Goal: Task Accomplishment & Management: Use online tool/utility

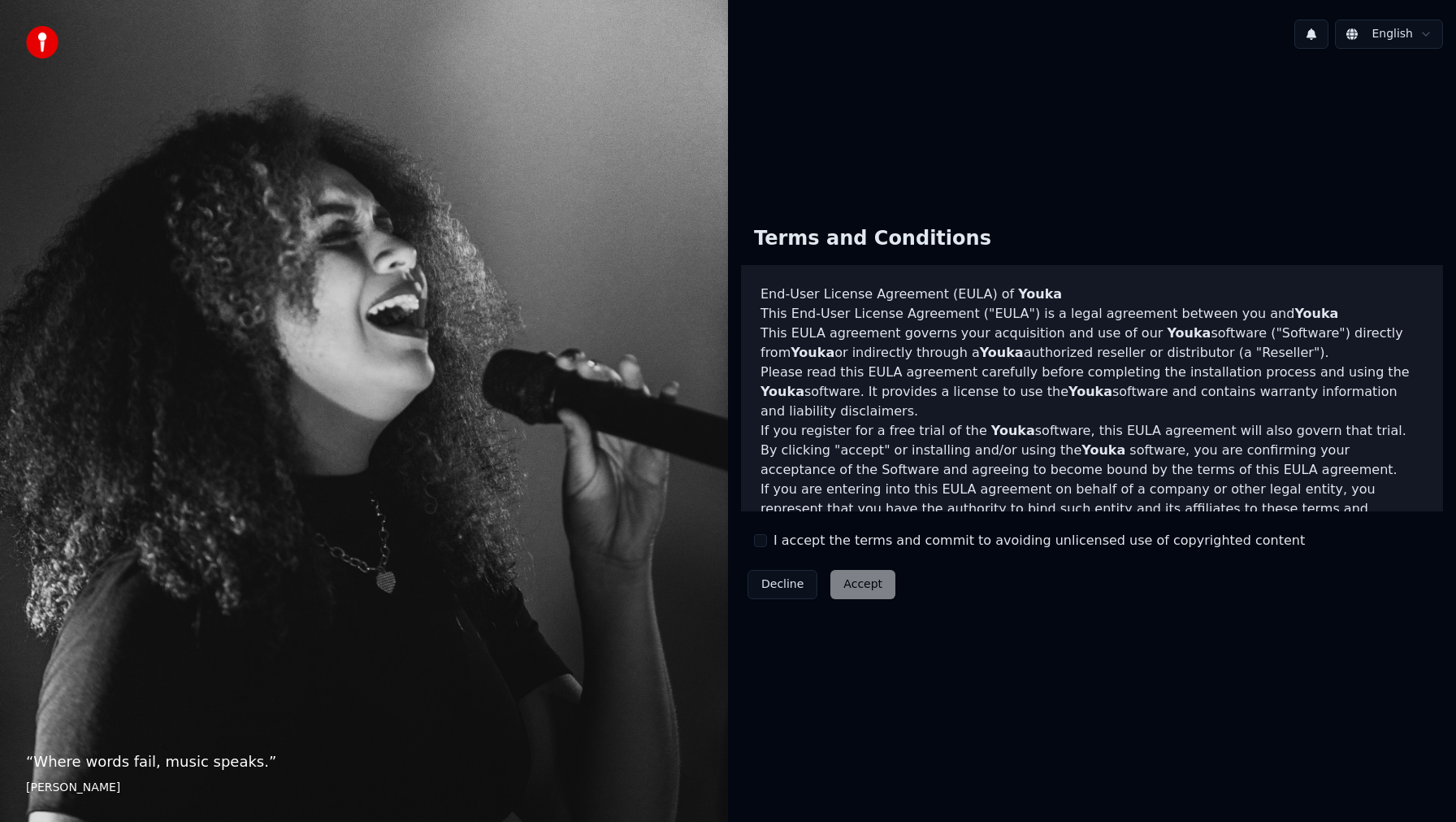
click at [767, 545] on button "I accept the terms and commit to avoiding unlicensed use of copyrighted content" at bounding box center [761, 541] width 13 height 13
click at [856, 584] on button "Accept" at bounding box center [863, 584] width 65 height 30
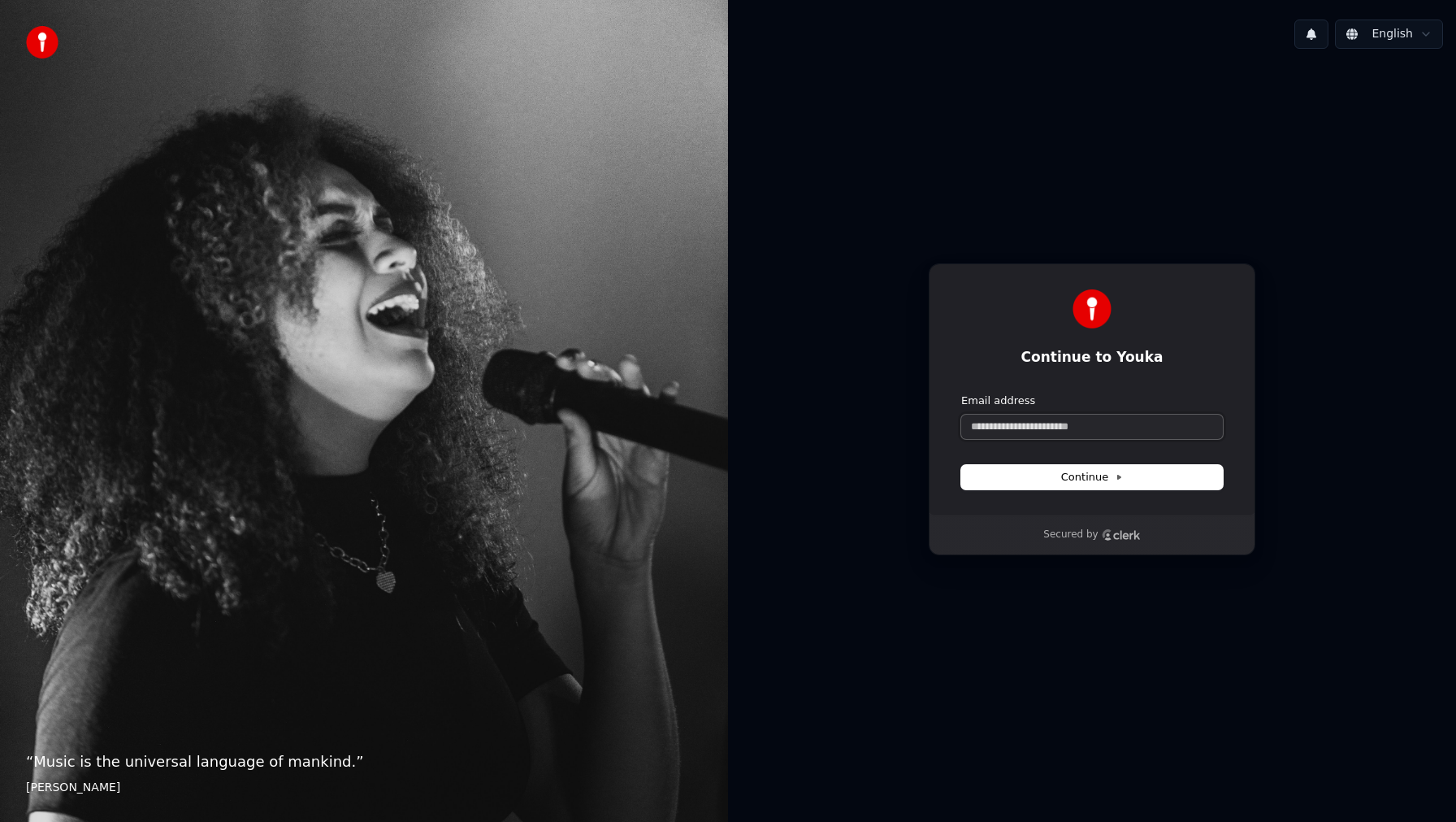
click at [1003, 436] on input "Email address" at bounding box center [1092, 427] width 261 height 25
click at [961, 394] on button "submit" at bounding box center [961, 394] width 0 height 0
type input "**********"
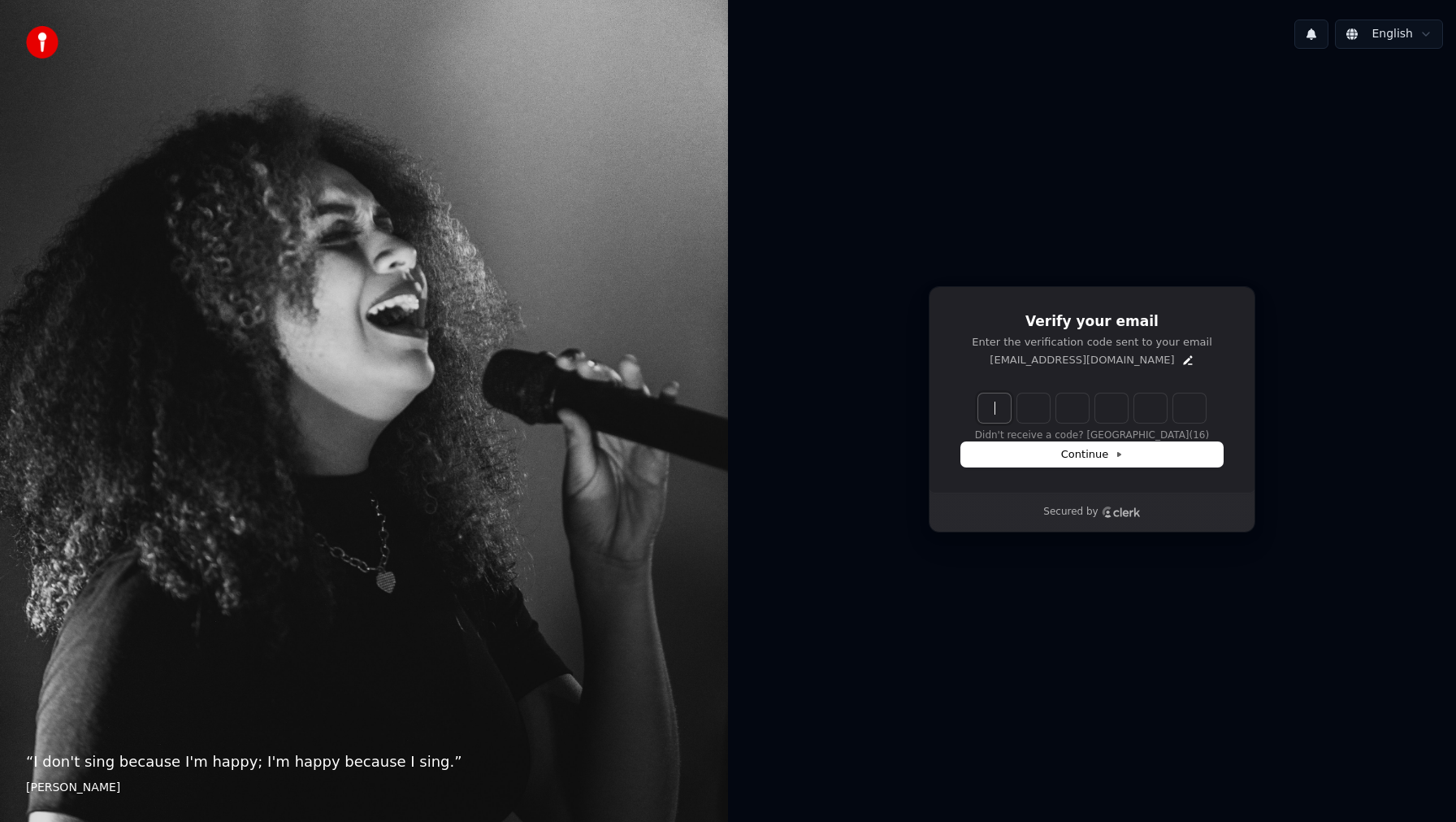
click at [1004, 409] on input "Enter verification code" at bounding box center [1108, 409] width 260 height 30
paste input "******"
type input "******"
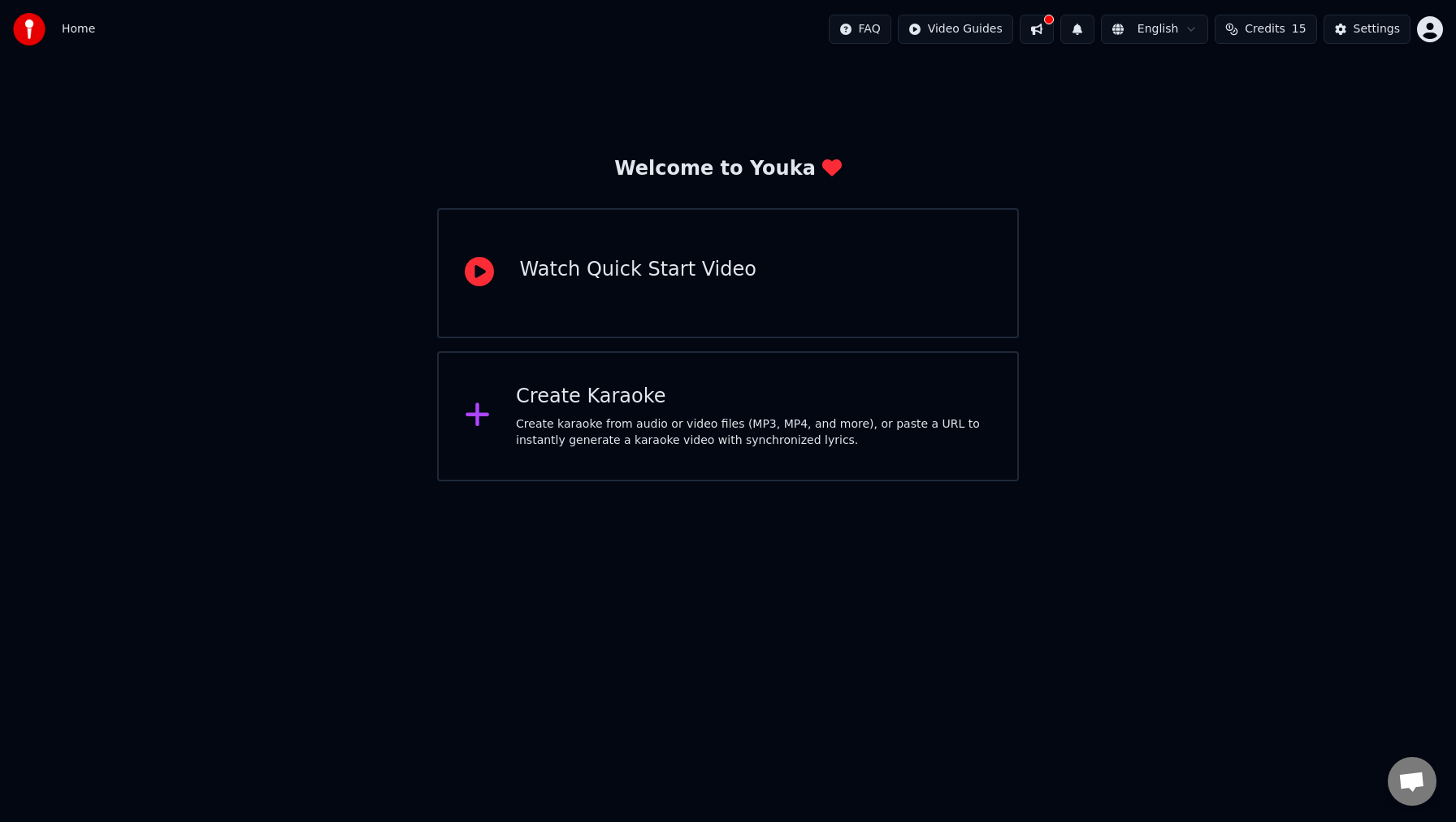
click at [601, 427] on div "Create karaoke from audio or video files (MP3, MP4, and more), or paste a URL t…" at bounding box center [753, 432] width 476 height 33
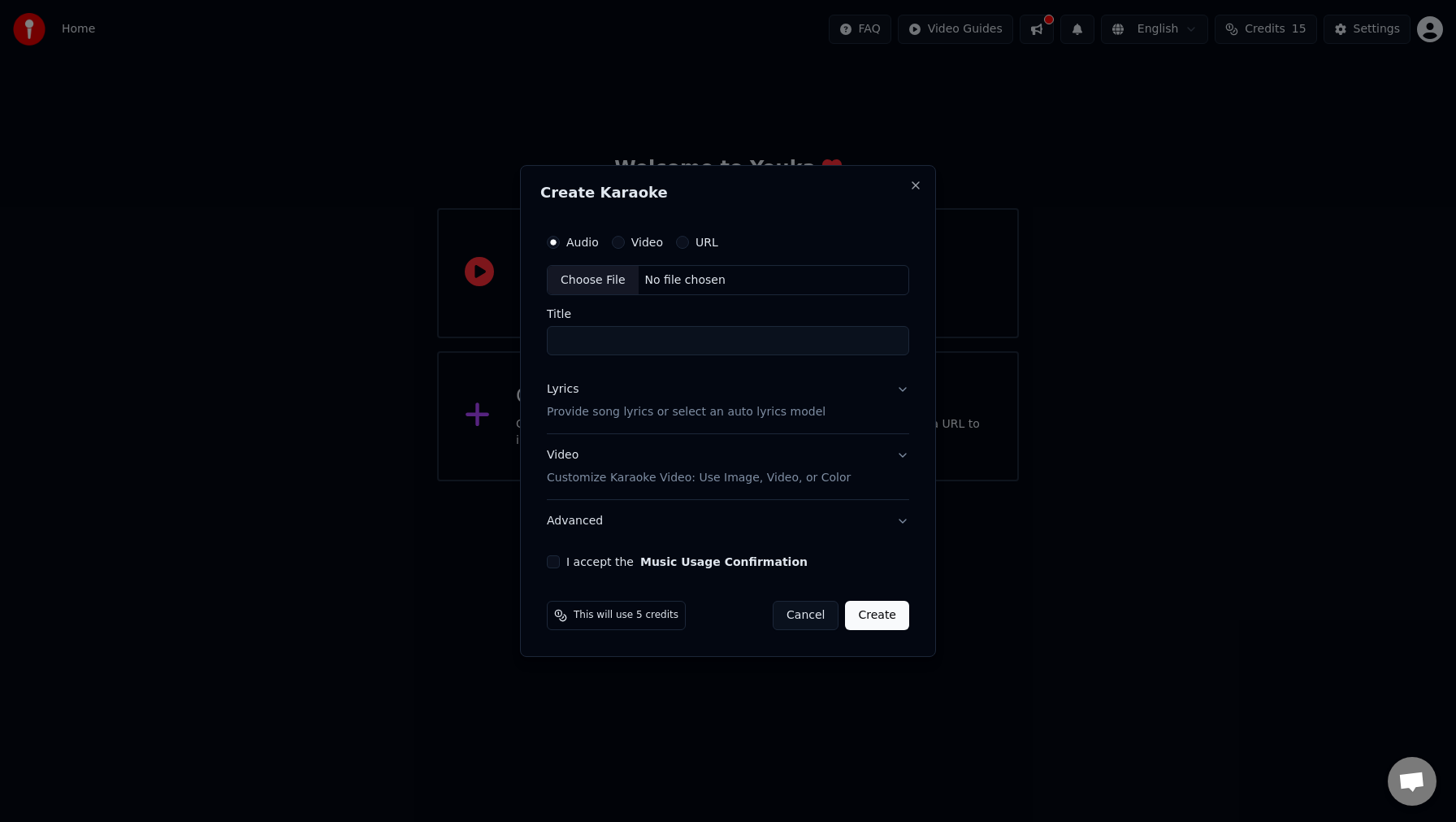
click at [601, 275] on div "Choose File" at bounding box center [593, 280] width 91 height 30
type input "**********"
click at [742, 409] on p "Provide song lyrics or select an auto lyrics model" at bounding box center [683, 413] width 279 height 16
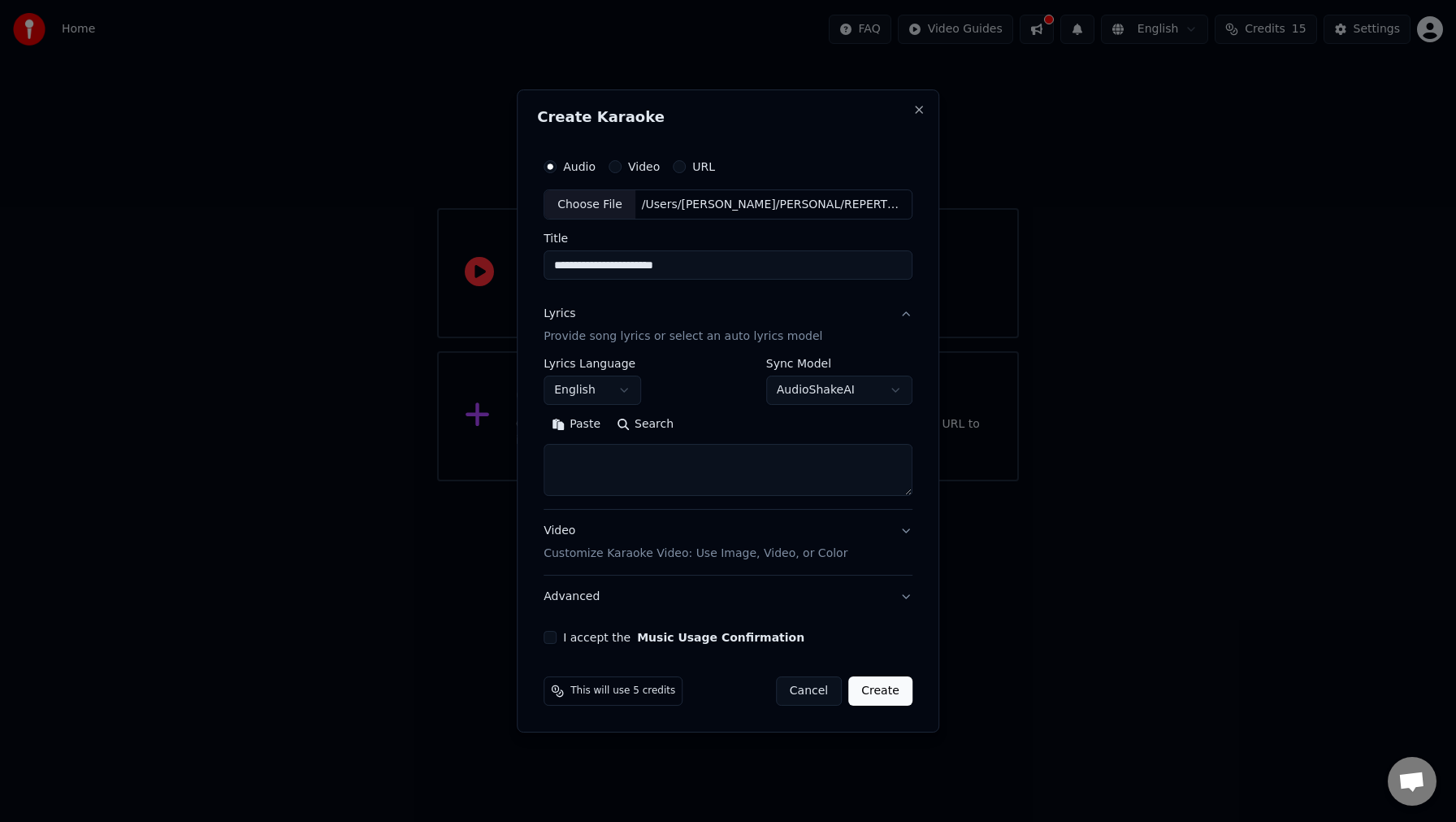
click at [881, 392] on body "**********" at bounding box center [728, 241] width 1456 height 482
click at [735, 368] on body "**********" at bounding box center [728, 241] width 1456 height 482
click at [569, 454] on textarea at bounding box center [728, 470] width 369 height 52
click at [584, 463] on textarea at bounding box center [728, 470] width 369 height 52
paste textarea "**********"
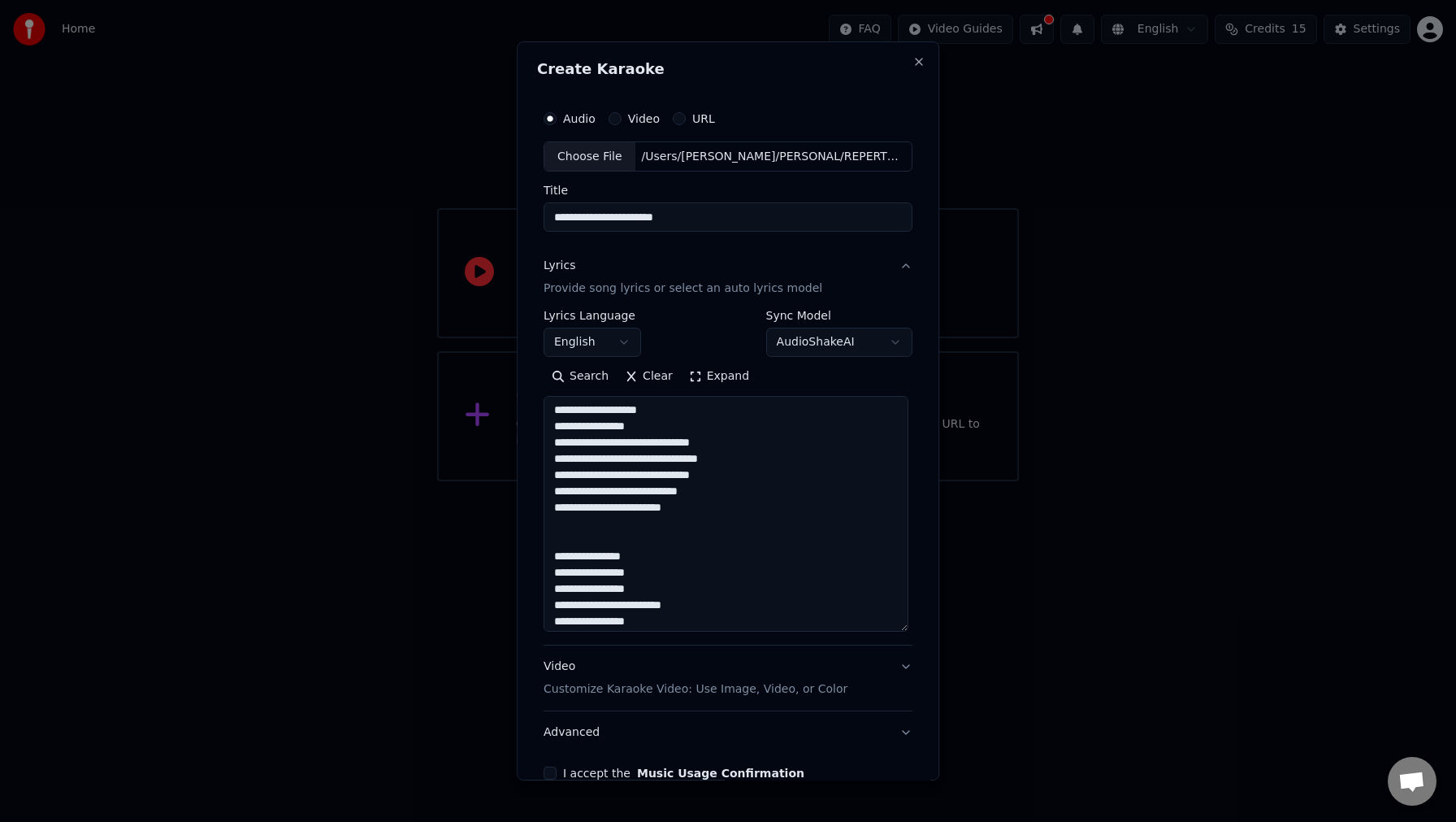
scroll to position [585, 0]
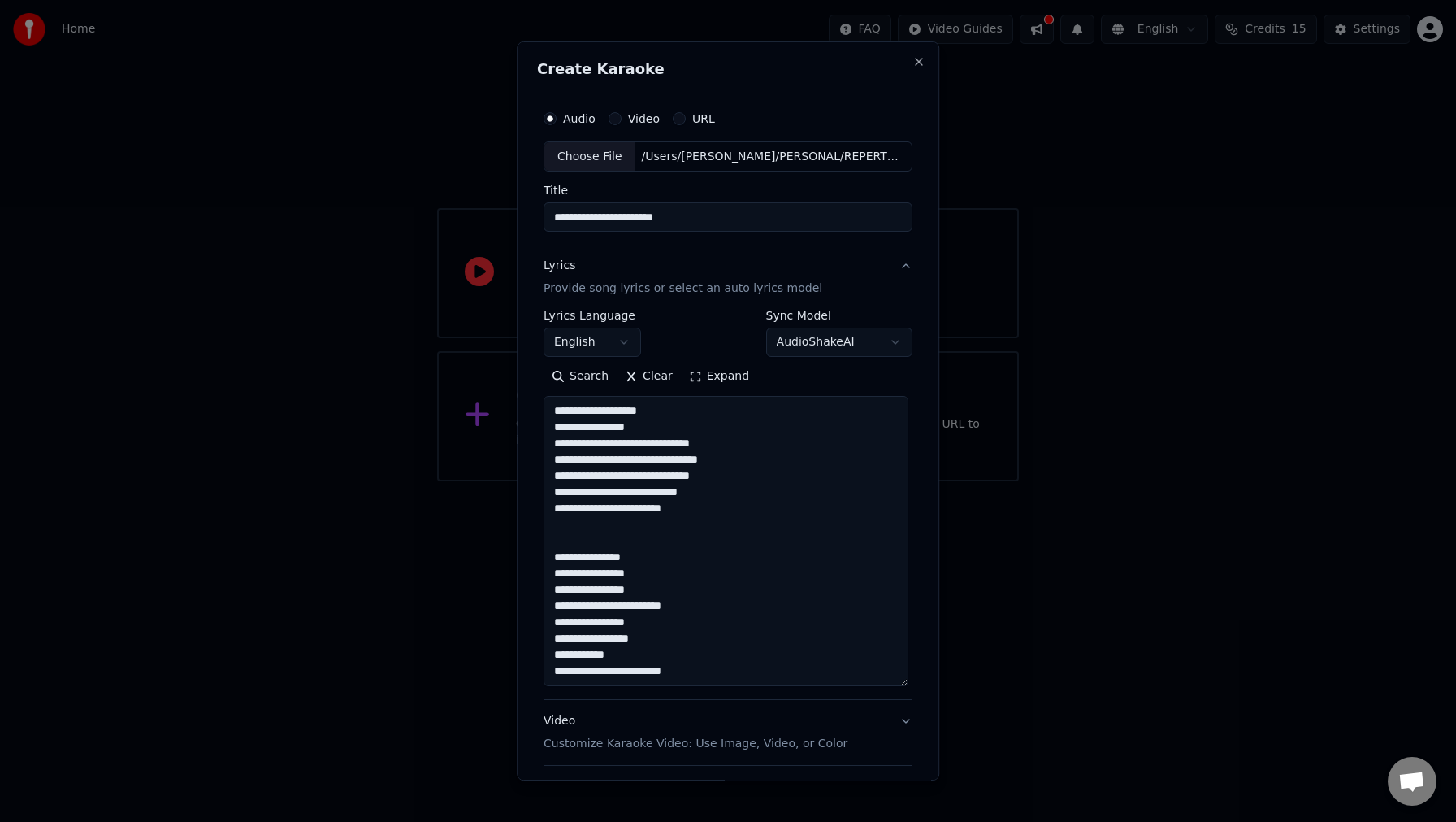
drag, startPoint x: 905, startPoint y: 493, endPoint x: 898, endPoint y: 683, distance: 190.1
click at [898, 683] on textarea at bounding box center [726, 542] width 365 height 290
click at [693, 537] on textarea at bounding box center [726, 542] width 365 height 290
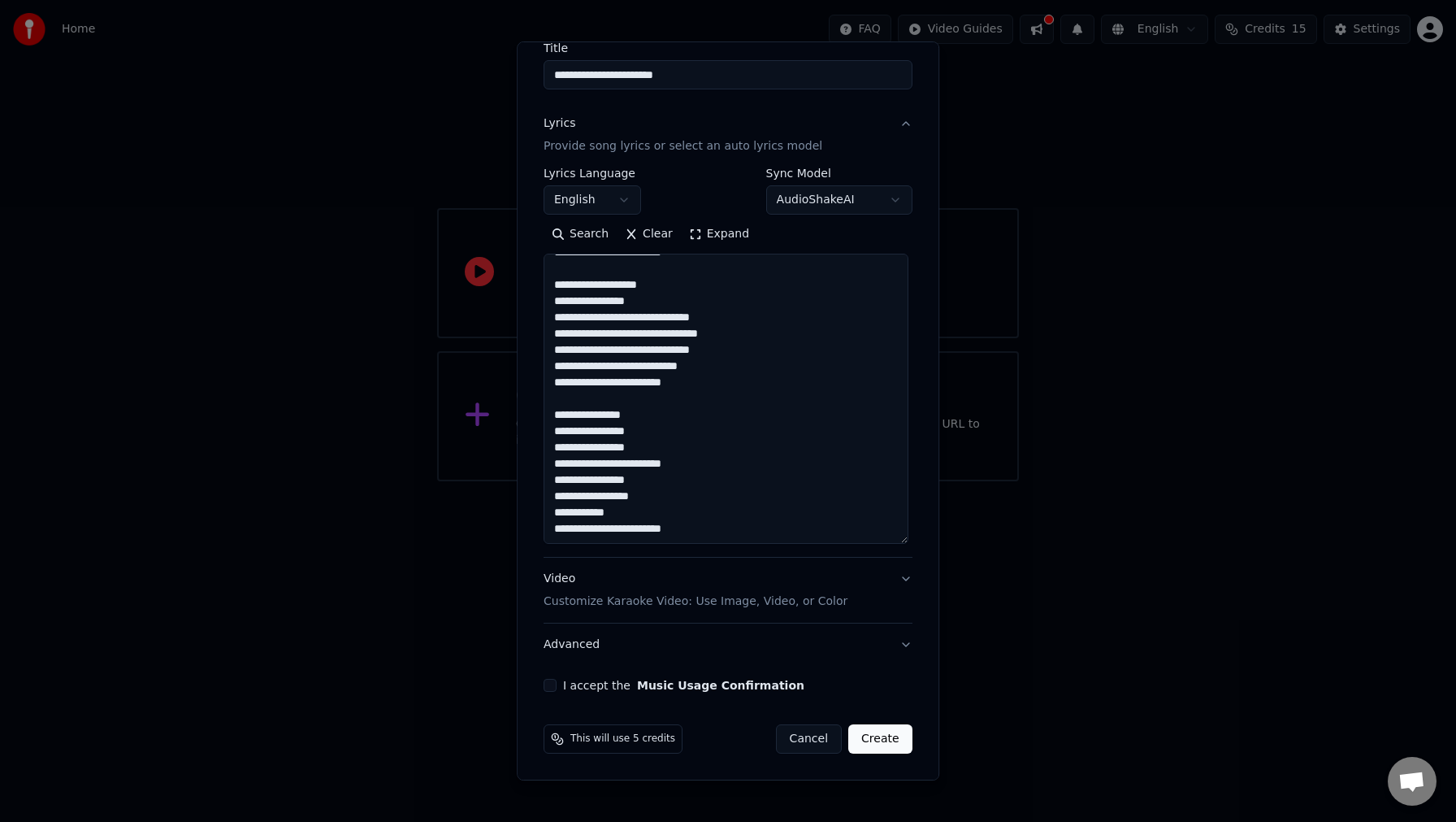
type textarea "**********"
click at [557, 686] on button "I accept the Music Usage Confirmation" at bounding box center [551, 686] width 13 height 13
click at [902, 578] on button "Video Customize Karaoke Video: Use Image, Video, or Color" at bounding box center [728, 590] width 369 height 65
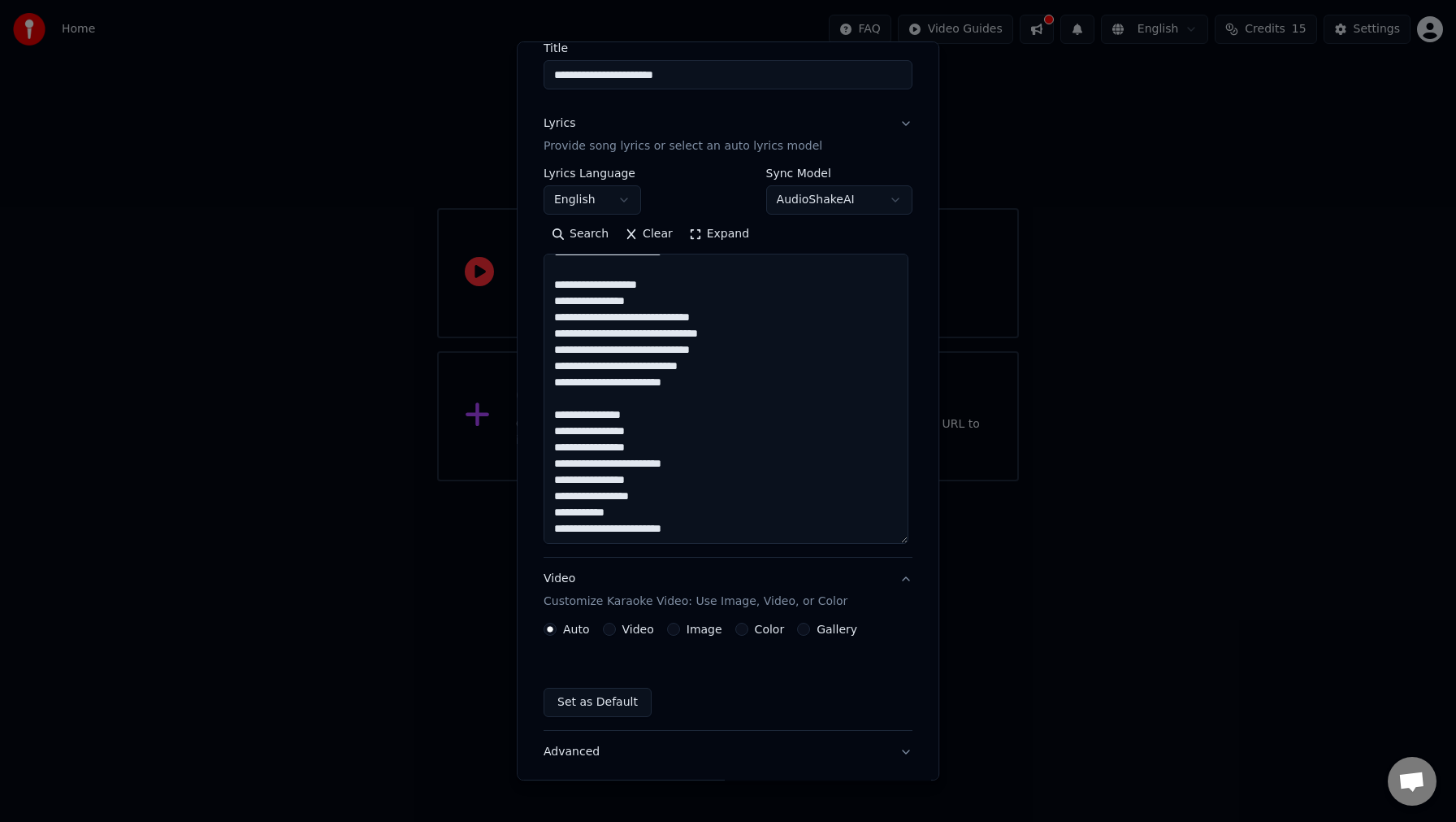
scroll to position [0, 0]
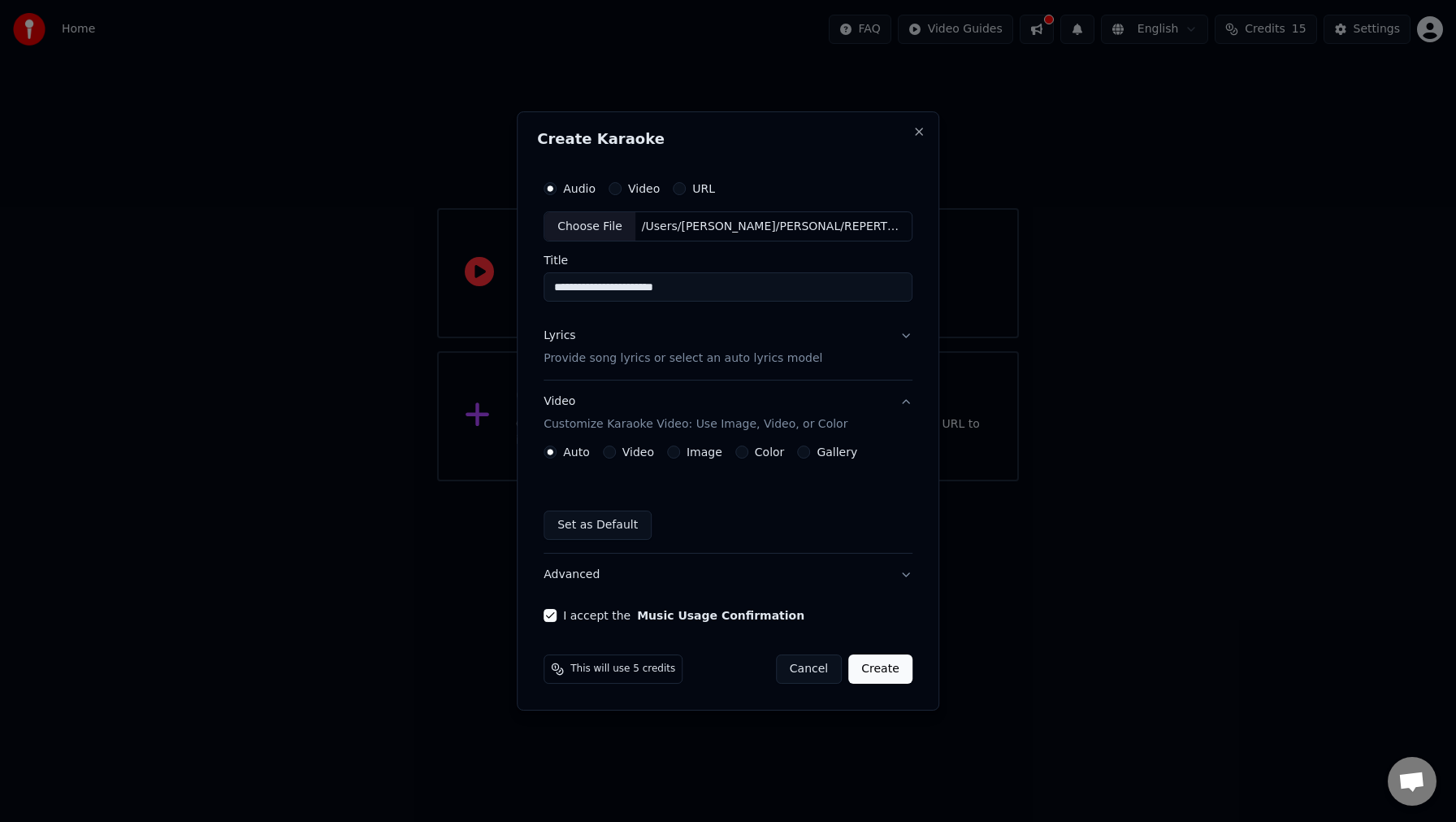
click at [737, 451] on button "Color" at bounding box center [742, 452] width 13 height 13
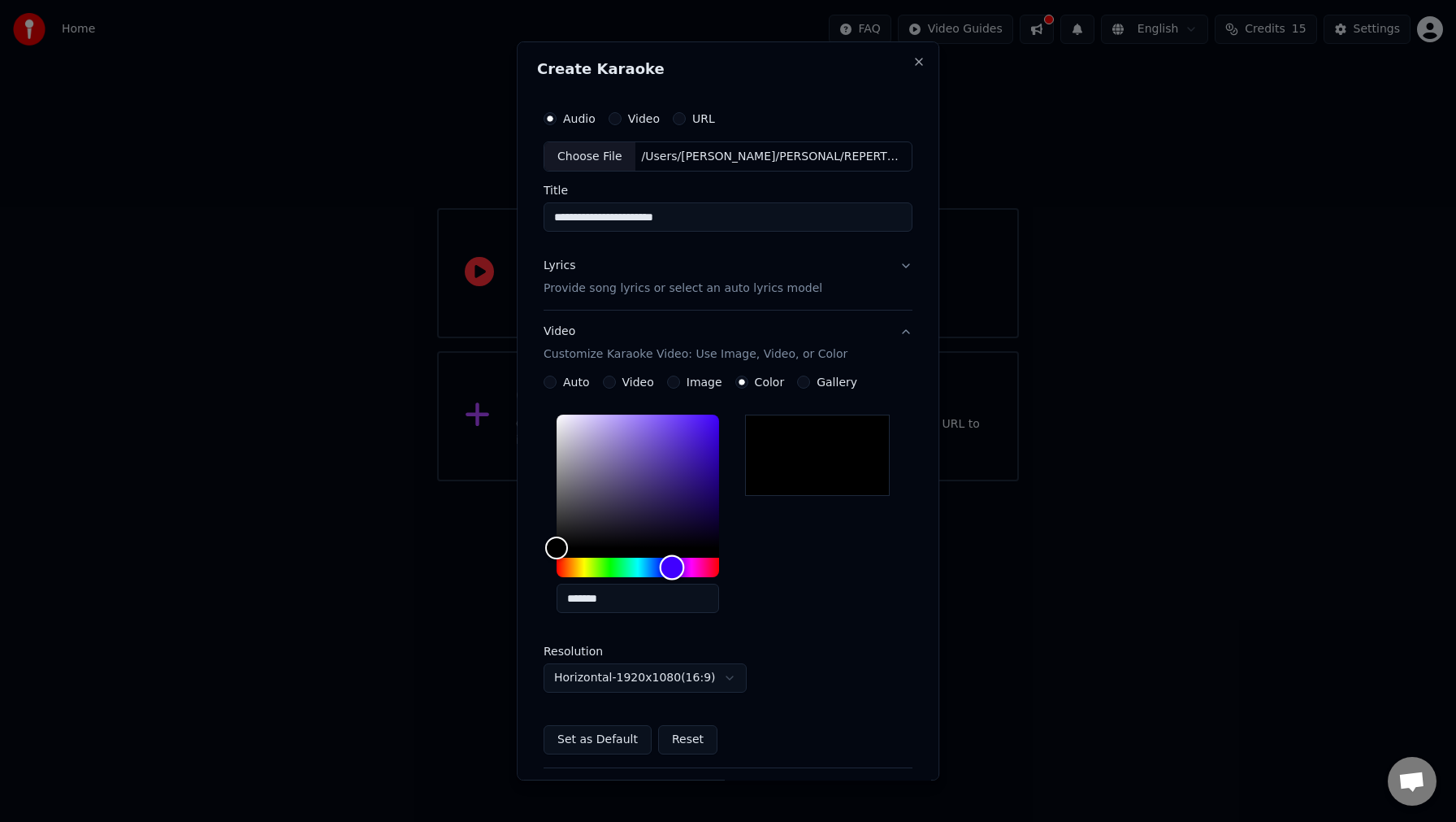
drag, startPoint x: 671, startPoint y: 565, endPoint x: 674, endPoint y: 583, distance: 18.2
click at [674, 583] on div "*******" at bounding box center [638, 516] width 163 height 205
type input "*******"
drag, startPoint x: 693, startPoint y: 453, endPoint x: 695, endPoint y: 501, distance: 48.0
click at [695, 501] on div "Color" at bounding box center [638, 481] width 163 height 133
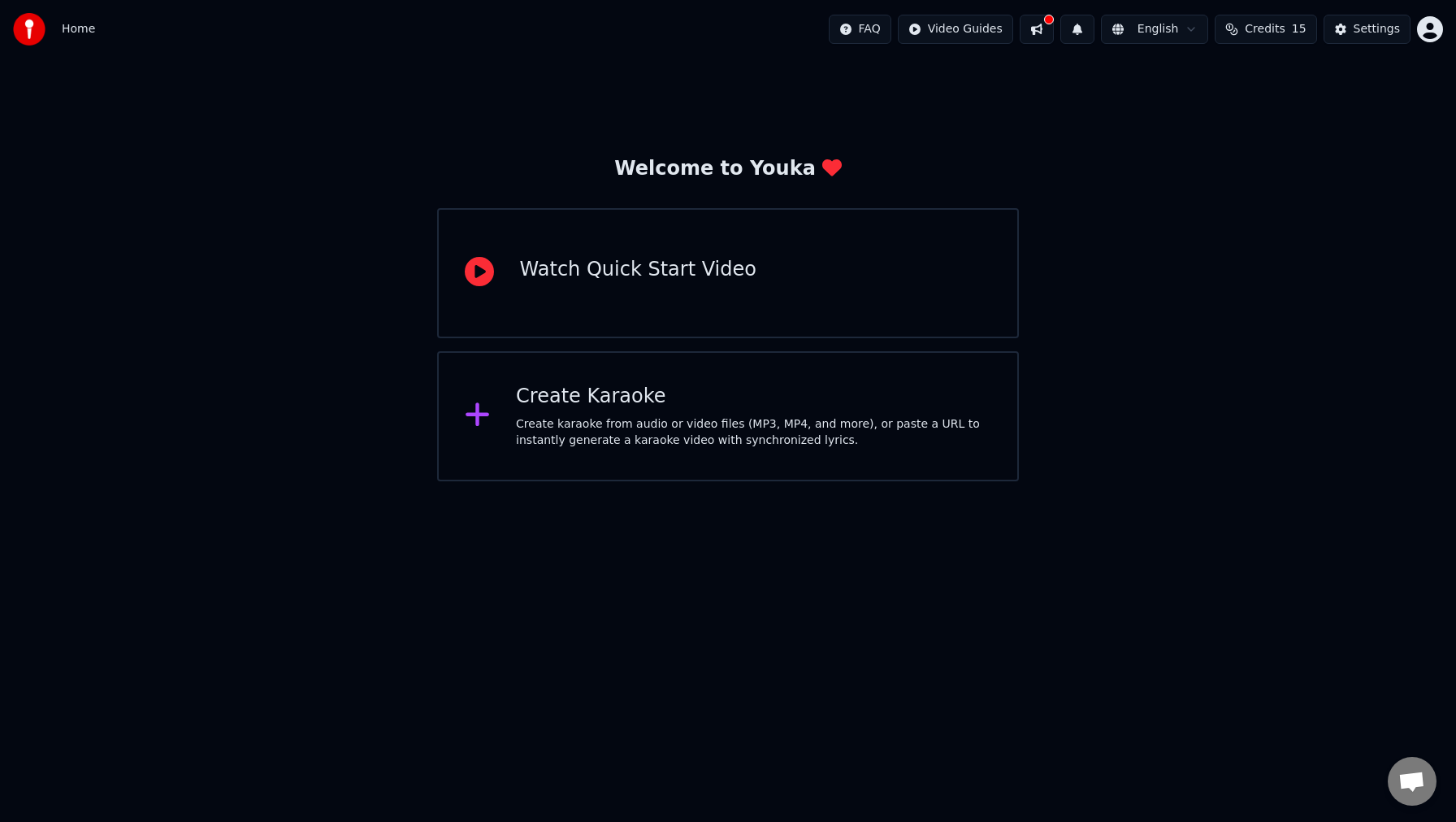
click at [730, 413] on div "Create Karaoke Create karaoke from audio or video files (MP3, MP4, and more), o…" at bounding box center [753, 416] width 476 height 65
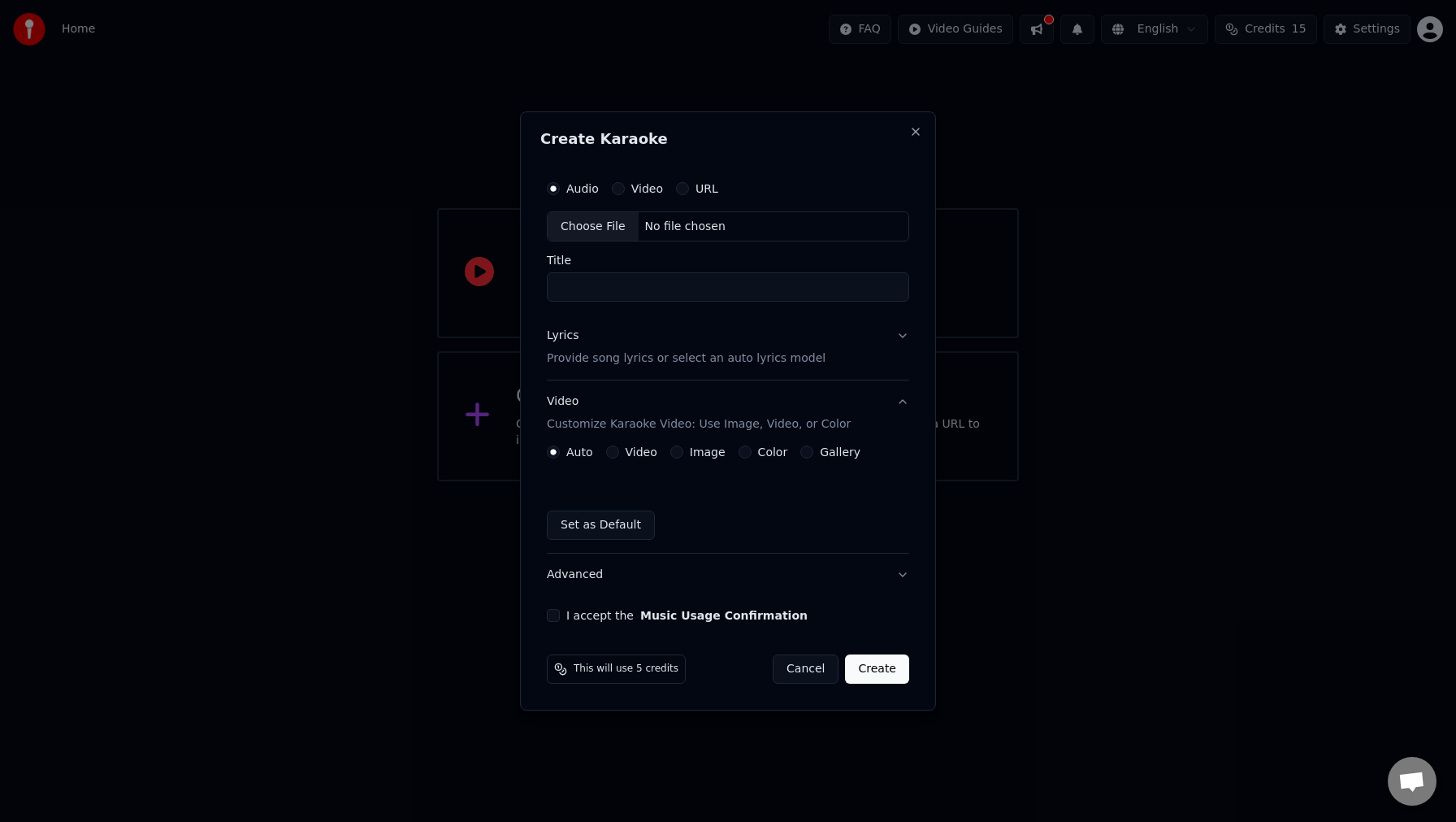
click at [677, 222] on div "No file chosen" at bounding box center [685, 227] width 94 height 16
type input "**********"
click at [904, 339] on button "Lyrics Provide song lyrics or select an auto lyrics model" at bounding box center [728, 348] width 369 height 65
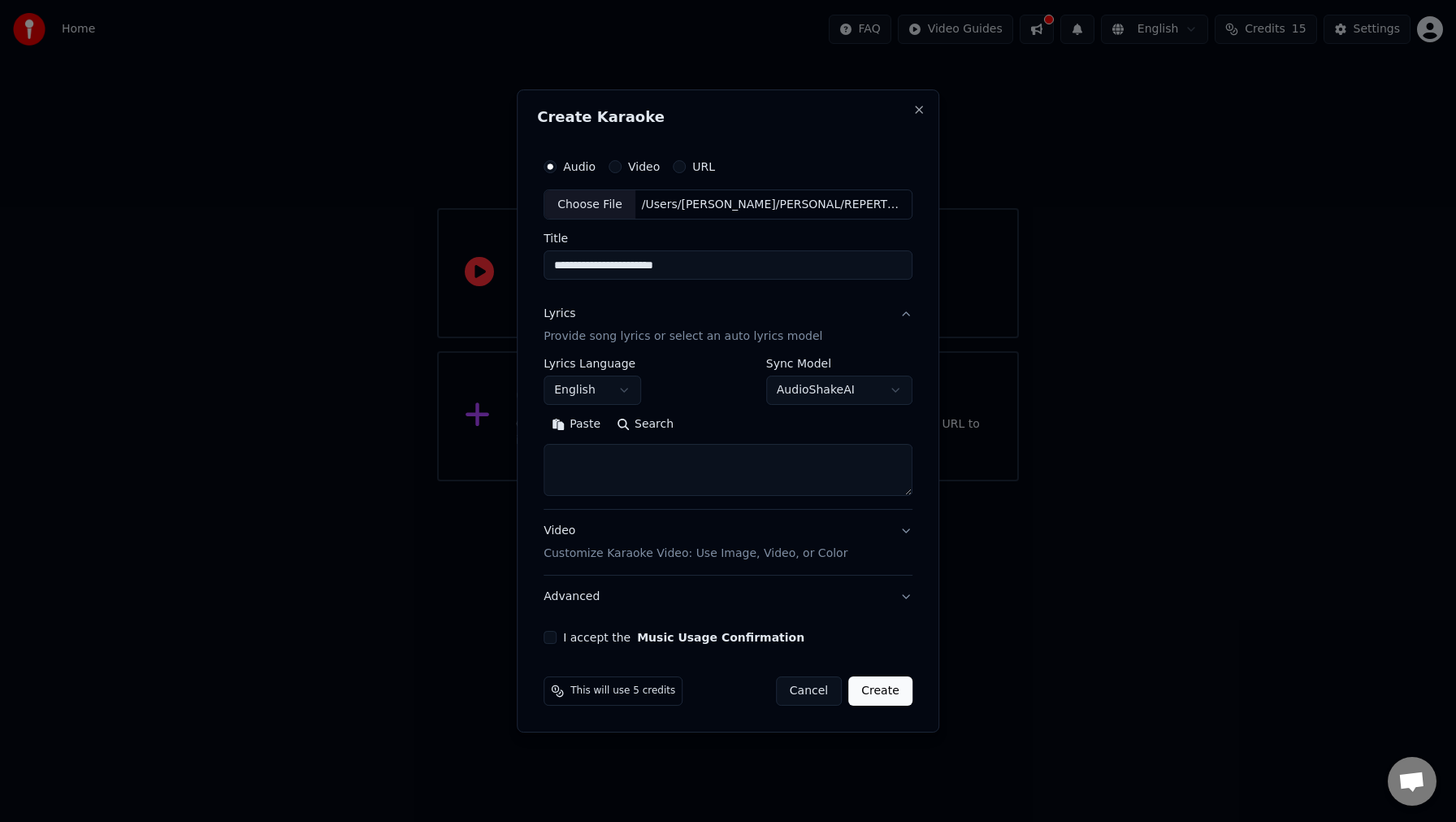
click at [615, 459] on textarea at bounding box center [728, 470] width 369 height 52
paste textarea "**********"
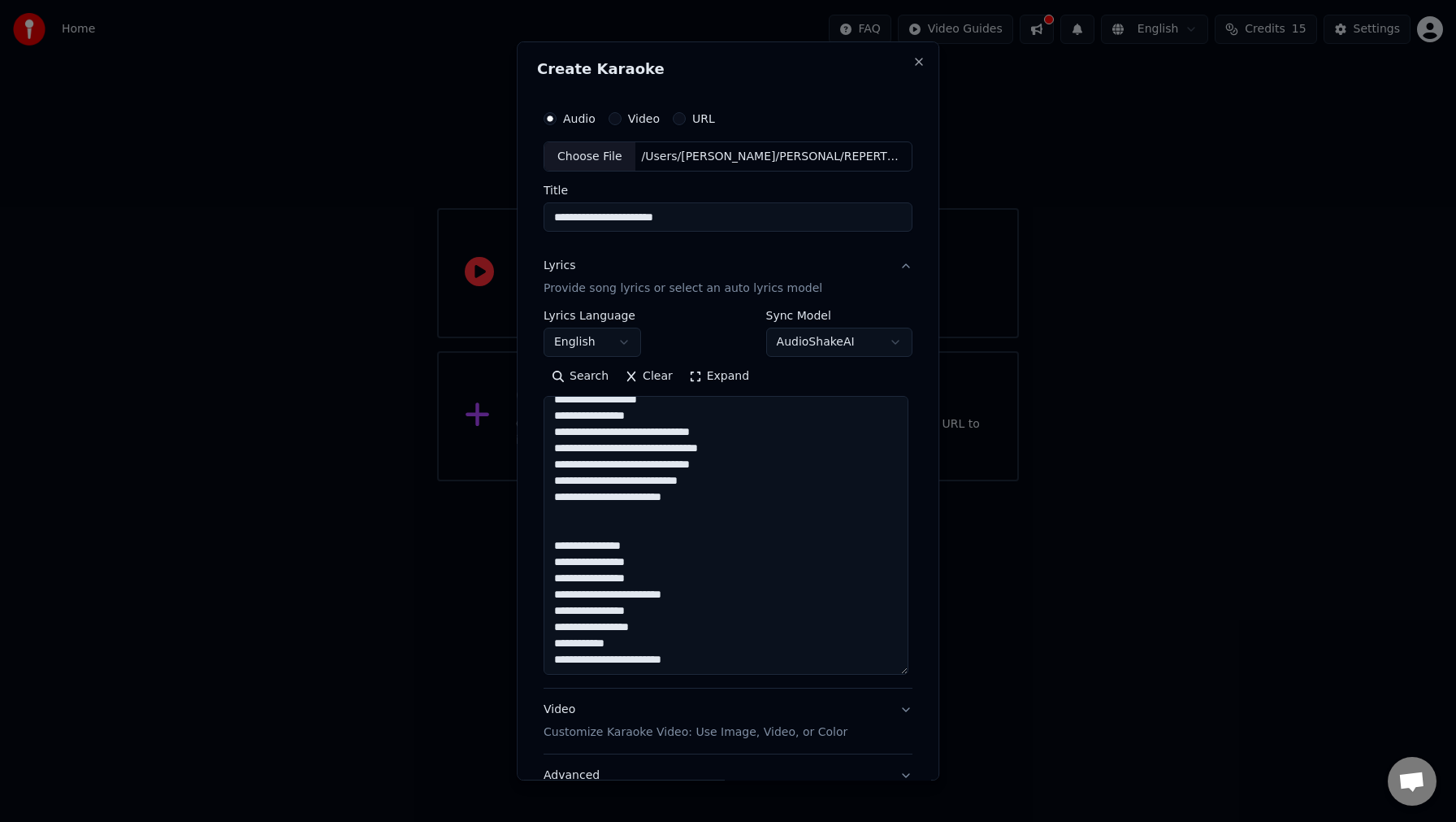
drag, startPoint x: 906, startPoint y: 493, endPoint x: 907, endPoint y: 672, distance: 179.0
click at [907, 672] on textarea at bounding box center [726, 536] width 365 height 279
click at [624, 530] on textarea at bounding box center [726, 536] width 365 height 279
click at [710, 532] on textarea at bounding box center [726, 536] width 365 height 279
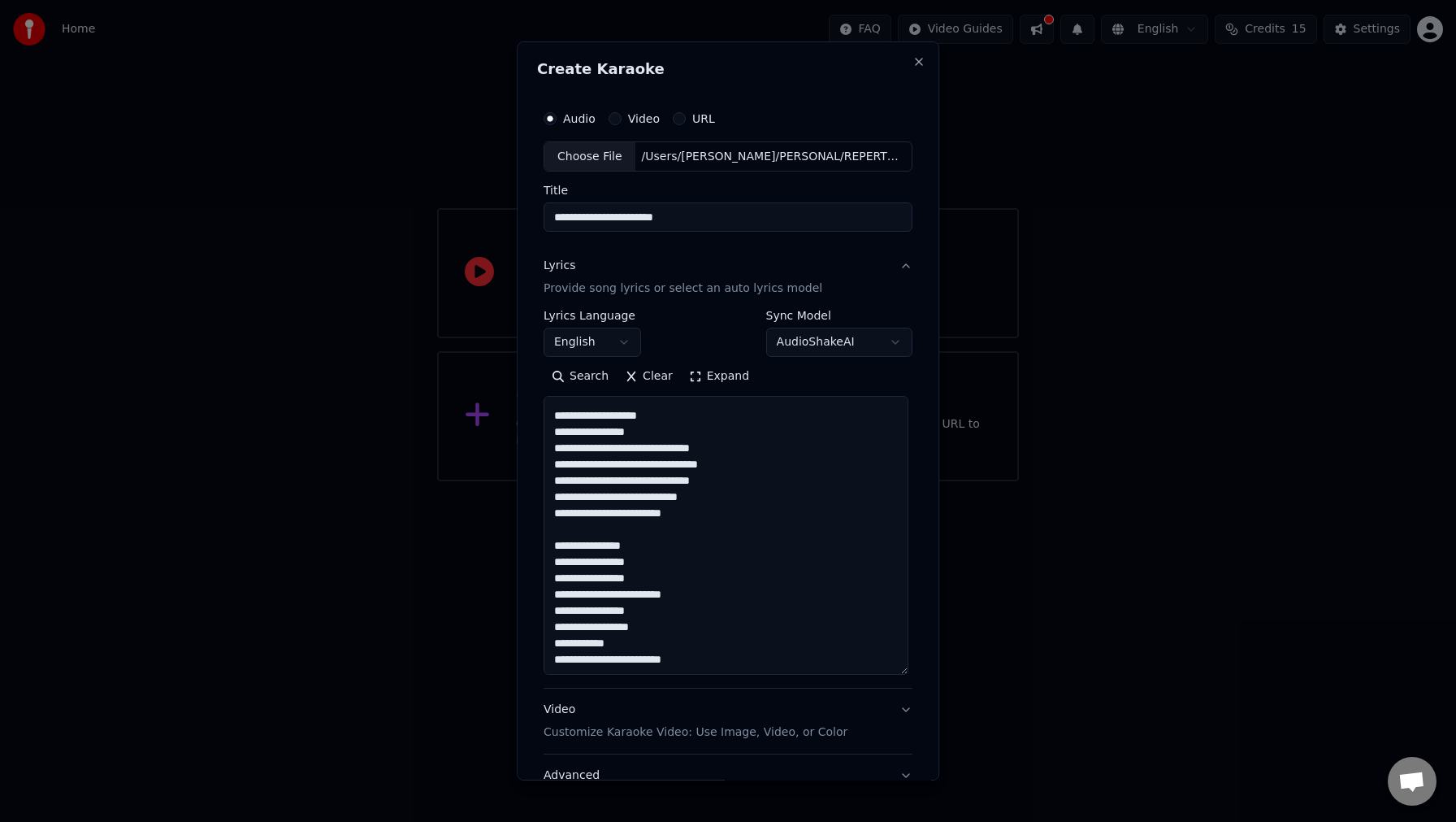
type textarea "**********"
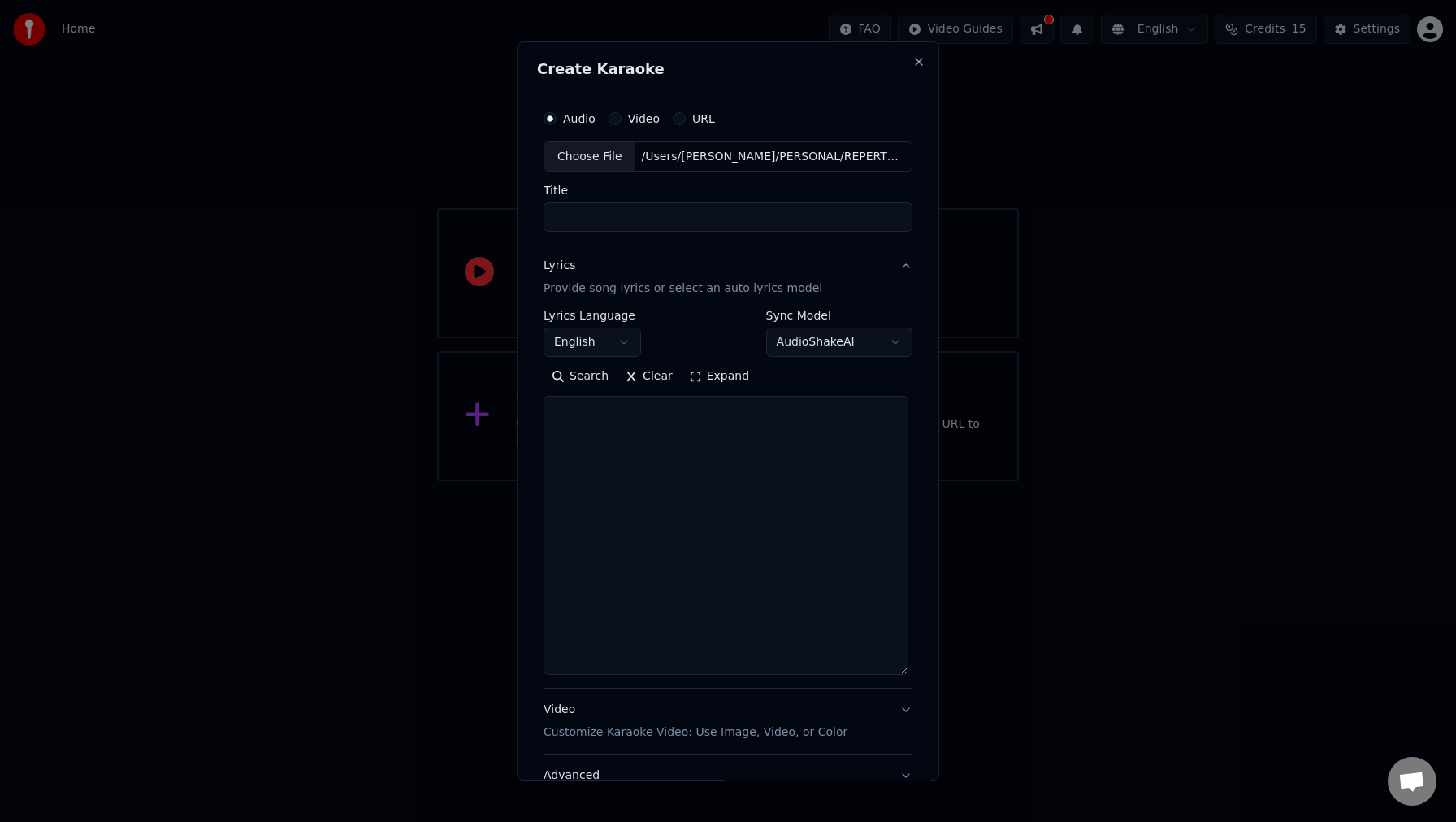
select select
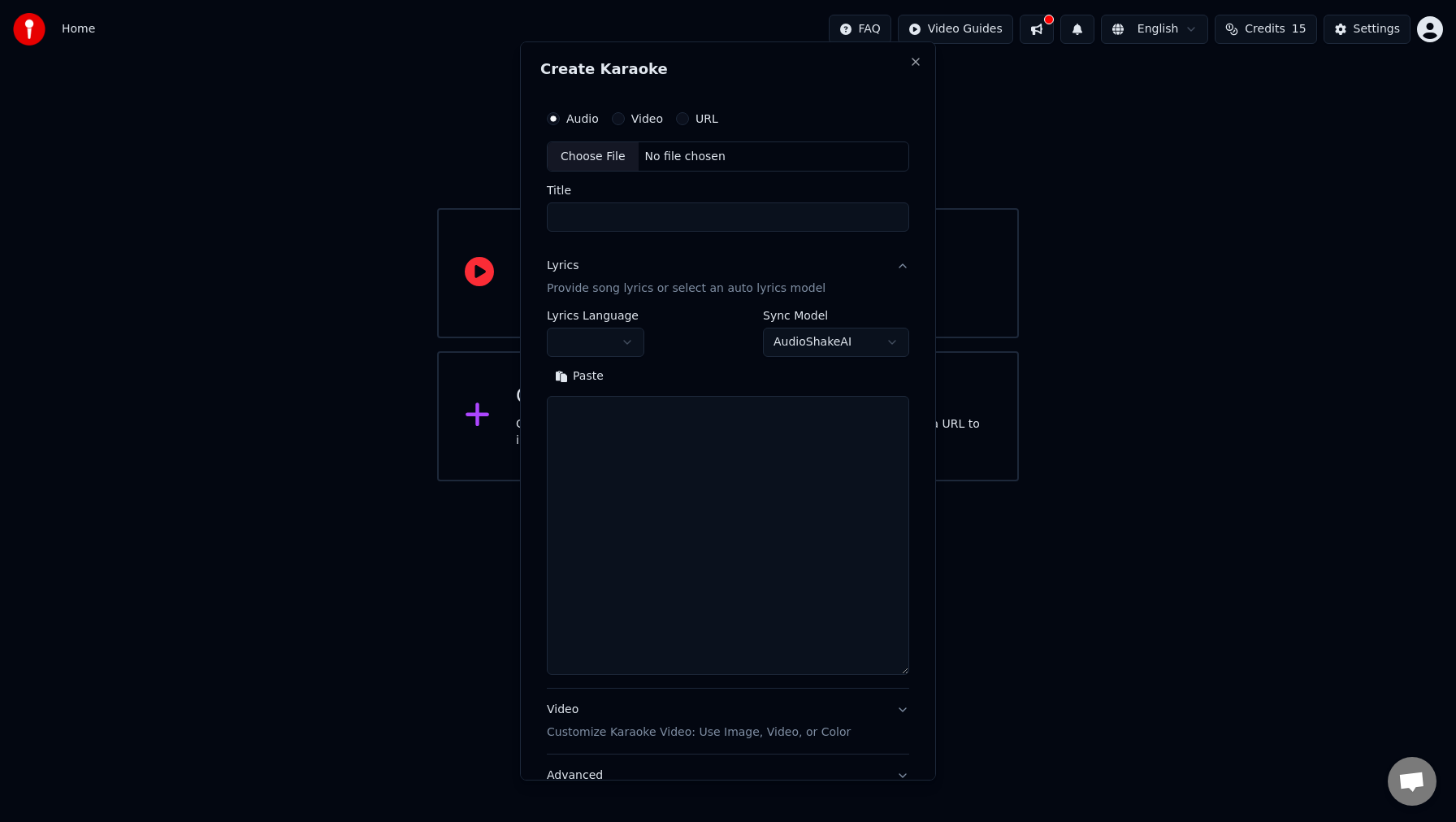
scroll to position [0, 0]
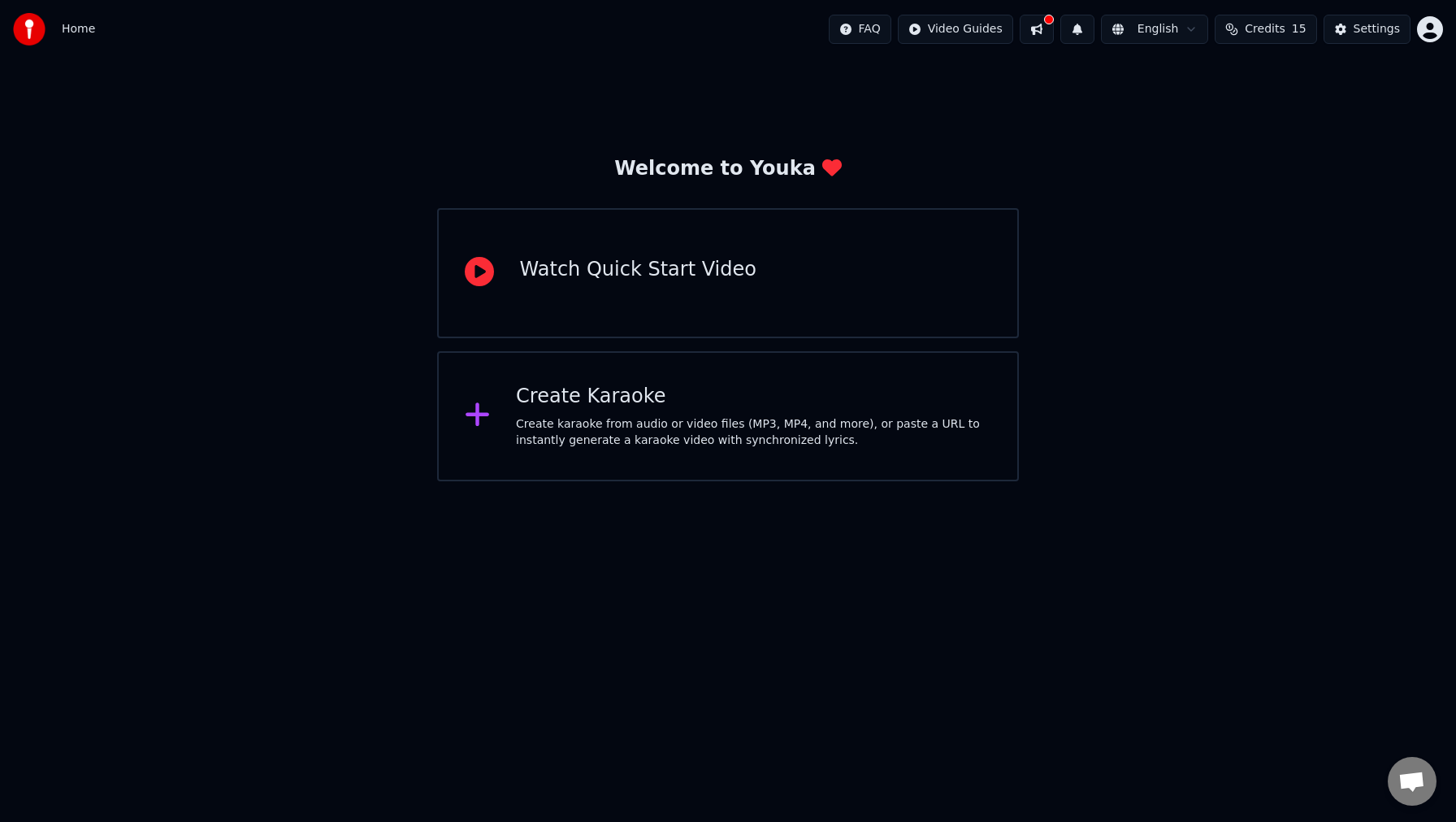
click at [824, 419] on div "Create karaoke from audio or video files (MP3, MP4, and more), or paste a URL t…" at bounding box center [753, 432] width 476 height 33
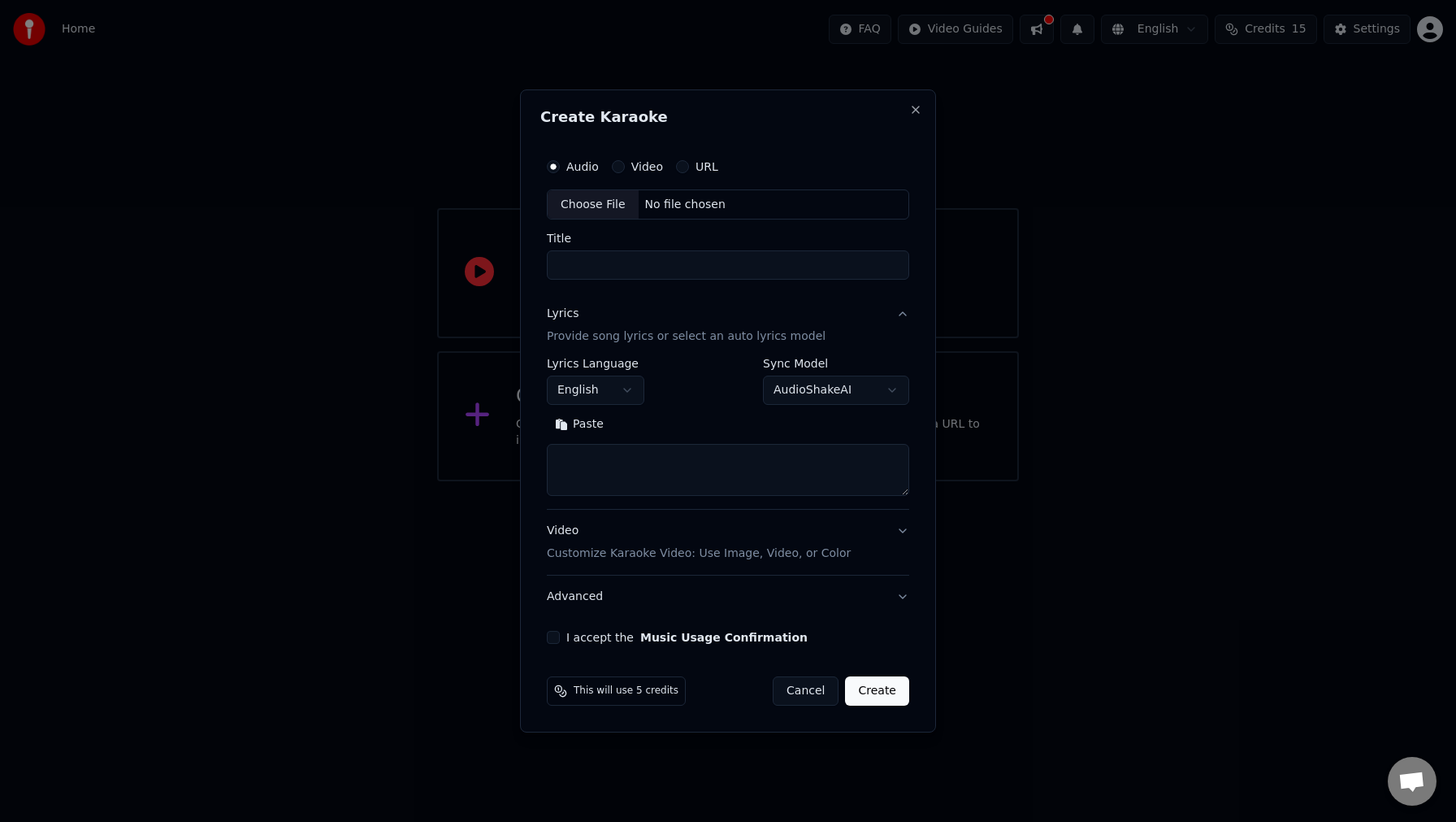
click at [689, 478] on textarea at bounding box center [728, 470] width 362 height 52
paste textarea "**********"
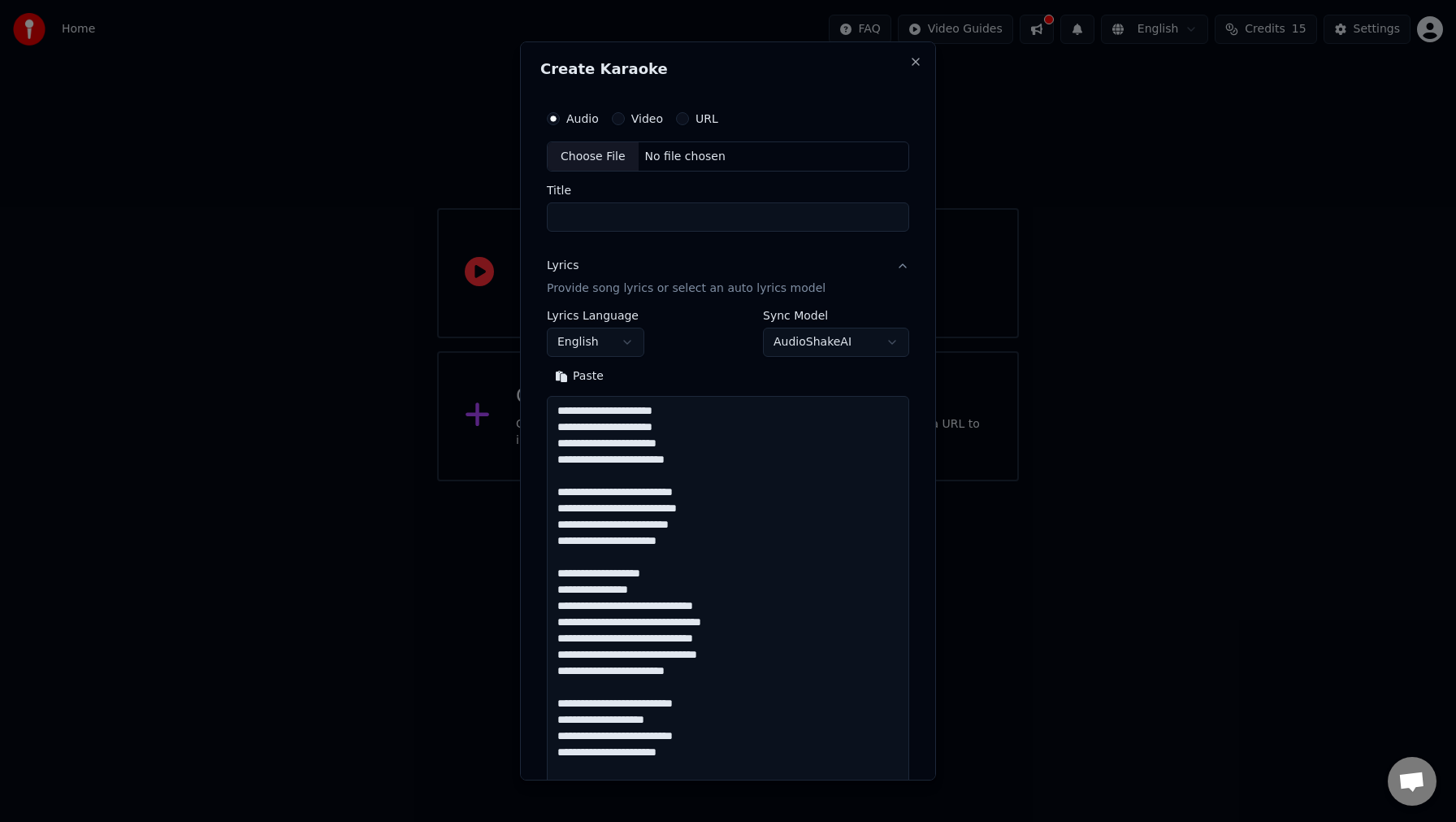
scroll to position [800, 0]
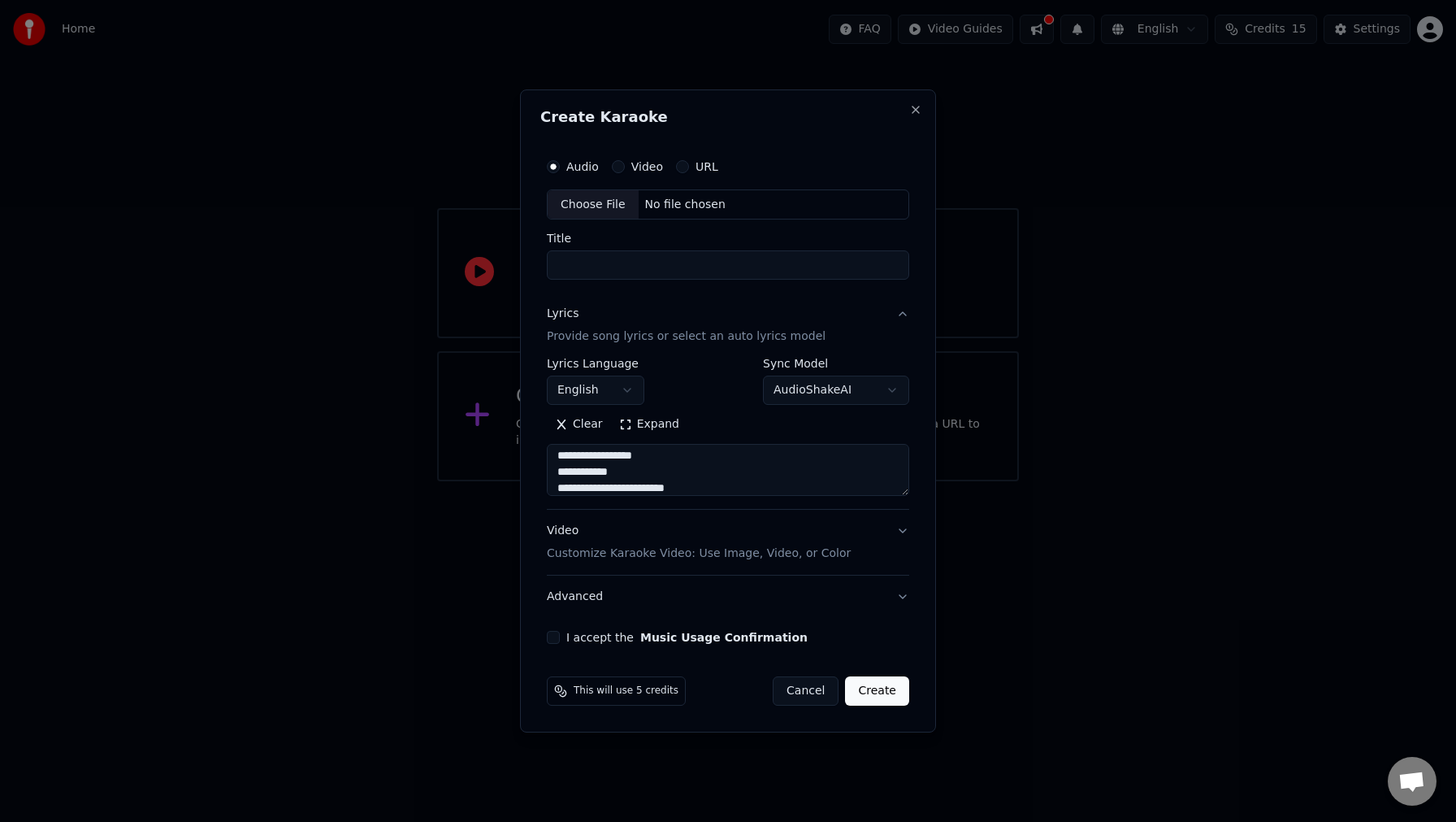
type textarea "**********"
click at [668, 197] on div "No file chosen" at bounding box center [685, 205] width 94 height 16
type input "**********"
click at [910, 531] on button "Video Customize Karaoke Video: Use Image, Video, or Color" at bounding box center [728, 543] width 369 height 65
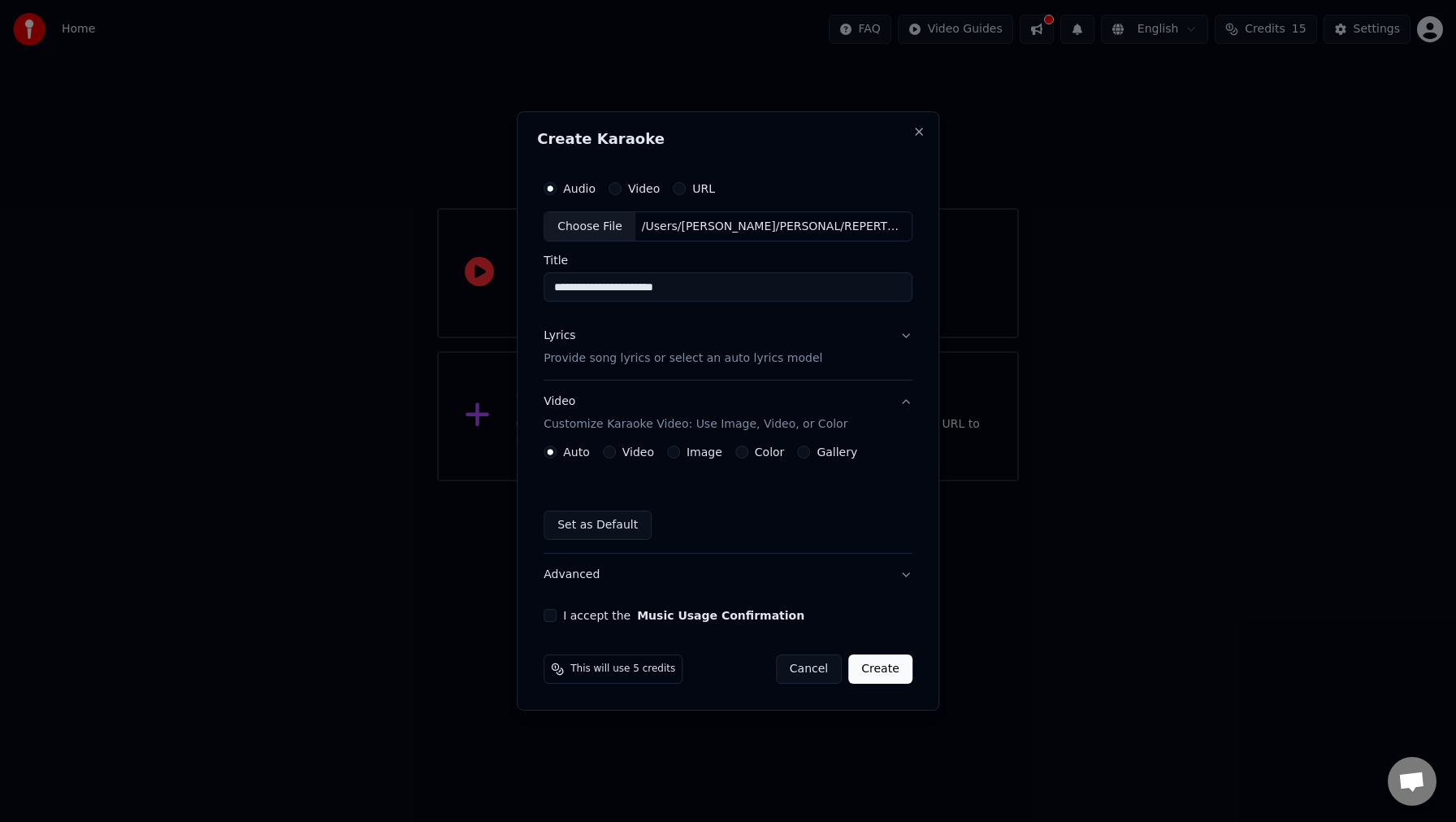
click at [742, 452] on button "Color" at bounding box center [742, 452] width 13 height 13
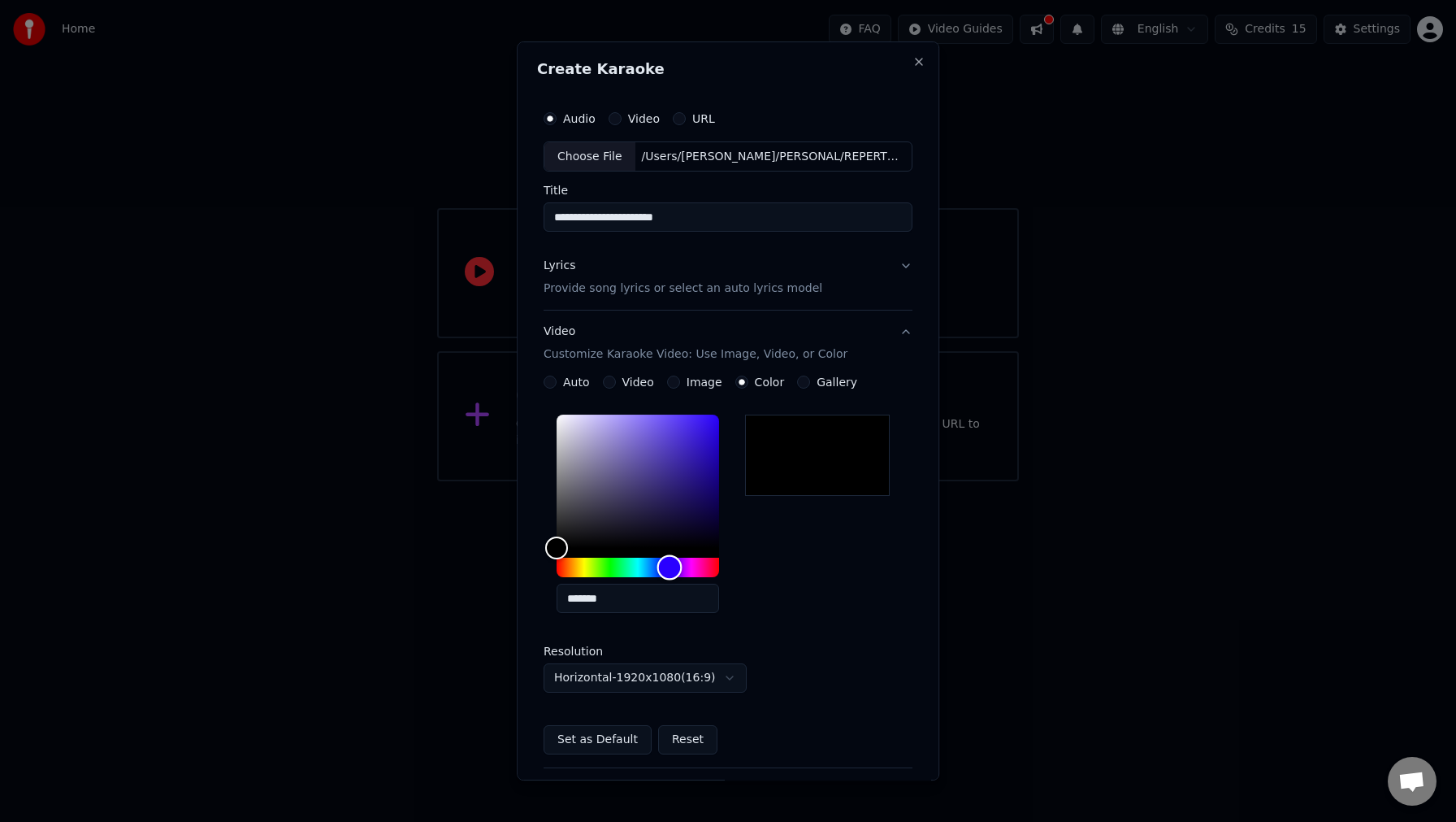
click at [671, 565] on div "Hue" at bounding box center [638, 567] width 163 height 20
type input "*******"
drag, startPoint x: 698, startPoint y: 464, endPoint x: 695, endPoint y: 504, distance: 40.1
click at [695, 504] on div "Color" at bounding box center [638, 481] width 163 height 133
click at [817, 380] on label "Gallery" at bounding box center [836, 382] width 40 height 12
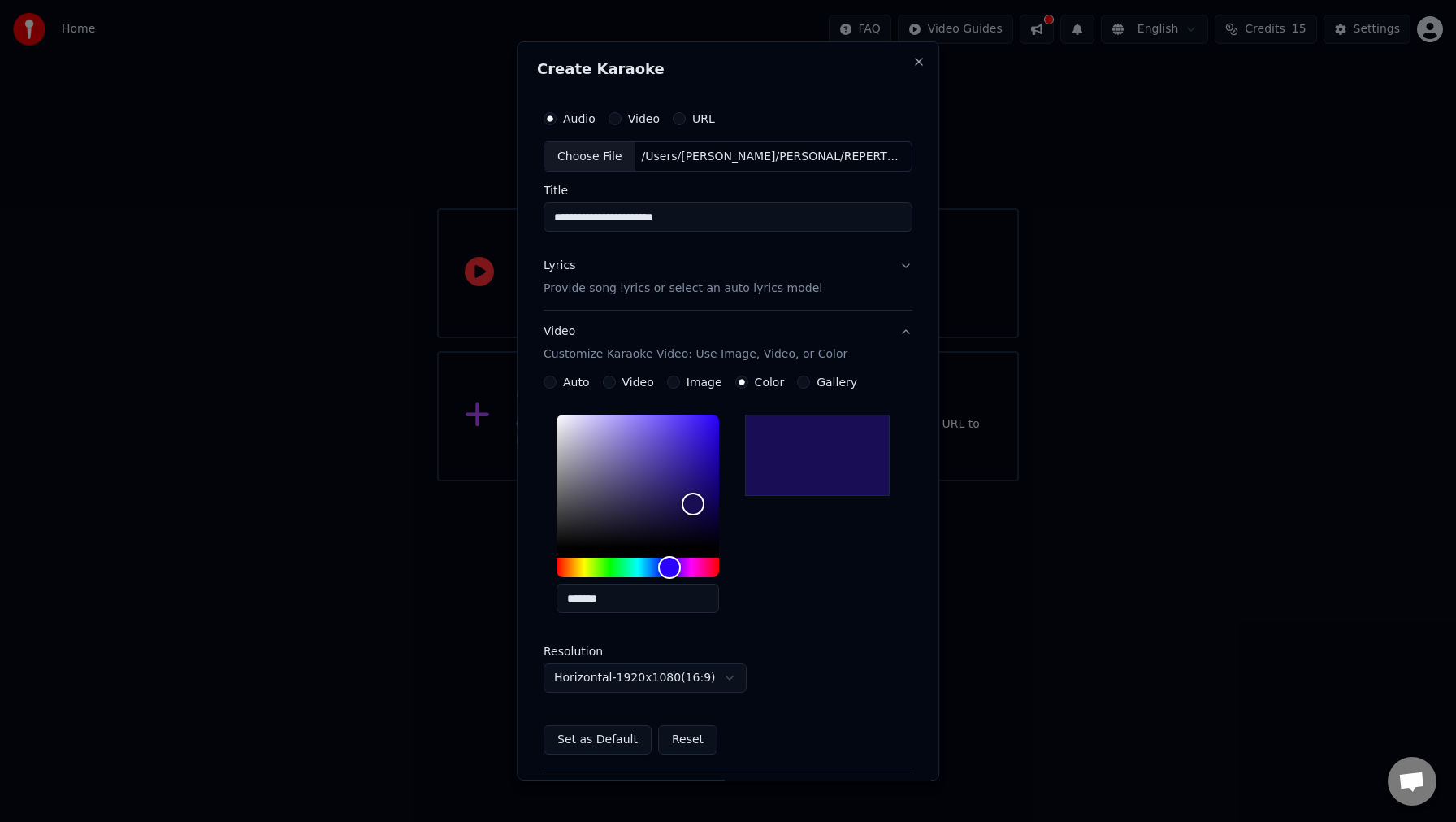
click at [810, 380] on button "Gallery" at bounding box center [804, 382] width 13 height 13
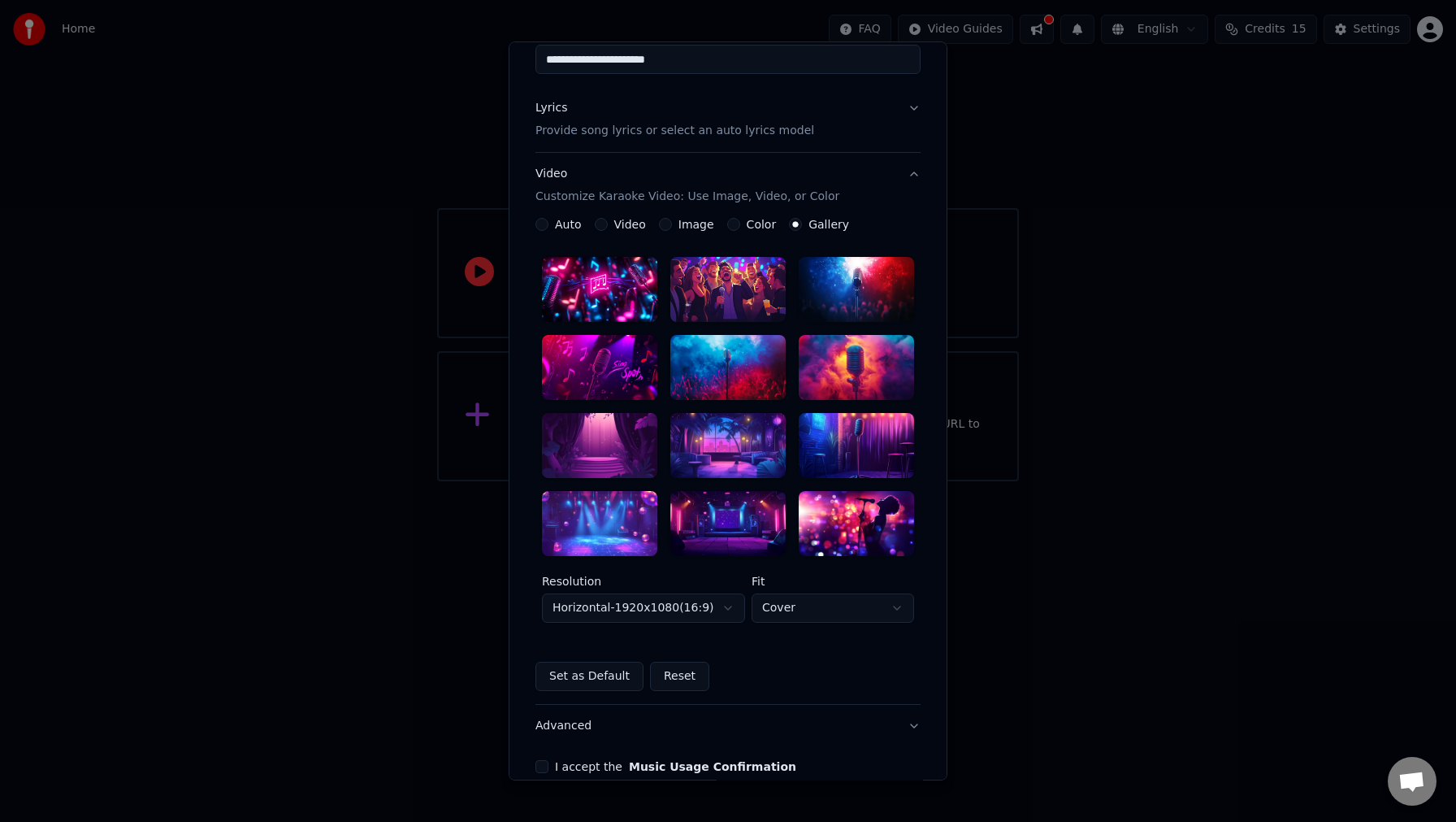
scroll to position [10, 0]
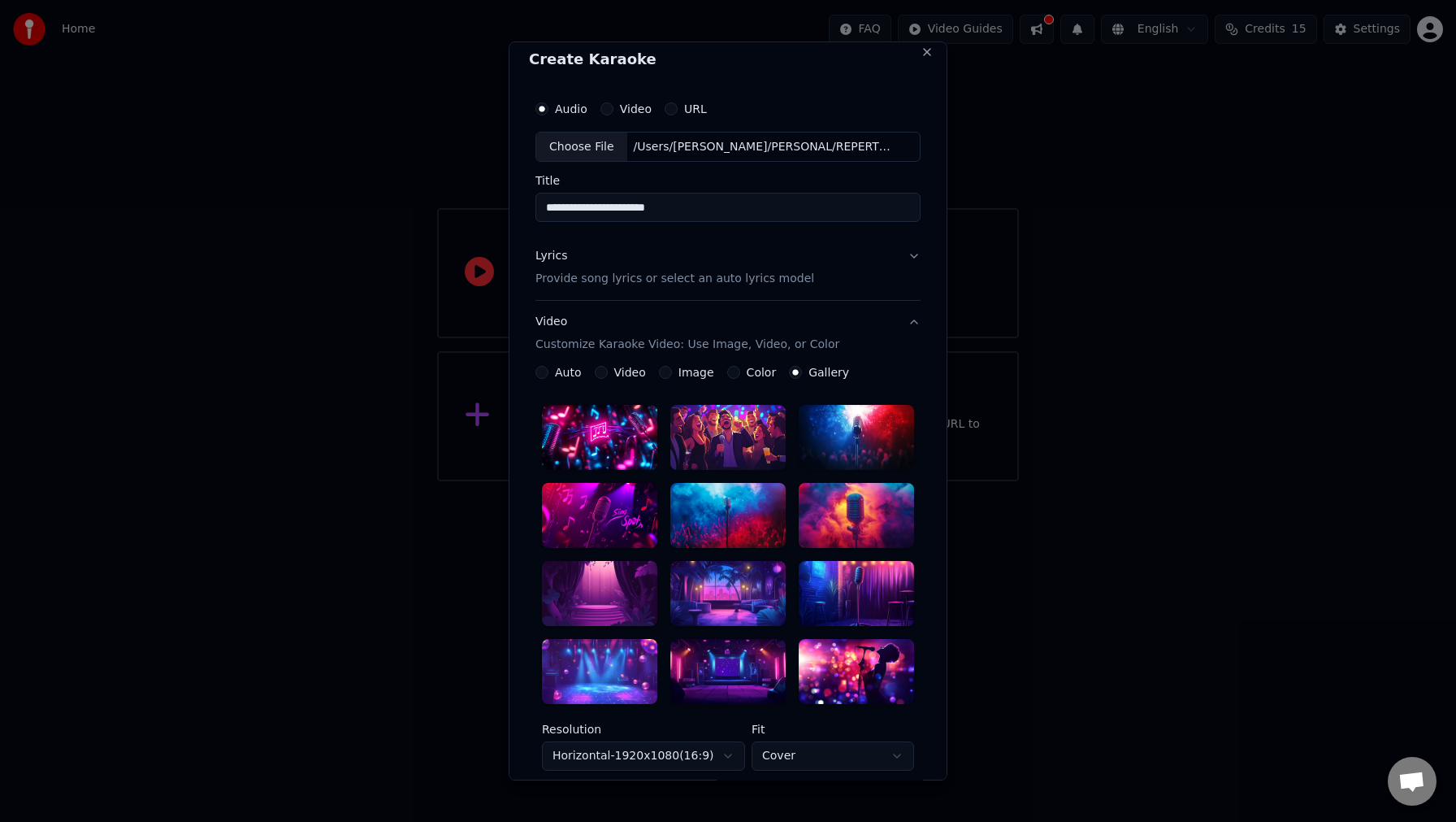
click at [719, 508] on div at bounding box center [728, 515] width 115 height 65
click at [915, 323] on button "Video Customize Karaoke Video: Use Image, Video, or Color" at bounding box center [728, 334] width 385 height 65
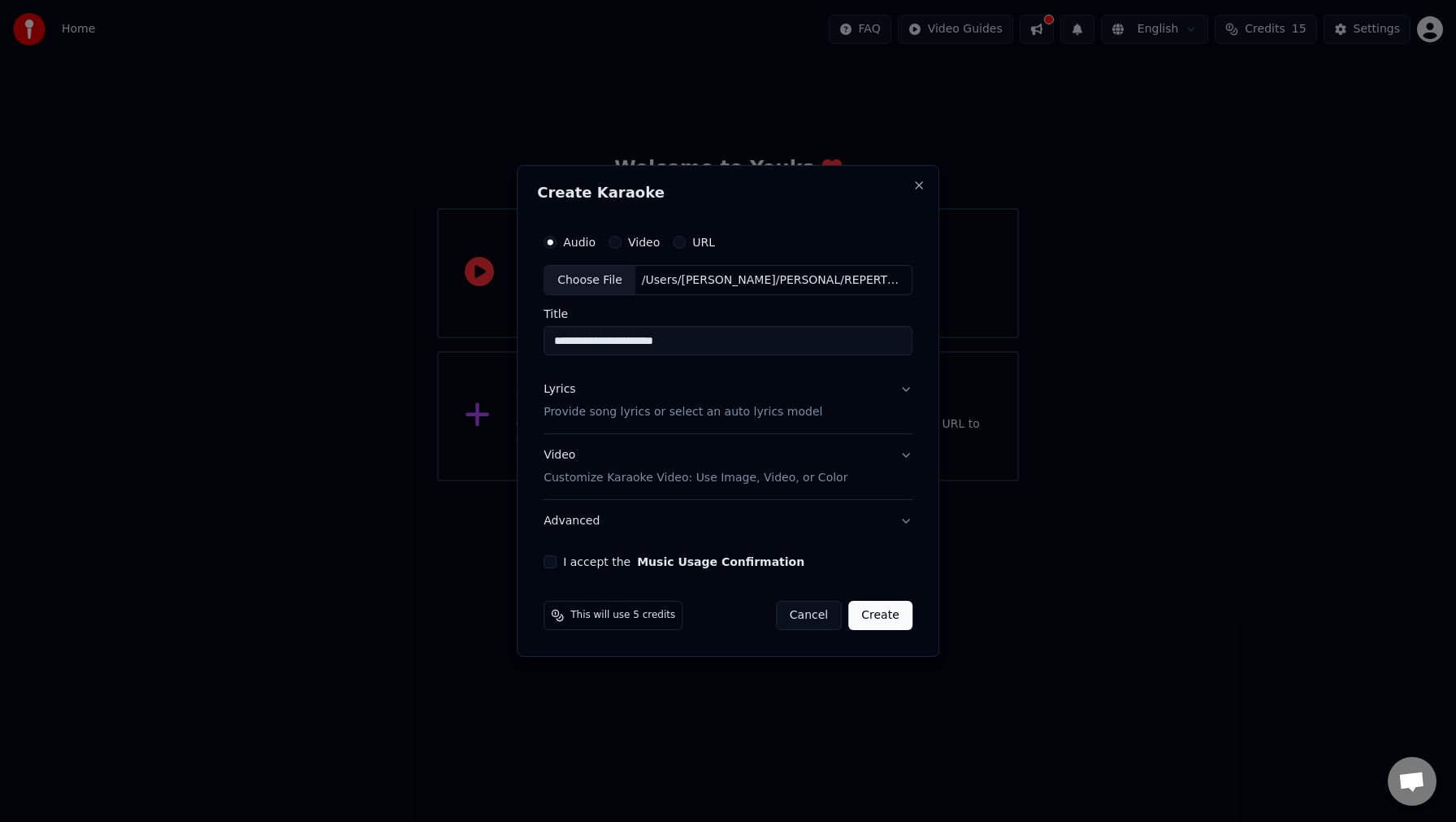
click at [905, 522] on button "Advanced" at bounding box center [728, 520] width 369 height 42
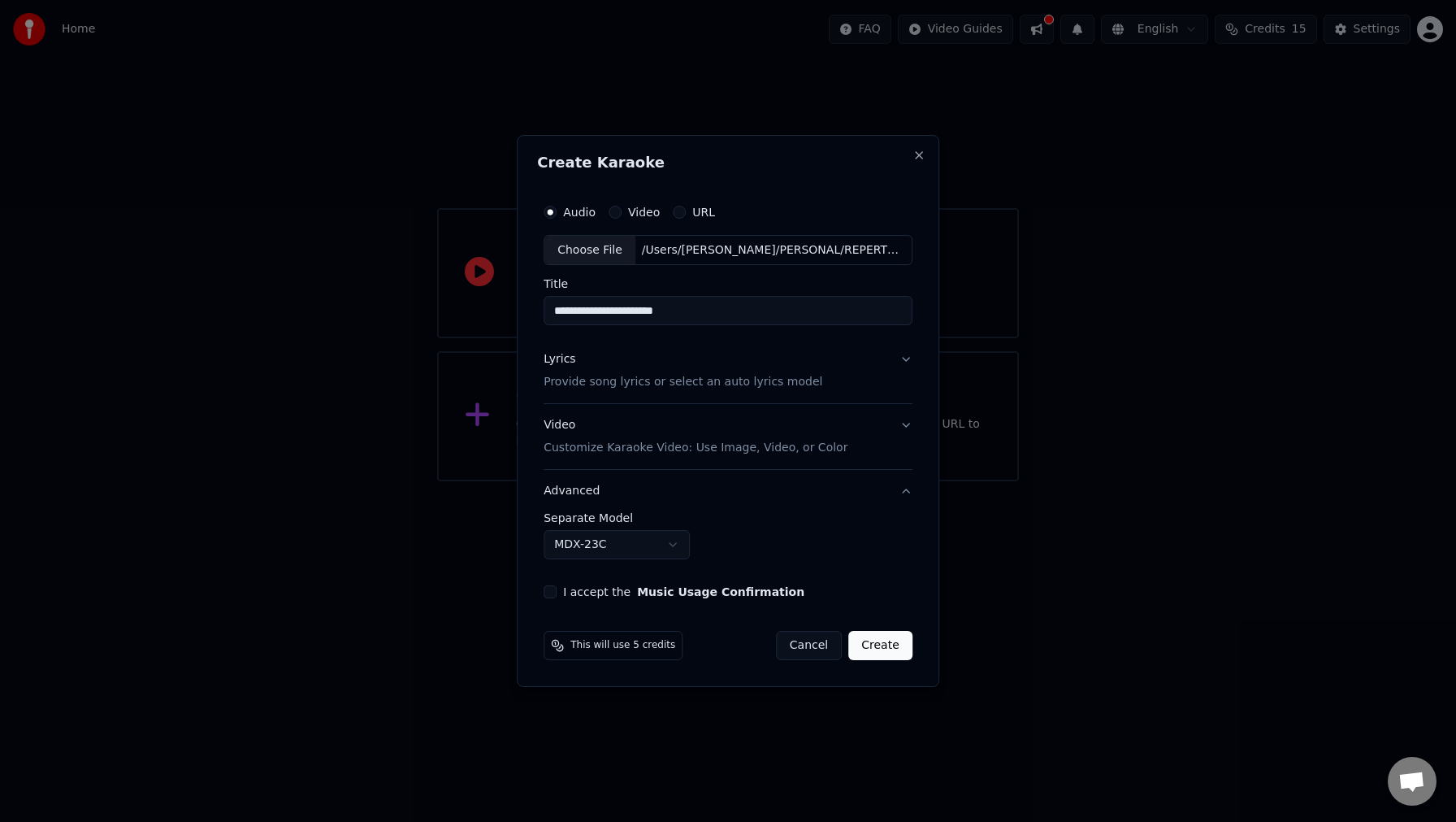
click at [670, 482] on body "**********" at bounding box center [728, 241] width 1456 height 482
click at [712, 482] on body "**********" at bounding box center [728, 241] width 1456 height 482
click at [551, 592] on button "I accept the Music Usage Confirmation" at bounding box center [551, 592] width 13 height 13
click at [880, 647] on button "Create" at bounding box center [881, 646] width 64 height 30
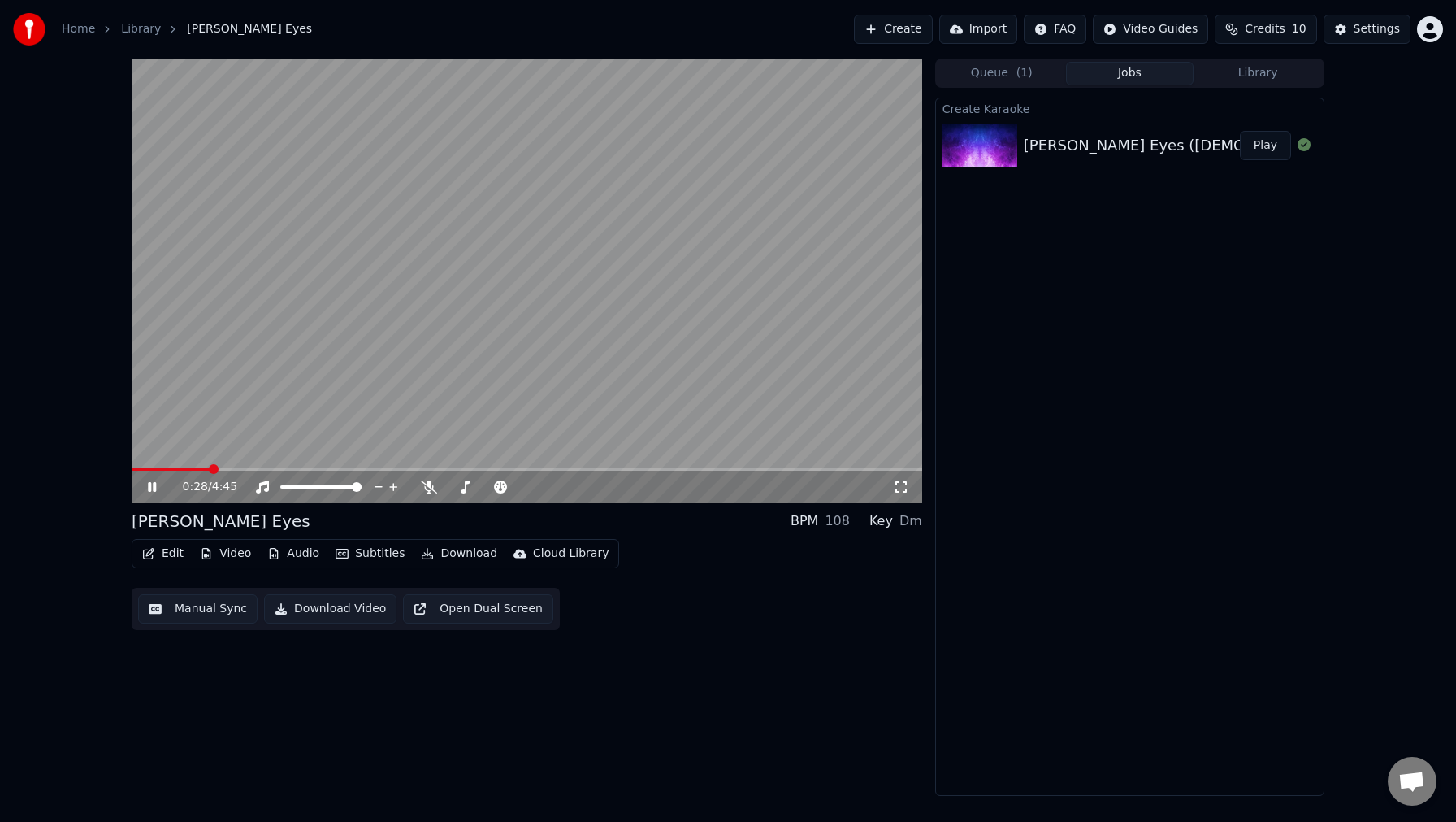
click at [835, 515] on div "108" at bounding box center [837, 521] width 25 height 20
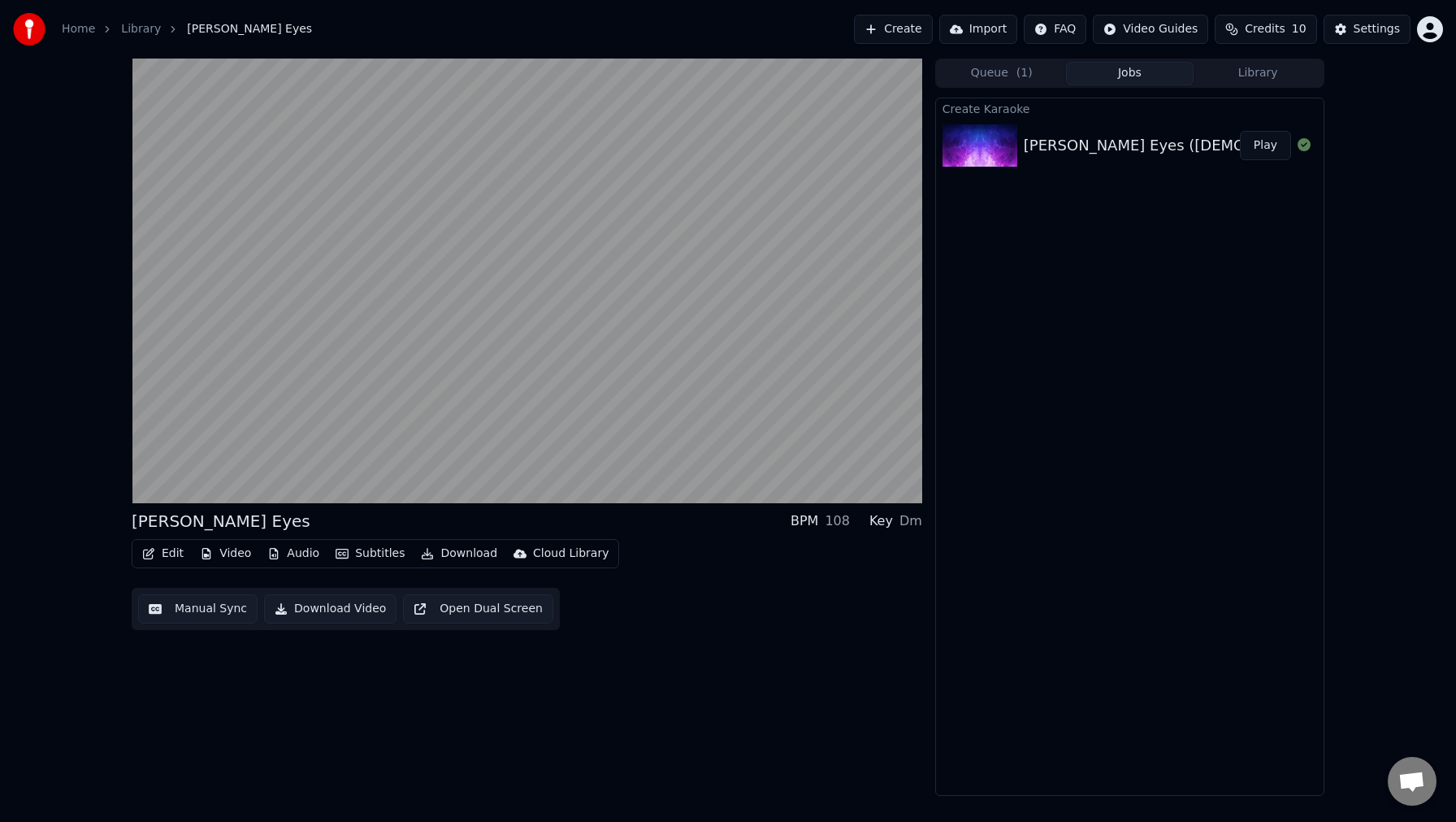
click at [185, 607] on button "Manual Sync" at bounding box center [197, 609] width 119 height 30
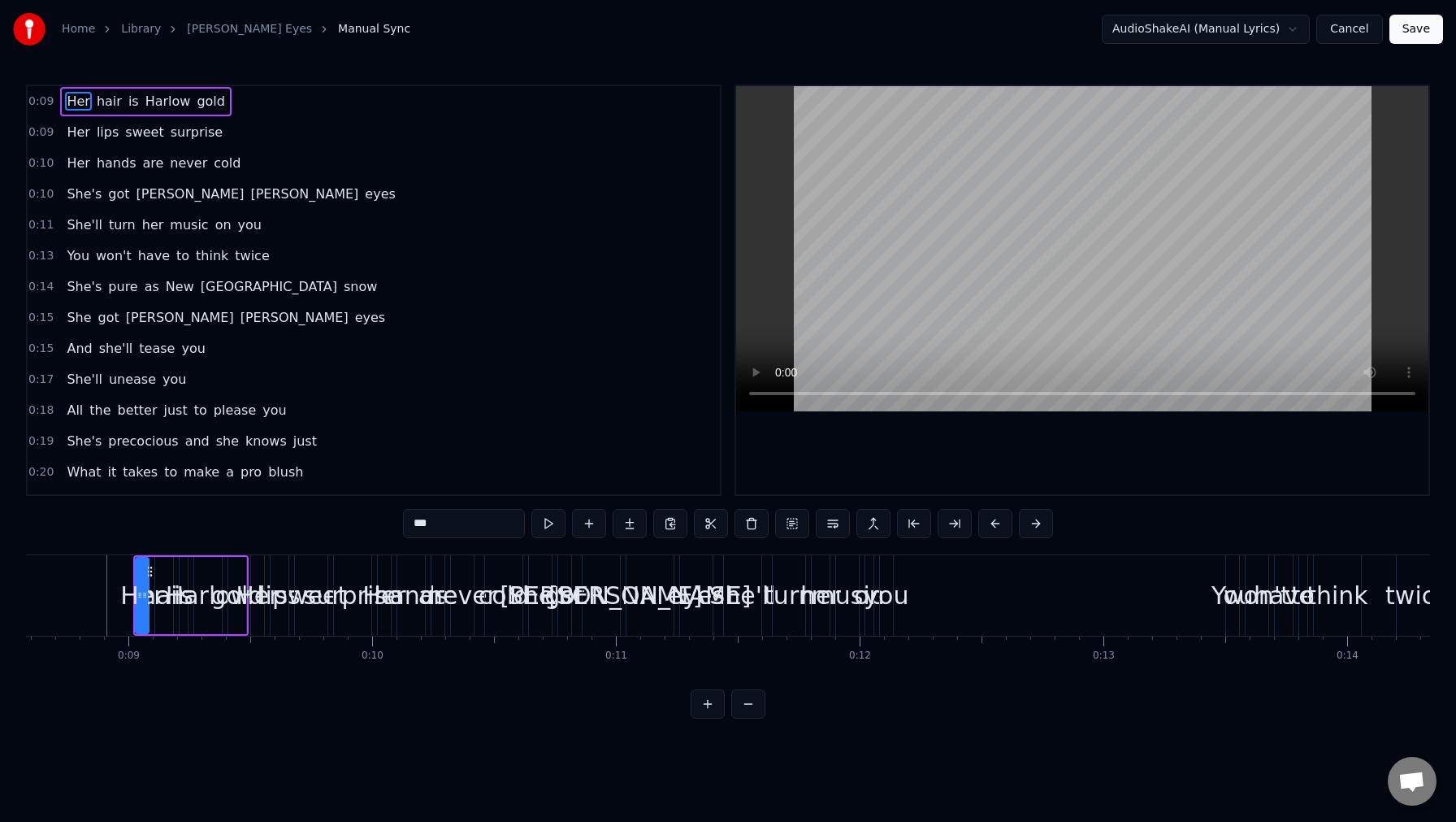
scroll to position [0, 2090]
click at [35, 105] on span "0:09" at bounding box center [41, 102] width 25 height 16
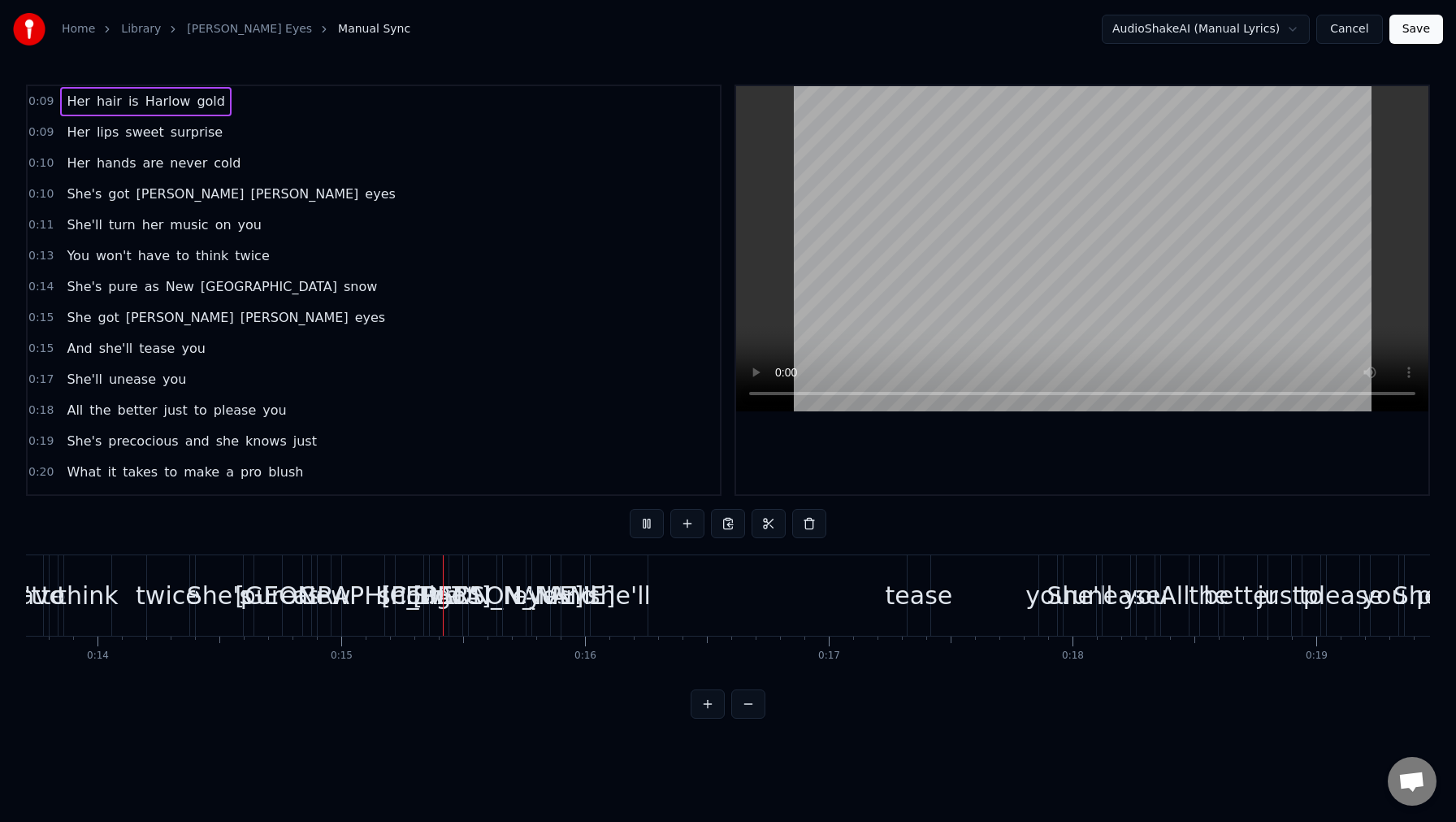
click at [69, 99] on span "Her" at bounding box center [78, 101] width 26 height 19
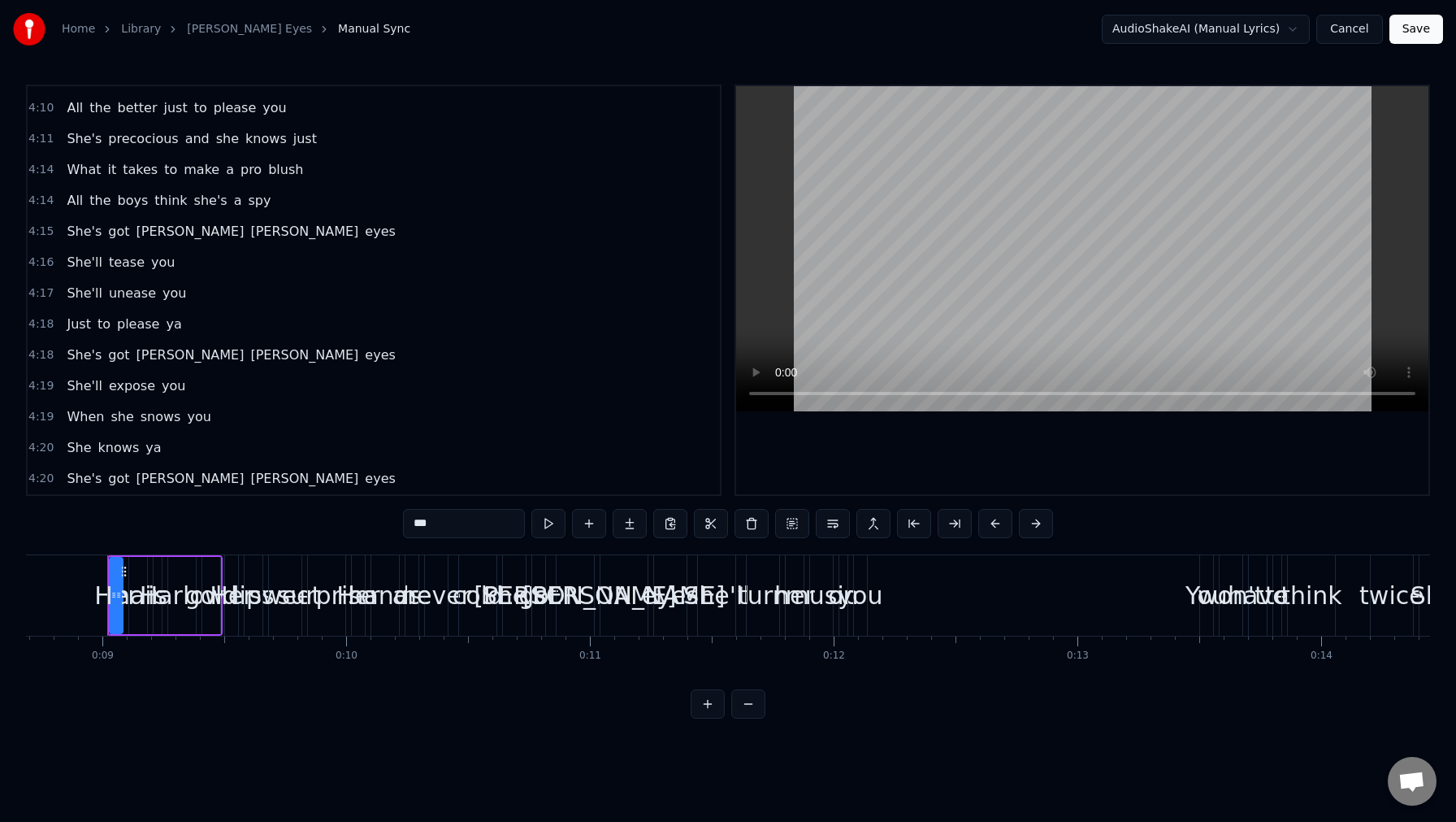
scroll to position [0, 0]
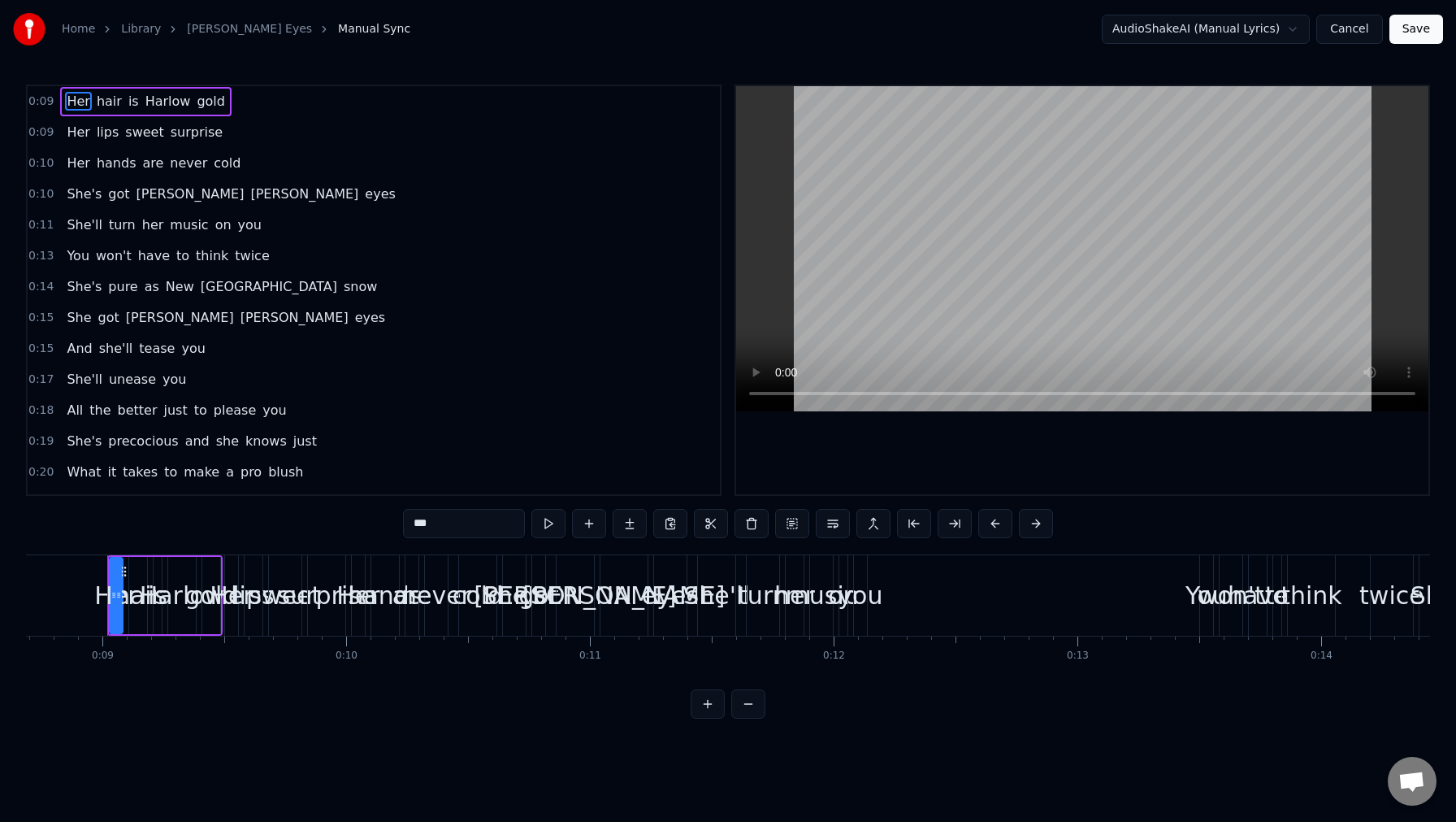
click at [39, 105] on span "0:09" at bounding box center [41, 102] width 25 height 16
click at [1295, 27] on html "Home Library [PERSON_NAME] Eyes Manual Sync AudioShakeAI (Manual Lyrics) Cancel…" at bounding box center [728, 372] width 1456 height 745
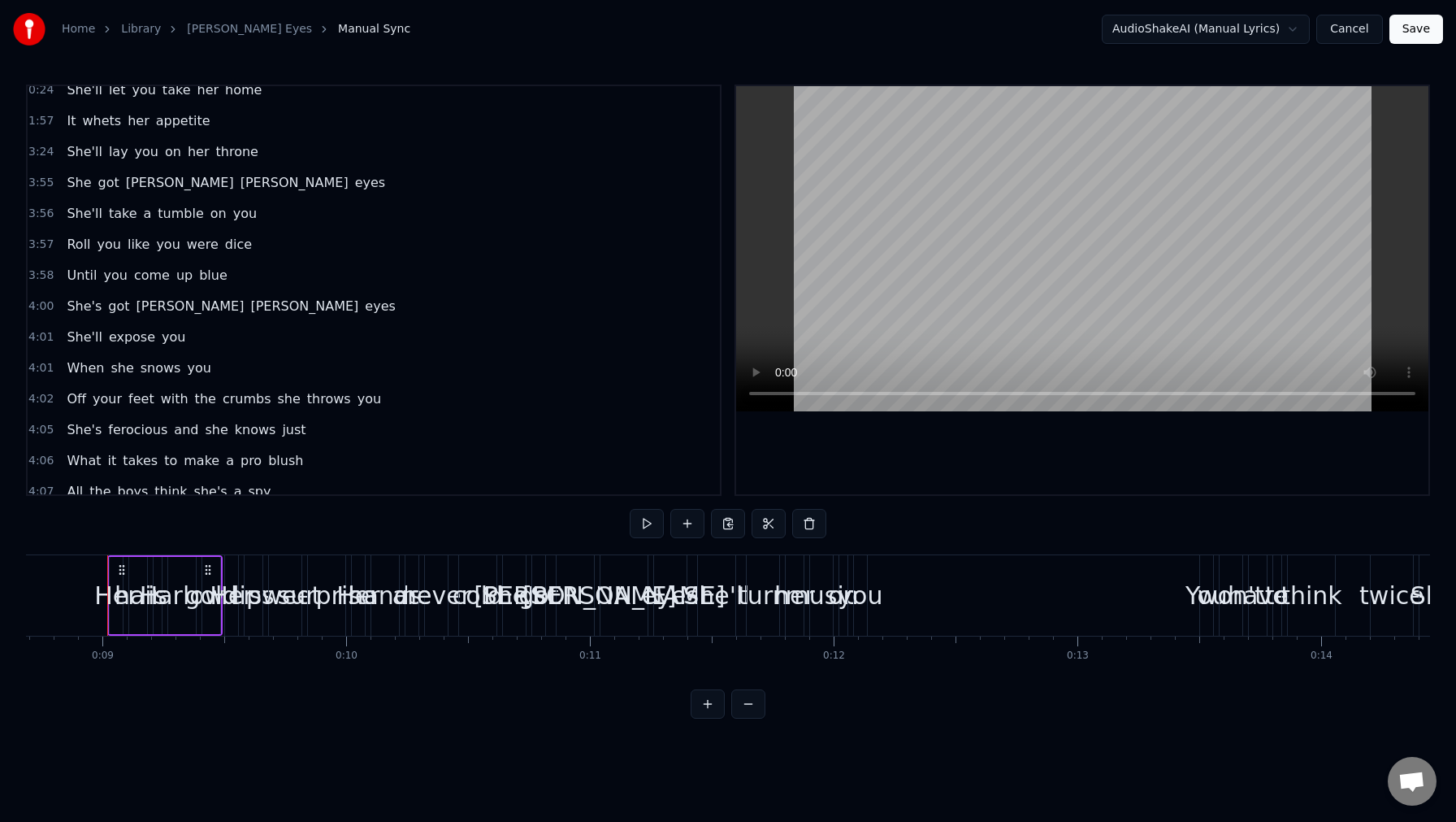
scroll to position [982, 0]
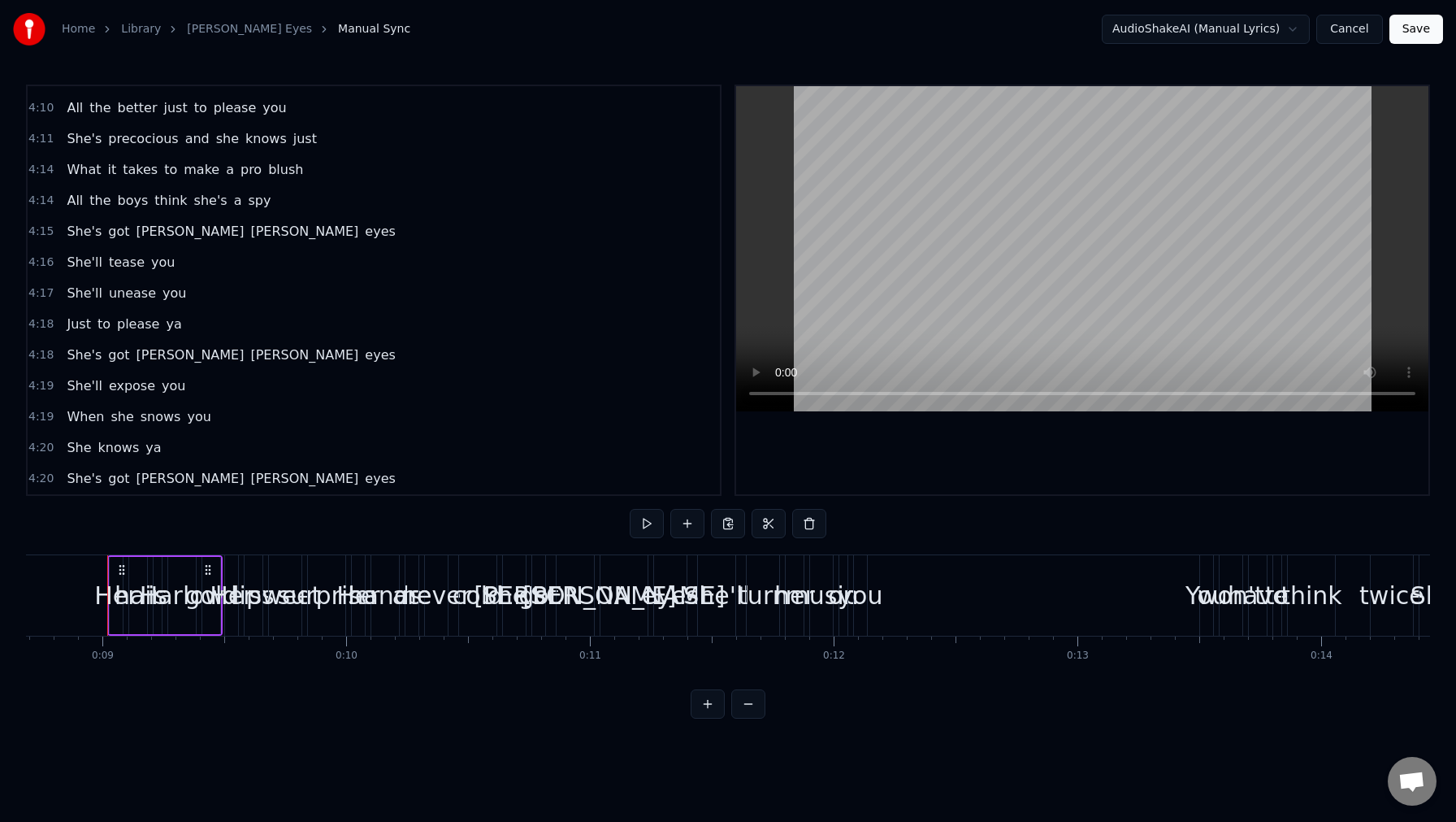
click at [249, 483] on span "[PERSON_NAME]" at bounding box center [305, 478] width 112 height 19
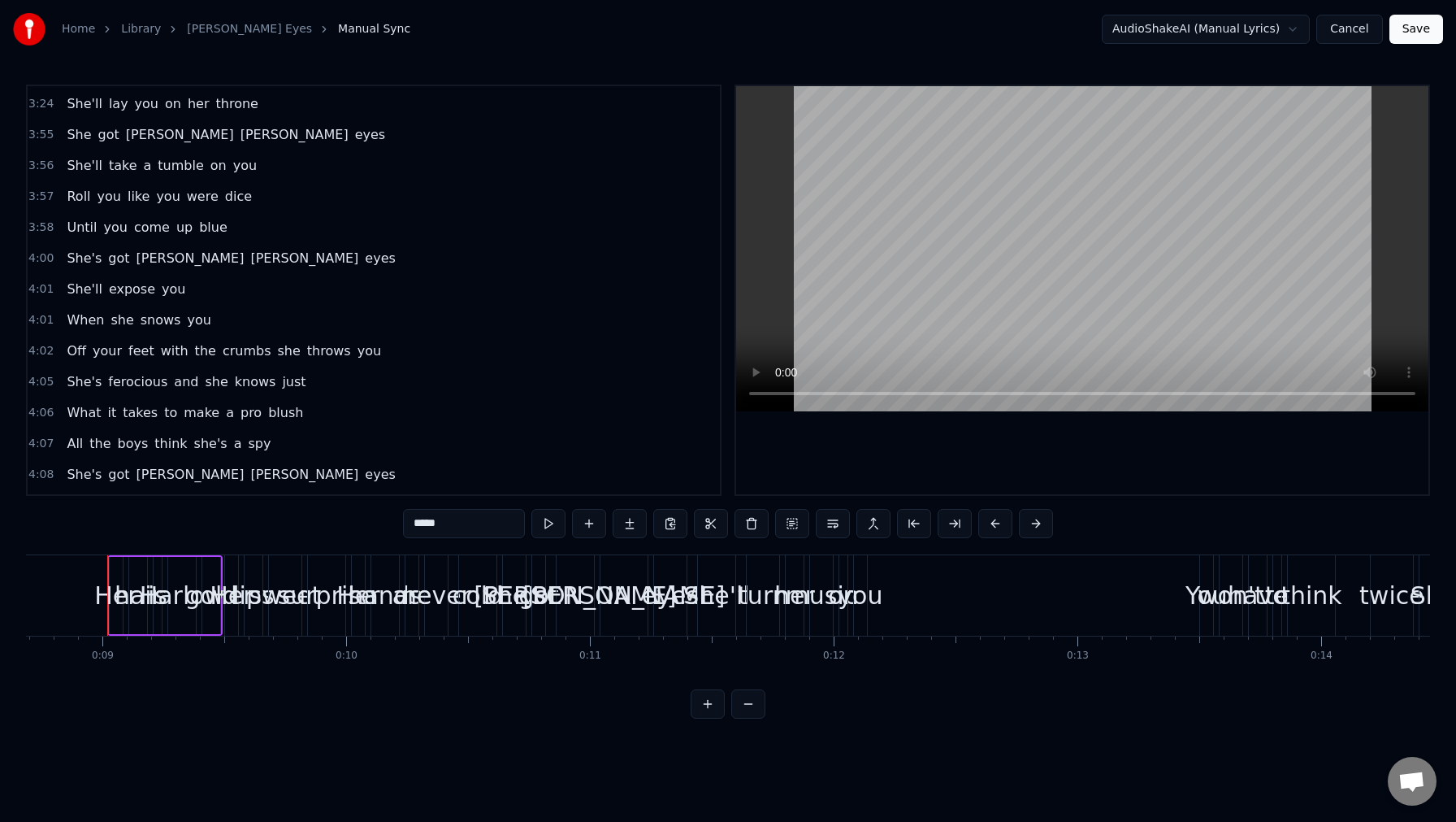
scroll to position [0, 0]
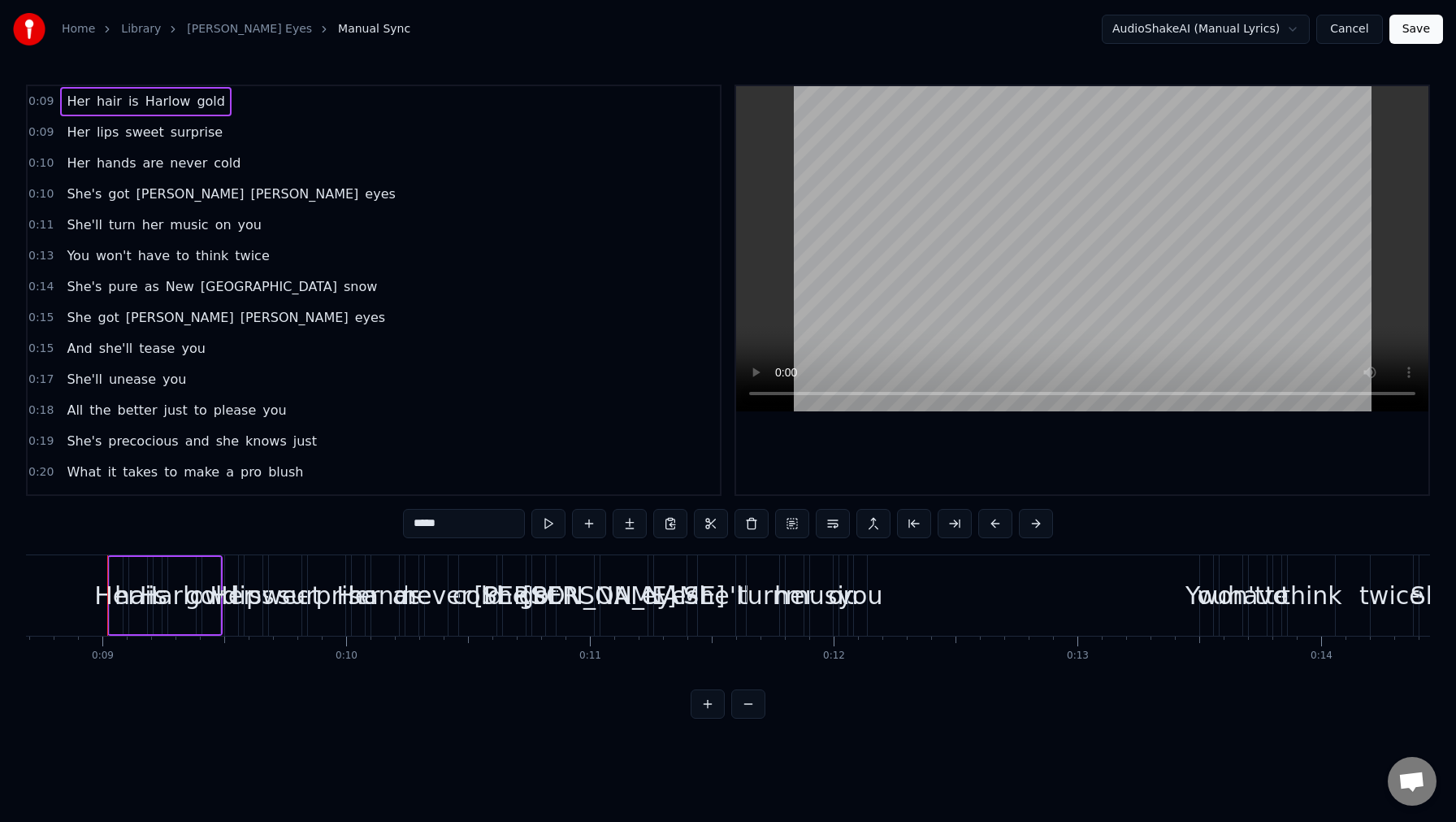
click at [39, 98] on span "0:09" at bounding box center [41, 102] width 25 height 16
click at [89, 100] on div "Her hair is Harlow gold" at bounding box center [145, 102] width 171 height 30
click at [77, 90] on div "Her hair is Harlow gold" at bounding box center [145, 102] width 171 height 30
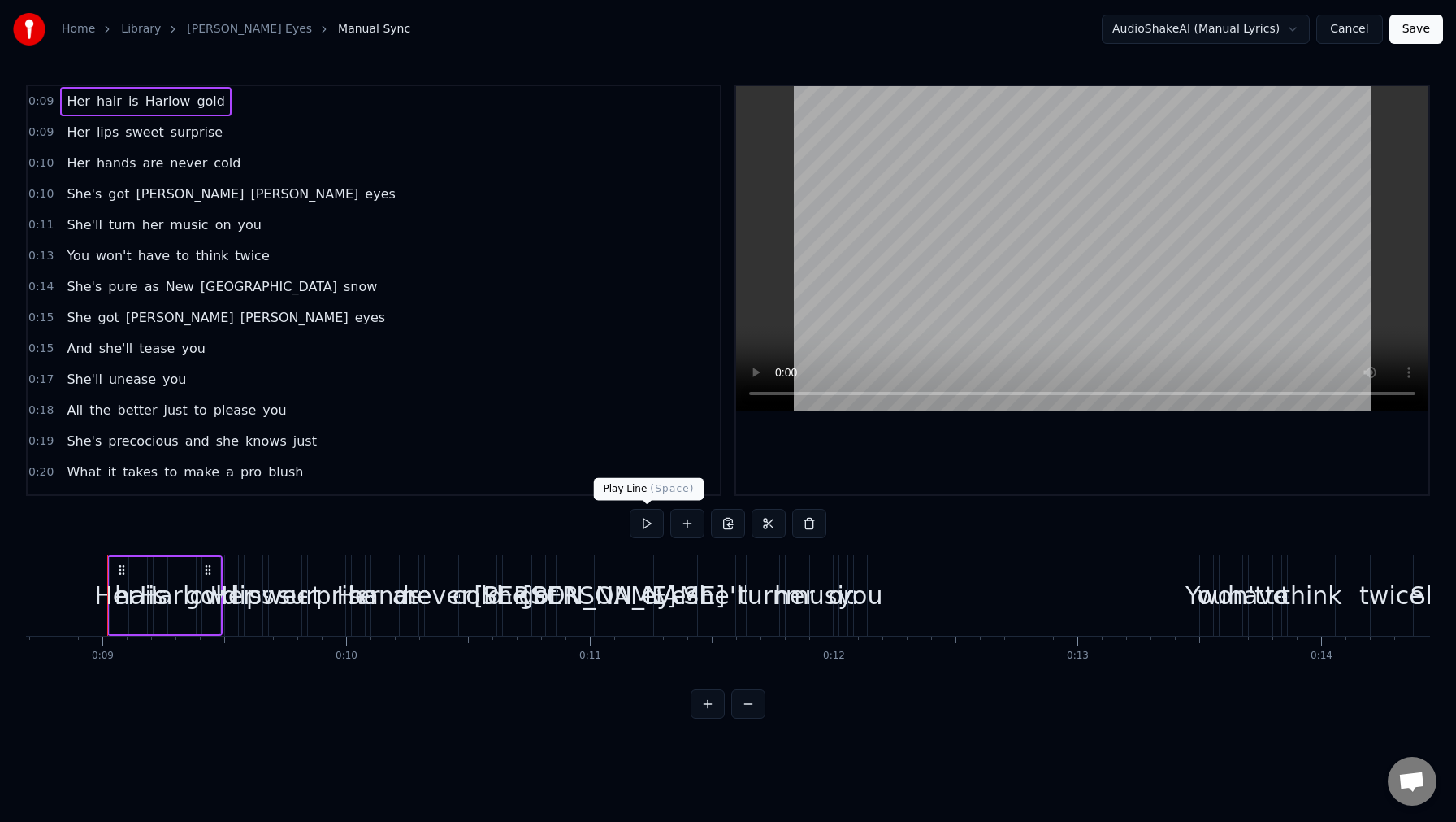
click at [643, 522] on button at bounding box center [647, 524] width 35 height 30
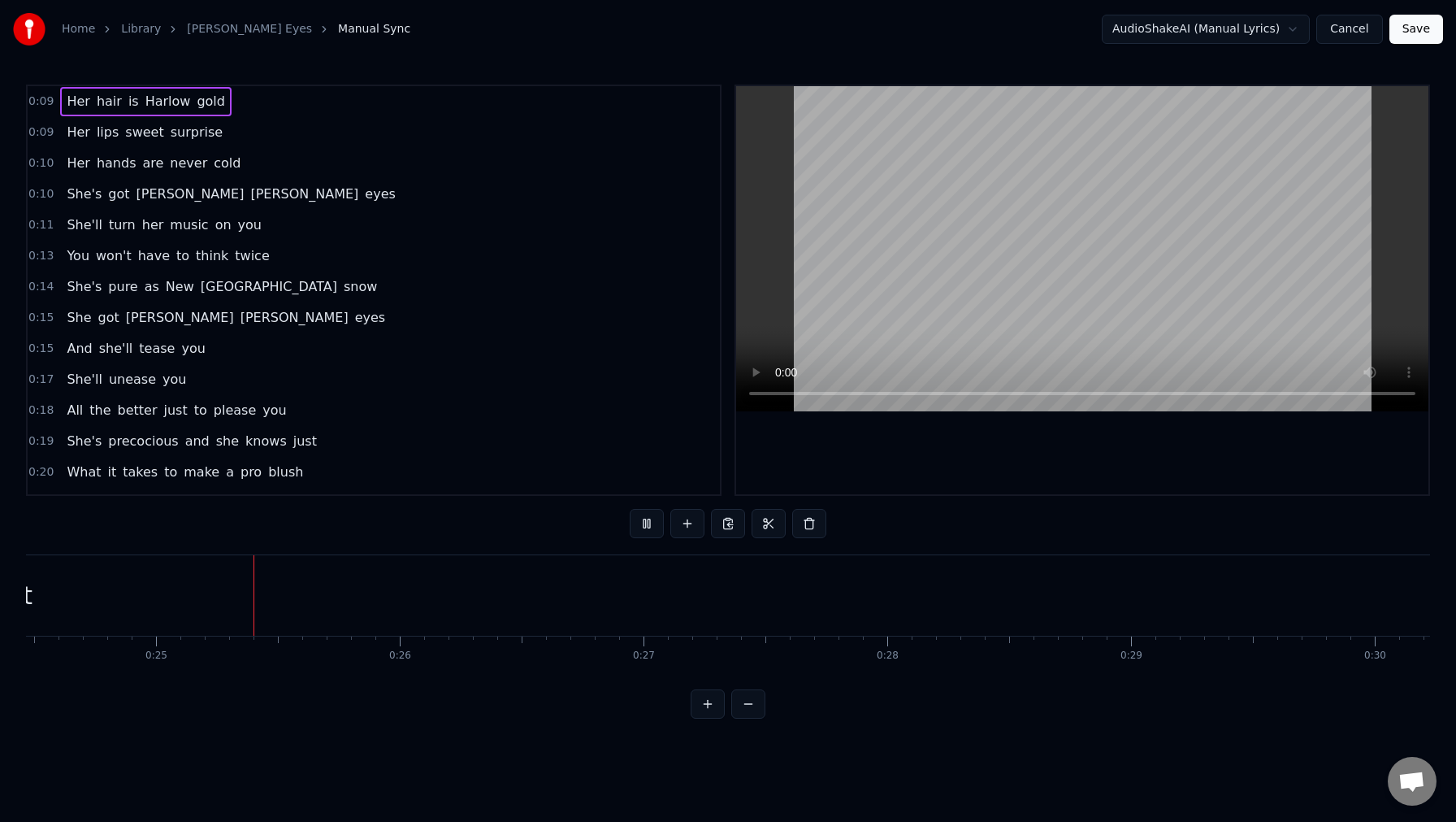
scroll to position [0, 5971]
click at [39, 104] on span "0:09" at bounding box center [41, 102] width 25 height 16
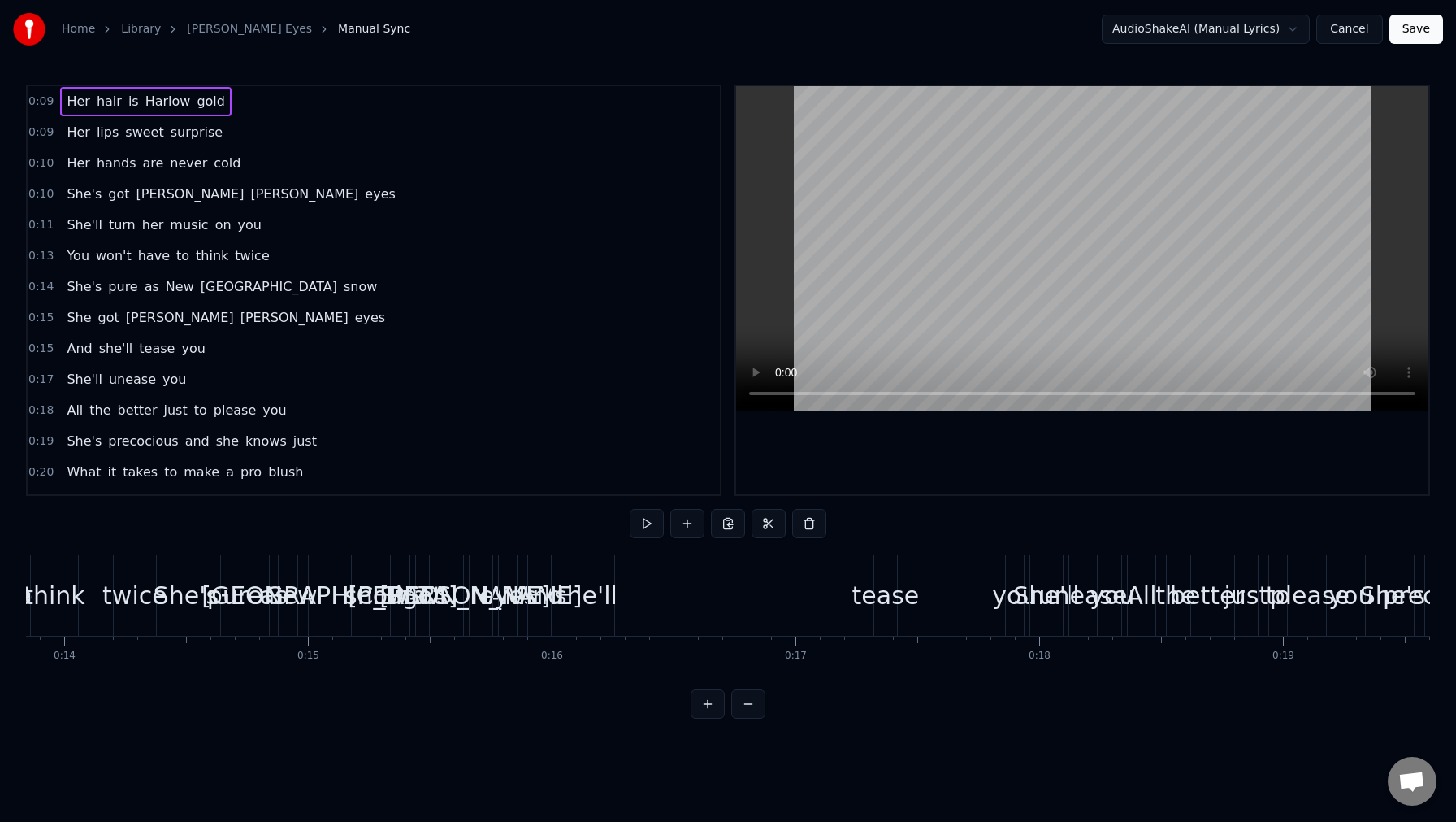
click at [39, 104] on span "0:09" at bounding box center [41, 102] width 25 height 16
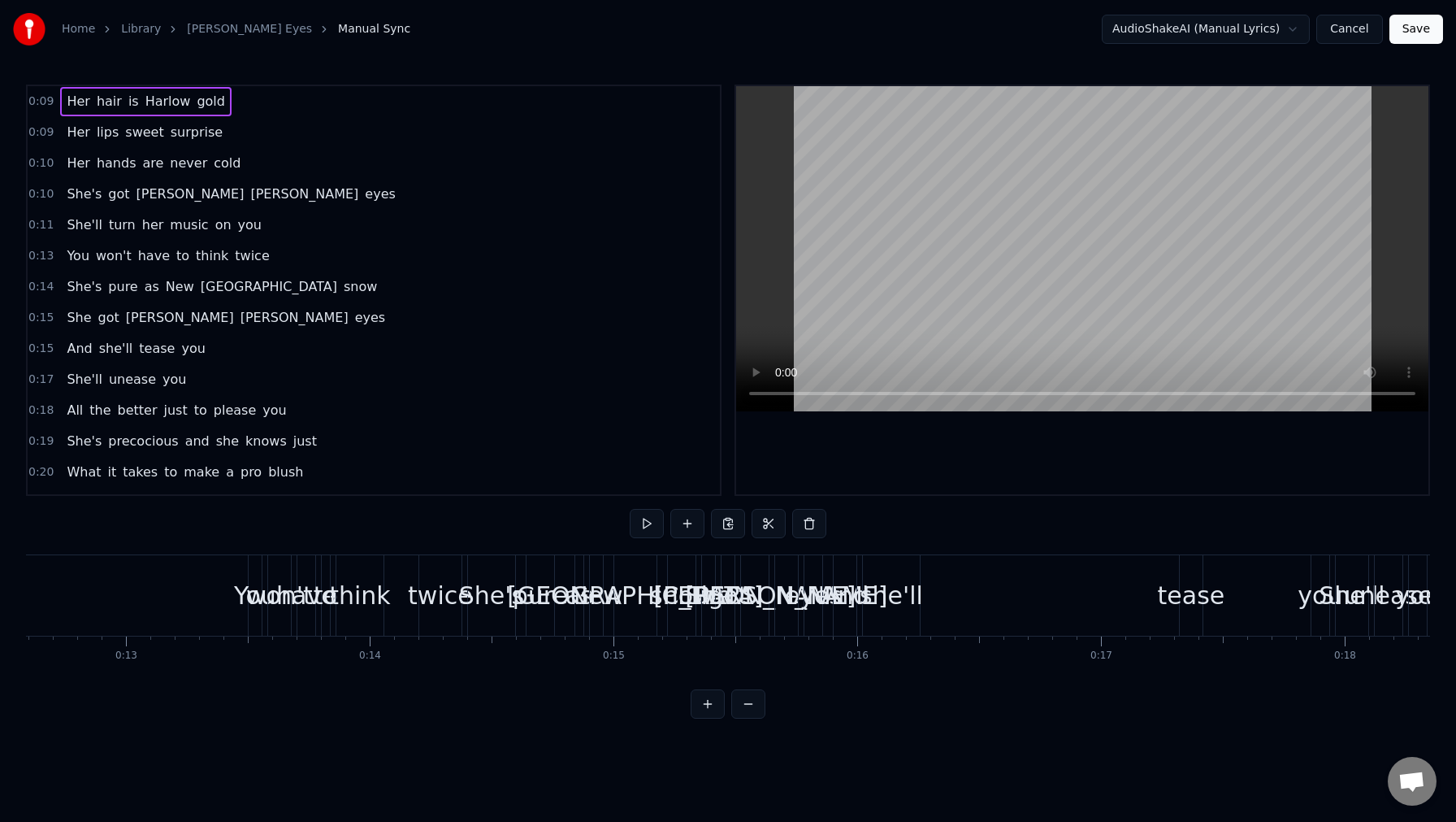
click at [39, 104] on span "0:09" at bounding box center [41, 102] width 25 height 16
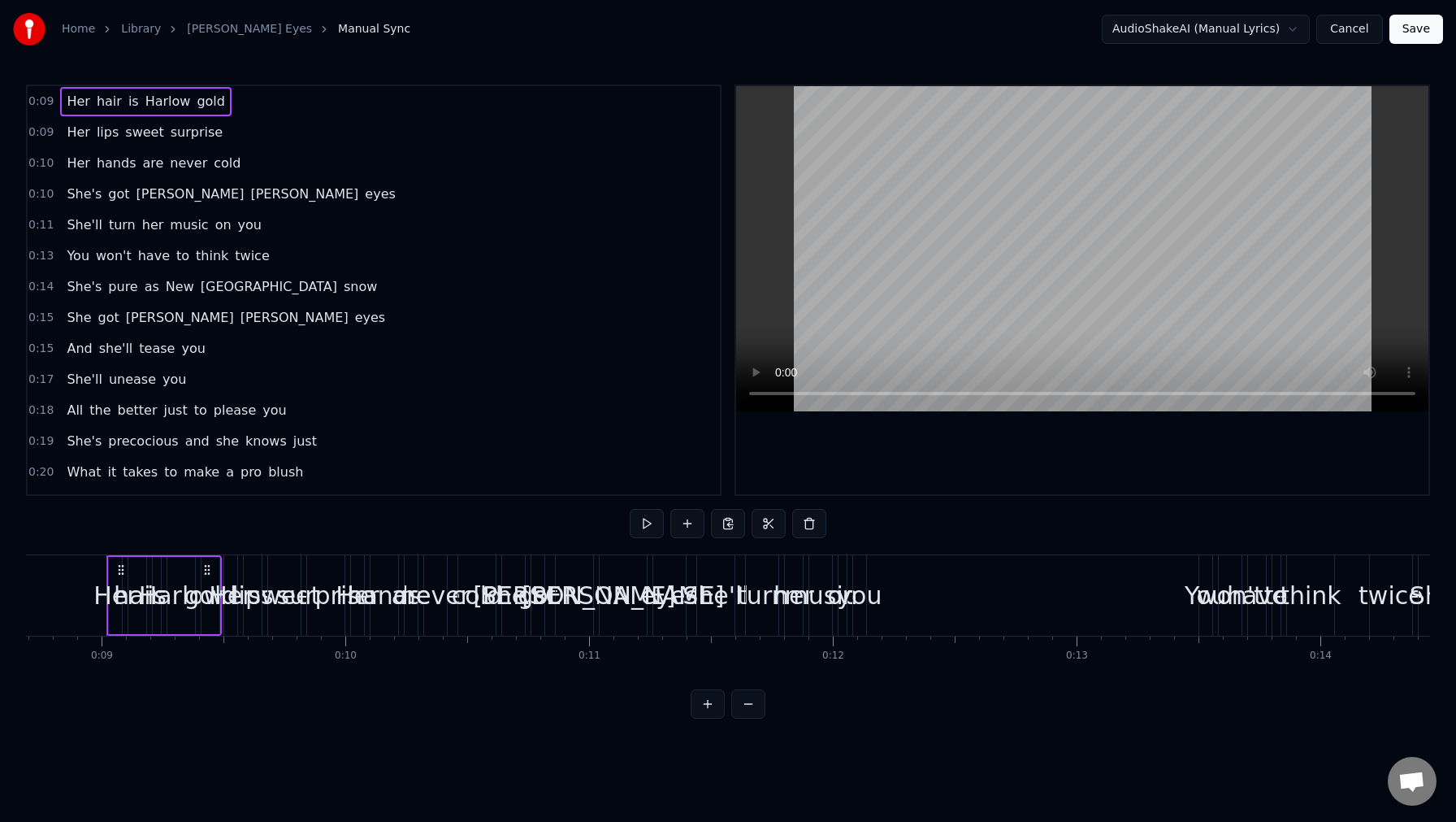
scroll to position [0, 2118]
click at [43, 102] on span "0:09" at bounding box center [41, 102] width 25 height 16
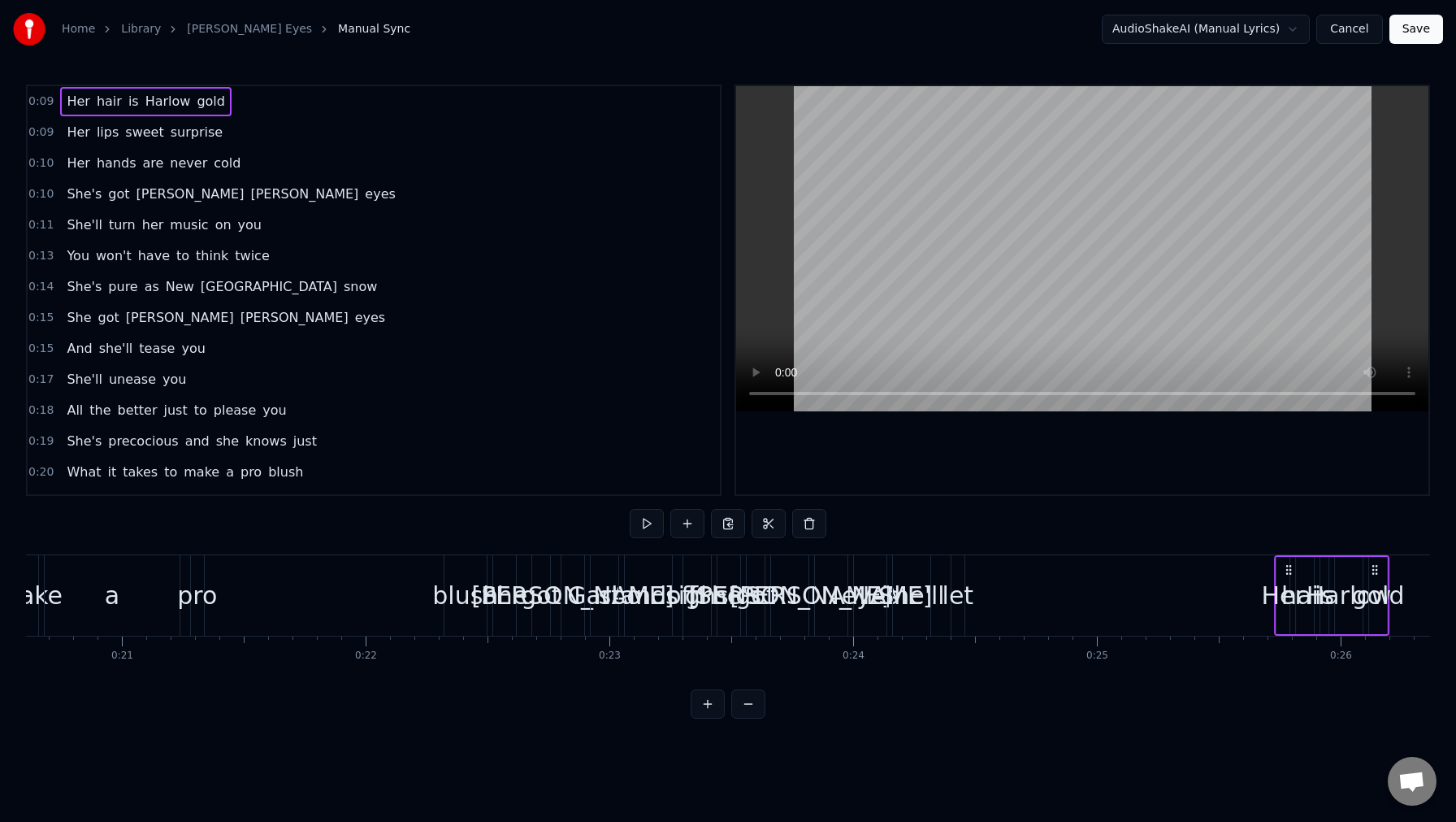
scroll to position [0, 5029]
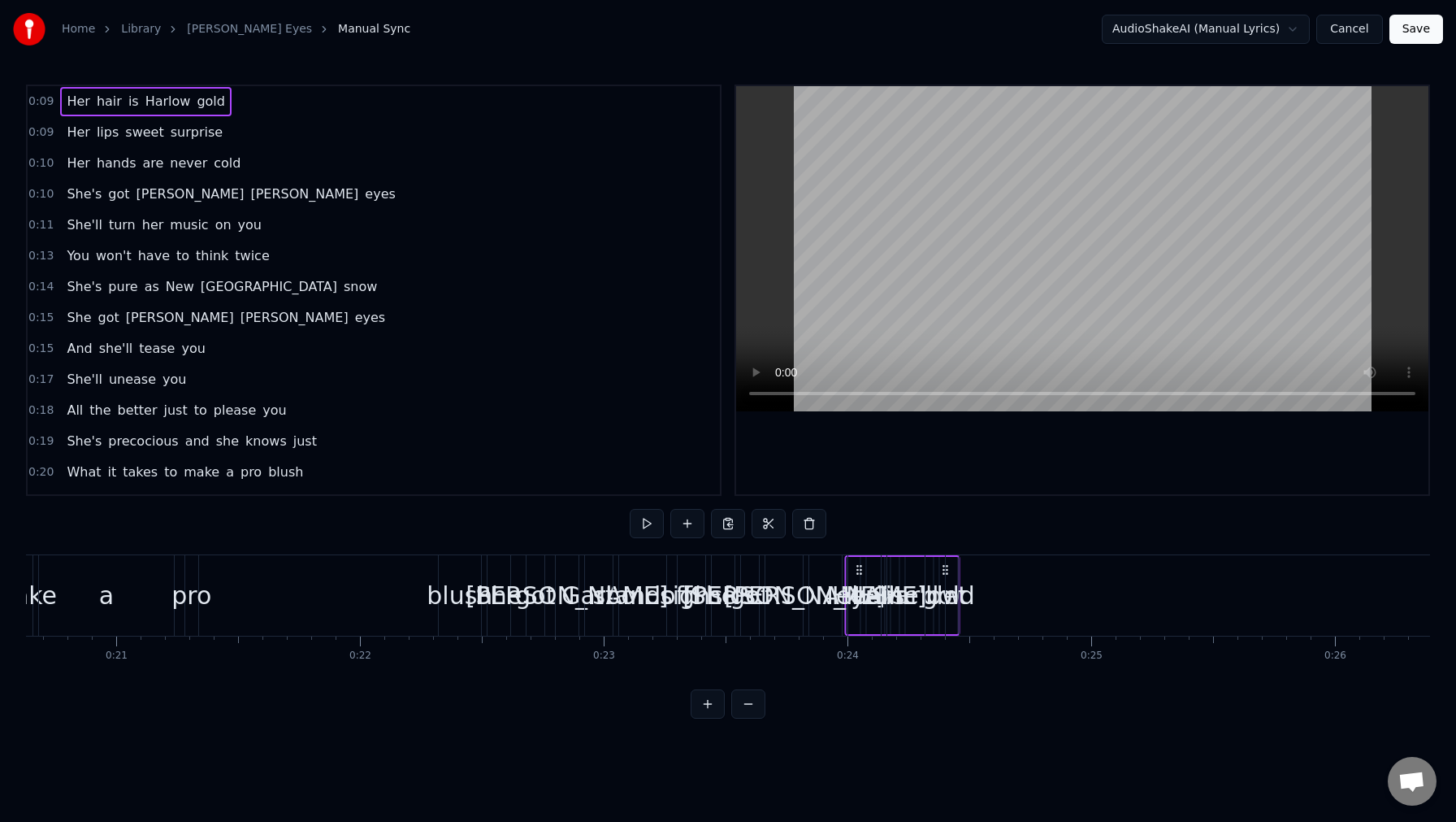
drag, startPoint x: 121, startPoint y: 570, endPoint x: 858, endPoint y: 559, distance: 737.1
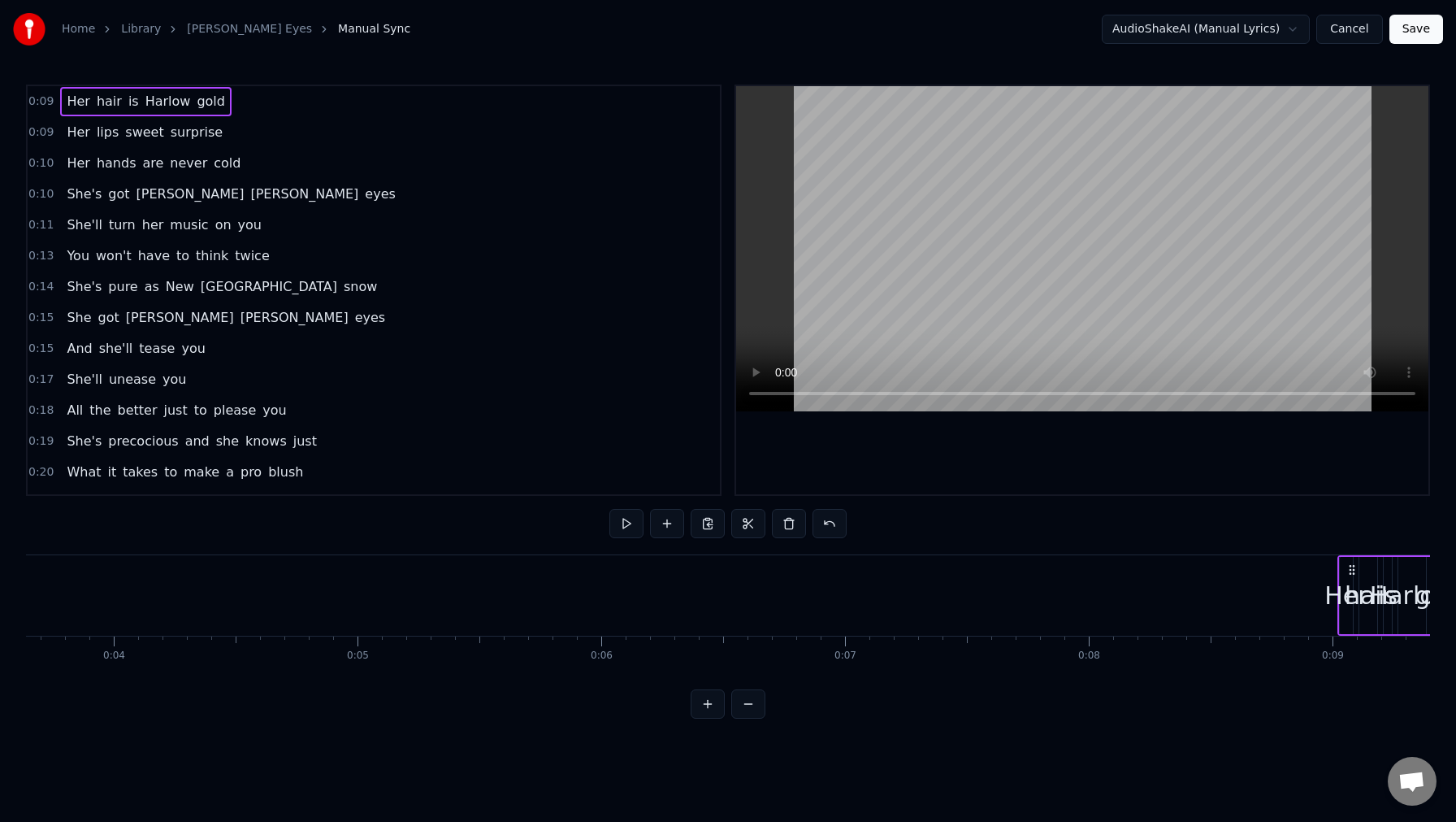
scroll to position [0, 1266]
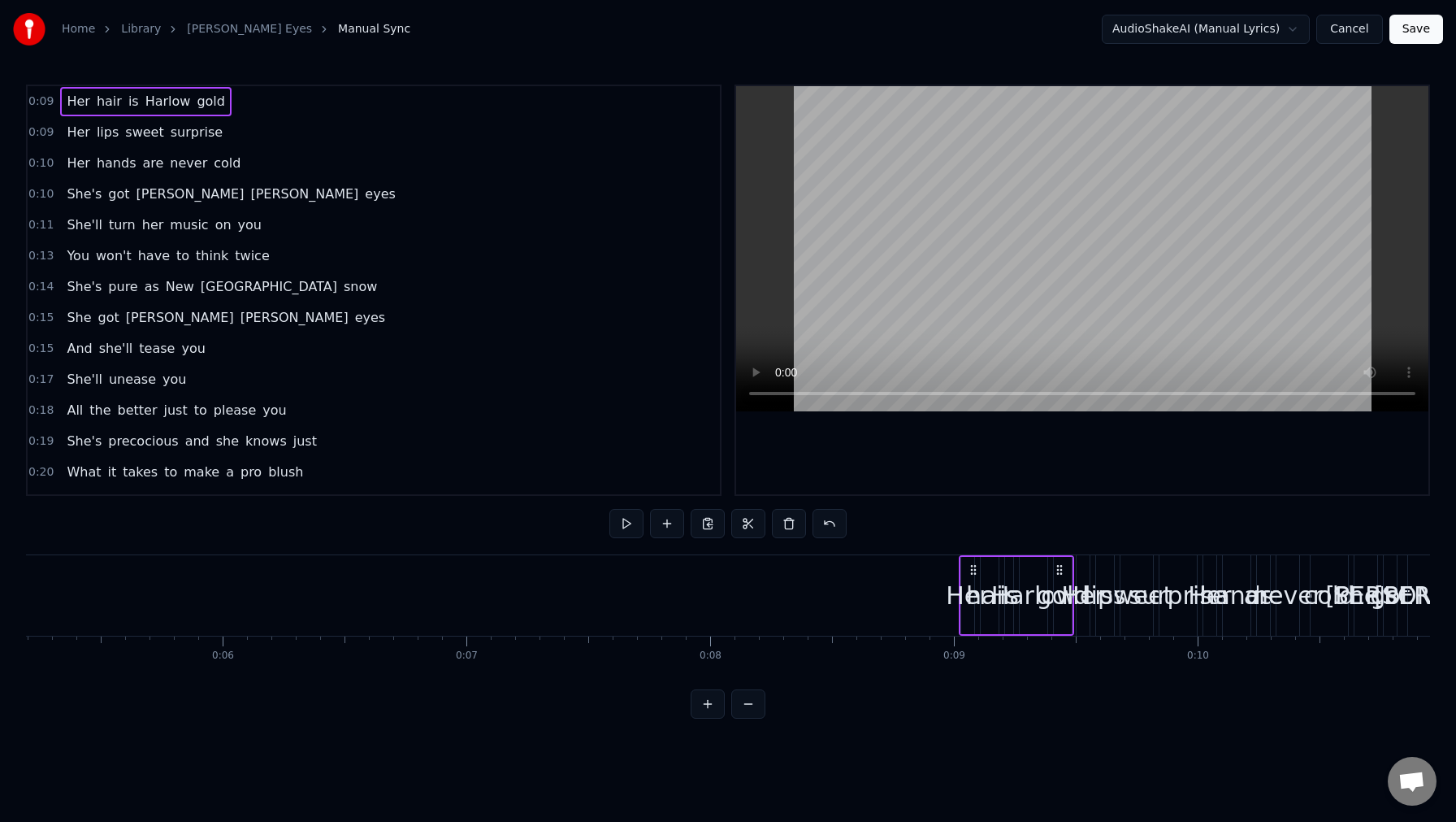
click at [974, 570] on icon at bounding box center [974, 570] width 13 height 13
click at [202, 477] on span "make" at bounding box center [201, 472] width 39 height 19
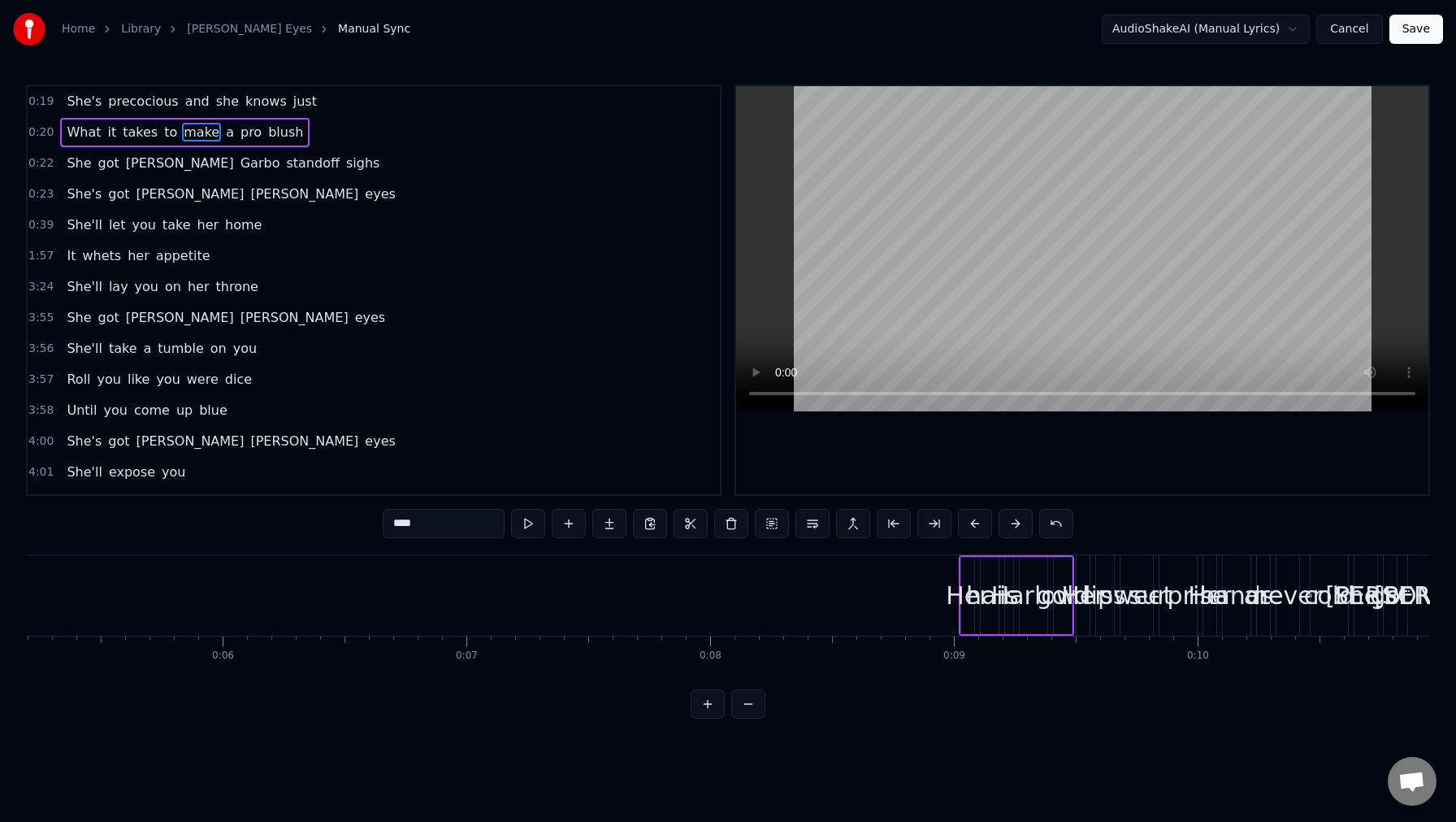
scroll to position [0, 0]
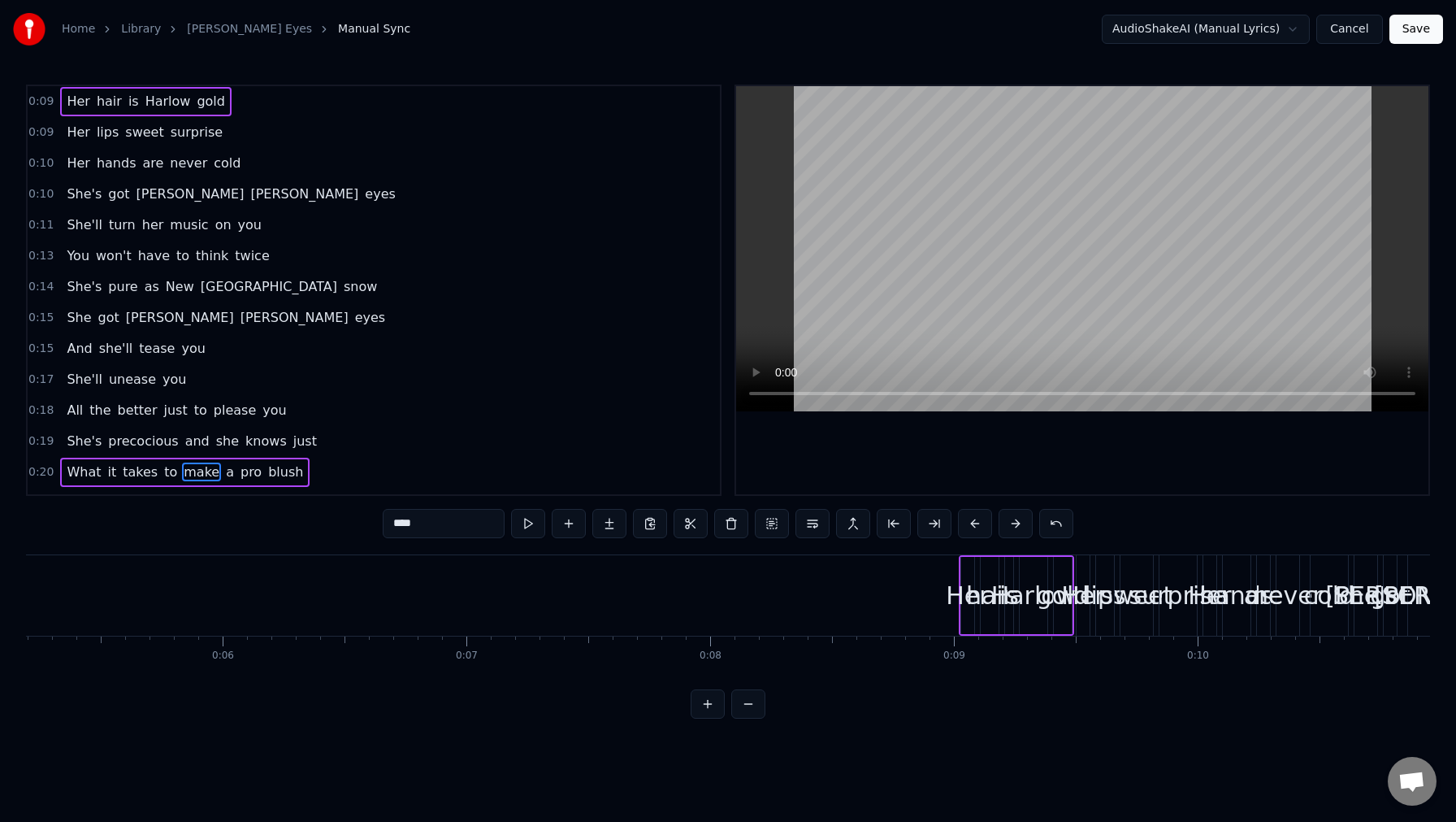
click at [462, 533] on input "****" at bounding box center [444, 524] width 122 height 30
click at [43, 98] on span "0:09" at bounding box center [41, 102] width 25 height 16
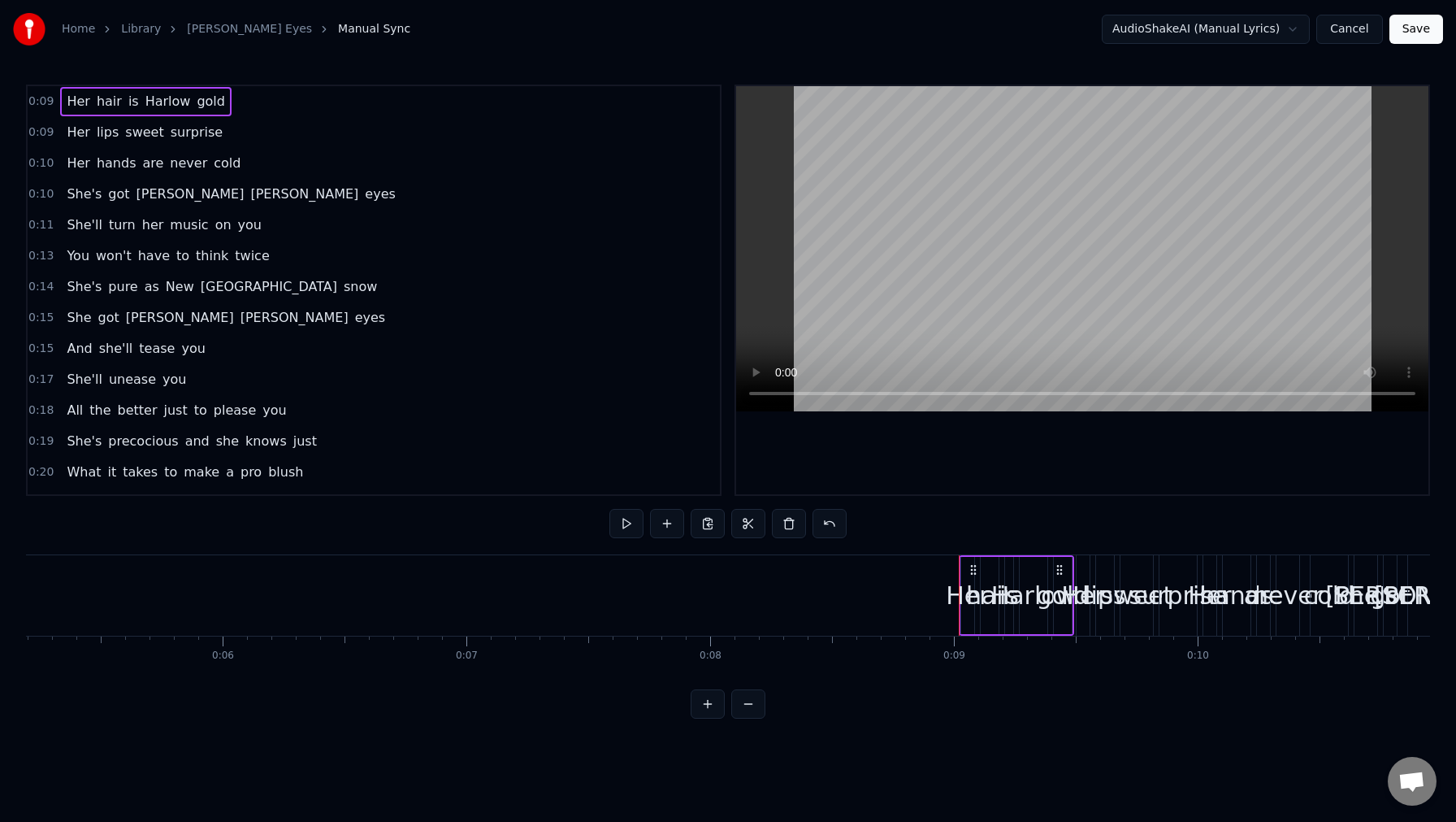
click at [76, 97] on span "Her" at bounding box center [78, 101] width 26 height 19
click at [104, 99] on span "hair" at bounding box center [109, 101] width 29 height 19
click at [135, 108] on div "Her hair is Harlow gold" at bounding box center [145, 102] width 171 height 30
click at [82, 104] on span "Her" at bounding box center [78, 101] width 26 height 19
drag, startPoint x: 273, startPoint y: 104, endPoint x: 139, endPoint y: 102, distance: 134.0
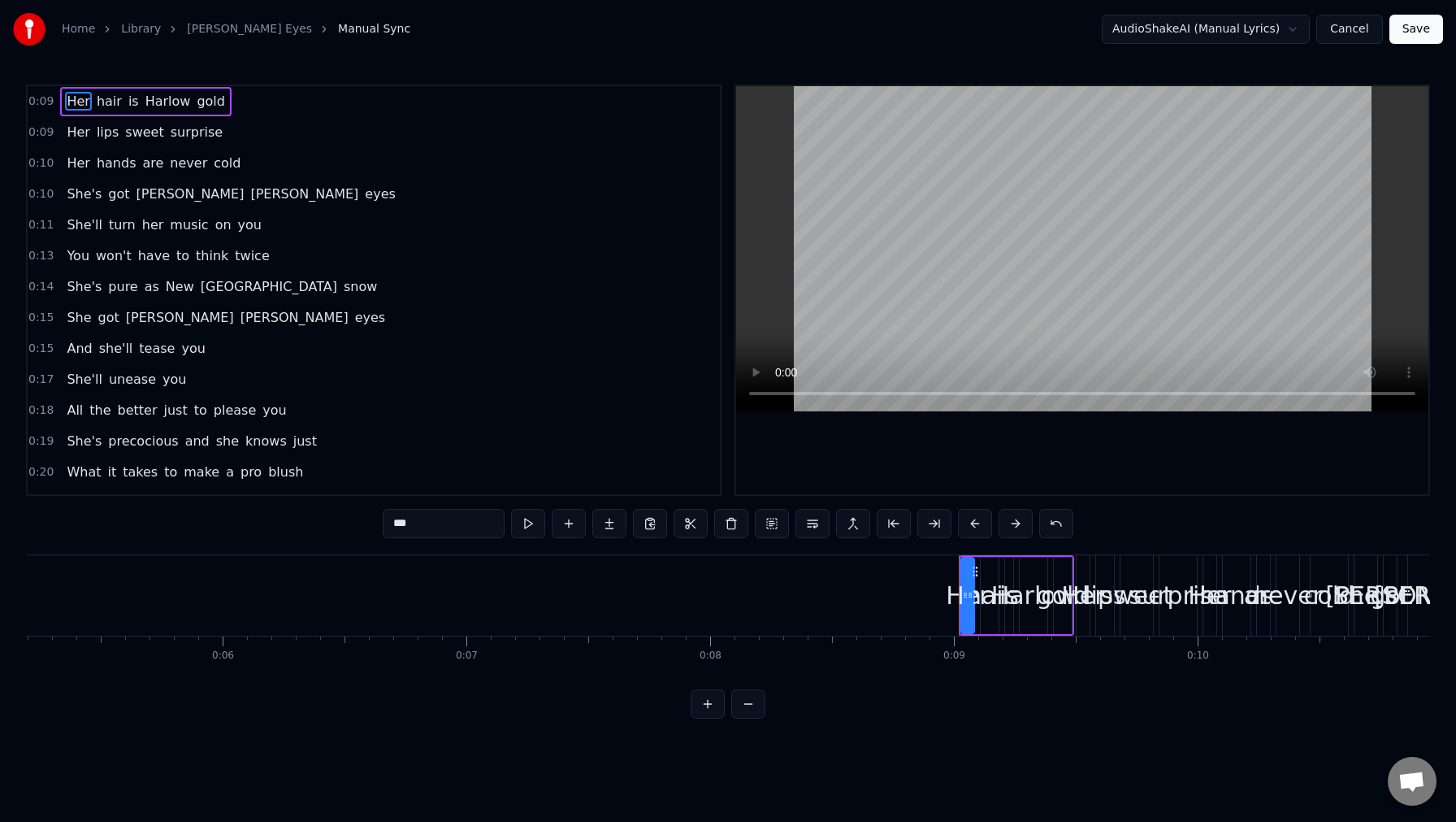
click at [139, 102] on div "0:09 Her hair is Harlow gold" at bounding box center [374, 102] width 693 height 31
click at [75, 96] on span "Her" at bounding box center [78, 101] width 26 height 19
click at [104, 103] on span "hair" at bounding box center [109, 101] width 29 height 19
click at [127, 107] on span "is" at bounding box center [133, 101] width 14 height 19
click at [150, 105] on span "Harlow" at bounding box center [168, 101] width 48 height 19
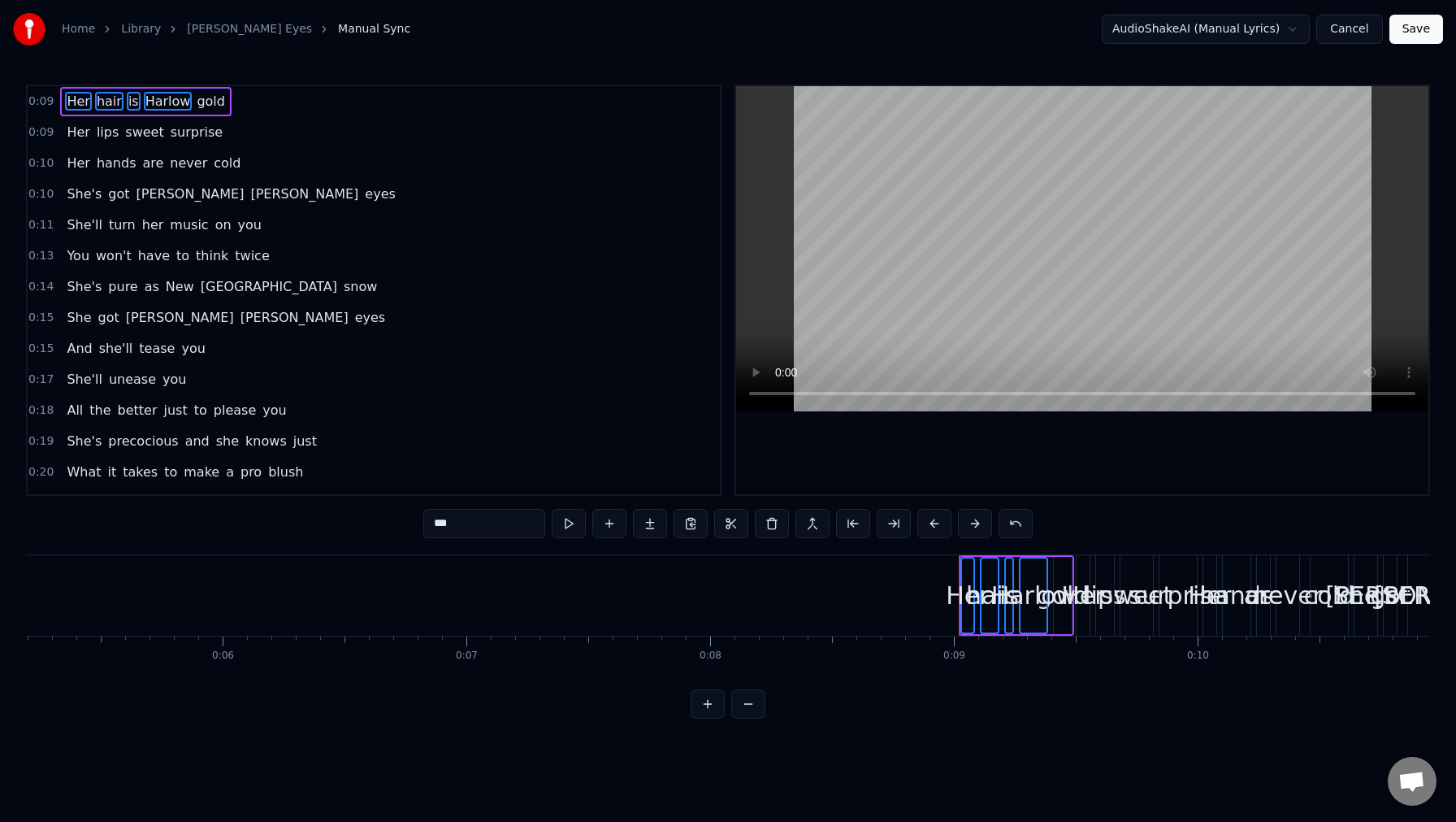
click at [195, 106] on span "gold" at bounding box center [210, 101] width 32 height 19
click at [975, 522] on button at bounding box center [975, 524] width 35 height 30
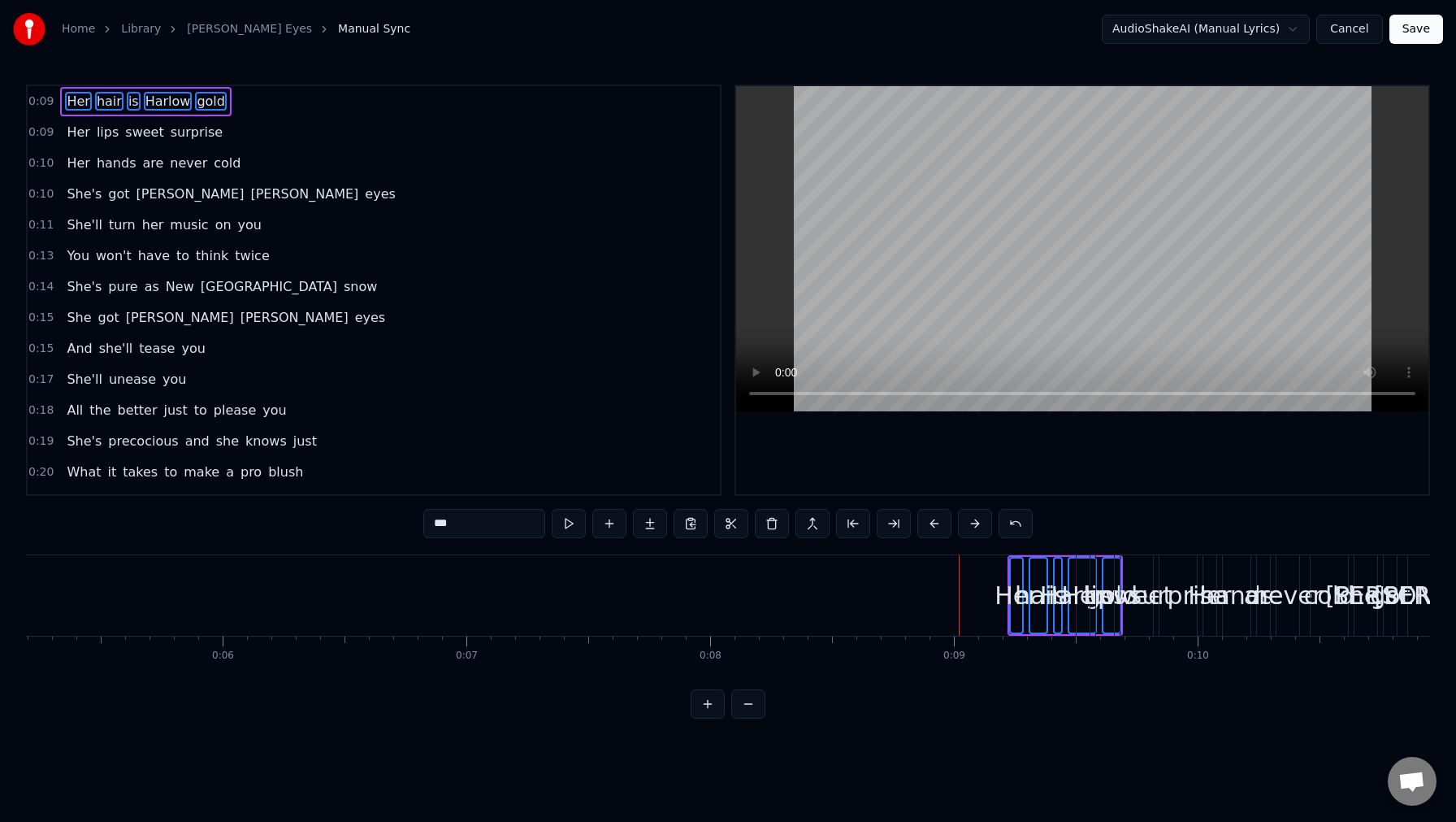
click at [975, 522] on button at bounding box center [975, 524] width 35 height 30
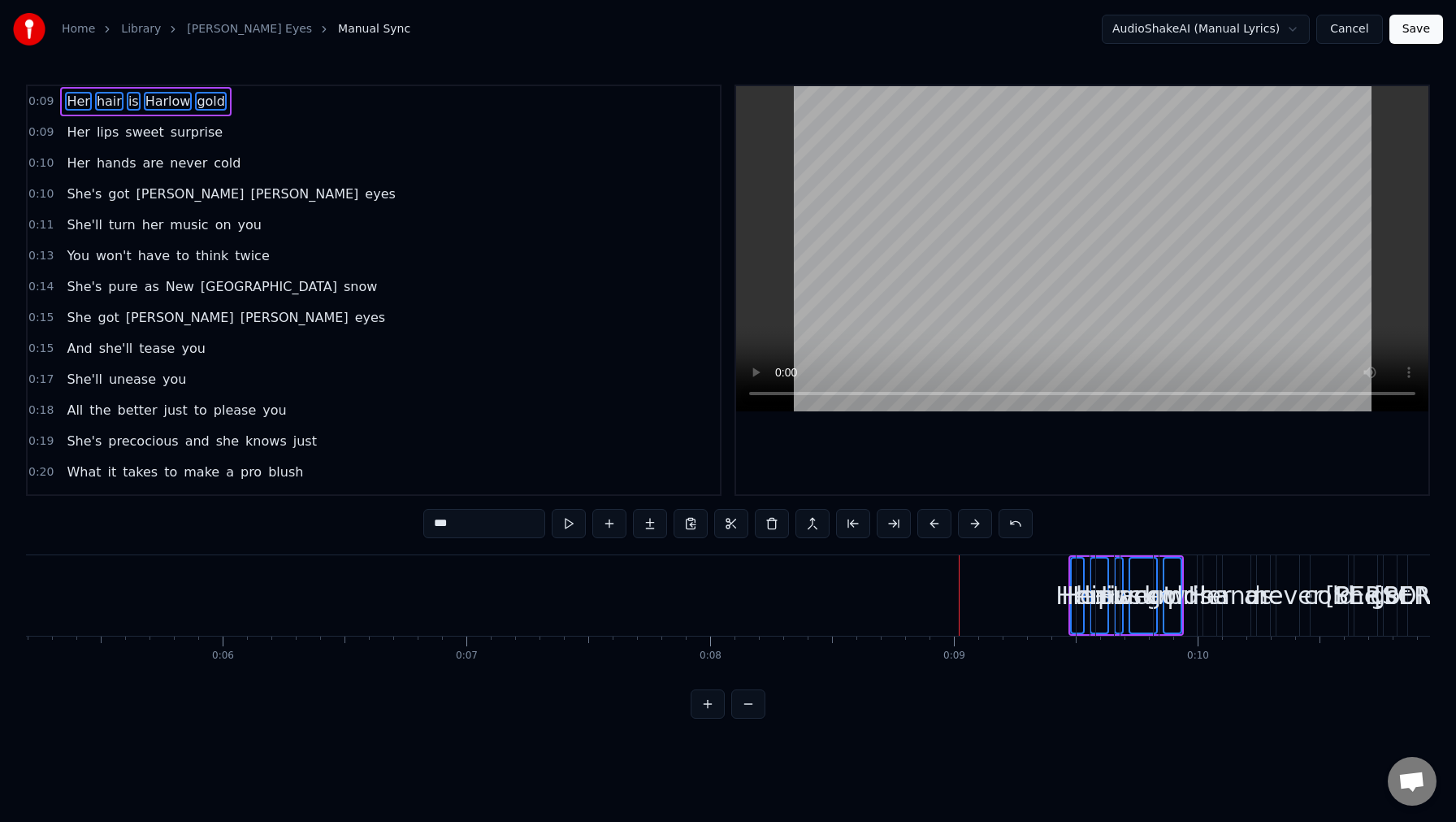
click at [975, 522] on button at bounding box center [975, 524] width 35 height 30
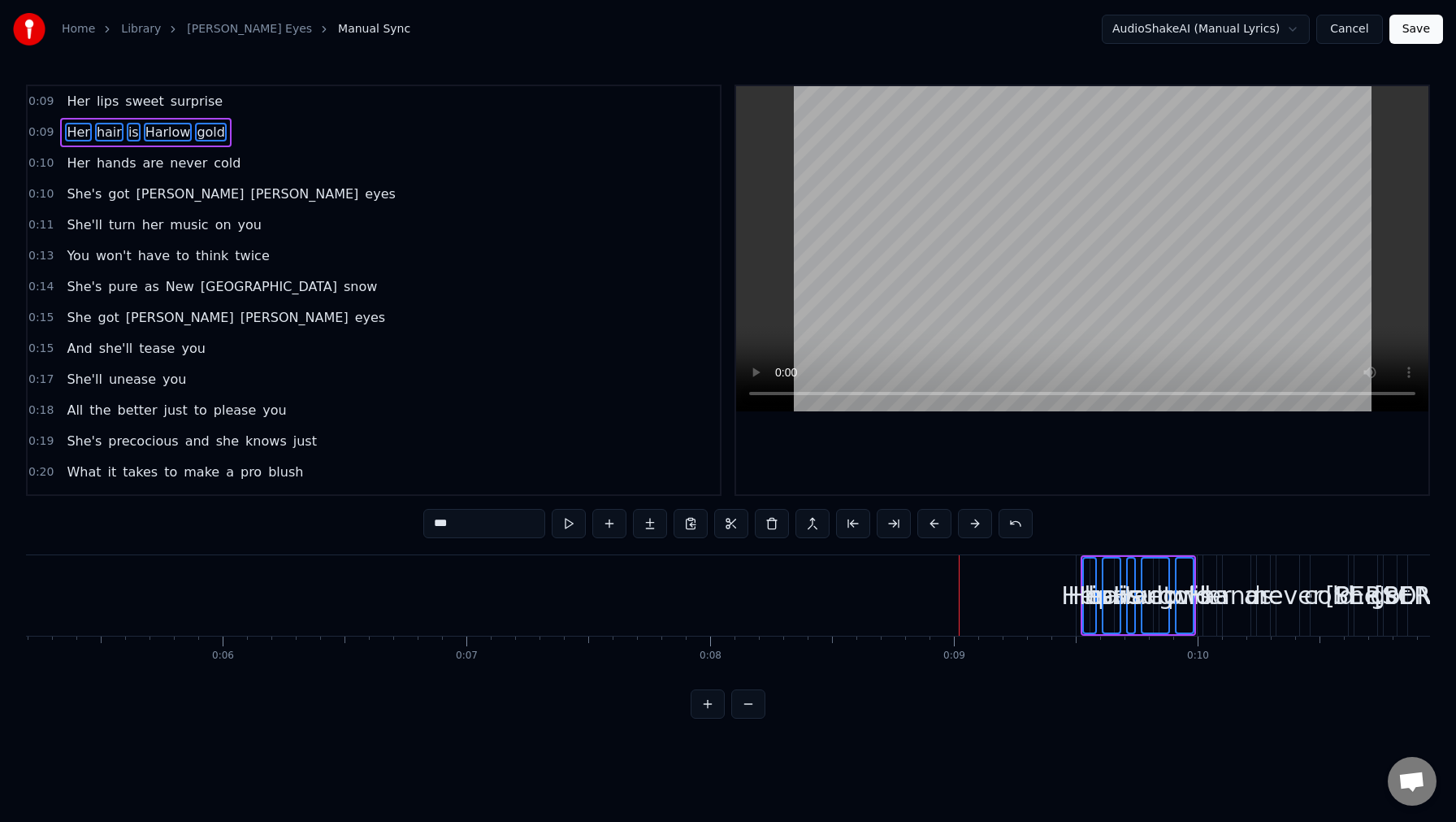
click at [975, 522] on button at bounding box center [975, 524] width 35 height 30
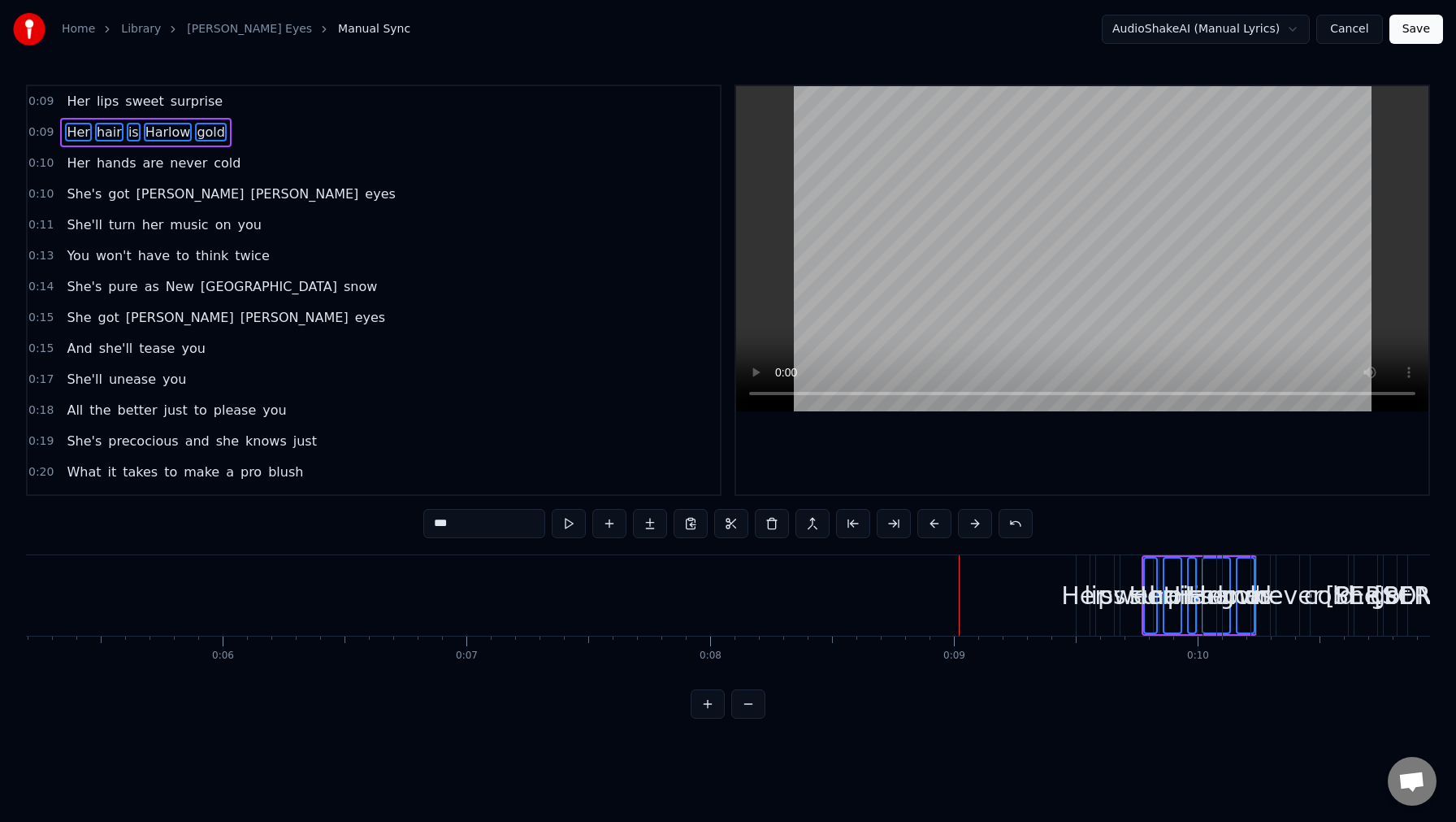
click at [975, 522] on button at bounding box center [975, 524] width 35 height 30
click at [82, 103] on span "Her" at bounding box center [78, 101] width 26 height 19
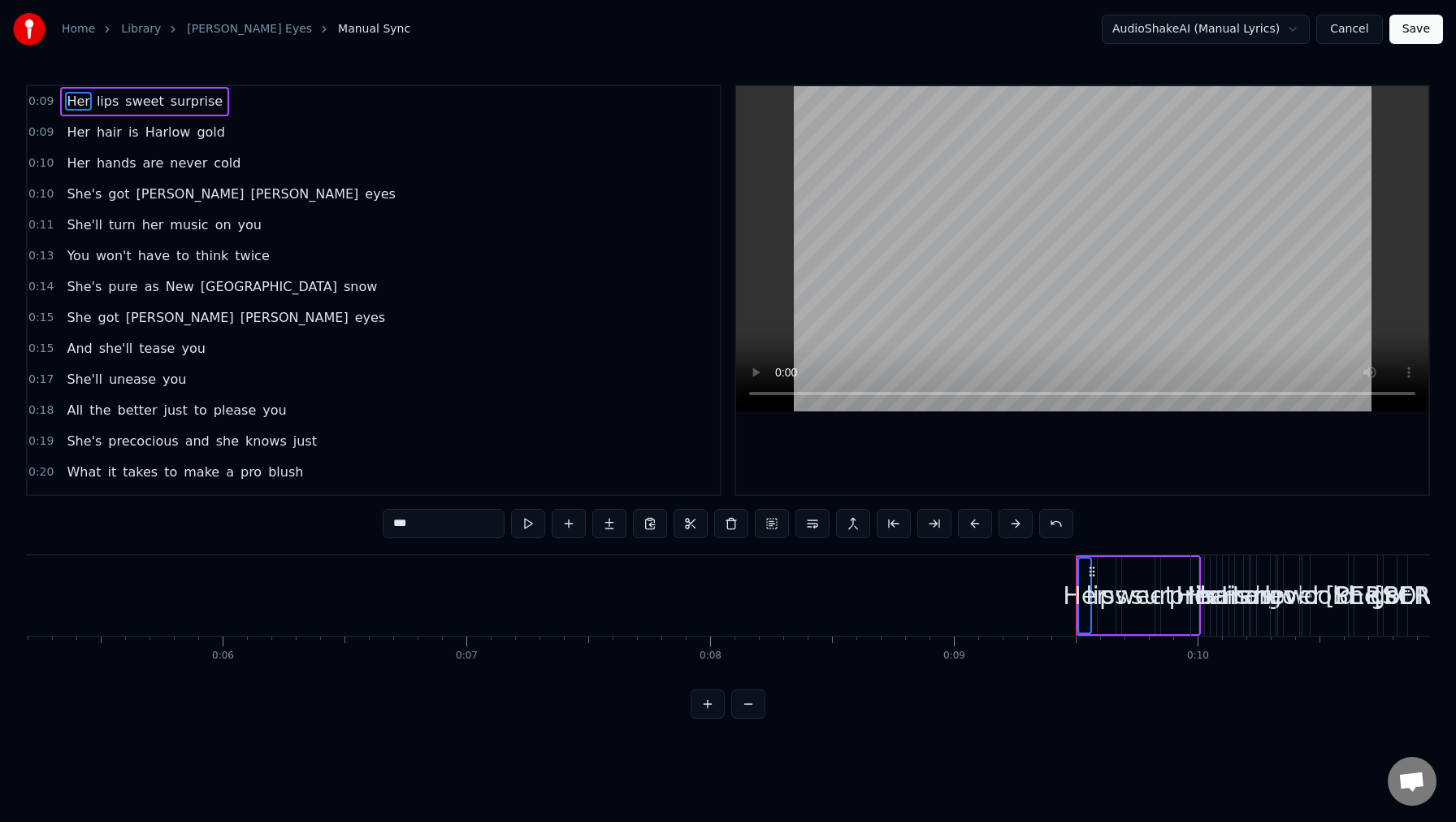
click at [108, 106] on span "lips" at bounding box center [108, 101] width 25 height 19
click at [141, 106] on span "sweet" at bounding box center [144, 101] width 41 height 19
click at [75, 133] on span "Her" at bounding box center [78, 132] width 26 height 19
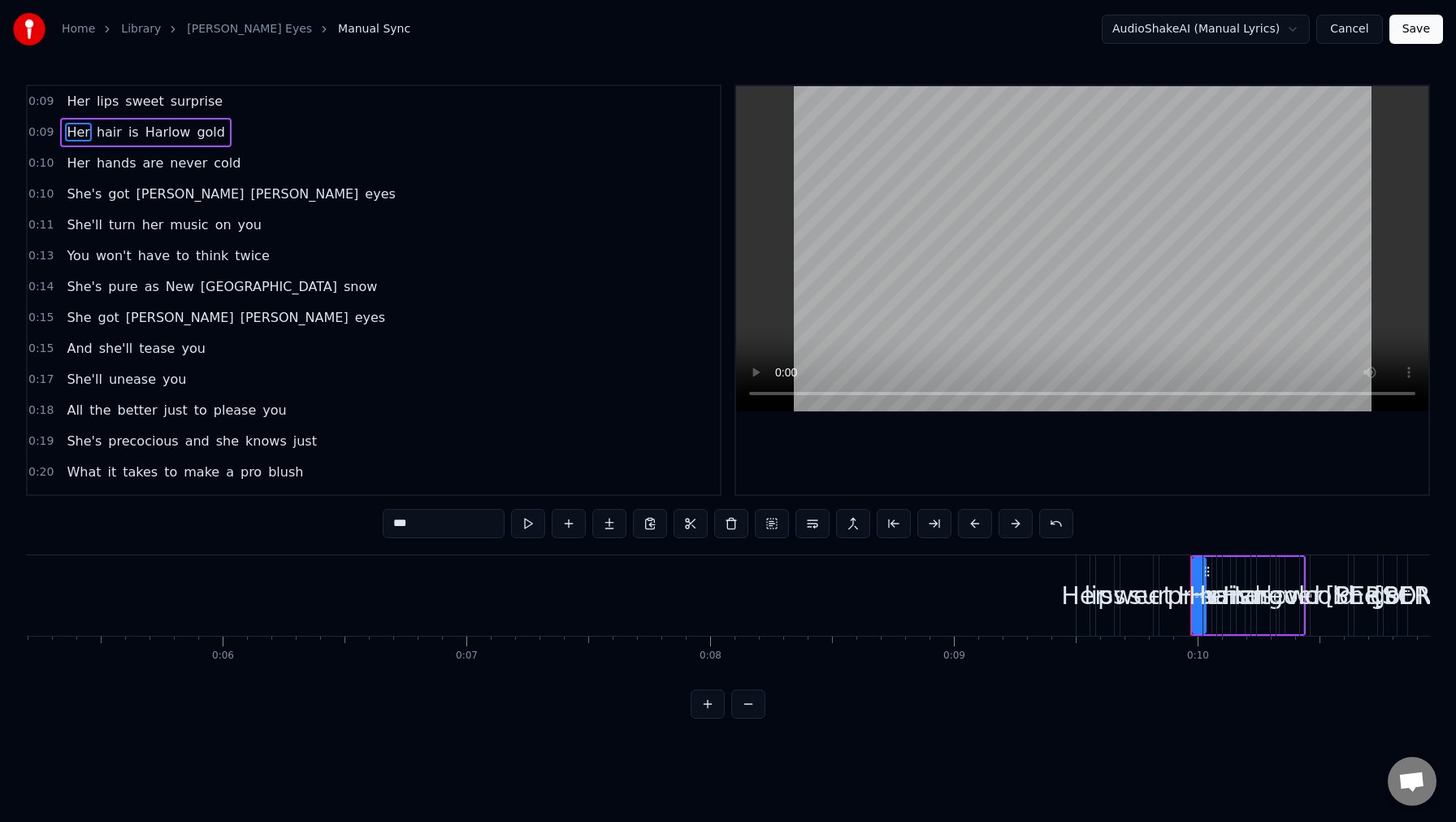
click at [408, 289] on div "0:14 She's pure as [US_STATE] snow" at bounding box center [374, 287] width 693 height 31
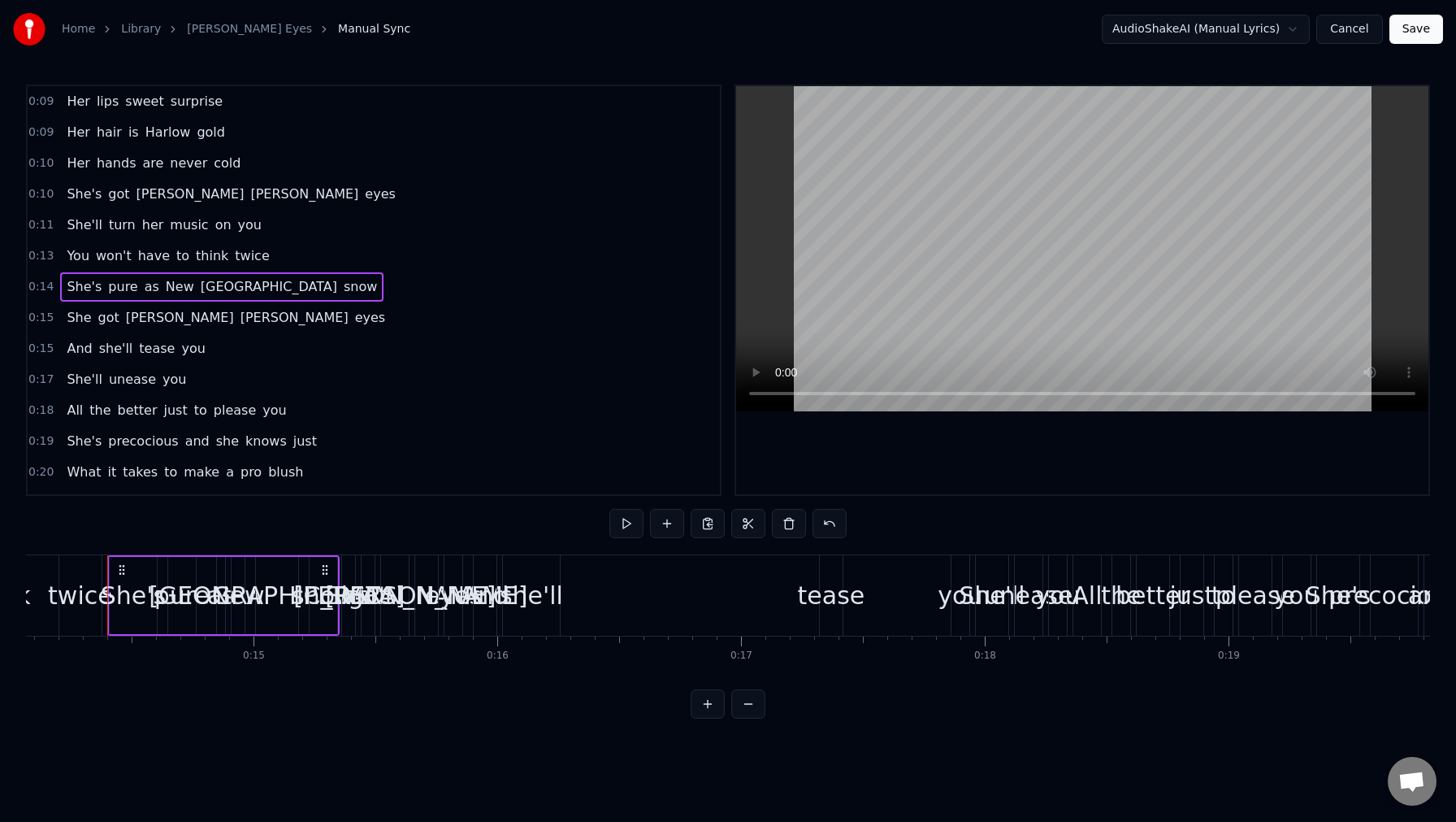
click at [1087, 331] on video at bounding box center [1082, 249] width 693 height 326
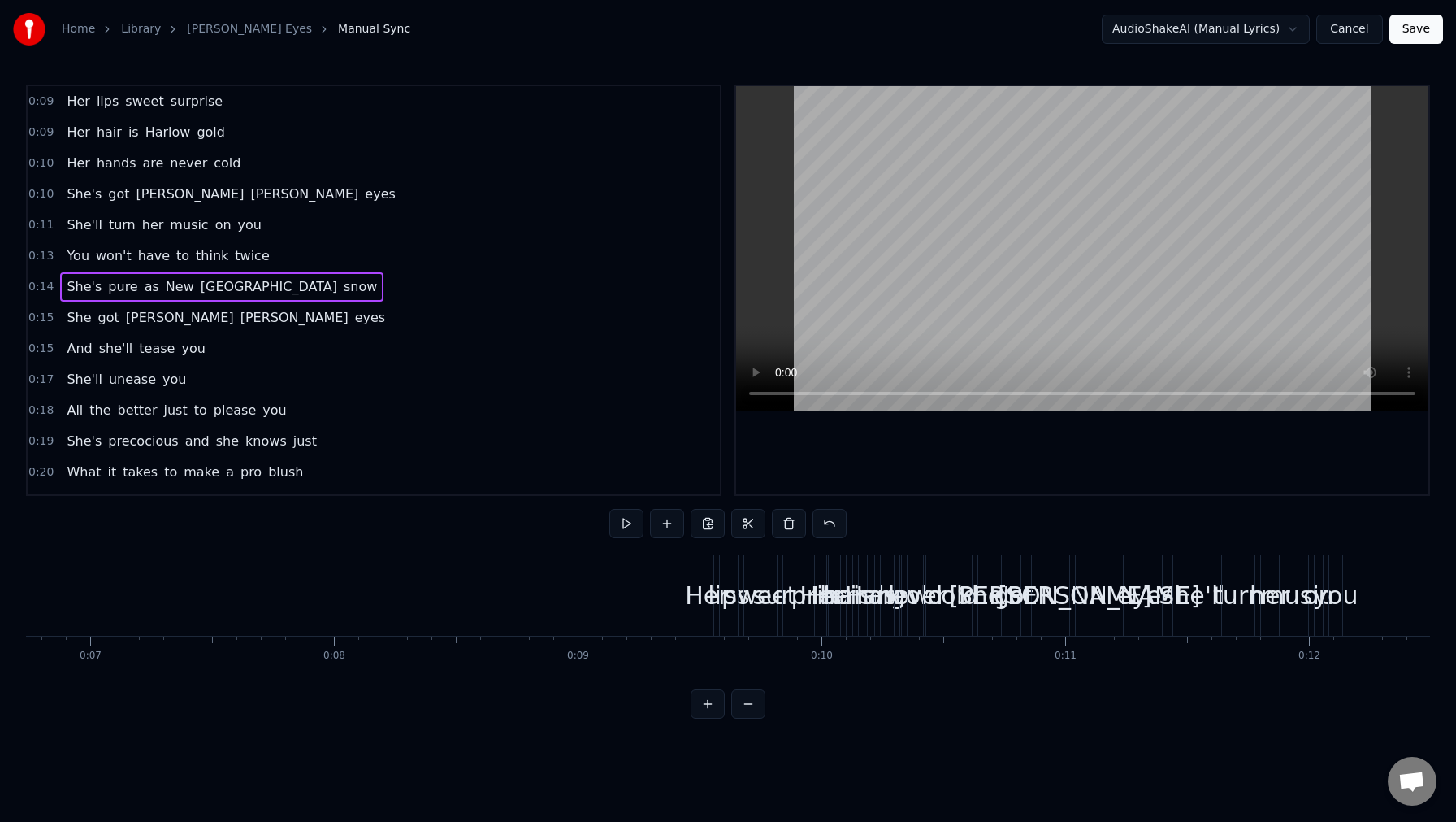
scroll to position [0, 1648]
click at [74, 136] on span "Her" at bounding box center [78, 132] width 26 height 19
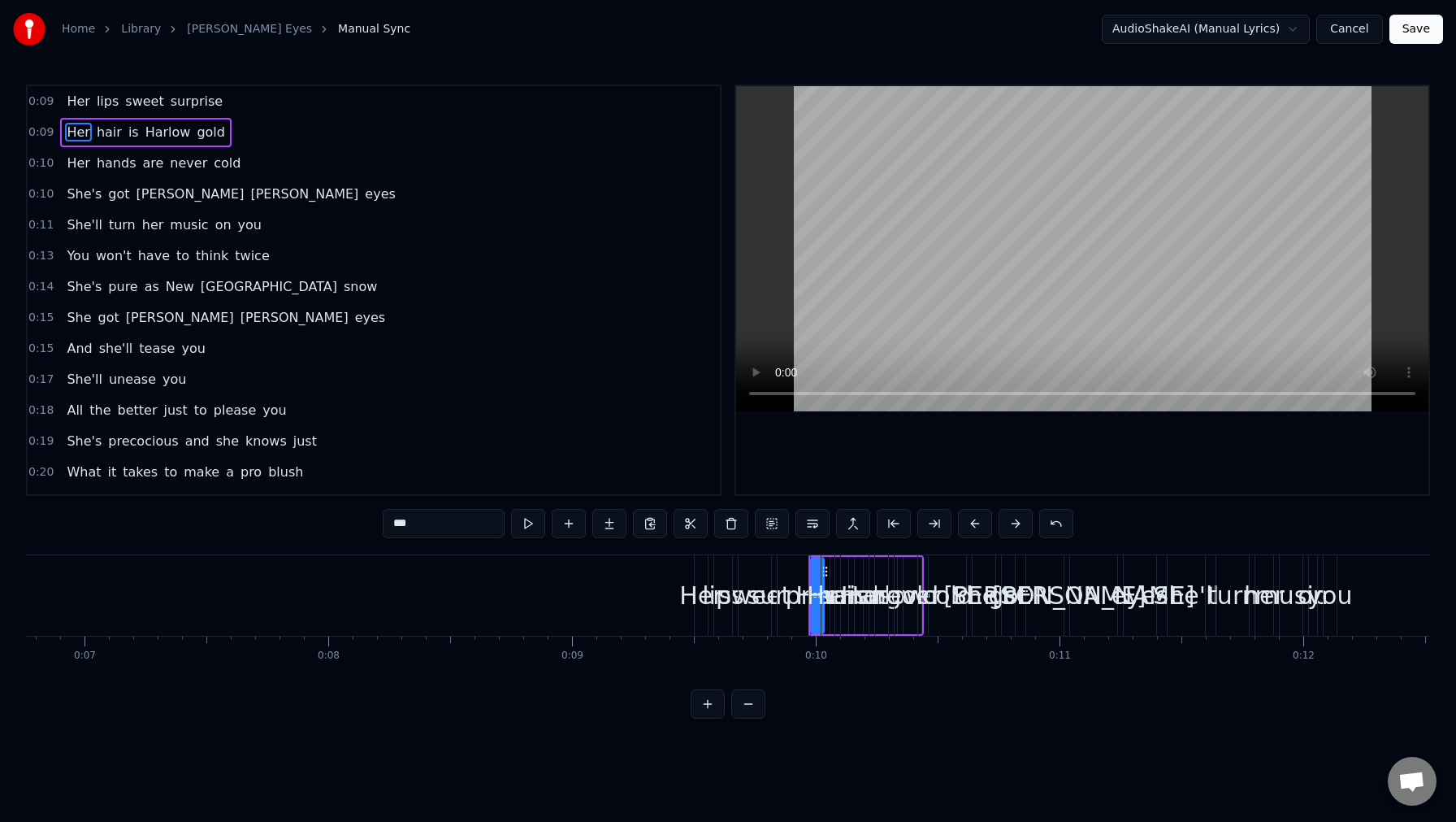
click at [73, 103] on span "Her" at bounding box center [78, 101] width 26 height 19
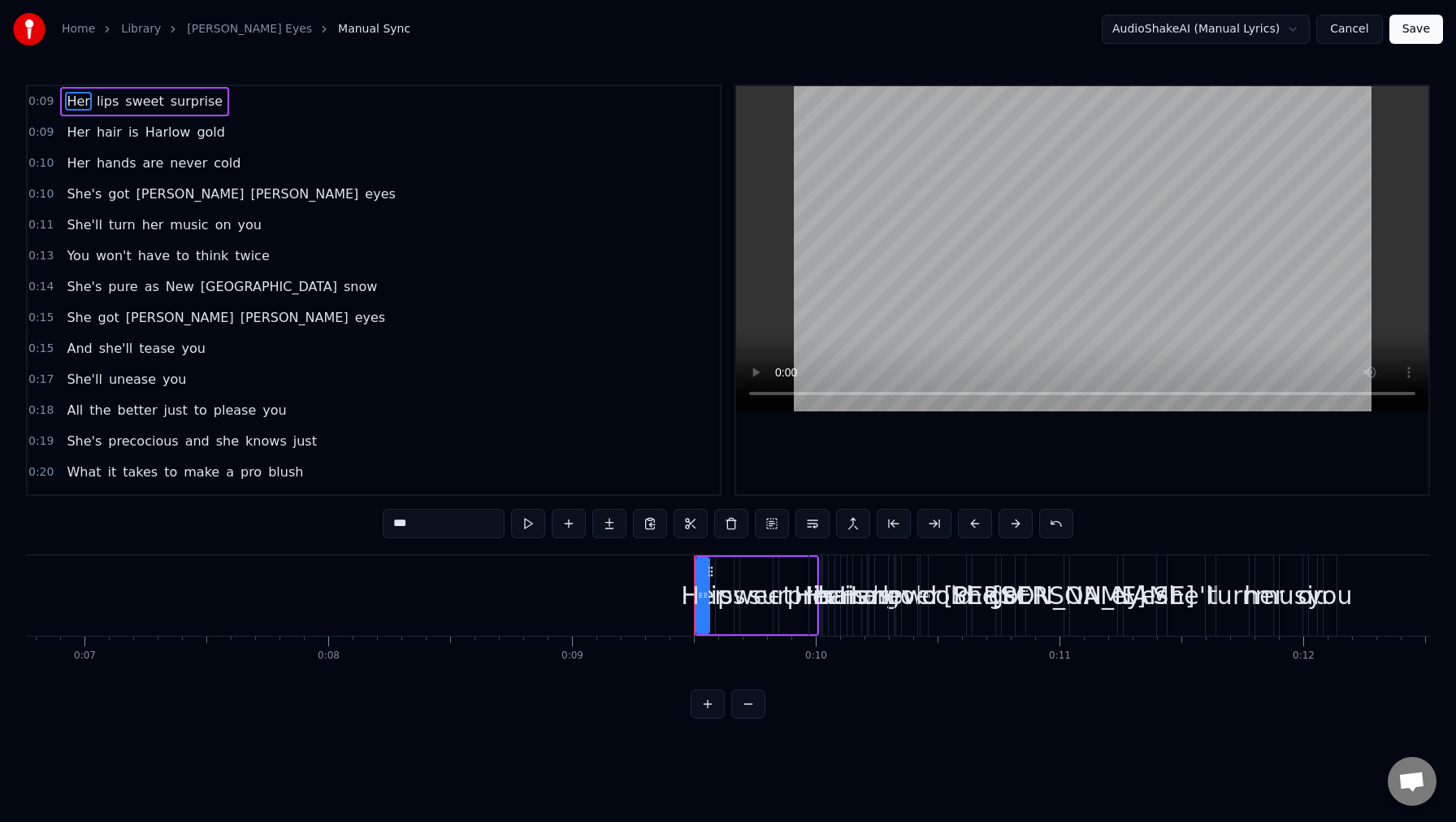
click at [38, 100] on span "0:09" at bounding box center [41, 102] width 25 height 16
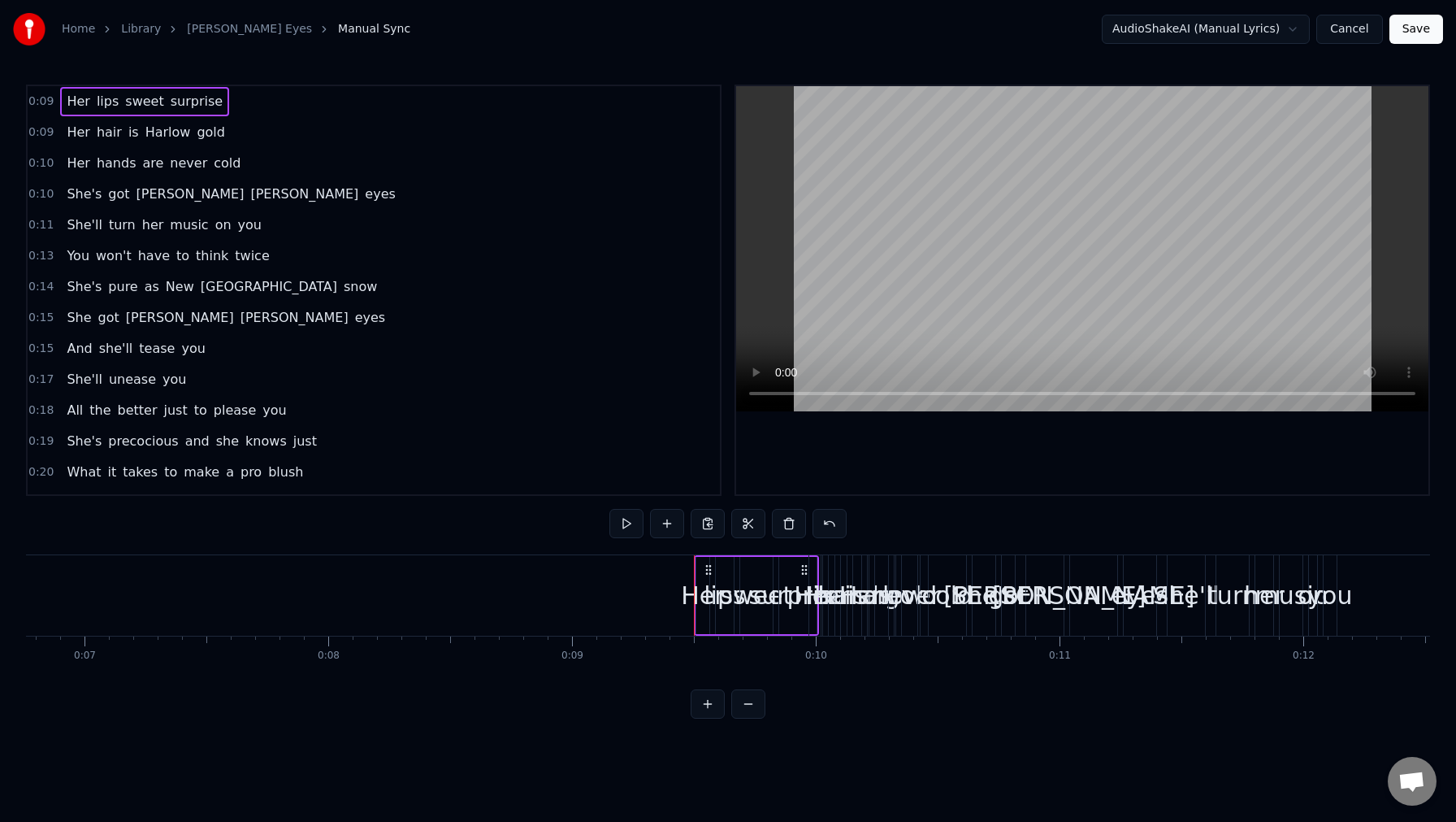
click at [38, 100] on span "0:09" at bounding box center [41, 102] width 25 height 16
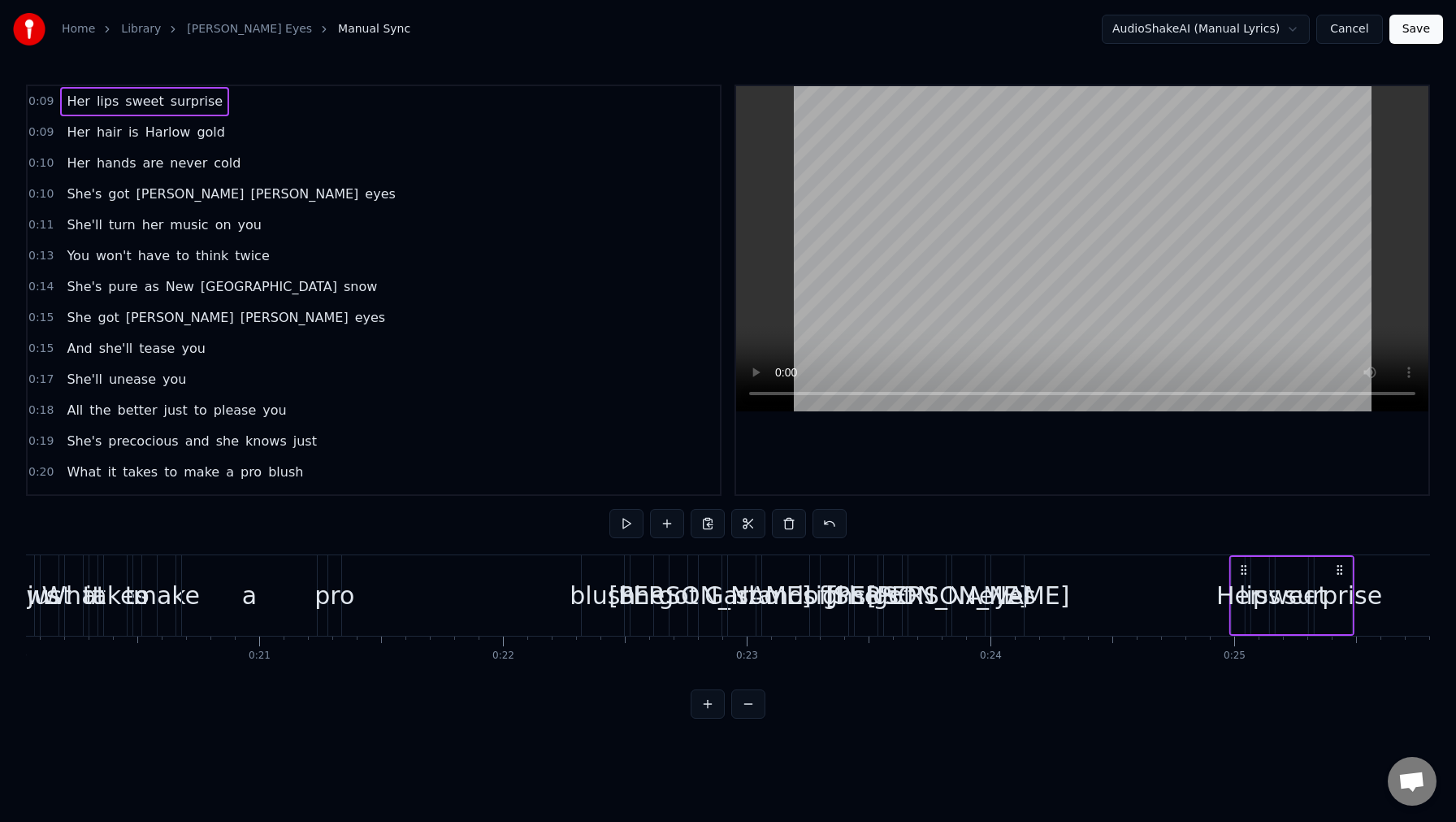
scroll to position [0, 4891]
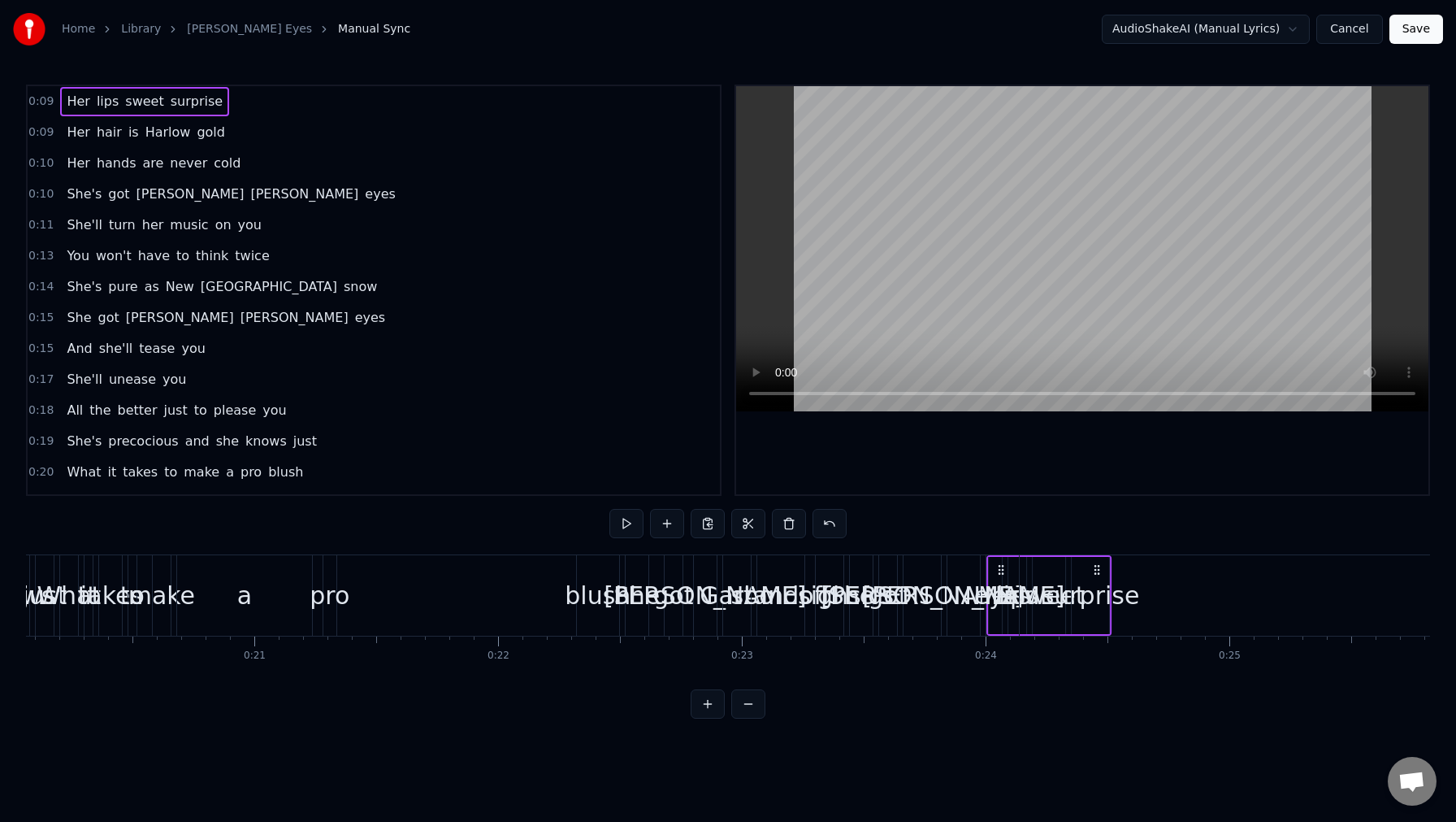
drag, startPoint x: 708, startPoint y: 570, endPoint x: 1002, endPoint y: 592, distance: 294.8
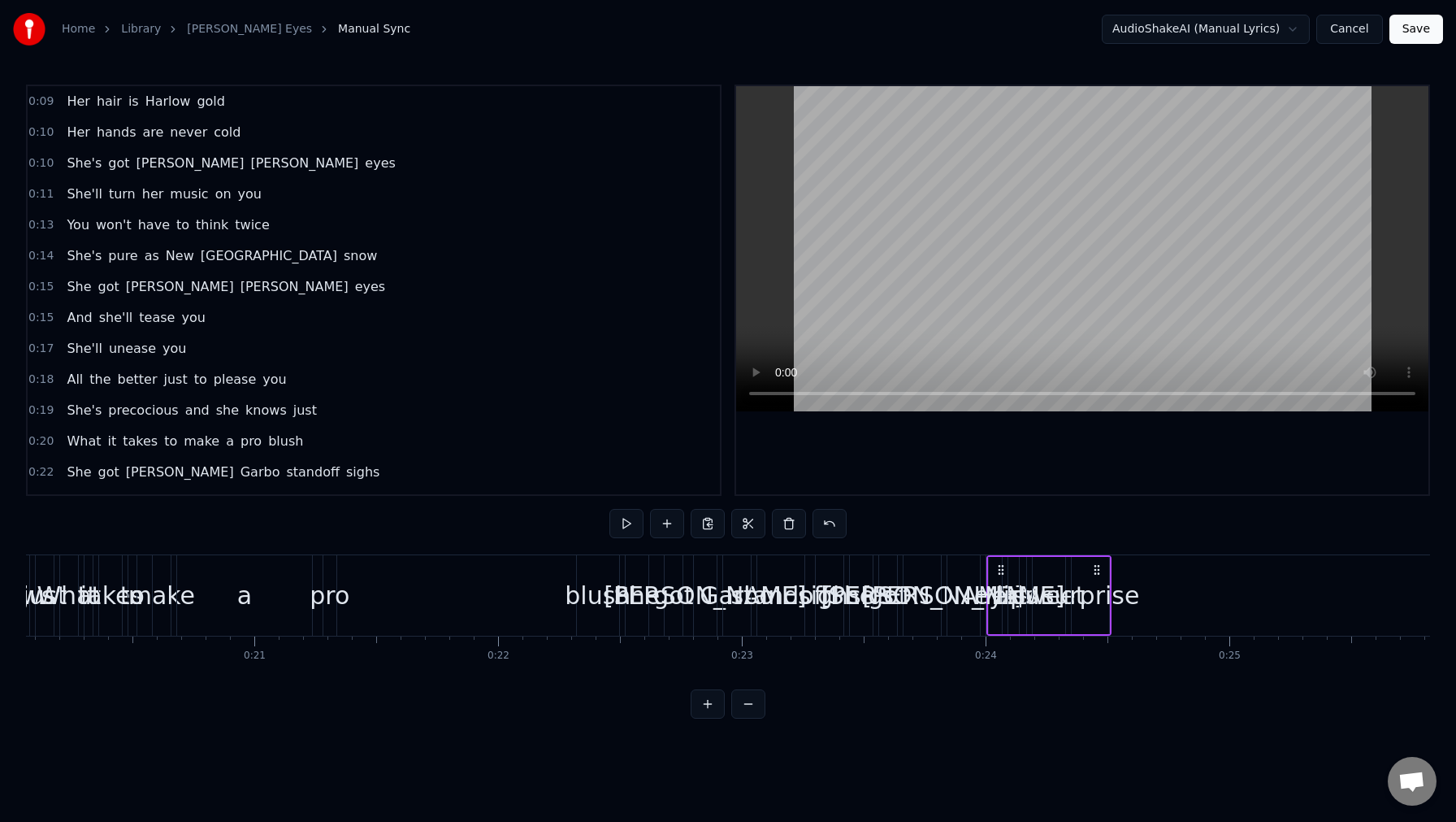
click at [87, 103] on span "Her" at bounding box center [78, 101] width 26 height 19
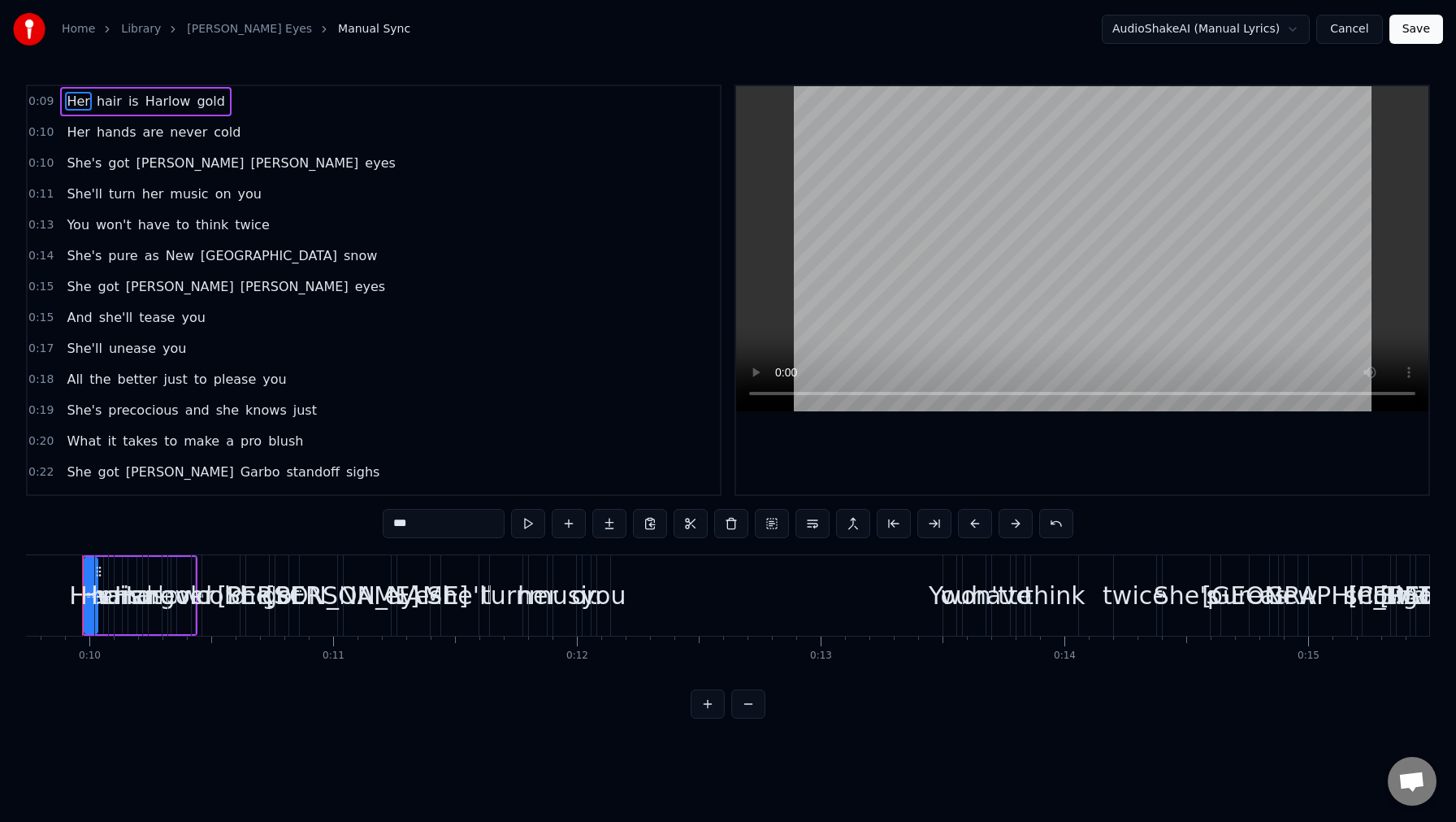
scroll to position [0, 2349]
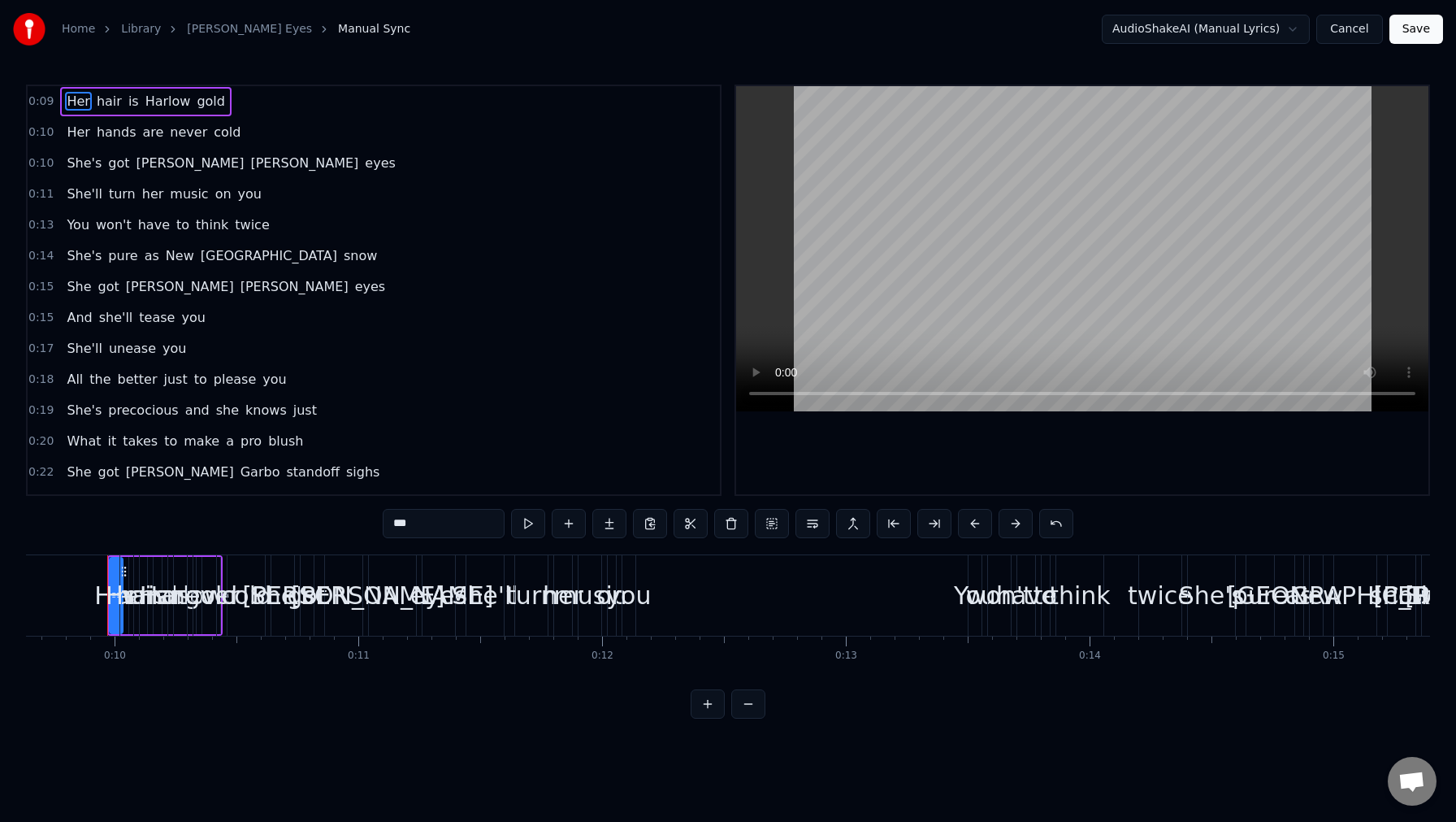
drag, startPoint x: 113, startPoint y: 597, endPoint x: 522, endPoint y: 607, distance: 409.1
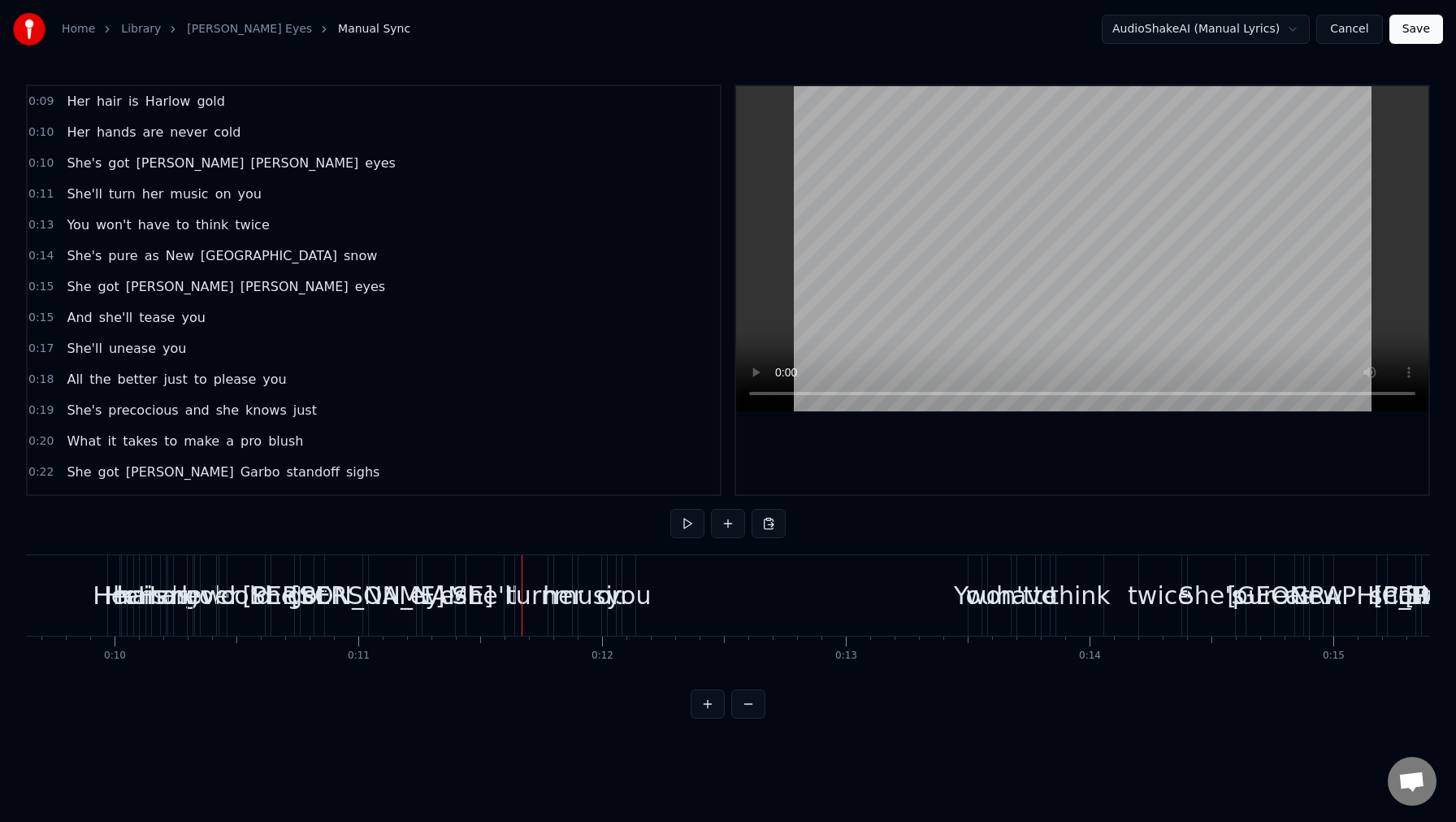
click at [108, 598] on div "Her" at bounding box center [127, 595] width 43 height 37
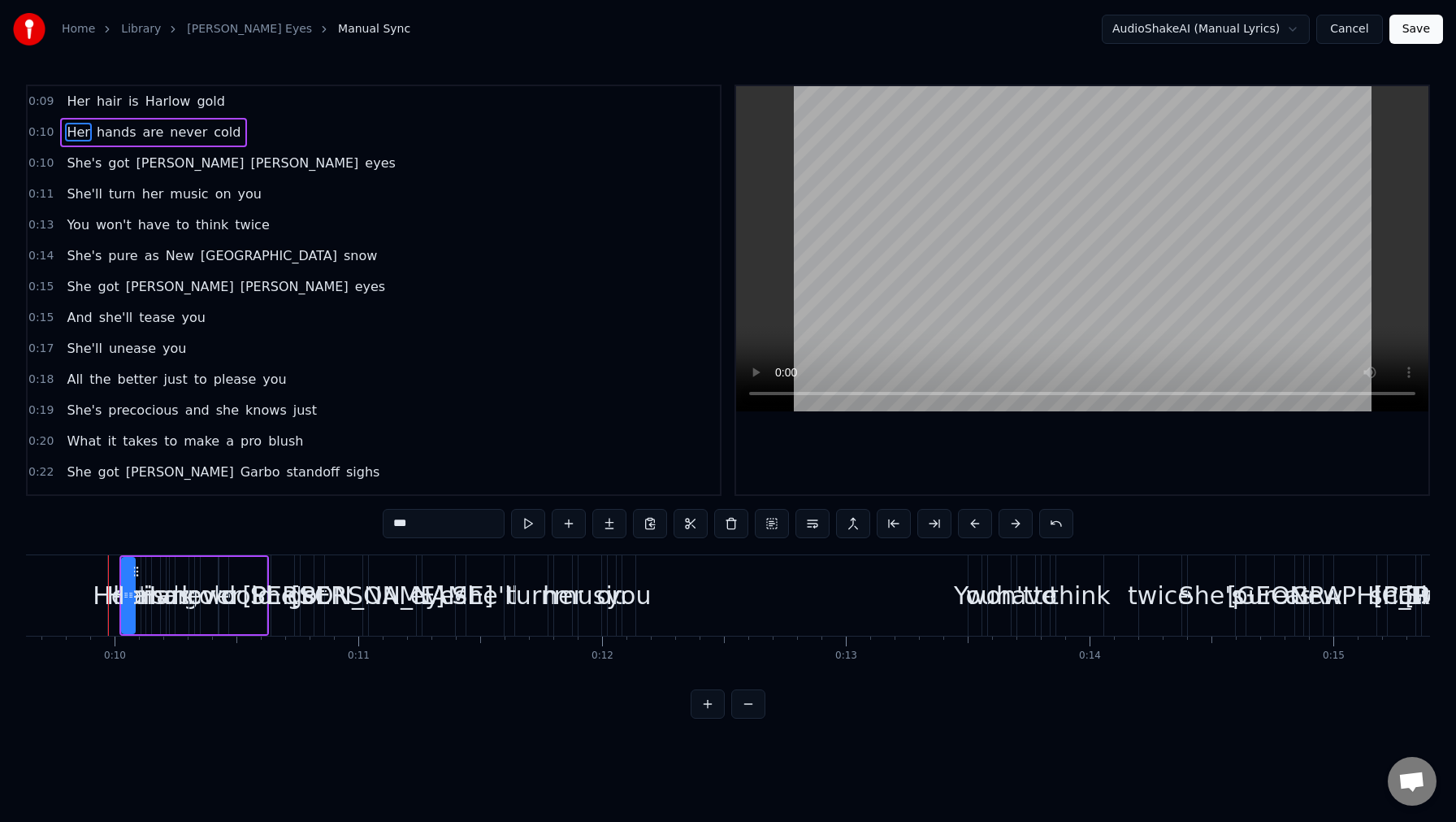
click at [445, 520] on input "***" at bounding box center [444, 524] width 122 height 30
drag, startPoint x: 436, startPoint y: 525, endPoint x: 346, endPoint y: 504, distance: 92.4
click at [346, 504] on div "0:09 Her hair is Harlow gold 0:10 Her hands are never cold 0:10 She's got [PERS…" at bounding box center [728, 401] width 1404 height 634
type input "****"
click at [534, 210] on div "0:13 You won't have to think twice" at bounding box center [374, 225] width 693 height 31
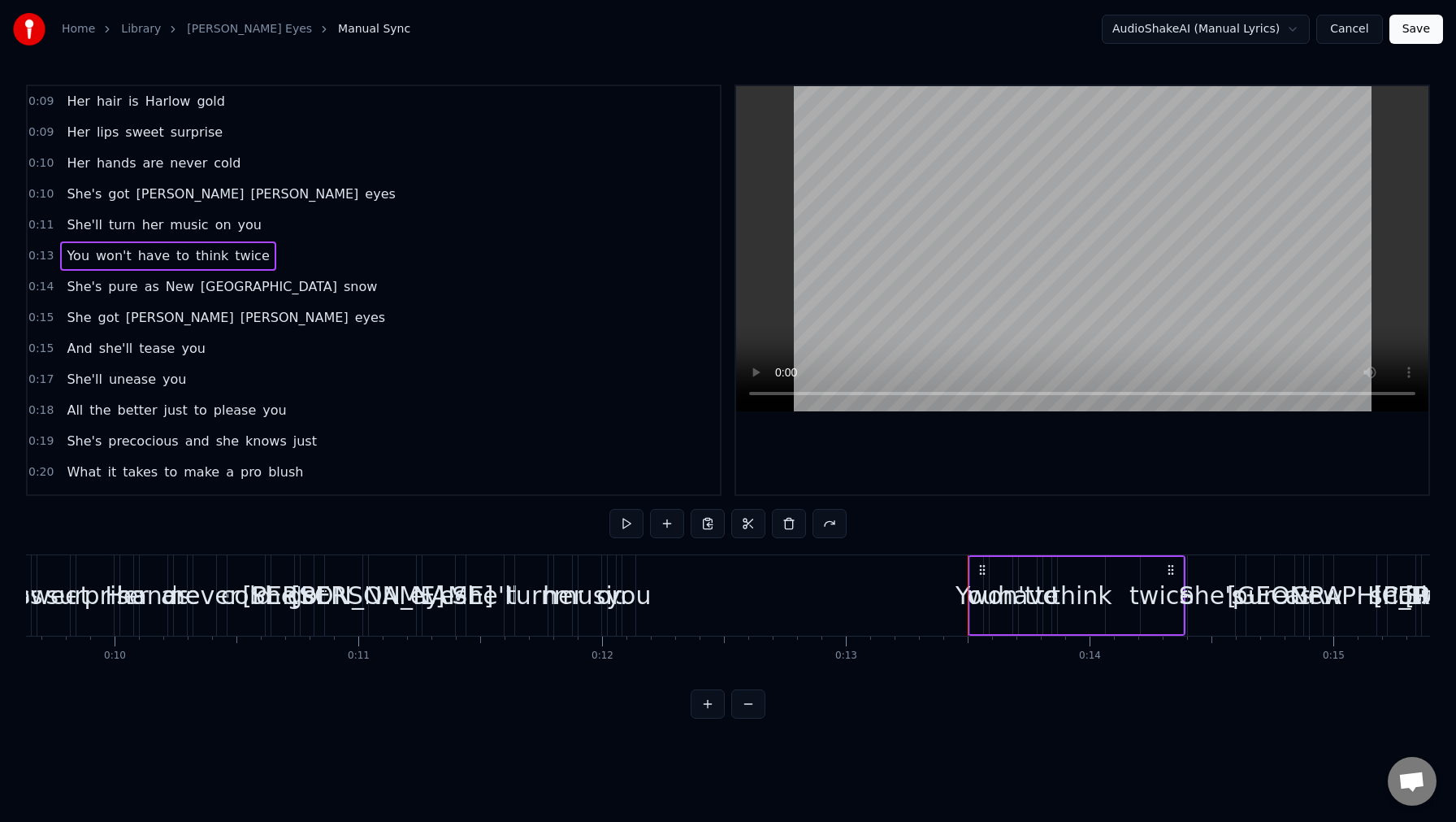
click at [233, 25] on link "[PERSON_NAME] Eyes" at bounding box center [249, 30] width 125 height 16
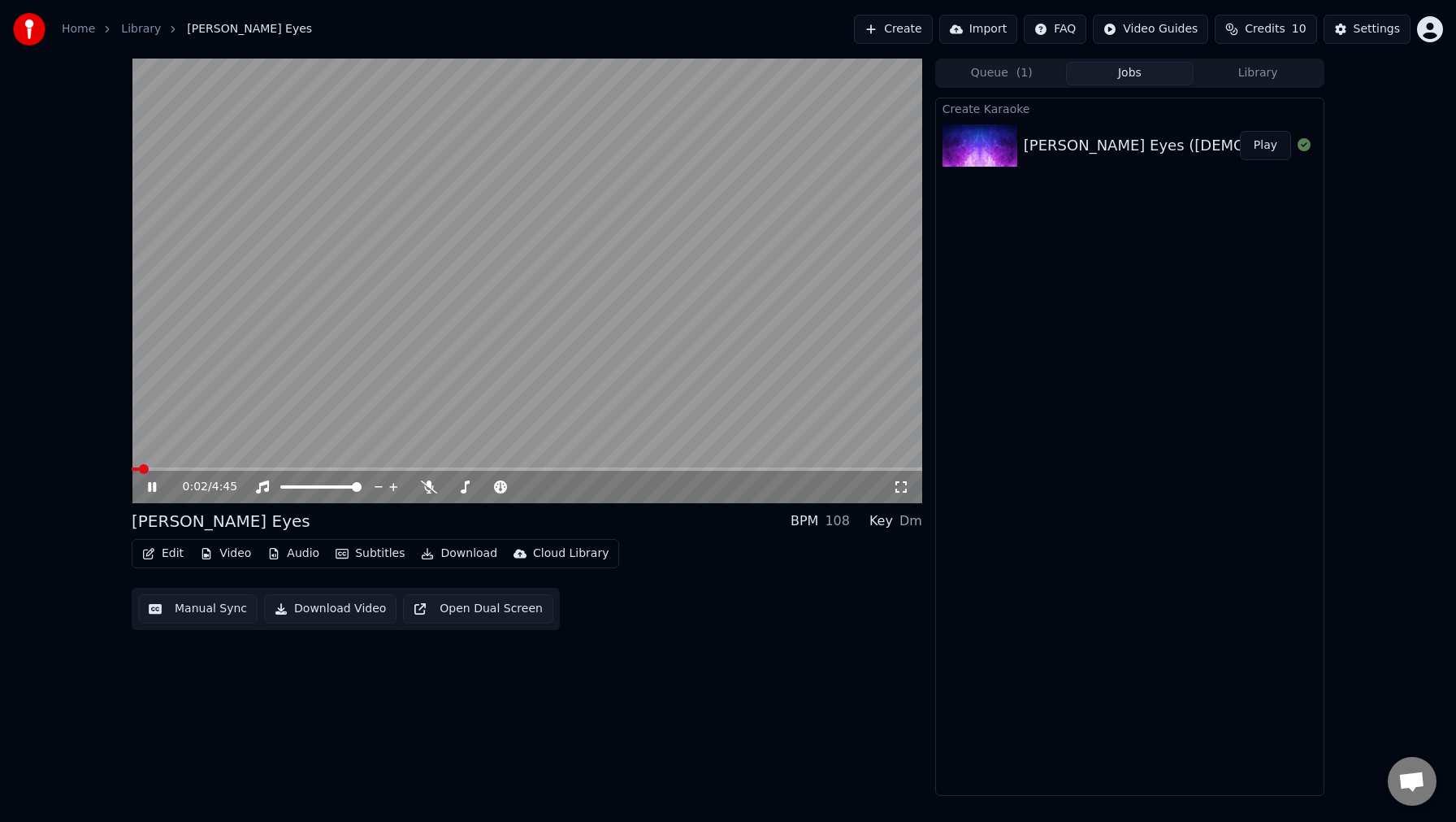
click at [150, 490] on icon at bounding box center [152, 487] width 8 height 10
click at [844, 519] on div "108" at bounding box center [837, 521] width 25 height 20
drag, startPoint x: 832, startPoint y: 520, endPoint x: 854, endPoint y: 520, distance: 22.0
click at [854, 520] on div "BPM 108 Key Dm" at bounding box center [856, 521] width 131 height 20
click at [617, 615] on div "Edit Video Audio Subtitles Download Cloud Library Manual Sync Download Video Op…" at bounding box center [527, 584] width 790 height 91
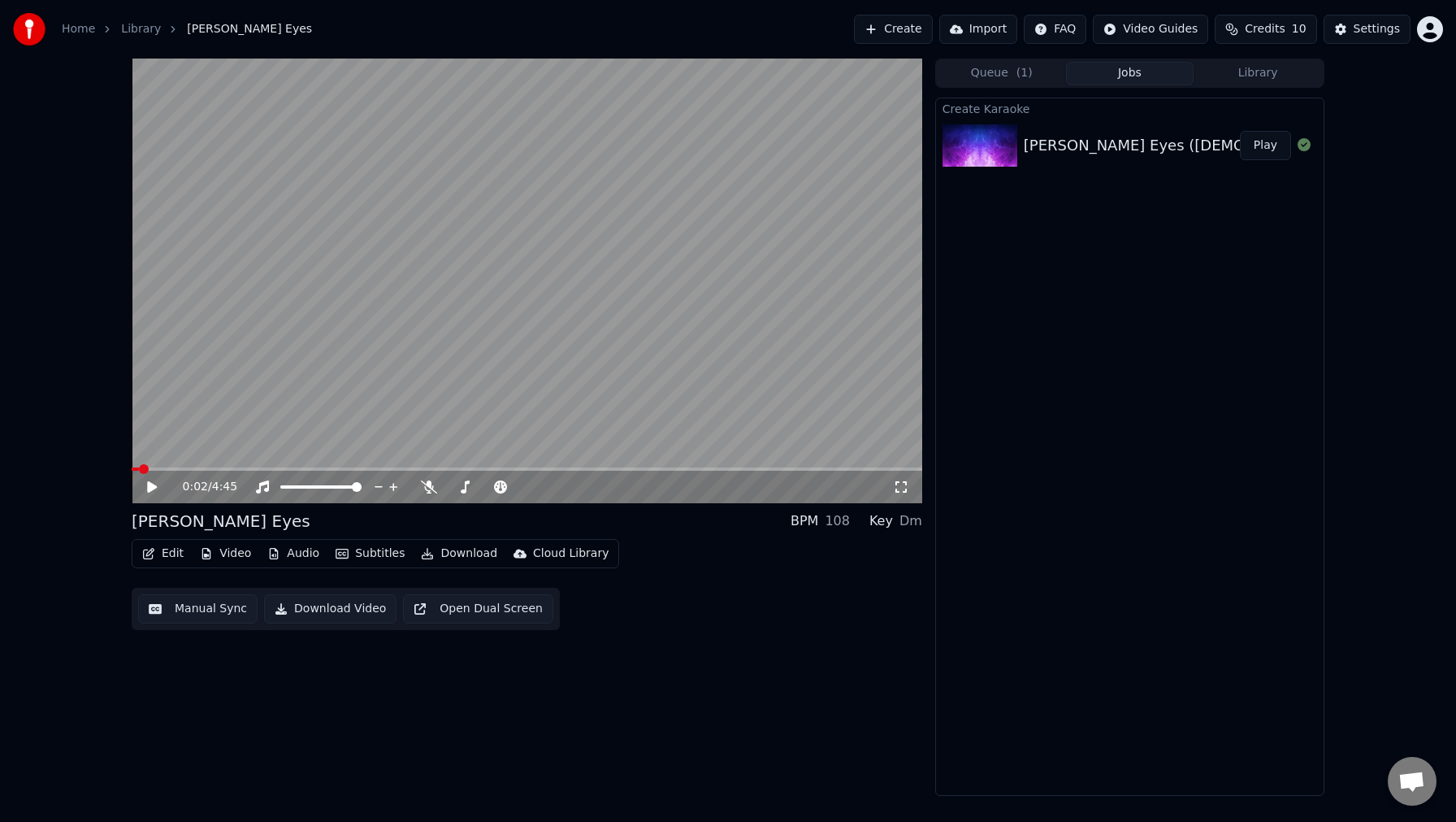
click at [164, 556] on button "Edit" at bounding box center [163, 554] width 54 height 23
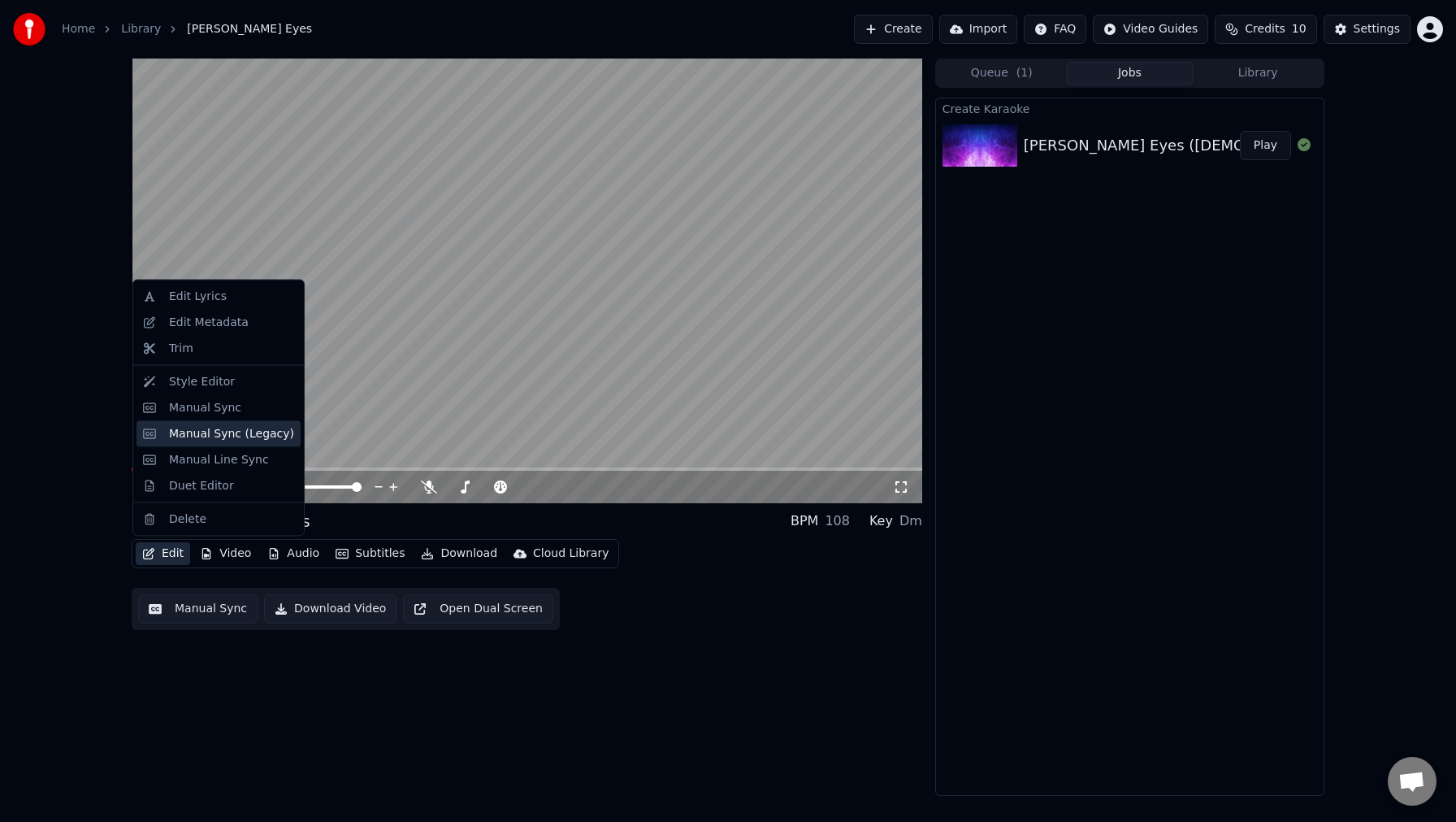
click at [212, 437] on div "Manual Sync (Legacy)" at bounding box center [232, 433] width 125 height 16
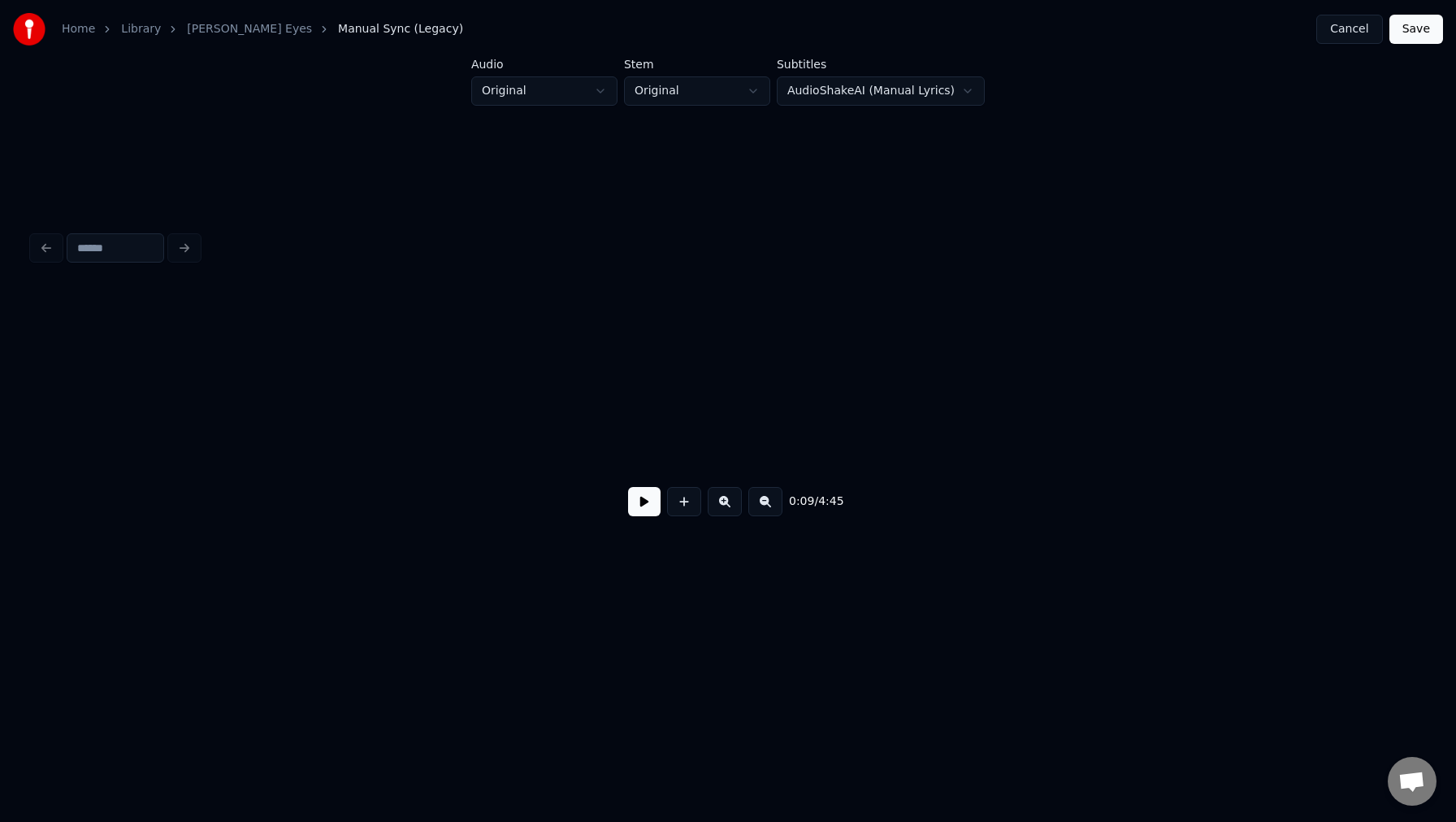
scroll to position [0, 1465]
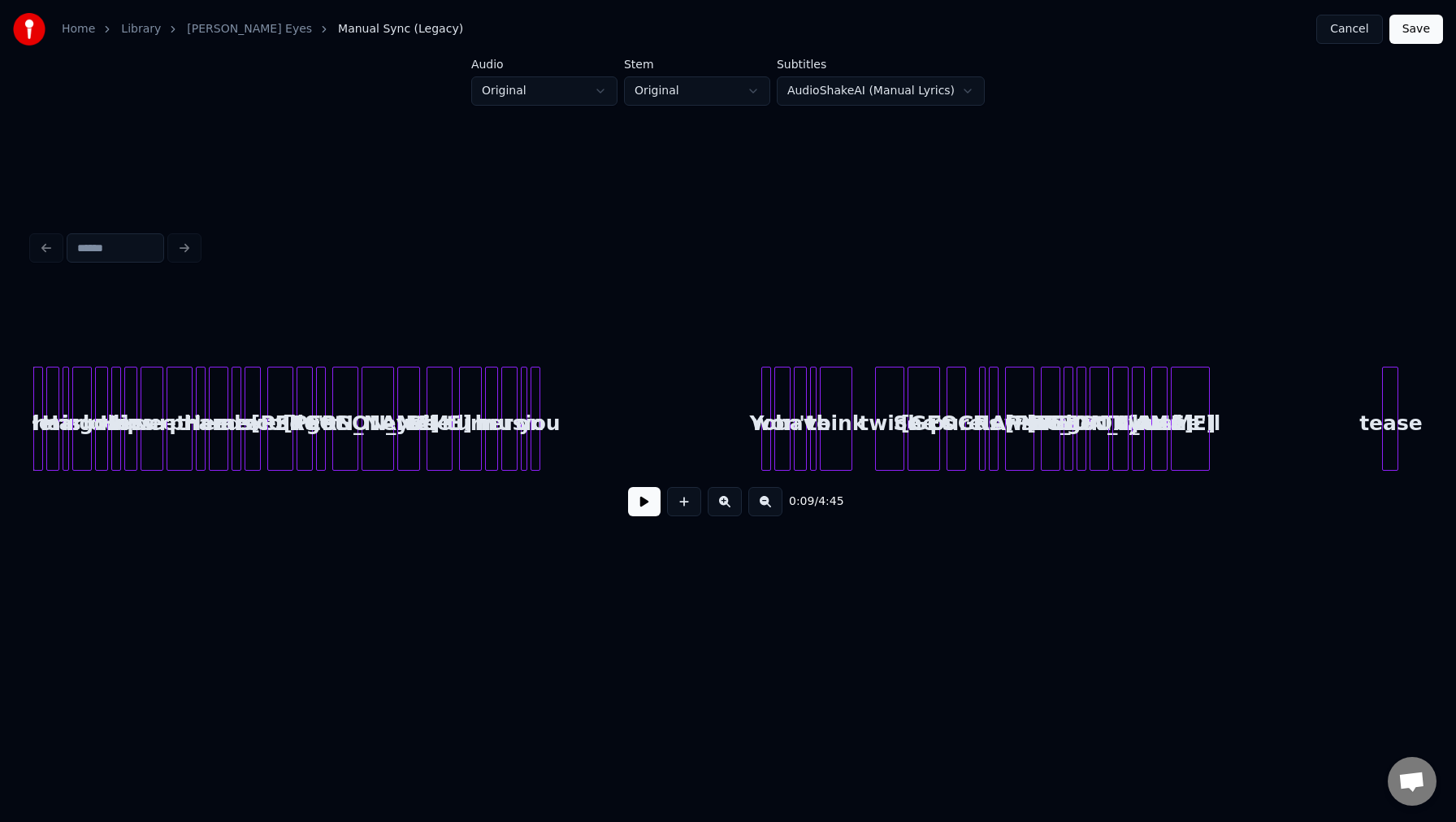
click at [569, 84] on html "Home Library [PERSON_NAME] Eyes Manual Sync (Legacy) Cancel Save Audio Original…" at bounding box center [728, 326] width 1456 height 651
click at [653, 170] on html "Home Library [PERSON_NAME] Eyes Manual Sync (Legacy) Cancel Save Audio Original…" at bounding box center [728, 326] width 1456 height 651
click at [685, 84] on html "Home Library [PERSON_NAME] Eyes Manual Sync (Legacy) Cancel Save Audio Original…" at bounding box center [728, 326] width 1456 height 651
click at [775, 155] on html "Home Library [PERSON_NAME] Eyes Manual Sync (Legacy) Cancel Save Audio Original…" at bounding box center [728, 326] width 1456 height 651
click at [878, 99] on html "Home Library [PERSON_NAME] Eyes Manual Sync (Legacy) Cancel Save Audio Original…" at bounding box center [728, 326] width 1456 height 651
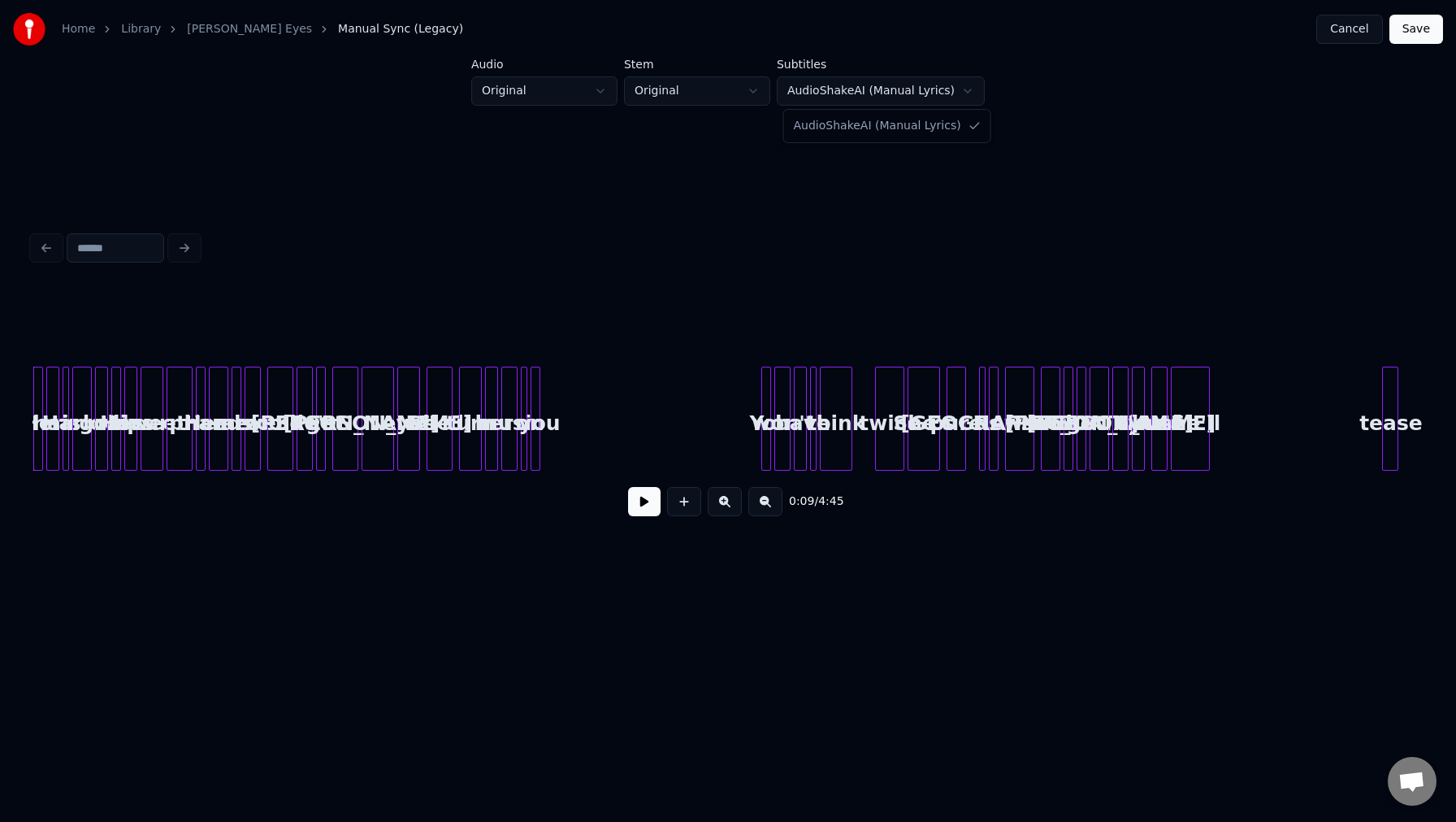
click at [977, 127] on div "AudioShakeAI (Manual Lyrics)" at bounding box center [887, 127] width 206 height 33
click at [1075, 132] on html "Home Library [PERSON_NAME] Eyes Manual Sync (Legacy) Cancel Save Audio Original…" at bounding box center [728, 326] width 1456 height 651
click at [238, 25] on link "[PERSON_NAME] Eyes" at bounding box center [249, 30] width 125 height 16
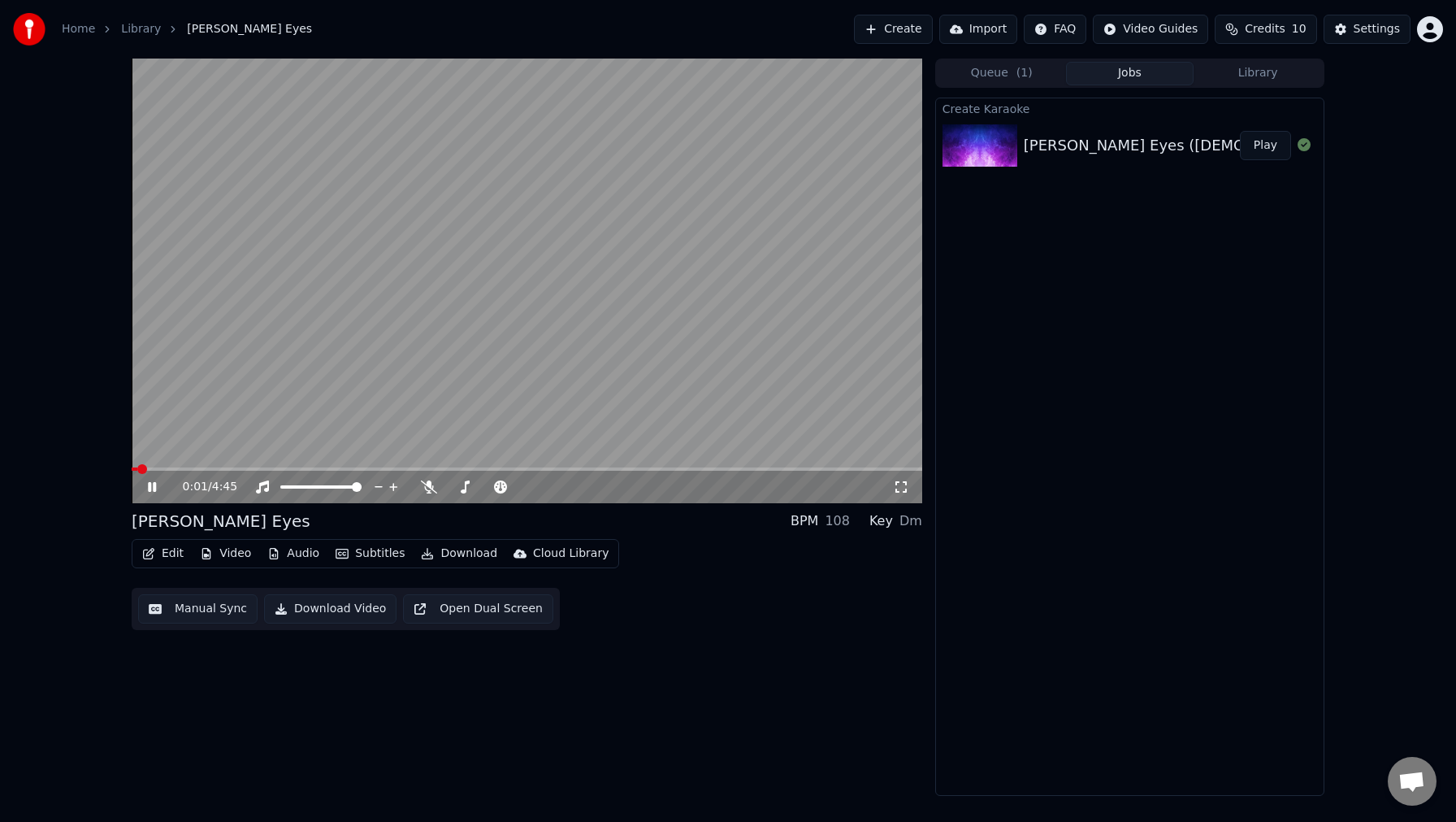
click at [1256, 75] on button "Library" at bounding box center [1258, 73] width 128 height 24
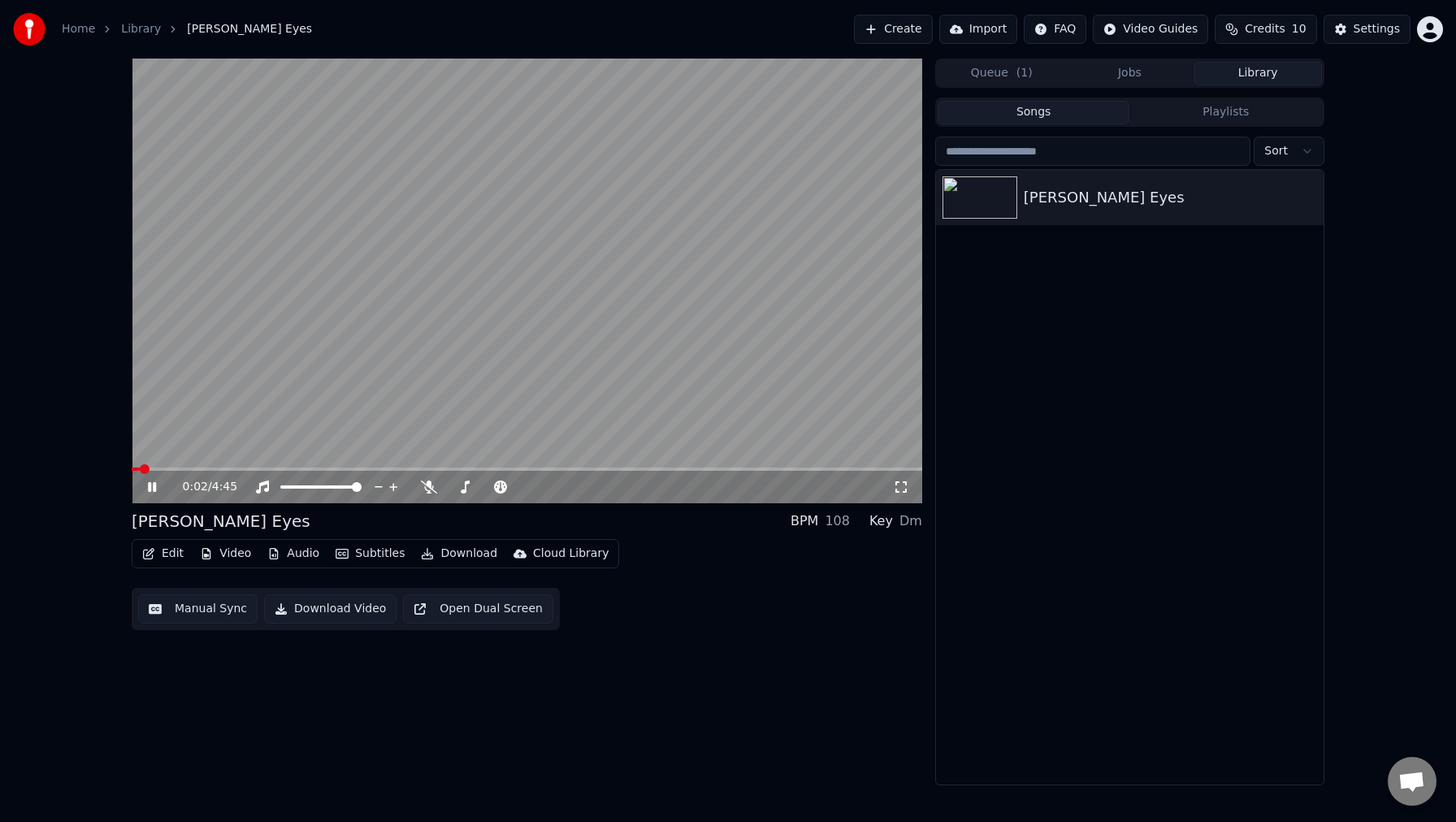
click at [1160, 76] on button "Jobs" at bounding box center [1131, 73] width 128 height 24
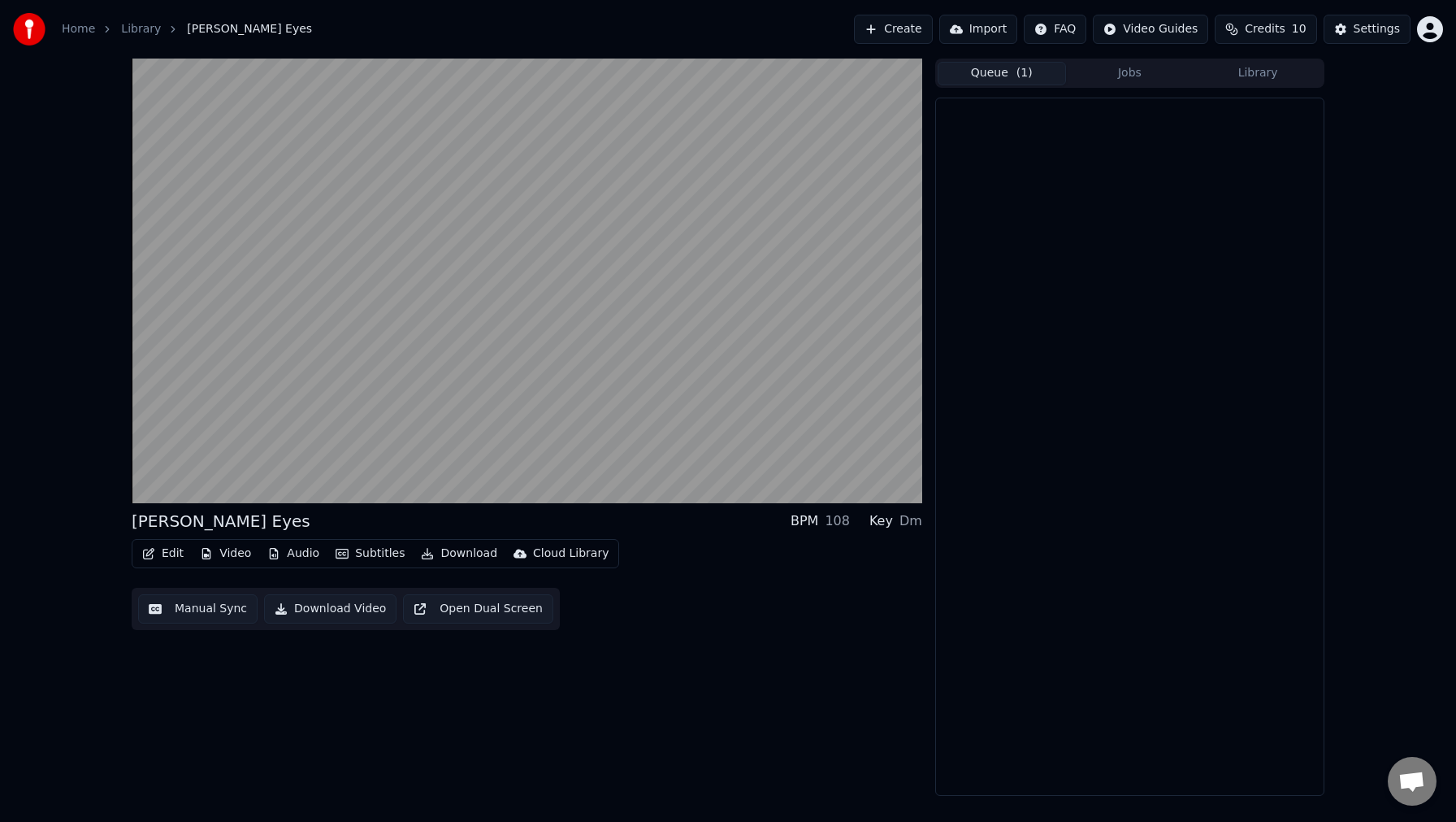
click at [1002, 73] on button "Queue ( 1 )" at bounding box center [1002, 73] width 128 height 24
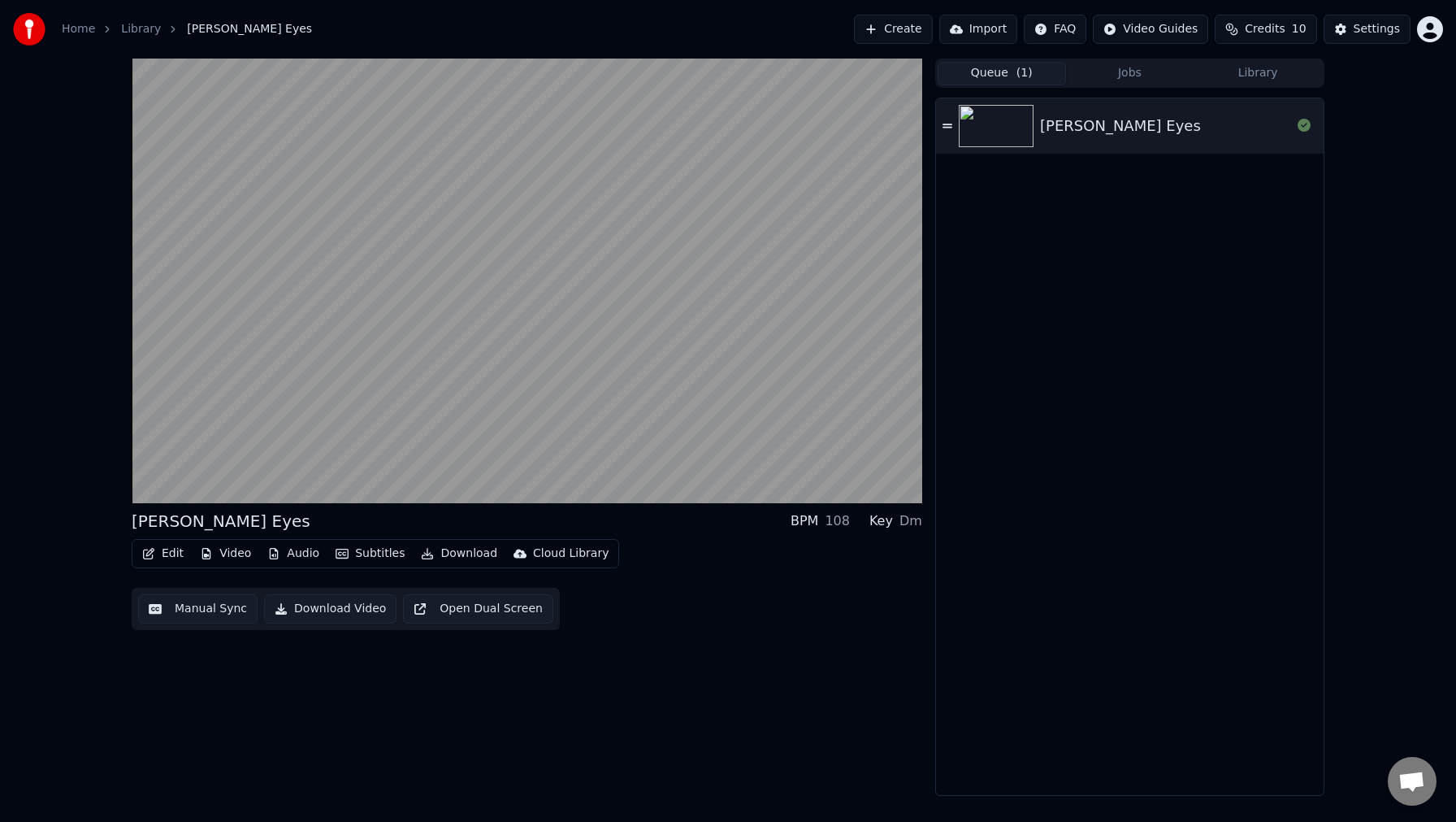
click at [1133, 81] on button "Jobs" at bounding box center [1131, 73] width 128 height 24
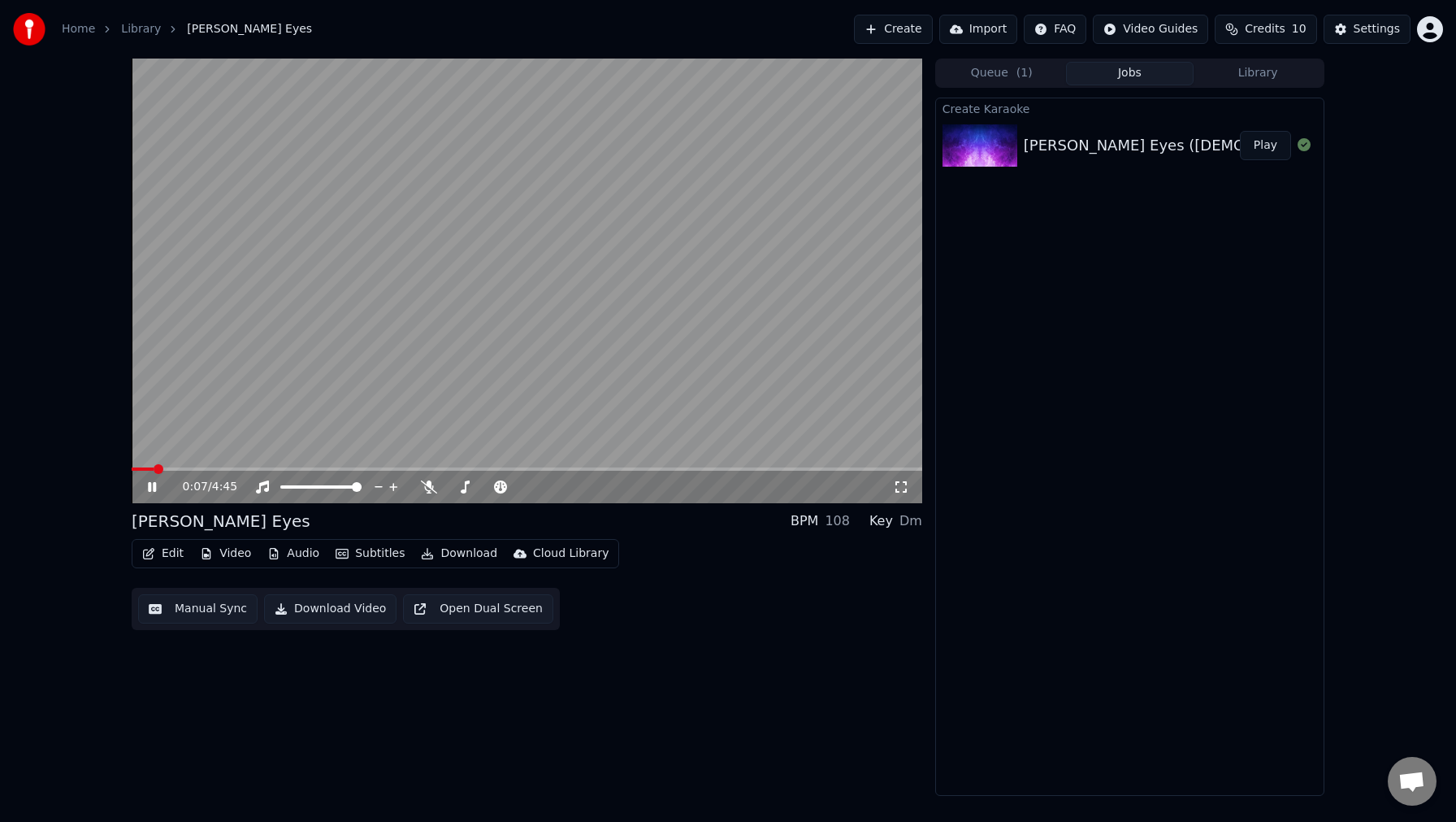
click at [150, 489] on icon at bounding box center [152, 487] width 8 height 10
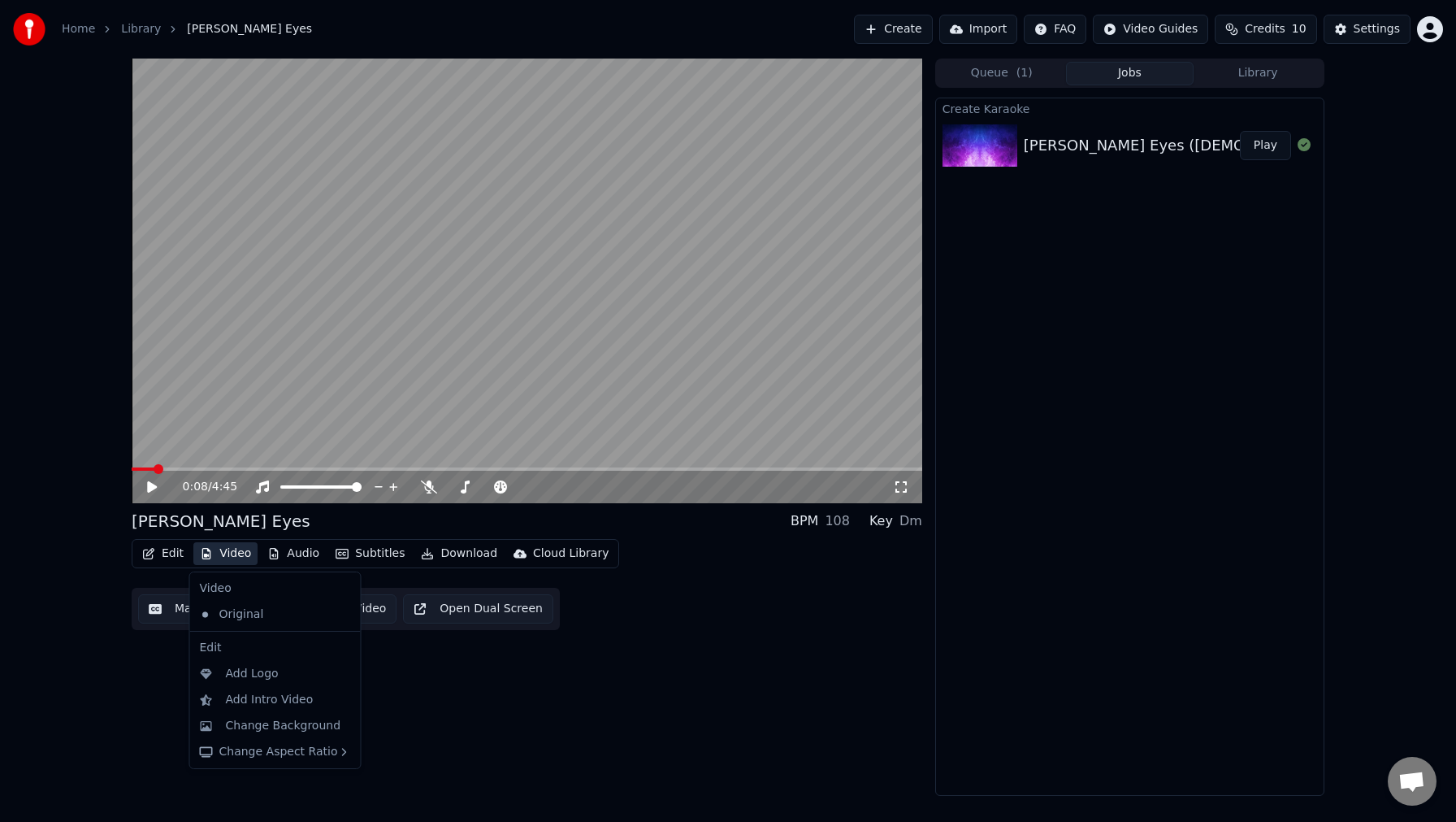
click at [222, 556] on button "Video" at bounding box center [225, 554] width 64 height 23
click at [416, 656] on div "0:08 / 4:45 [PERSON_NAME] Eyes BPM 108 Key Dm Edit Video Audio Subtitles Downlo…" at bounding box center [527, 427] width 790 height 737
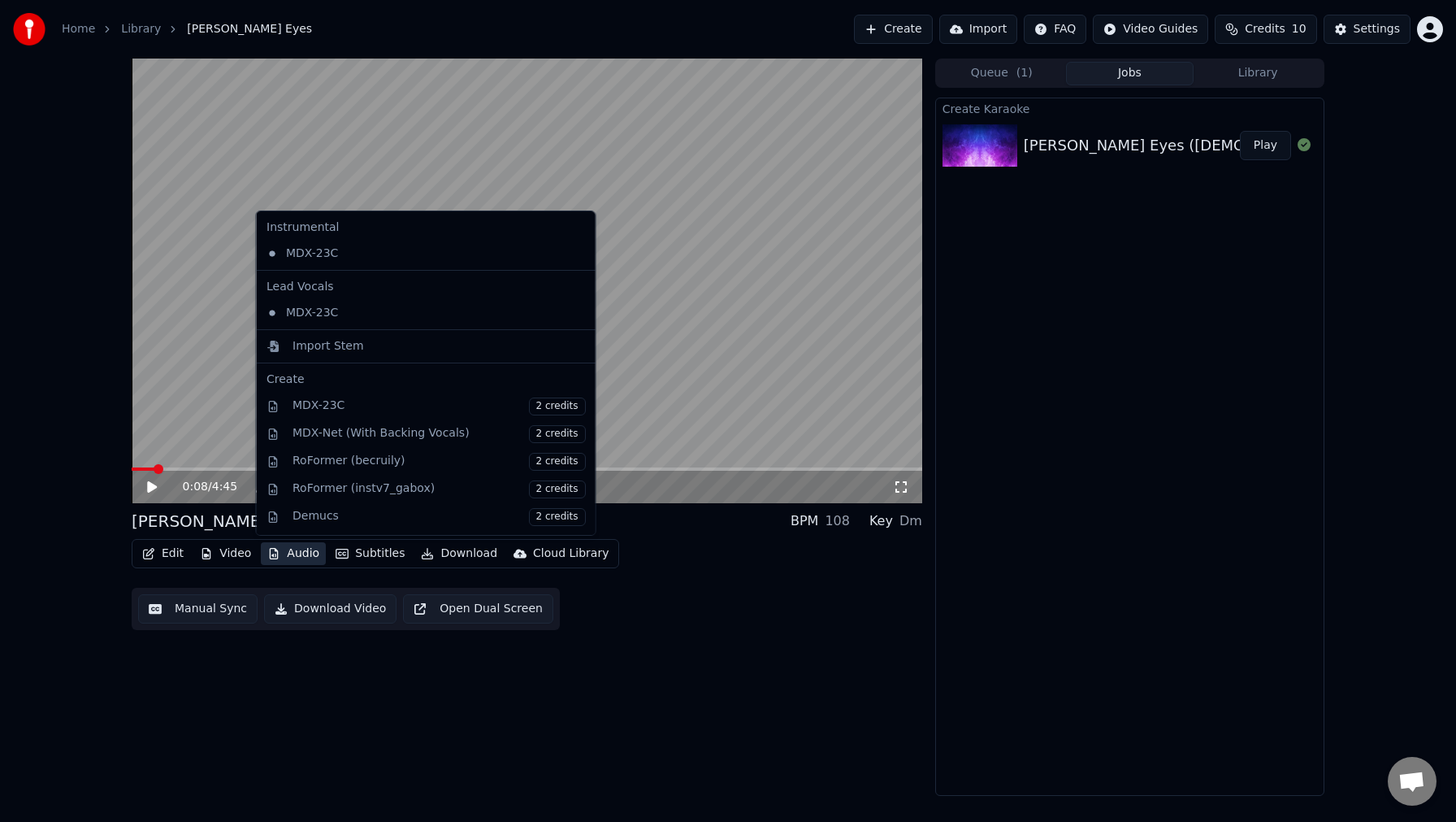
click at [297, 558] on button "Audio" at bounding box center [293, 554] width 65 height 23
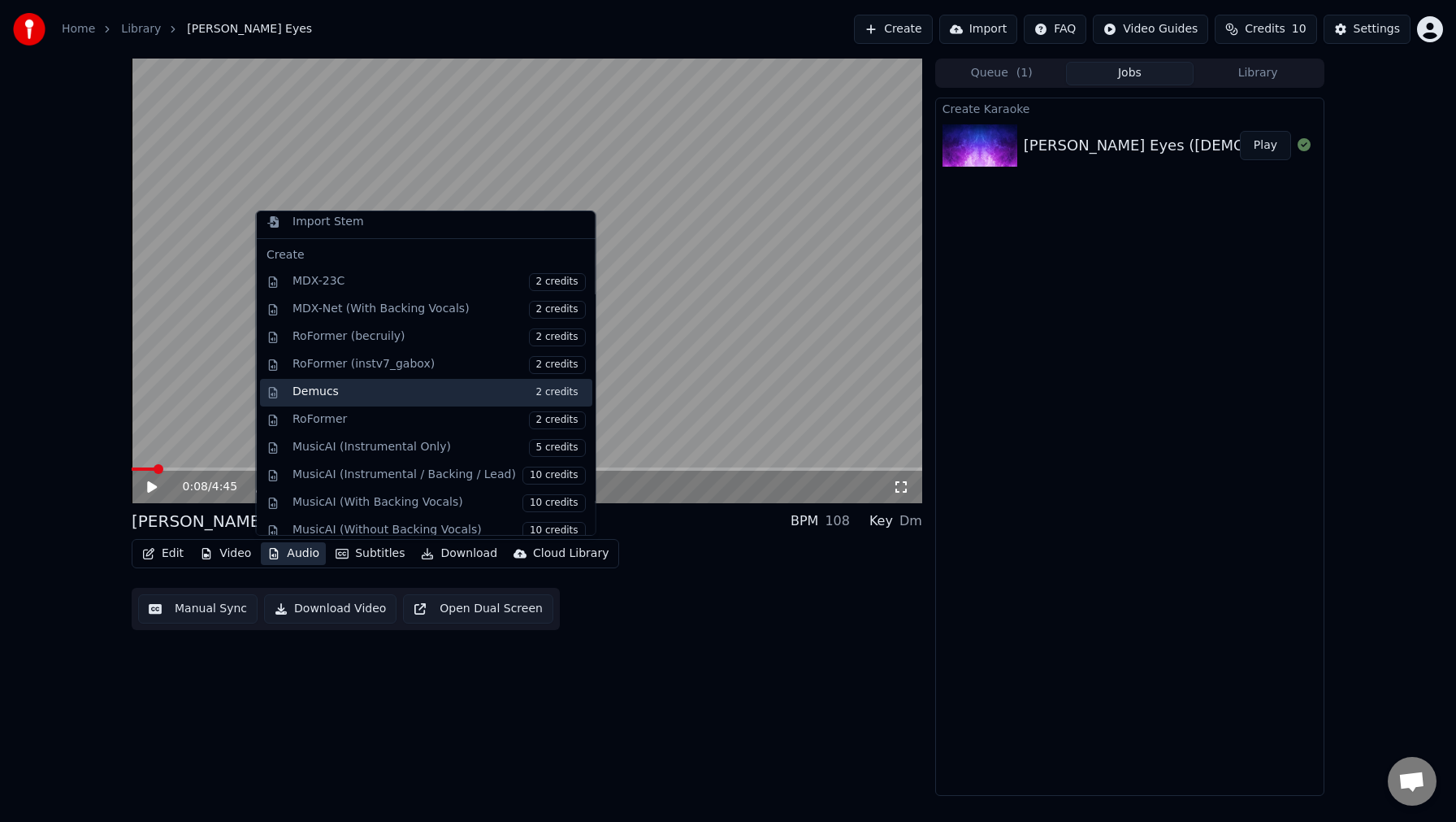
scroll to position [165, 0]
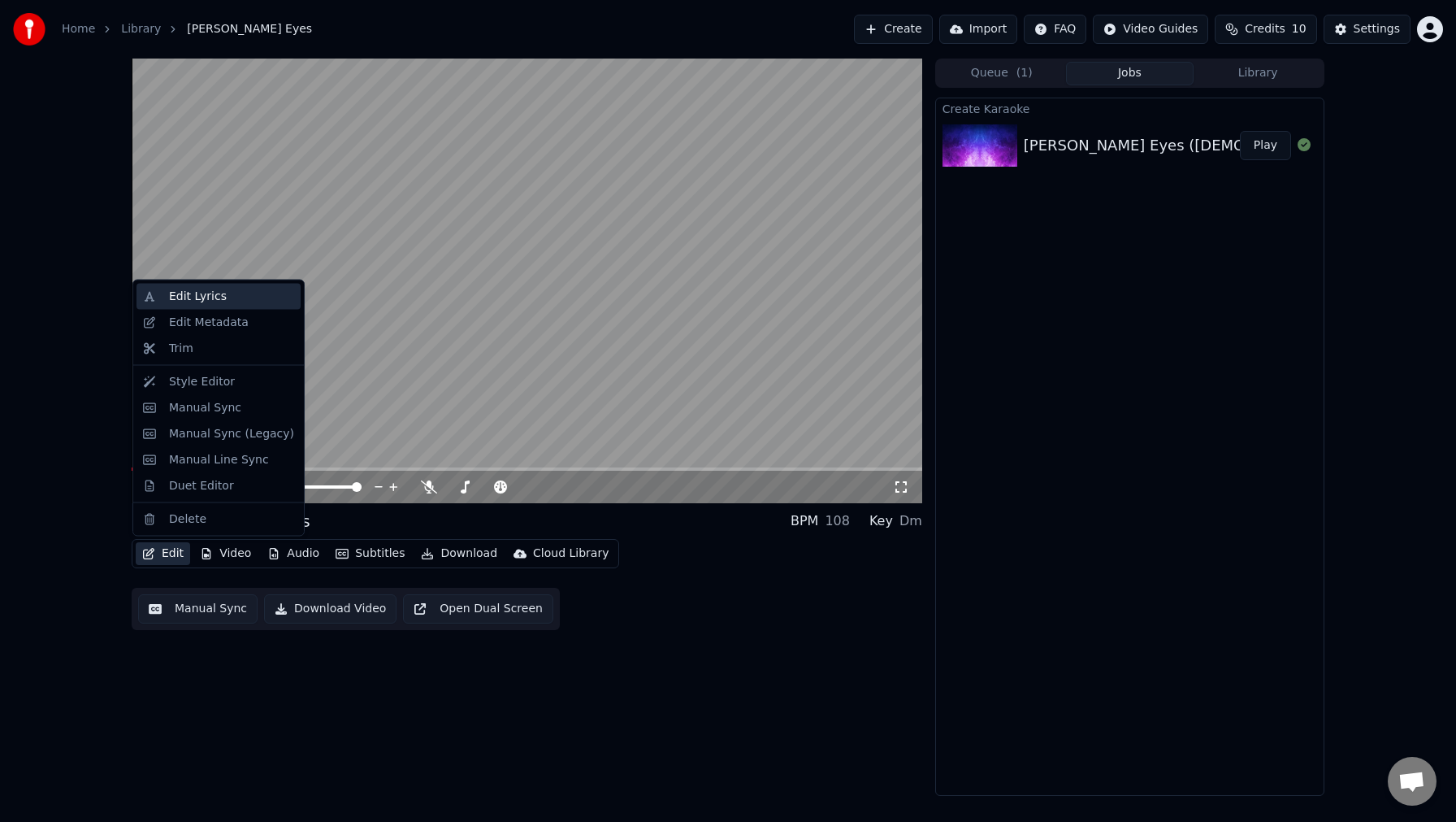
click at [199, 295] on div "Edit Lyrics" at bounding box center [198, 297] width 58 height 16
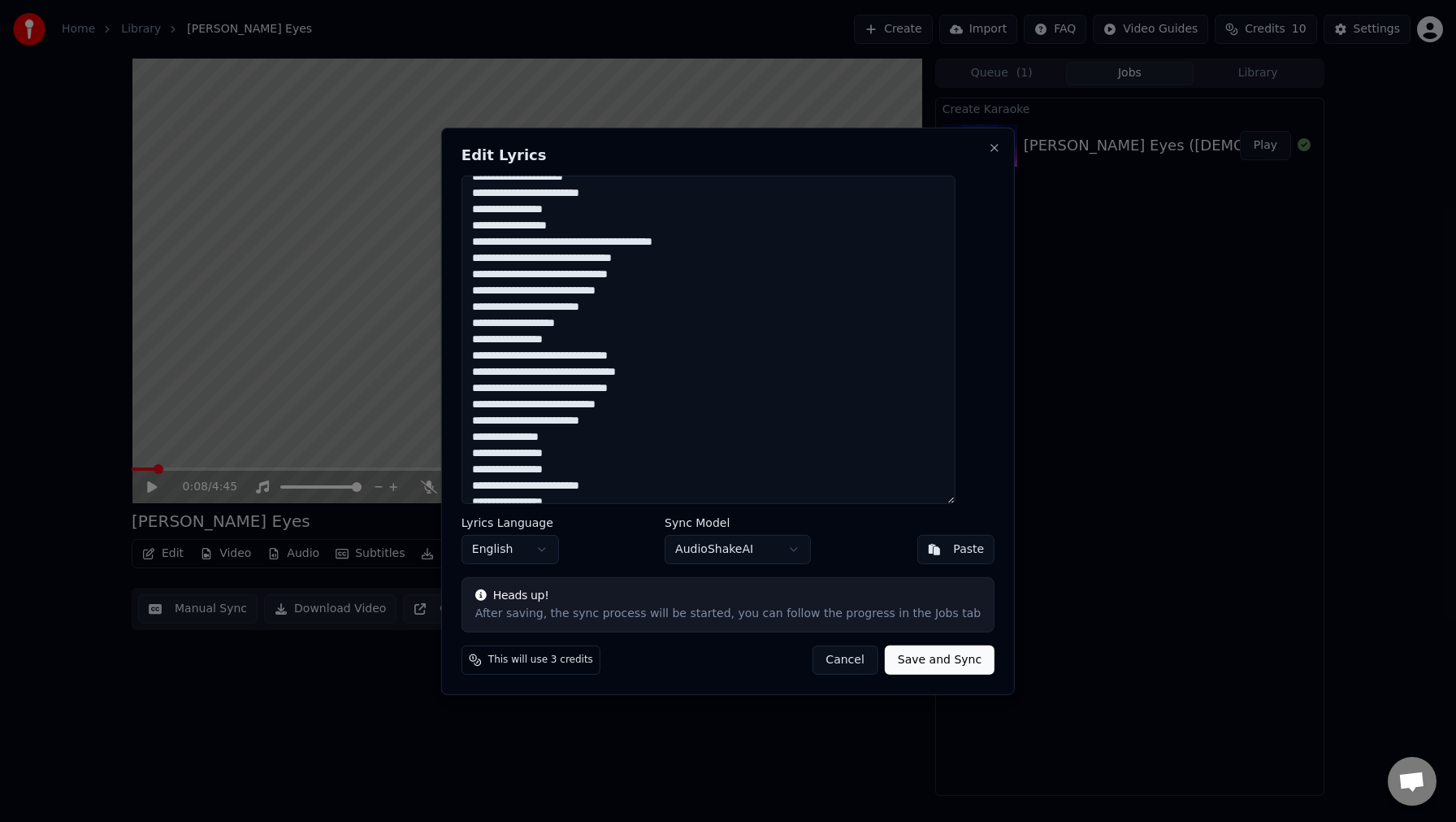
scroll to position [417, 0]
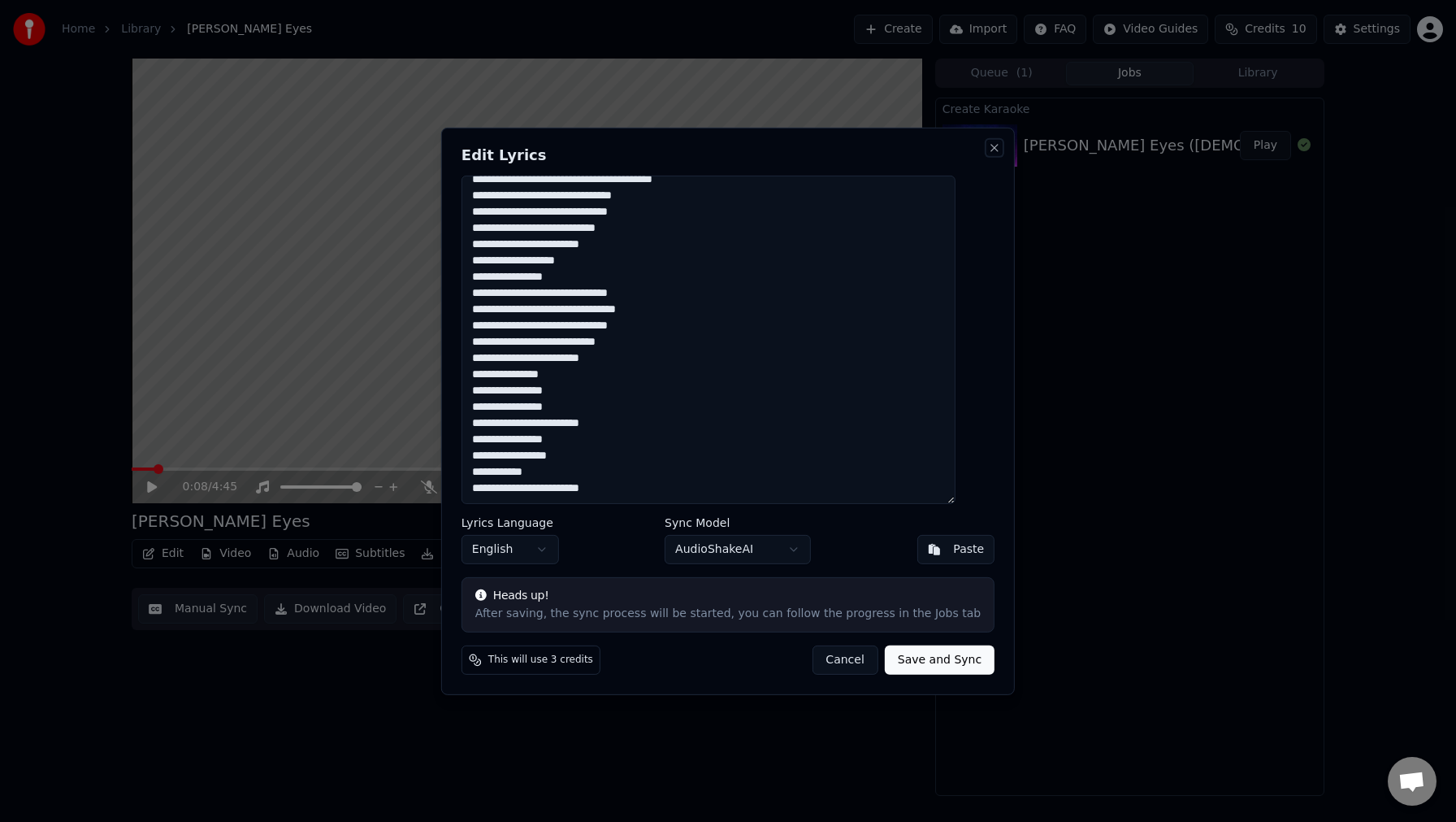
click at [988, 144] on button "Close" at bounding box center [995, 147] width 13 height 13
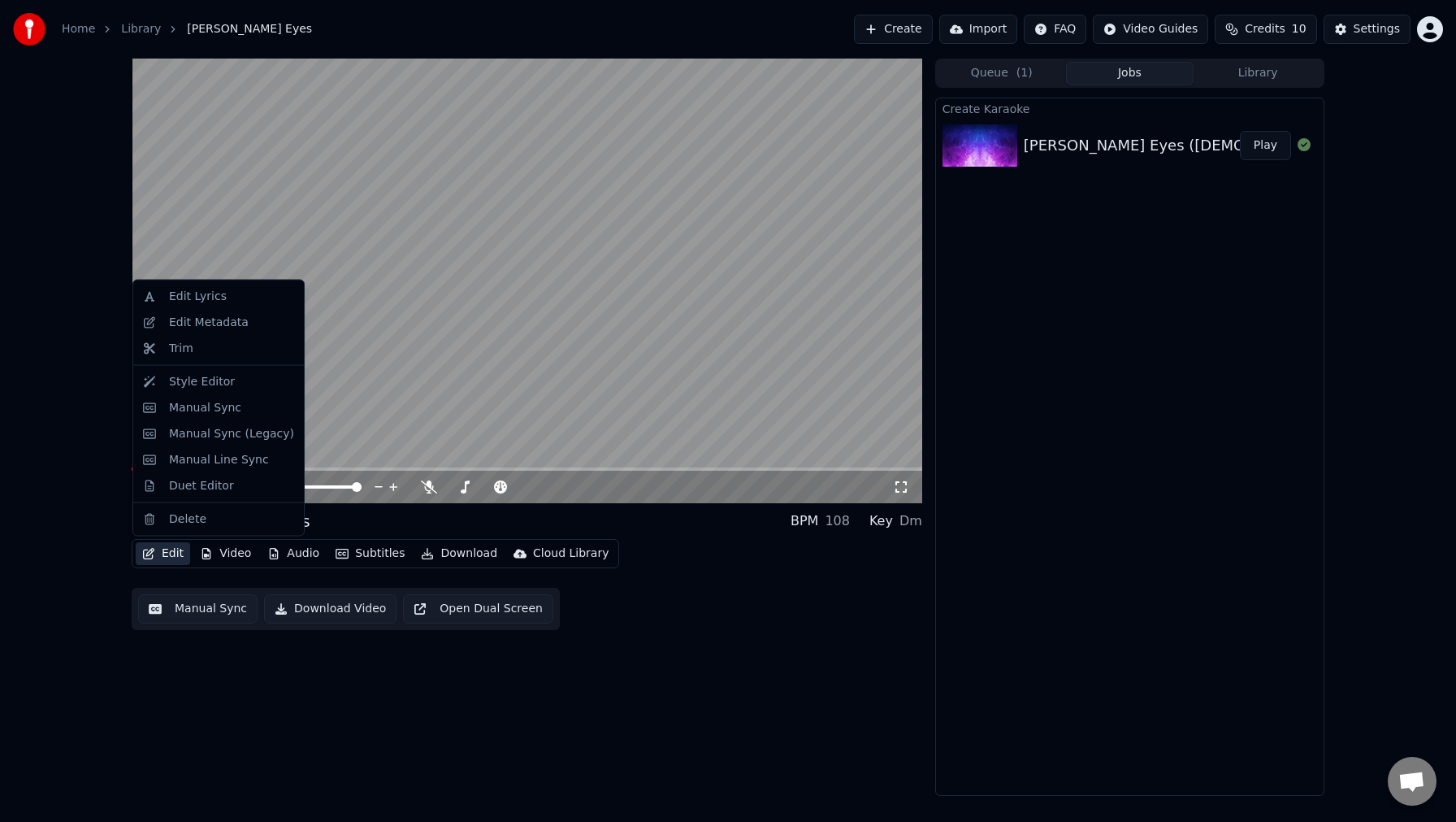
click at [156, 551] on button "Edit" at bounding box center [163, 554] width 54 height 23
click at [210, 321] on div "Edit Metadata" at bounding box center [209, 322] width 80 height 16
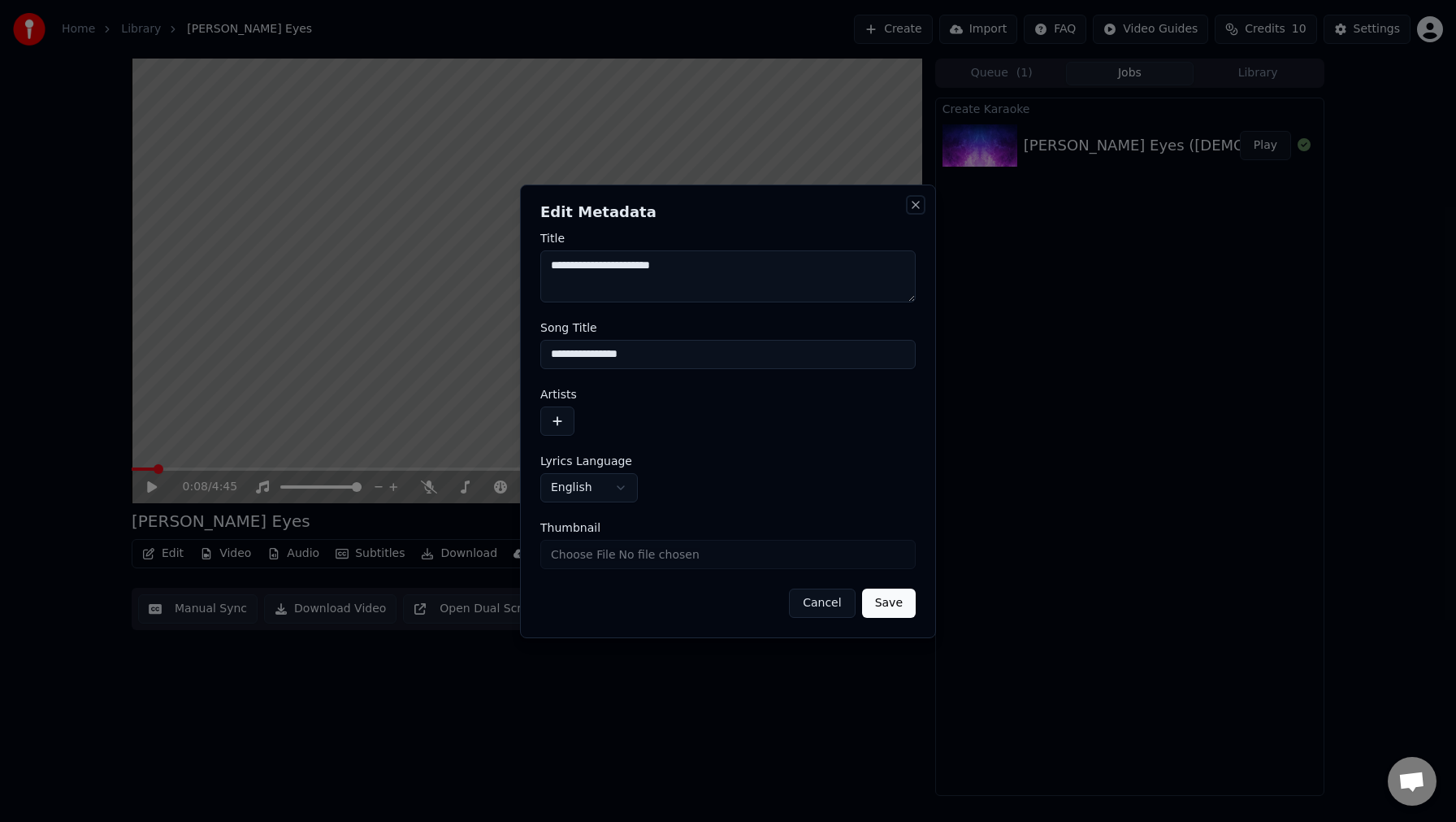
click at [914, 204] on button "Close" at bounding box center [916, 205] width 13 height 13
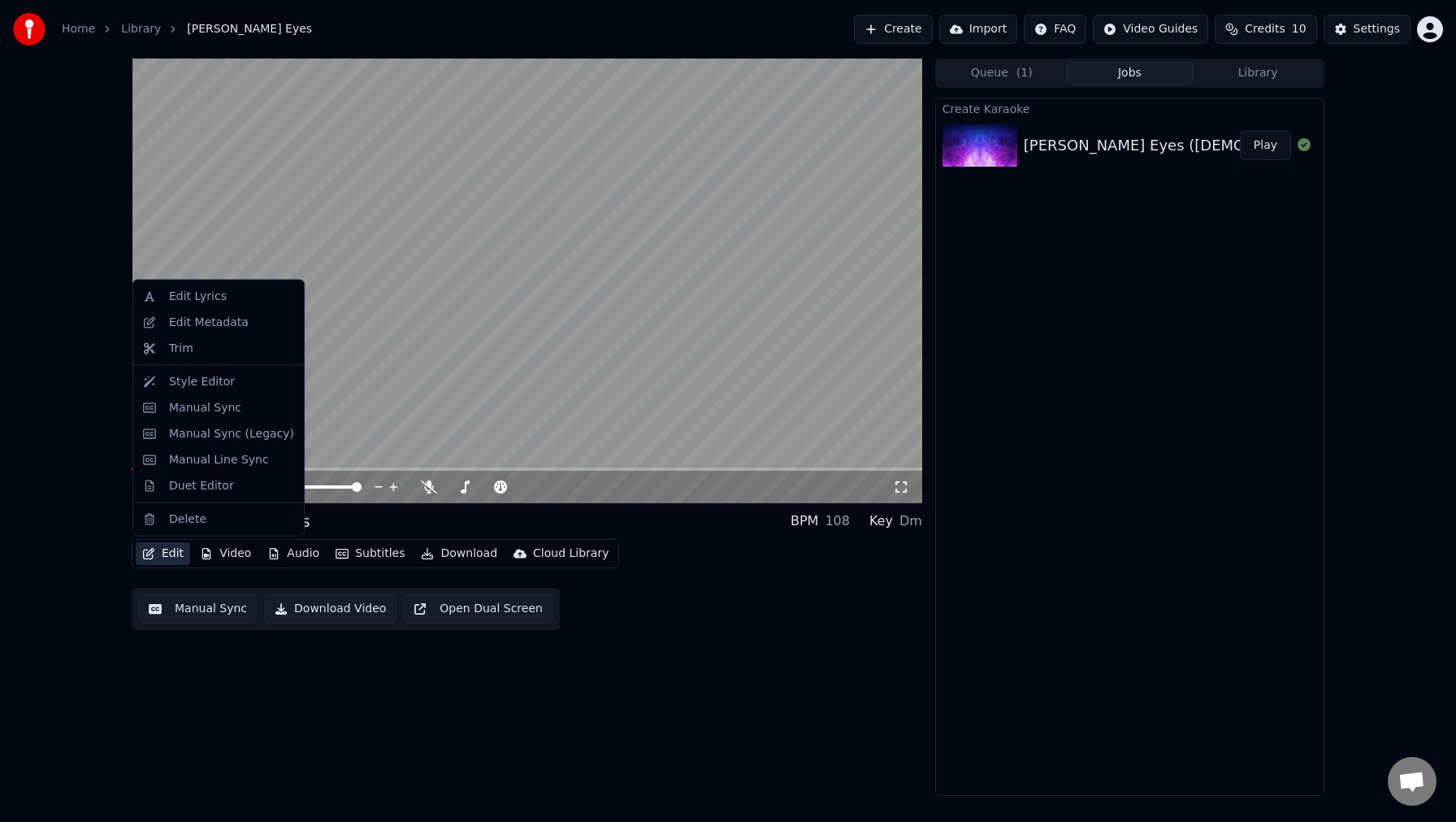
click at [164, 555] on button "Edit" at bounding box center [163, 554] width 54 height 23
click at [205, 382] on div "Style Editor" at bounding box center [202, 381] width 66 height 16
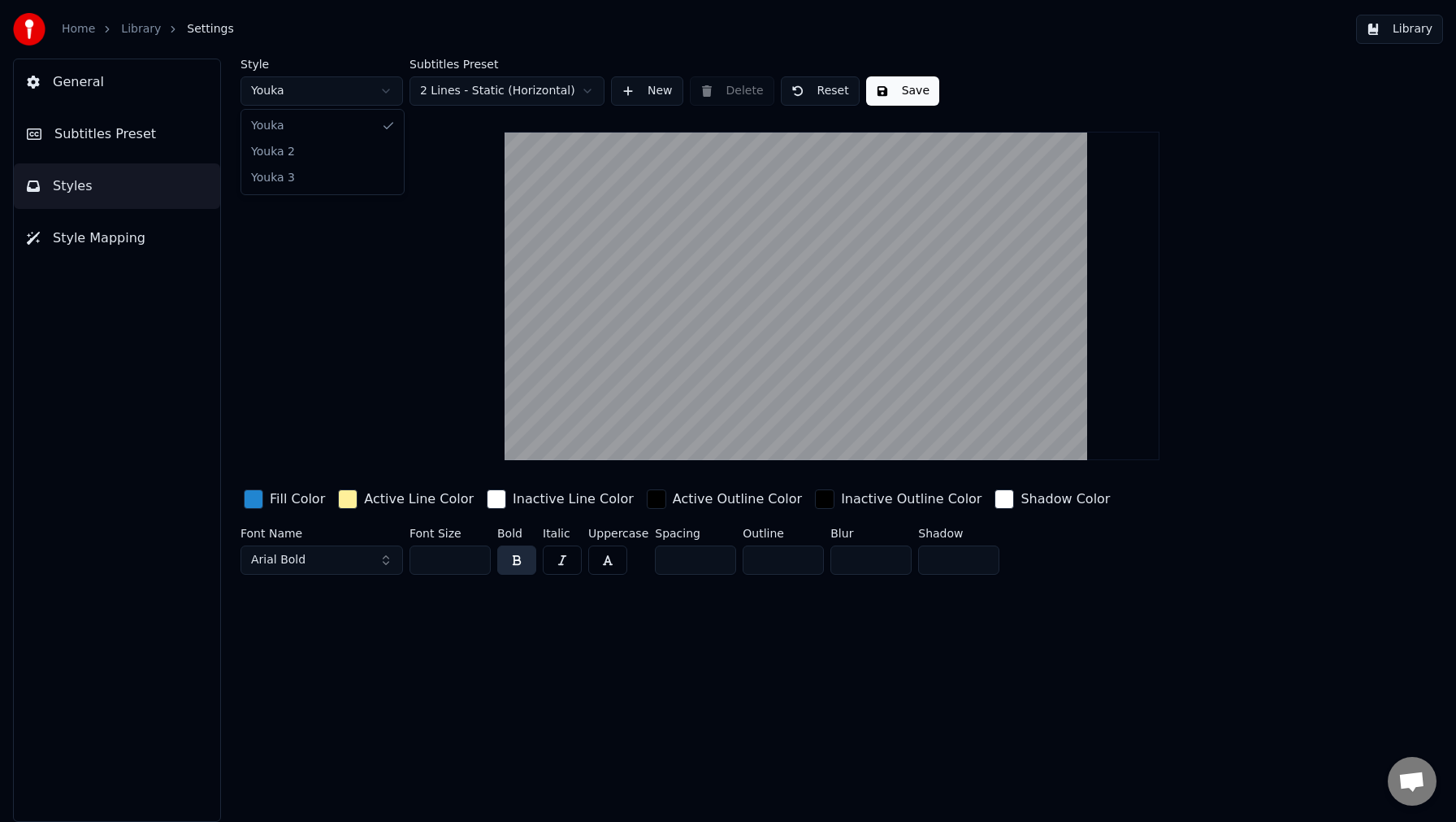
click at [394, 98] on html "Home Library Settings Library General Subtitles Preset Styles Style Mapping Sty…" at bounding box center [728, 411] width 1456 height 822
click at [389, 86] on html "Home Library Settings Library General Subtitles Preset Styles Style Mapping Sty…" at bounding box center [728, 411] width 1456 height 822
click at [380, 87] on html "Home Library Settings Library General Subtitles Preset Styles Style Mapping Sty…" at bounding box center [728, 411] width 1456 height 822
click at [492, 85] on html "Home Library Settings Library General Subtitles Preset Styles Style Mapping Sty…" at bounding box center [728, 411] width 1456 height 822
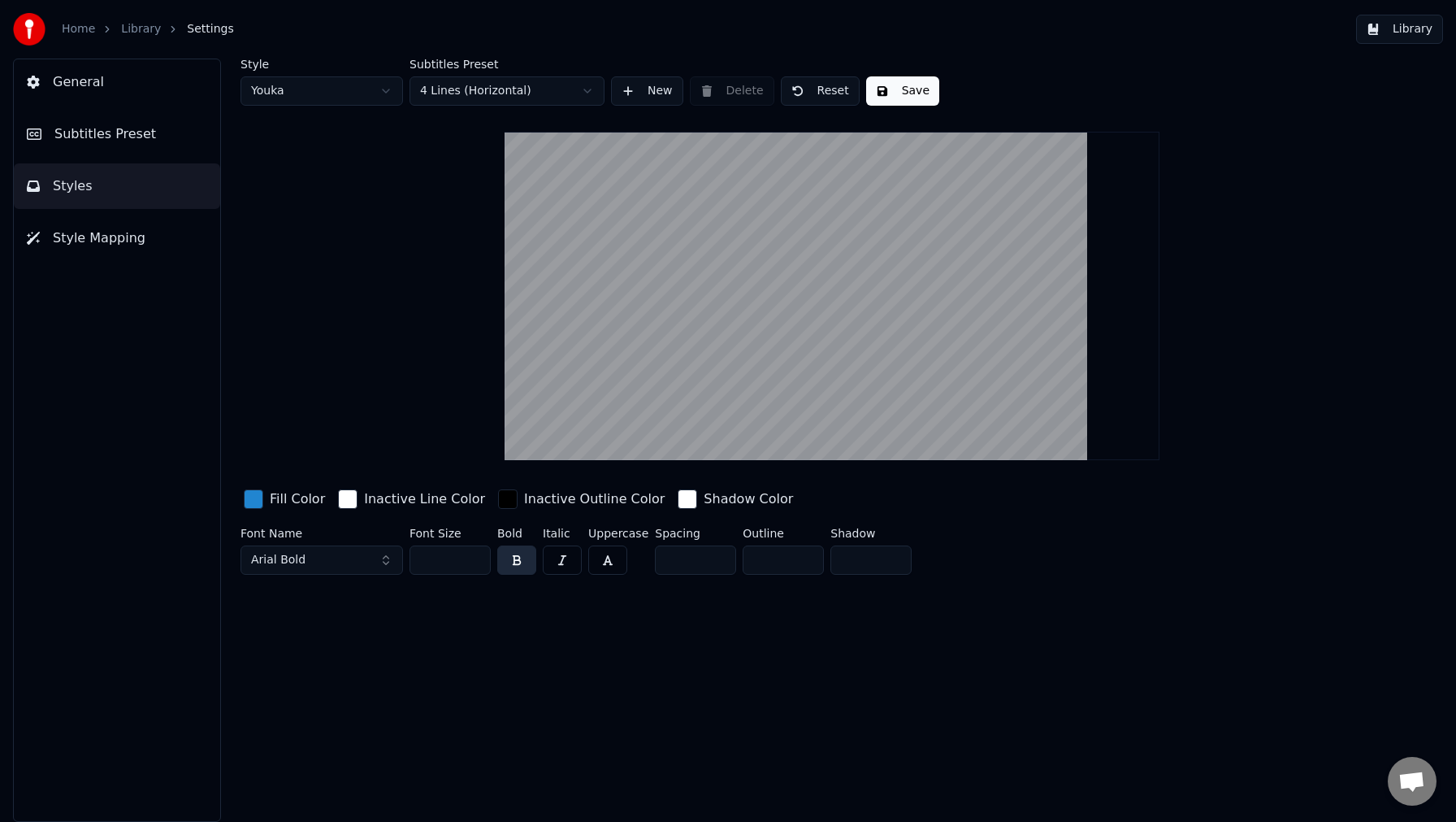
click at [565, 91] on html "Home Library Settings Library General Subtitles Preset Styles Style Mapping Sty…" at bounding box center [728, 411] width 1456 height 822
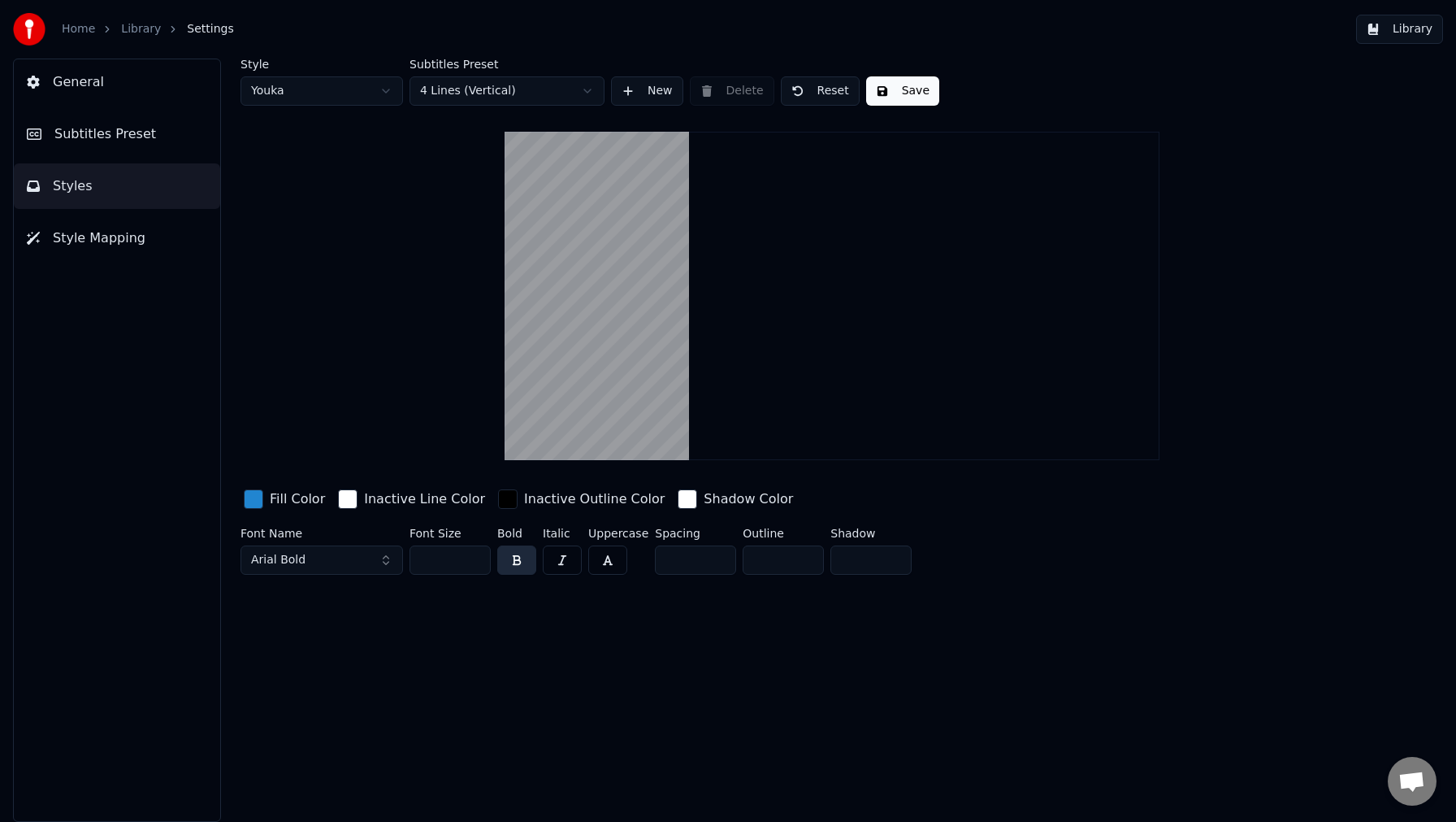
click at [531, 90] on html "Home Library Settings Library General Subtitles Preset Styles Style Mapping Sty…" at bounding box center [728, 411] width 1456 height 822
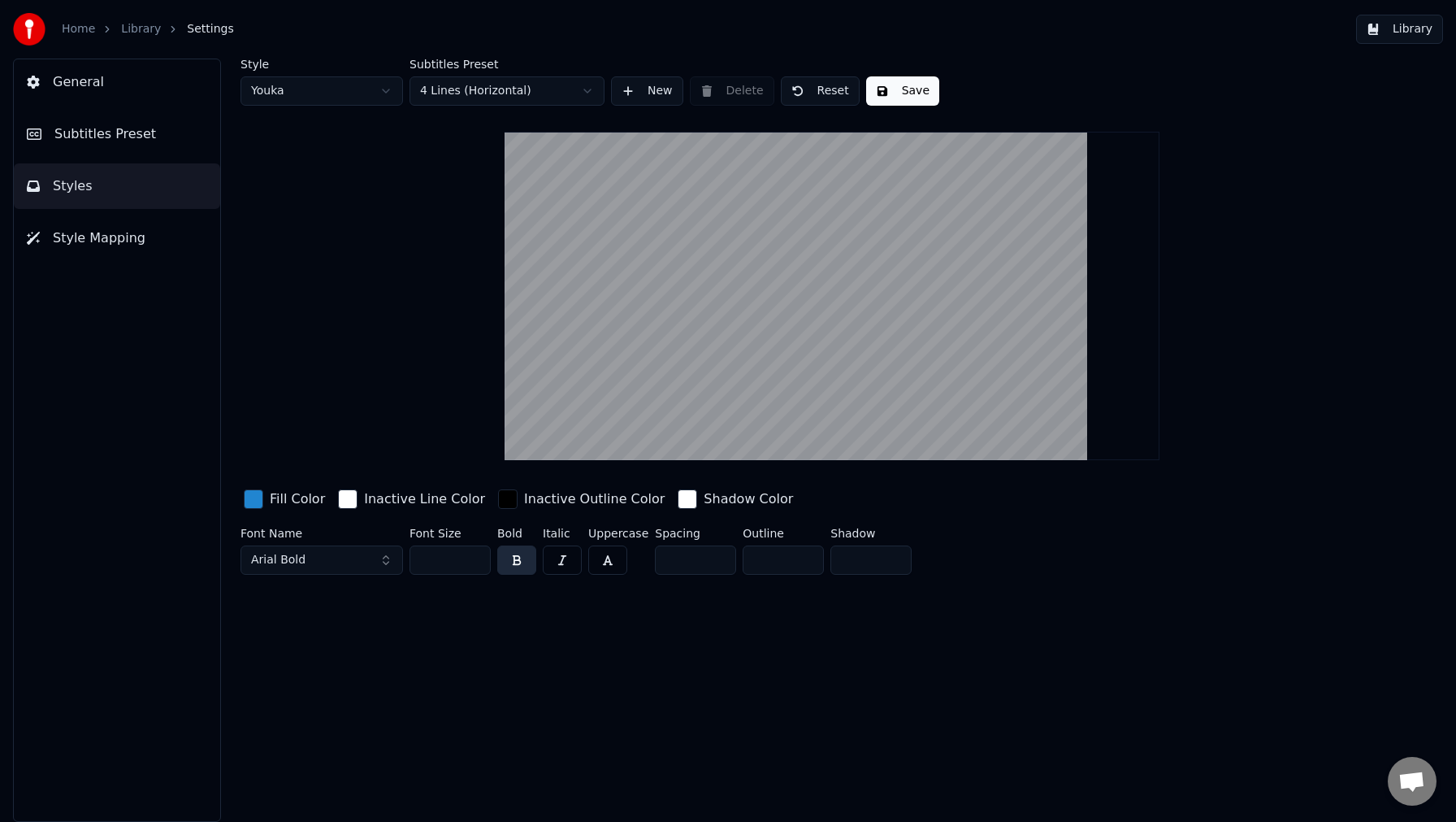
click at [908, 90] on button "Save" at bounding box center [902, 91] width 73 height 30
click at [79, 242] on span "Style Mapping" at bounding box center [99, 238] width 93 height 20
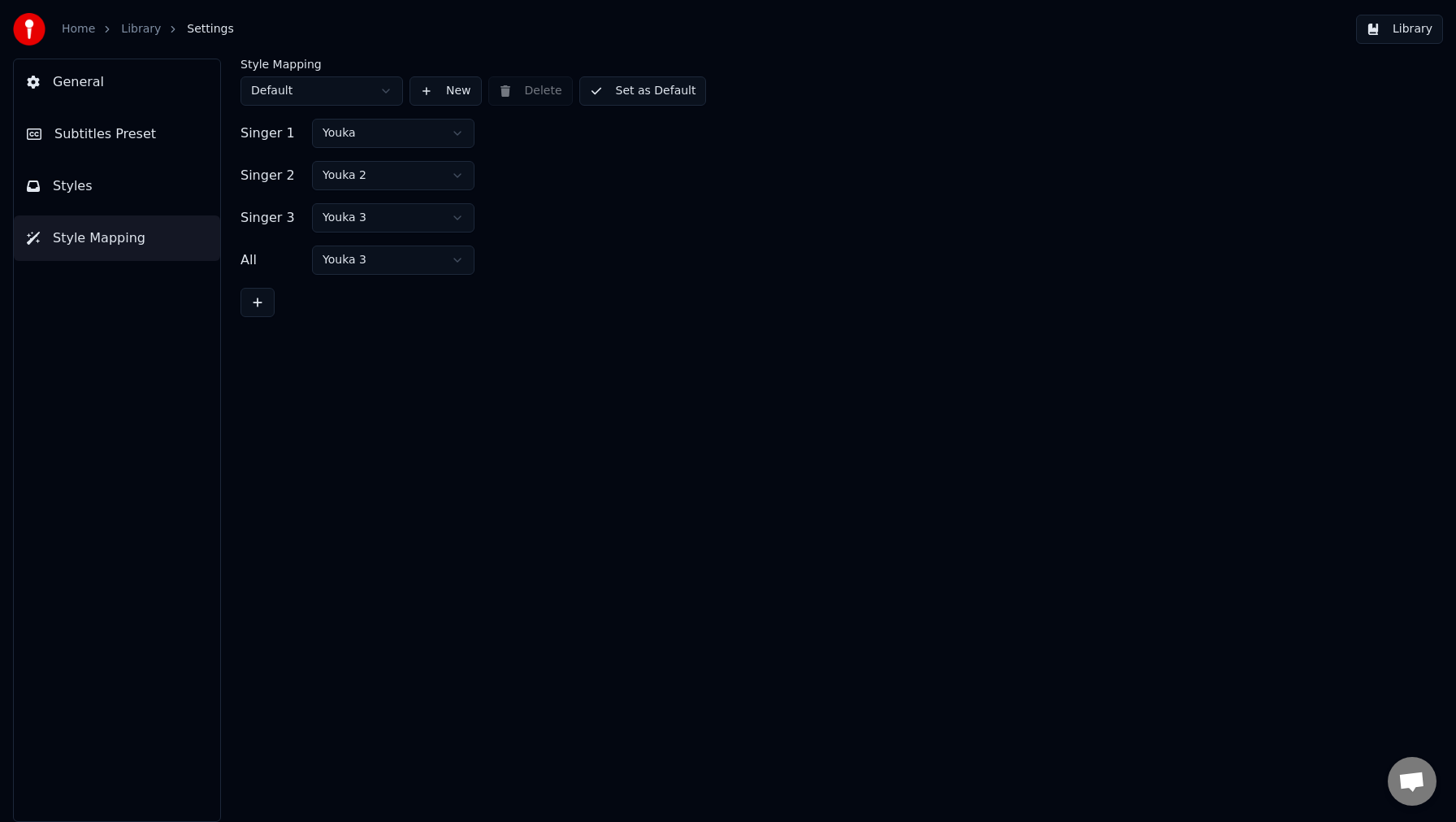
click at [93, 132] on span "Subtitles Preset" at bounding box center [105, 134] width 102 height 20
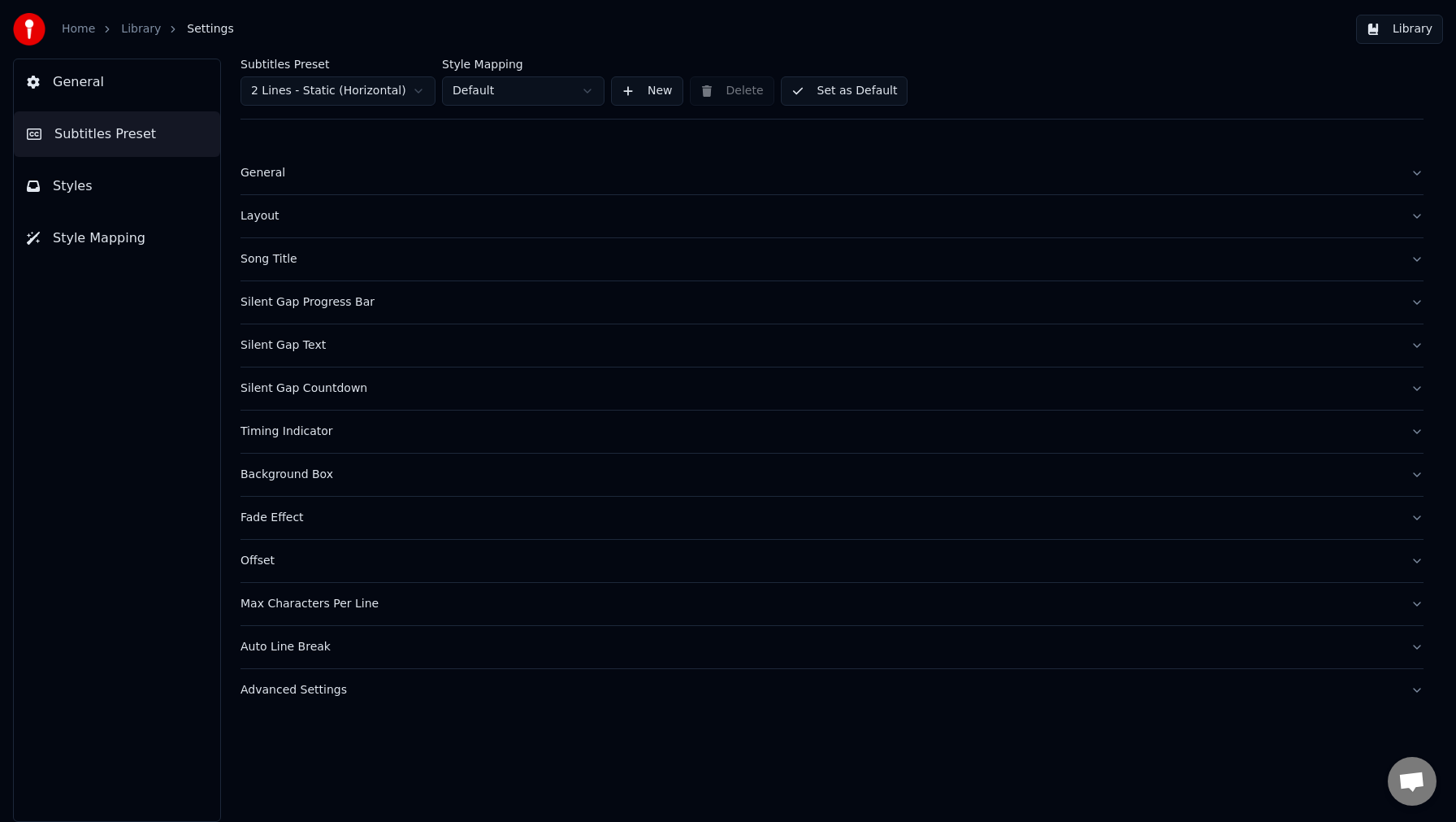
click at [81, 85] on span "General" at bounding box center [78, 82] width 51 height 20
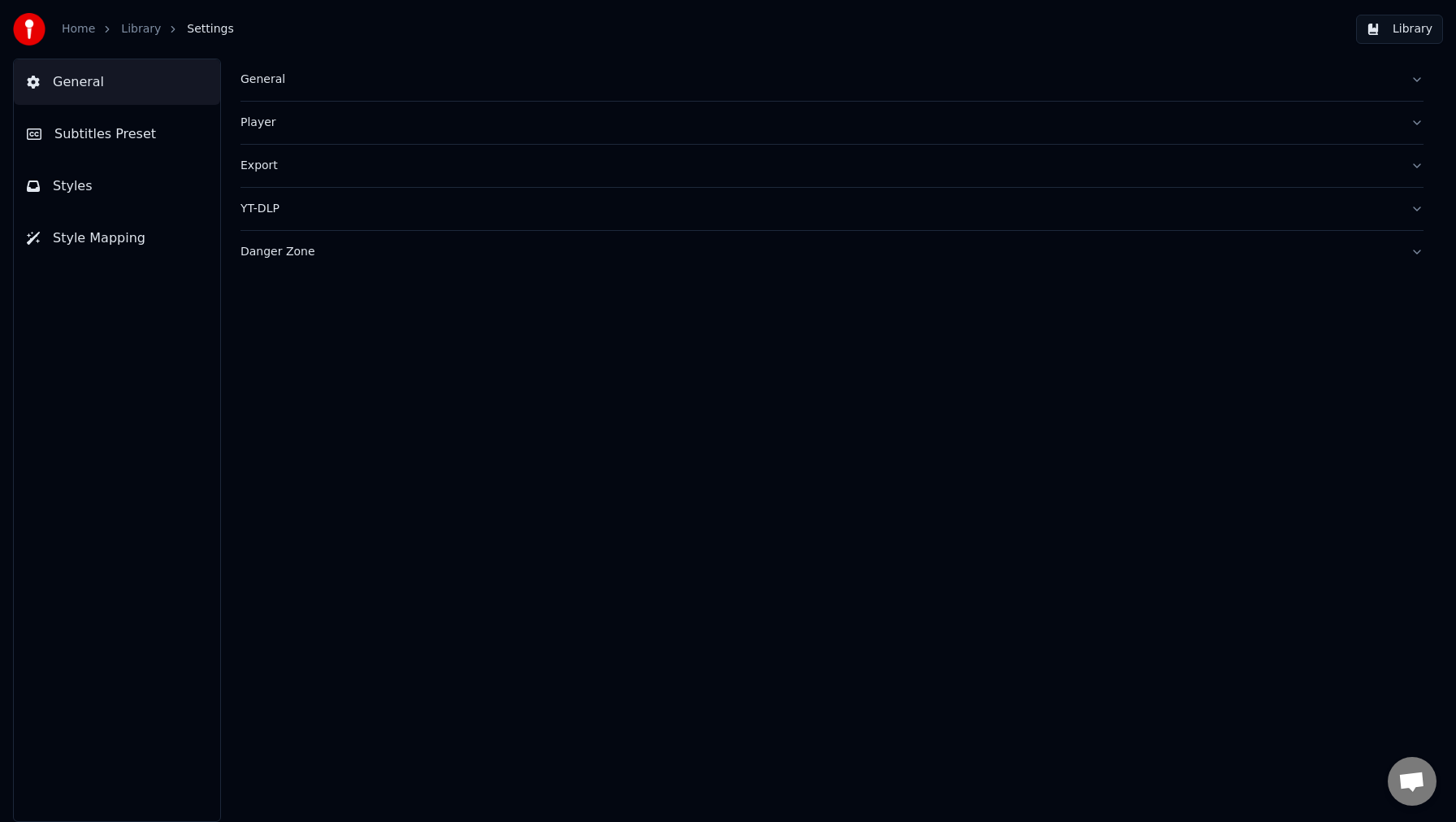
click at [207, 32] on span "Settings" at bounding box center [210, 30] width 46 height 16
click at [129, 127] on span "Subtitles Preset" at bounding box center [105, 134] width 102 height 20
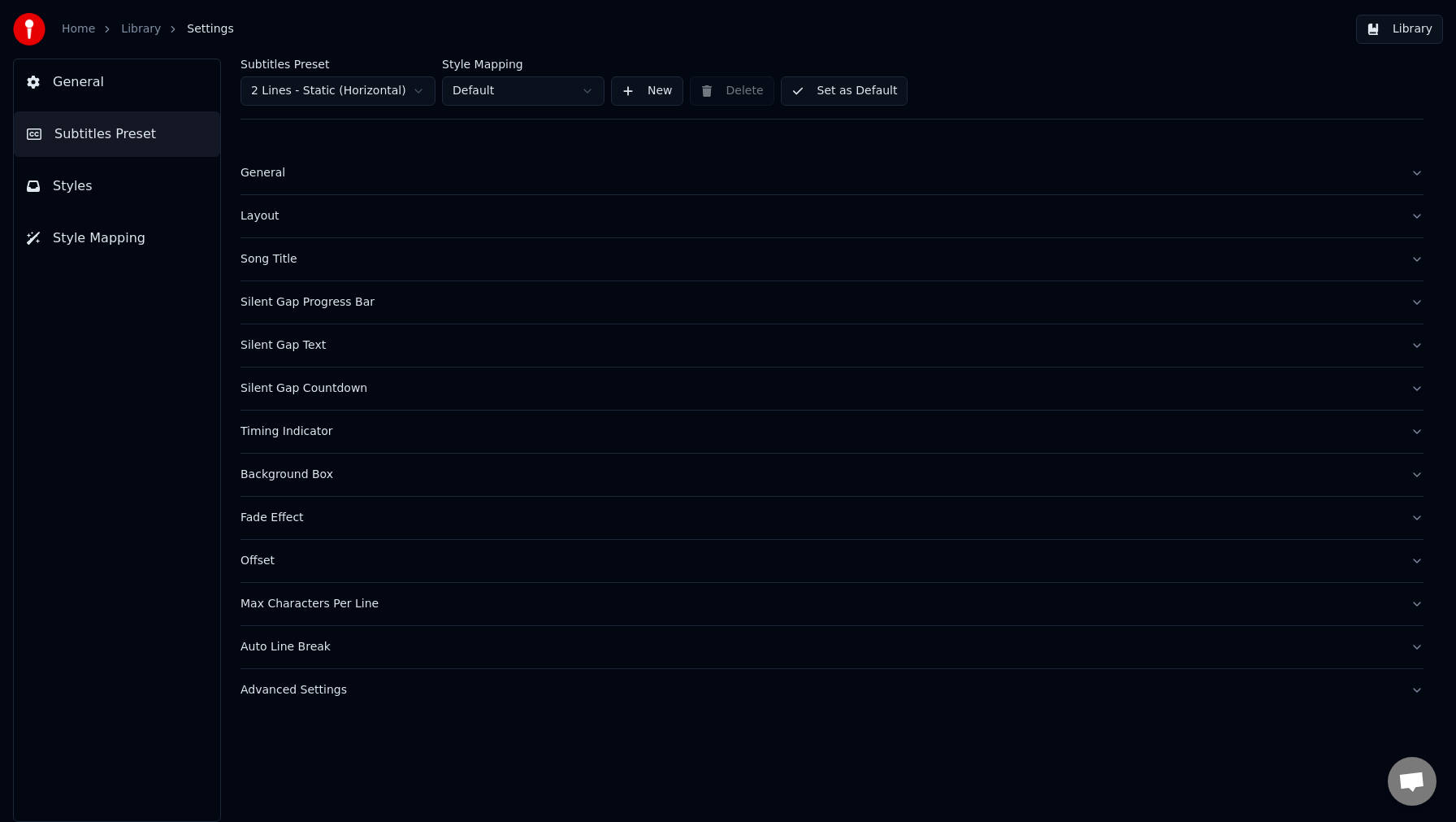
click at [145, 36] on link "Library" at bounding box center [141, 30] width 39 height 16
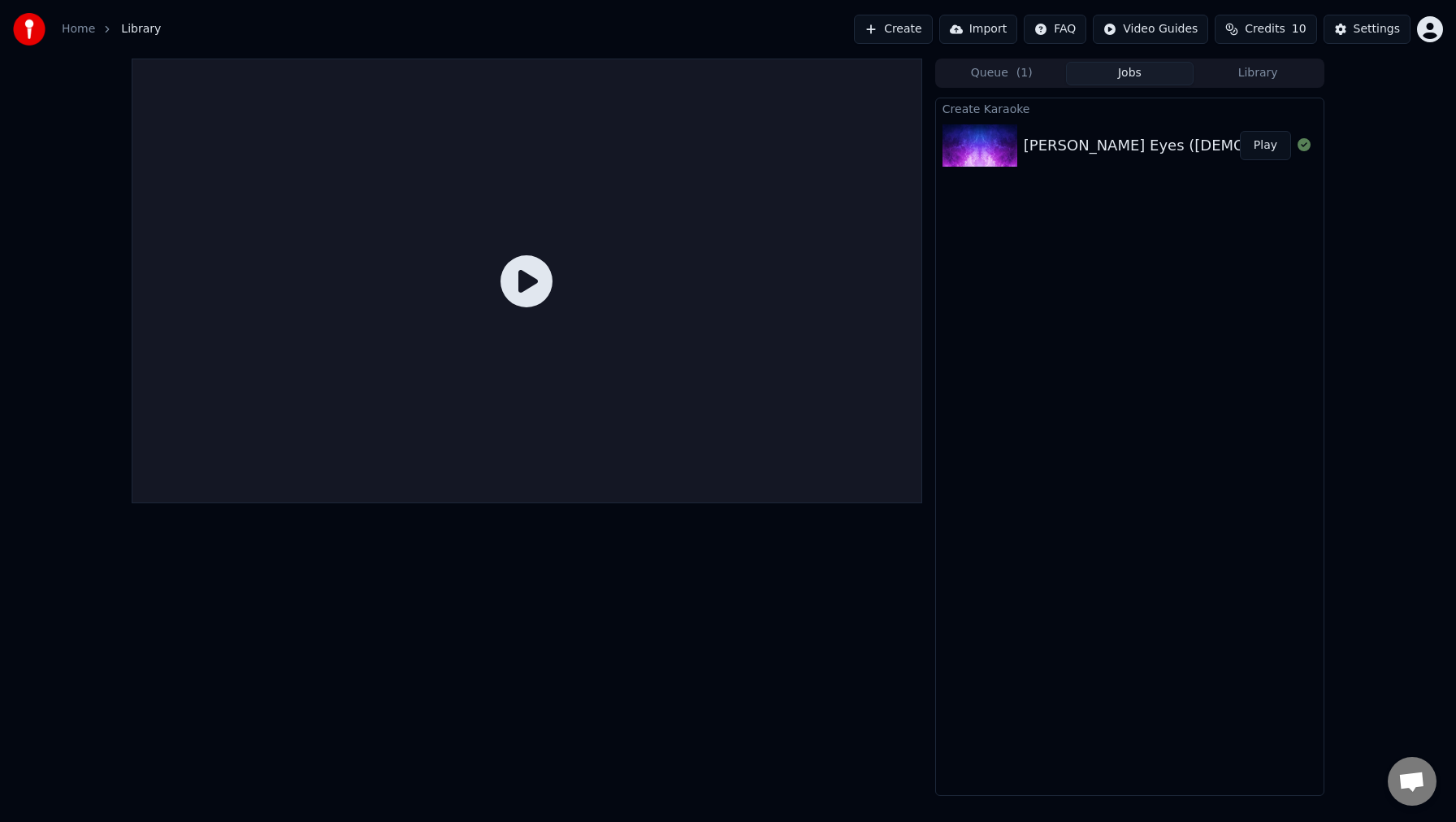
click at [1124, 145] on div "[PERSON_NAME] Eyes ([DEMOGRAPHIC_DATA])" at bounding box center [1195, 145] width 343 height 23
click at [518, 283] on icon at bounding box center [526, 281] width 52 height 52
click at [1102, 144] on div "[PERSON_NAME] Eyes ([DEMOGRAPHIC_DATA])" at bounding box center [1195, 145] width 343 height 23
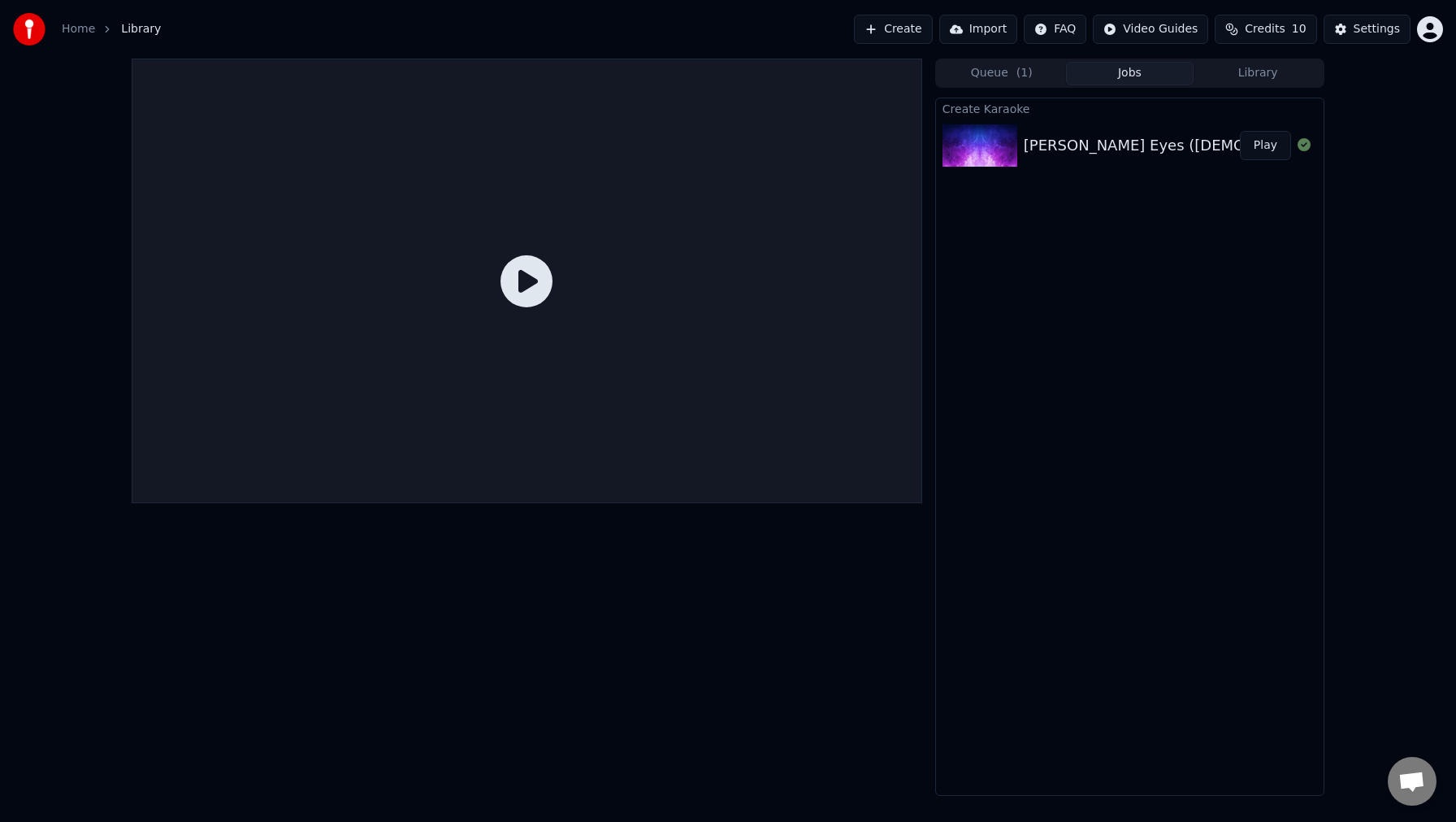
click at [1275, 149] on button "Play" at bounding box center [1265, 145] width 51 height 30
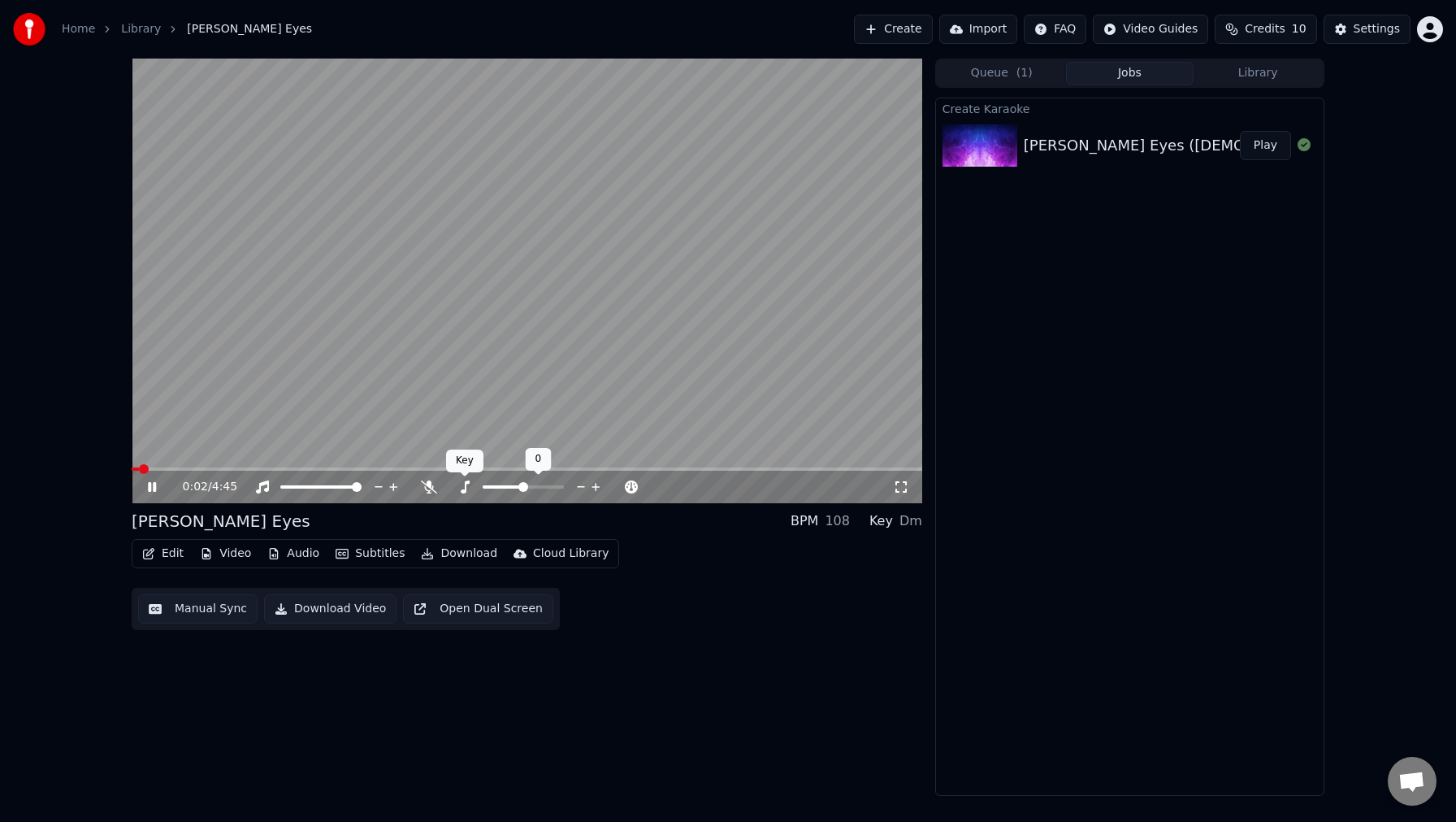
click at [464, 487] on icon at bounding box center [465, 487] width 9 height 13
click at [148, 483] on icon at bounding box center [152, 487] width 8 height 10
click at [131, 467] on span at bounding box center [136, 469] width 10 height 10
click at [386, 407] on video at bounding box center [527, 280] width 790 height 445
click at [270, 358] on video at bounding box center [527, 280] width 790 height 445
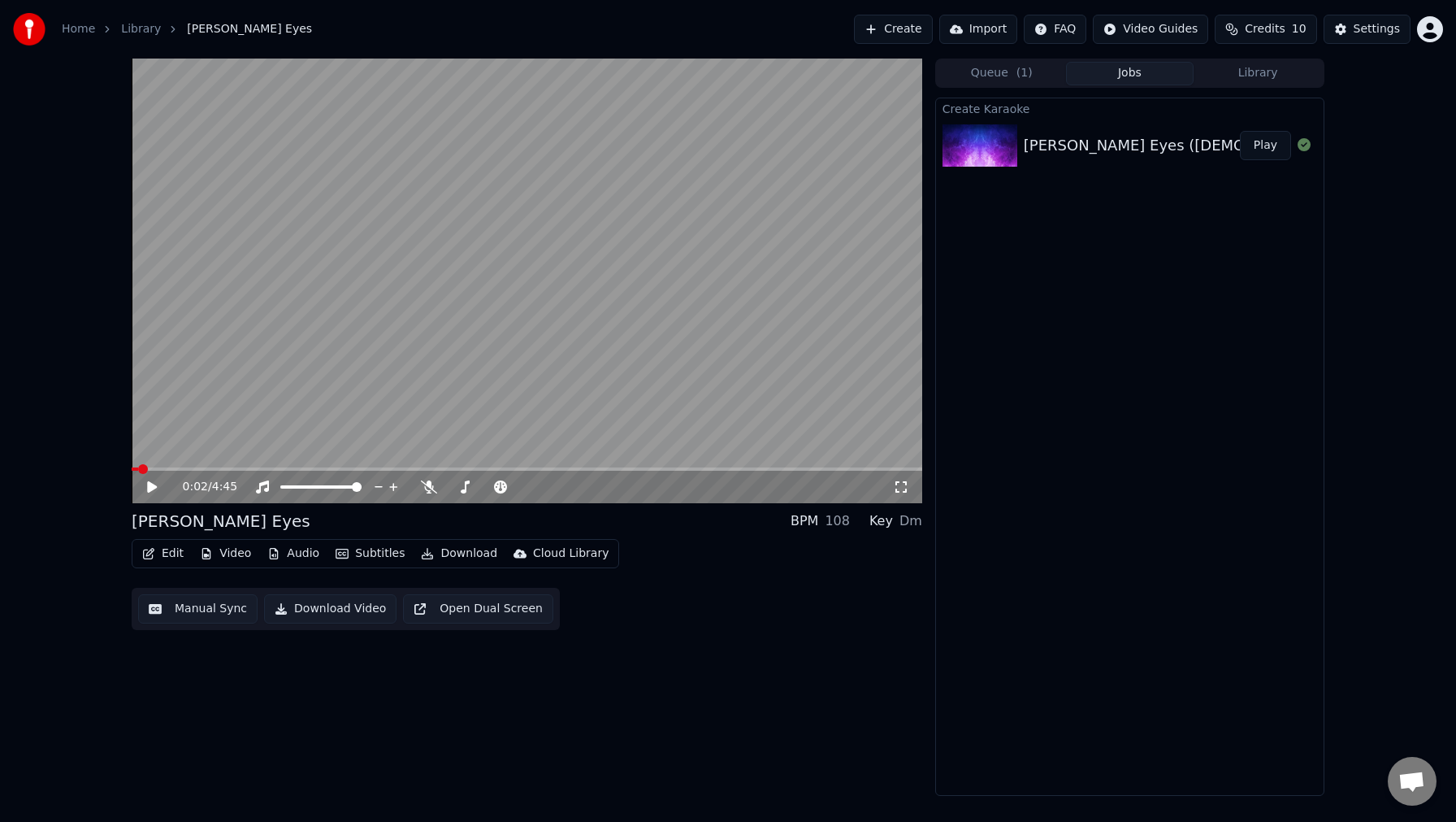
click at [166, 558] on button "Edit" at bounding box center [163, 554] width 54 height 23
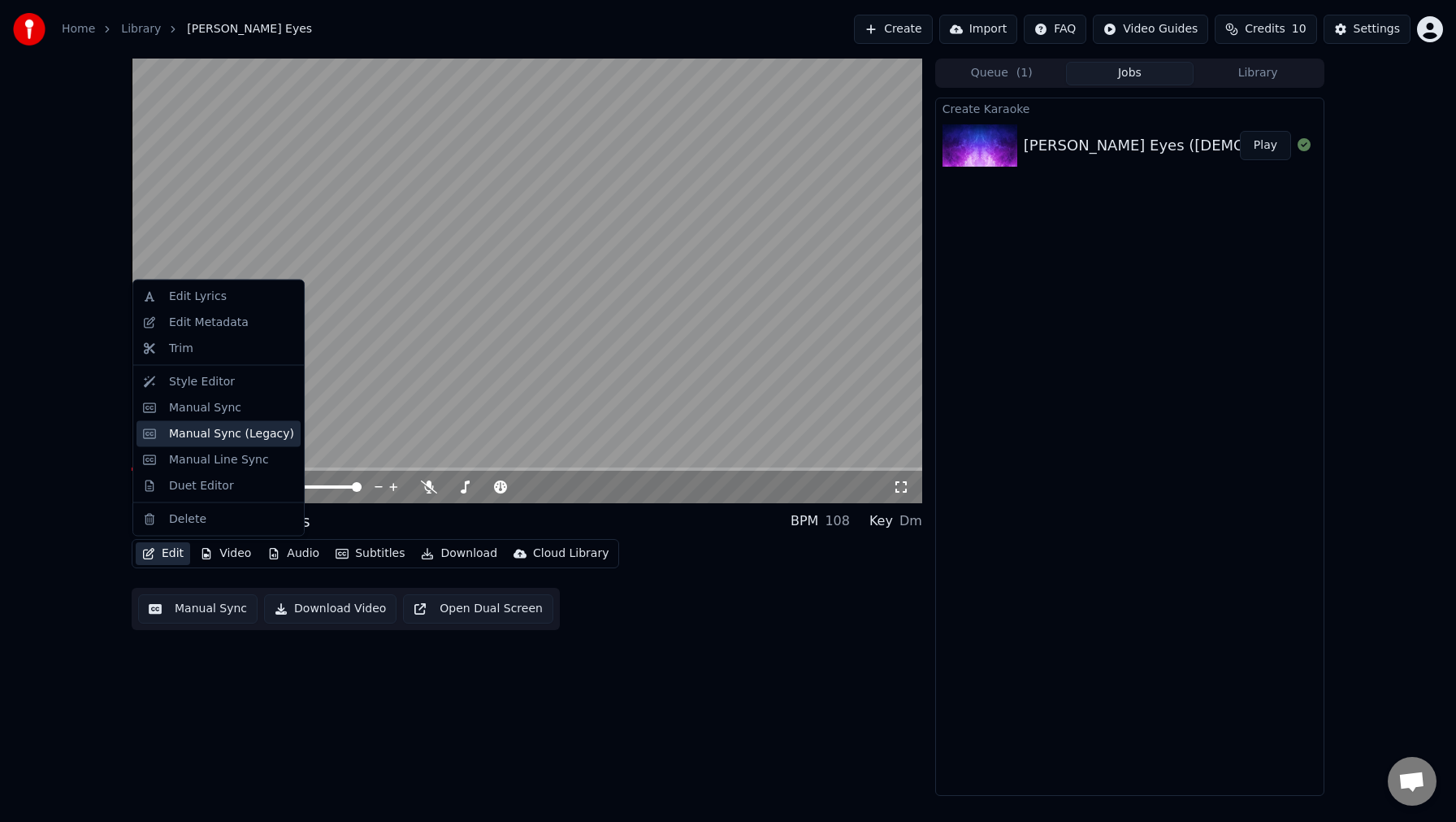
click at [194, 434] on div "Manual Sync (Legacy)" at bounding box center [232, 433] width 125 height 16
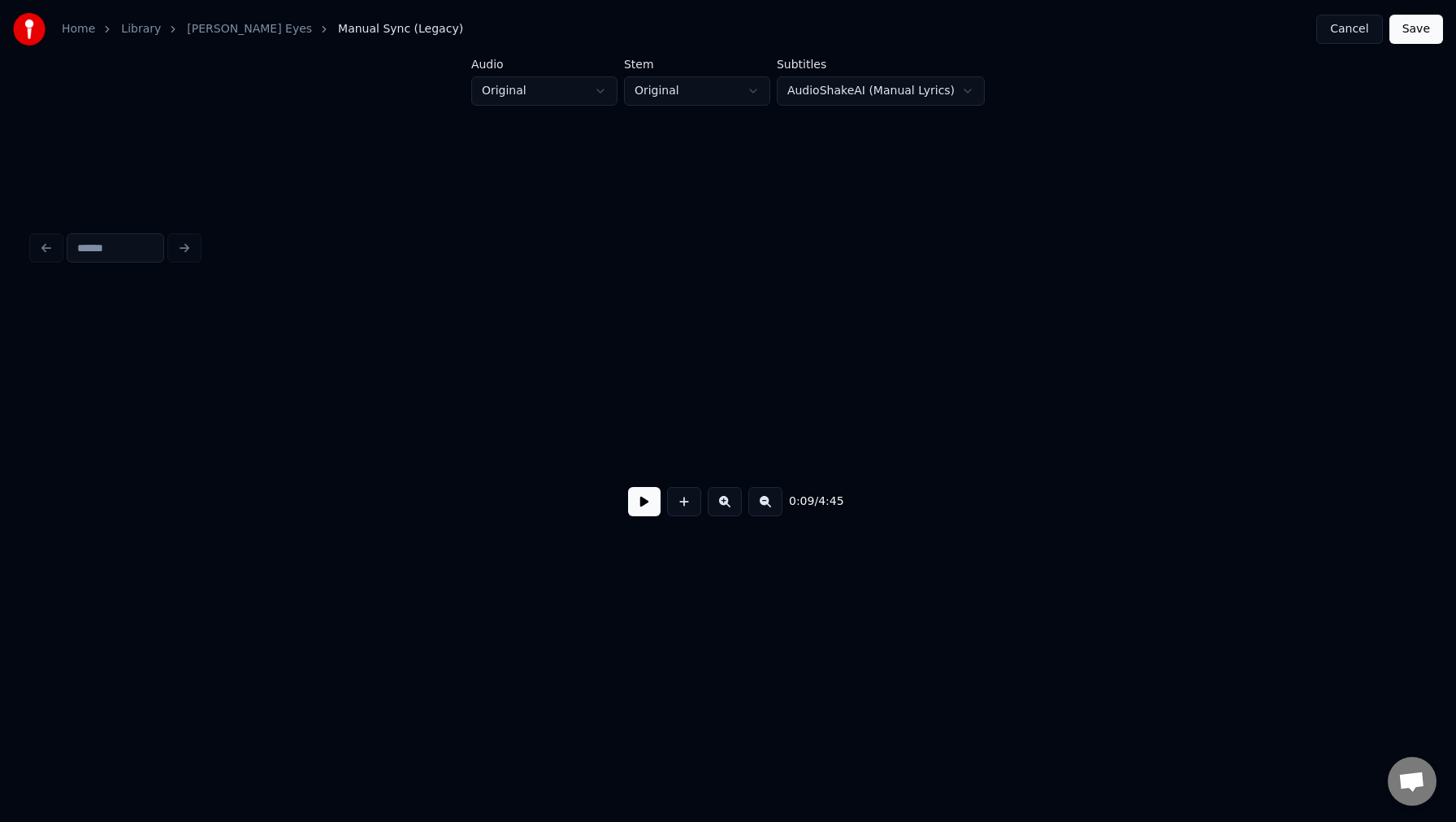
scroll to position [0, 1465]
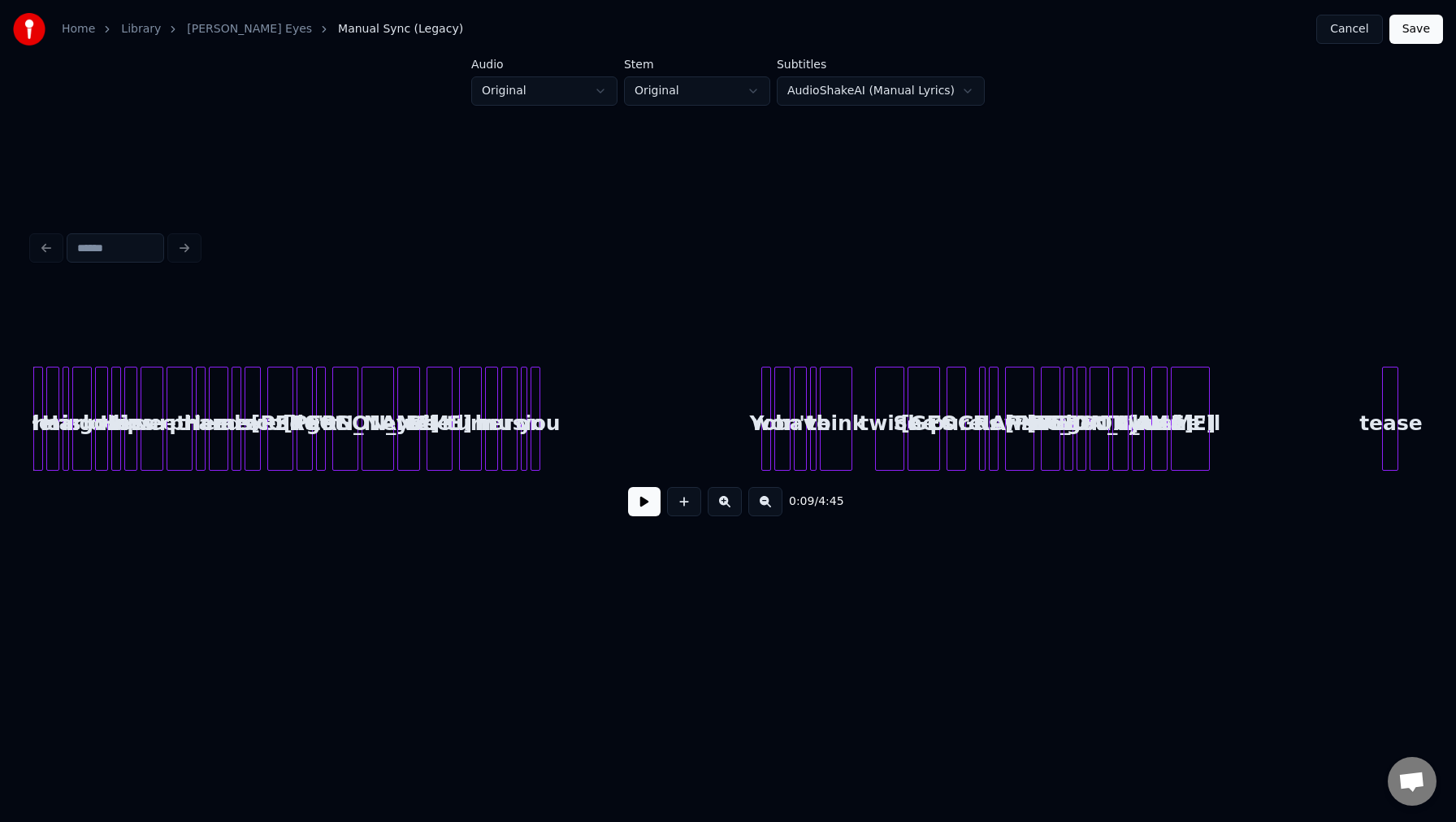
click at [1355, 28] on button "Cancel" at bounding box center [1349, 30] width 66 height 30
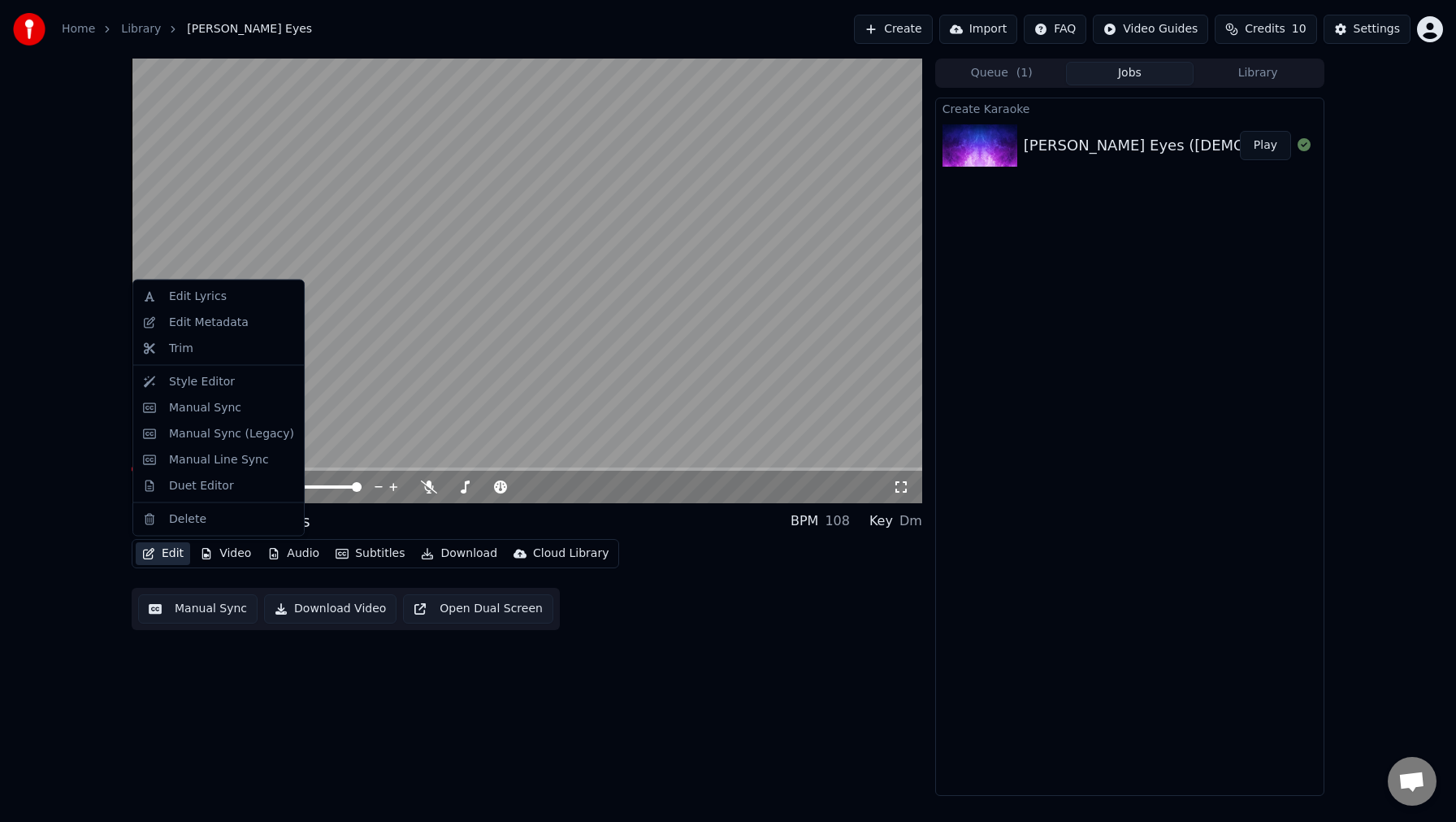
click at [165, 557] on button "Edit" at bounding box center [163, 554] width 54 height 23
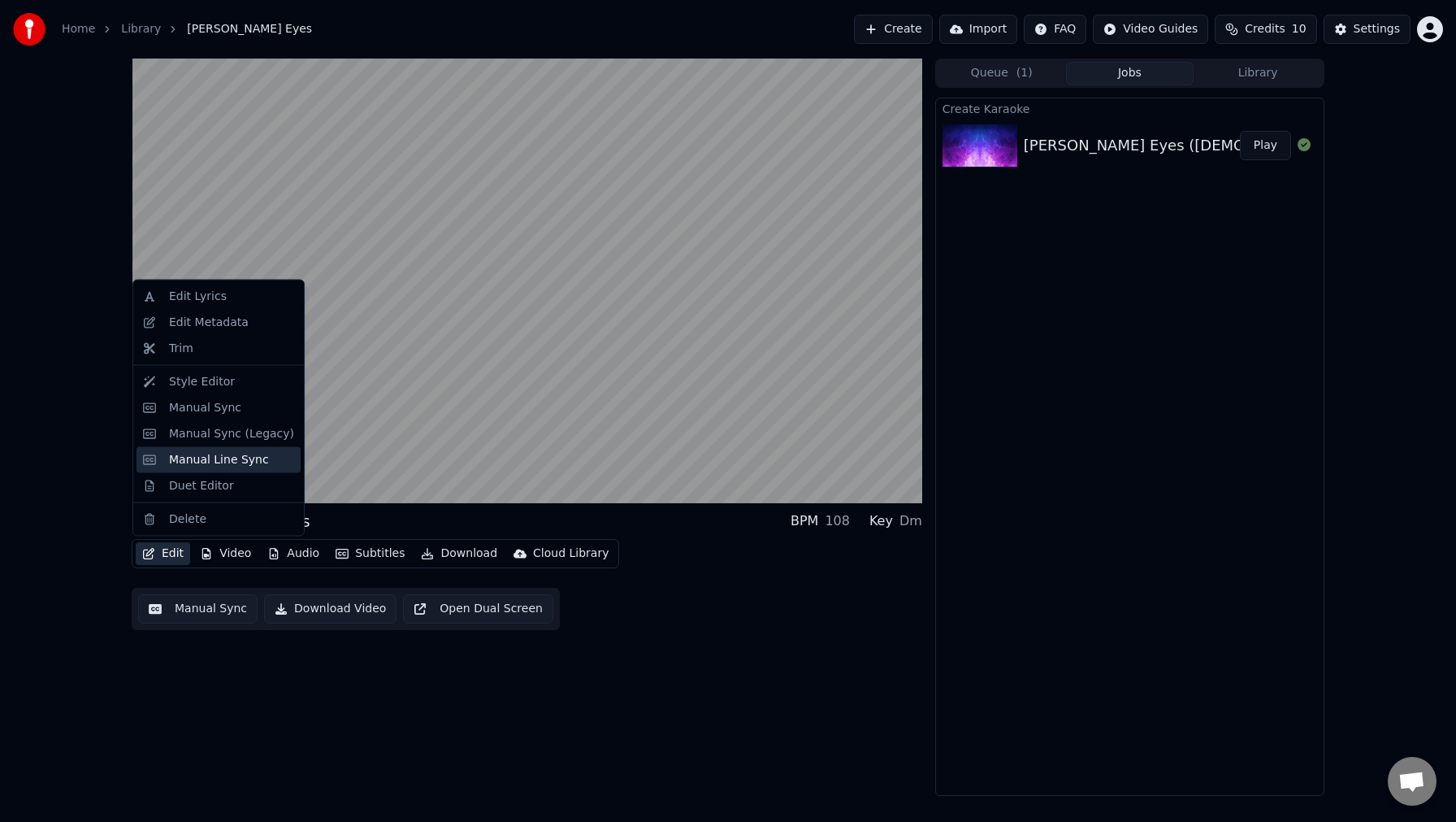
click at [205, 461] on div "Manual Line Sync" at bounding box center [219, 459] width 100 height 16
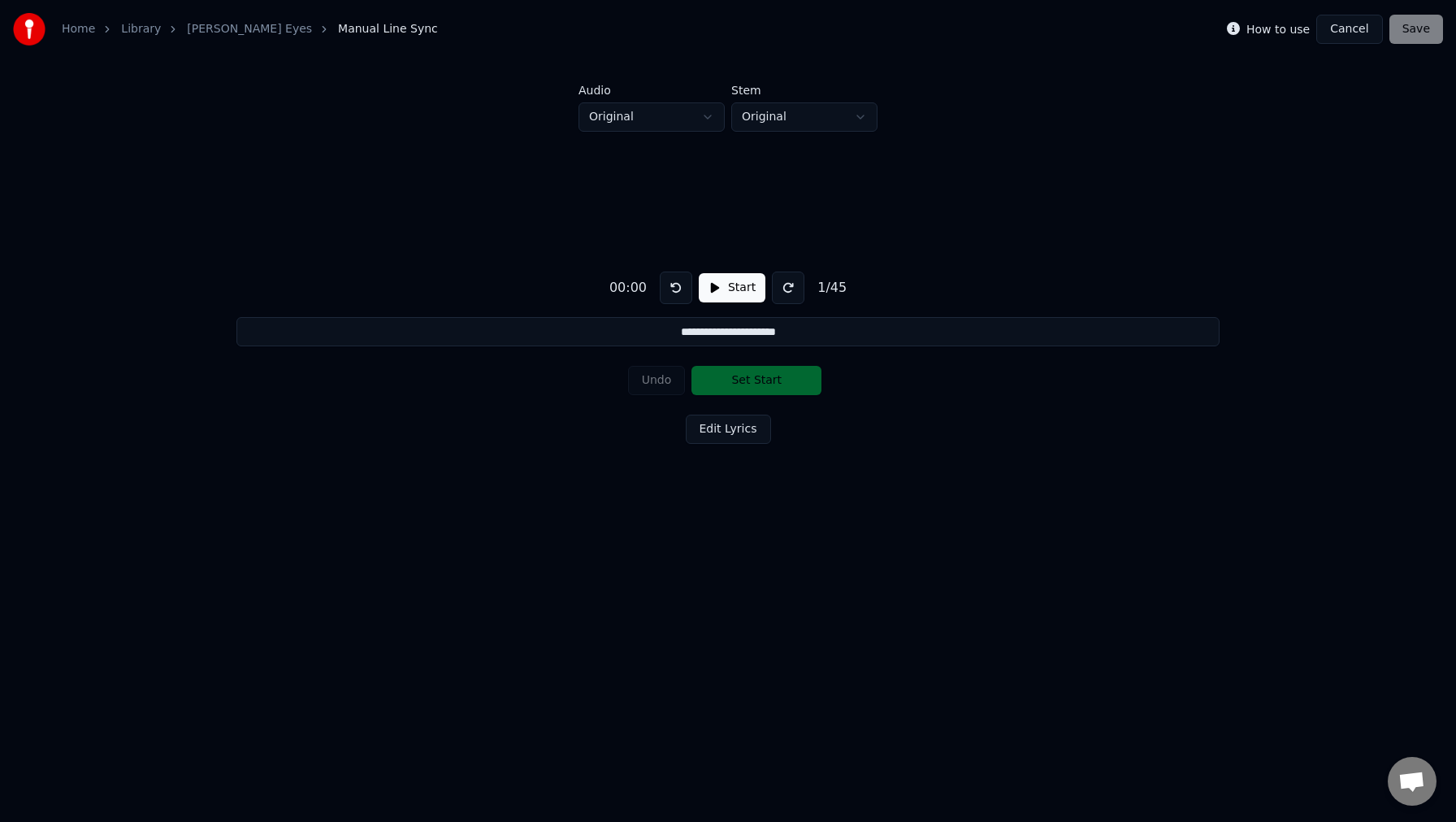
click at [693, 333] on input "**********" at bounding box center [728, 332] width 984 height 30
drag, startPoint x: 669, startPoint y: 332, endPoint x: 814, endPoint y: 315, distance: 146.0
click at [814, 315] on div "**********" at bounding box center [728, 354] width 1404 height 446
click at [742, 287] on button "Start" at bounding box center [732, 288] width 67 height 30
click at [755, 385] on button "Set Start" at bounding box center [757, 381] width 130 height 30
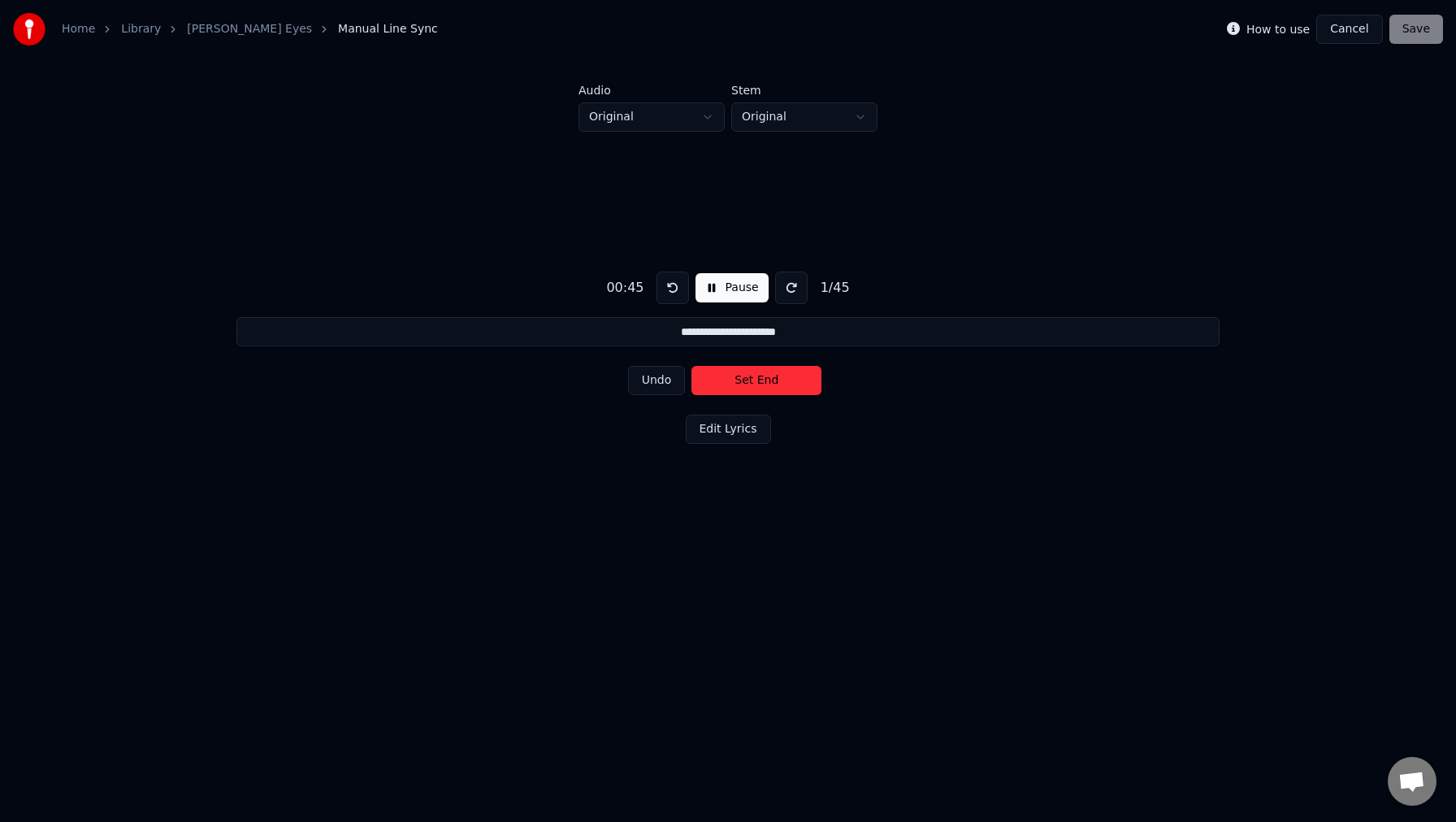
click at [735, 429] on button "Edit Lyrics" at bounding box center [729, 429] width 85 height 30
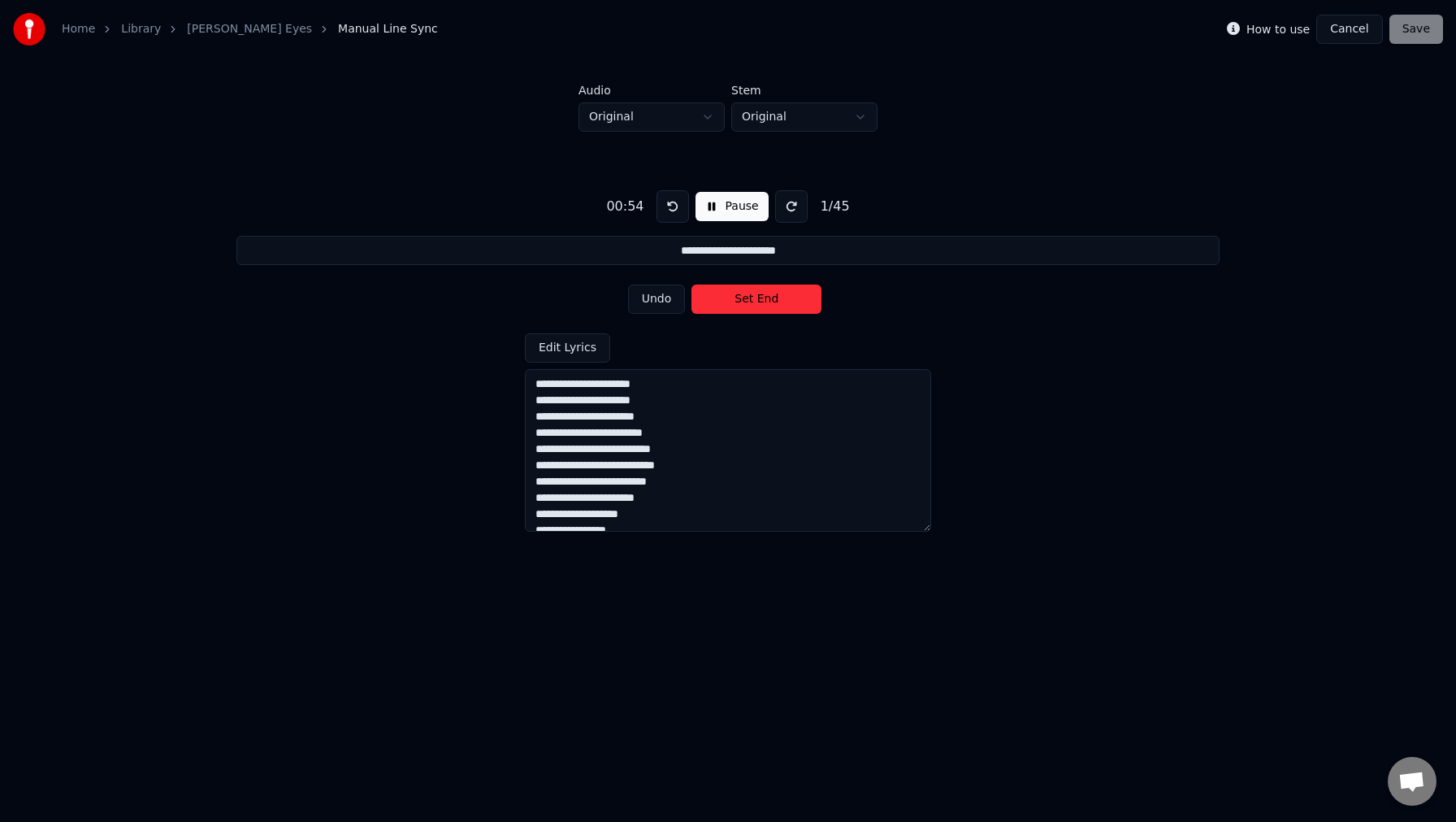
click at [735, 206] on button "Pause" at bounding box center [732, 206] width 72 height 30
click at [1359, 74] on div "**********" at bounding box center [728, 289] width 1456 height 578
click at [536, 387] on textarea at bounding box center [728, 450] width 407 height 163
drag, startPoint x: 537, startPoint y: 382, endPoint x: 751, endPoint y: 382, distance: 214.0
click at [751, 382] on textarea at bounding box center [728, 450] width 407 height 163
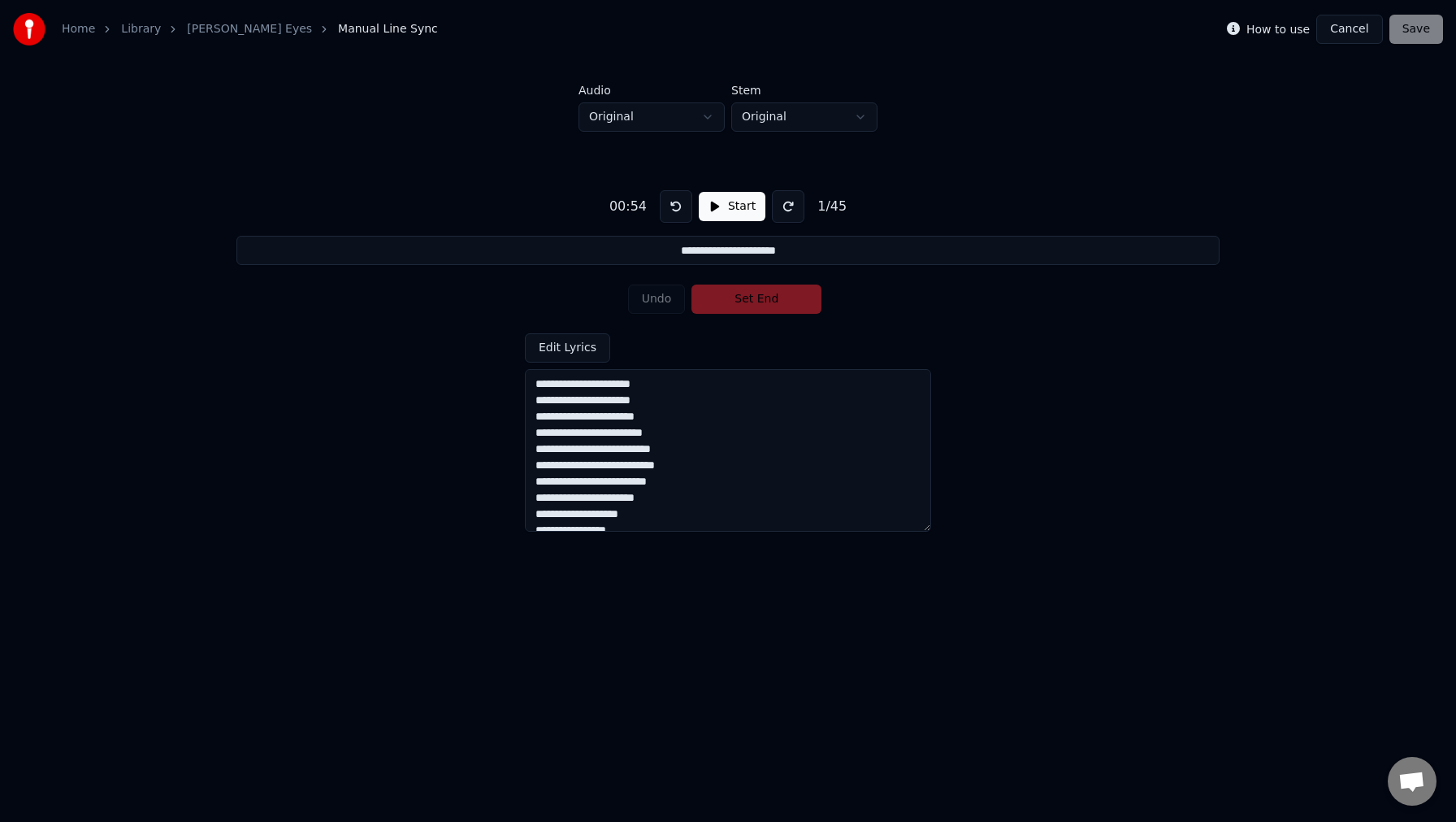
click at [564, 345] on button "Edit Lyrics" at bounding box center [568, 349] width 85 height 30
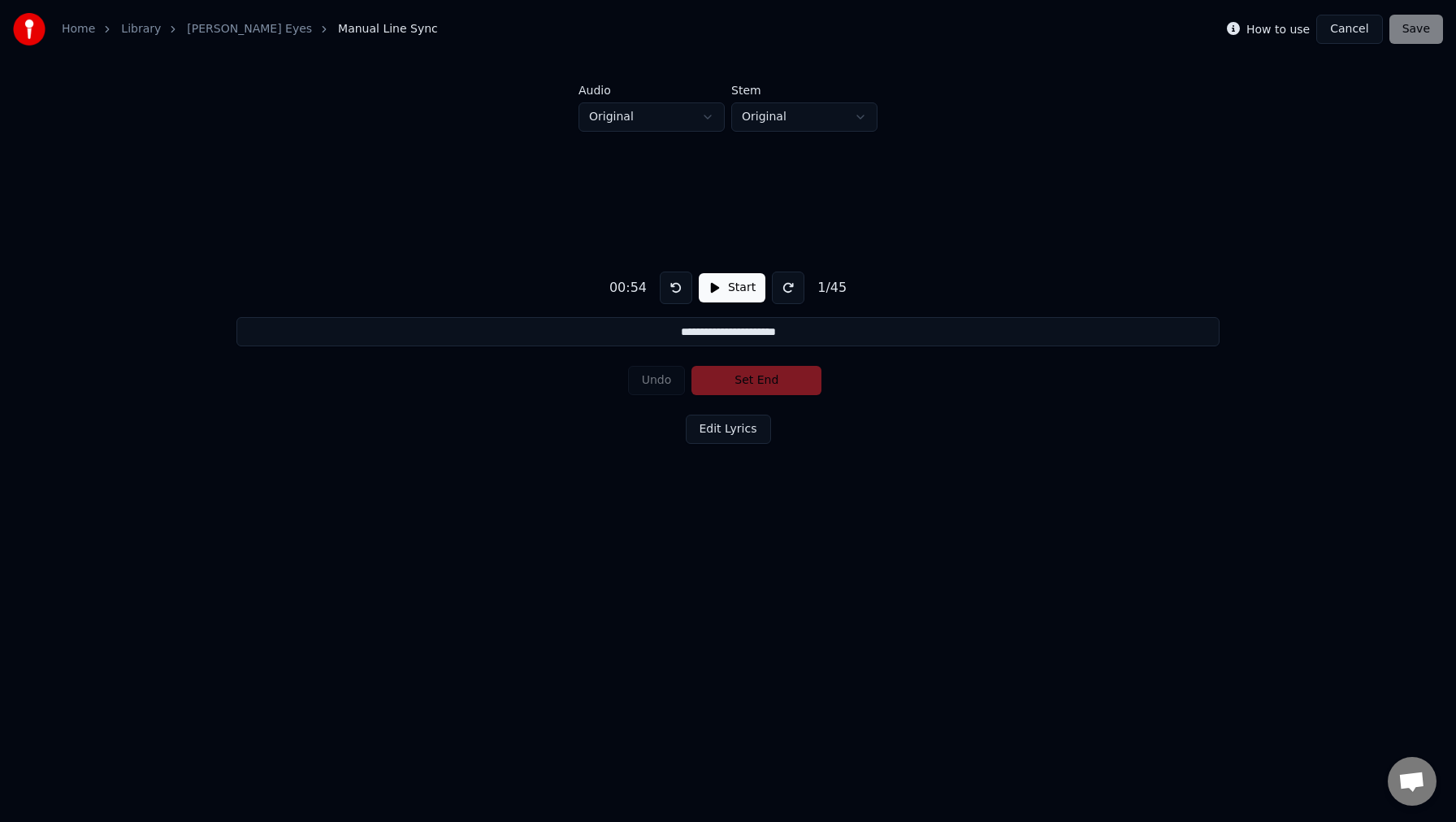
click at [737, 428] on button "Edit Lyrics" at bounding box center [729, 429] width 85 height 30
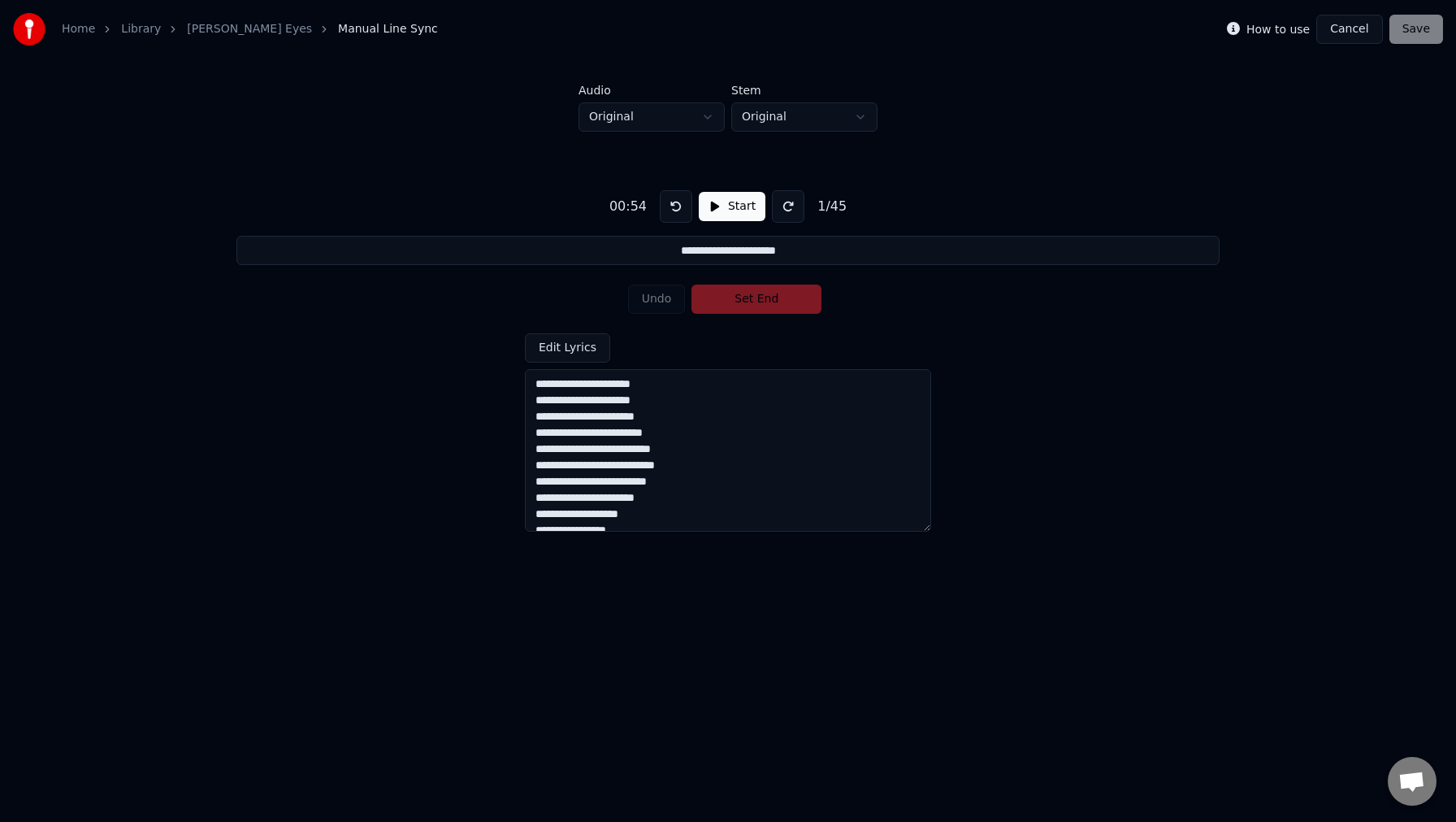
drag, startPoint x: 534, startPoint y: 384, endPoint x: 712, endPoint y: 389, distance: 178.1
click at [712, 389] on textarea at bounding box center [728, 450] width 407 height 163
click at [692, 108] on html "**********" at bounding box center [728, 302] width 1456 height 604
click at [790, 116] on html "**********" at bounding box center [728, 302] width 1456 height 604
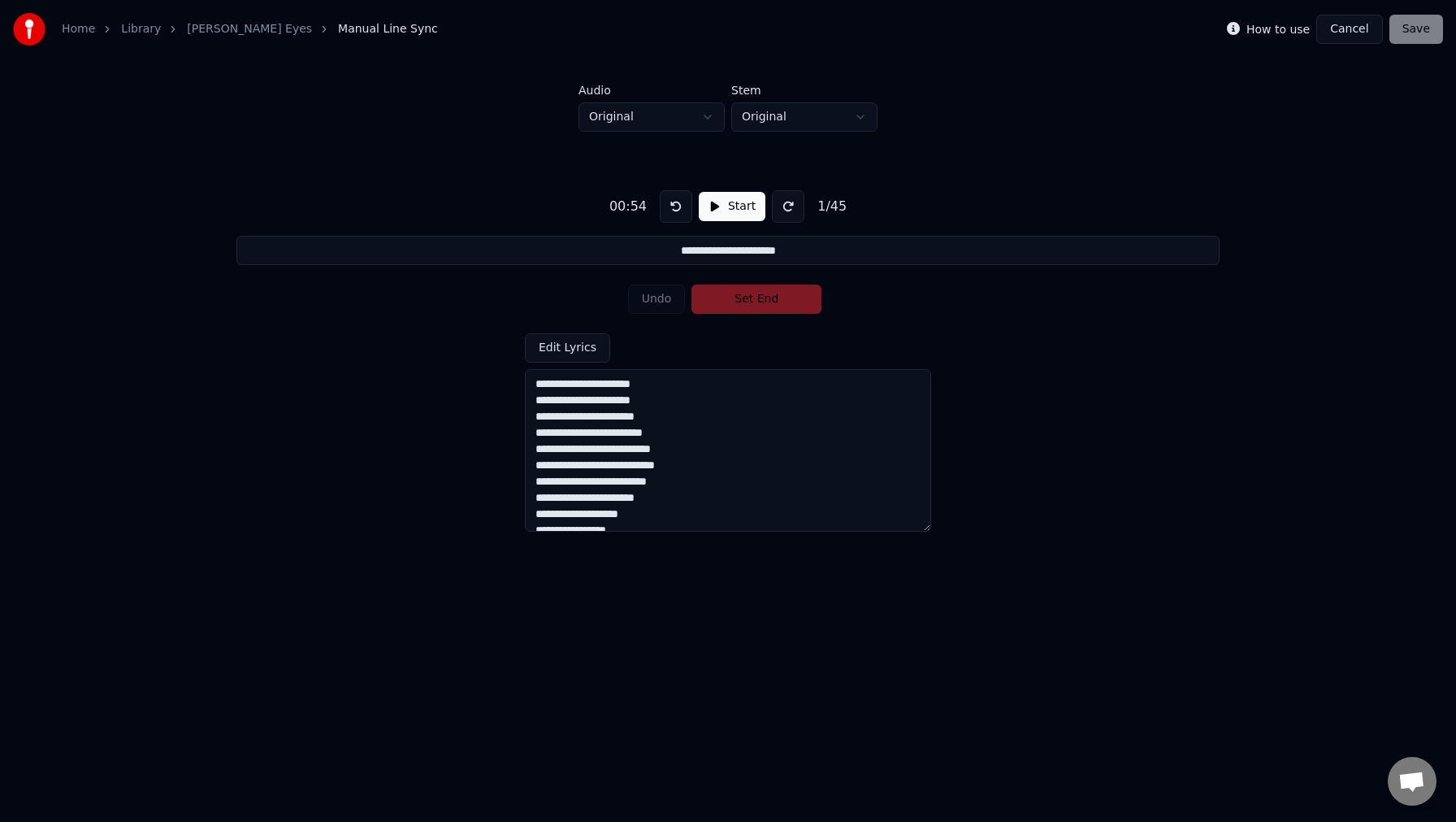
click at [790, 116] on html "**********" at bounding box center [728, 302] width 1456 height 604
click at [988, 182] on div "**********" at bounding box center [728, 354] width 1404 height 446
click at [1415, 27] on div "How to use Cancel Save" at bounding box center [1334, 30] width 216 height 30
click at [1258, 27] on label "How to use" at bounding box center [1278, 30] width 63 height 12
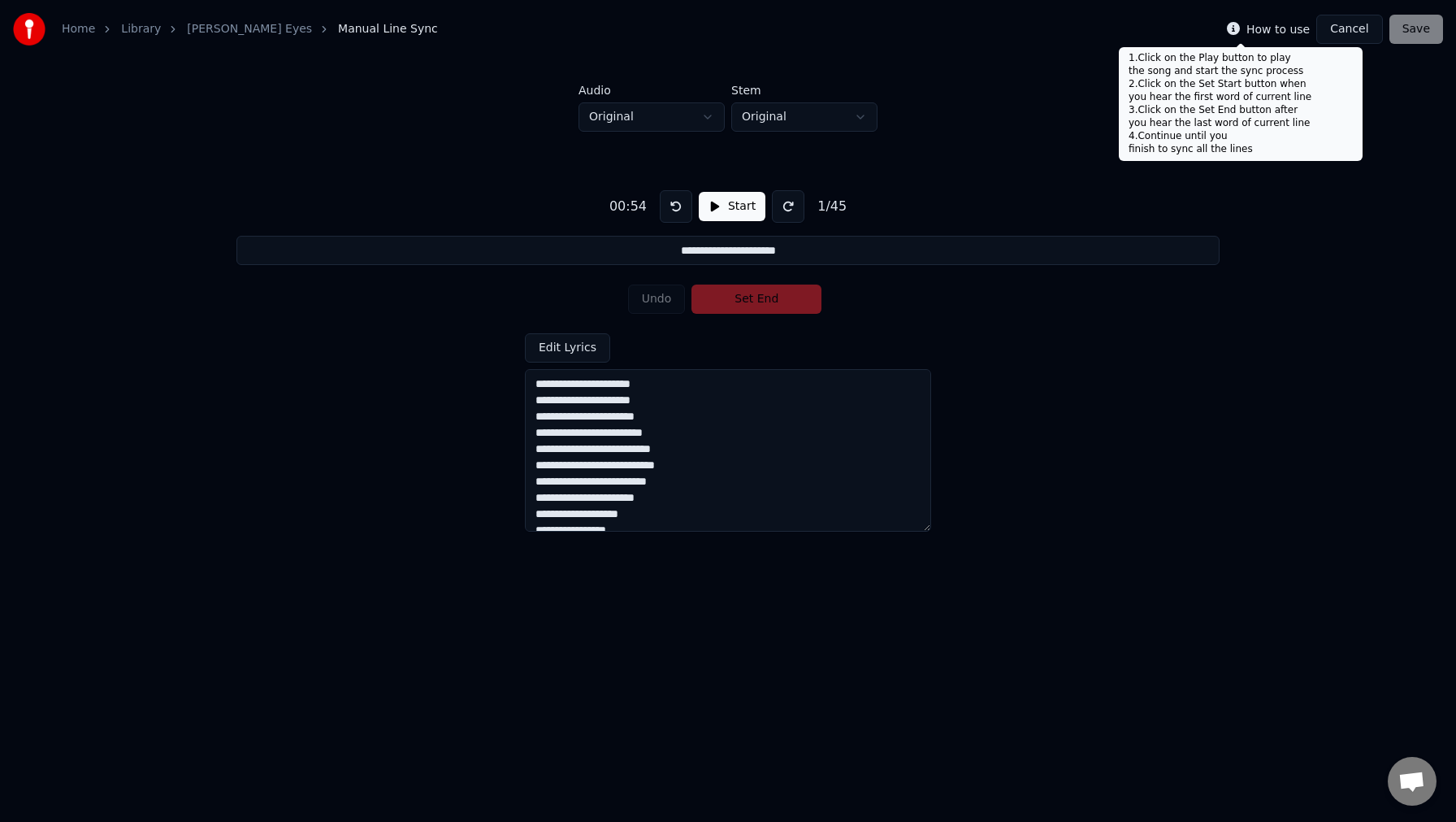
click at [1240, 29] on icon at bounding box center [1233, 29] width 13 height 13
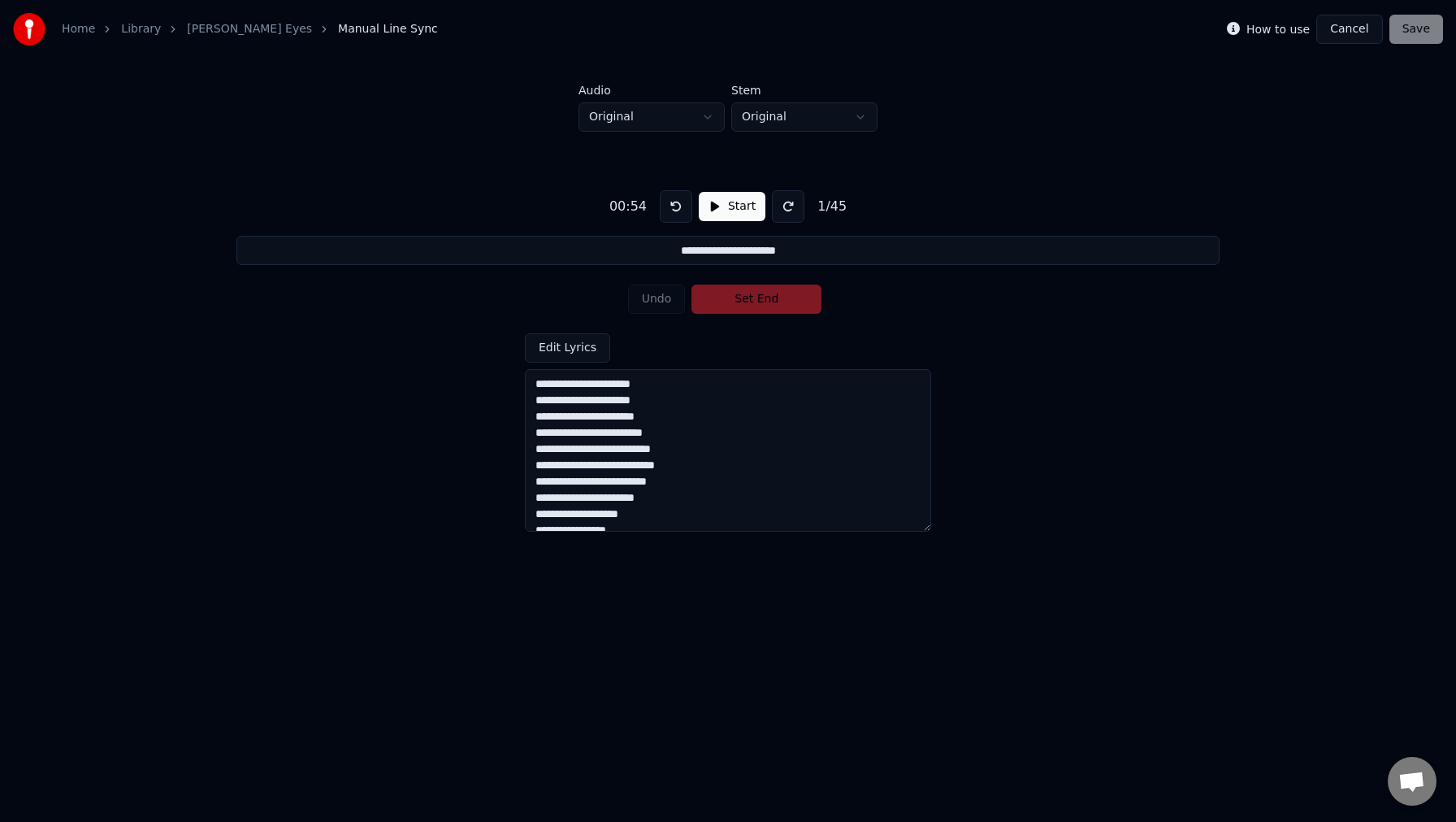
click at [1240, 29] on icon at bounding box center [1233, 29] width 13 height 13
click at [684, 201] on button at bounding box center [676, 206] width 33 height 33
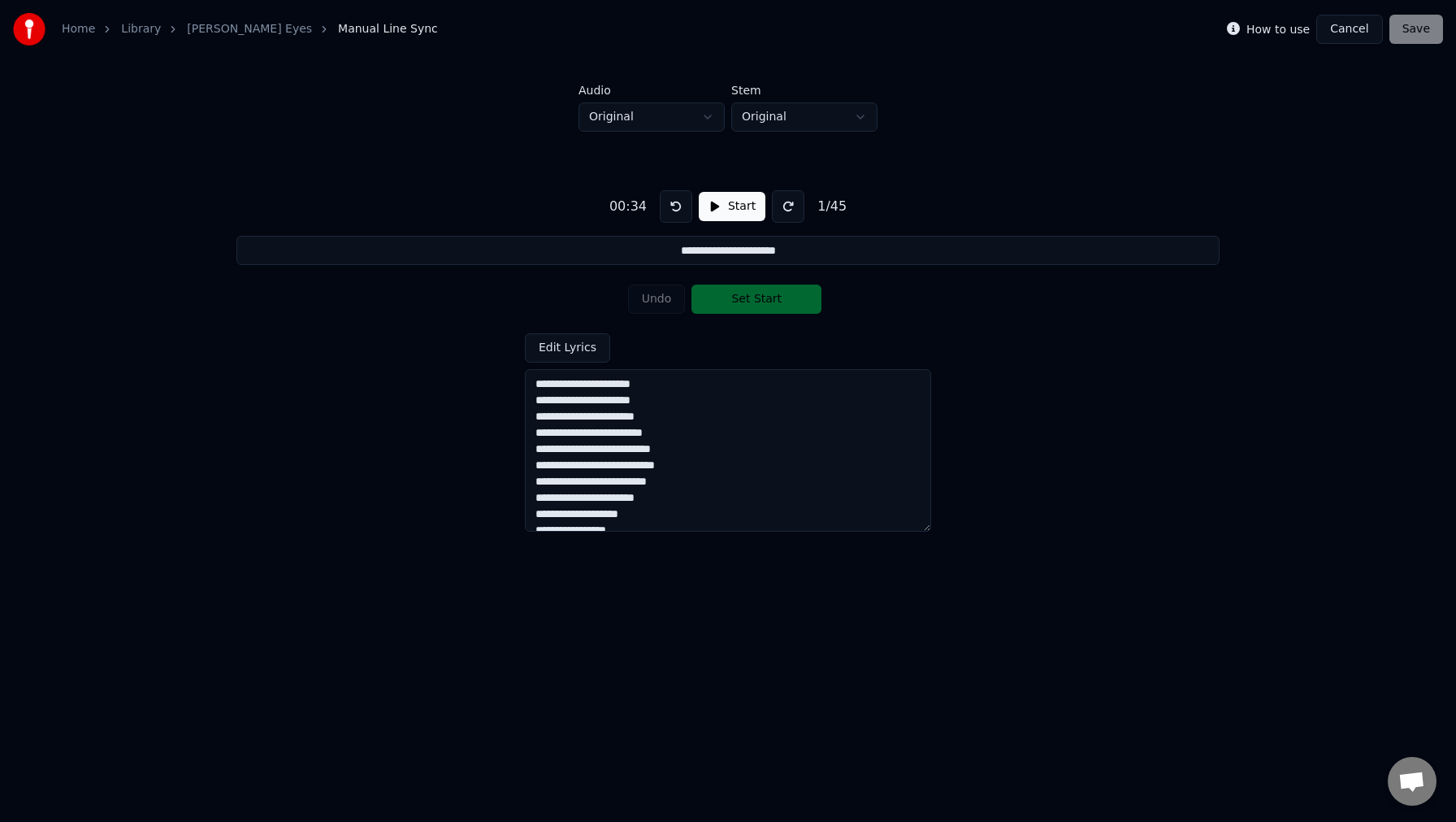
click at [674, 206] on button at bounding box center [676, 206] width 33 height 33
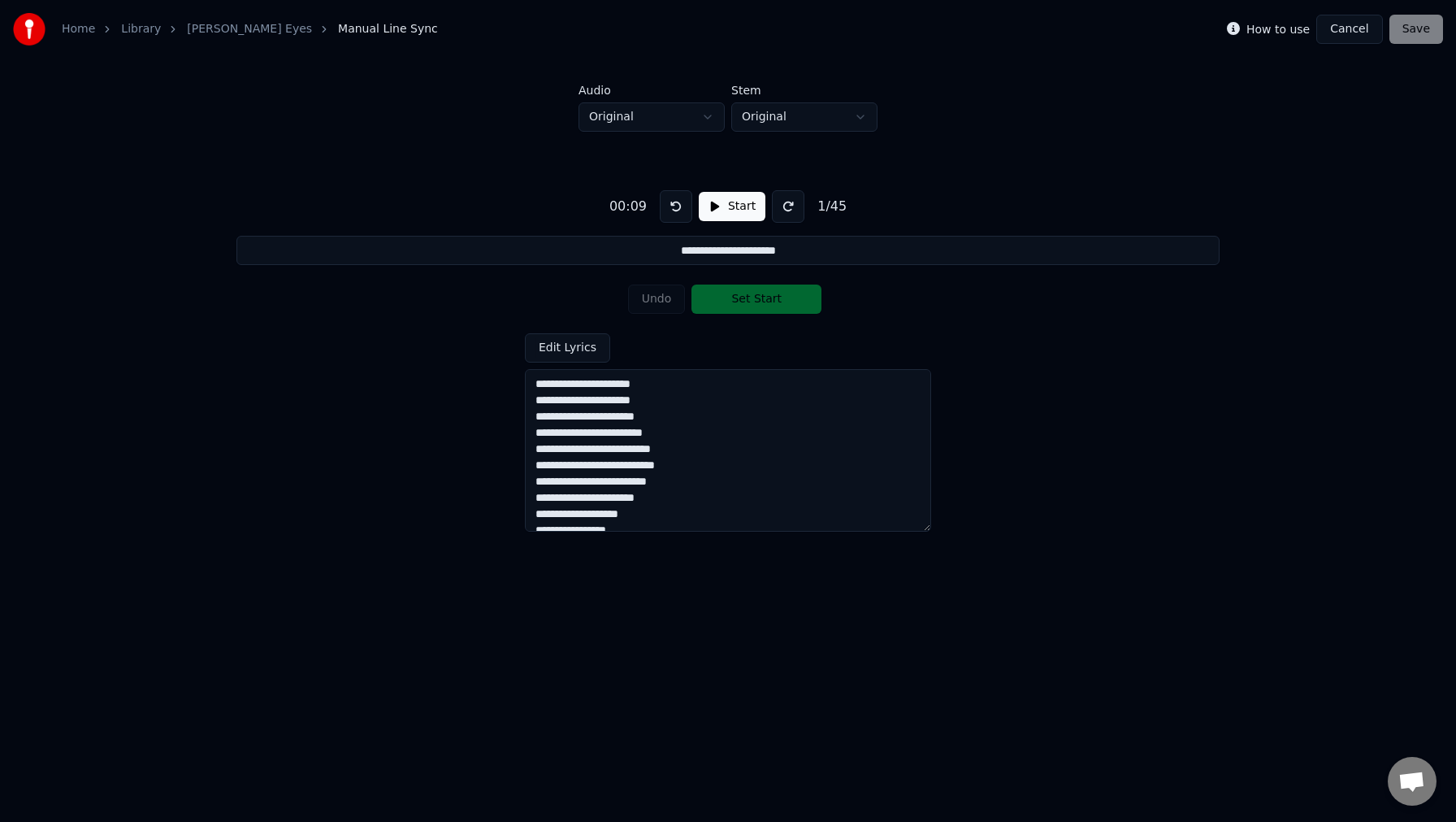
click at [674, 206] on button at bounding box center [676, 206] width 33 height 33
click at [670, 210] on button at bounding box center [676, 206] width 33 height 33
click at [732, 207] on button "Start" at bounding box center [732, 206] width 67 height 30
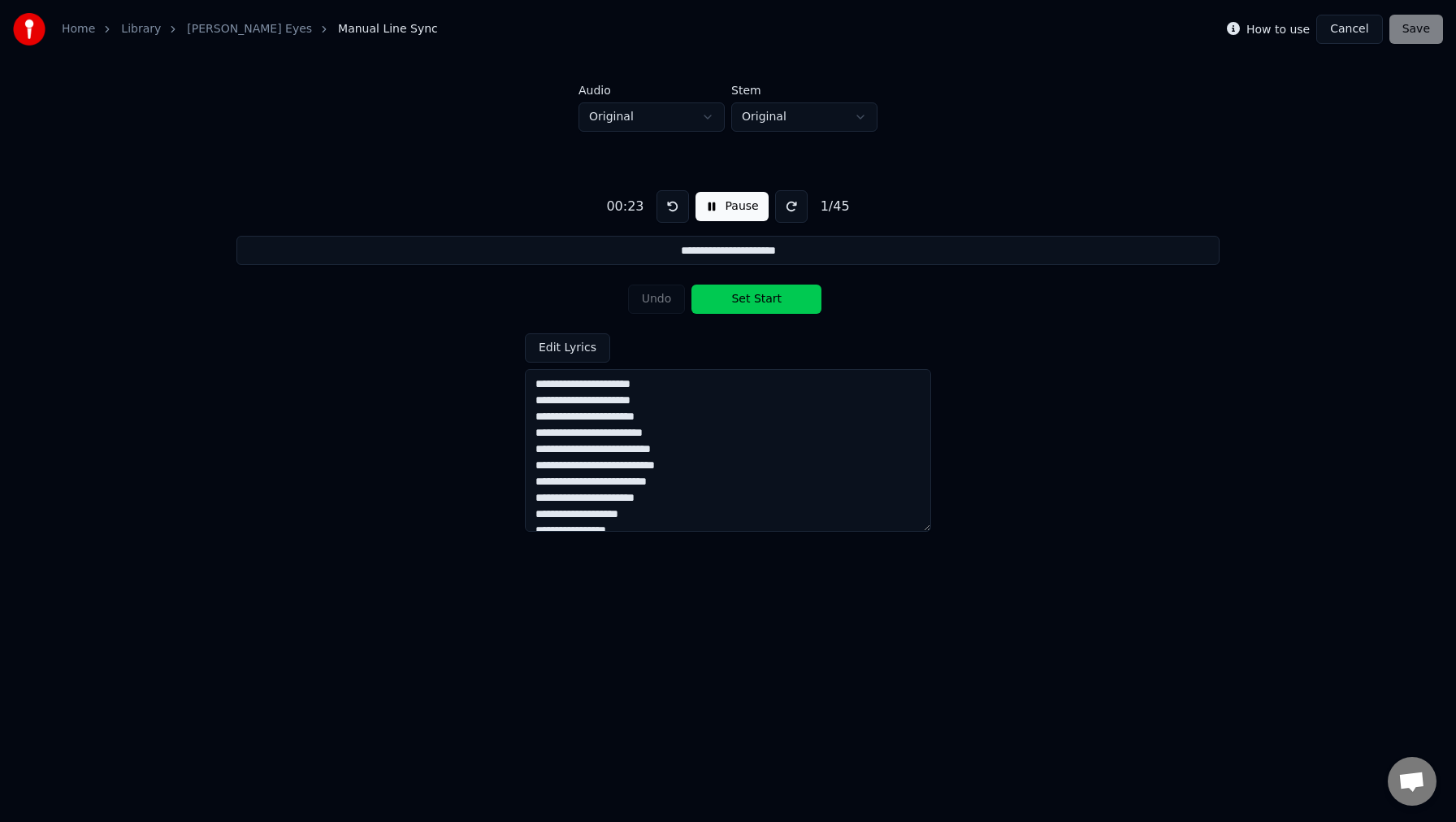
click at [747, 298] on button "Set Start" at bounding box center [757, 299] width 130 height 30
click at [747, 298] on button "Set End" at bounding box center [757, 299] width 130 height 30
type input "**********"
click at [715, 253] on input "**********" at bounding box center [728, 251] width 984 height 30
drag, startPoint x: 615, startPoint y: 250, endPoint x: 842, endPoint y: 256, distance: 227.1
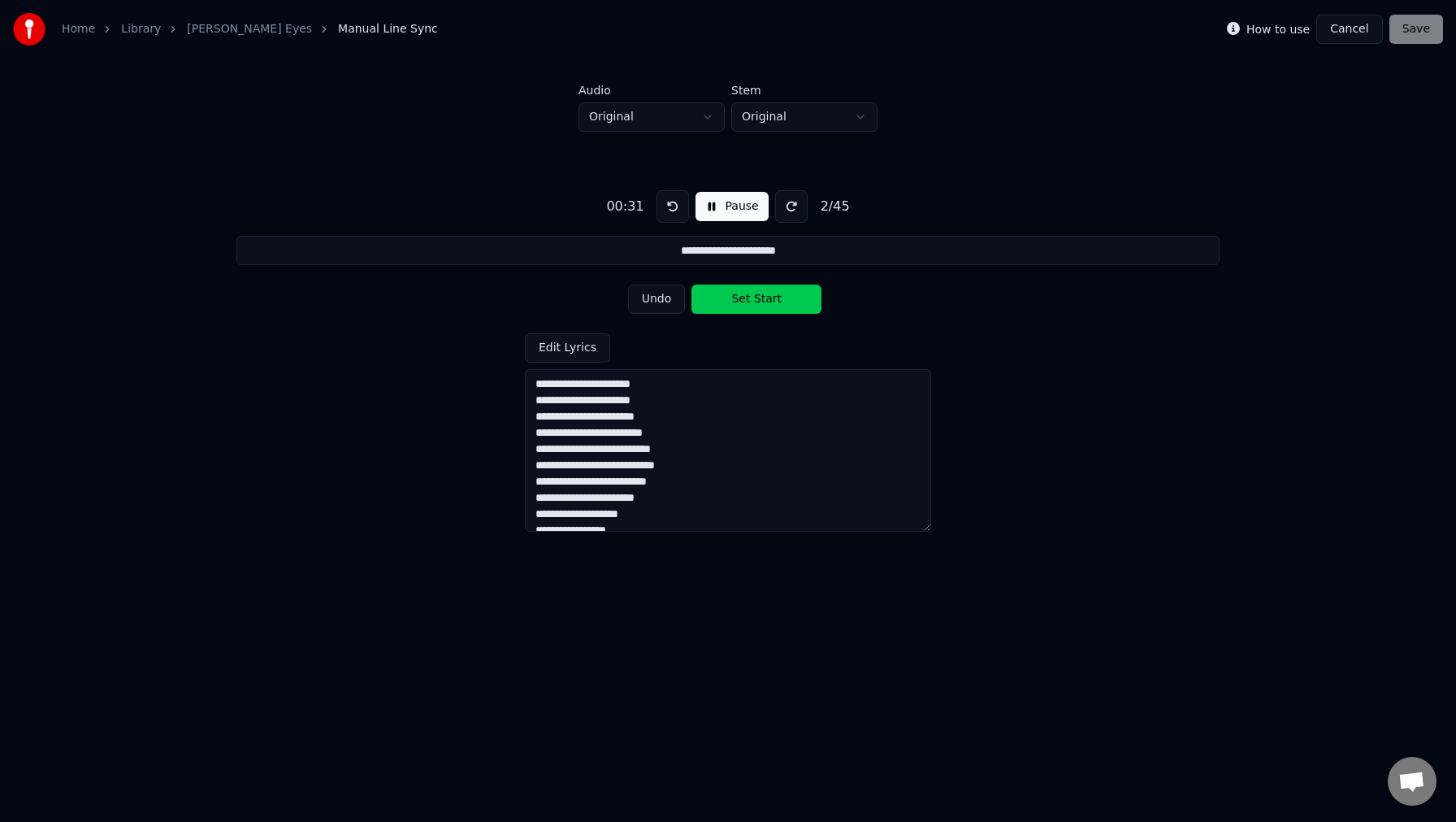
click at [842, 256] on input "**********" at bounding box center [728, 251] width 984 height 30
click at [736, 207] on button "Pause" at bounding box center [732, 206] width 72 height 30
click at [1422, 37] on div "How to use Cancel Save" at bounding box center [1334, 30] width 216 height 30
click at [1275, 32] on label "How to use" at bounding box center [1278, 30] width 63 height 12
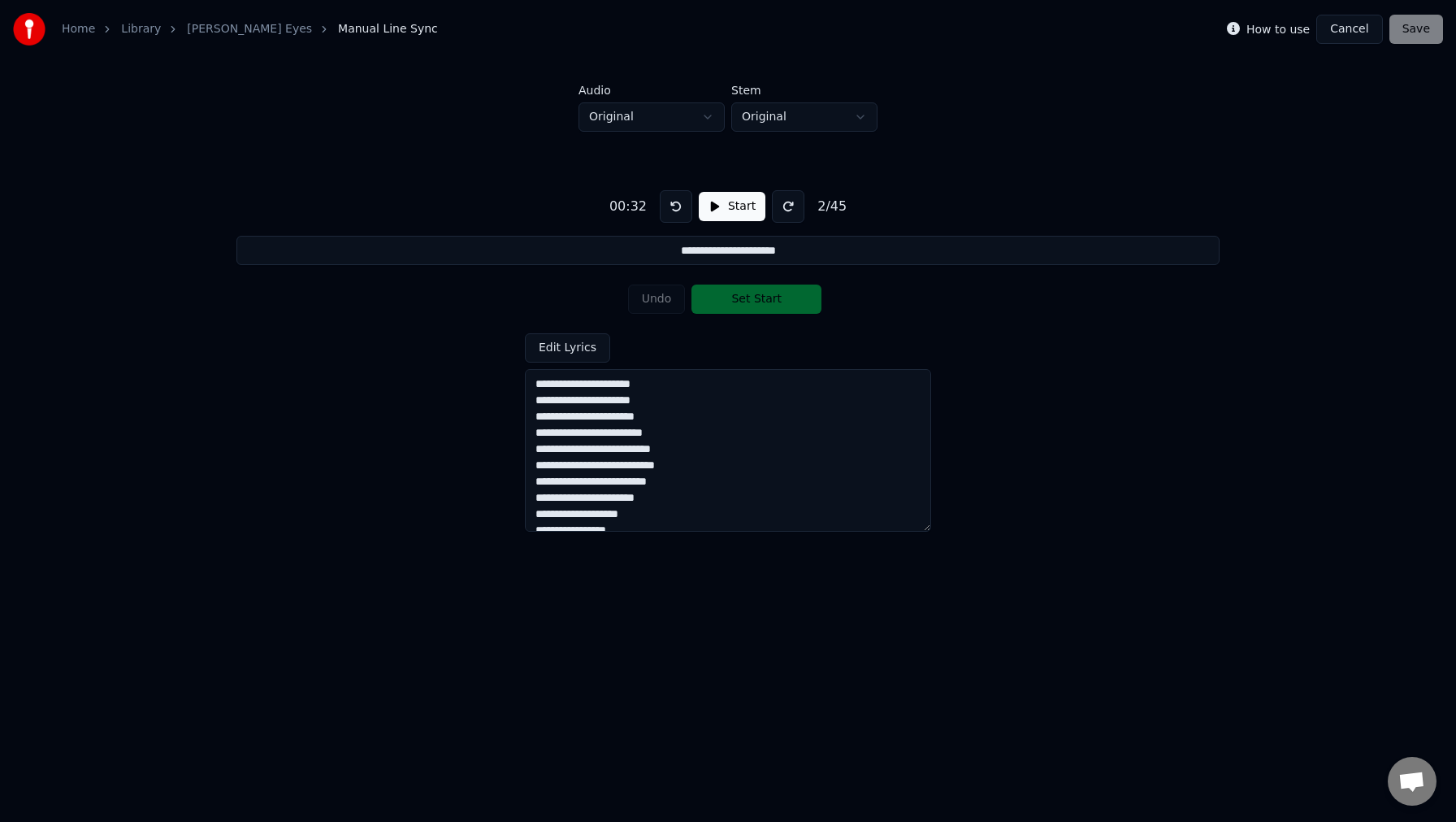
click at [1275, 32] on label "How to use" at bounding box center [1278, 30] width 63 height 12
click at [894, 222] on div "**********" at bounding box center [728, 354] width 1404 height 446
click at [338, 29] on span "Manual Line Sync" at bounding box center [388, 30] width 100 height 16
click at [235, 29] on link "[PERSON_NAME] Eyes" at bounding box center [249, 30] width 125 height 16
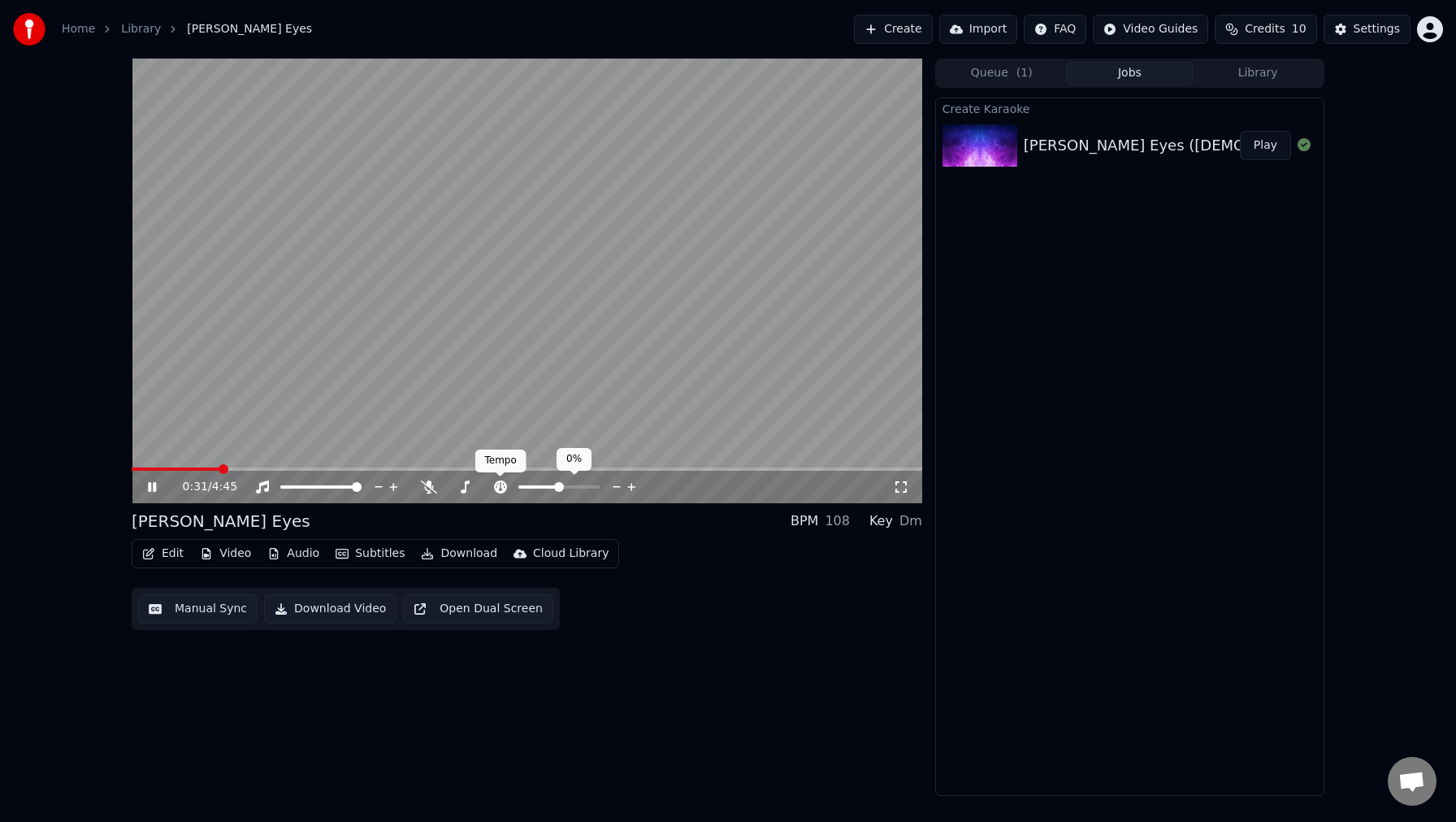
click at [501, 487] on icon at bounding box center [500, 487] width 13 height 13
click at [633, 486] on icon at bounding box center [632, 487] width 16 height 16
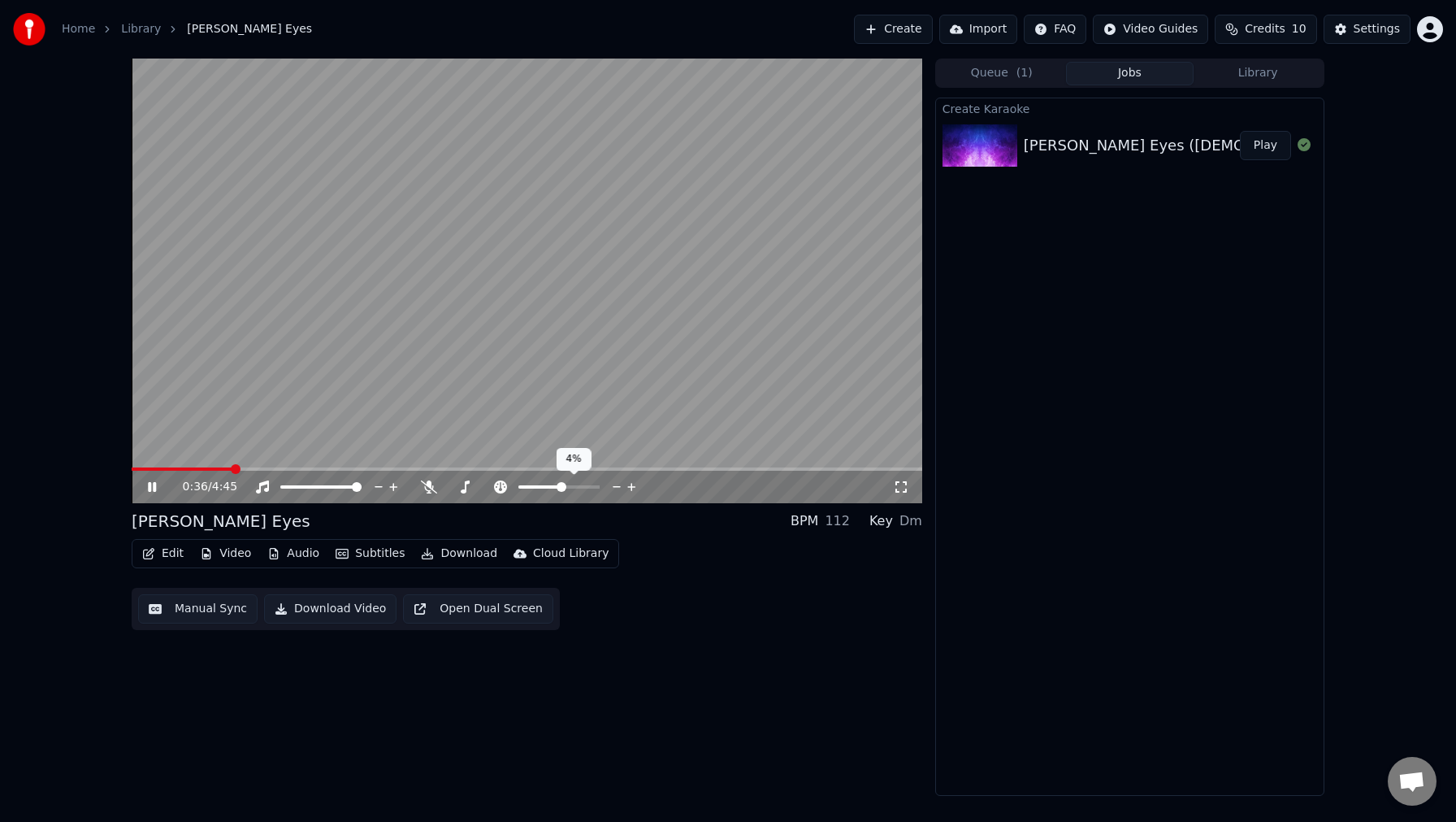
click at [633, 486] on icon at bounding box center [632, 487] width 16 height 16
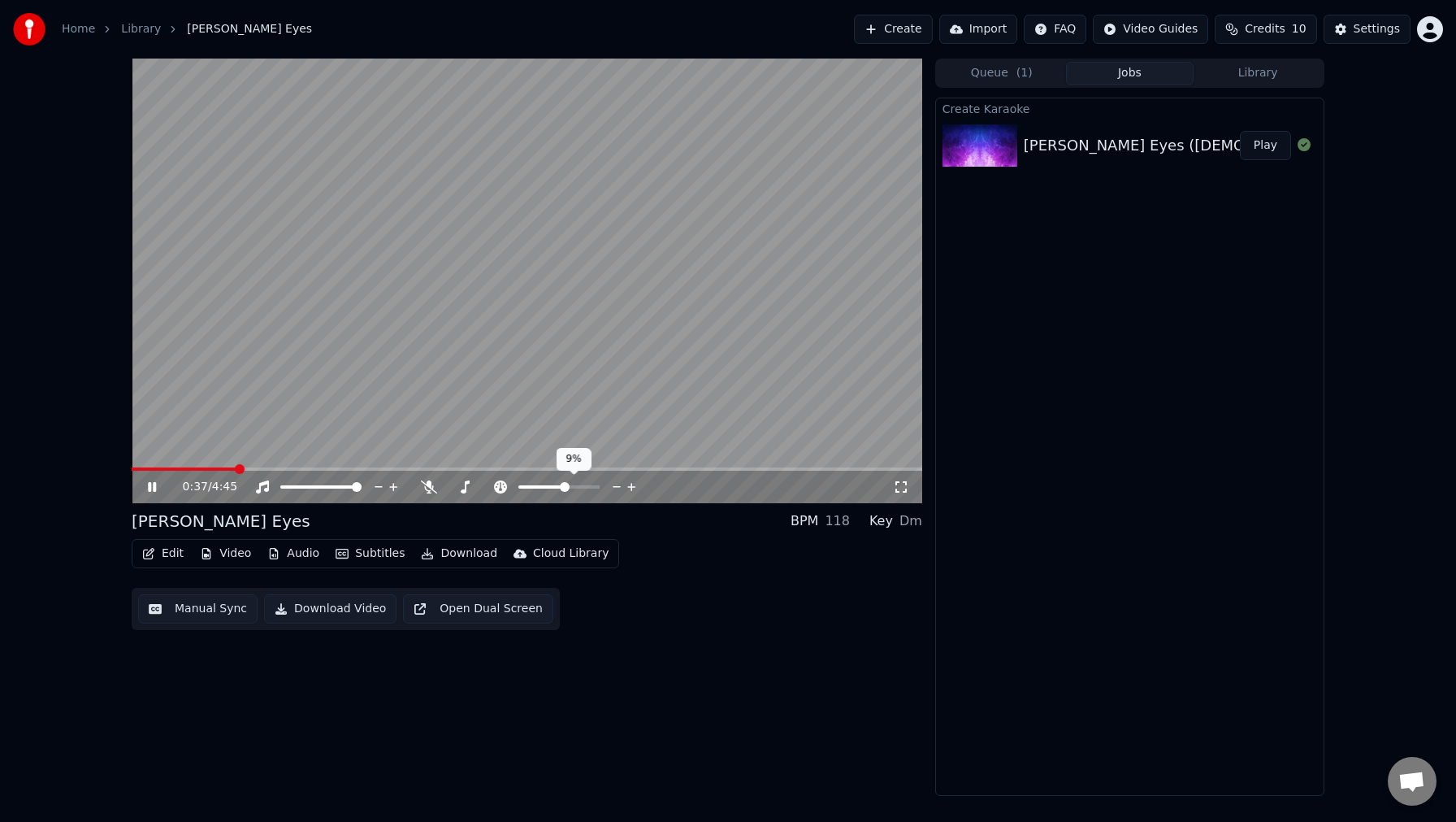
click at [633, 486] on icon at bounding box center [632, 487] width 16 height 16
click at [617, 488] on icon at bounding box center [617, 487] width 16 height 16
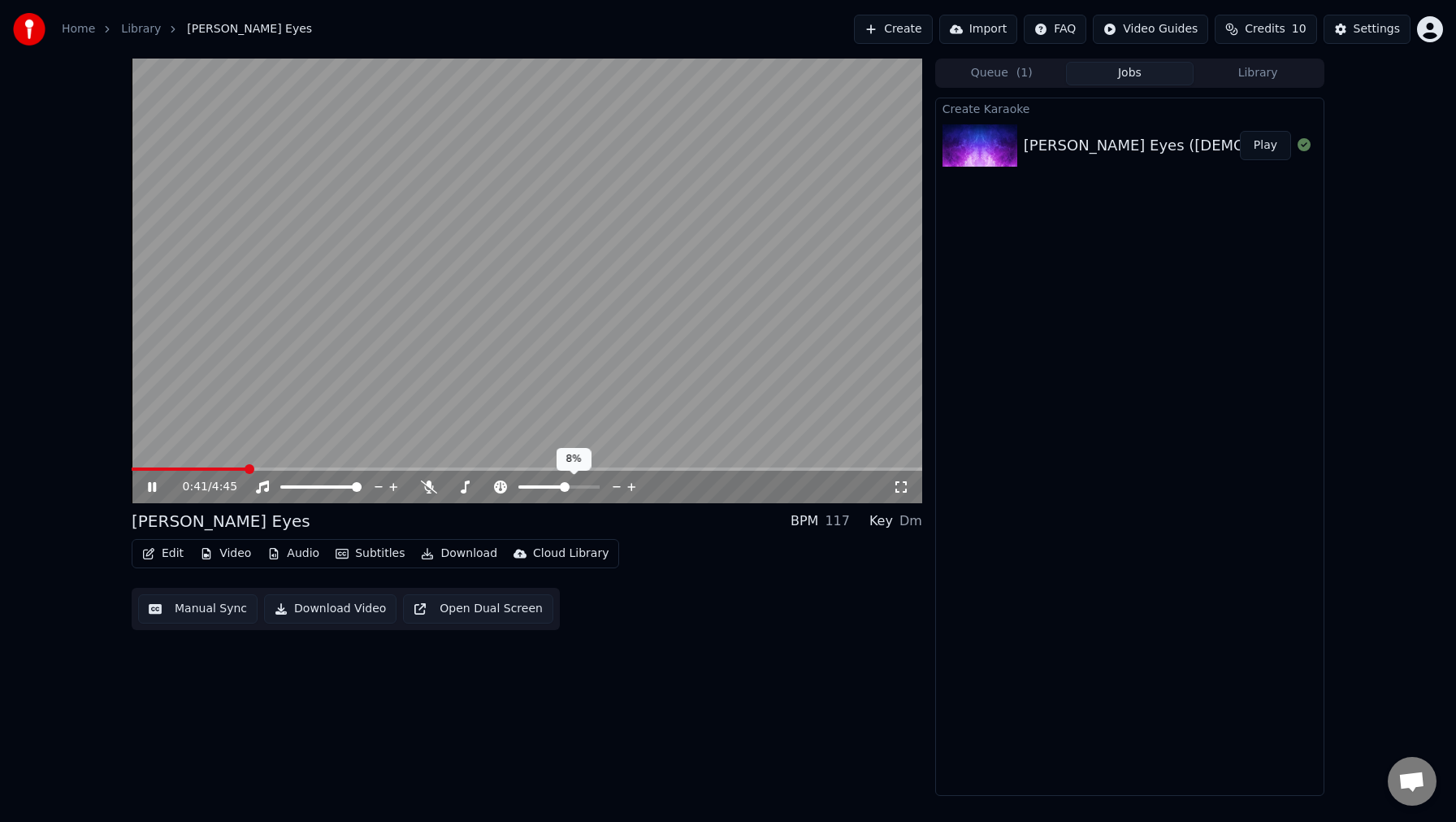
click at [617, 488] on icon at bounding box center [617, 487] width 16 height 16
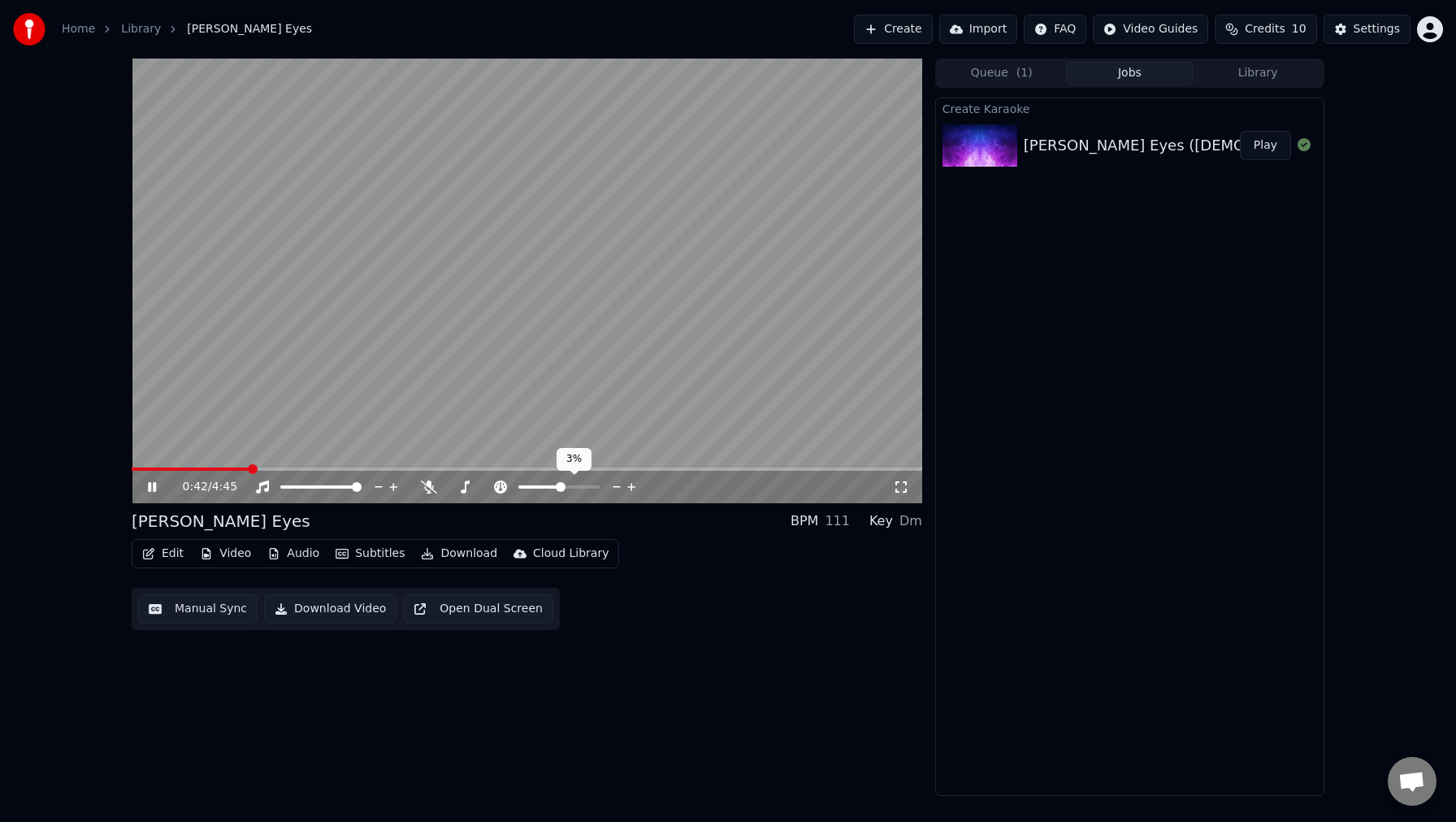
click at [617, 488] on icon at bounding box center [617, 487] width 16 height 16
click at [633, 486] on icon at bounding box center [632, 487] width 8 height 8
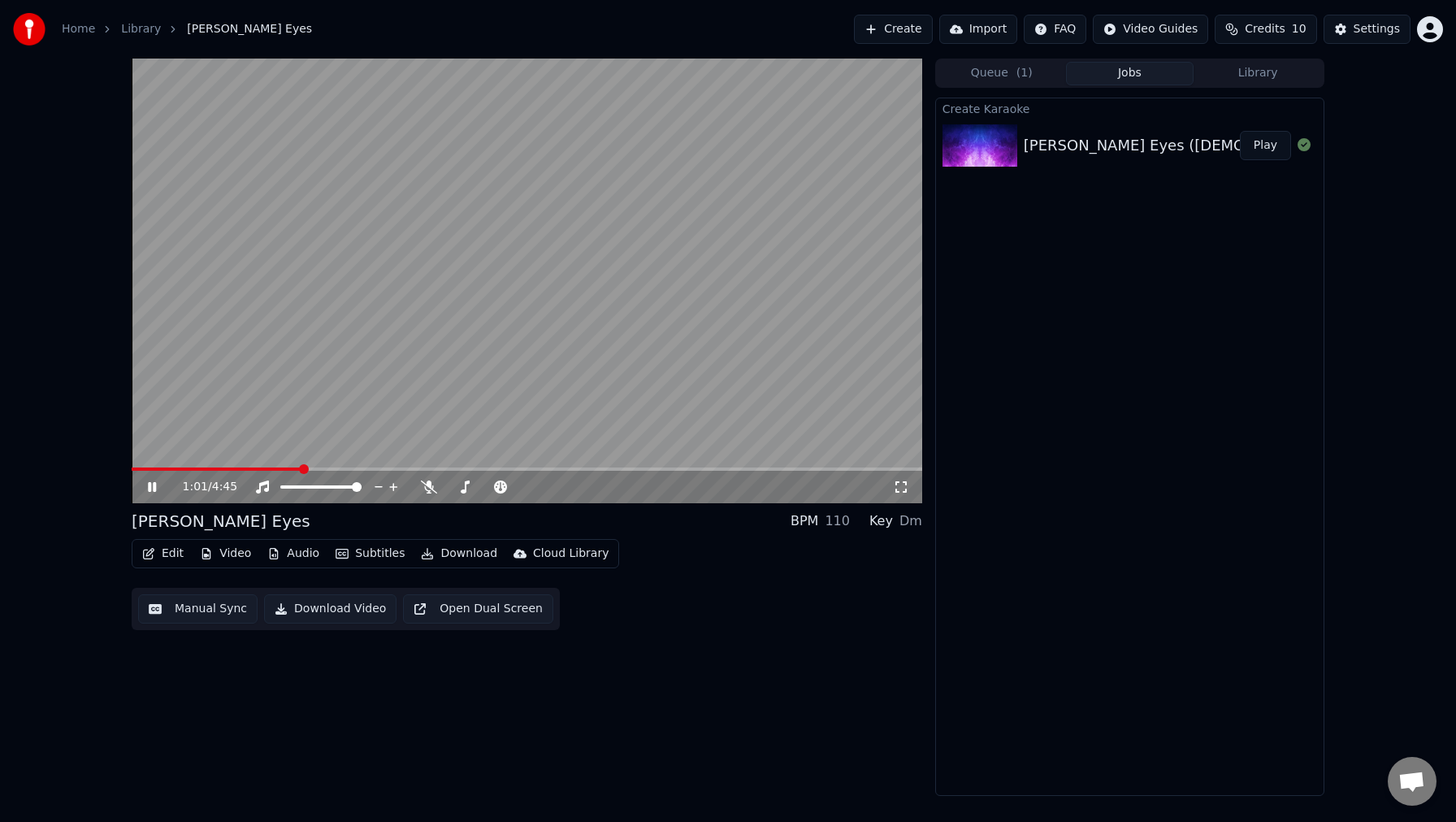
click at [207, 606] on button "Manual Sync" at bounding box center [197, 609] width 119 height 30
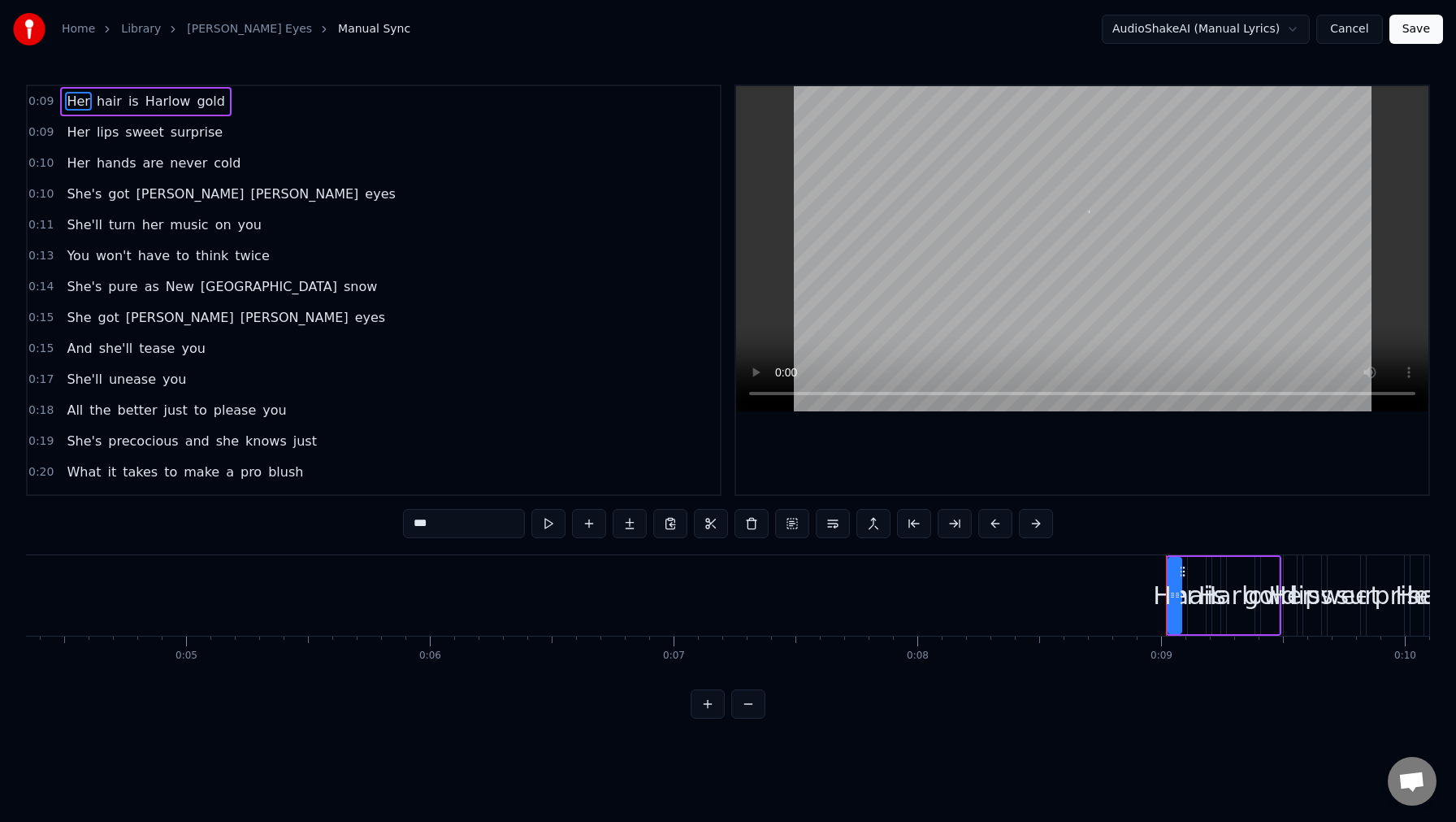
scroll to position [0, 2118]
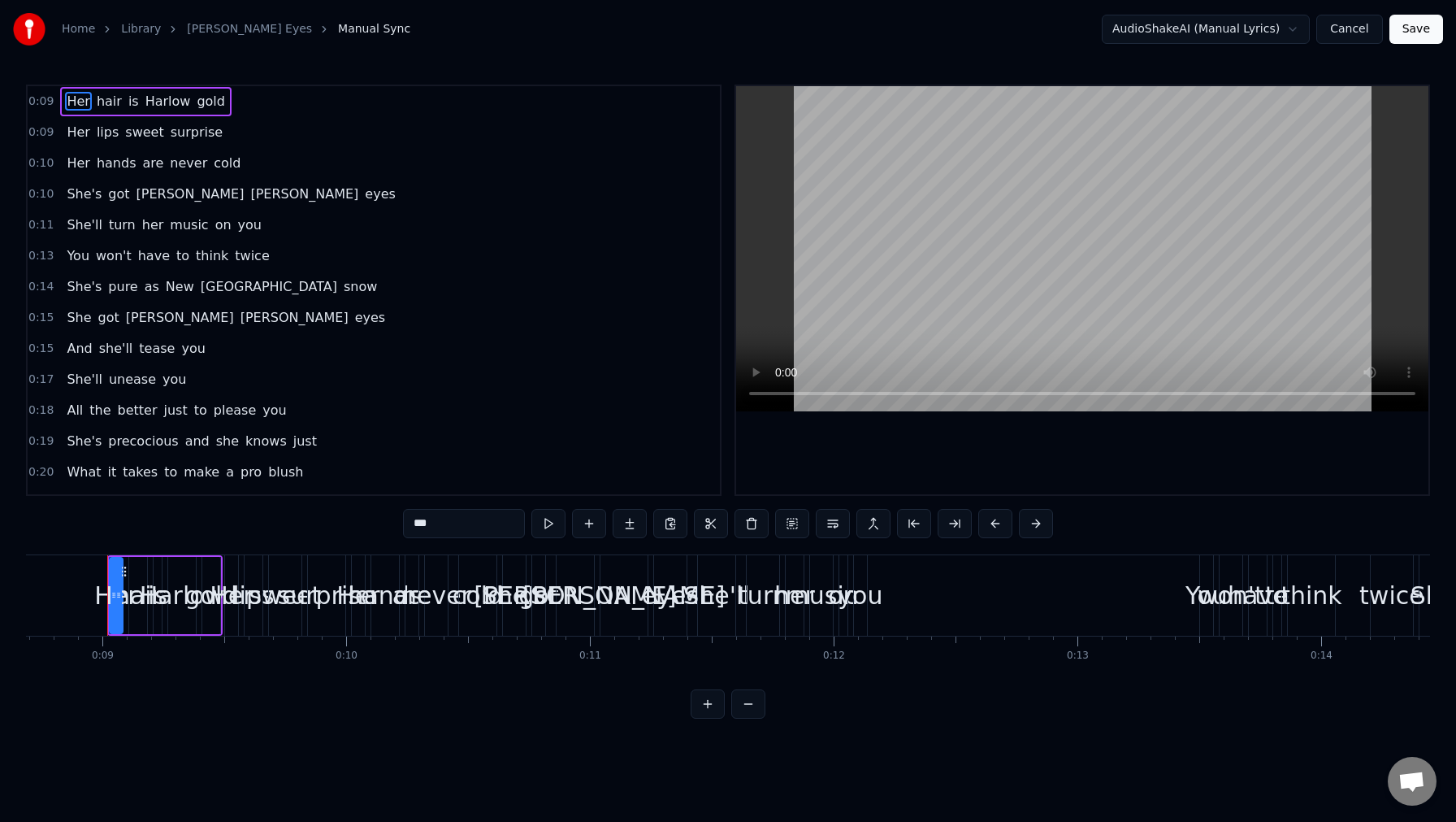
click at [74, 106] on span "Her" at bounding box center [78, 101] width 26 height 19
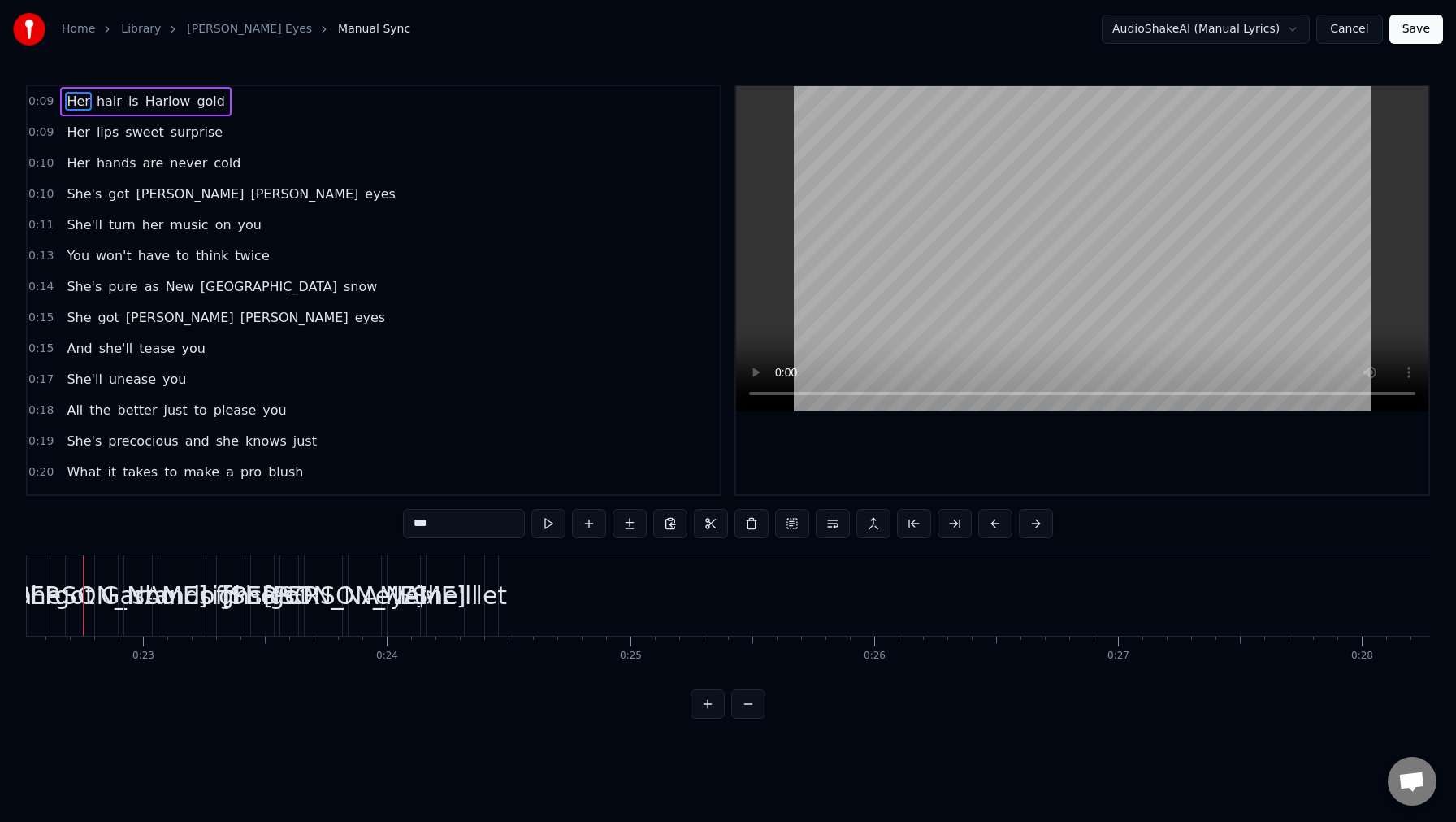
scroll to position [0, 5466]
click at [81, 97] on span "Her" at bounding box center [78, 101] width 26 height 19
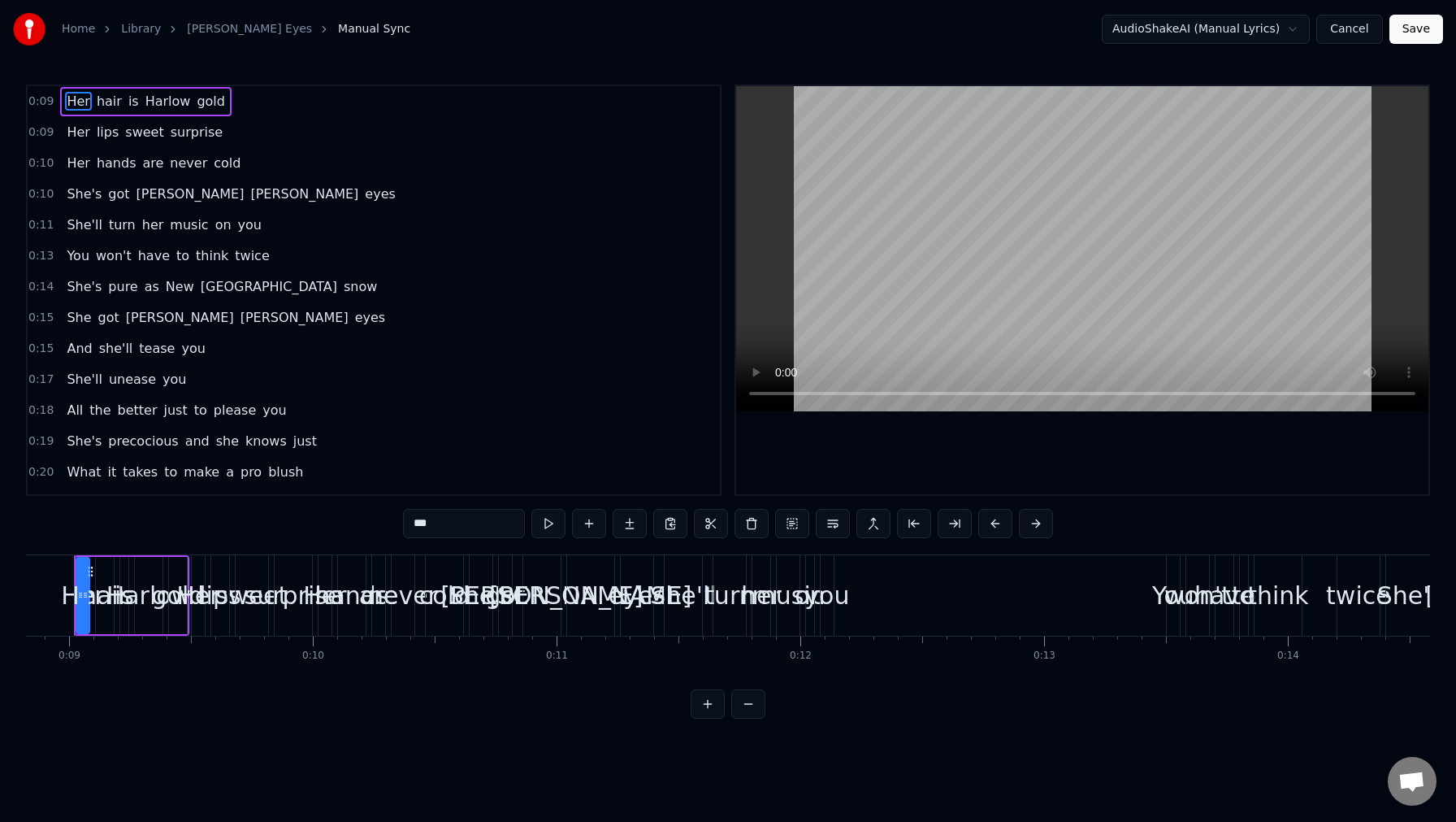
scroll to position [0, 2118]
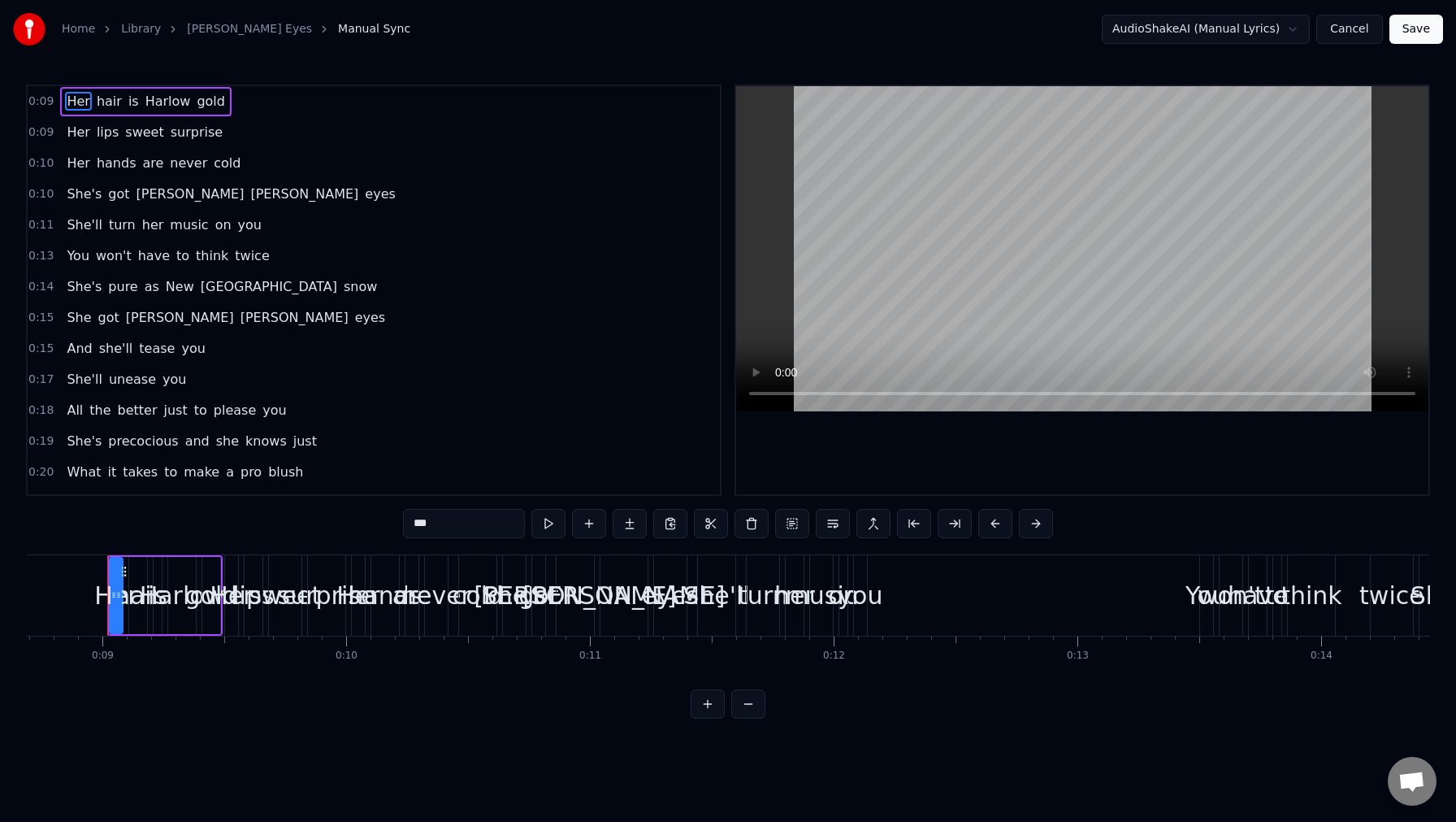
click at [609, 678] on div "0:09 Her hair is Harlow gold 0:09 Her lips sweet surprise 0:10 Her hands are ne…" at bounding box center [728, 401] width 1404 height 634
drag, startPoint x: 368, startPoint y: 469, endPoint x: 95, endPoint y: 173, distance: 402.7
click at [95, 173] on div "0:09 Her hair is Harlow gold 0:09 Her lips sweet surprise 0:10 Her hands are ne…" at bounding box center [374, 290] width 696 height 411
click at [274, 126] on div "0:09 Her lips sweet surprise" at bounding box center [374, 132] width 693 height 31
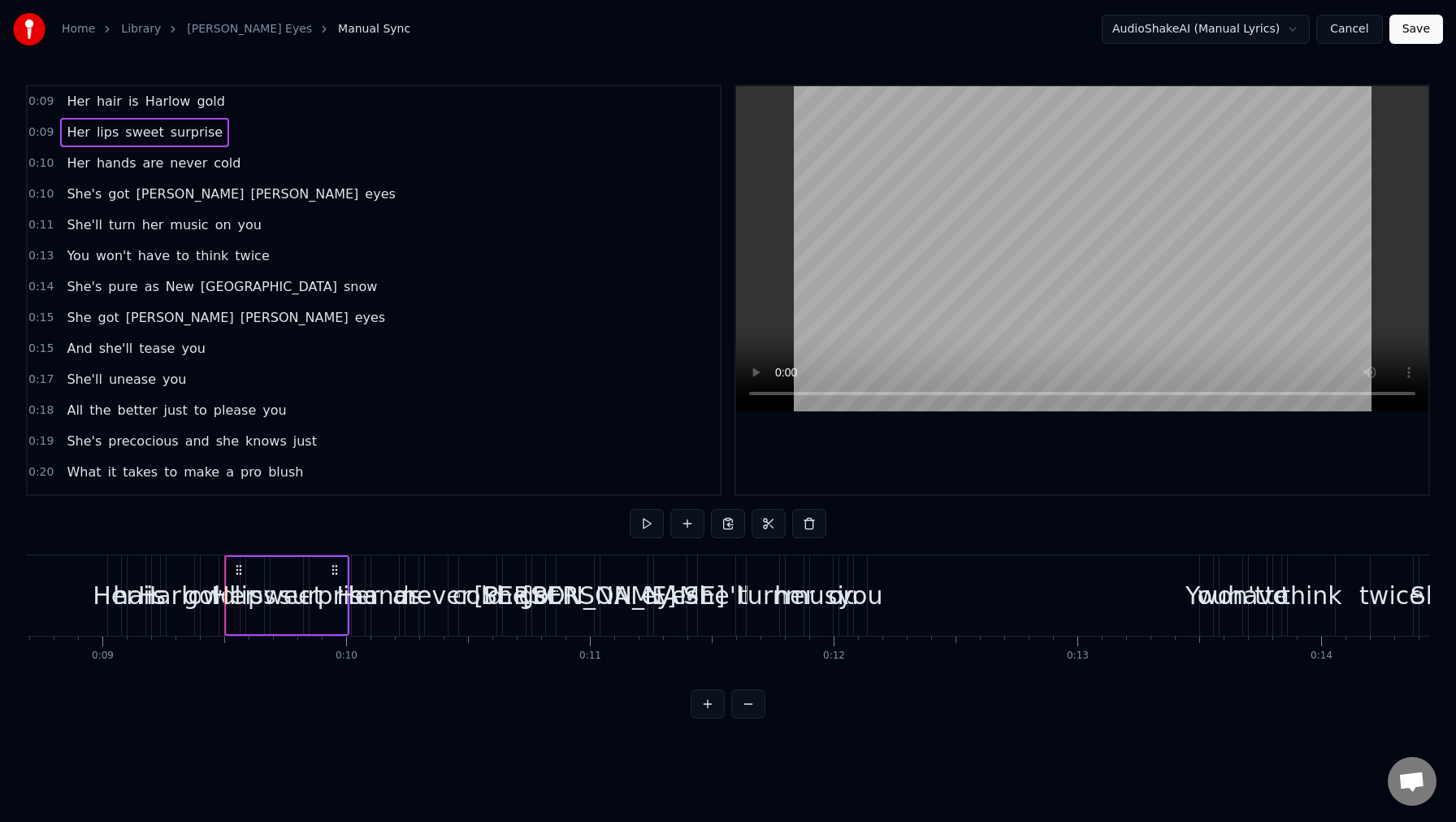
click at [73, 162] on span "Her" at bounding box center [78, 163] width 26 height 19
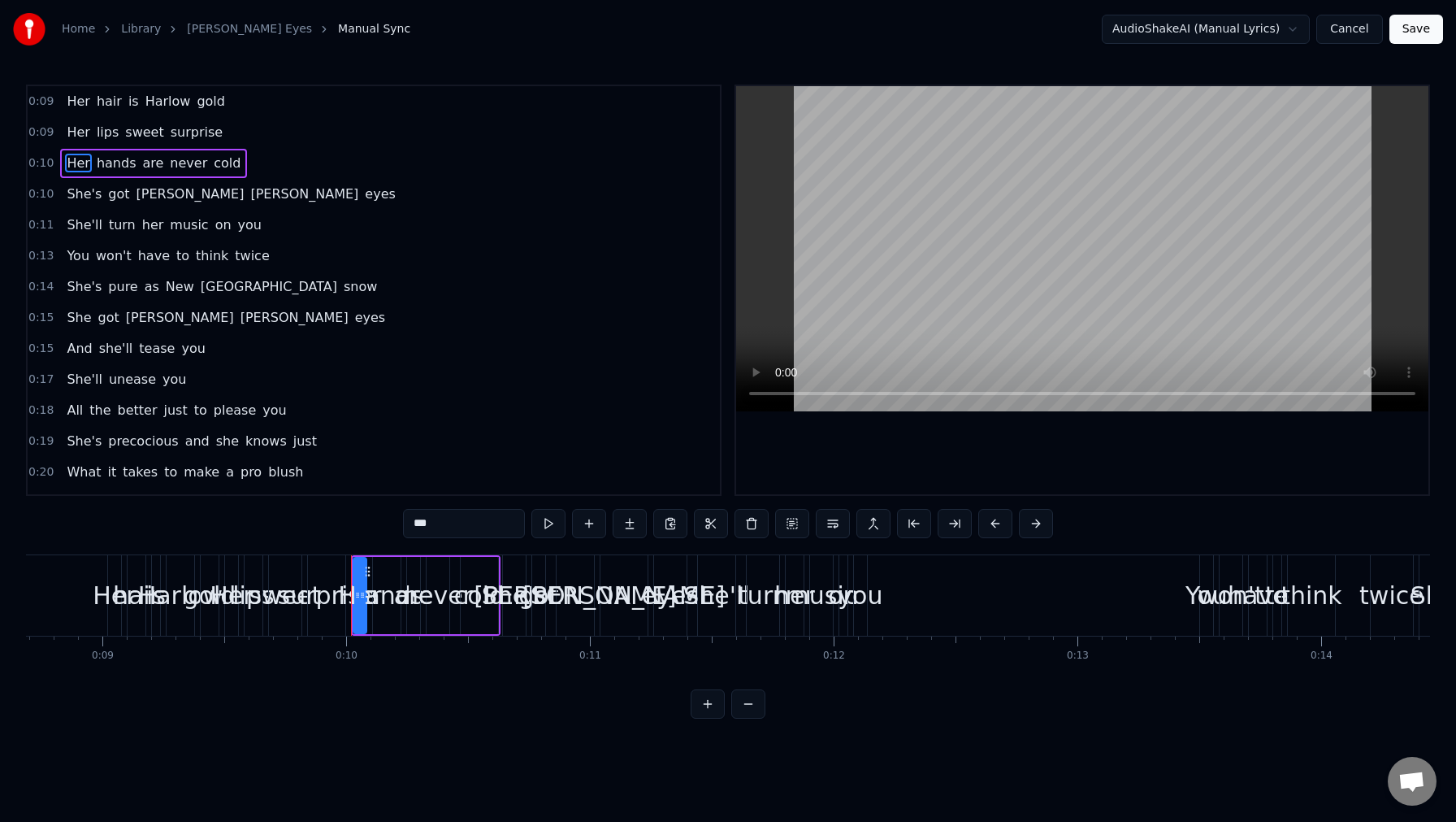
click at [74, 188] on span "She's" at bounding box center [84, 194] width 38 height 19
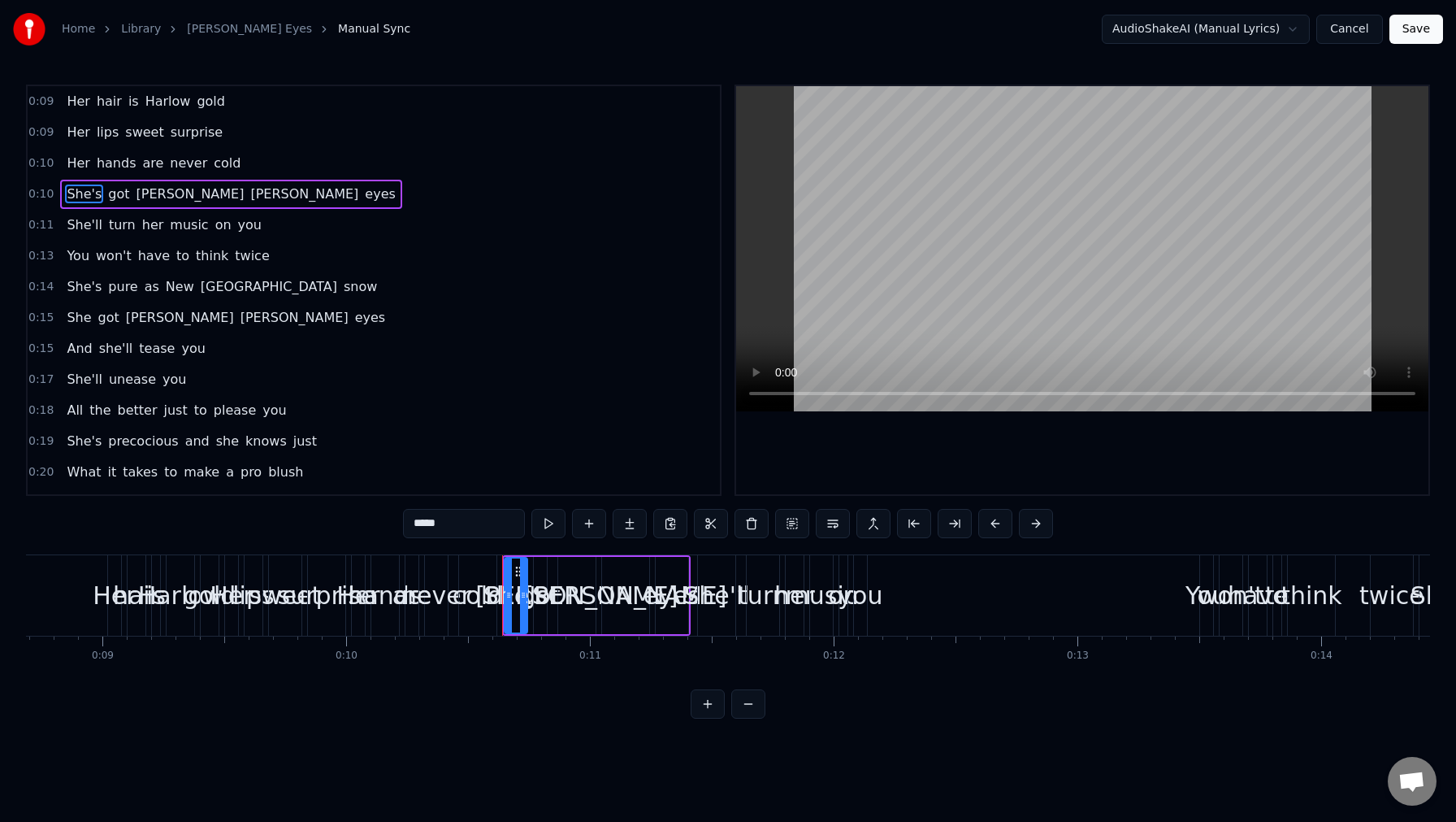
click at [73, 220] on span "She'll" at bounding box center [84, 224] width 38 height 19
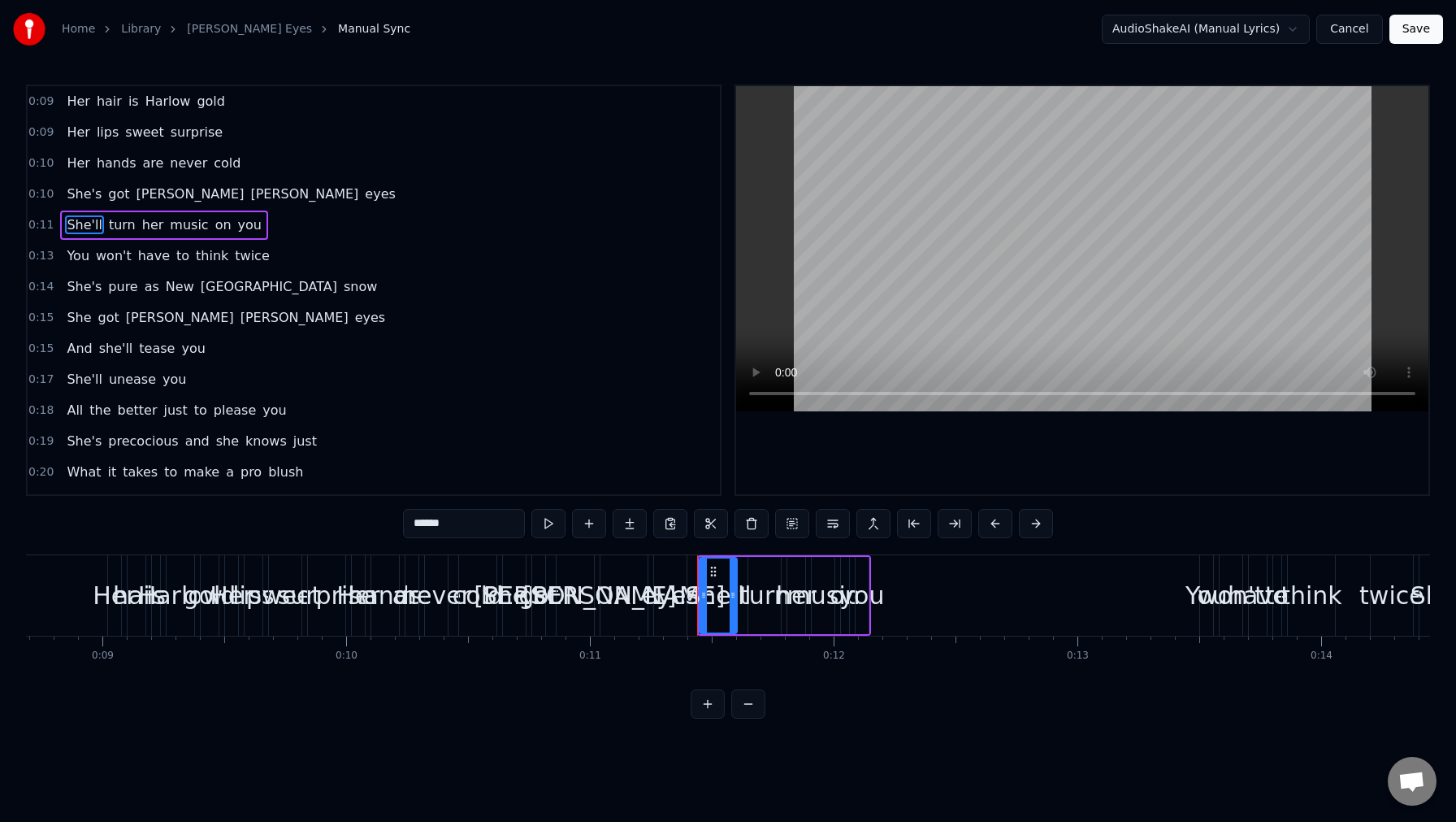
click at [81, 106] on span "Her" at bounding box center [78, 101] width 26 height 19
type input "***"
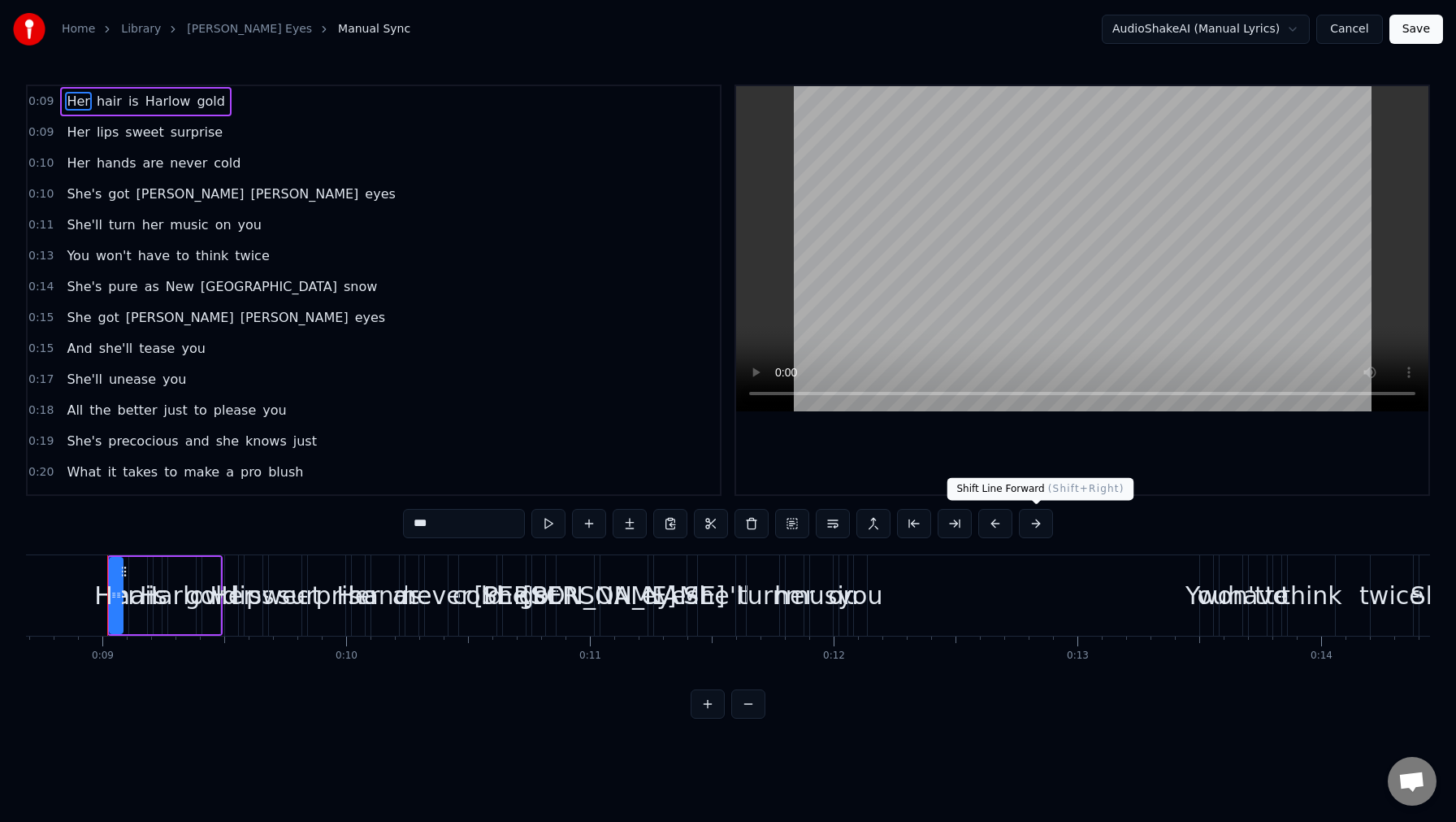
click at [1041, 524] on button at bounding box center [1036, 524] width 35 height 30
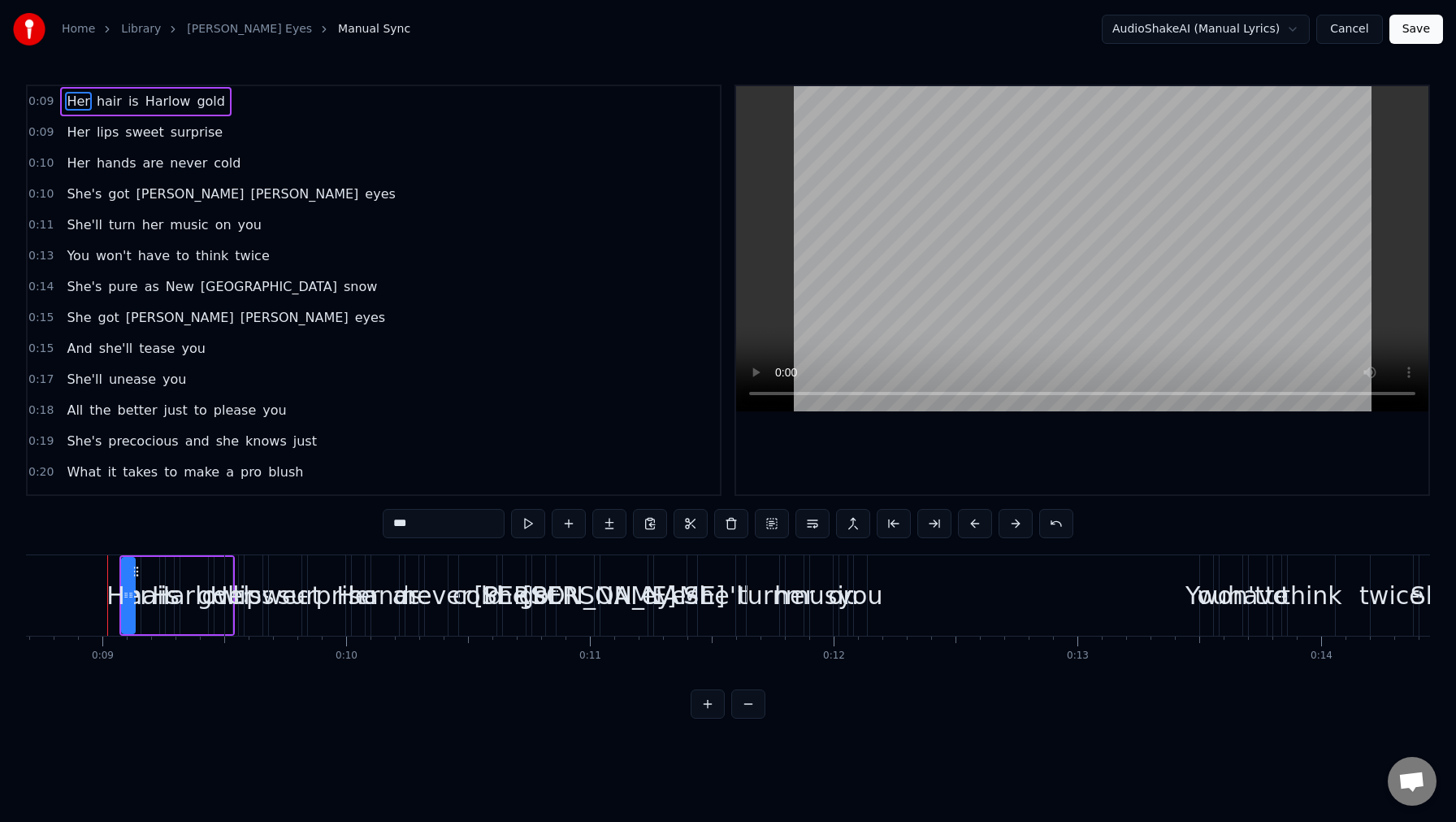
click at [1041, 524] on button at bounding box center [1057, 524] width 35 height 30
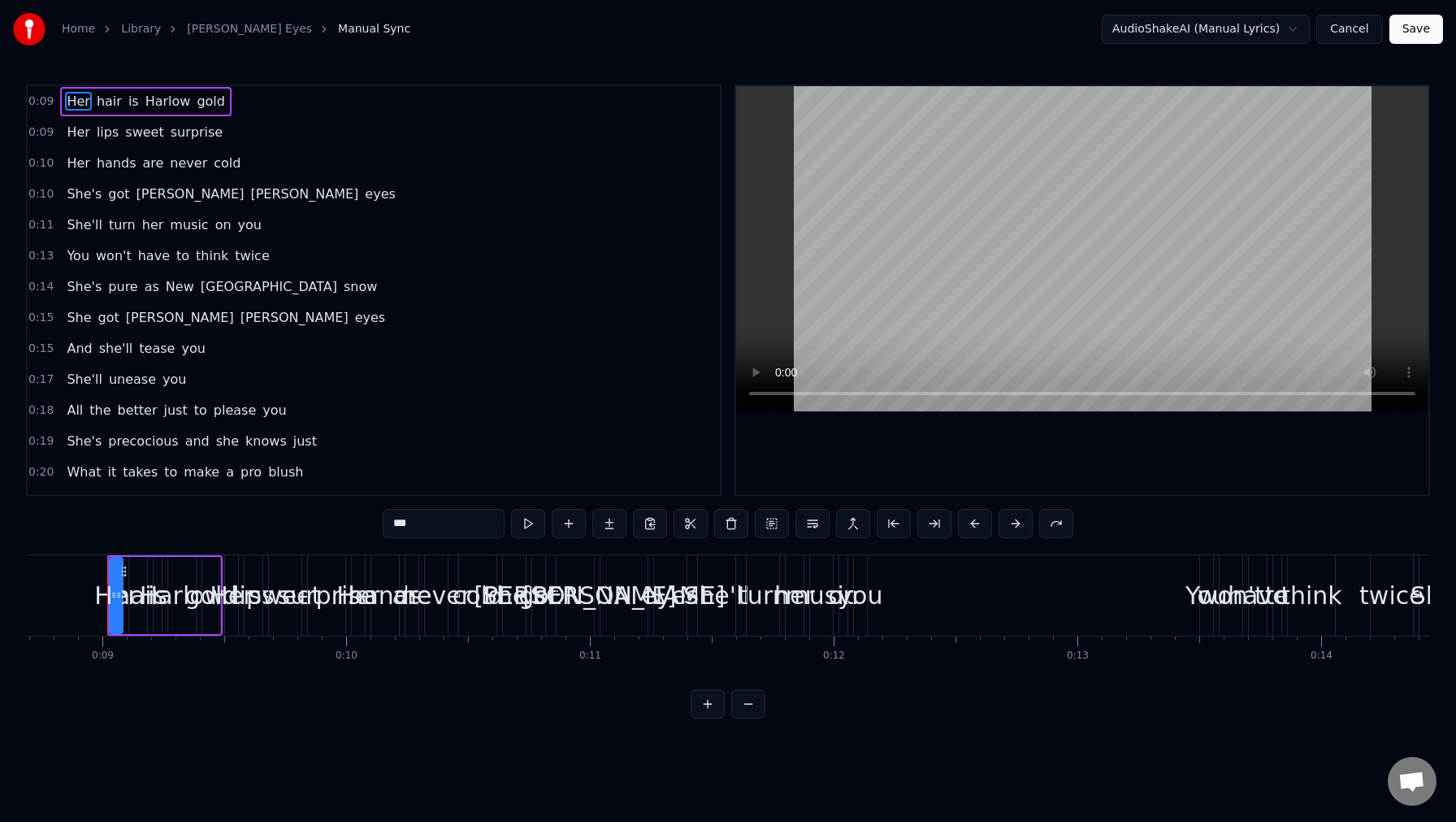
click at [1041, 524] on button at bounding box center [1057, 524] width 35 height 30
click at [1022, 527] on button at bounding box center [1016, 524] width 35 height 30
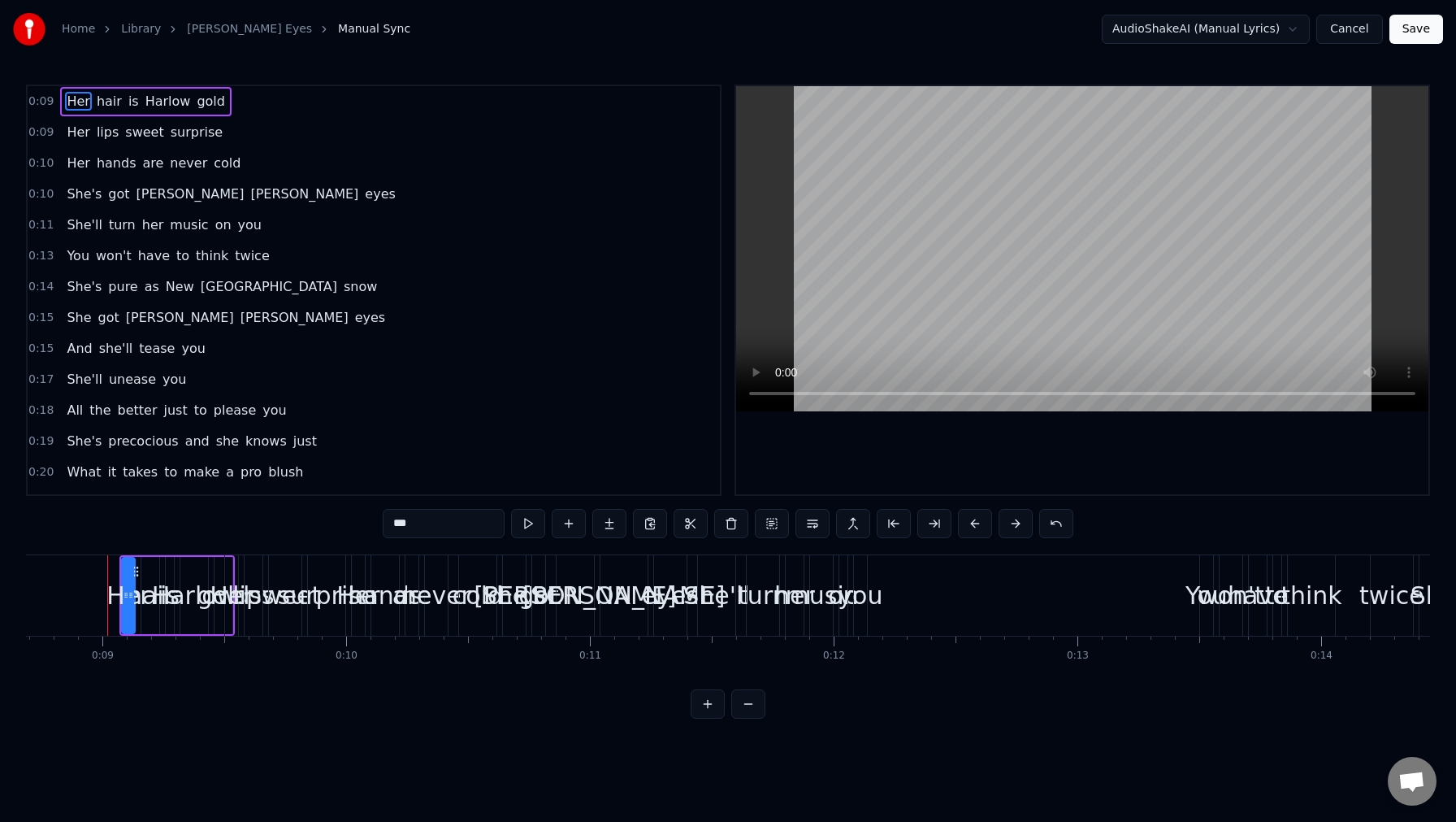
click at [1022, 527] on button at bounding box center [1016, 524] width 35 height 30
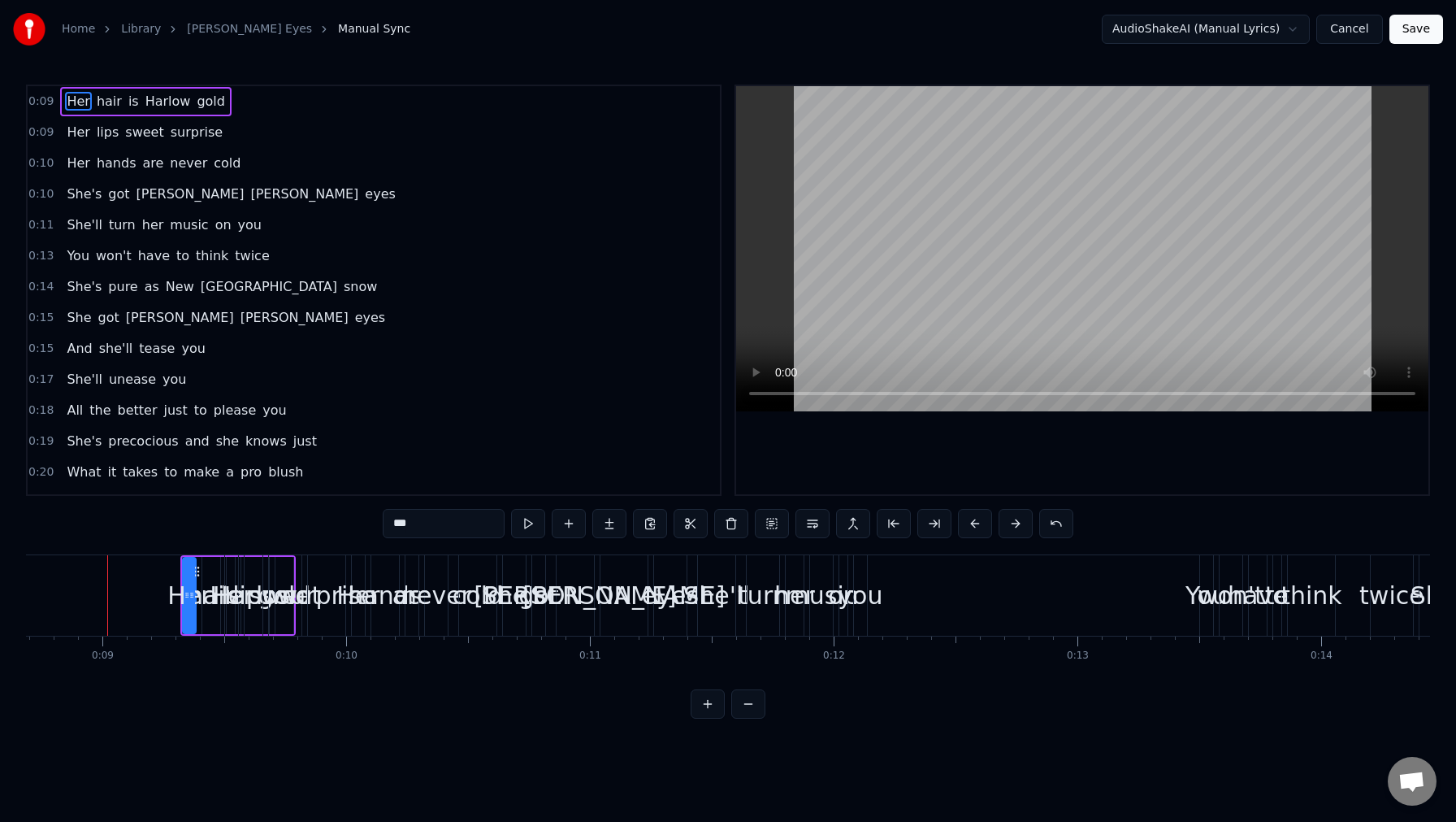
click at [1022, 527] on button at bounding box center [1016, 524] width 35 height 30
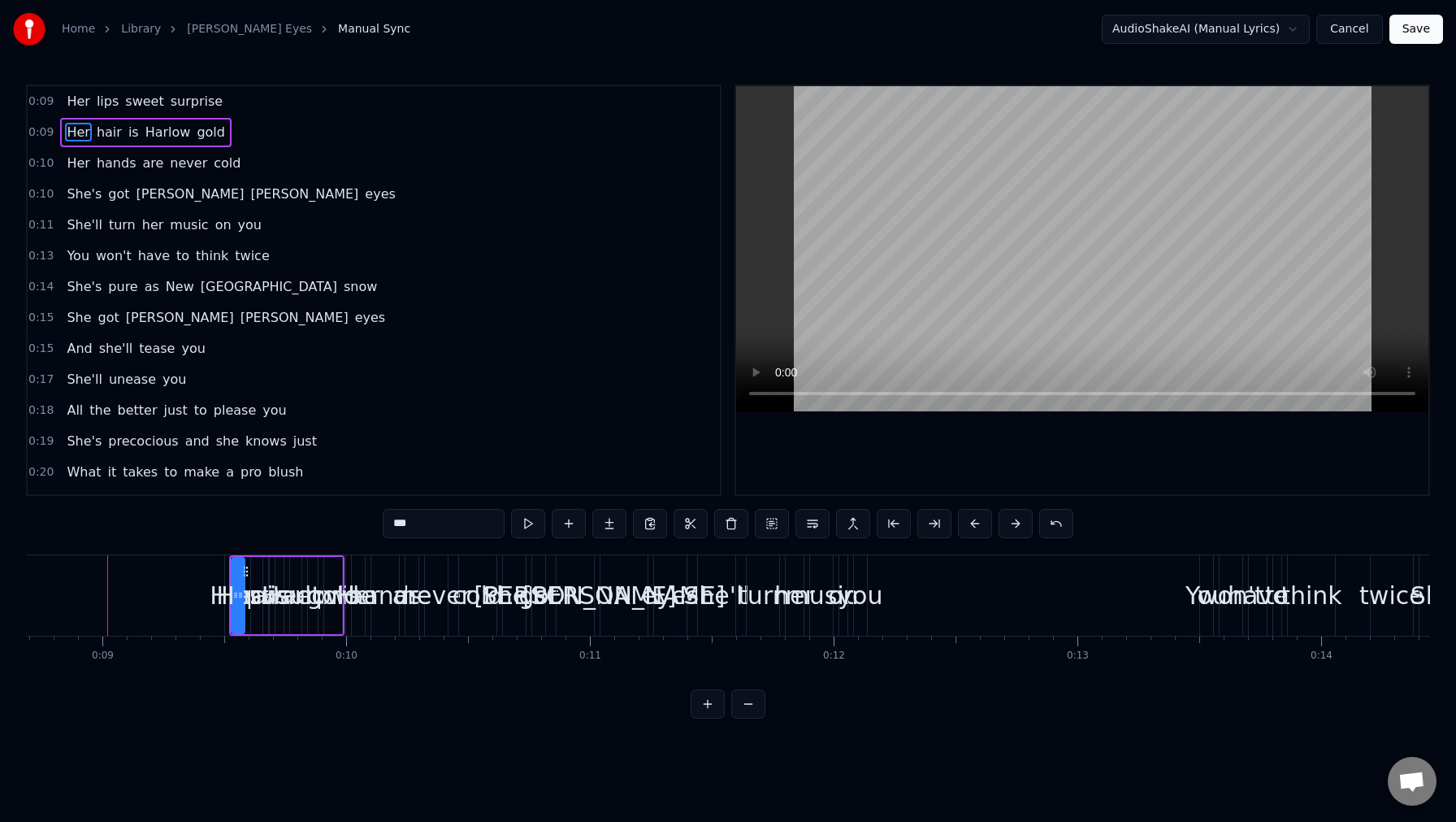
click at [1022, 527] on button at bounding box center [1016, 524] width 35 height 30
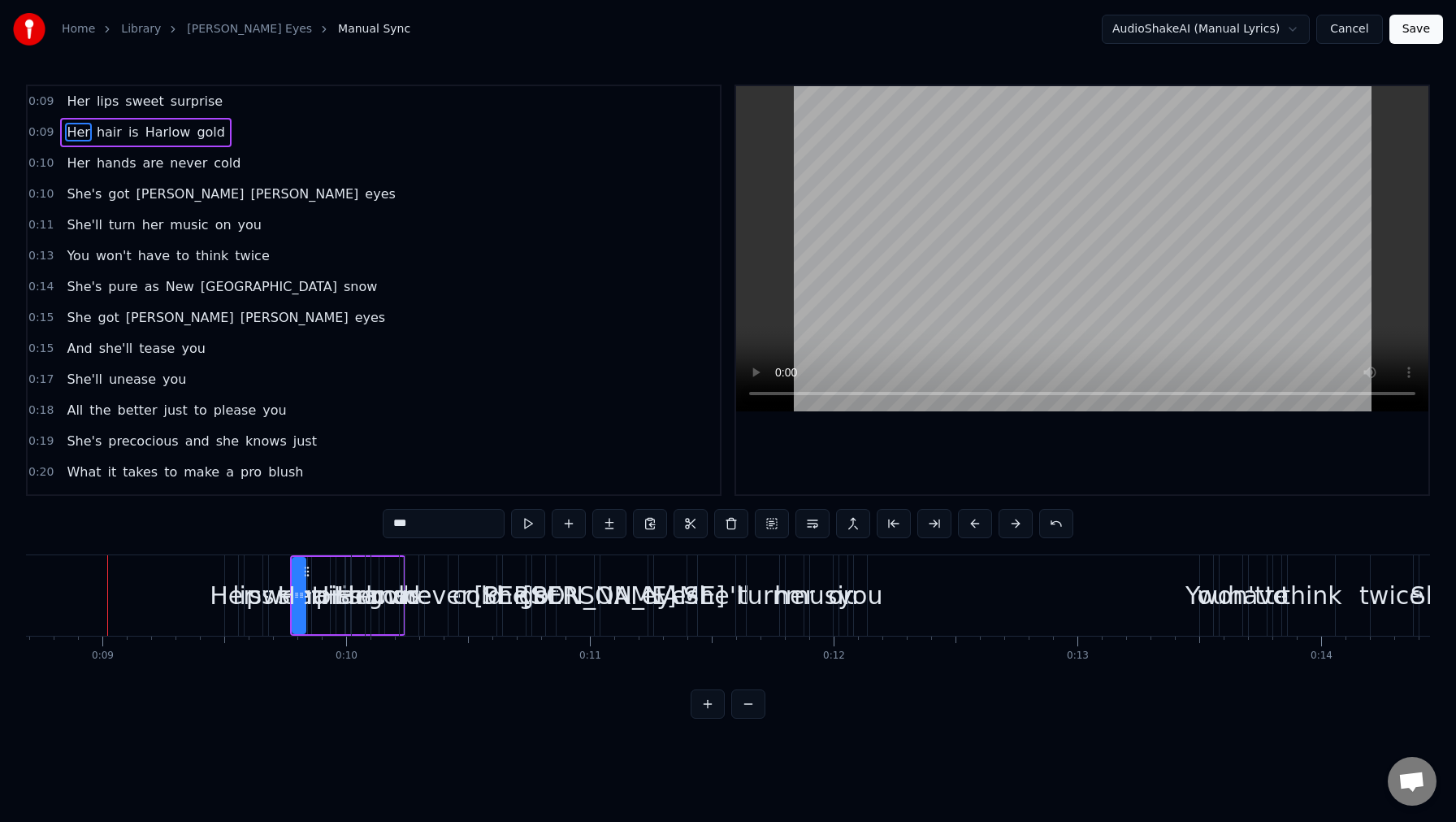
click at [1022, 527] on button at bounding box center [1016, 524] width 35 height 30
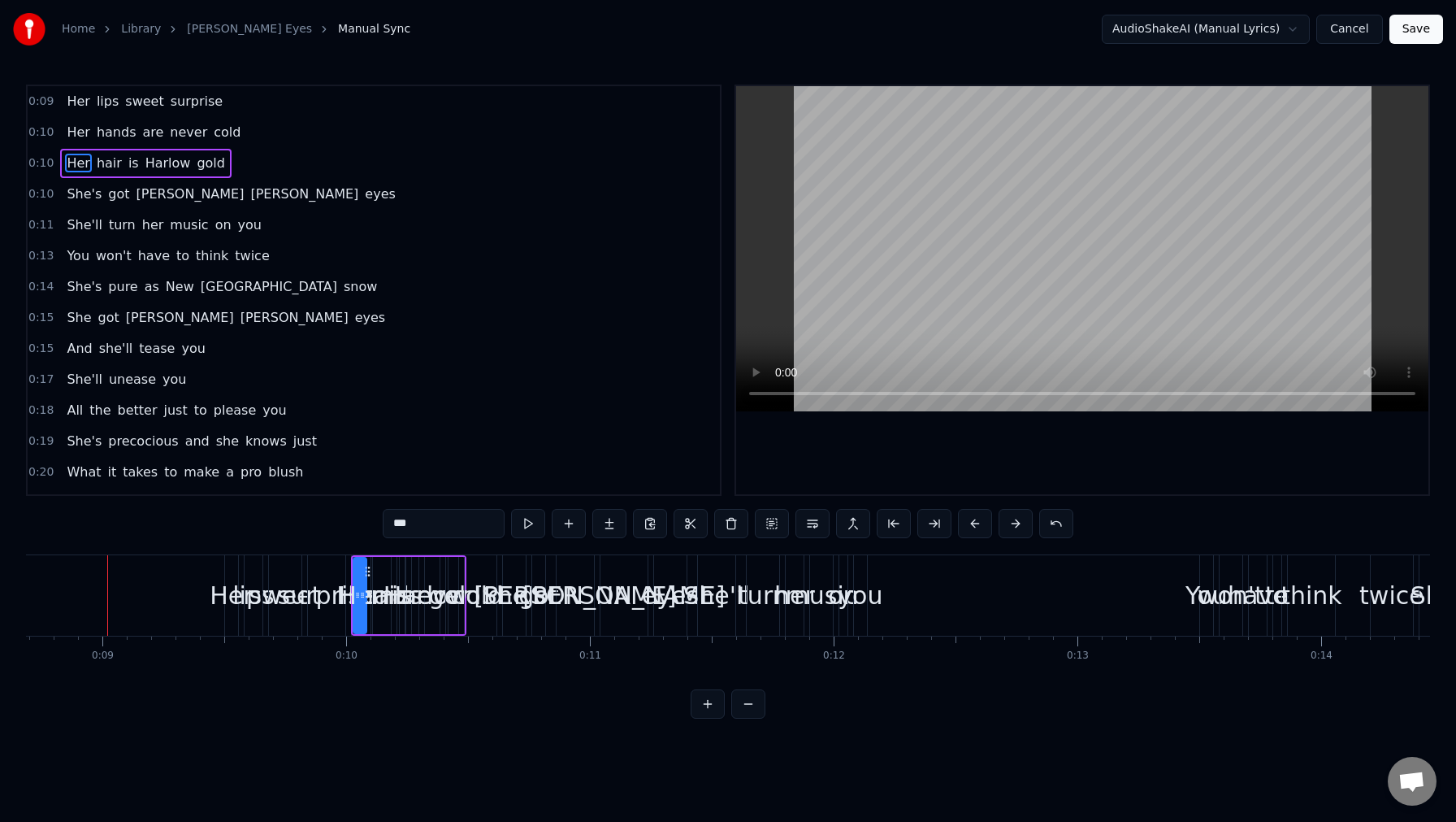
click at [1022, 527] on button at bounding box center [1016, 524] width 35 height 30
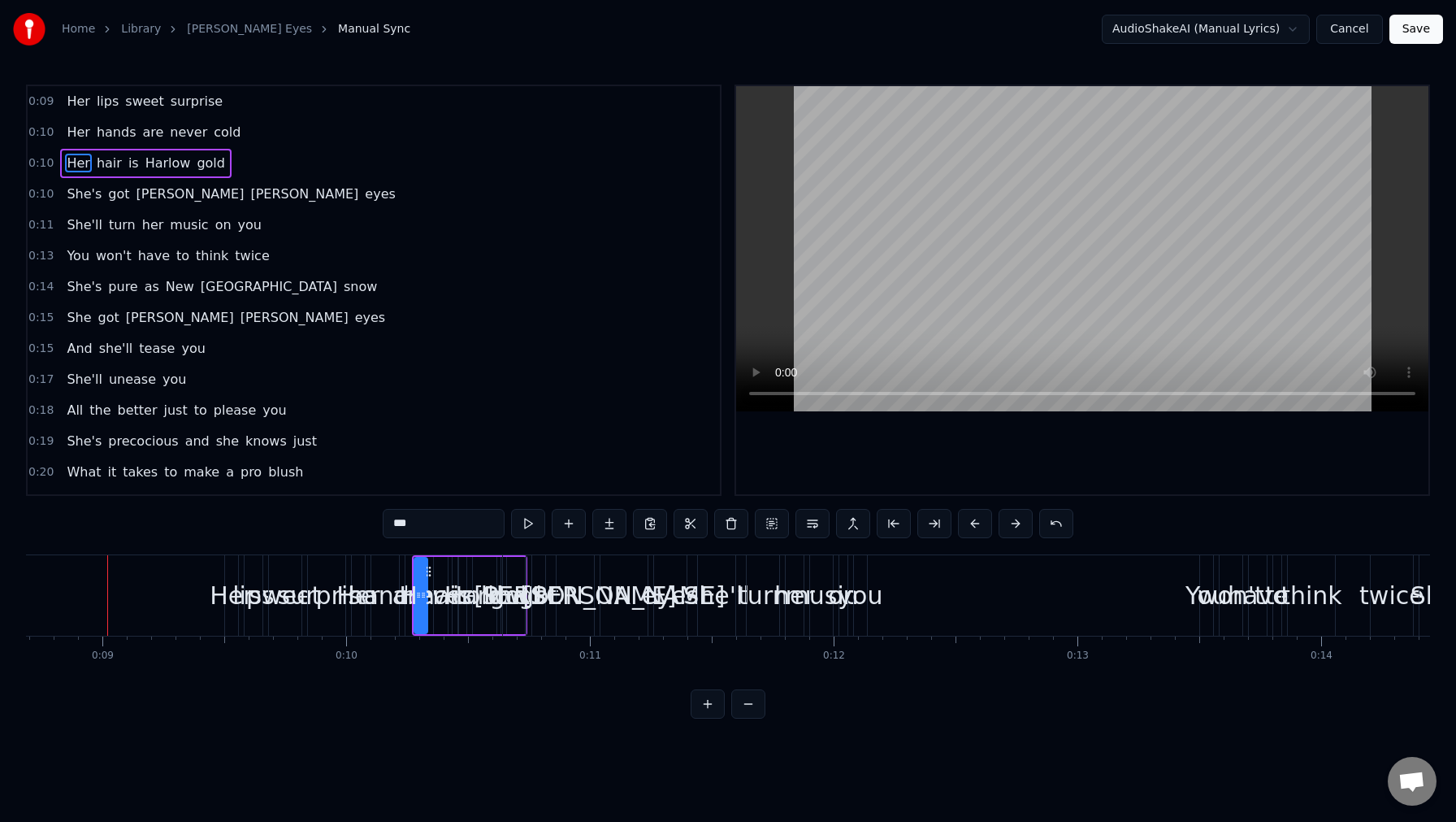
click at [1022, 527] on button at bounding box center [1016, 524] width 35 height 30
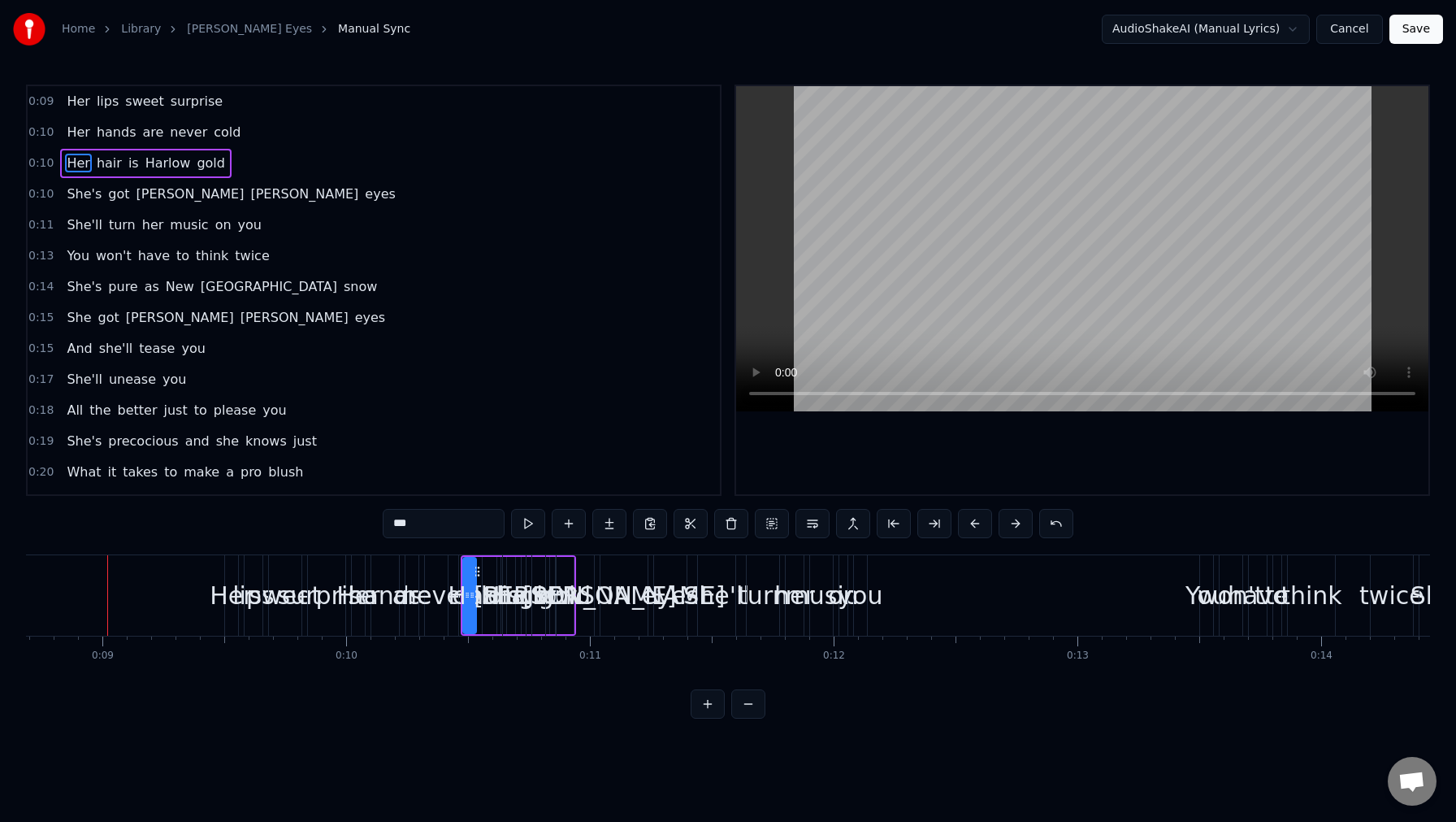
click at [1022, 527] on button at bounding box center [1016, 524] width 35 height 30
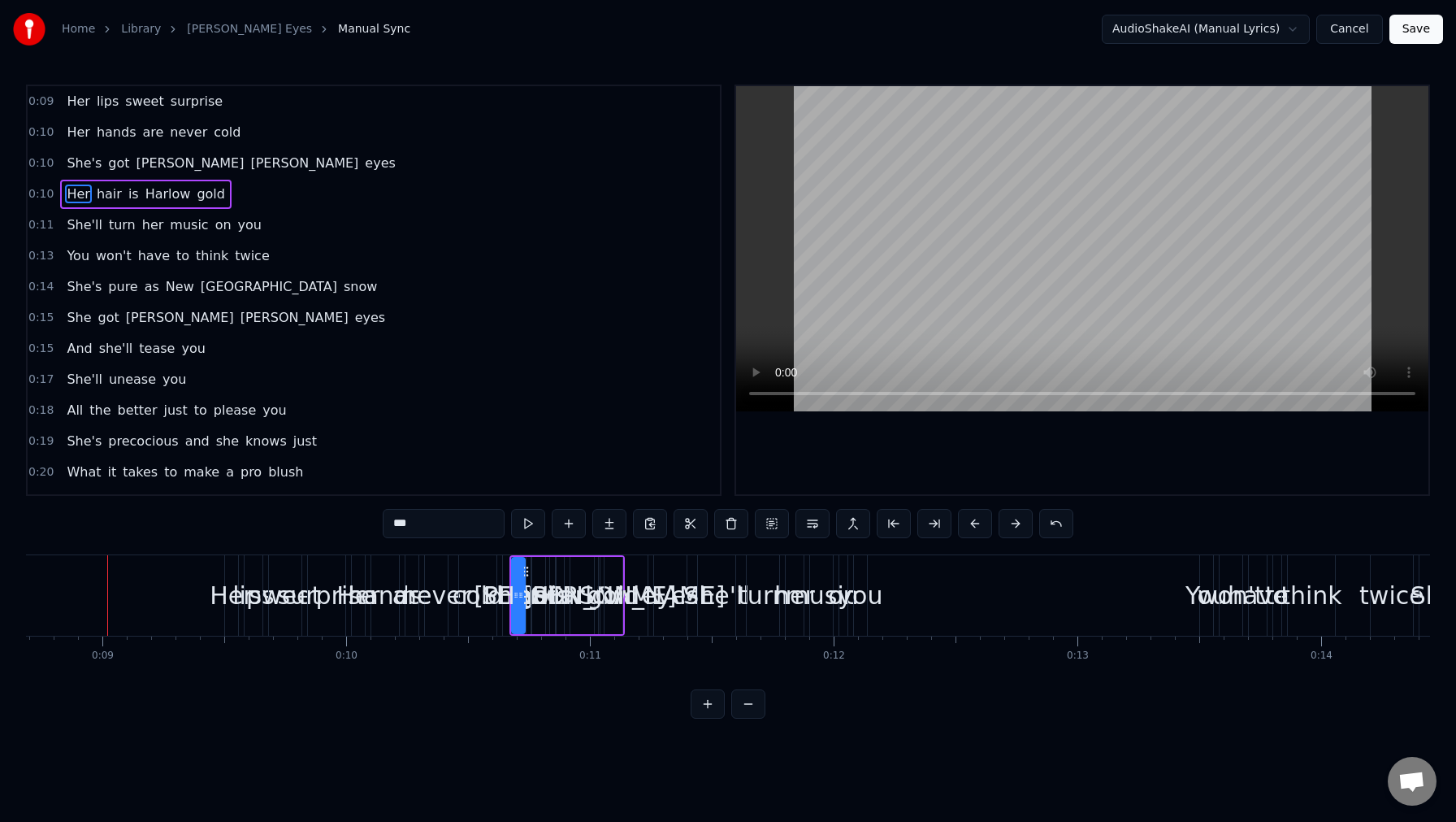
click at [1022, 527] on button at bounding box center [1016, 524] width 35 height 30
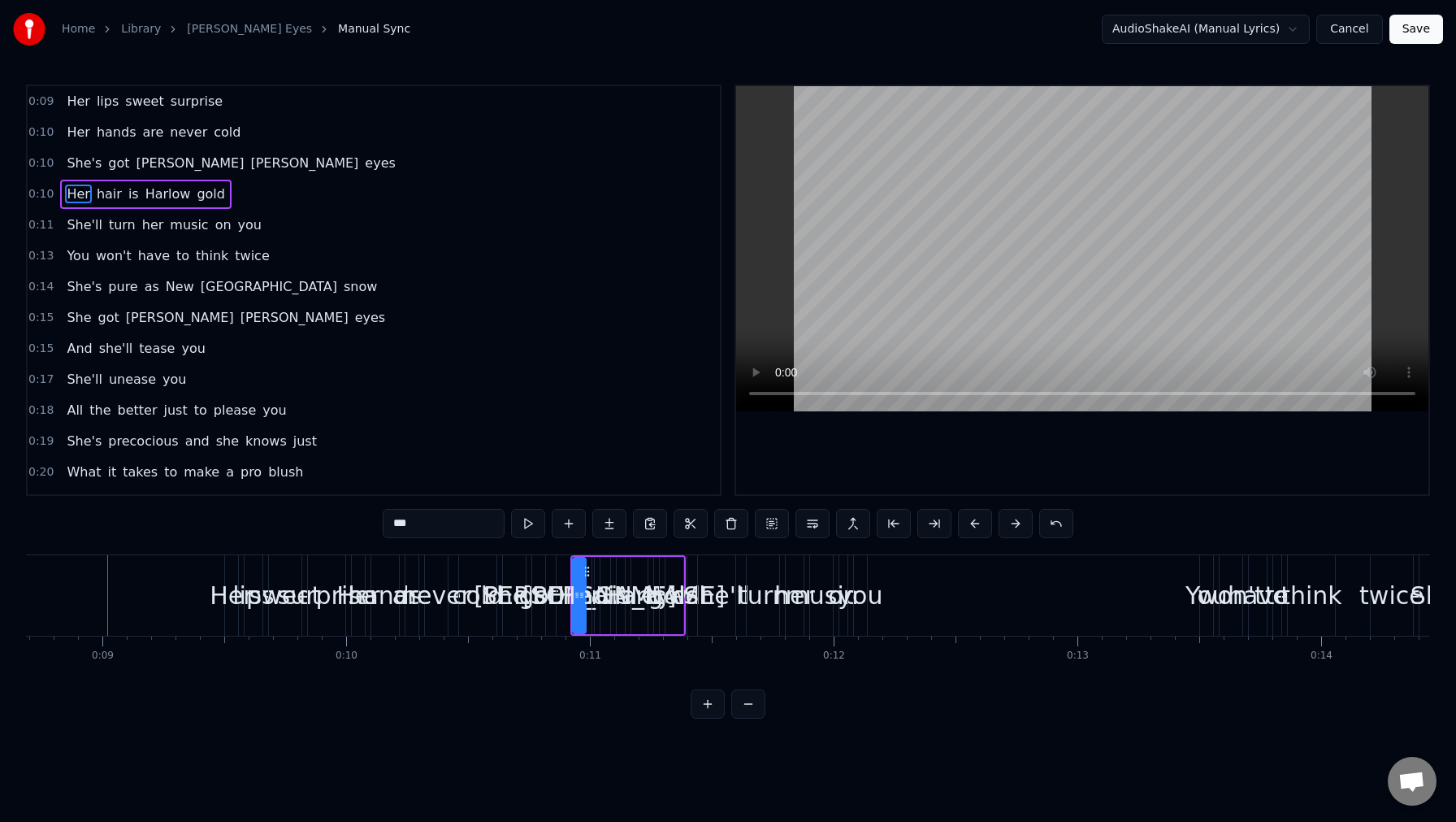
click at [1022, 527] on button at bounding box center [1016, 524] width 35 height 30
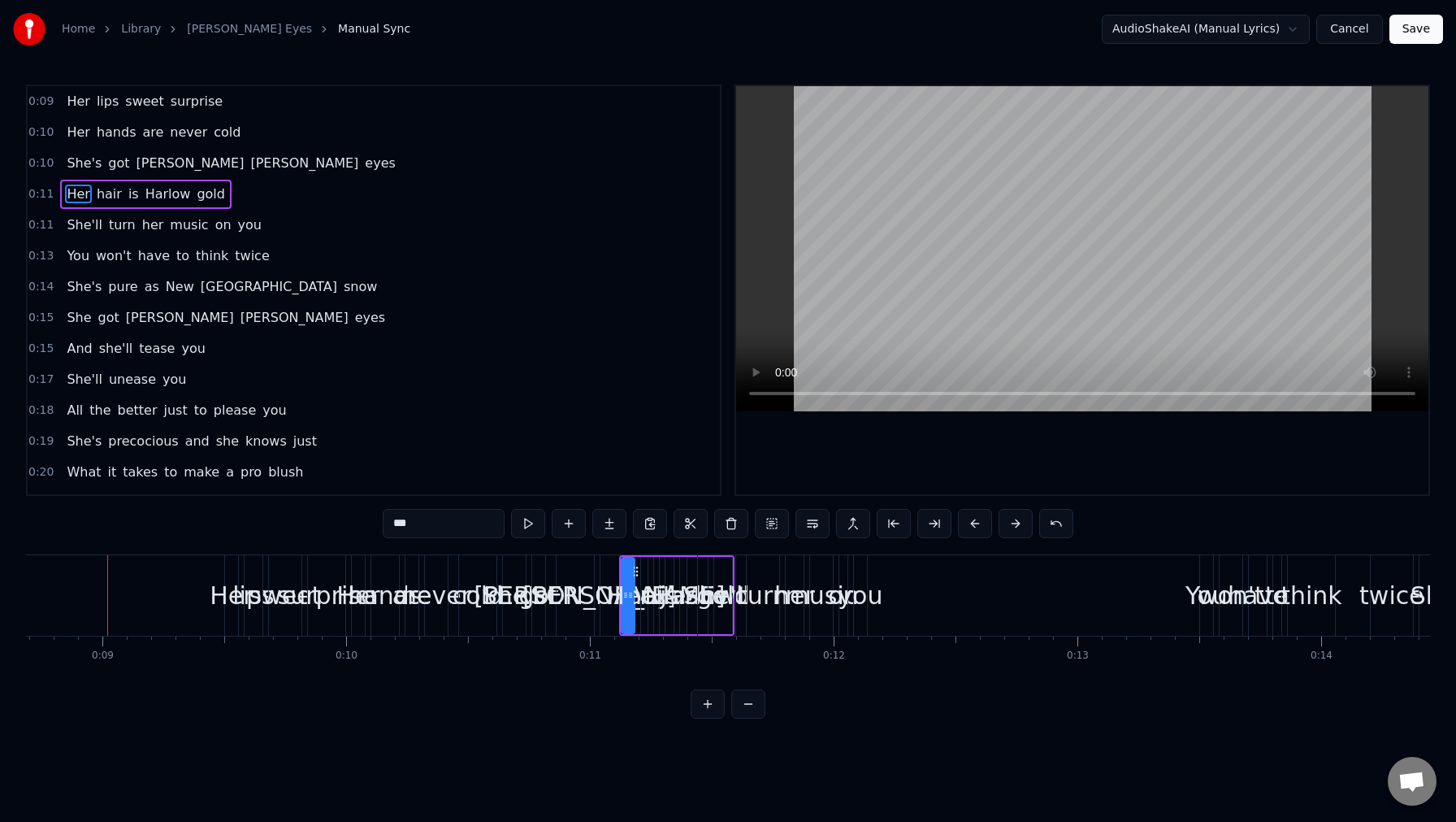
click at [1022, 527] on button at bounding box center [1016, 524] width 35 height 30
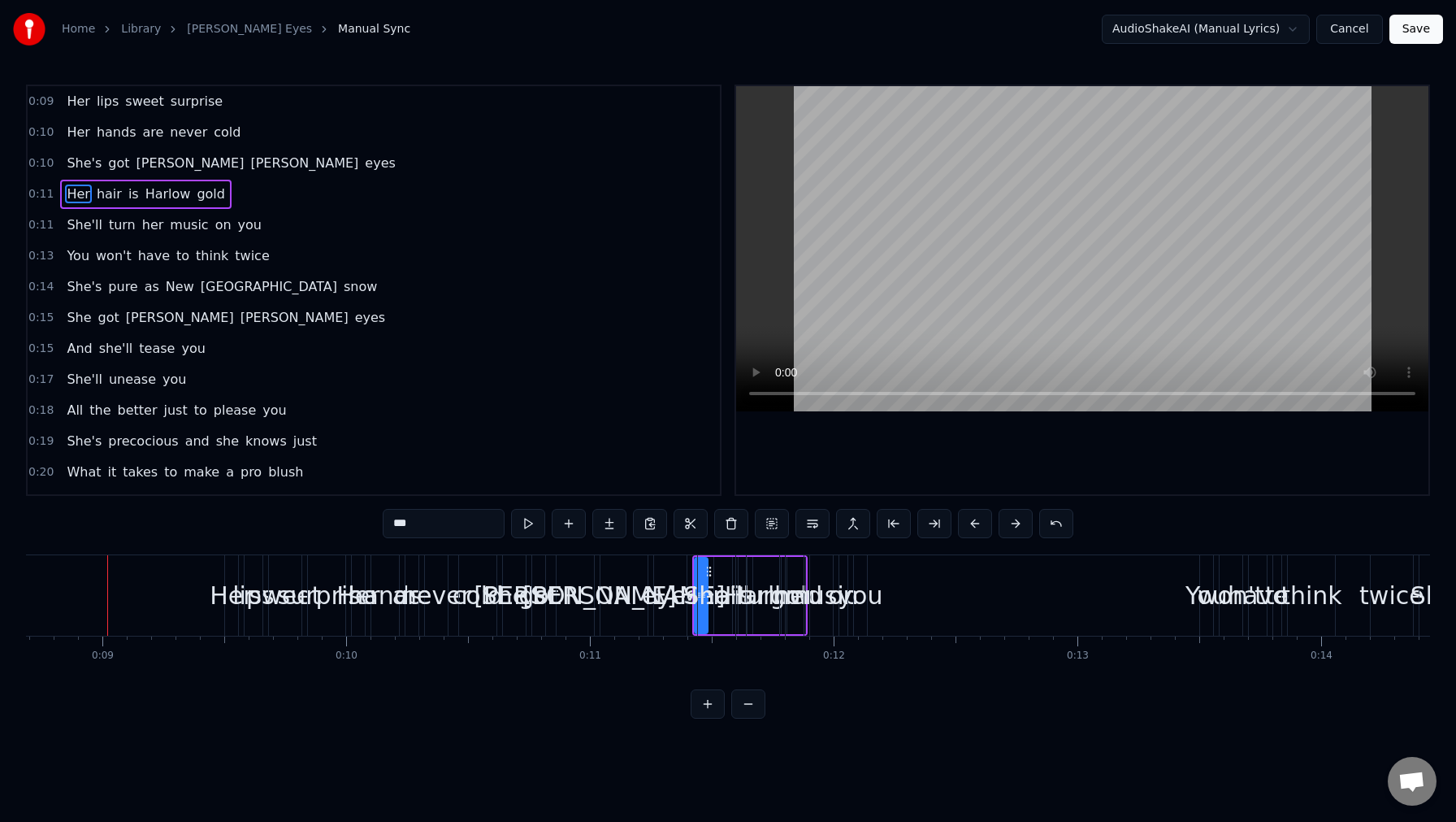
click at [1022, 527] on button at bounding box center [1016, 524] width 35 height 30
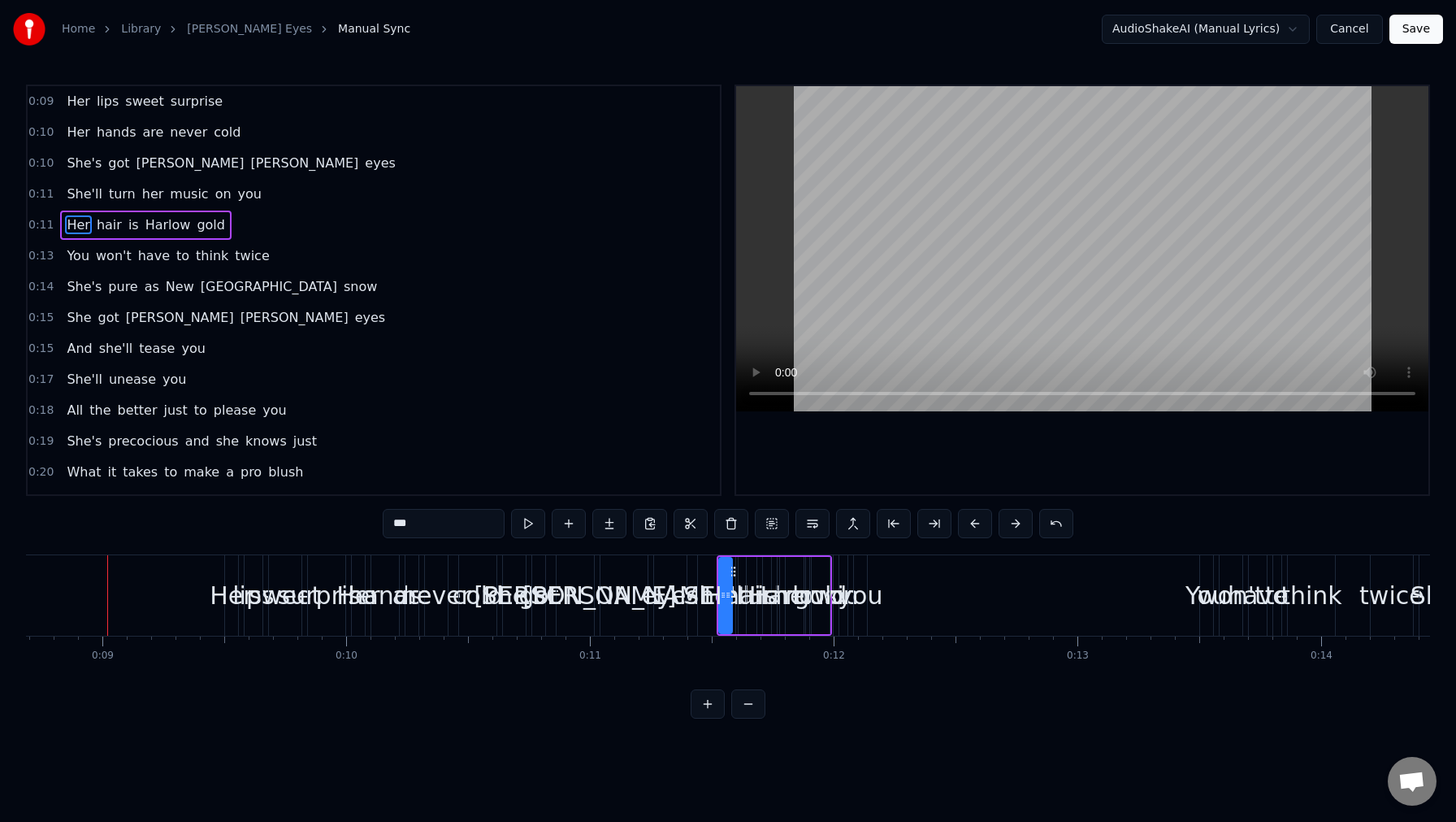
click at [1022, 527] on button at bounding box center [1016, 524] width 35 height 30
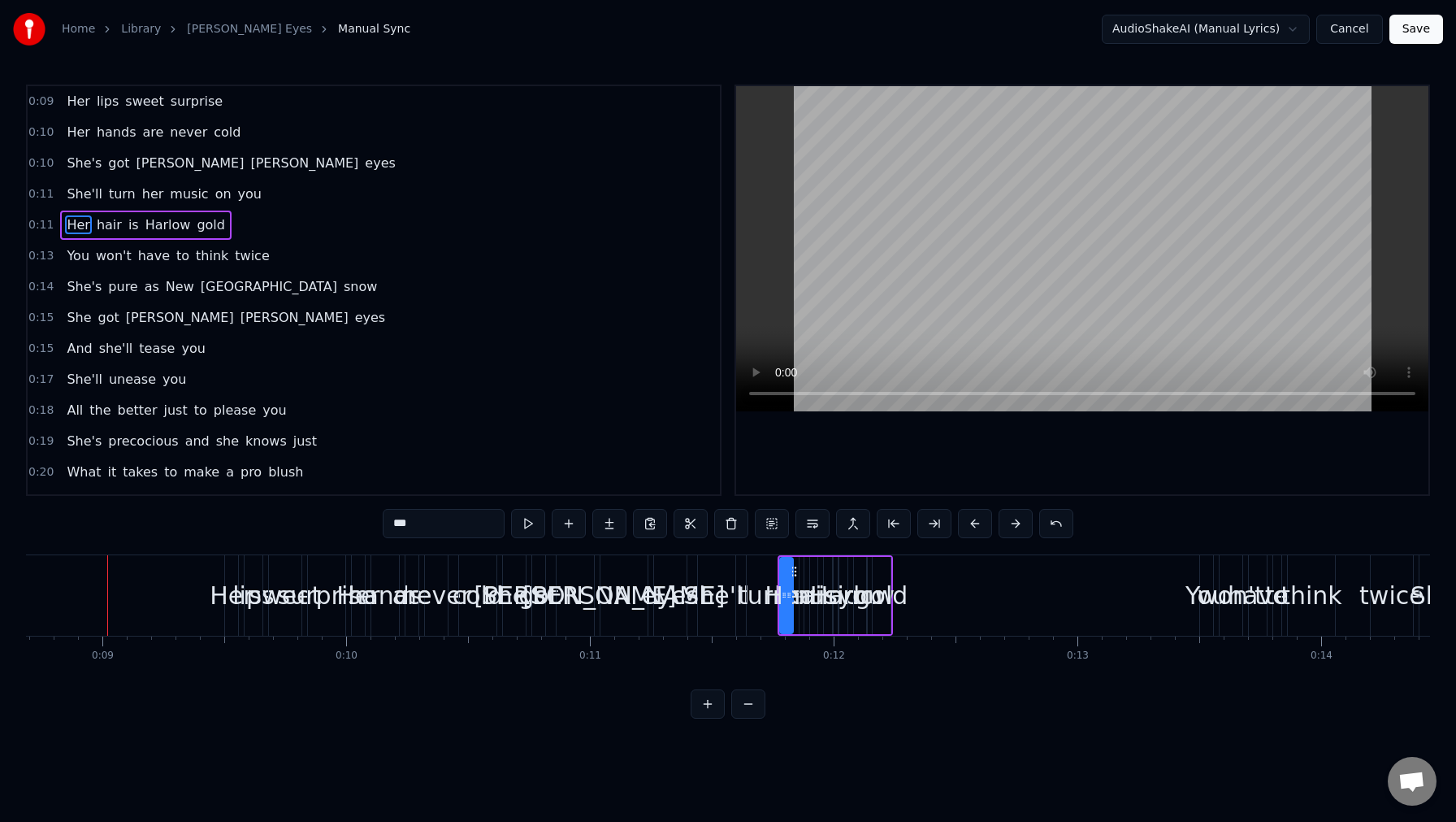
click at [1022, 527] on button at bounding box center [1016, 524] width 35 height 30
click at [70, 109] on span "Her" at bounding box center [78, 101] width 26 height 19
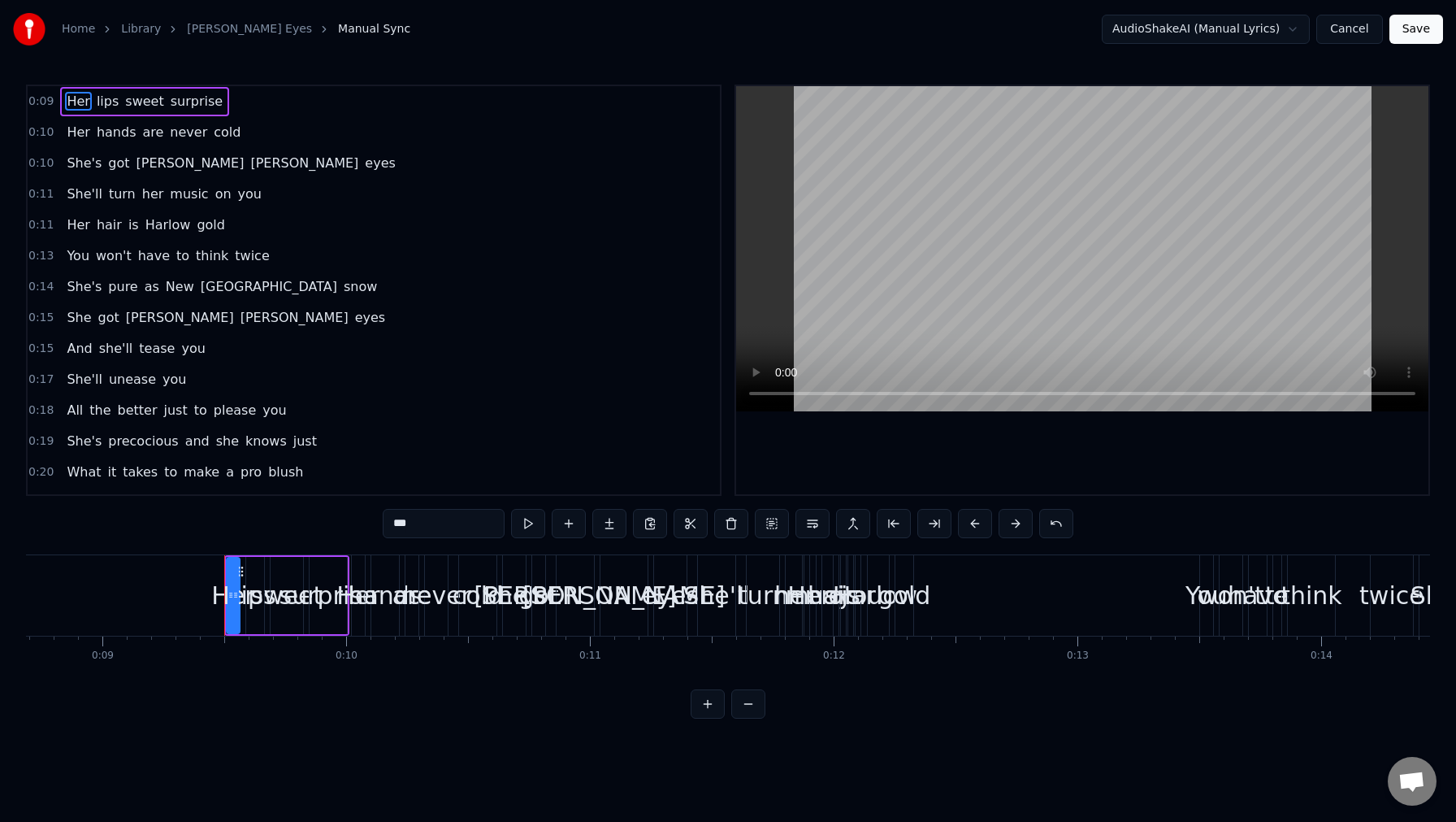
click at [67, 112] on div "Her lips sweet surprise" at bounding box center [145, 102] width 169 height 30
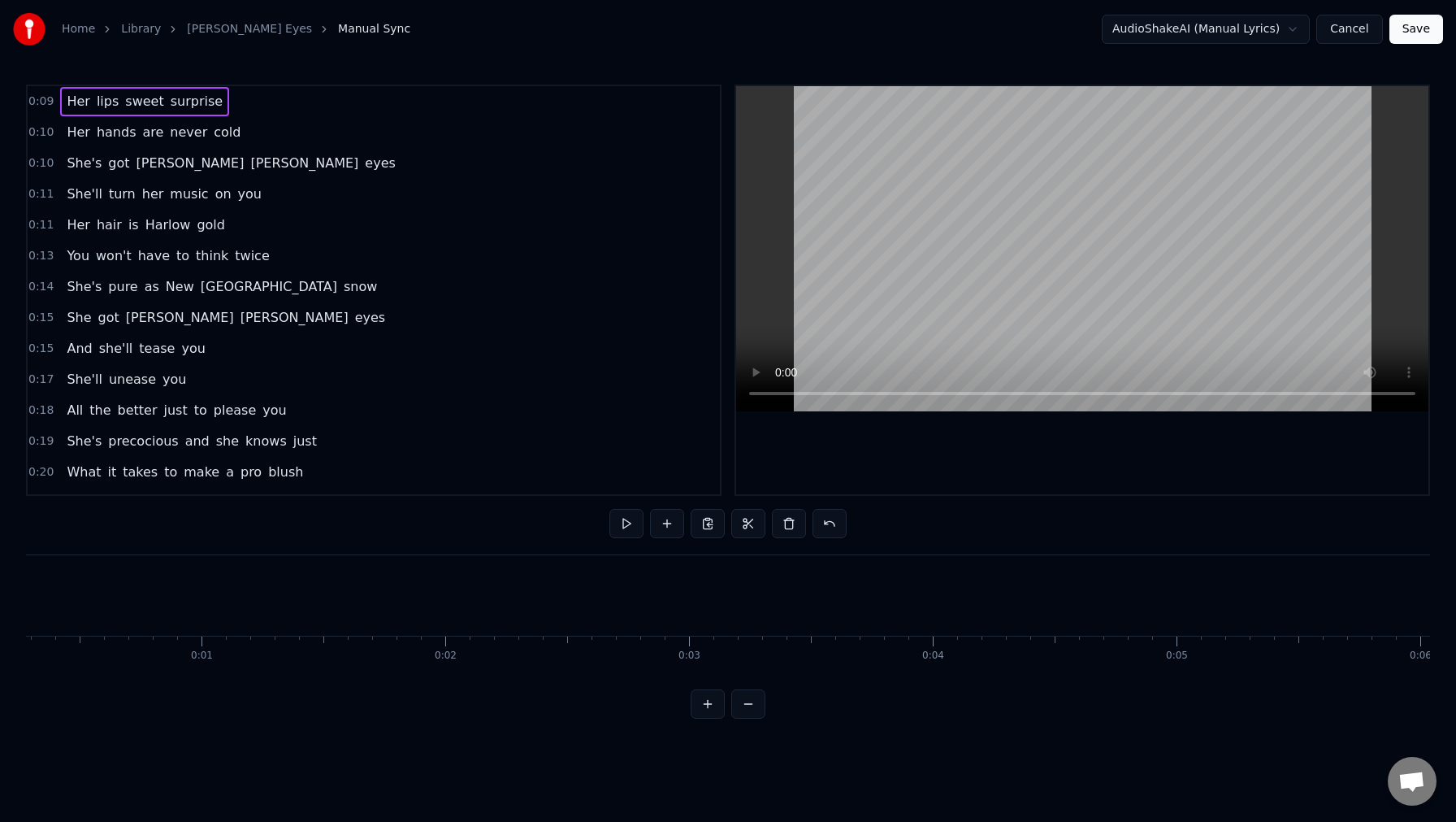
scroll to position [0, 40]
click at [623, 524] on button at bounding box center [627, 524] width 35 height 30
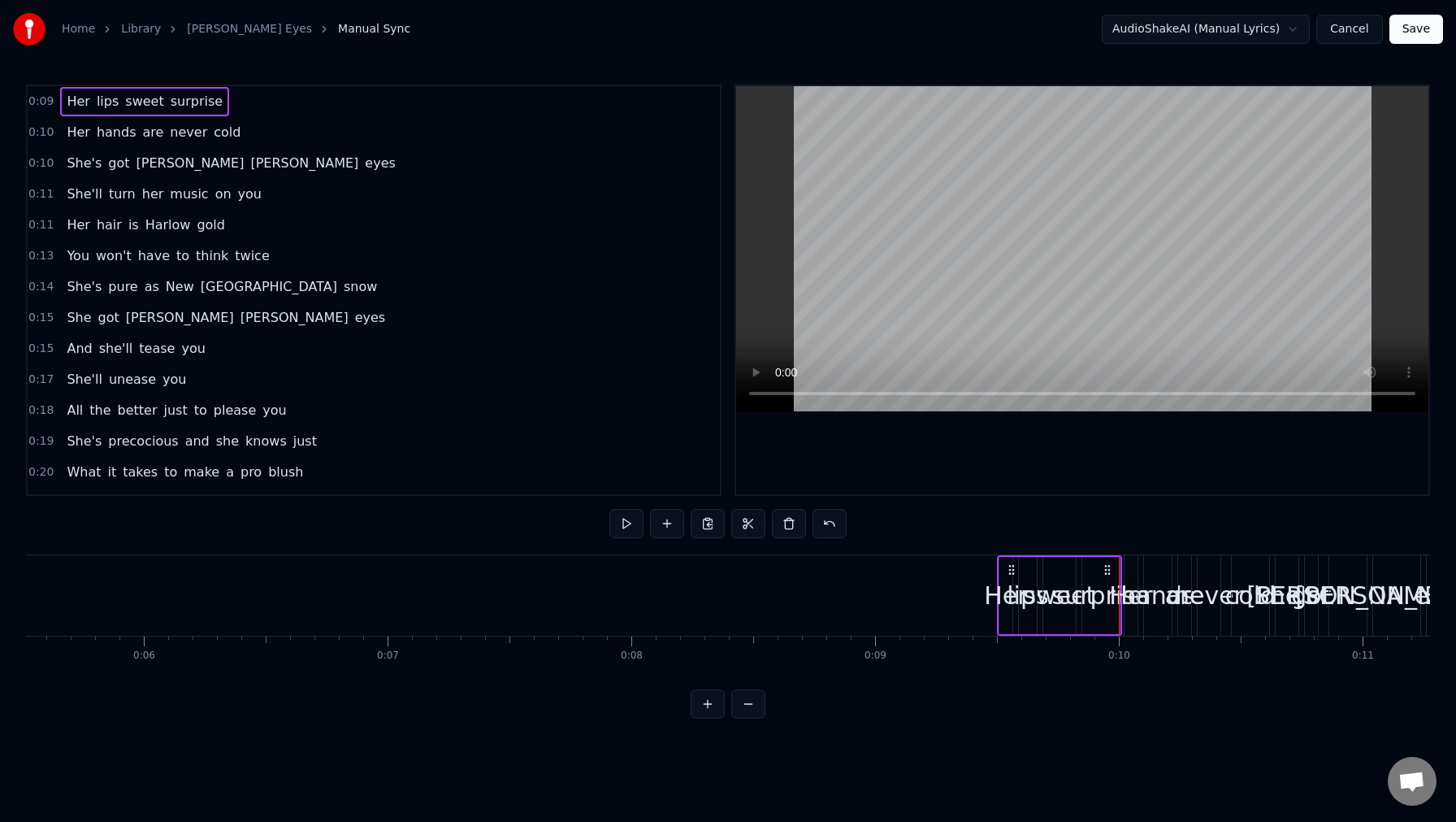
click at [623, 524] on button at bounding box center [627, 524] width 35 height 30
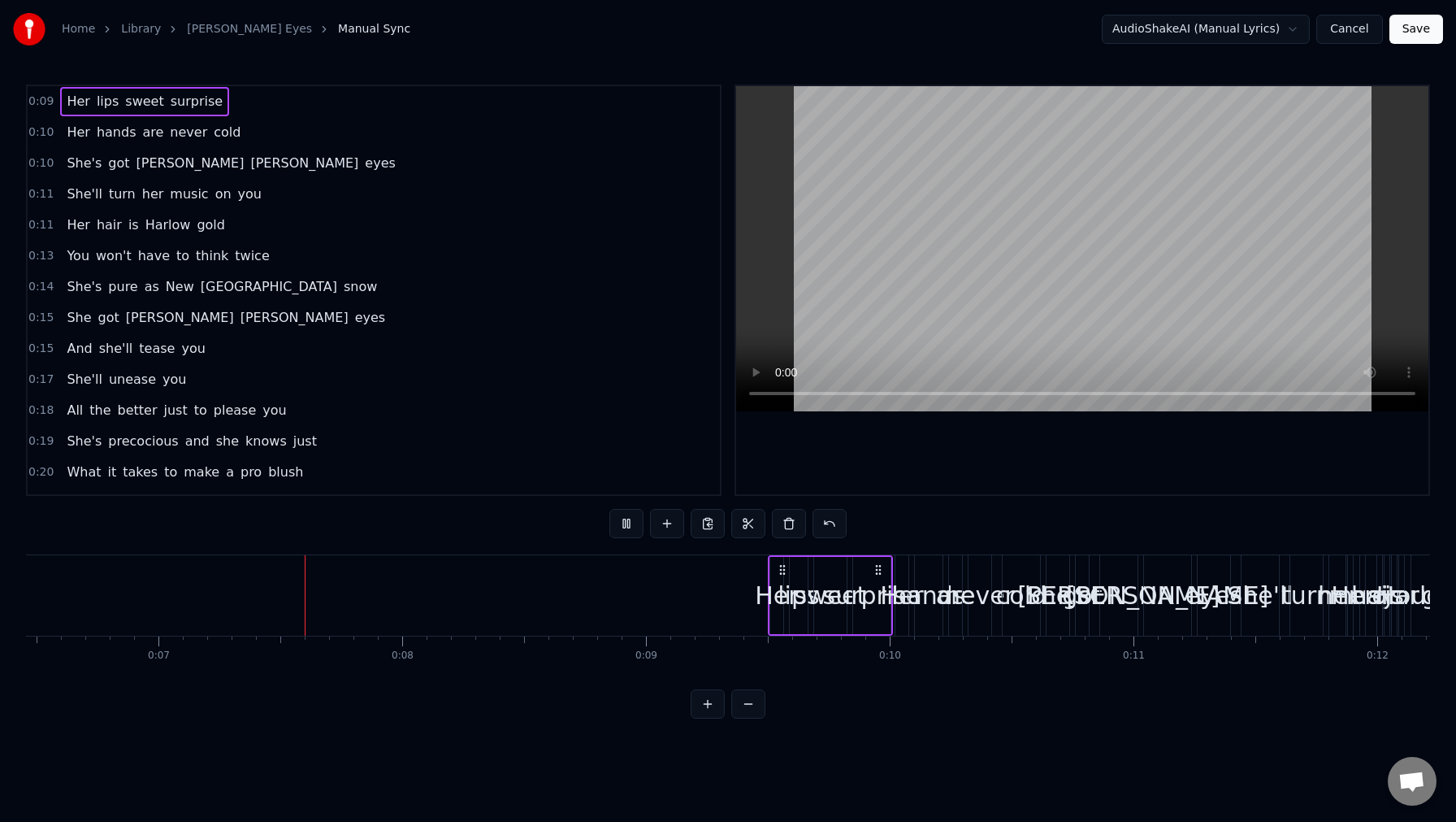
scroll to position [0, 1580]
click at [712, 705] on button at bounding box center [708, 704] width 35 height 30
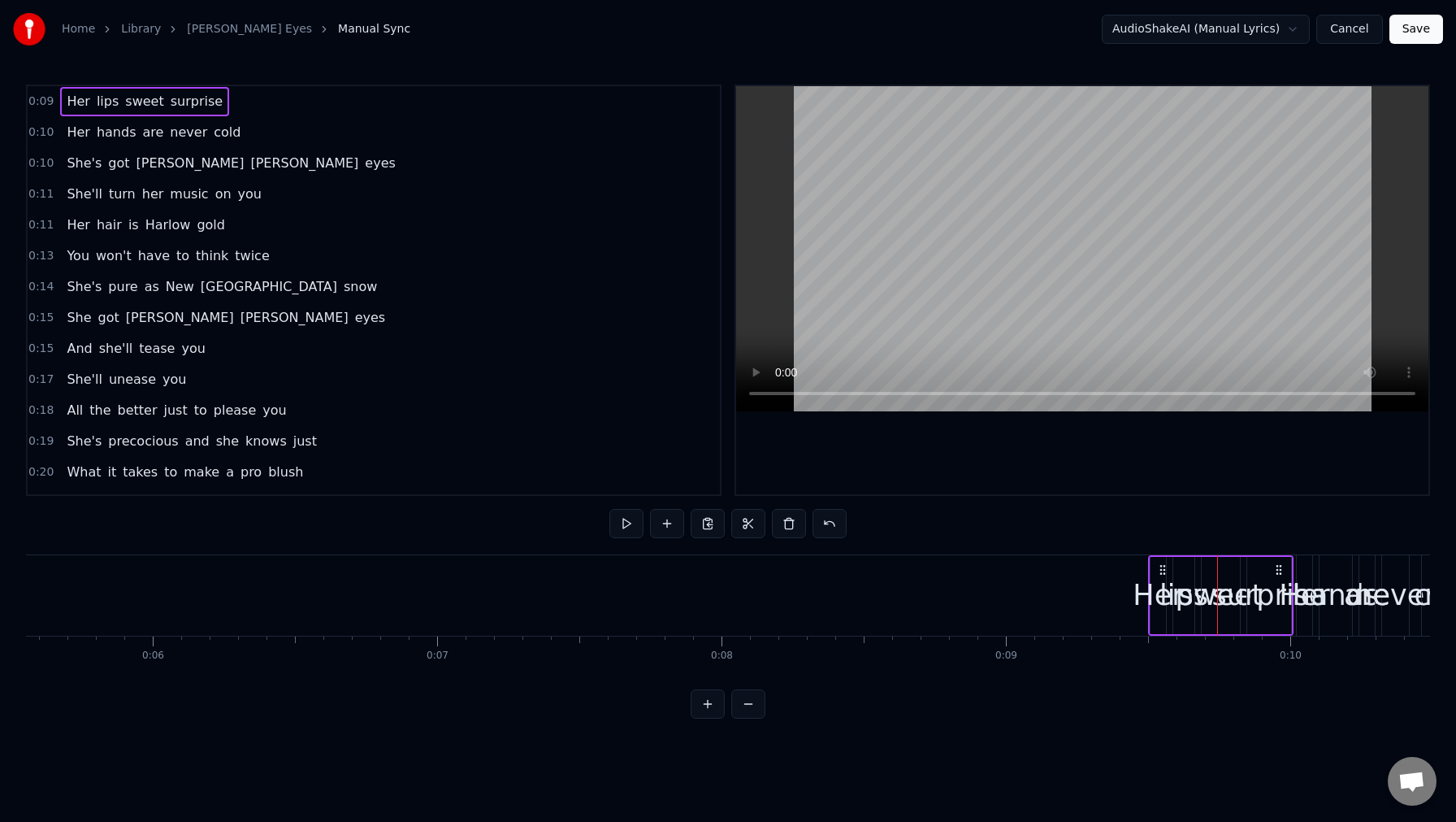
click at [712, 705] on button at bounding box center [708, 704] width 35 height 30
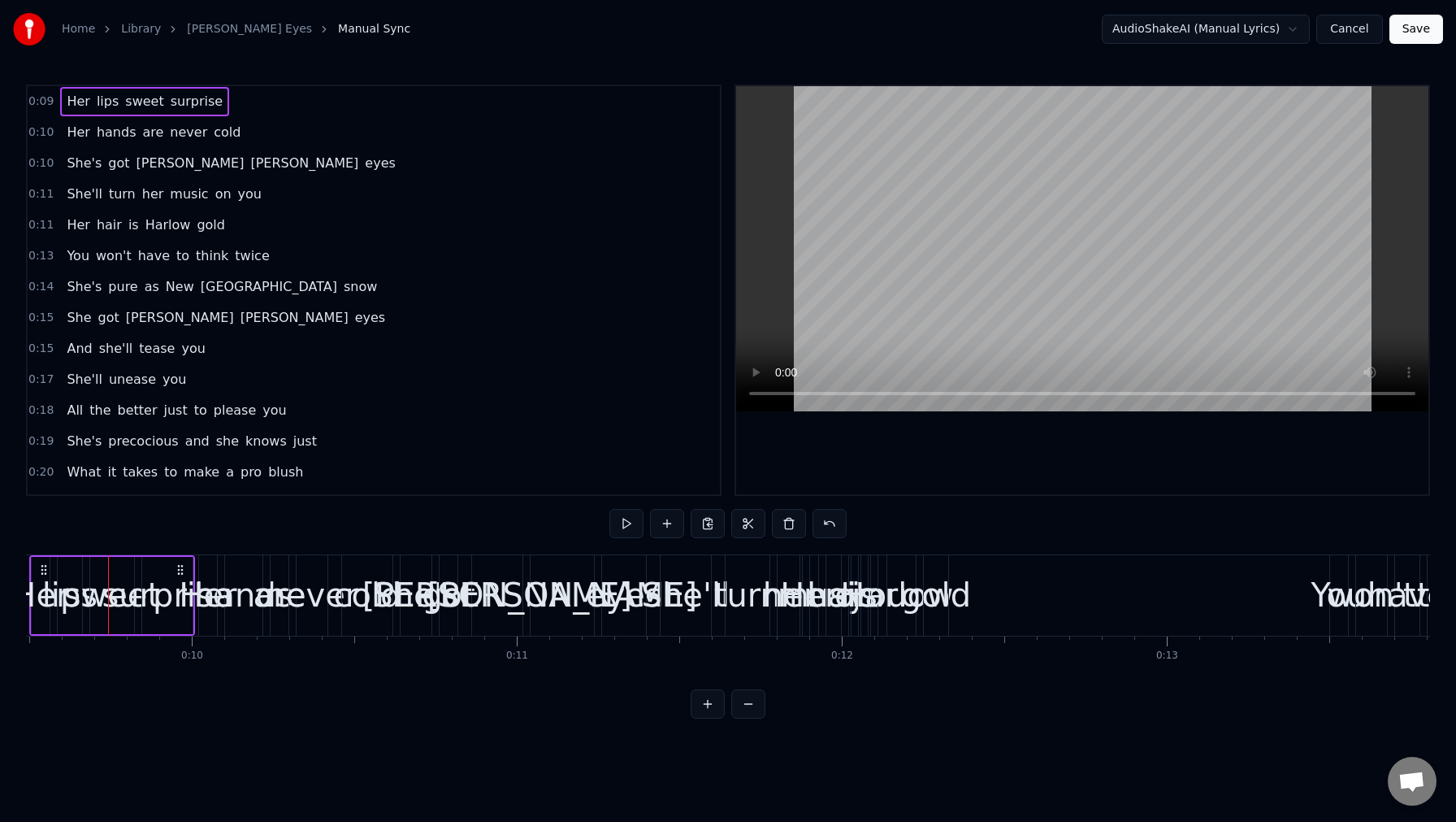
click at [740, 704] on button at bounding box center [749, 704] width 35 height 30
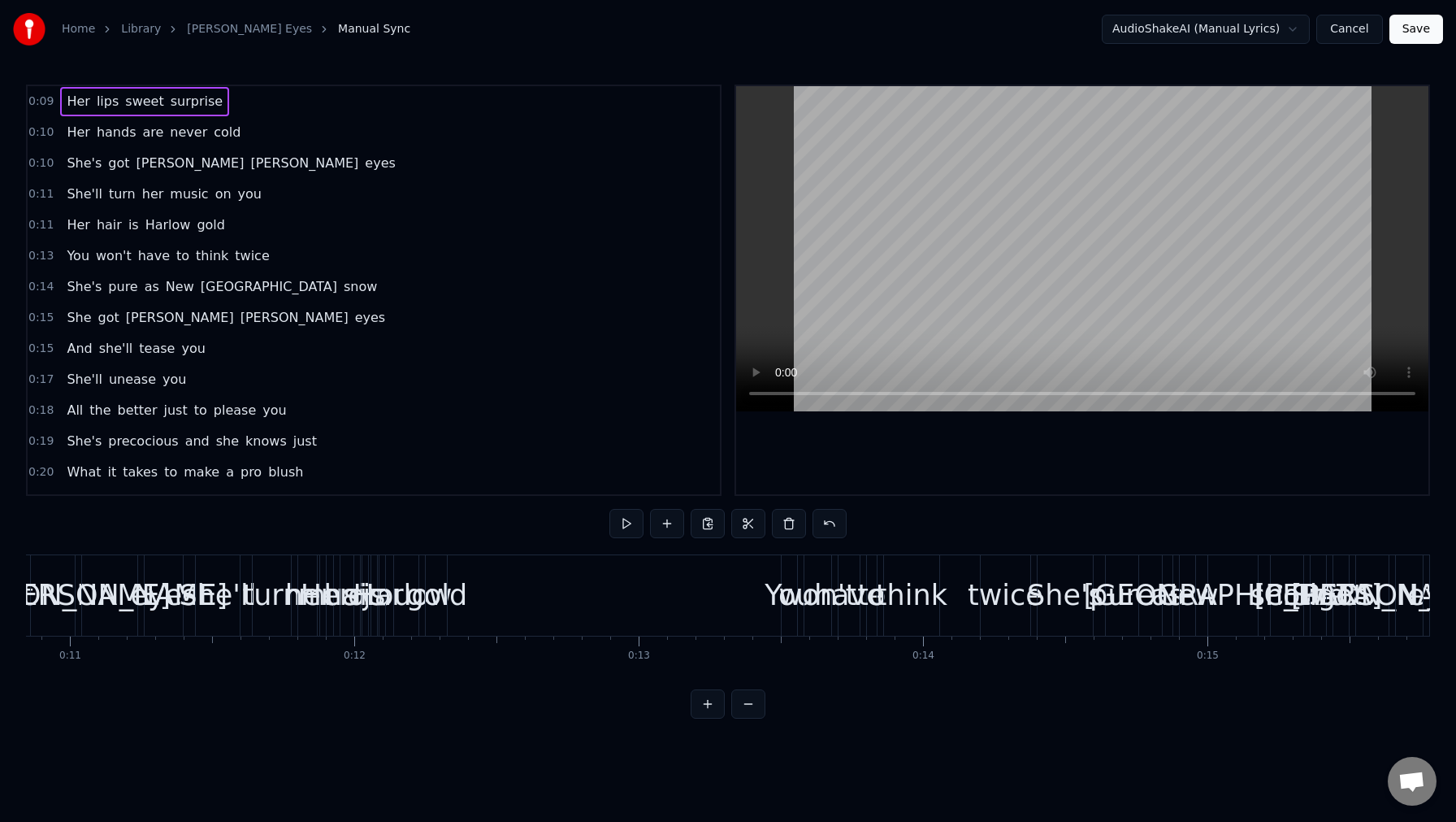
click at [740, 704] on button at bounding box center [749, 704] width 35 height 30
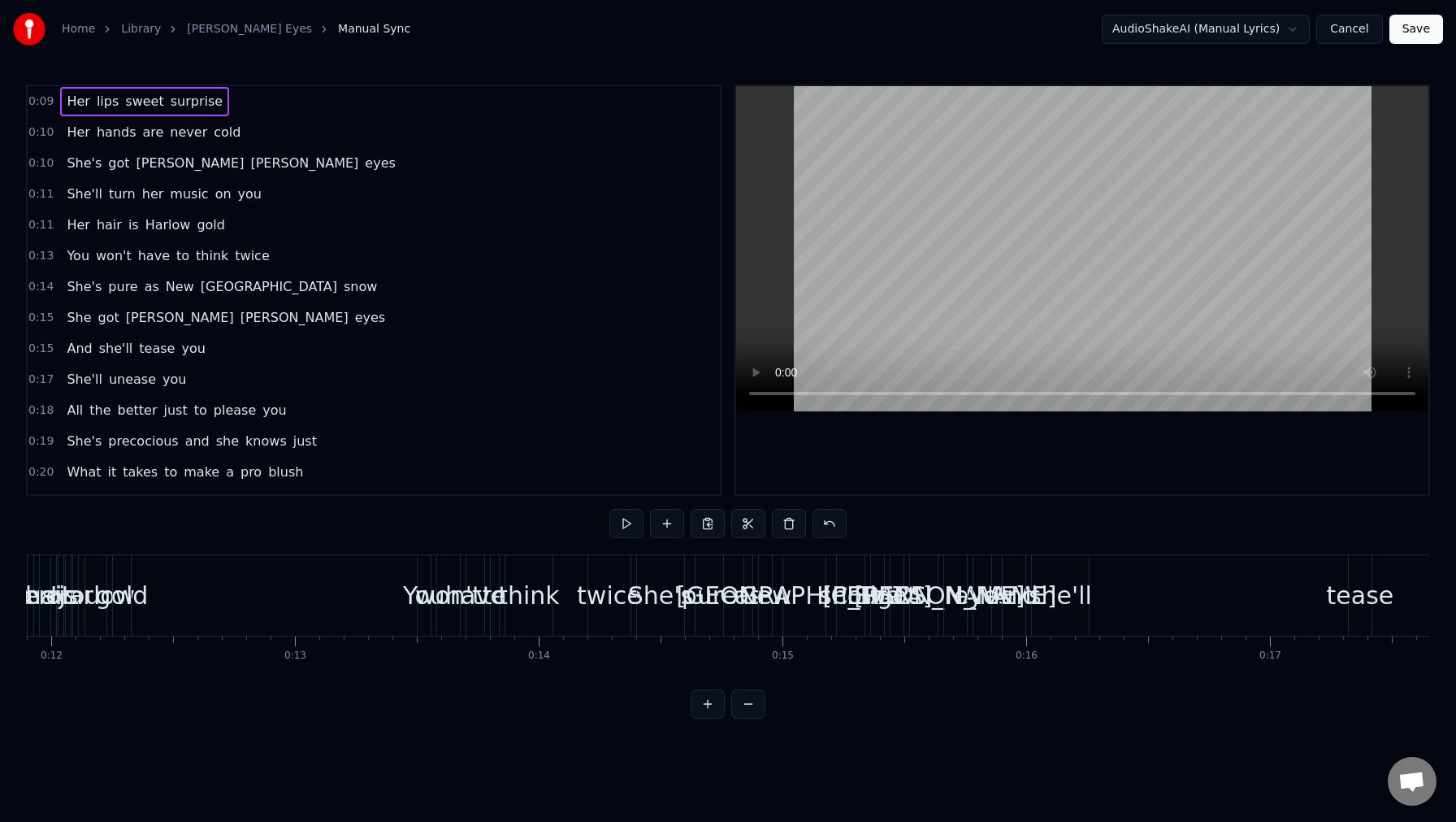
click at [740, 704] on button at bounding box center [749, 704] width 35 height 30
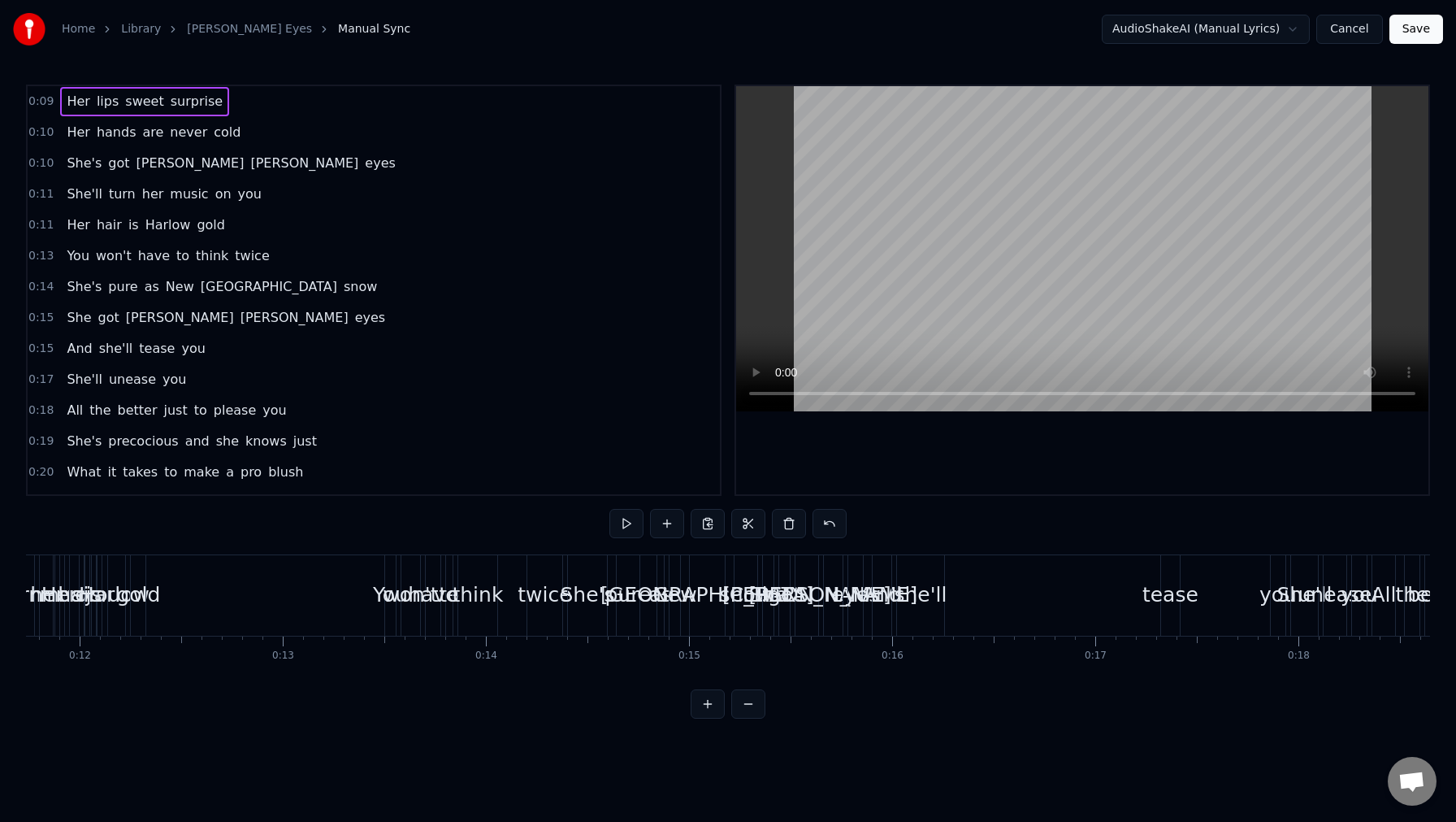
click at [740, 704] on button at bounding box center [749, 704] width 35 height 30
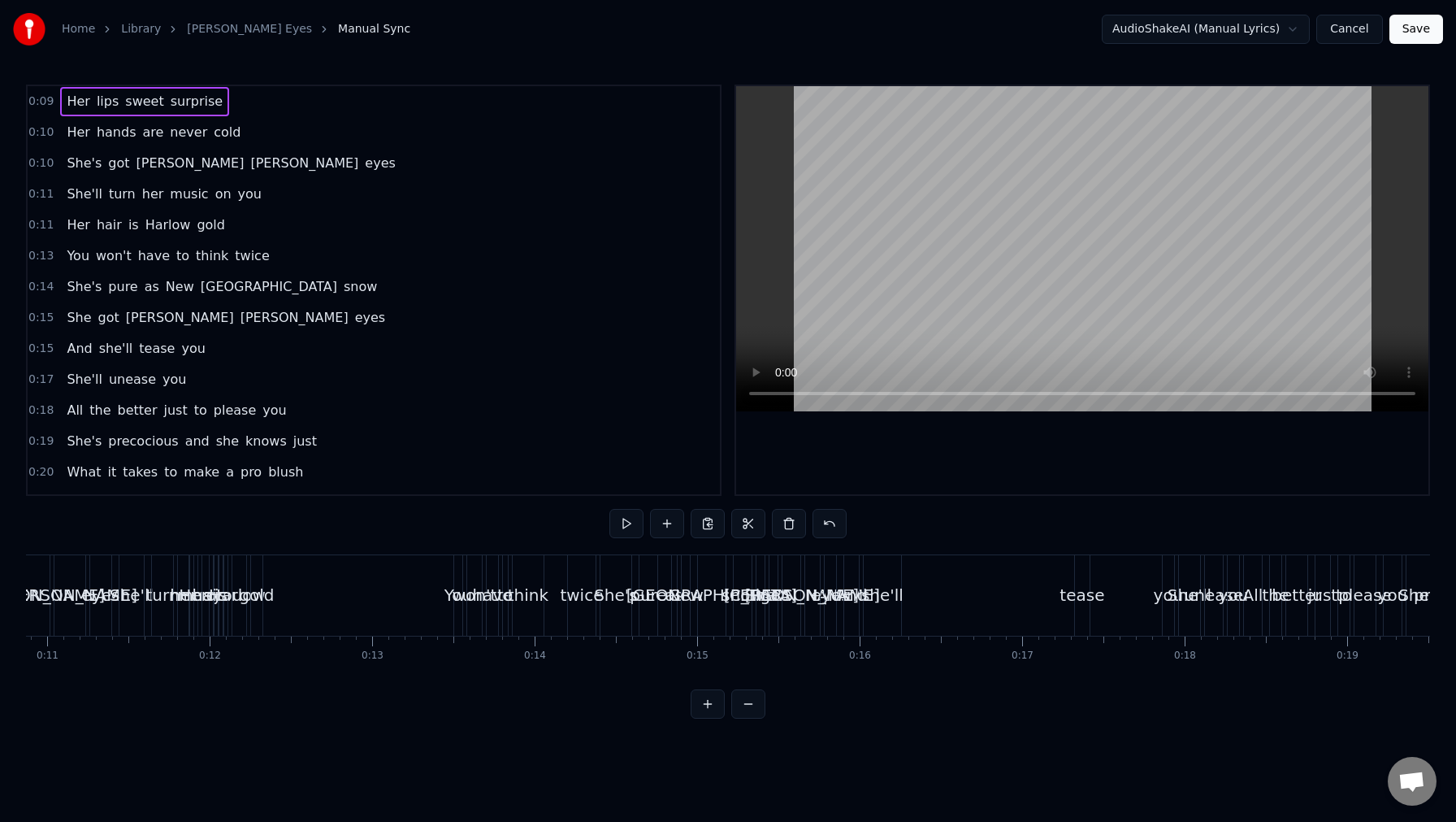
click at [740, 704] on button at bounding box center [749, 704] width 35 height 30
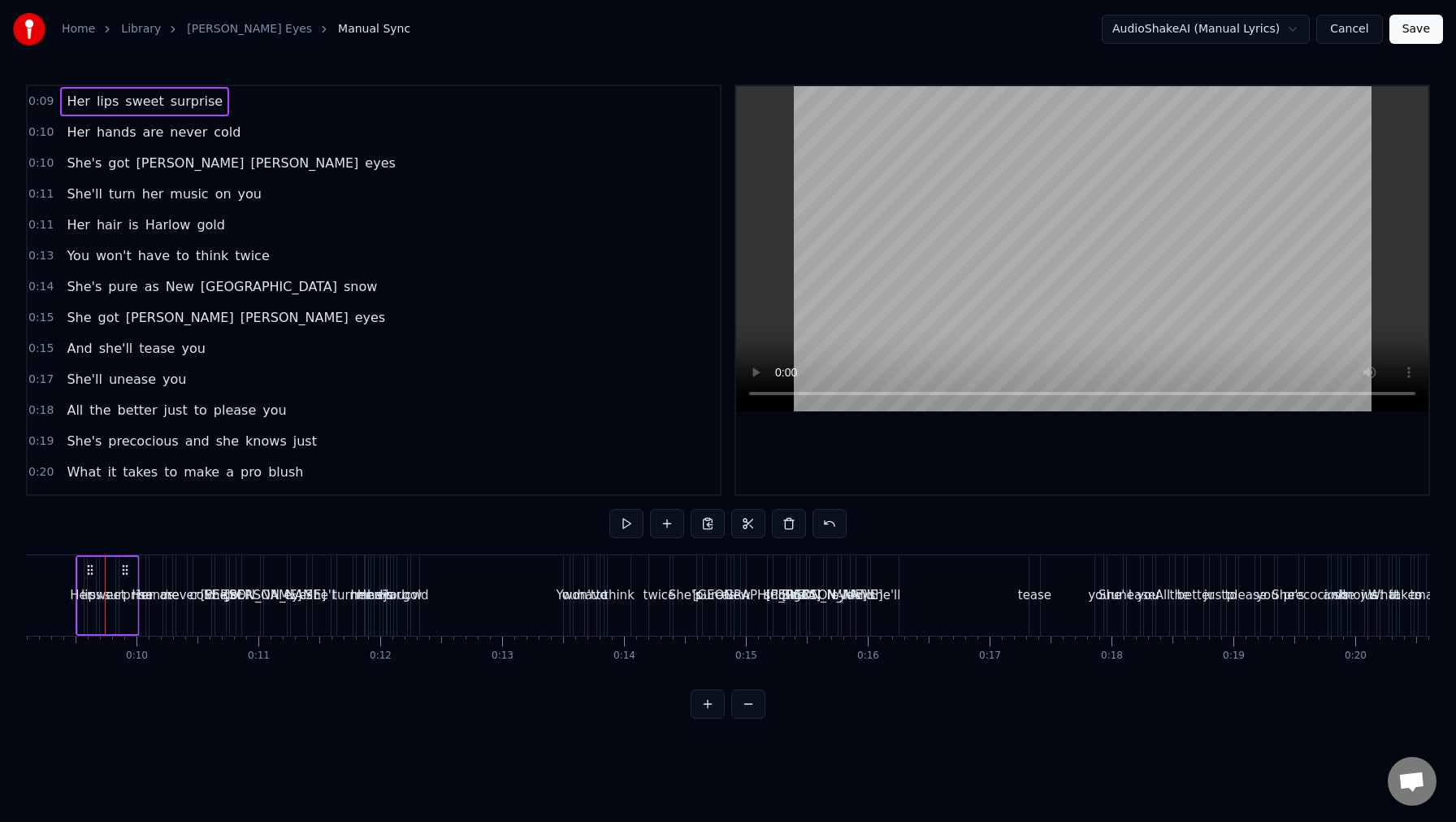
scroll to position [0, 1106]
click at [740, 704] on button at bounding box center [749, 704] width 35 height 30
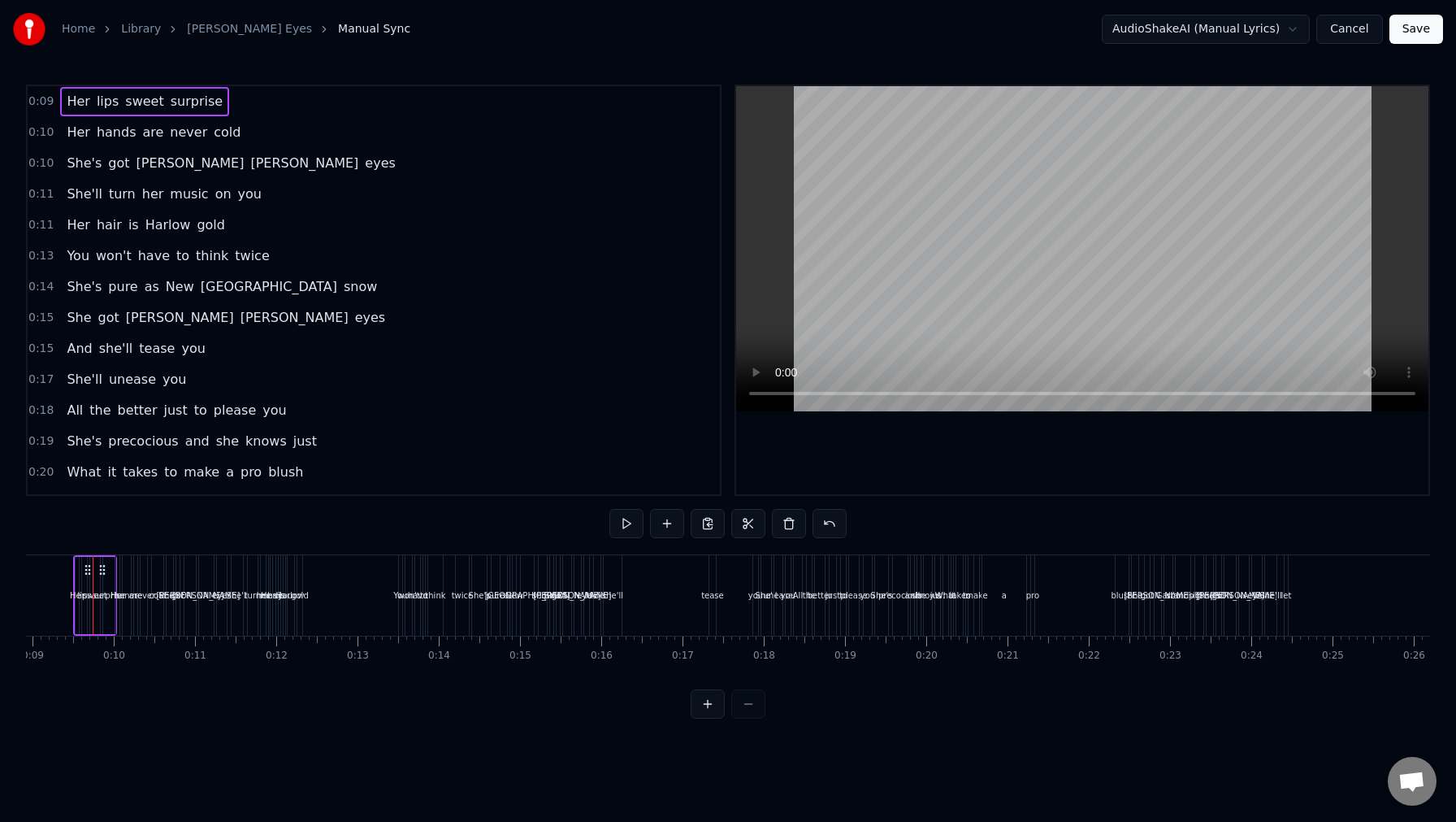
scroll to position [0, 710]
click at [52, 109] on span "0:09" at bounding box center [41, 102] width 25 height 16
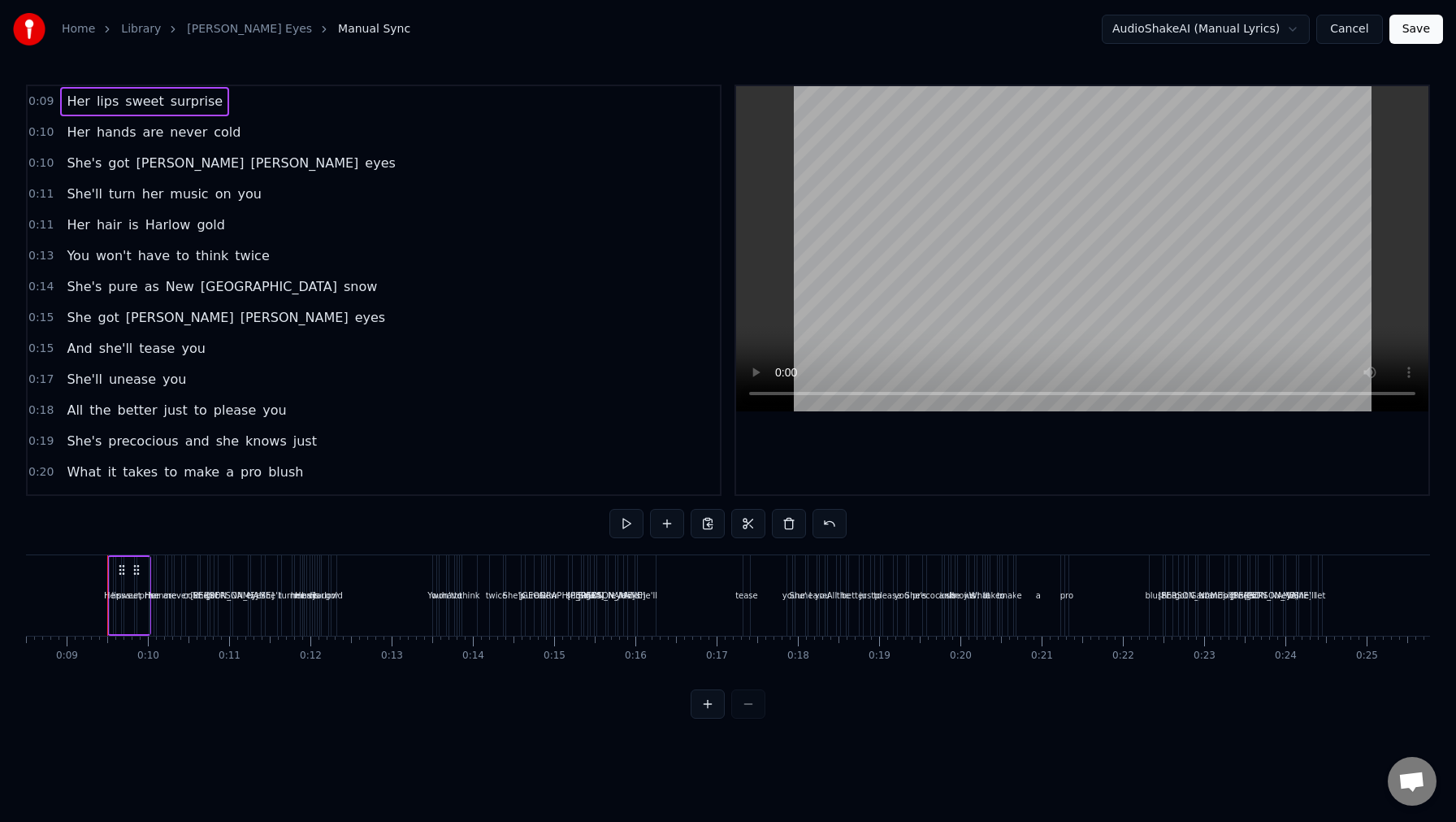
drag, startPoint x: 63, startPoint y: 99, endPoint x: 16, endPoint y: 95, distance: 47.2
click at [16, 95] on div "Home Library [PERSON_NAME] Eyes Manual Sync AudioShakeAI (Manual Lyrics) Cancel…" at bounding box center [728, 359] width 1456 height 718
drag, startPoint x: 67, startPoint y: 90, endPoint x: 176, endPoint y: 81, distance: 109.4
click at [176, 81] on div "Home Library [PERSON_NAME] Eyes Manual Sync AudioShakeAI (Manual Lyrics) Cancel…" at bounding box center [728, 359] width 1456 height 718
drag, startPoint x: 173, startPoint y: 88, endPoint x: 242, endPoint y: 89, distance: 69.0
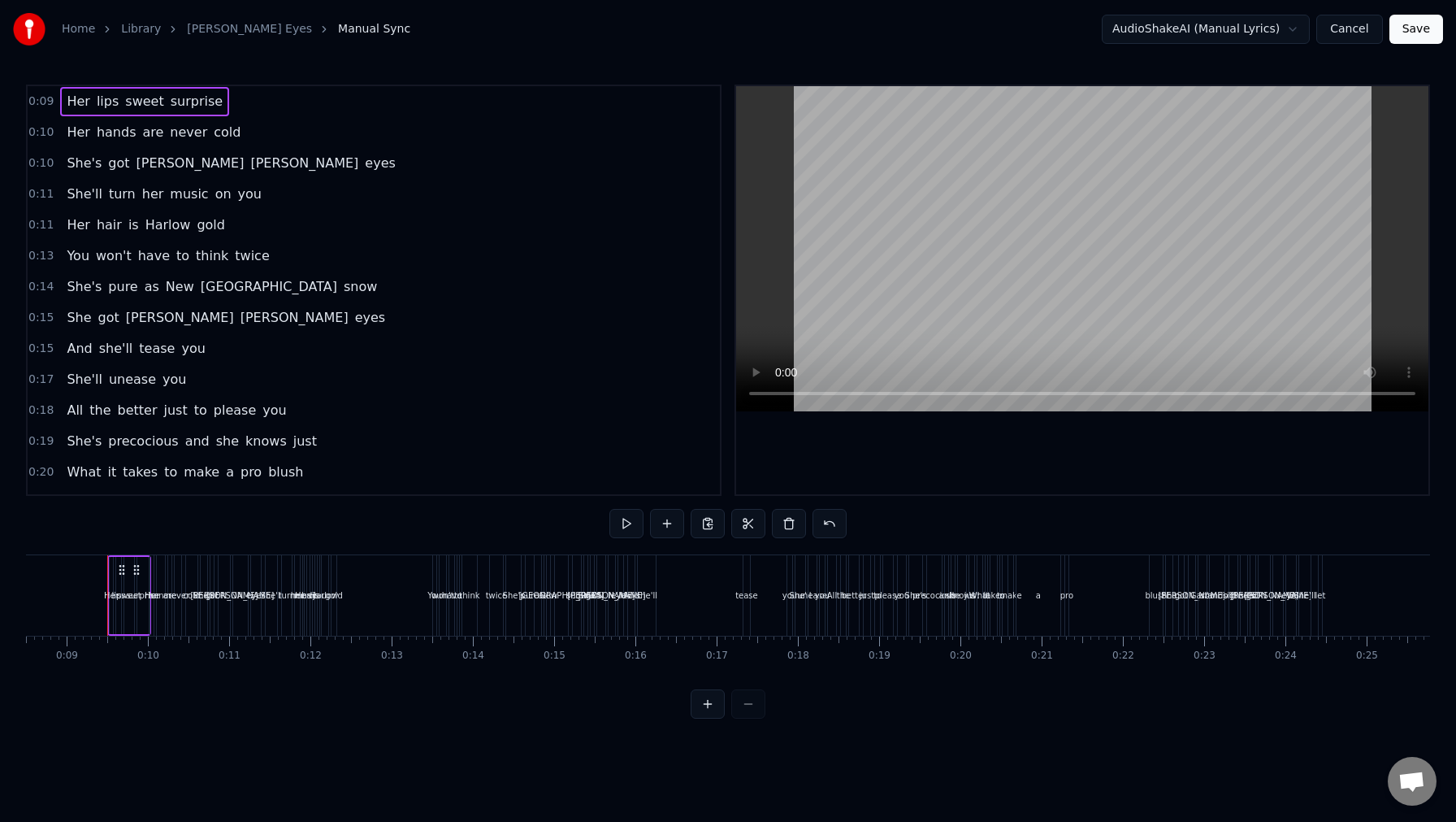
click at [242, 89] on div "0:09 Her lips sweet surprise" at bounding box center [374, 102] width 693 height 31
drag, startPoint x: 62, startPoint y: 104, endPoint x: 69, endPoint y: 87, distance: 18.4
click at [69, 87] on div "Her lips sweet surprise" at bounding box center [145, 102] width 169 height 30
click at [51, 103] on span "0:09" at bounding box center [41, 102] width 25 height 16
drag, startPoint x: 51, startPoint y: 103, endPoint x: 42, endPoint y: 103, distance: 9.0
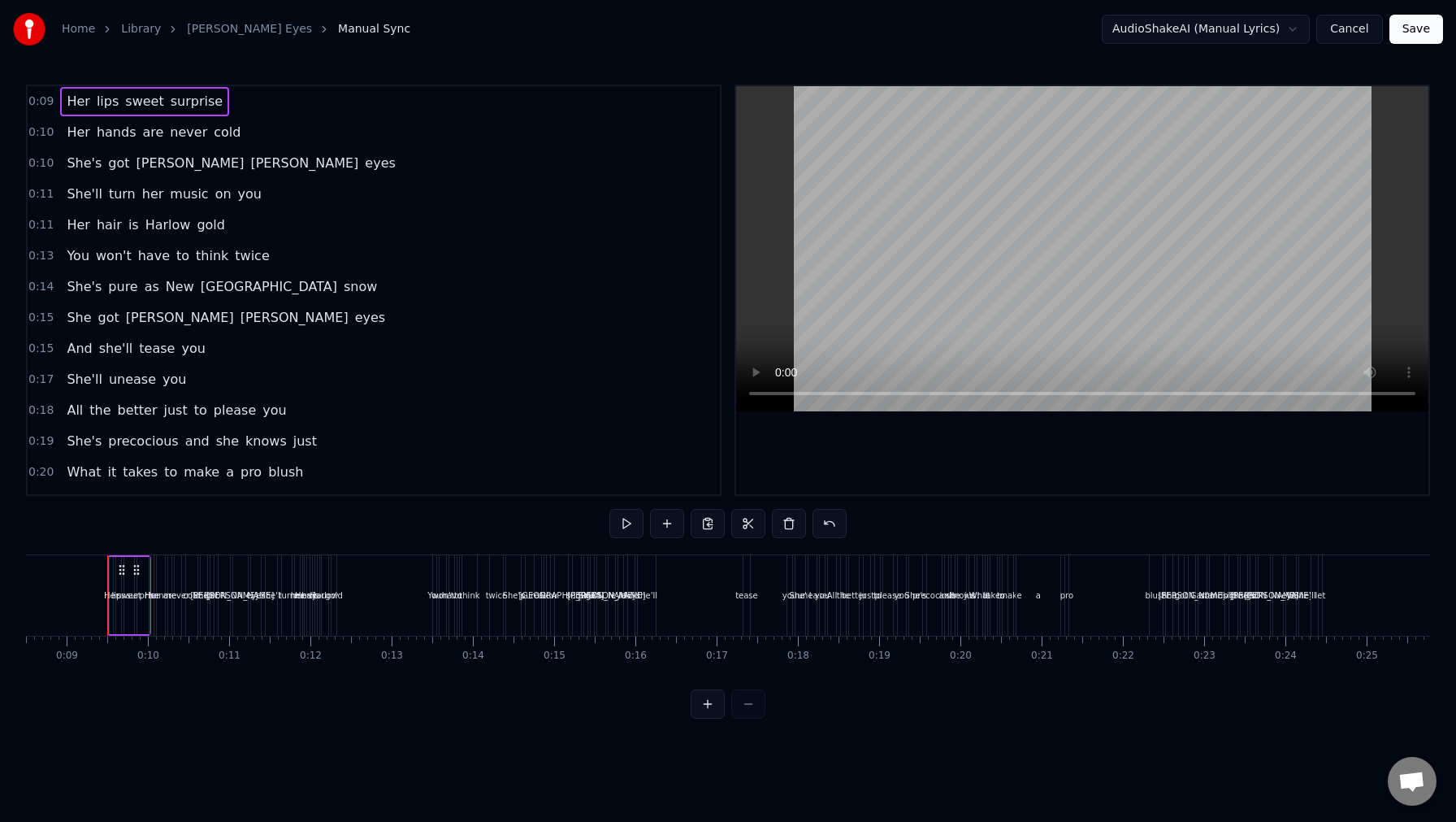
click at [51, 103] on span "0:09" at bounding box center [41, 102] width 25 height 16
click at [42, 103] on span "0:09" at bounding box center [41, 102] width 25 height 16
click at [364, 143] on html "Home Library [PERSON_NAME] Eyes Manual Sync AudioShakeAI (Manual Lyrics) Cancel…" at bounding box center [728, 372] width 1456 height 745
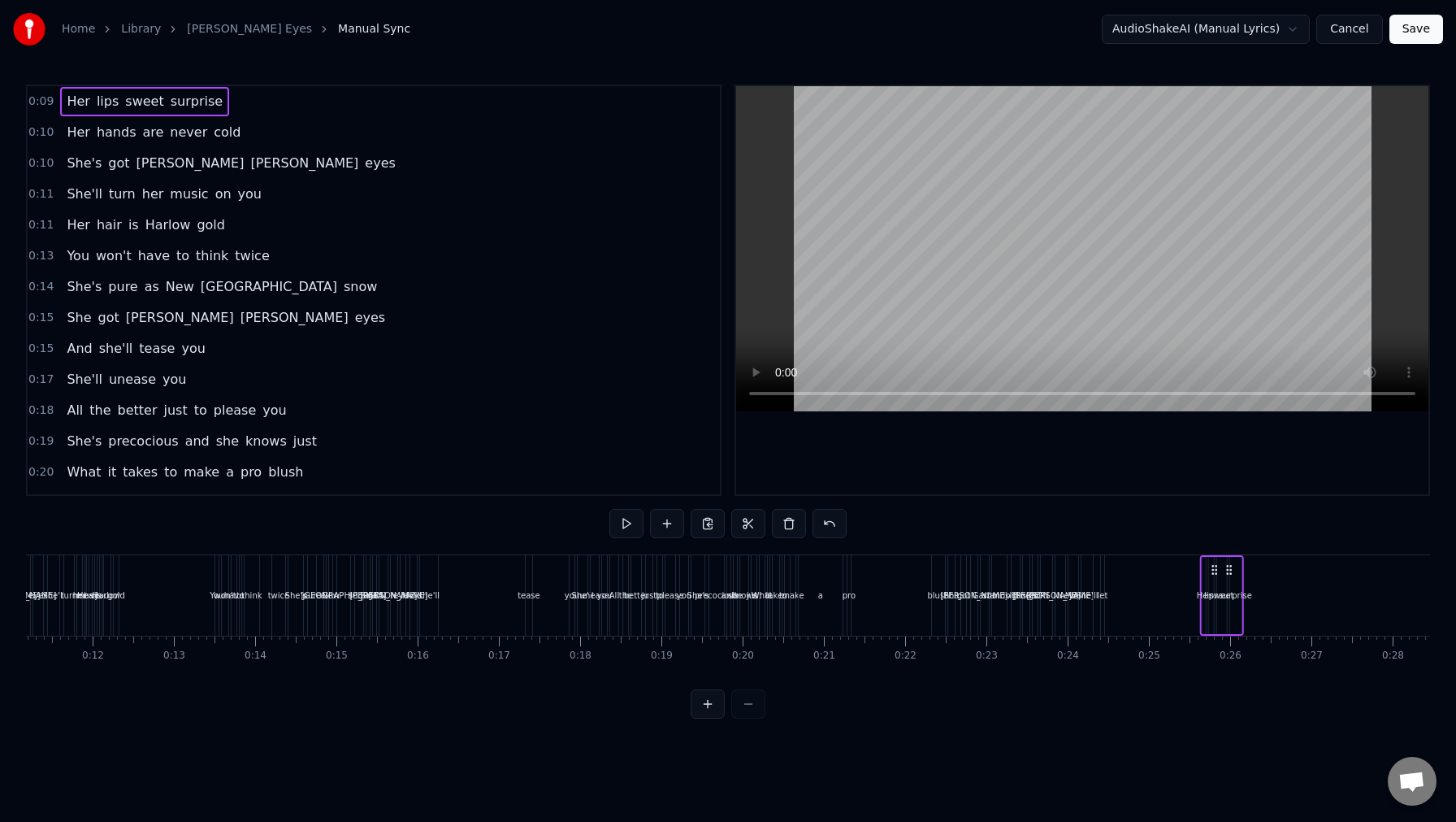
scroll to position [0, 933]
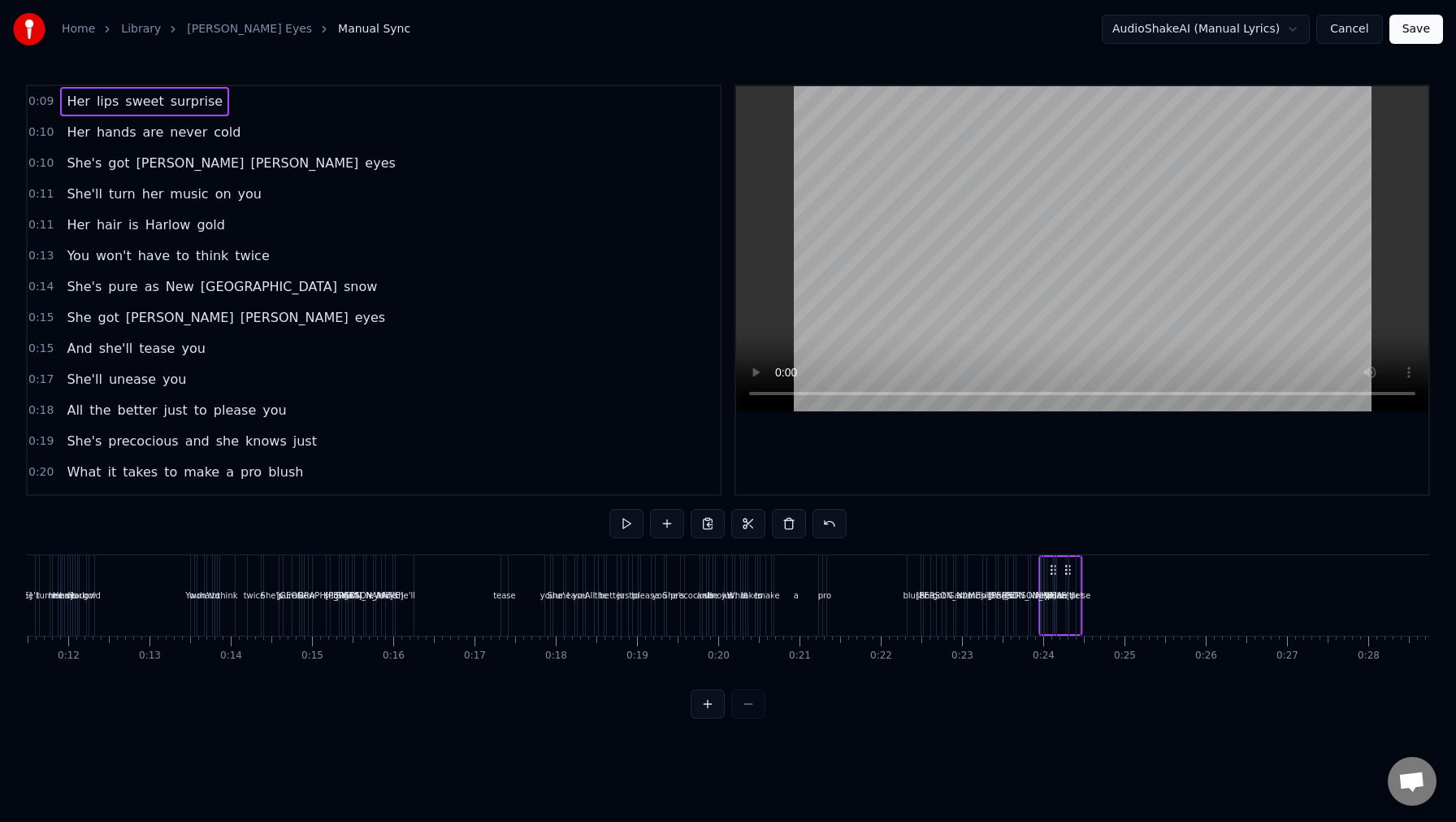
drag, startPoint x: 120, startPoint y: 568, endPoint x: 1052, endPoint y: 613, distance: 933.1
click at [228, 124] on div "Her hands are never cold" at bounding box center [153, 132] width 187 height 30
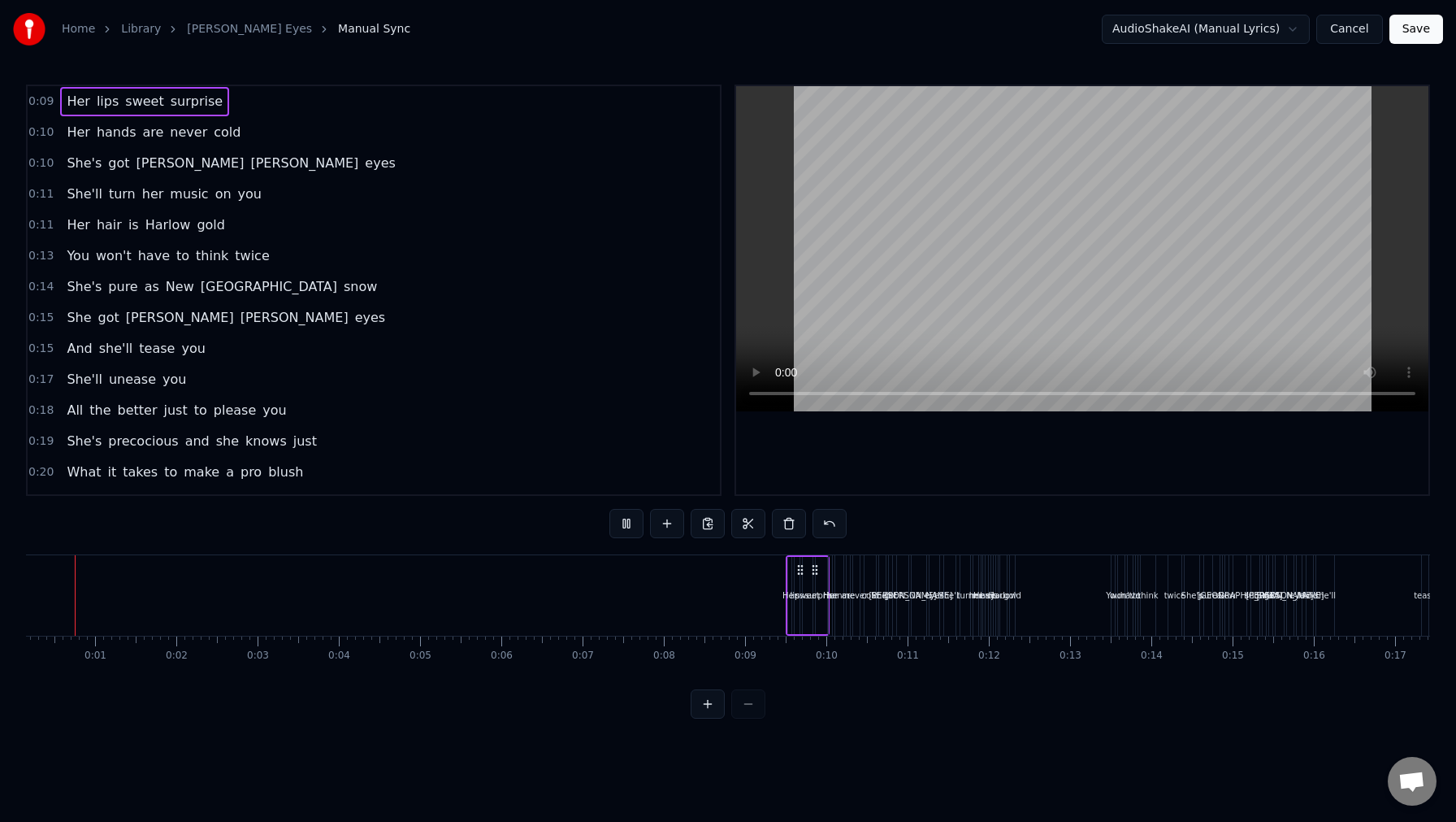
scroll to position [0, 0]
click at [1415, 30] on button "Save" at bounding box center [1416, 30] width 53 height 30
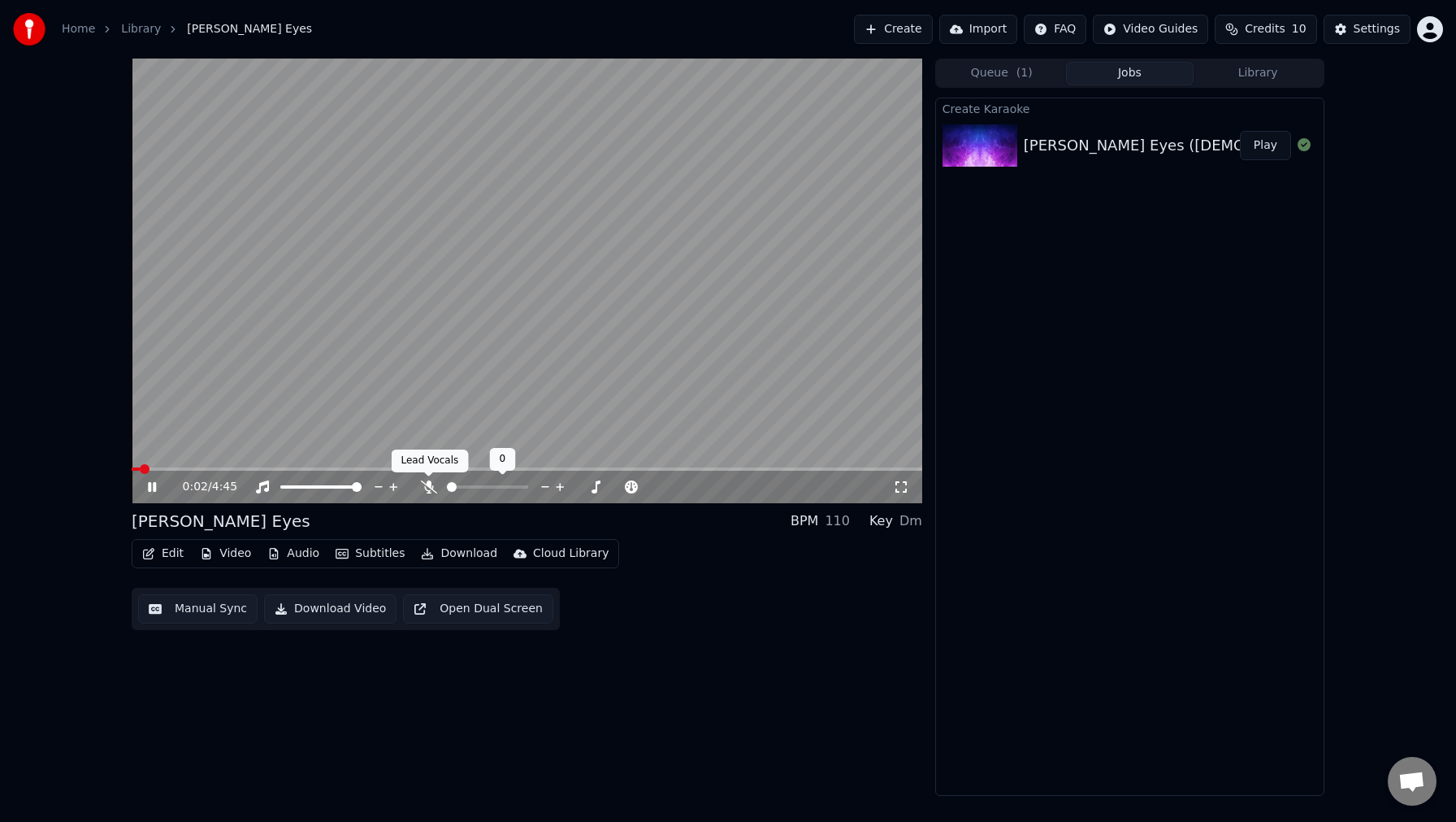
click at [435, 492] on icon at bounding box center [429, 487] width 16 height 13
click at [194, 468] on span at bounding box center [163, 469] width 63 height 3
click at [183, 468] on span at bounding box center [158, 469] width 53 height 3
click at [187, 466] on video at bounding box center [527, 280] width 790 height 445
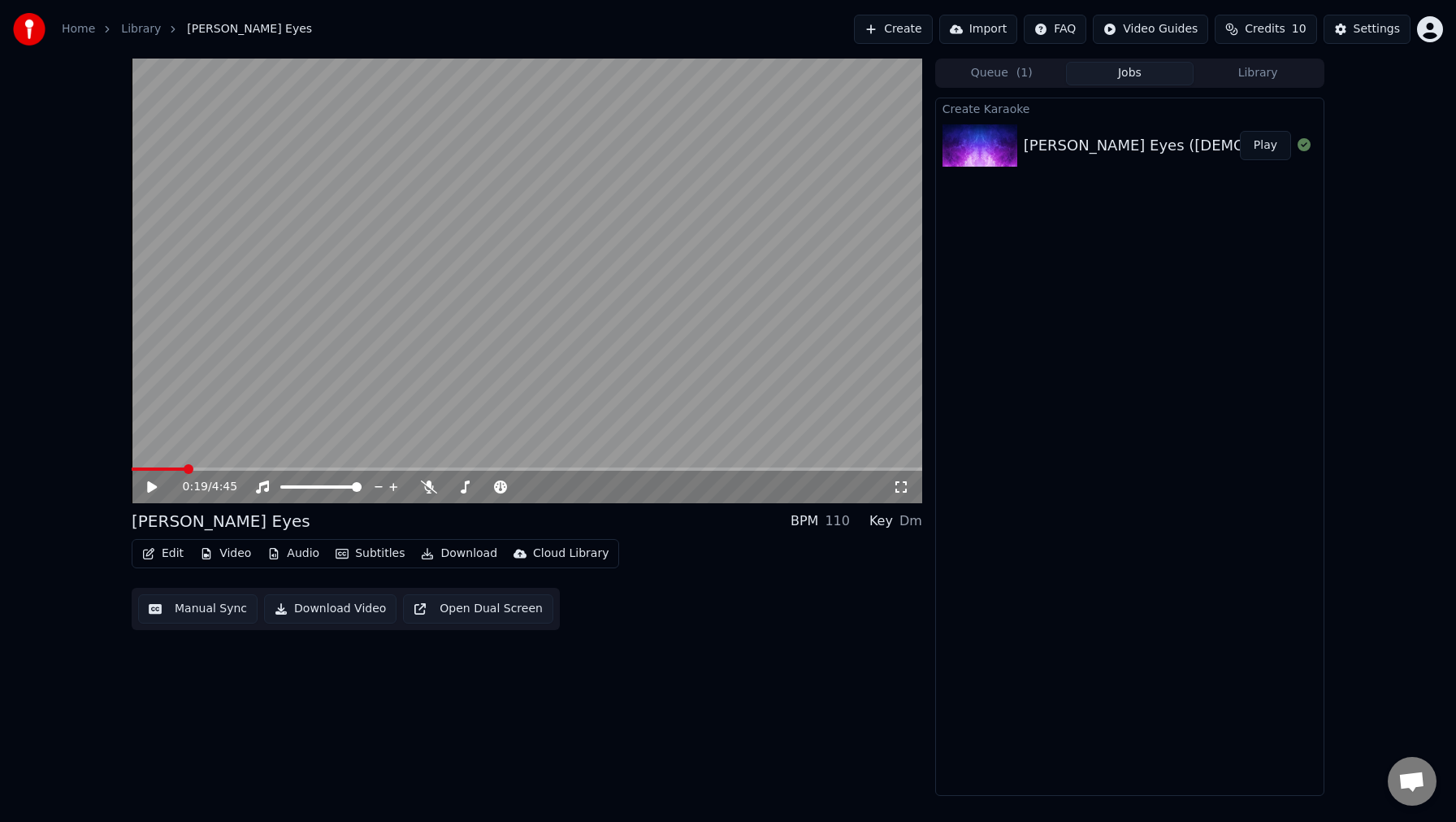
click at [184, 468] on span at bounding box center [158, 469] width 53 height 3
click at [192, 606] on button "Manual Sync" at bounding box center [197, 609] width 119 height 30
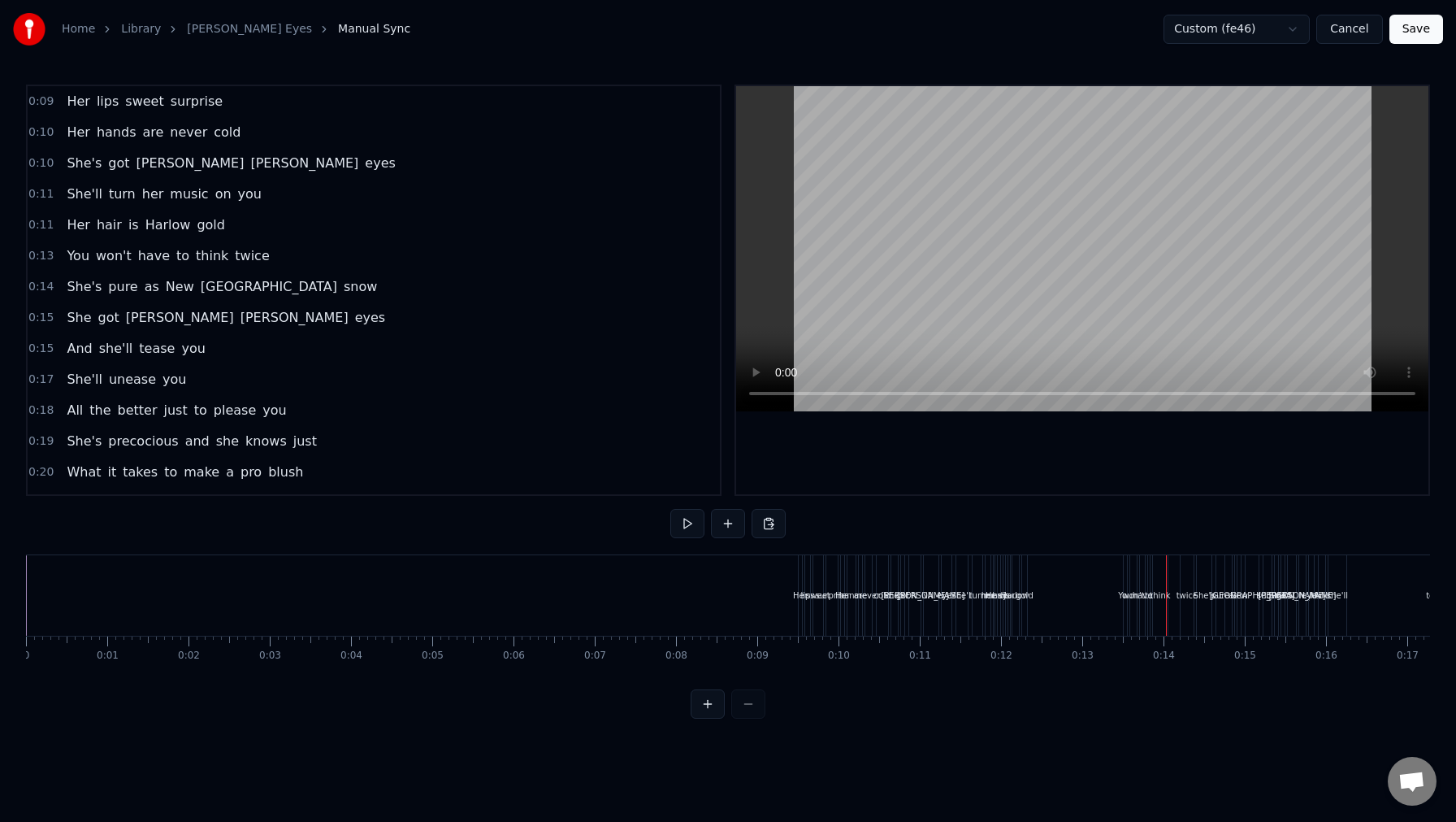
click at [1040, 589] on html "Home Library [PERSON_NAME] Eyes Manual Sync Custom (fe46) Cancel Save 0:09 Her …" at bounding box center [728, 372] width 1456 height 745
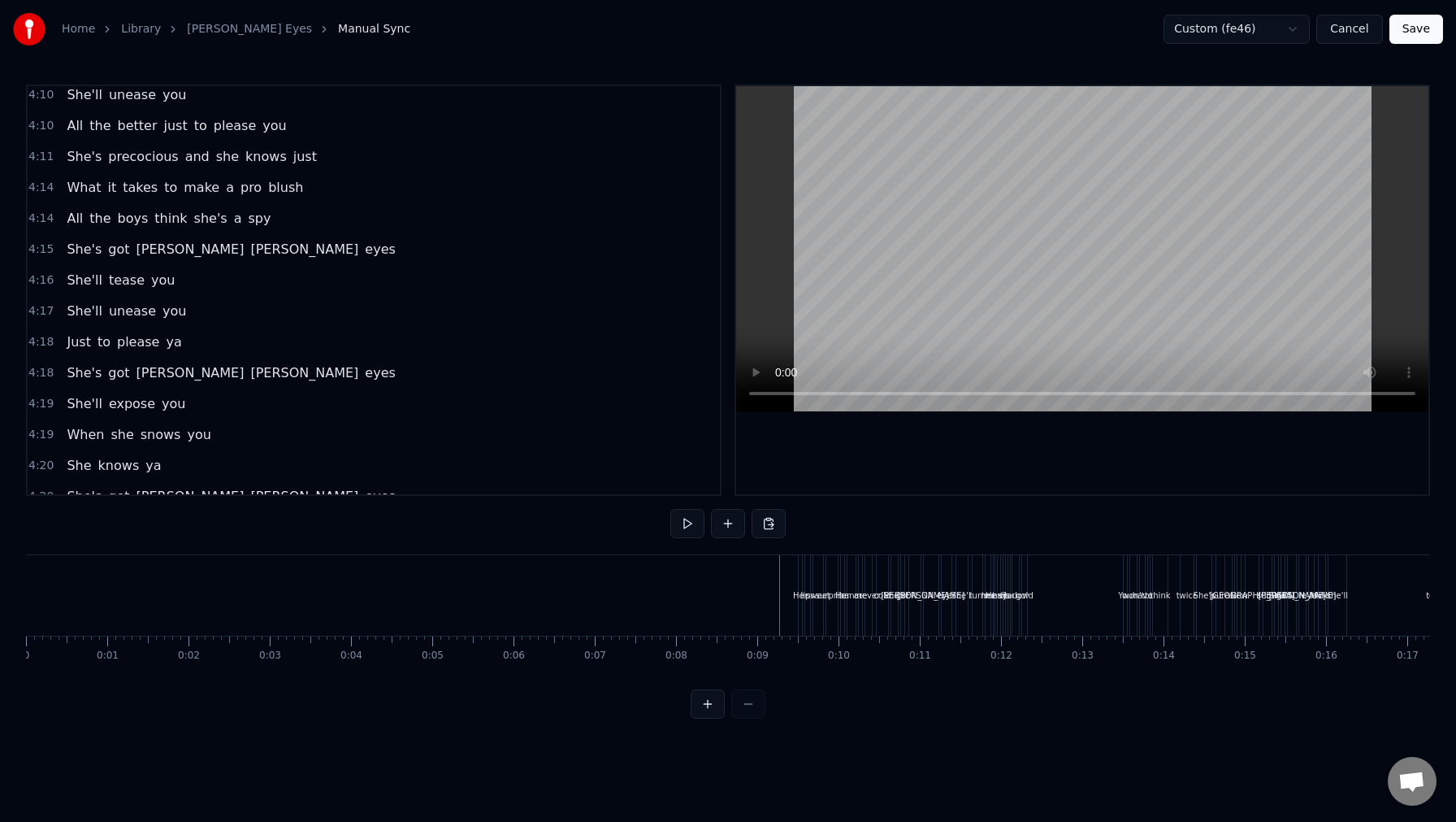
scroll to position [982, 0]
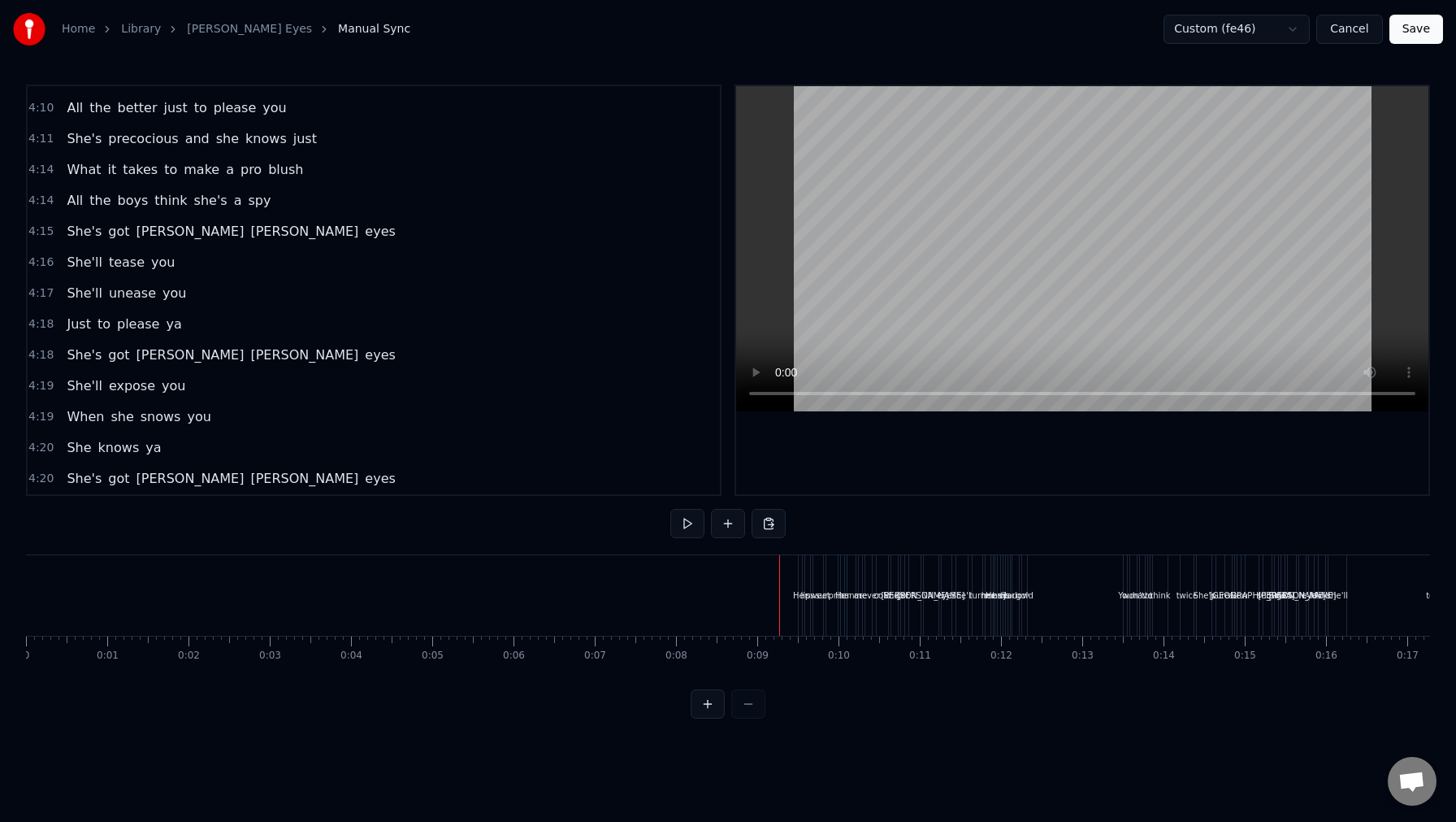
drag, startPoint x: 343, startPoint y: 479, endPoint x: 160, endPoint y: 125, distance: 398.5
click at [160, 125] on div "0:09 Her lips sweet surprise 0:10 Her hands are never cold 0:10 She's got [PERS…" at bounding box center [374, 290] width 696 height 411
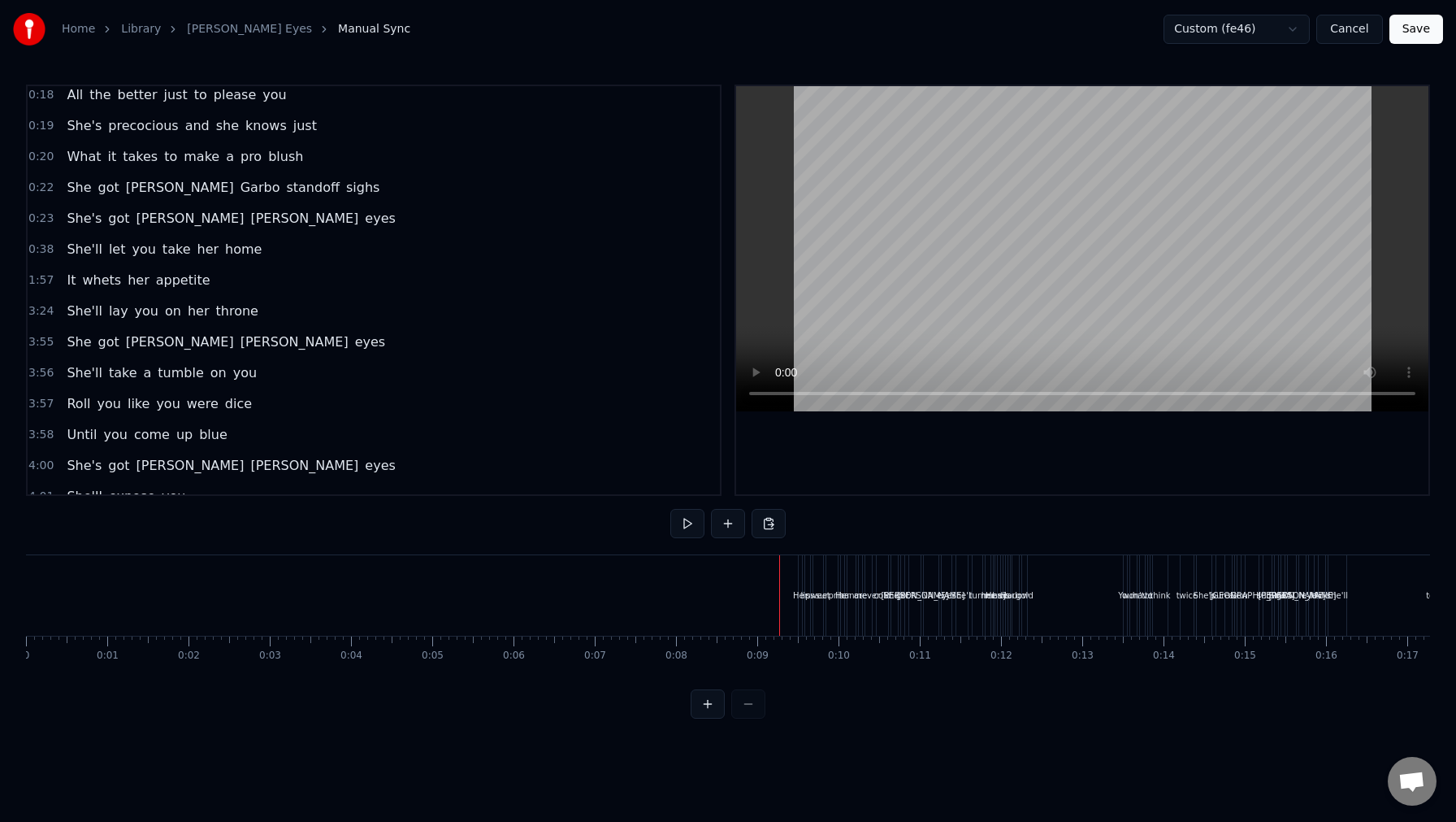
scroll to position [0, 0]
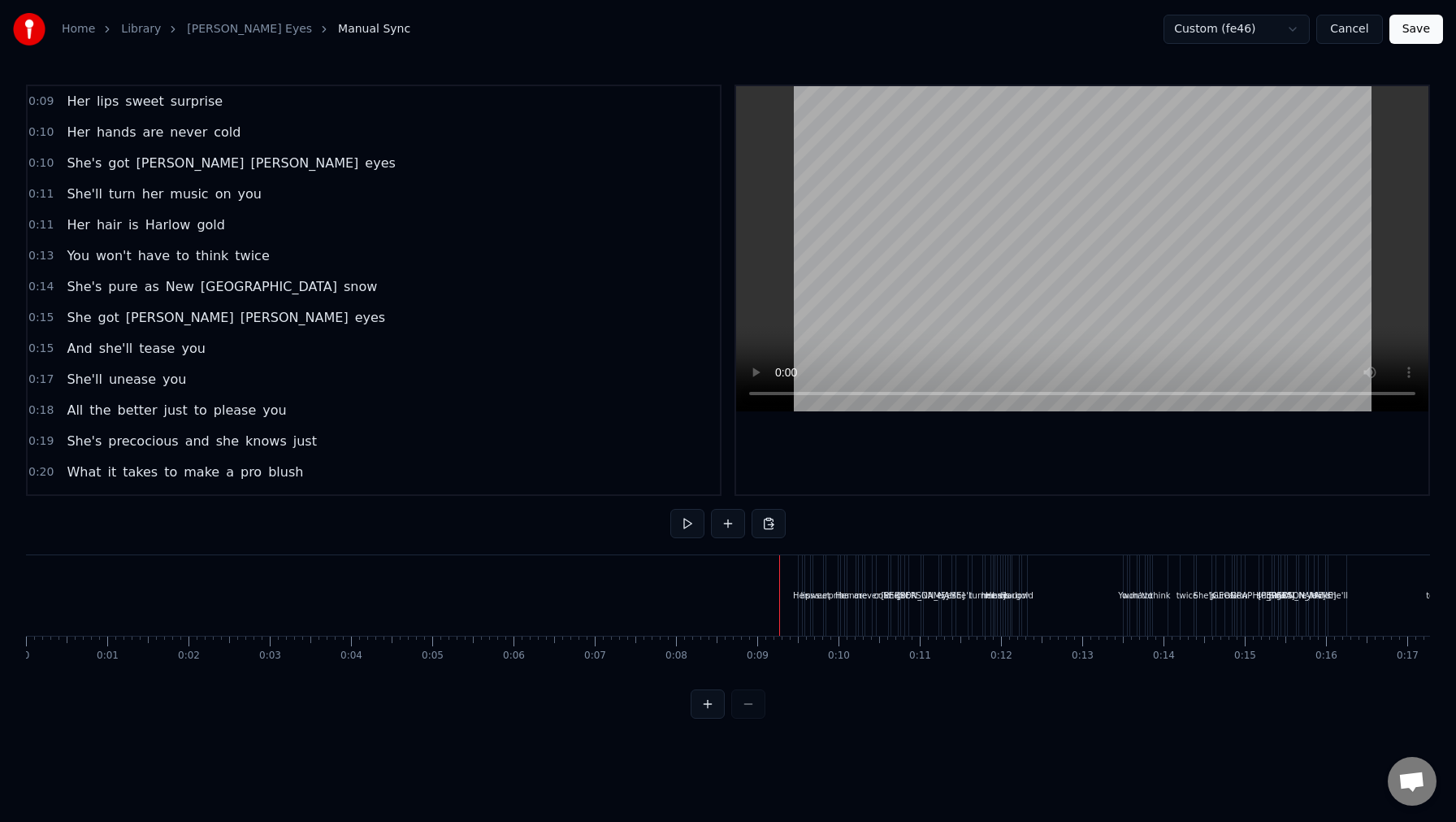
drag, startPoint x: 32, startPoint y: 95, endPoint x: 306, endPoint y: 275, distance: 327.8
click at [306, 275] on div "0:09 Her lips sweet surprise 0:10 Her hands are never cold 0:10 She's got [PERS…" at bounding box center [374, 290] width 696 height 411
click at [240, 31] on link "[PERSON_NAME] Eyes" at bounding box center [249, 30] width 125 height 16
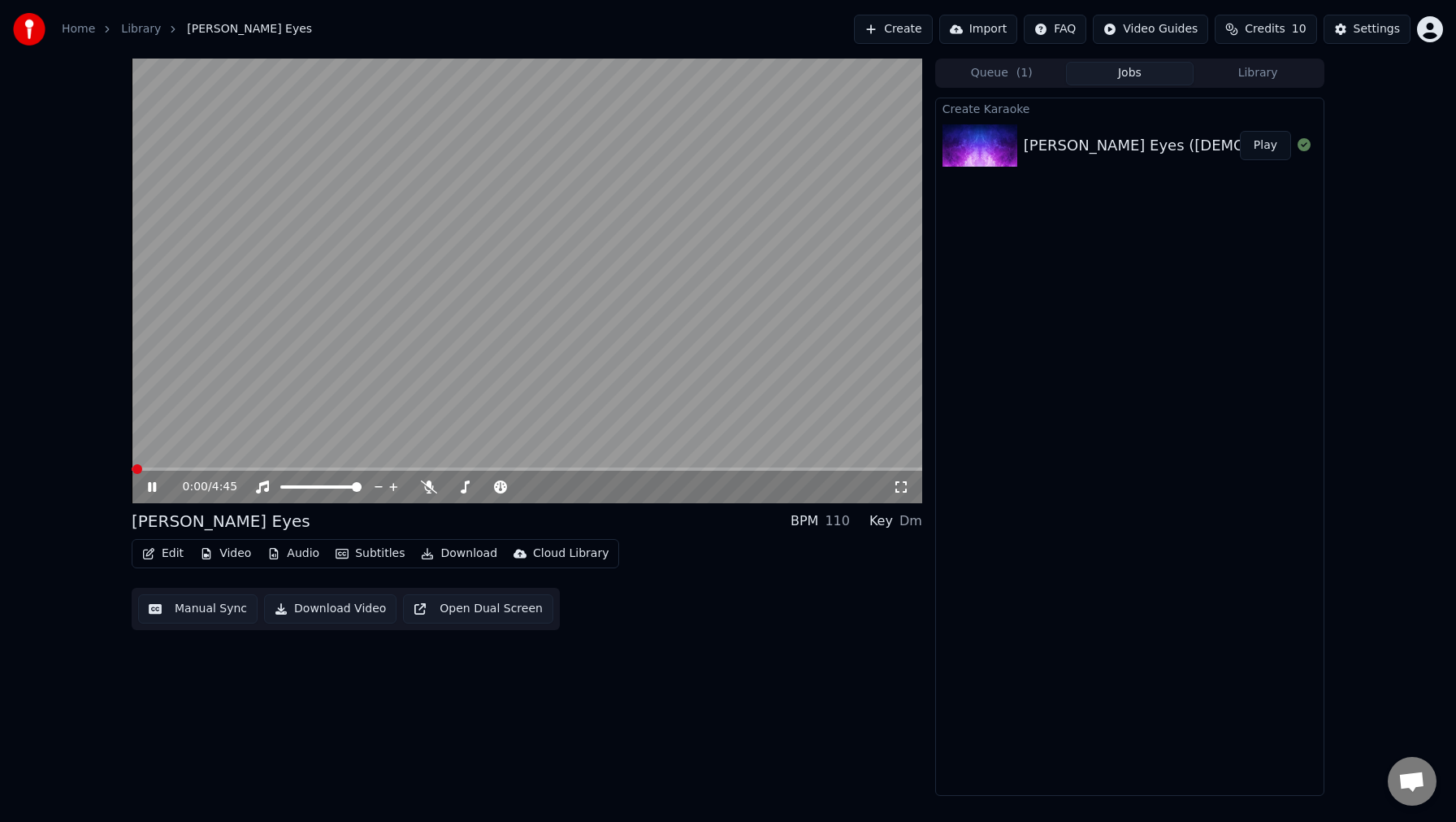
click at [233, 603] on button "Manual Sync" at bounding box center [197, 609] width 119 height 30
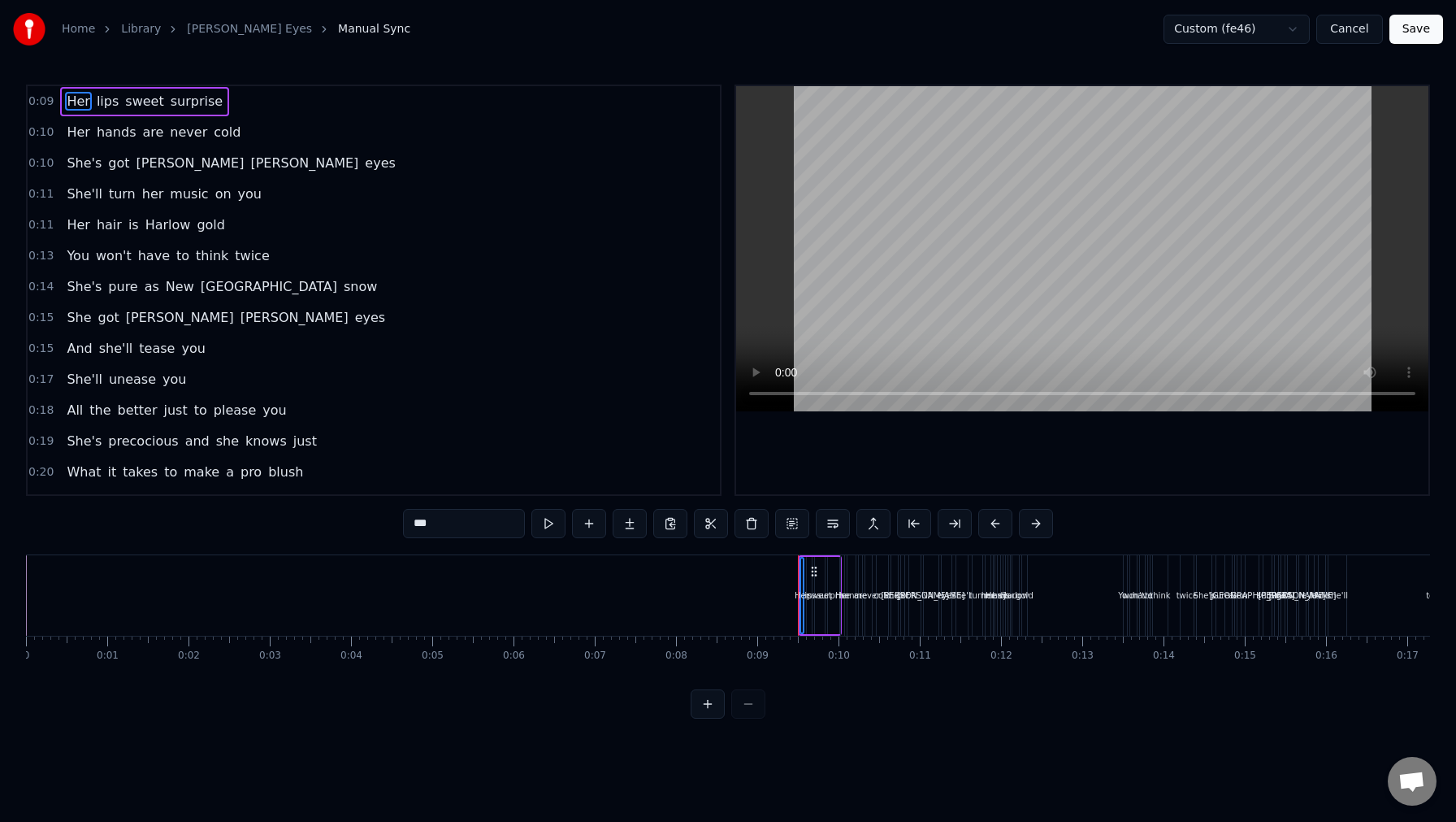
click at [440, 523] on input "***" at bounding box center [464, 524] width 122 height 30
click at [26, 105] on div "0:09 Her lips sweet surprise 0:10 Her hands are never cold 0:10 She's got [PERS…" at bounding box center [374, 290] width 696 height 411
click at [1216, 26] on html "Home Library [PERSON_NAME] Eyes Manual Sync Custom (fe46) Cancel Save 0:09 Her …" at bounding box center [728, 372] width 1456 height 745
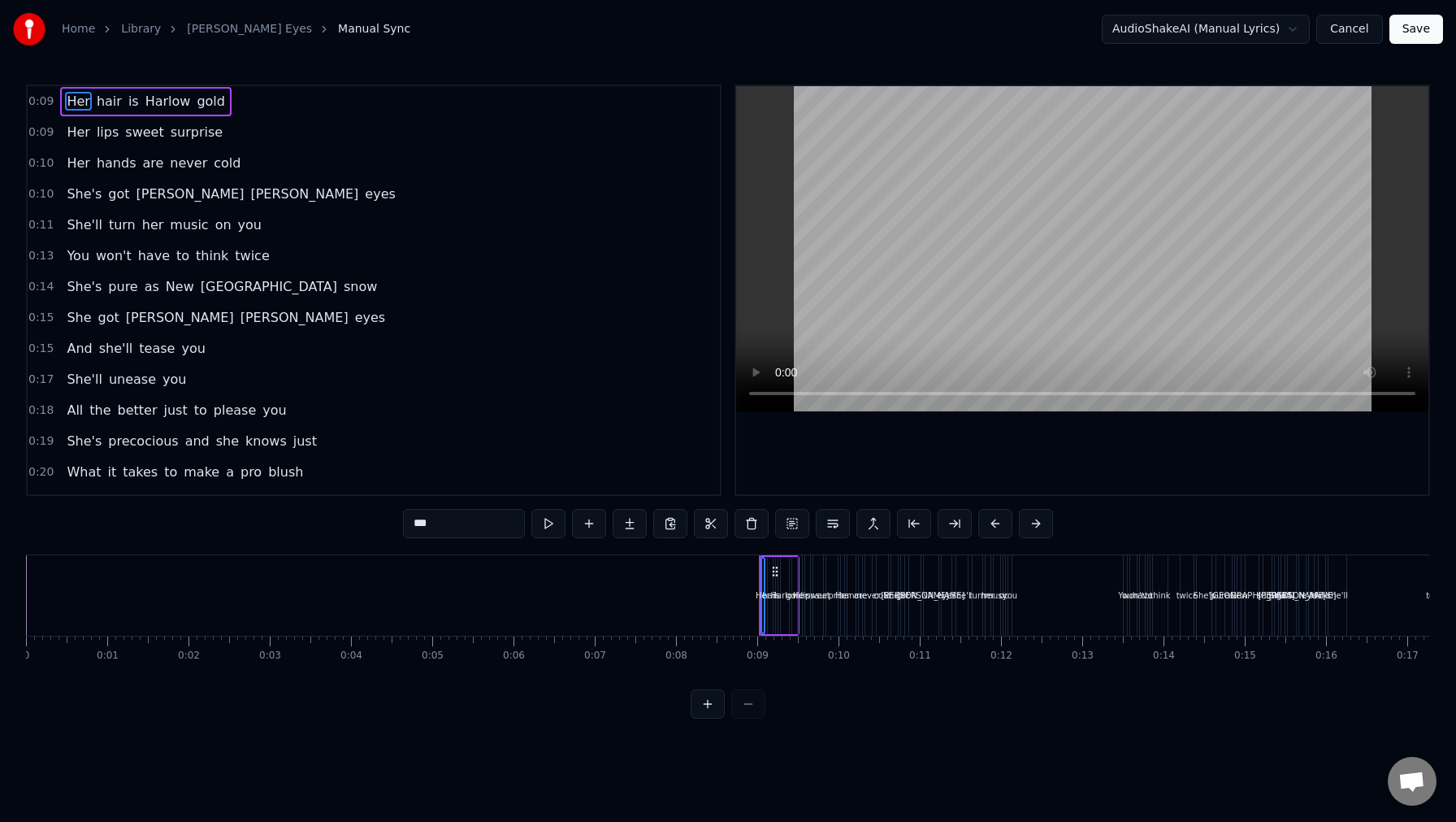
click at [1134, 635] on div "Her hair is [PERSON_NAME] gold Her lips sweet surprise Her hands are never cold…" at bounding box center [728, 616] width 1404 height 122
click at [591, 433] on div "0:19 She's precocious and she knows just" at bounding box center [374, 441] width 693 height 31
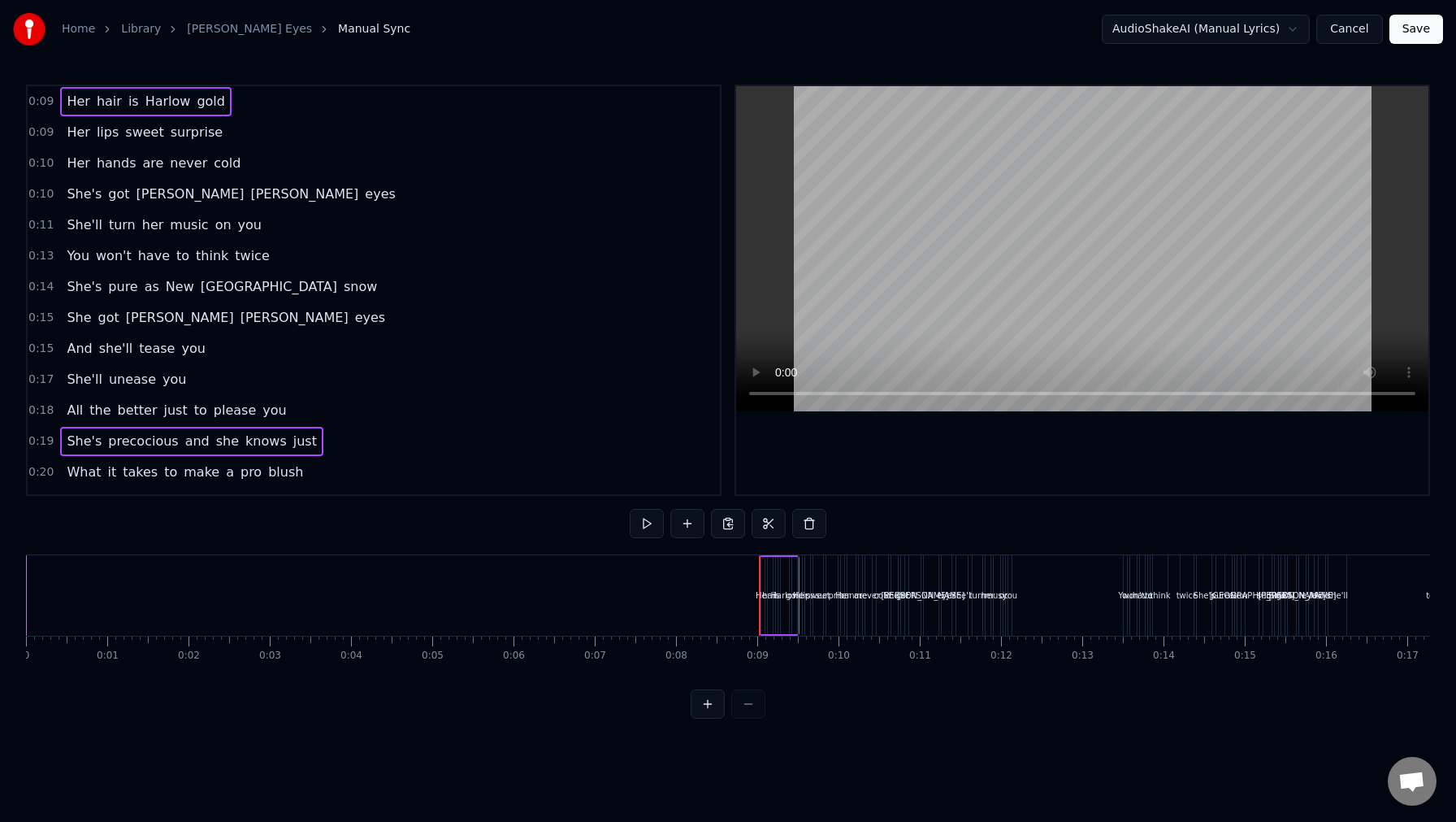
click at [169, 136] on span "surprise" at bounding box center [196, 132] width 55 height 19
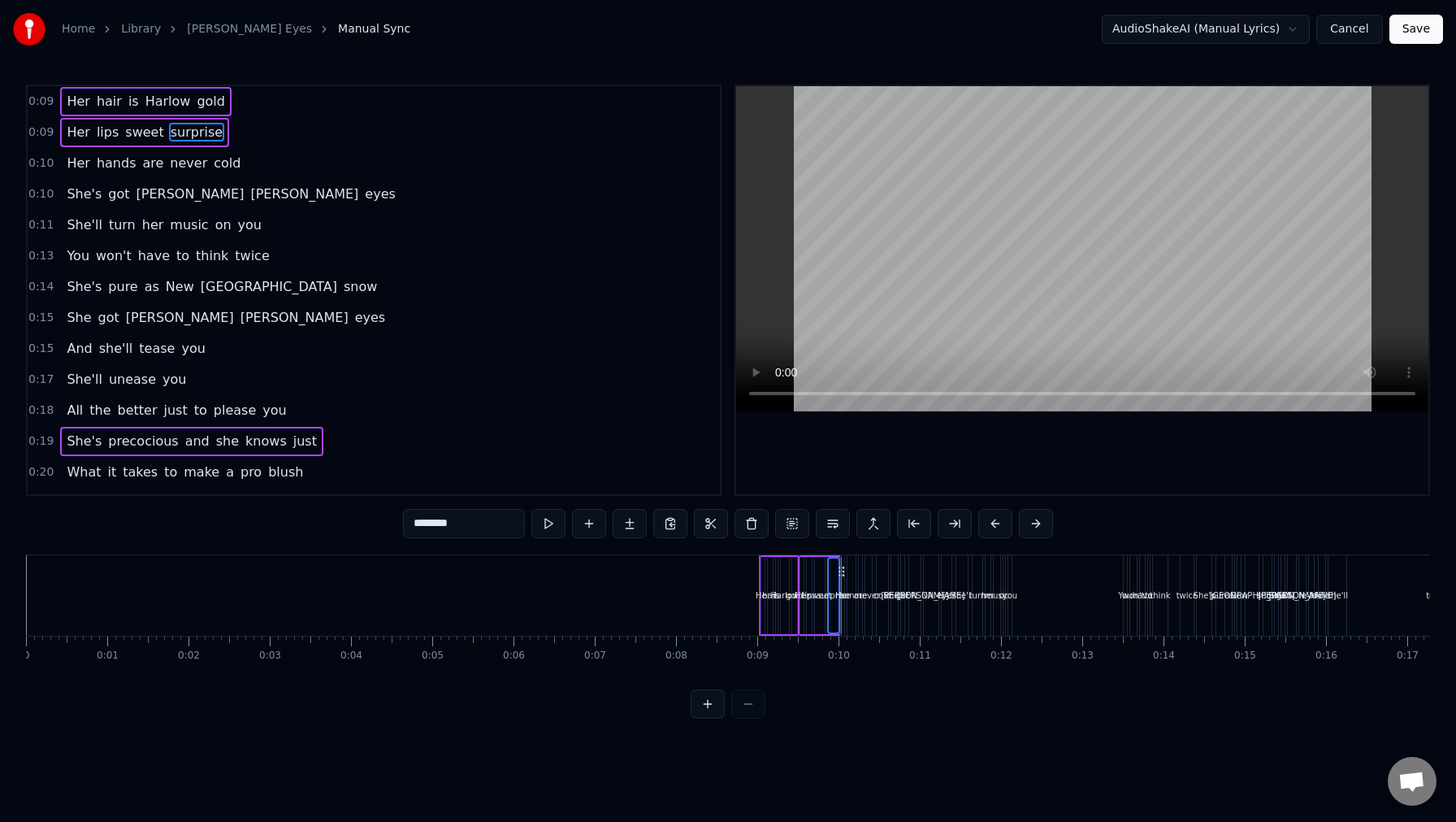
click at [143, 177] on div "Her hands are never cold" at bounding box center [153, 164] width 187 height 30
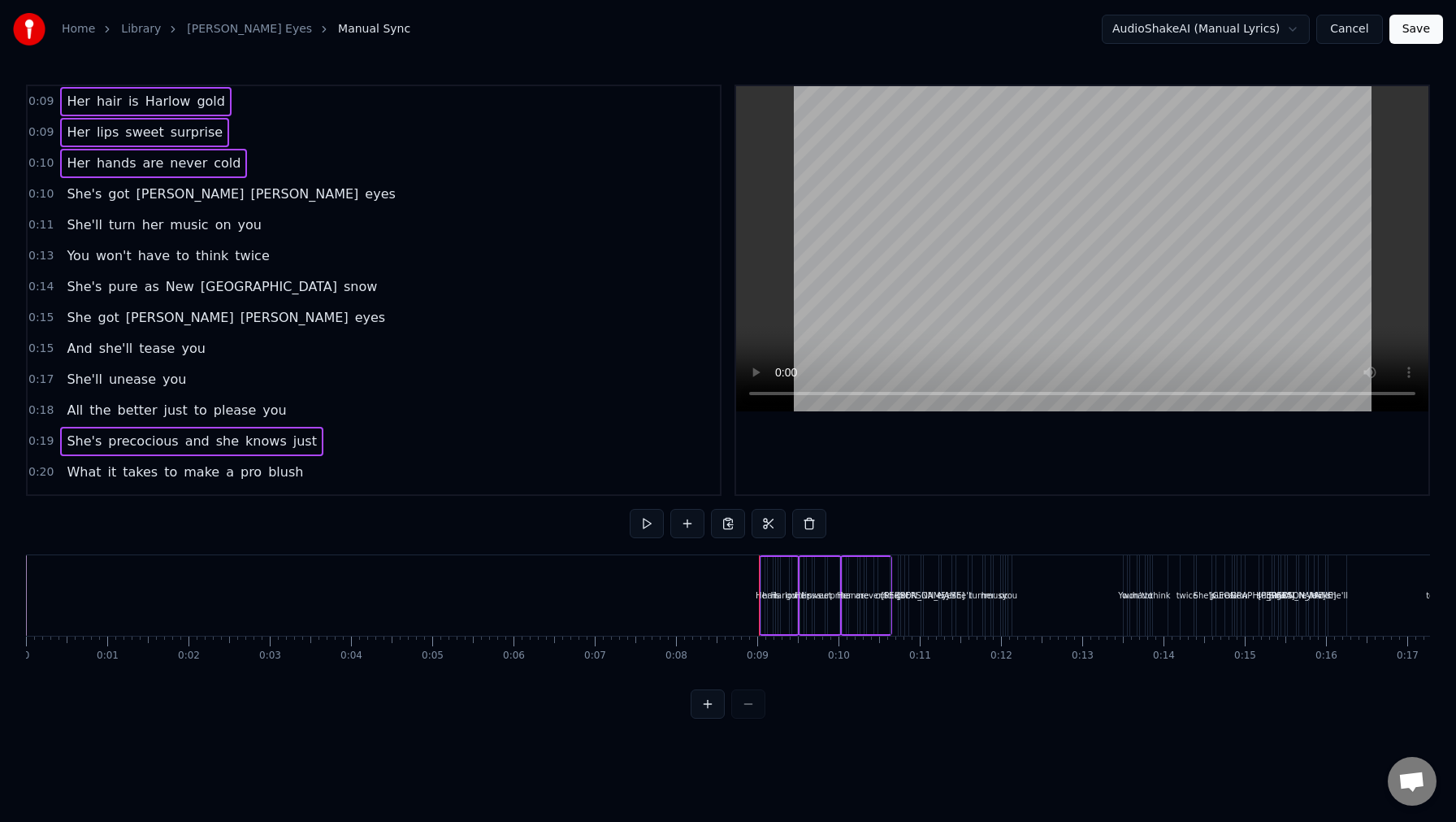
click at [141, 192] on span "[PERSON_NAME]" at bounding box center [191, 194] width 112 height 19
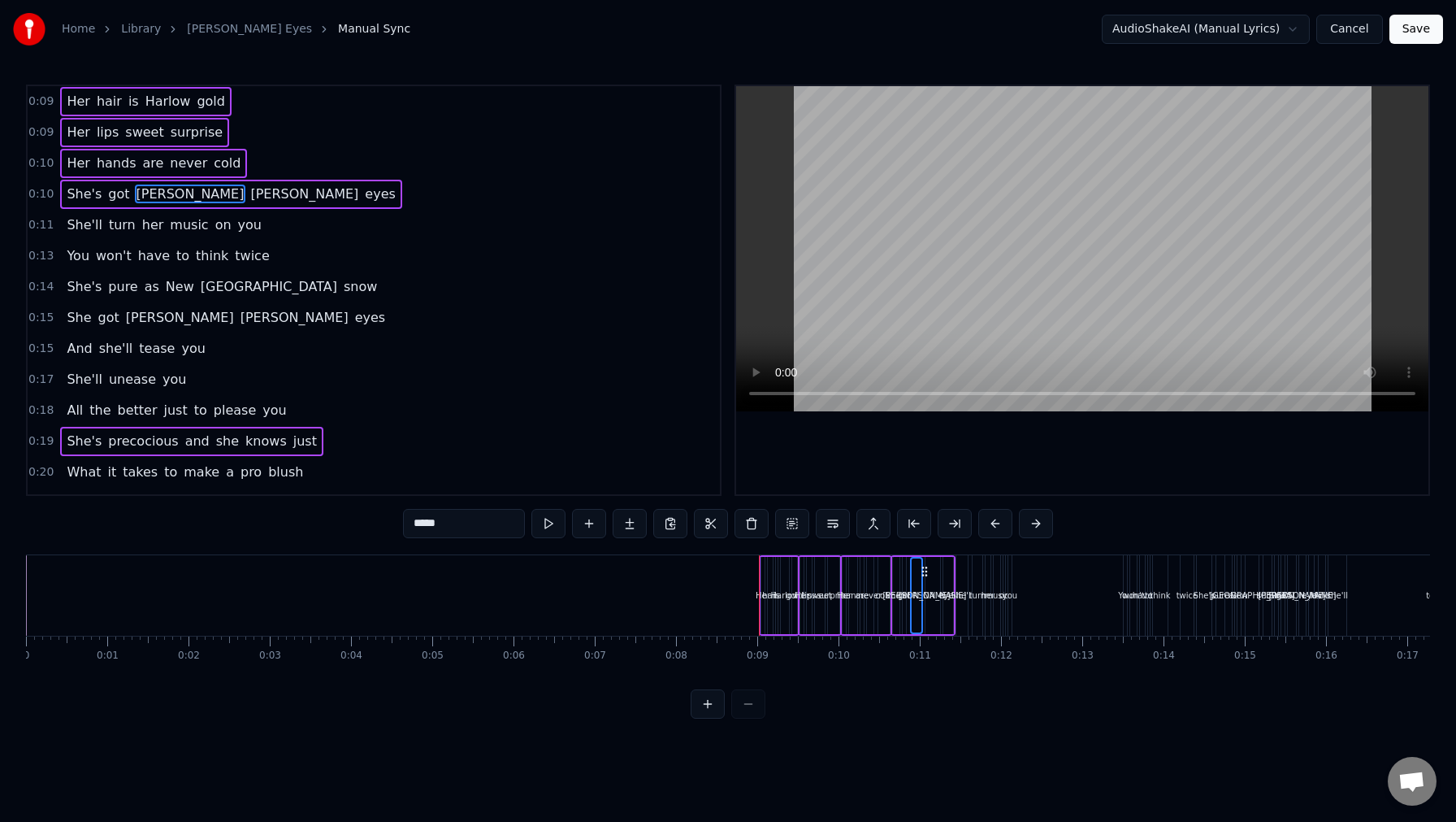
click at [141, 229] on span "her" at bounding box center [153, 224] width 25 height 19
click at [138, 261] on span "have" at bounding box center [154, 256] width 35 height 19
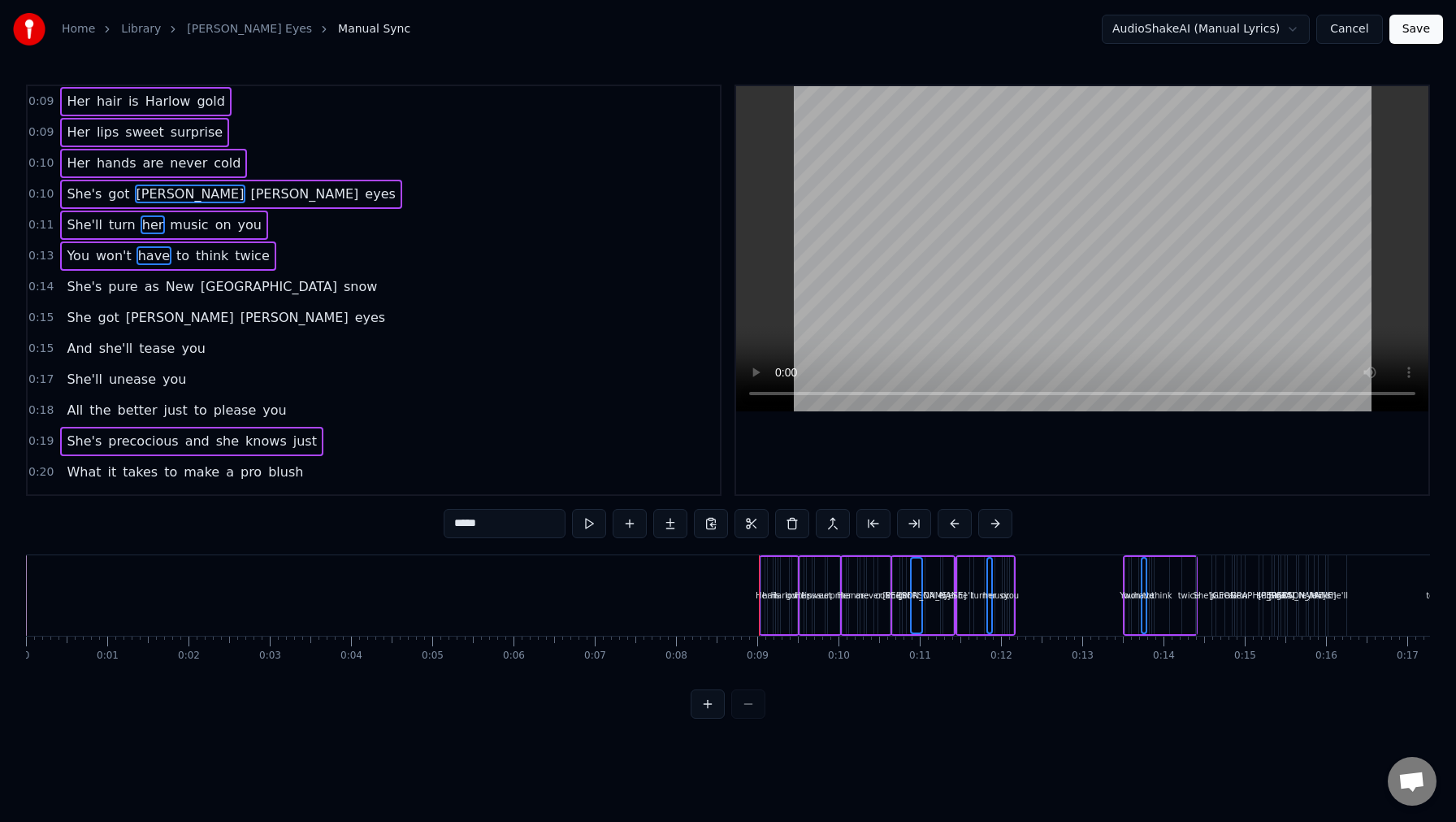
click at [131, 293] on span "pure" at bounding box center [123, 286] width 33 height 19
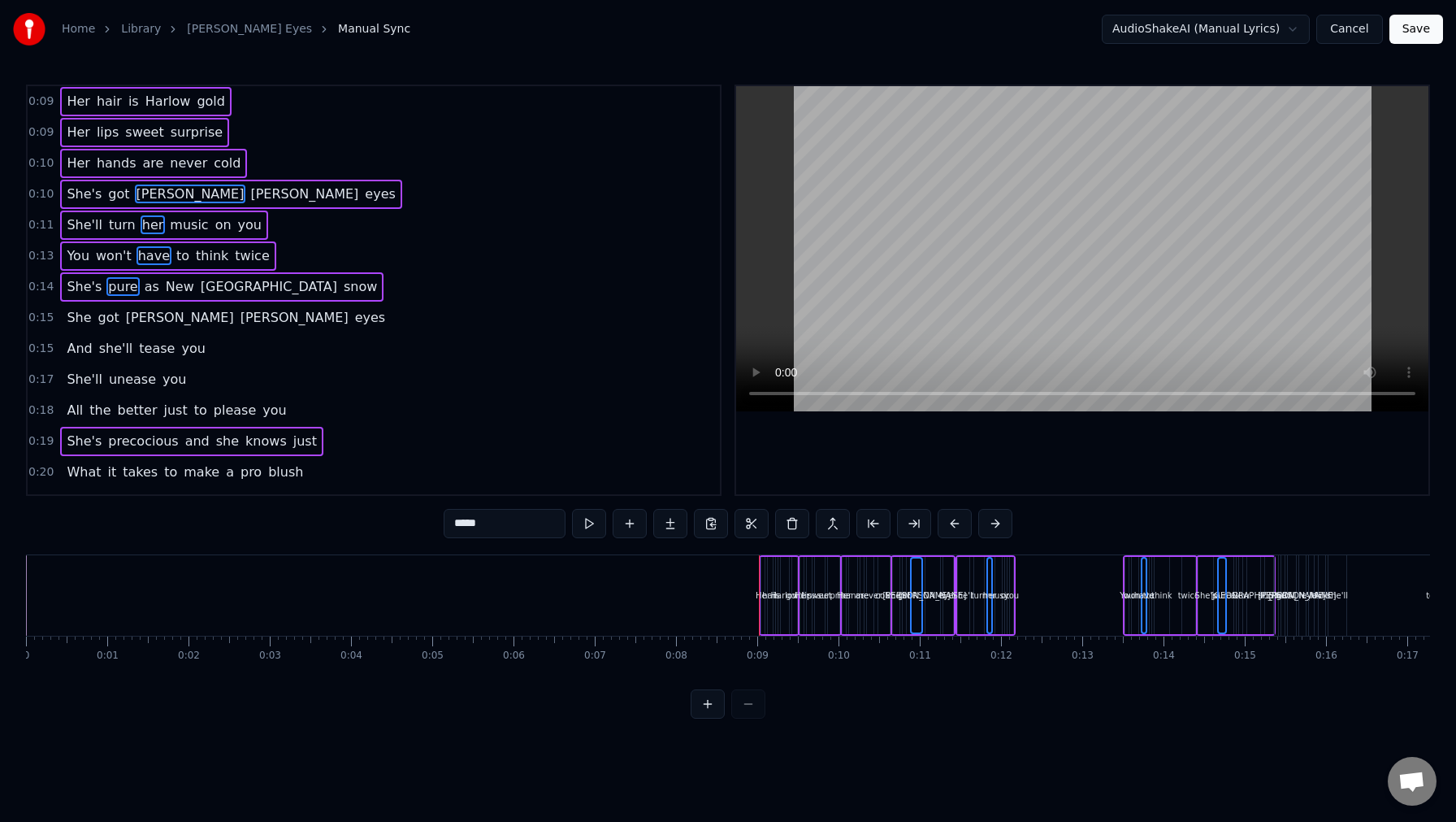
click at [122, 331] on div "She got [PERSON_NAME] eyes" at bounding box center [226, 318] width 332 height 30
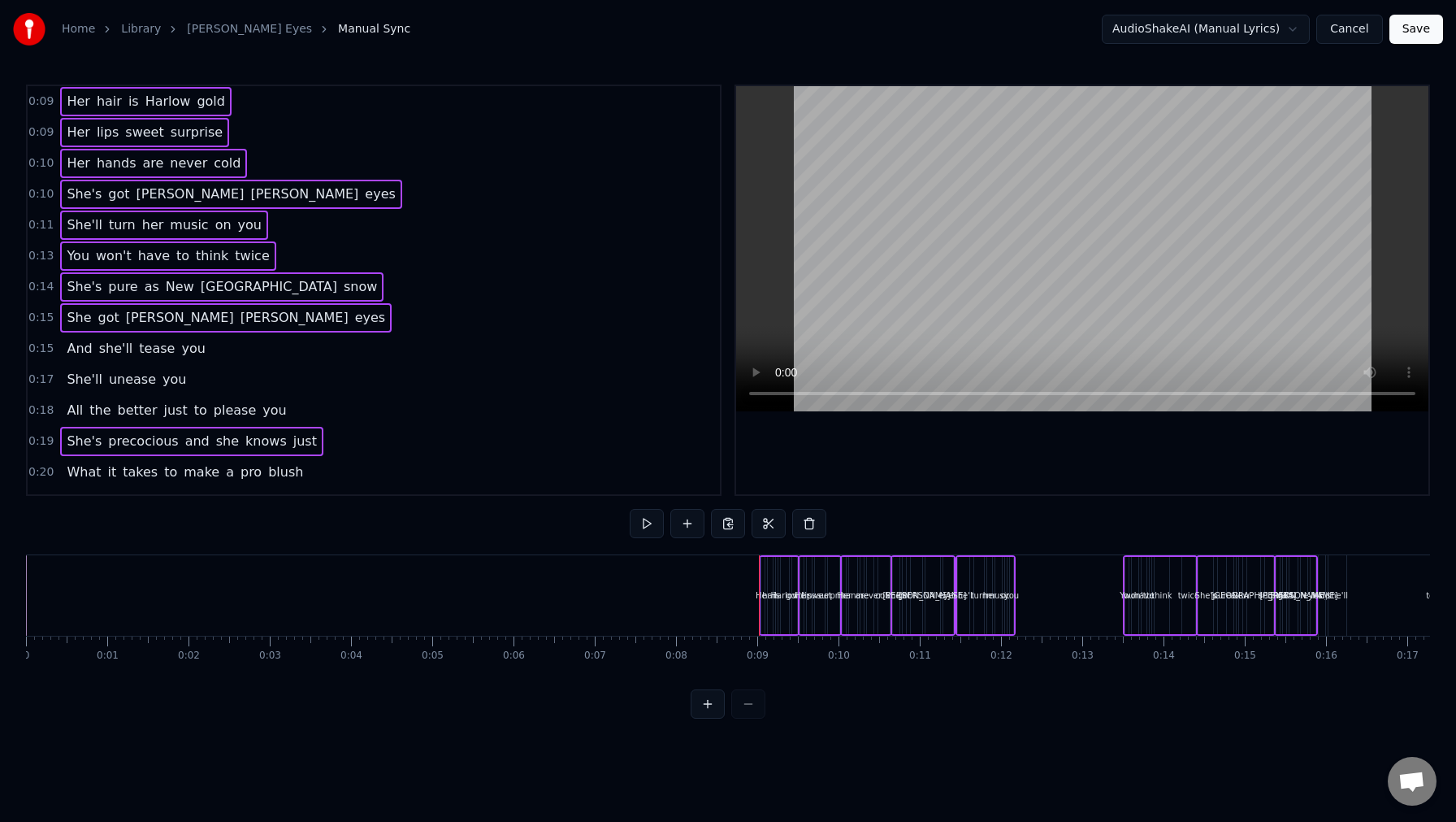
click at [115, 356] on span "she'll" at bounding box center [116, 348] width 37 height 19
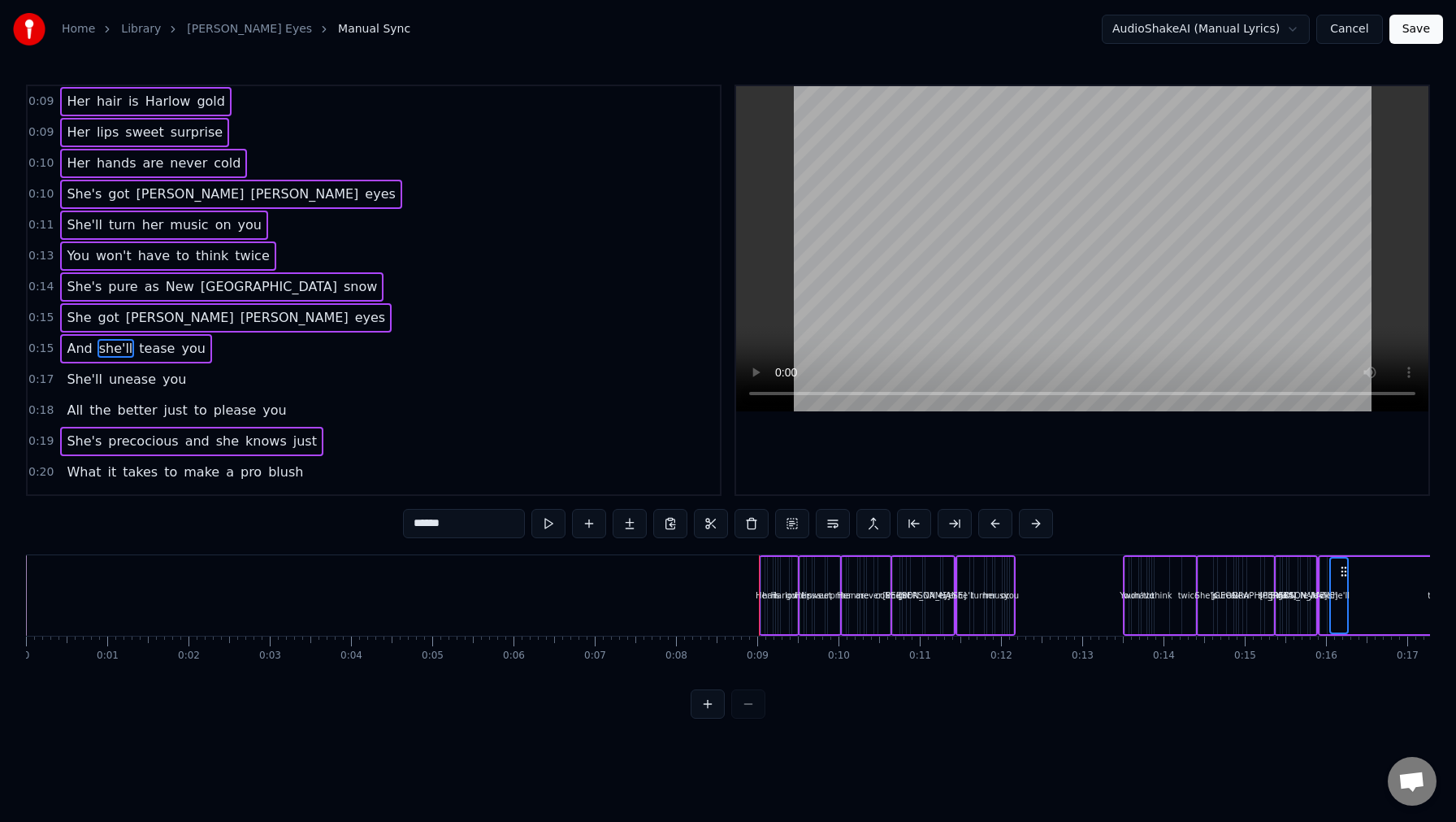
scroll to position [58, 0]
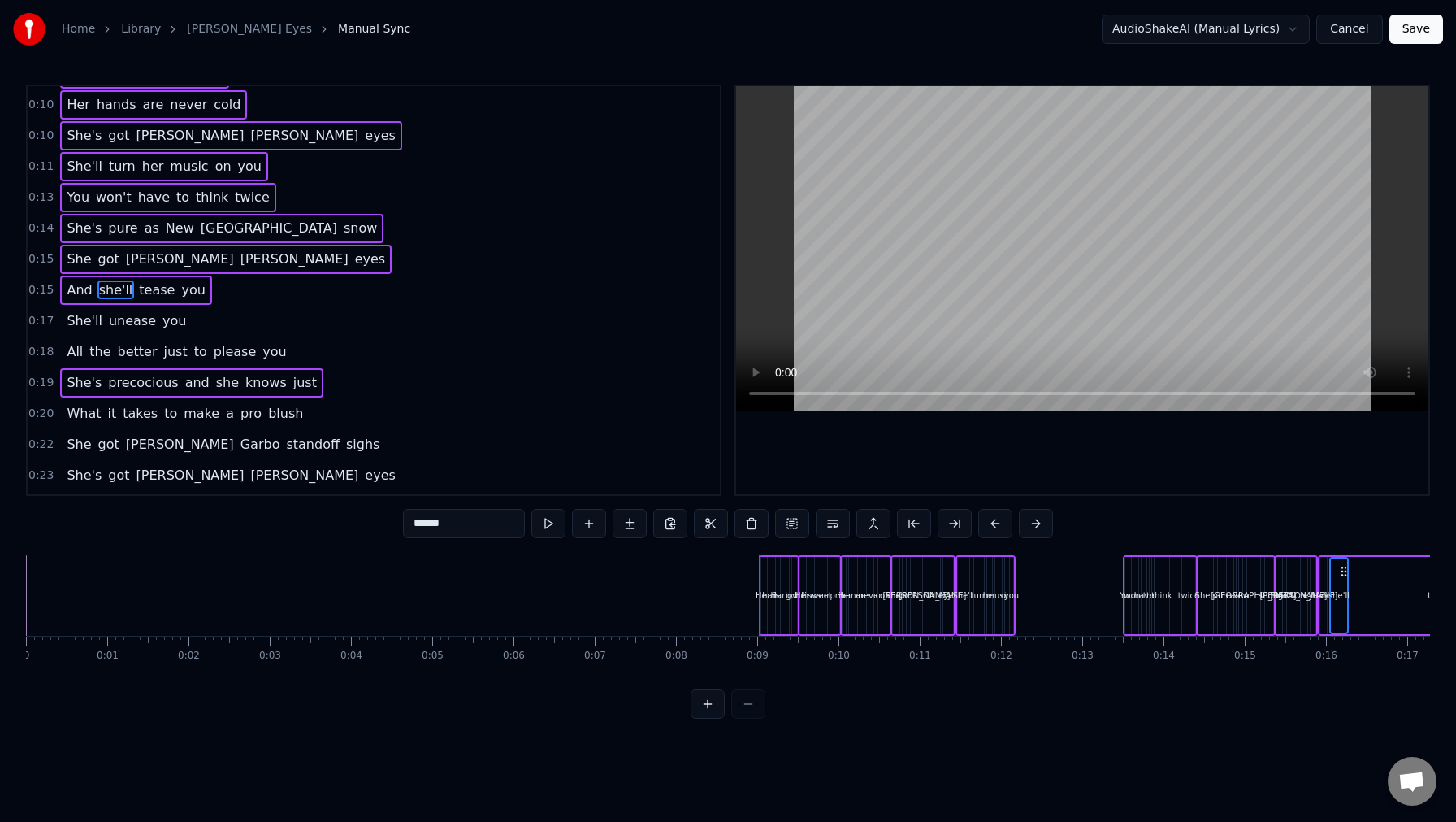
click at [117, 322] on span "unease" at bounding box center [132, 321] width 50 height 19
click at [117, 343] on span "better" at bounding box center [137, 351] width 43 height 19
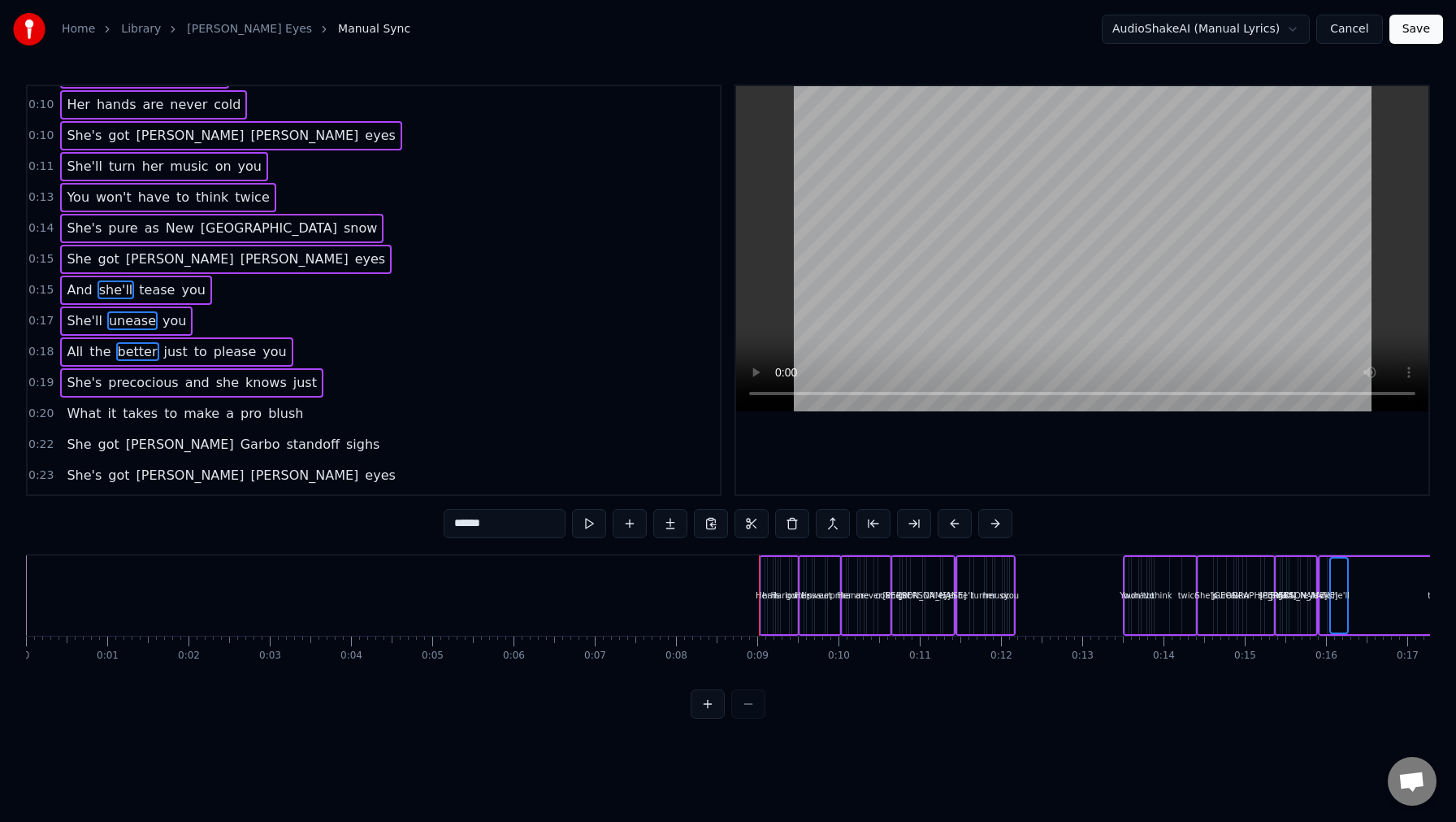
click at [114, 411] on div "What it takes to make a pro blush" at bounding box center [185, 414] width 250 height 30
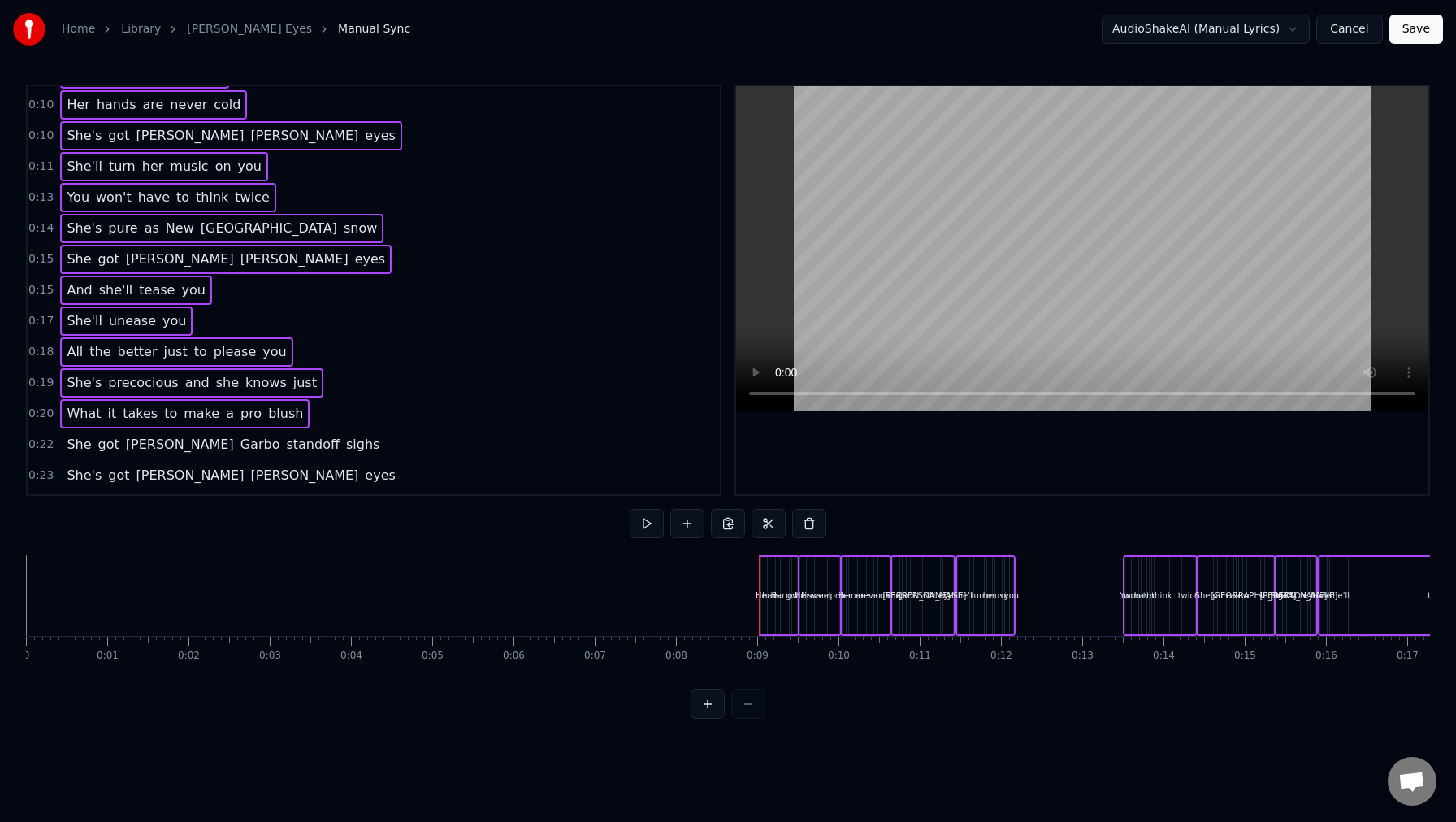
click at [112, 440] on span "got" at bounding box center [109, 444] width 25 height 19
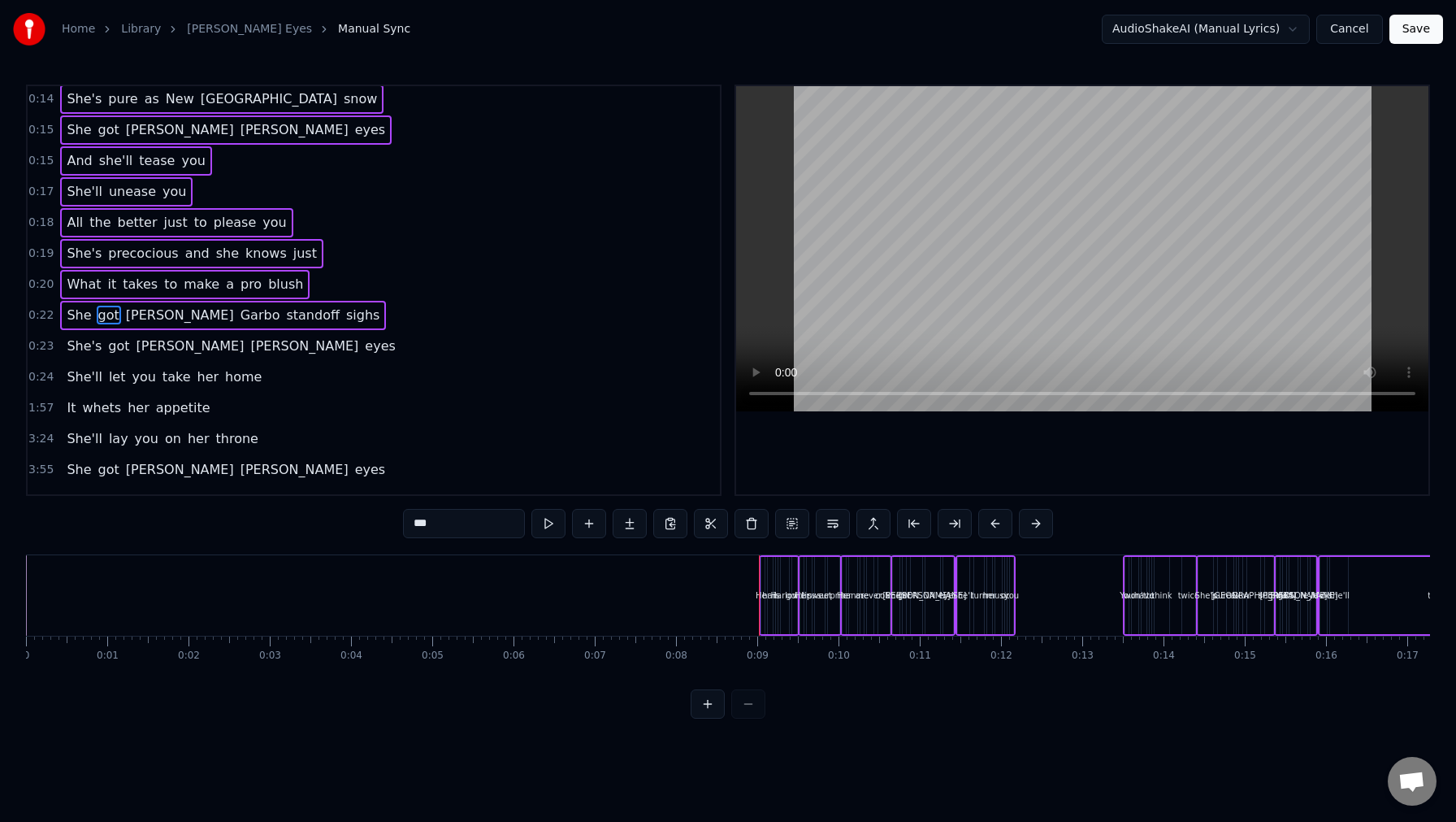
scroll to position [213, 0]
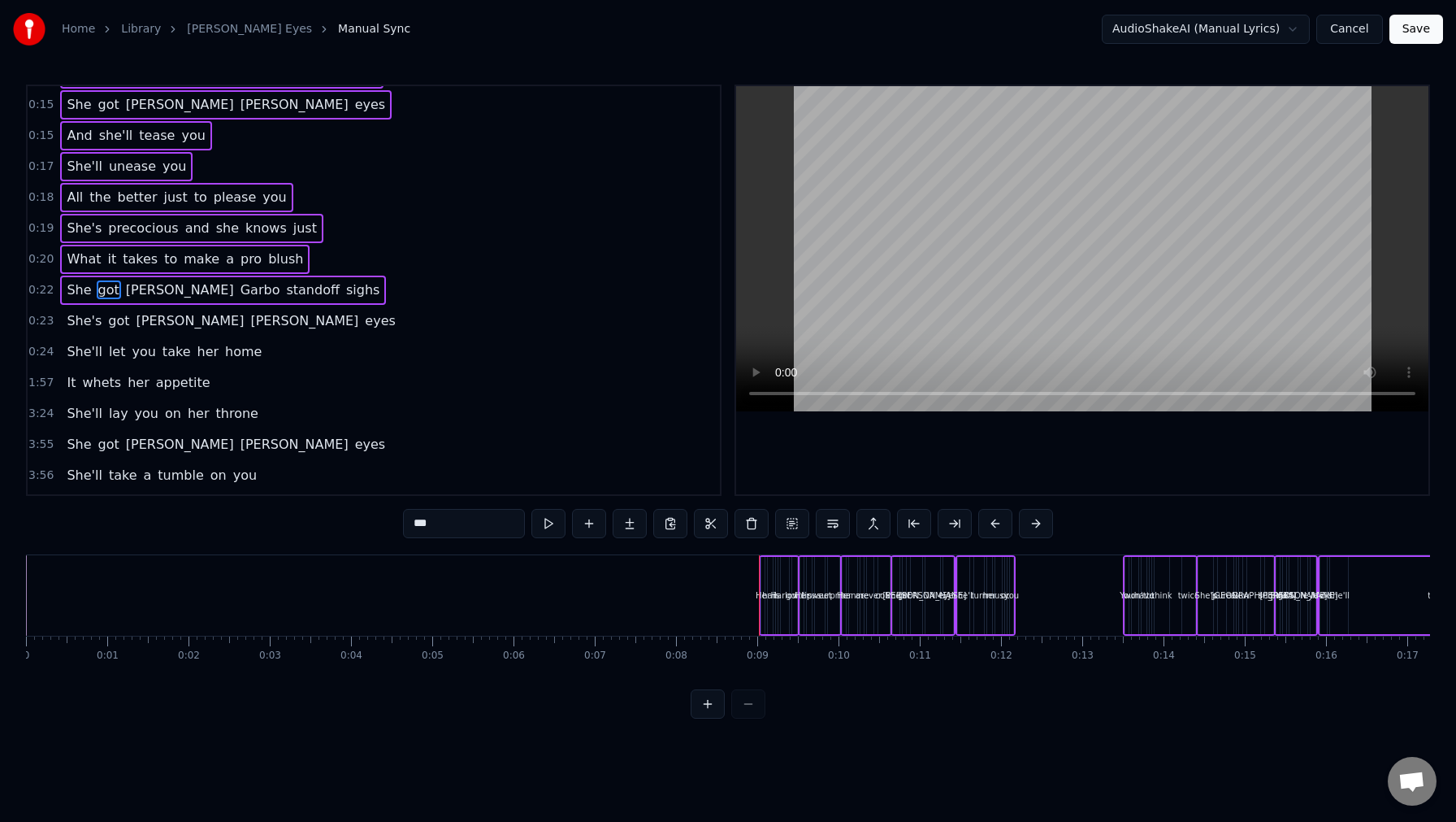
click at [140, 326] on span "[PERSON_NAME]" at bounding box center [191, 321] width 112 height 19
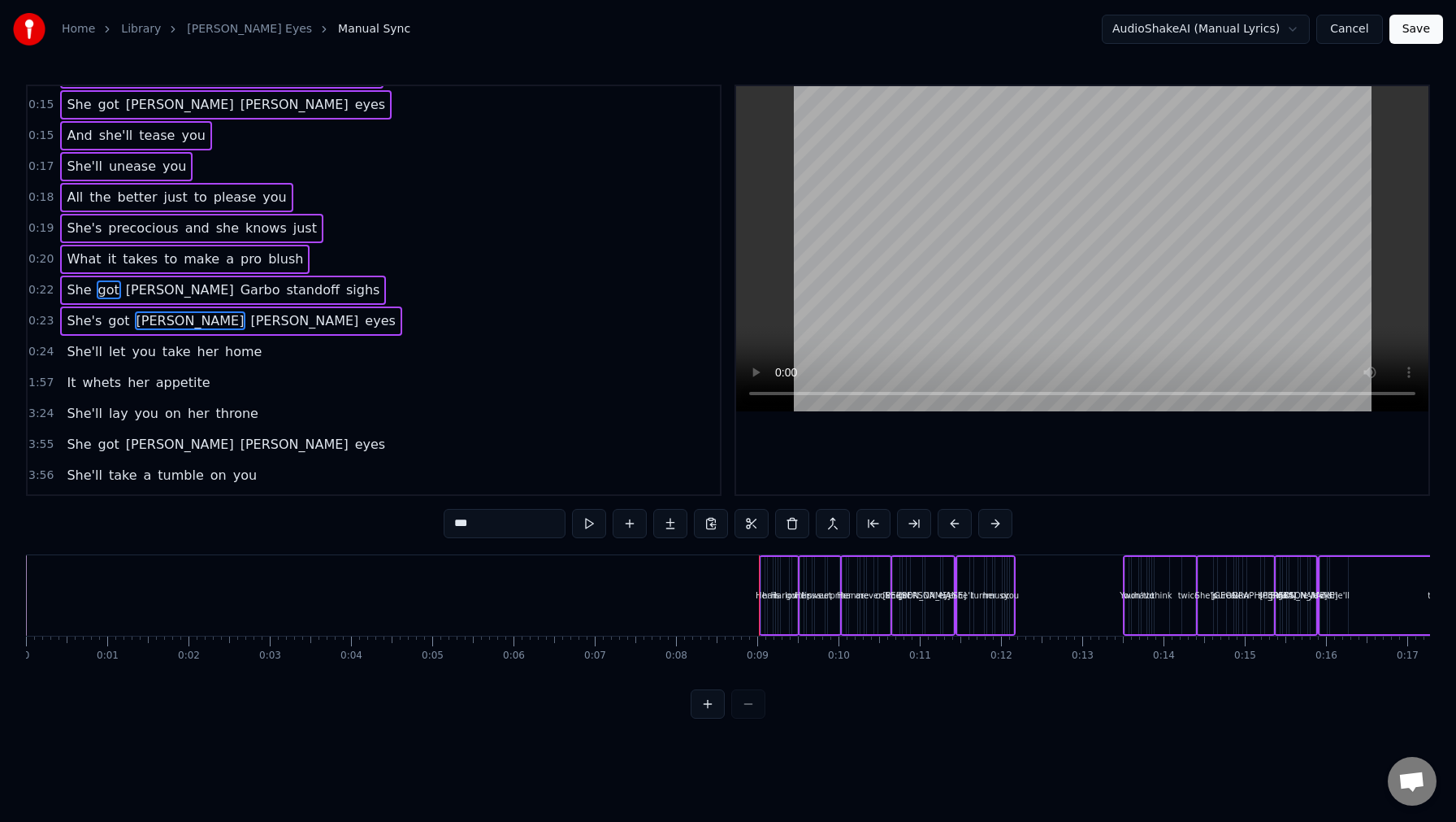
click at [136, 354] on span "you" at bounding box center [143, 351] width 27 height 19
click at [127, 386] on span "her" at bounding box center [138, 382] width 25 height 19
click at [133, 421] on span "you" at bounding box center [146, 413] width 27 height 19
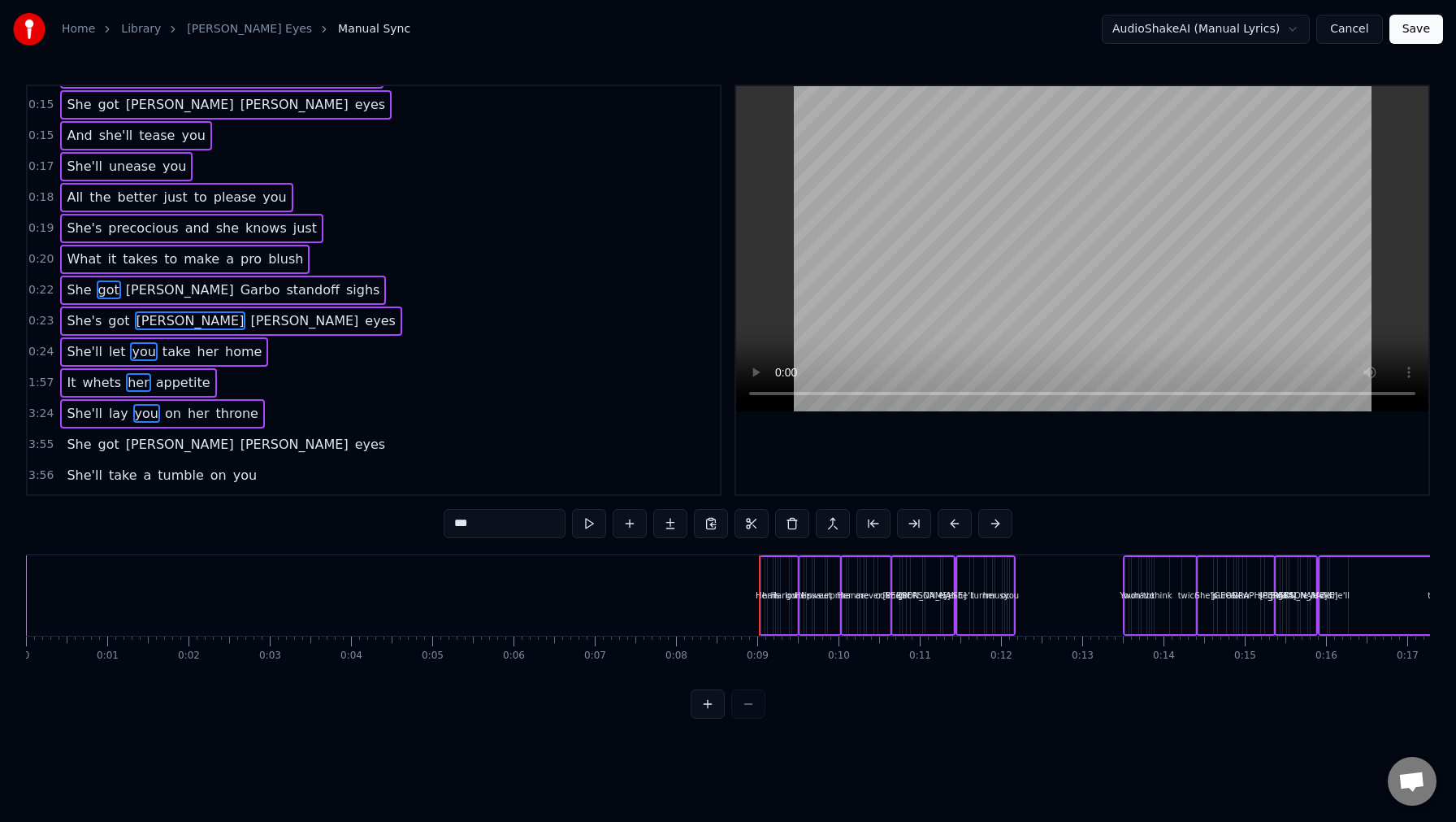
click at [80, 410] on span "She'll" at bounding box center [84, 413] width 38 height 19
click at [81, 385] on span "whets" at bounding box center [101, 382] width 42 height 19
click at [67, 385] on span "It" at bounding box center [71, 382] width 12 height 19
click at [301, 349] on div "0:24 She'll let you take her home" at bounding box center [374, 352] width 693 height 31
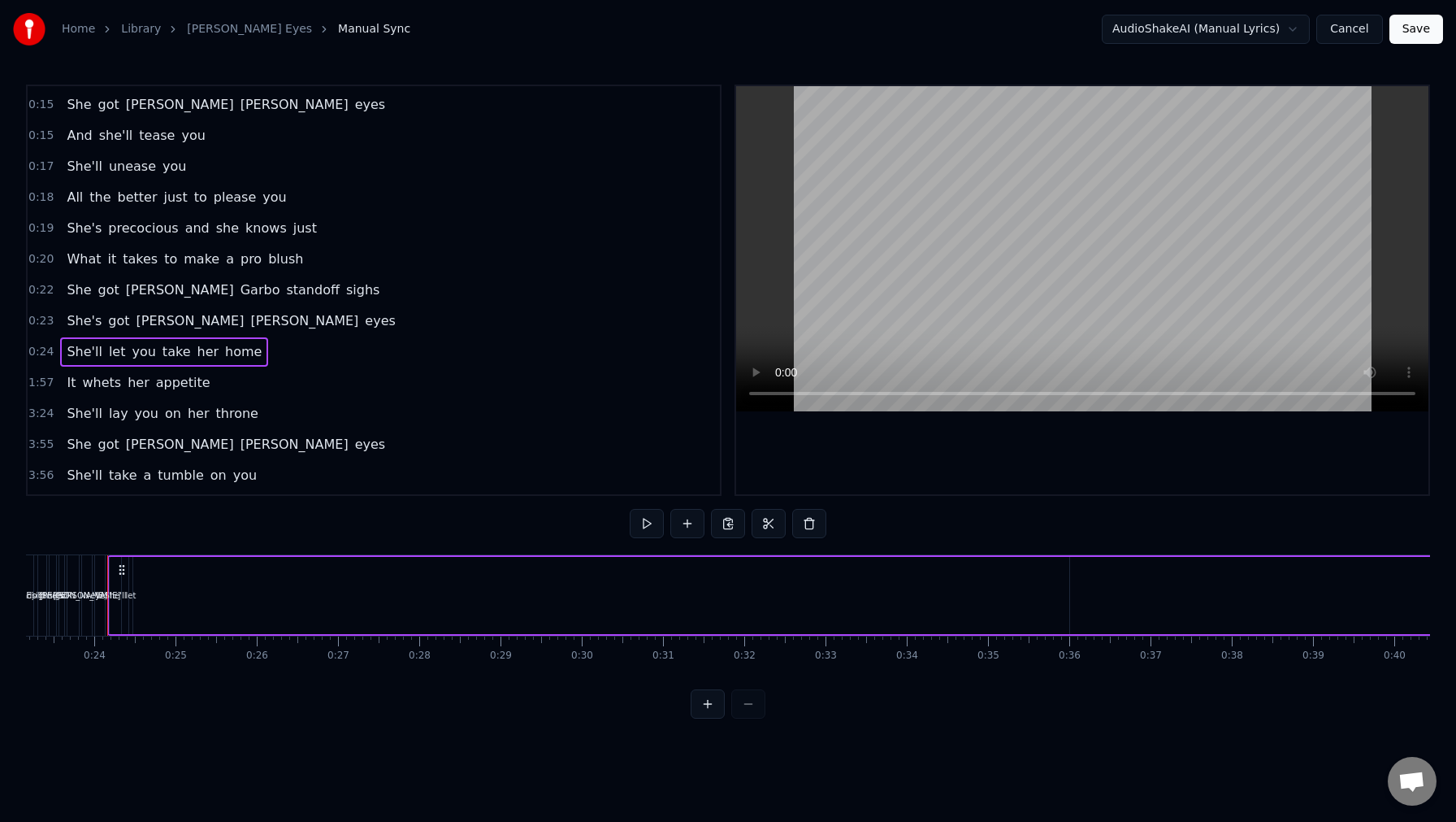
scroll to position [0, 0]
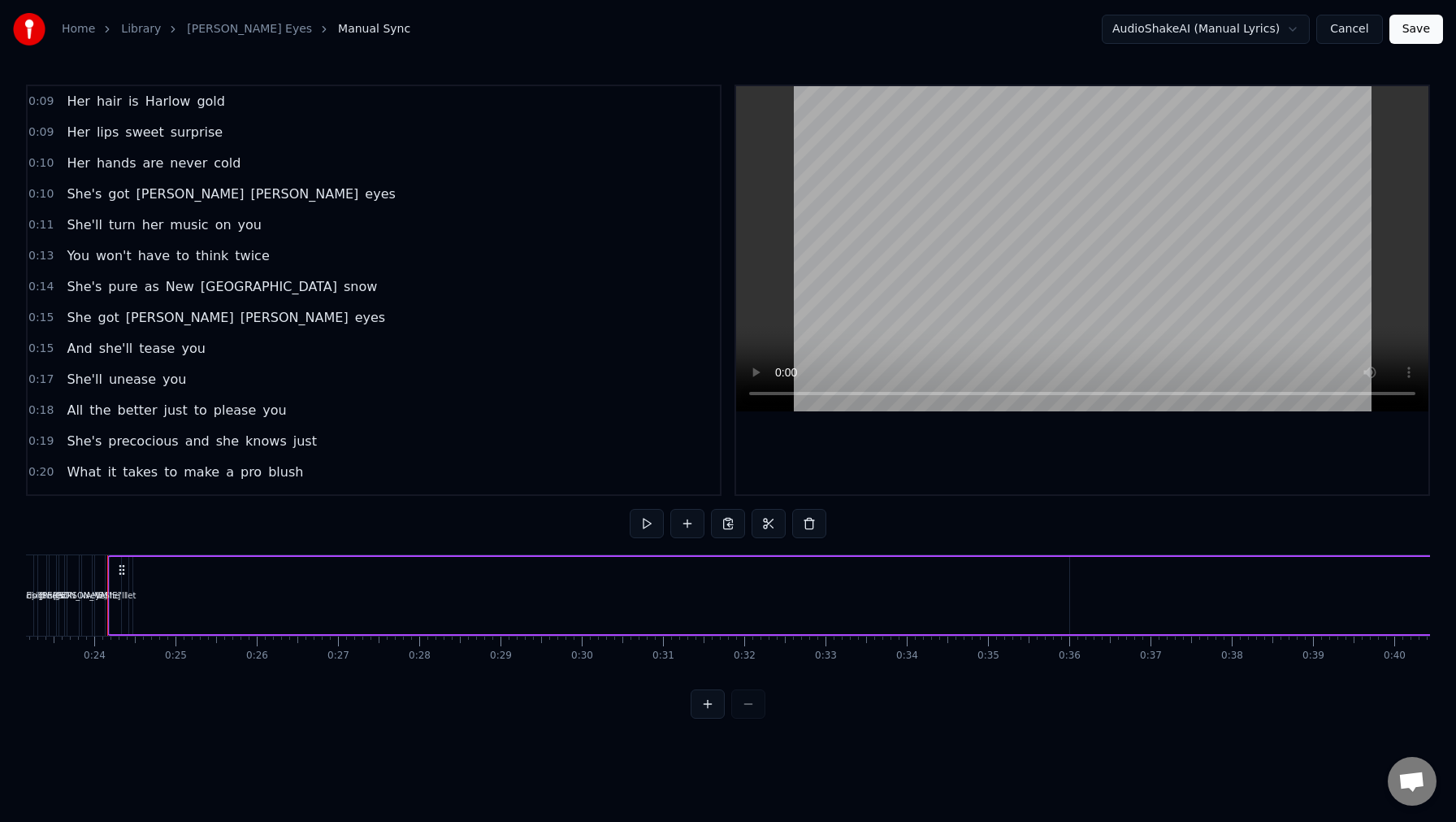
click at [52, 101] on span "0:09" at bounding box center [41, 102] width 25 height 16
click at [49, 125] on span "0:09" at bounding box center [41, 132] width 25 height 16
click at [44, 164] on span "0:10" at bounding box center [41, 164] width 25 height 16
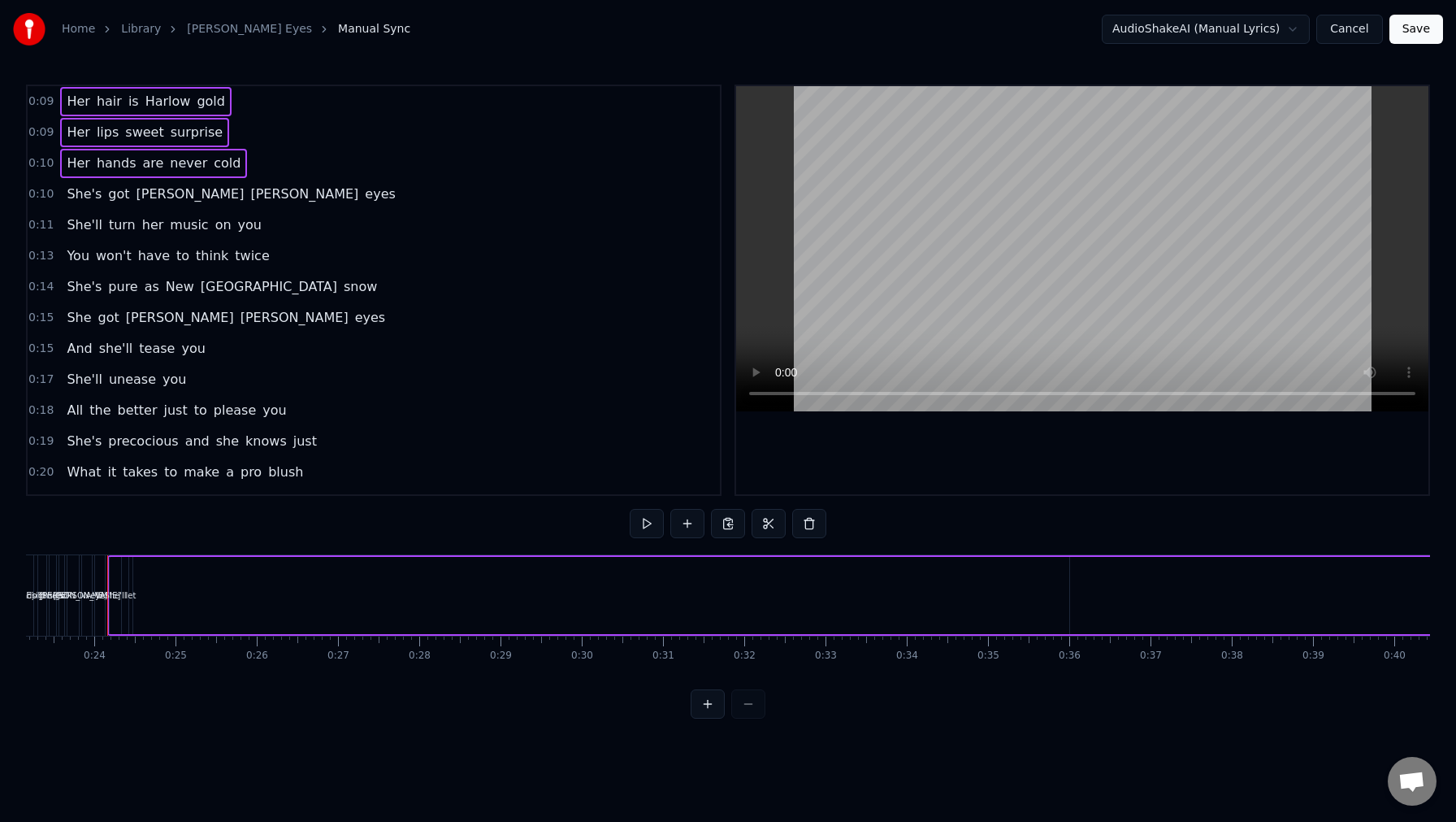
click at [42, 186] on span "0:10" at bounding box center [41, 194] width 25 height 16
click at [34, 228] on span "0:11" at bounding box center [41, 225] width 25 height 16
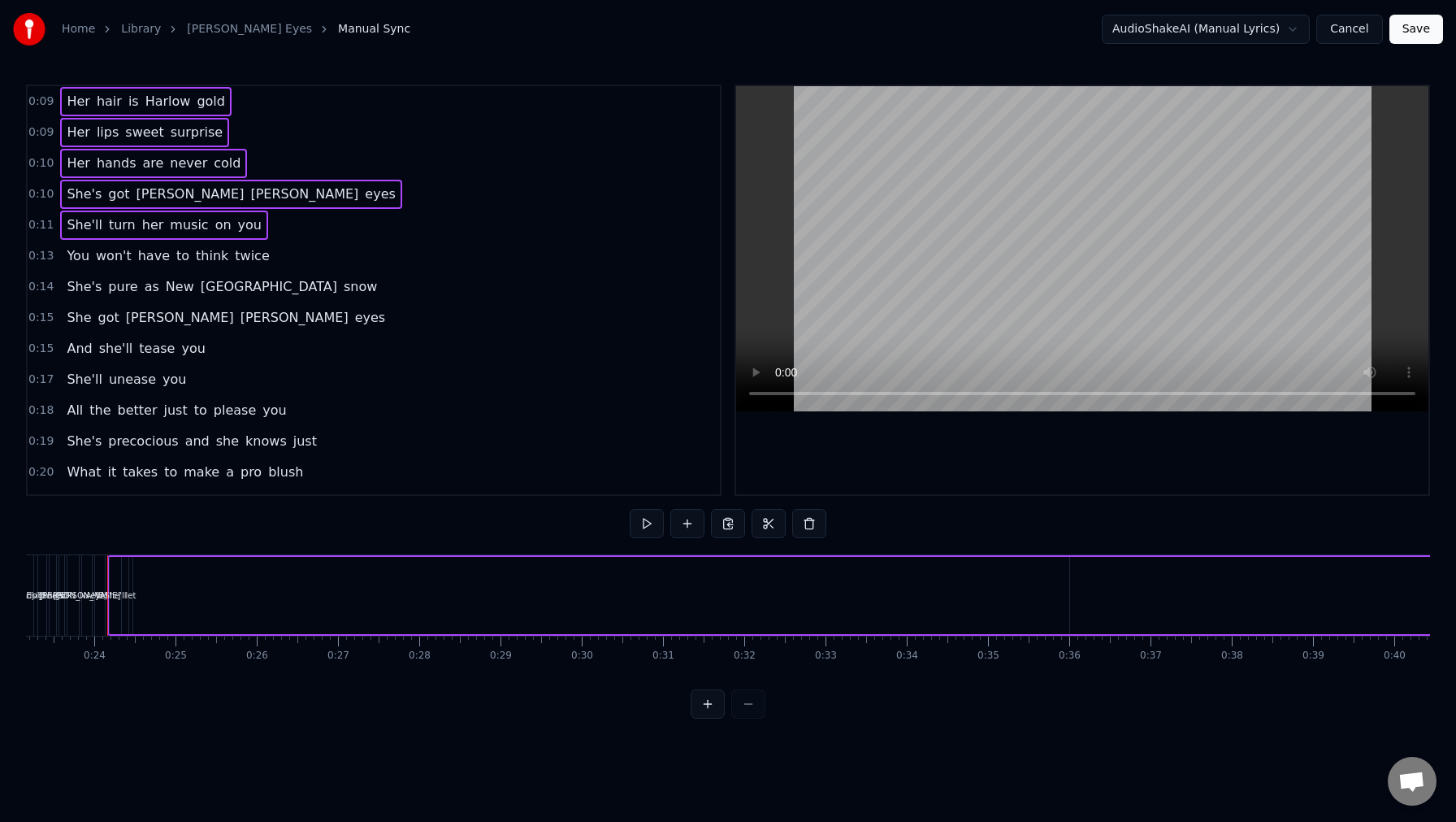
click at [34, 255] on span "0:13" at bounding box center [41, 256] width 25 height 16
click at [35, 284] on span "0:14" at bounding box center [41, 287] width 25 height 16
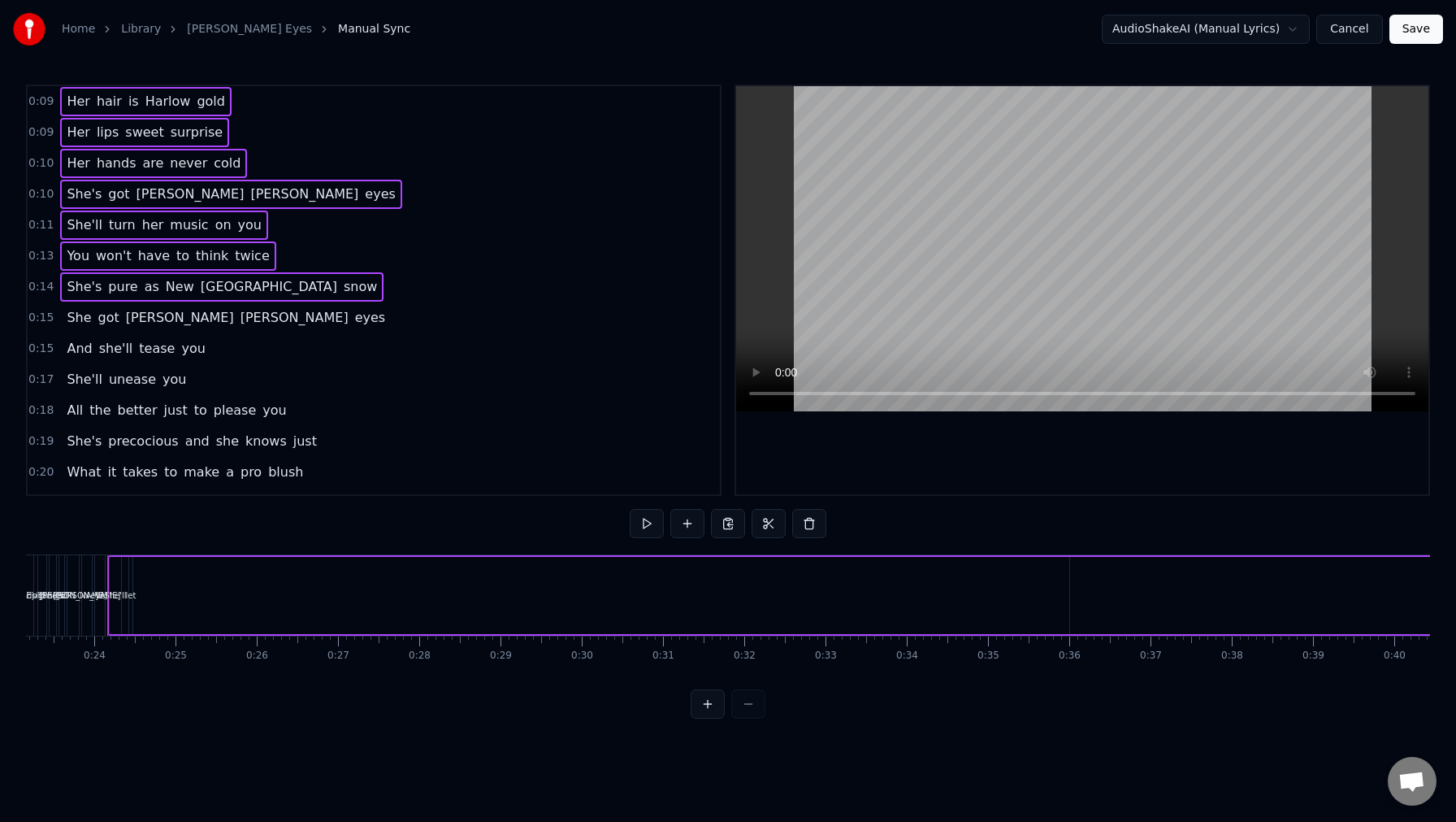
click at [31, 319] on span "0:15" at bounding box center [41, 318] width 25 height 16
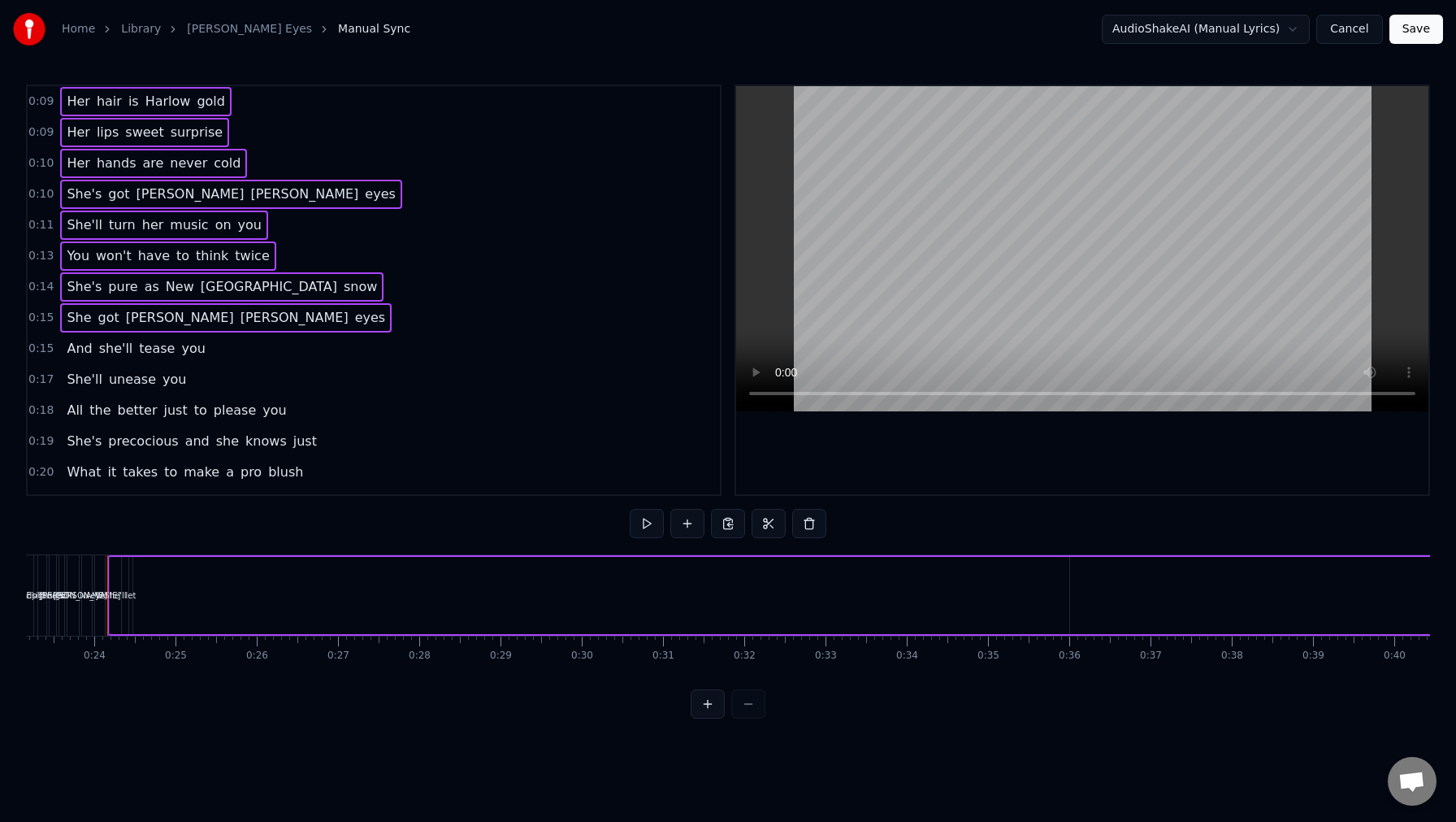
click at [34, 345] on span "0:15" at bounding box center [41, 349] width 25 height 16
click at [33, 374] on span "0:17" at bounding box center [41, 380] width 25 height 16
click at [37, 409] on span "0:18" at bounding box center [41, 411] width 25 height 16
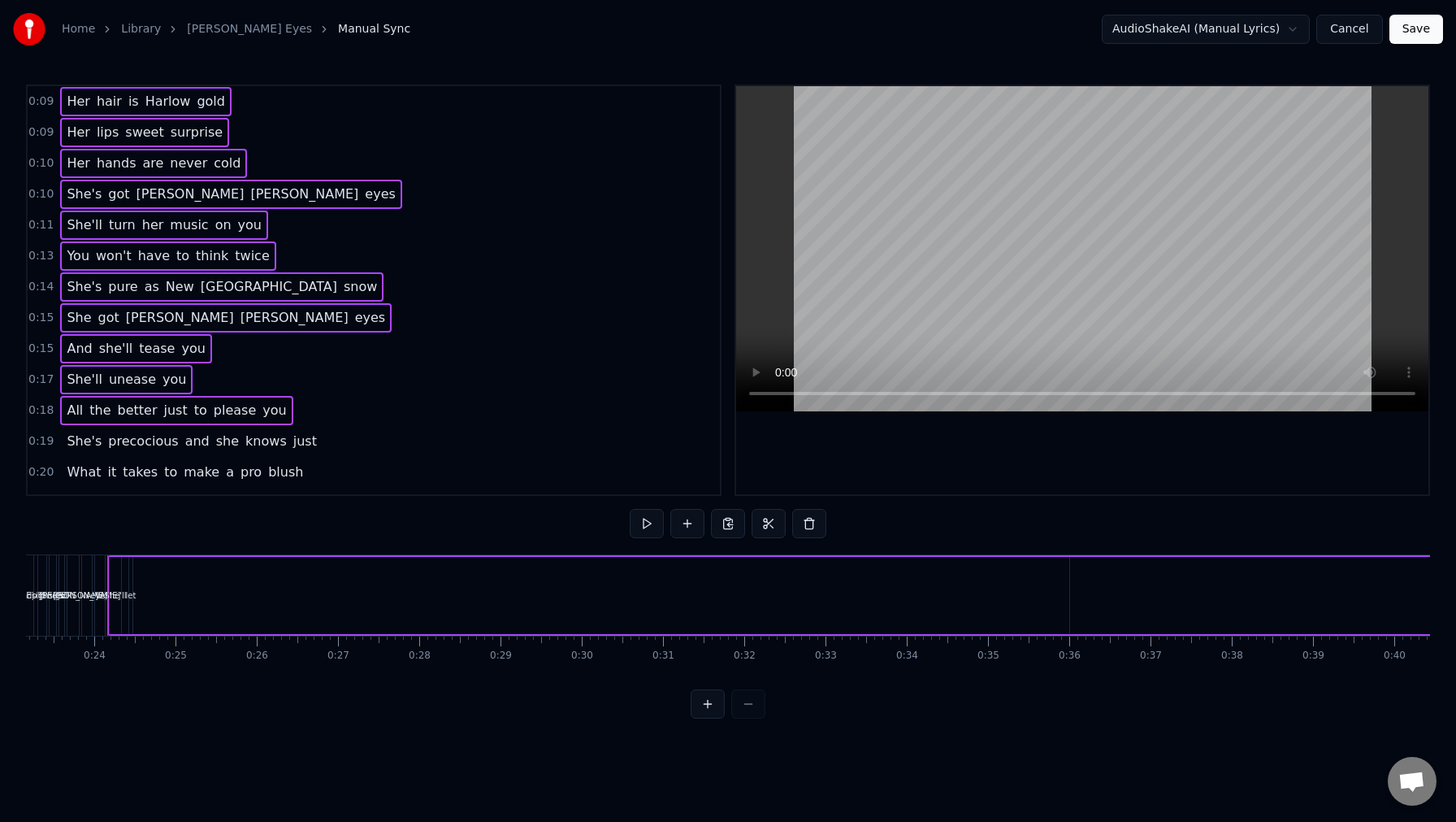
click at [38, 442] on span "0:19" at bounding box center [41, 441] width 25 height 16
click at [39, 469] on span "0:20" at bounding box center [41, 473] width 25 height 16
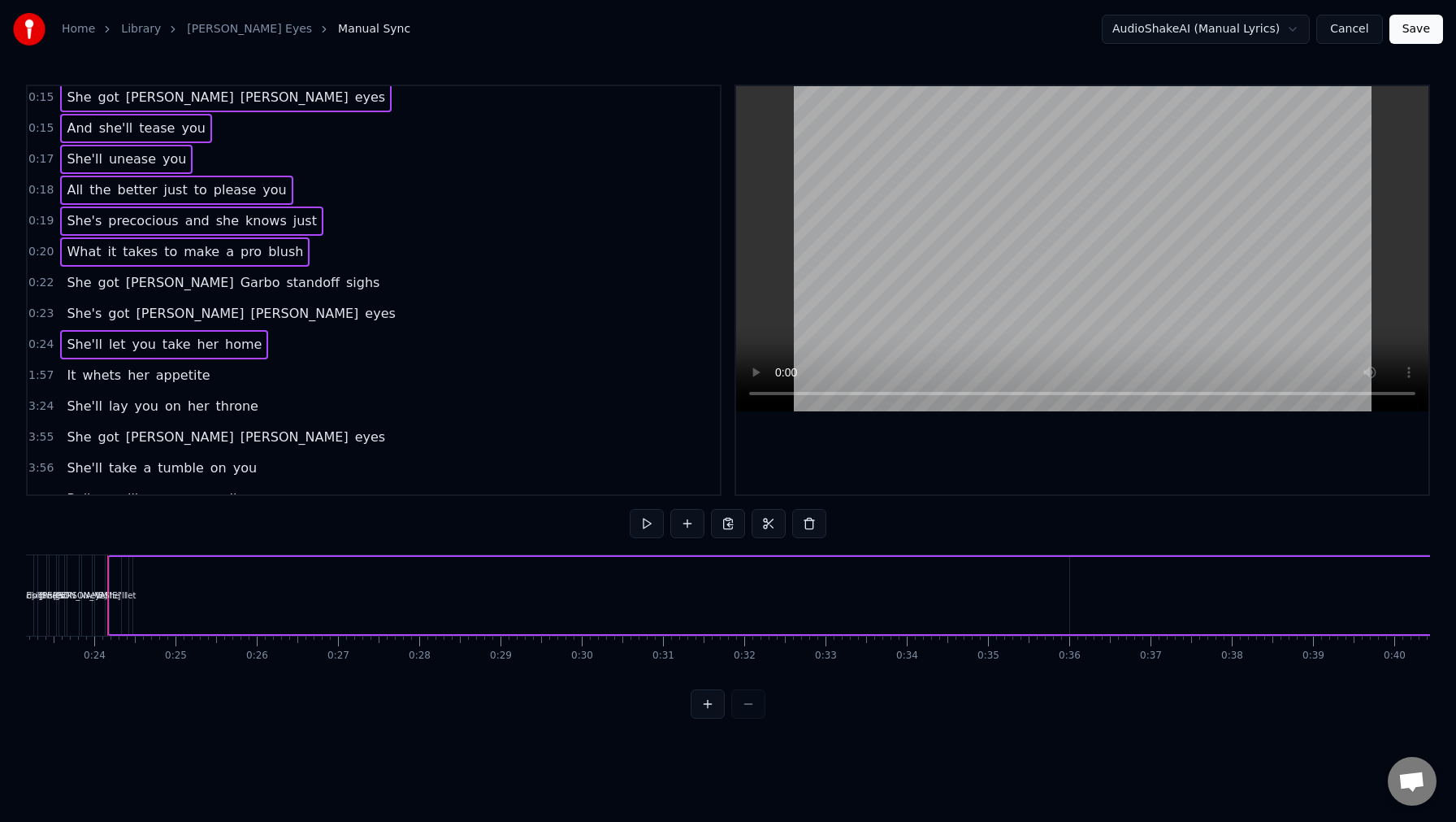
scroll to position [221, 0]
click at [43, 281] on span "0:22" at bounding box center [41, 282] width 25 height 16
click at [37, 321] on span "0:23" at bounding box center [41, 313] width 25 height 16
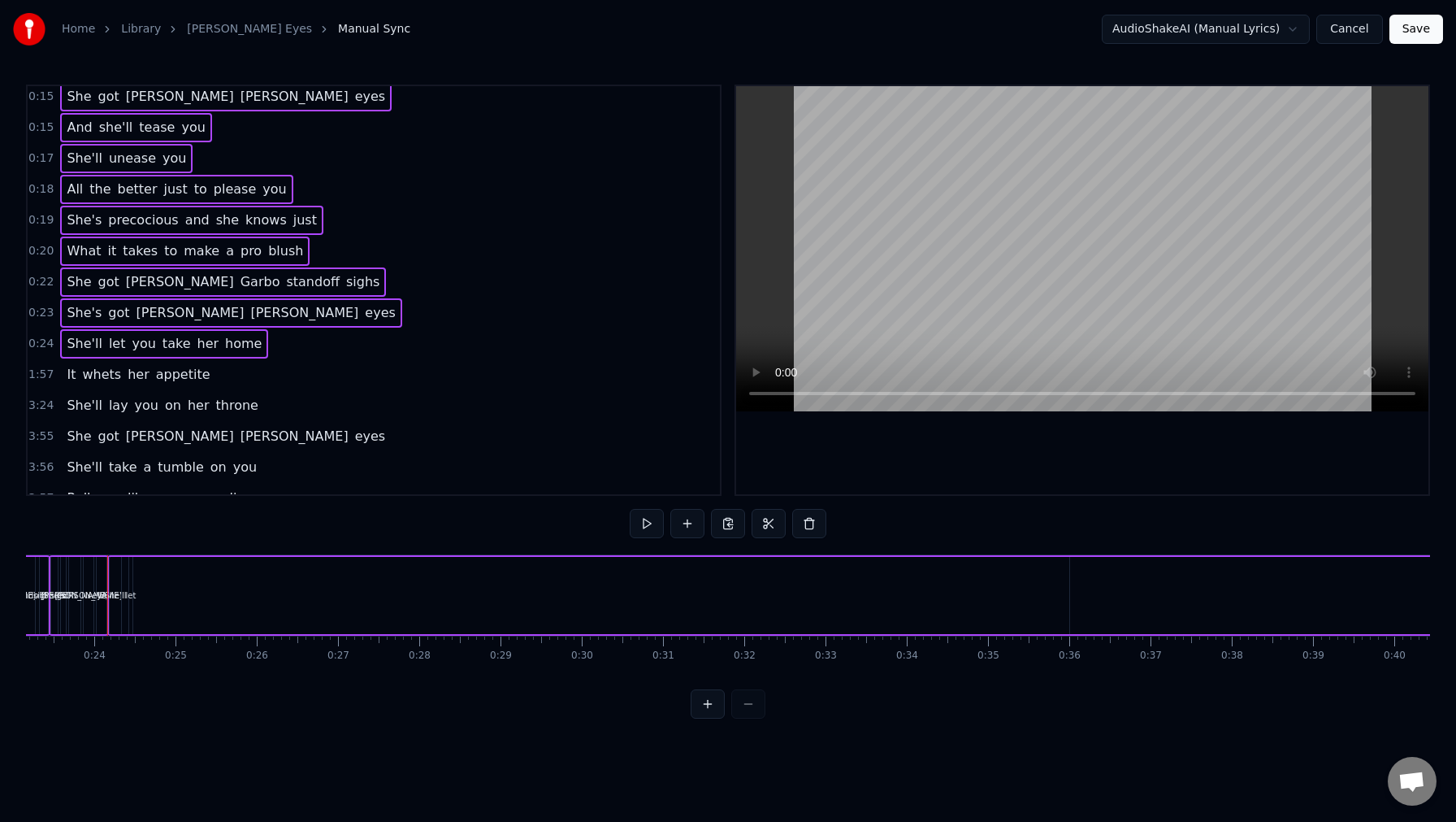
click at [37, 380] on span "1:57" at bounding box center [41, 375] width 25 height 16
click at [38, 401] on span "3:24" at bounding box center [41, 406] width 25 height 16
click at [35, 430] on span "3:55" at bounding box center [41, 436] width 25 height 16
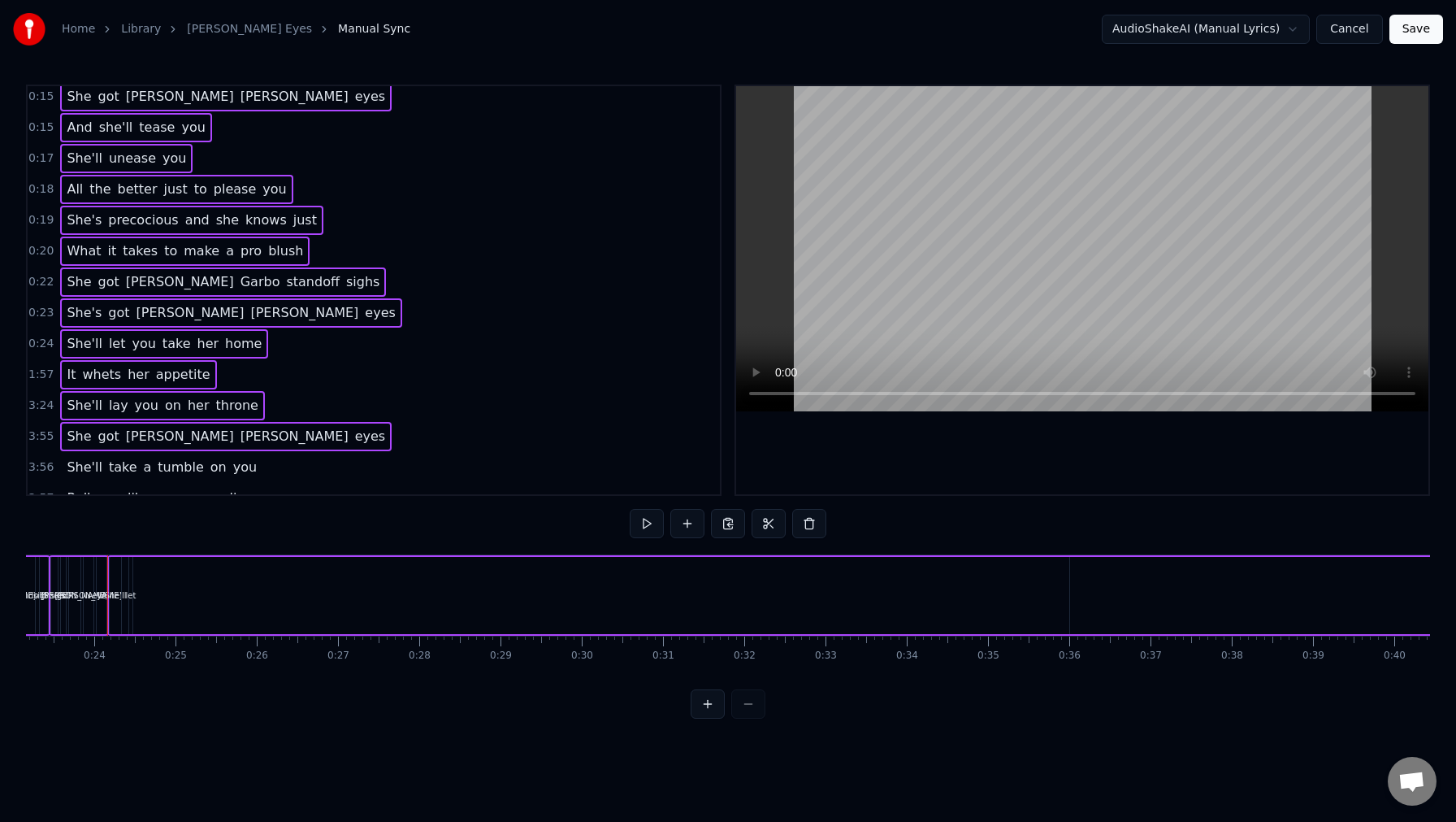
click at [33, 464] on span "3:56" at bounding box center [41, 468] width 25 height 16
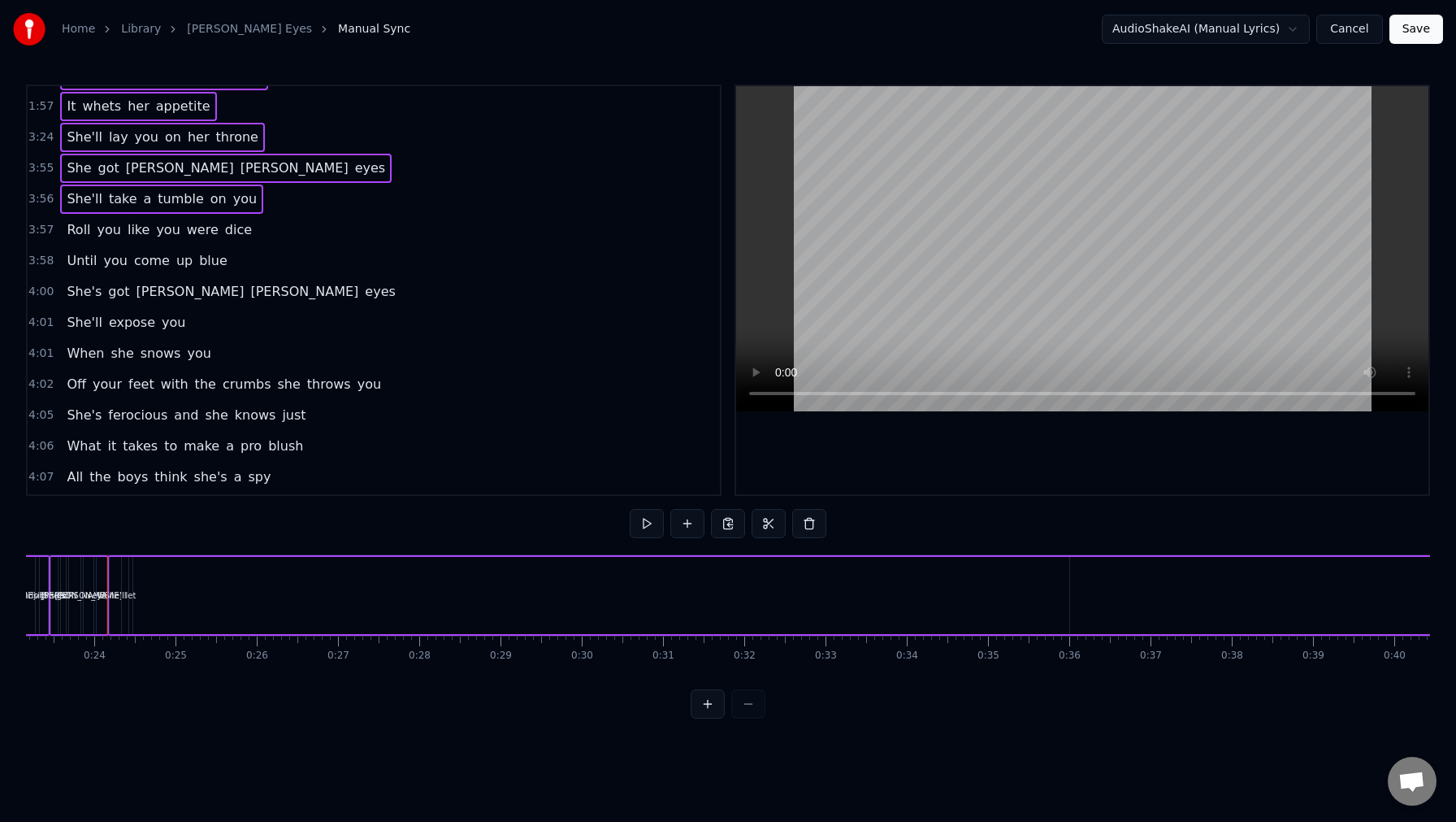
scroll to position [493, 0]
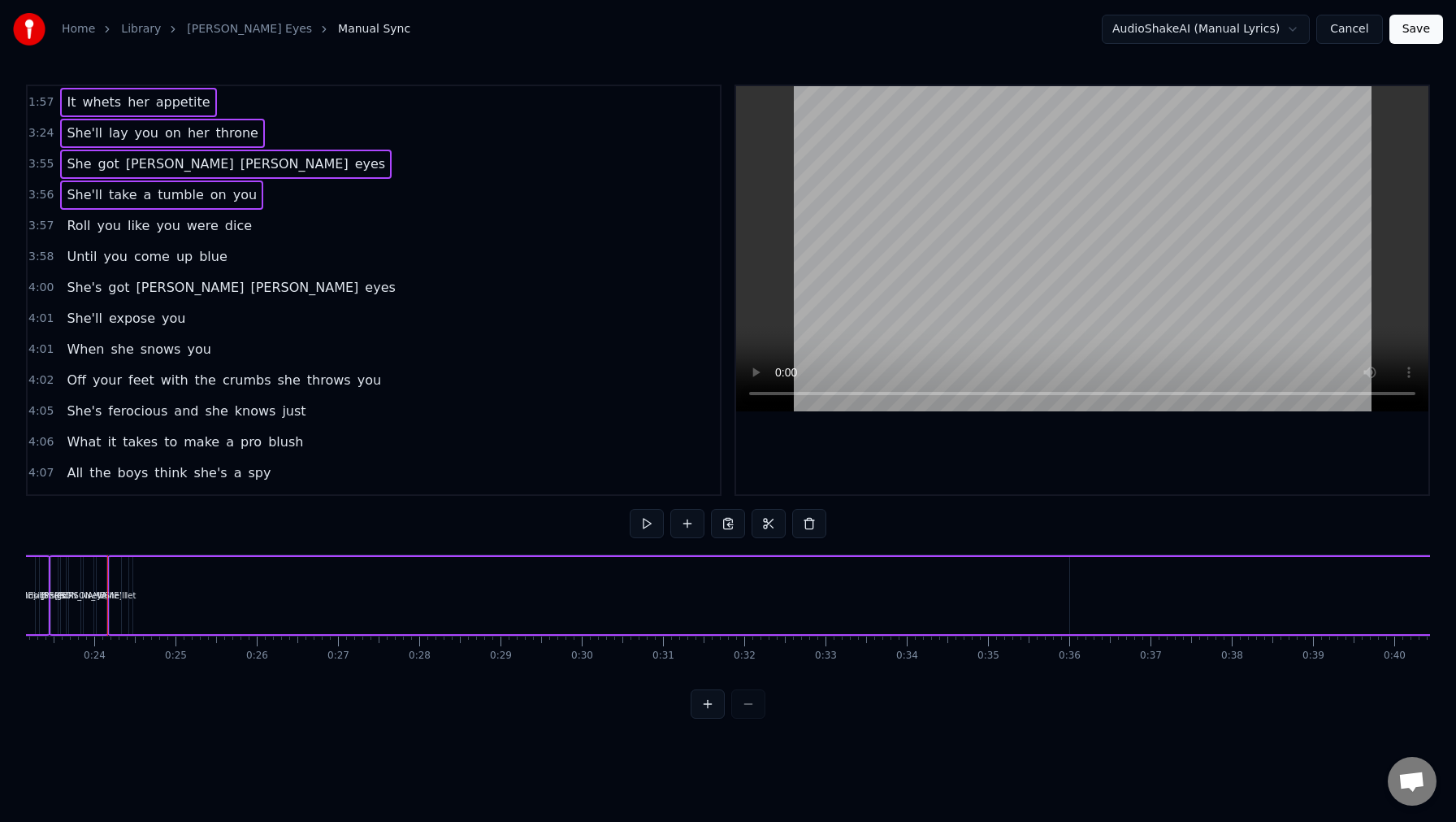
click at [42, 229] on span "3:57" at bounding box center [41, 226] width 25 height 16
click at [44, 254] on span "3:58" at bounding box center [41, 257] width 25 height 16
click at [43, 279] on span "4:00" at bounding box center [41, 288] width 25 height 16
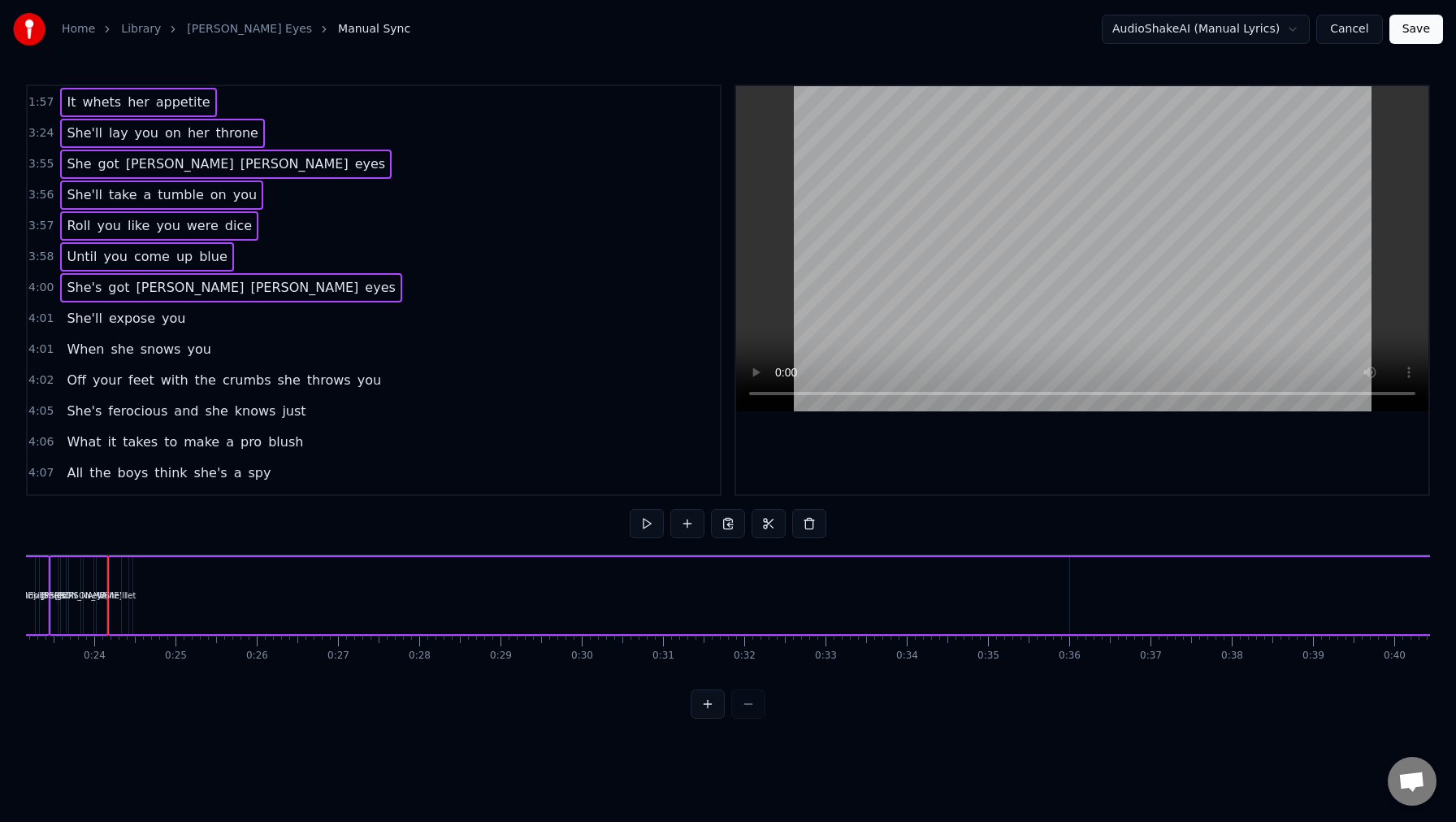
click at [37, 325] on span "4:01" at bounding box center [41, 319] width 25 height 16
click at [37, 354] on span "4:01" at bounding box center [41, 349] width 25 height 16
click at [36, 383] on span "4:02" at bounding box center [41, 381] width 25 height 16
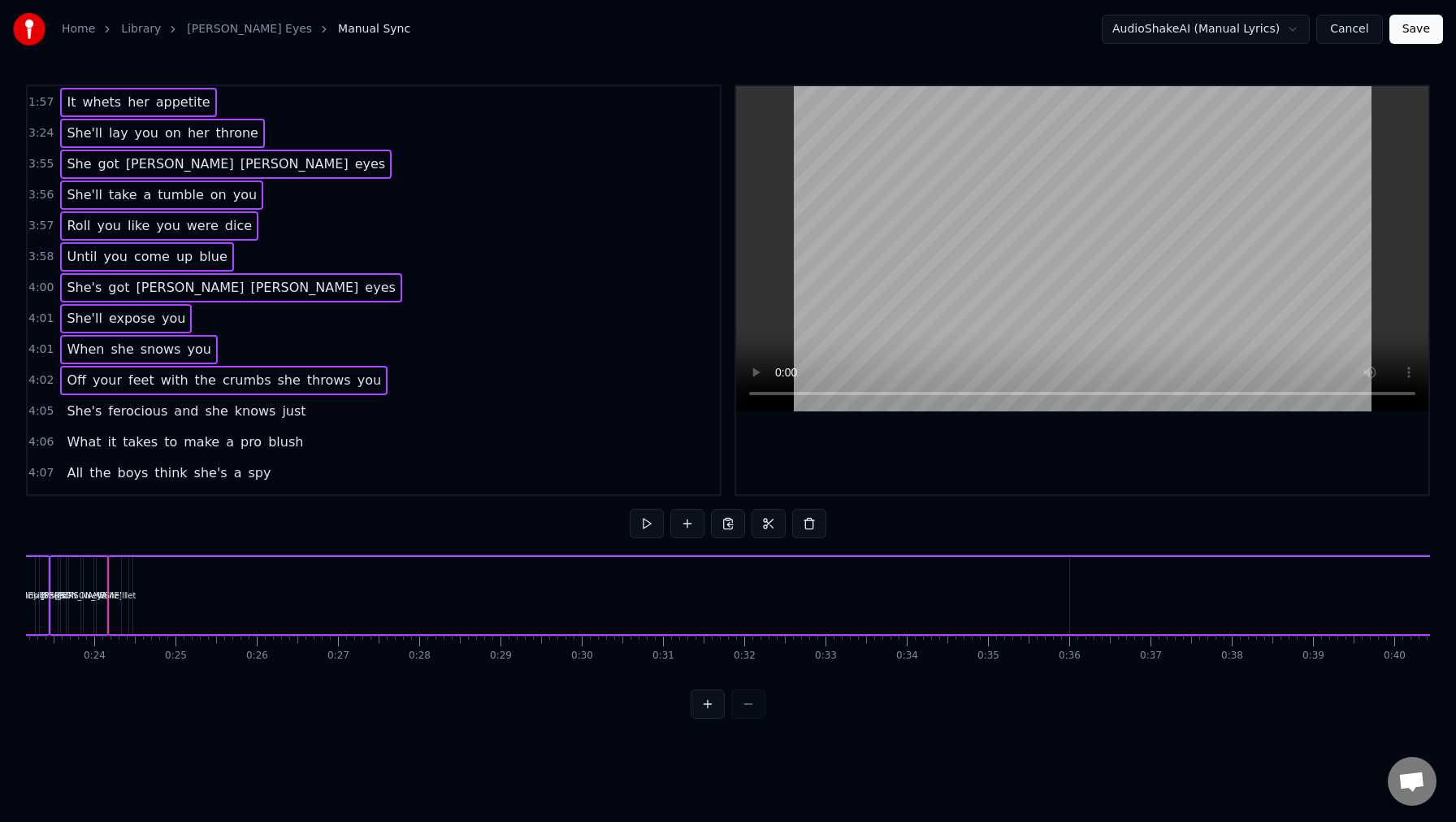
click at [37, 405] on span "4:05" at bounding box center [41, 412] width 25 height 16
click at [37, 431] on div "4:06 What it takes to make a pro blush" at bounding box center [374, 442] width 693 height 31
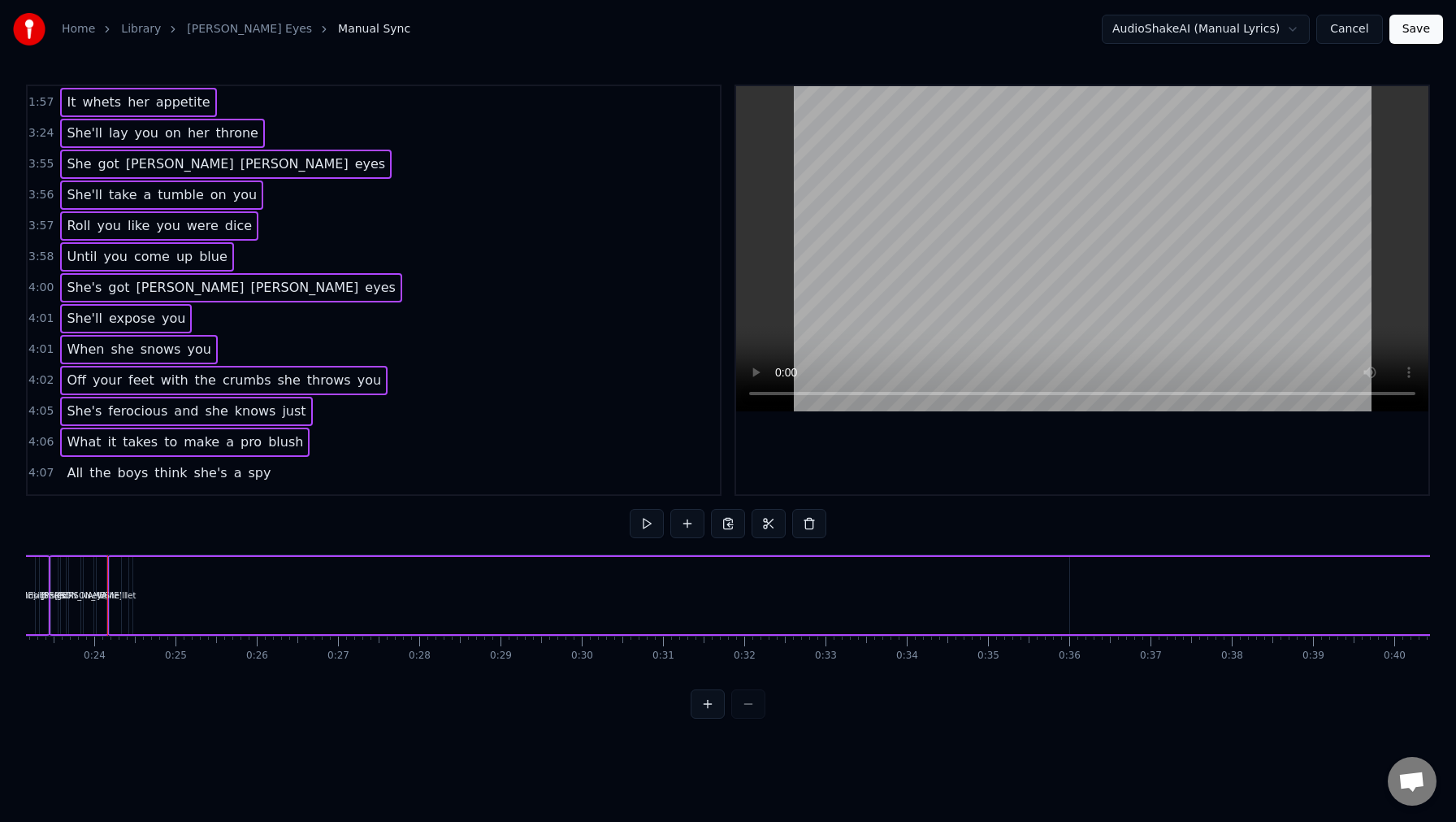
click at [37, 463] on div "4:07 All the boys think she's a spy" at bounding box center [374, 473] width 693 height 31
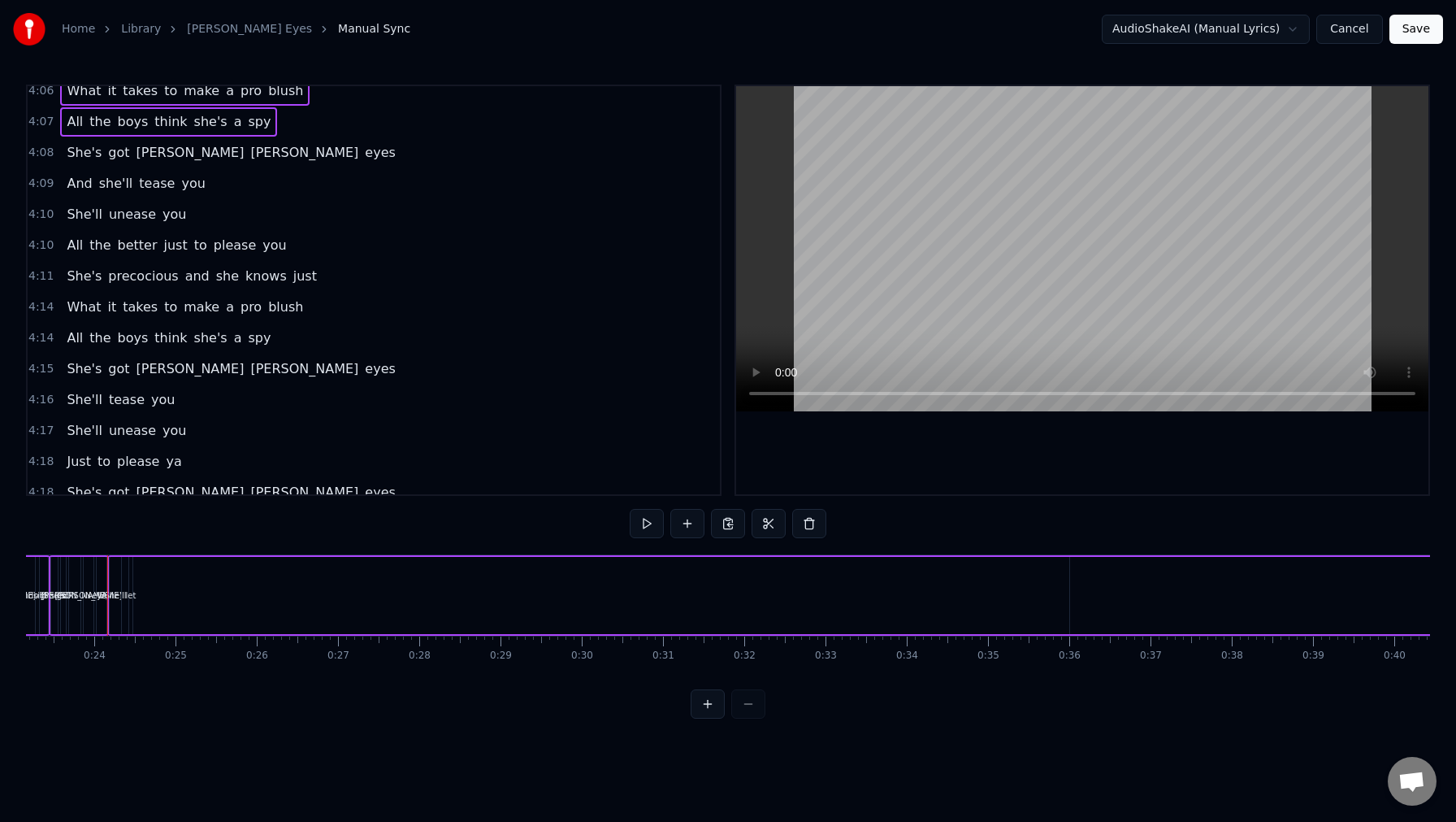
scroll to position [847, 0]
click at [41, 151] on span "4:08" at bounding box center [41, 150] width 25 height 16
click at [41, 178] on span "4:09" at bounding box center [41, 182] width 25 height 16
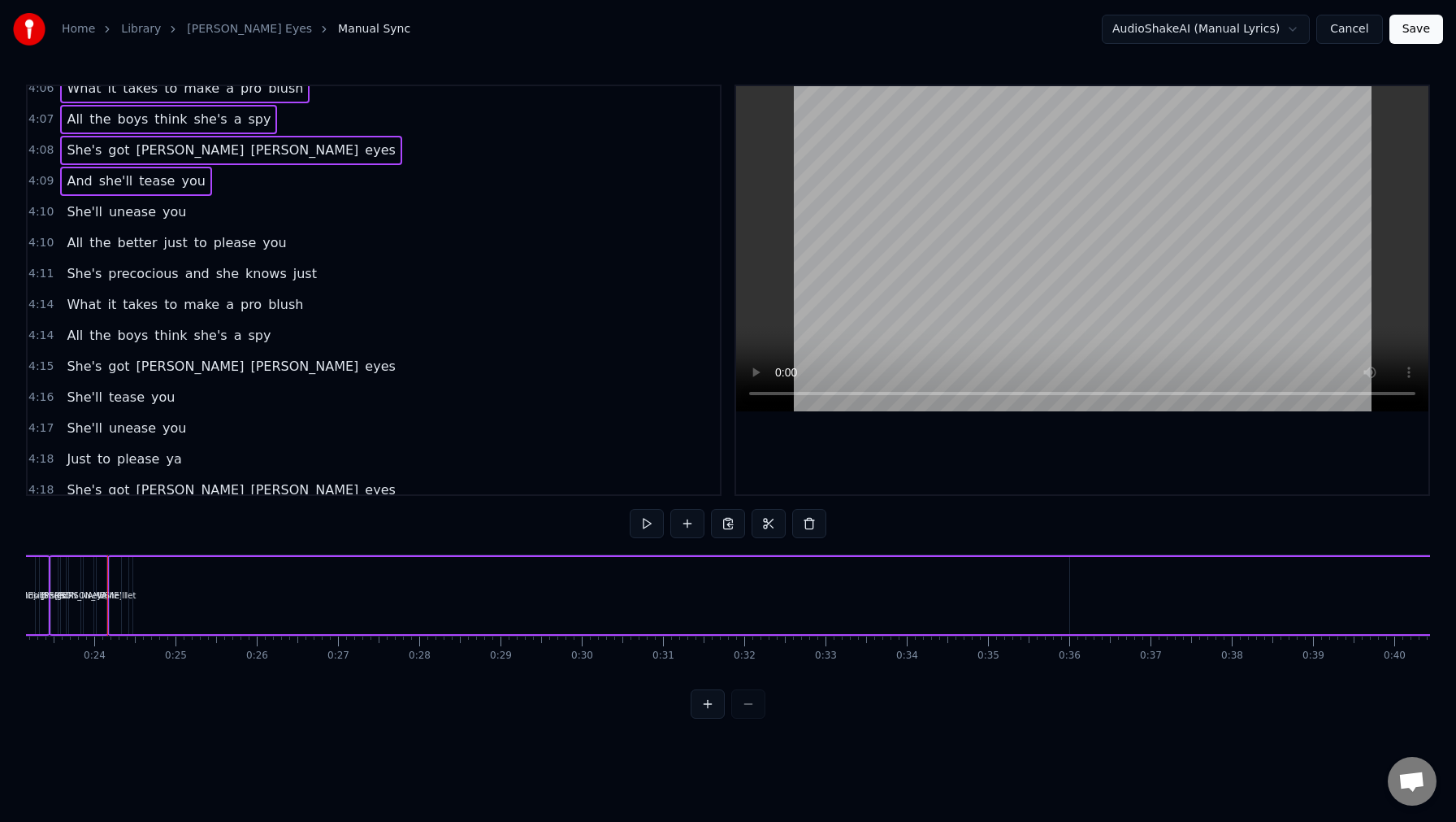
click at [33, 219] on span "4:10" at bounding box center [41, 212] width 25 height 16
click at [34, 242] on span "4:10" at bounding box center [41, 243] width 25 height 16
click at [35, 274] on span "4:11" at bounding box center [41, 274] width 25 height 16
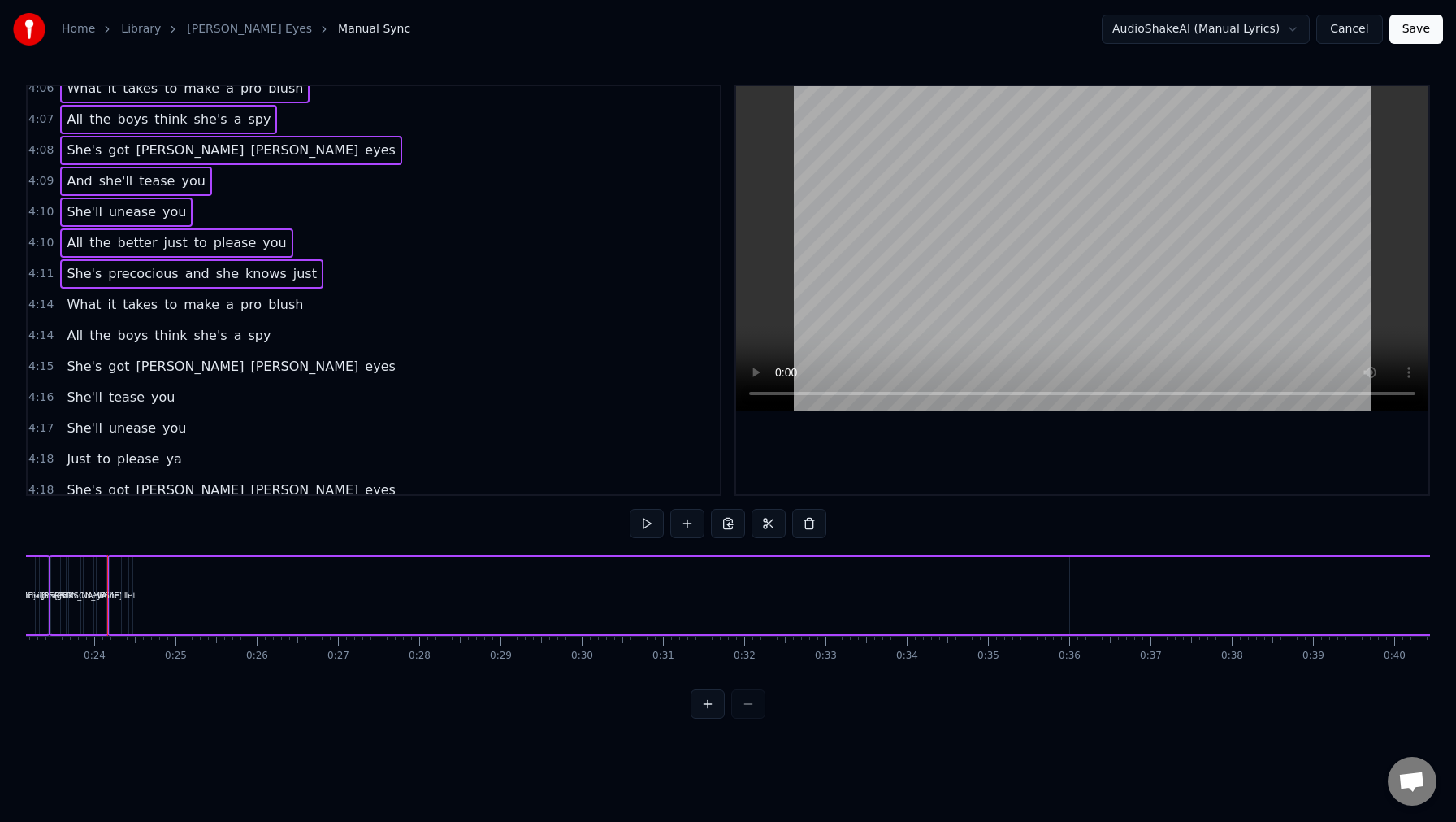
click at [35, 302] on span "4:14" at bounding box center [41, 305] width 25 height 16
click at [35, 330] on span "4:14" at bounding box center [41, 336] width 25 height 16
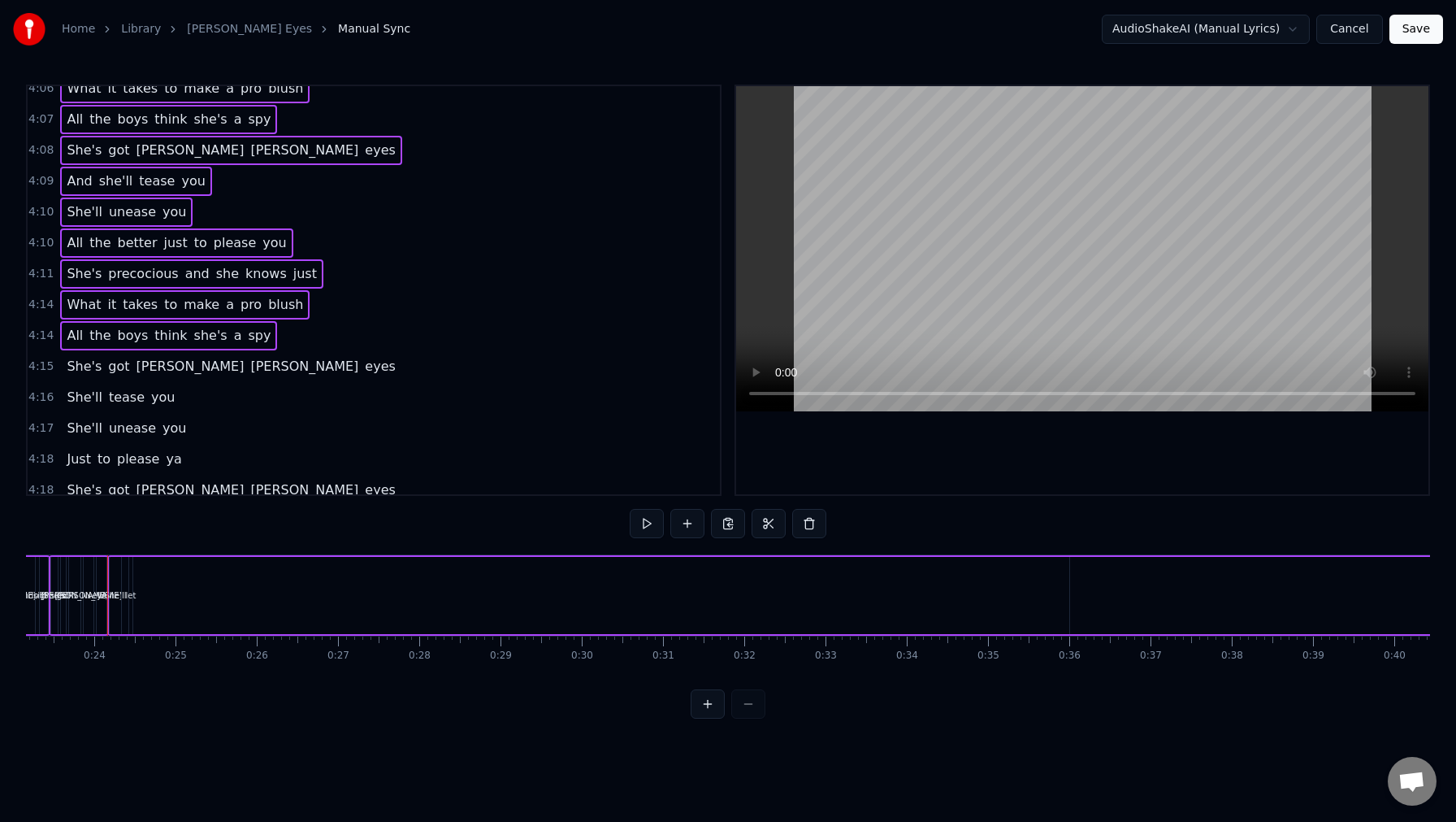
click at [36, 359] on span "4:15" at bounding box center [41, 367] width 25 height 16
click at [39, 397] on span "4:16" at bounding box center [41, 398] width 25 height 16
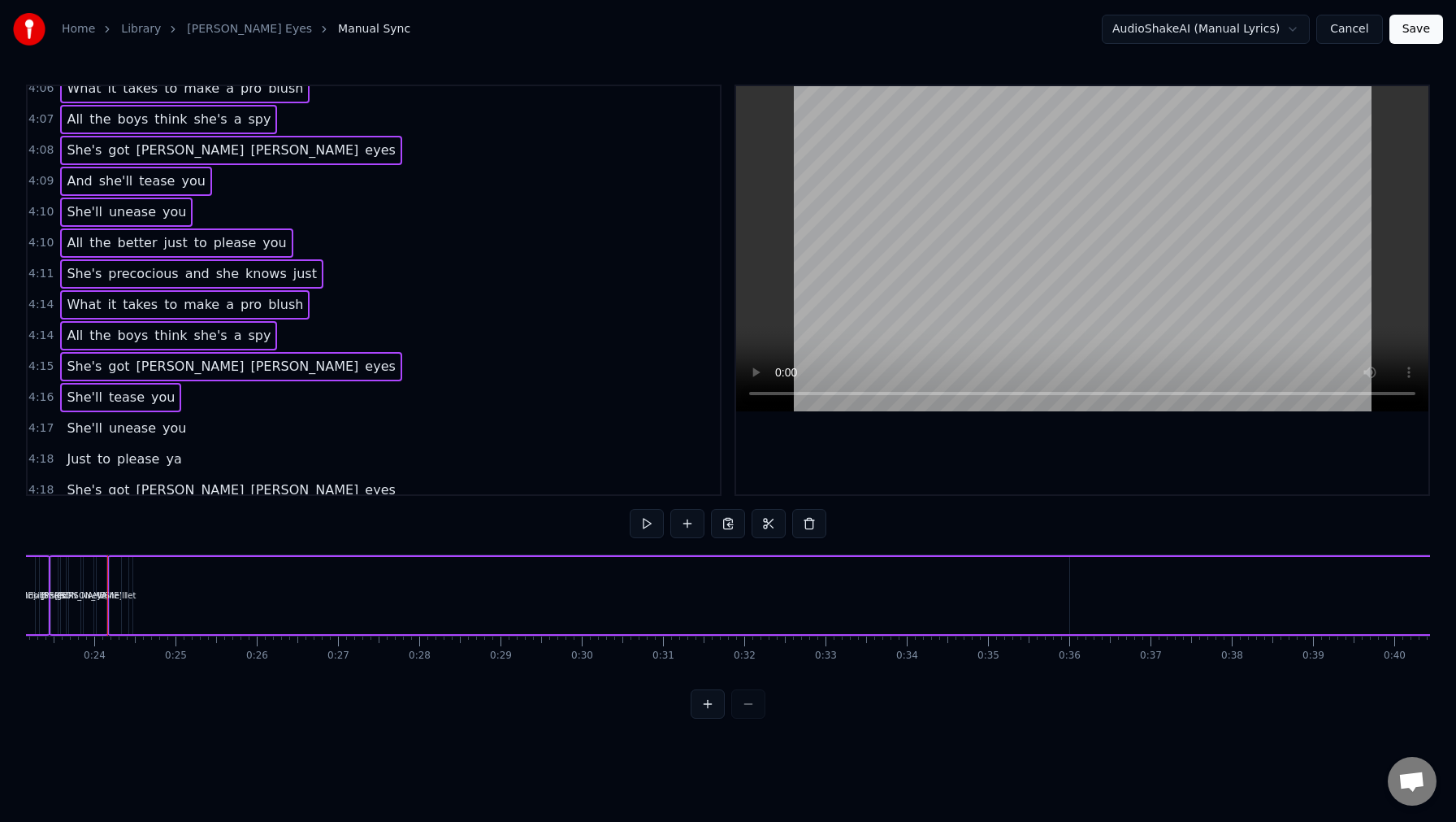
click at [34, 436] on div "4:17 She'll unease you" at bounding box center [374, 428] width 693 height 31
click at [35, 459] on span "4:18" at bounding box center [41, 459] width 25 height 16
click at [36, 489] on span "4:18" at bounding box center [41, 491] width 25 height 16
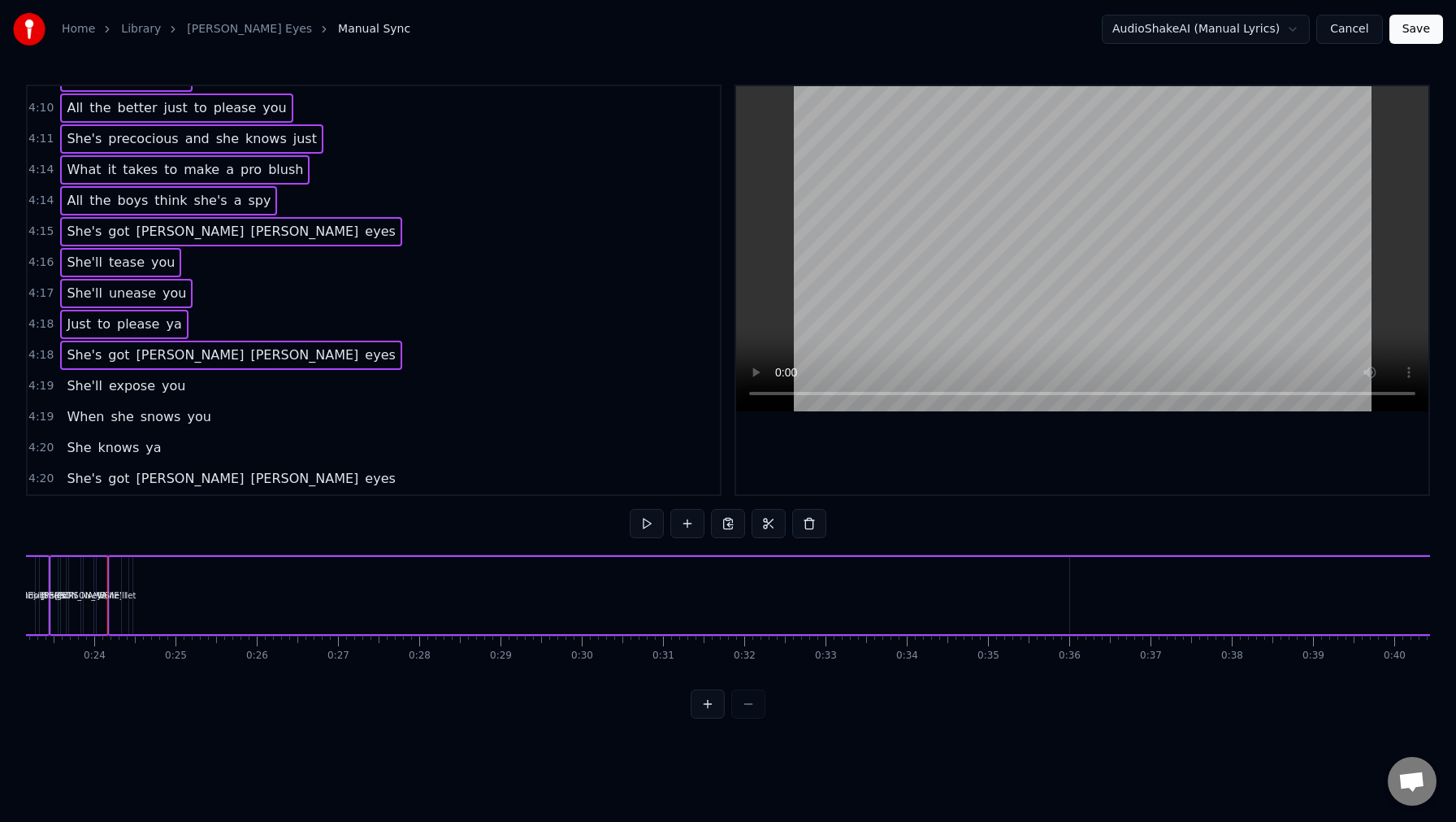
click at [37, 392] on span "4:19" at bounding box center [41, 386] width 25 height 16
click at [35, 421] on span "4:19" at bounding box center [41, 417] width 25 height 16
click at [38, 447] on span "4:20" at bounding box center [41, 448] width 25 height 16
click at [39, 479] on span "4:20" at bounding box center [41, 479] width 25 height 16
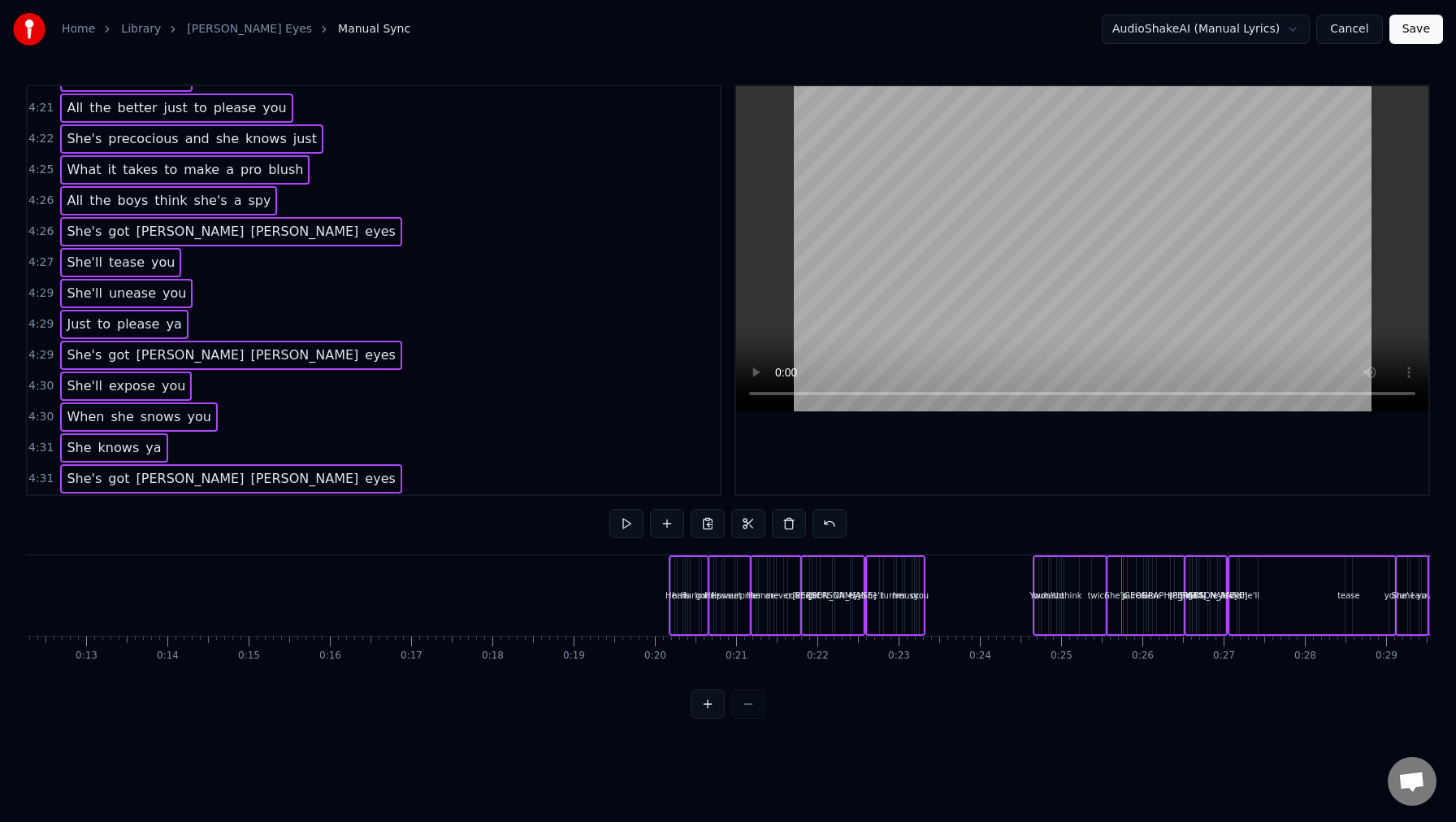
scroll to position [0, 985]
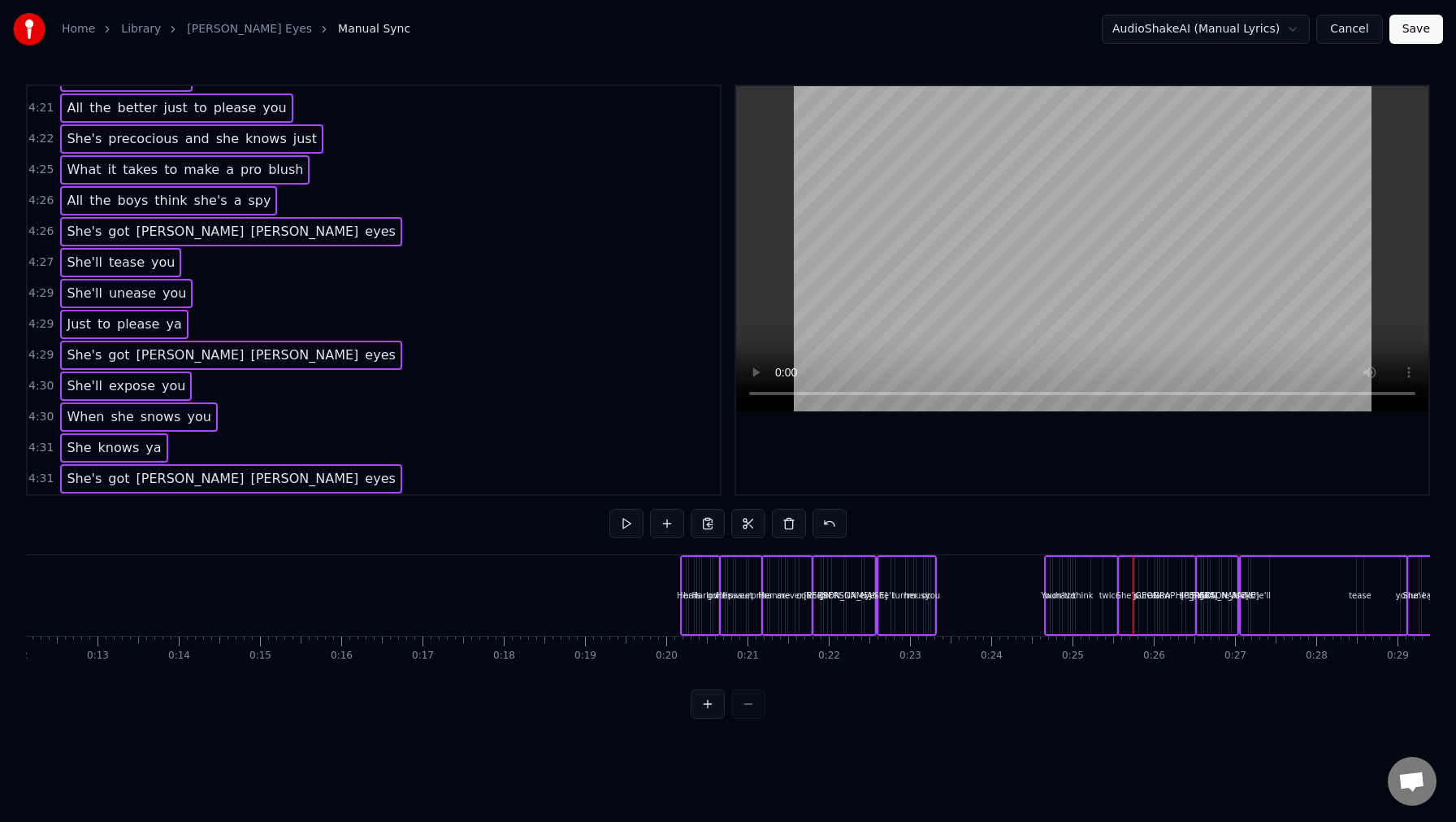
click at [687, 580] on div "Her hair is Harlow gold" at bounding box center [700, 596] width 40 height 81
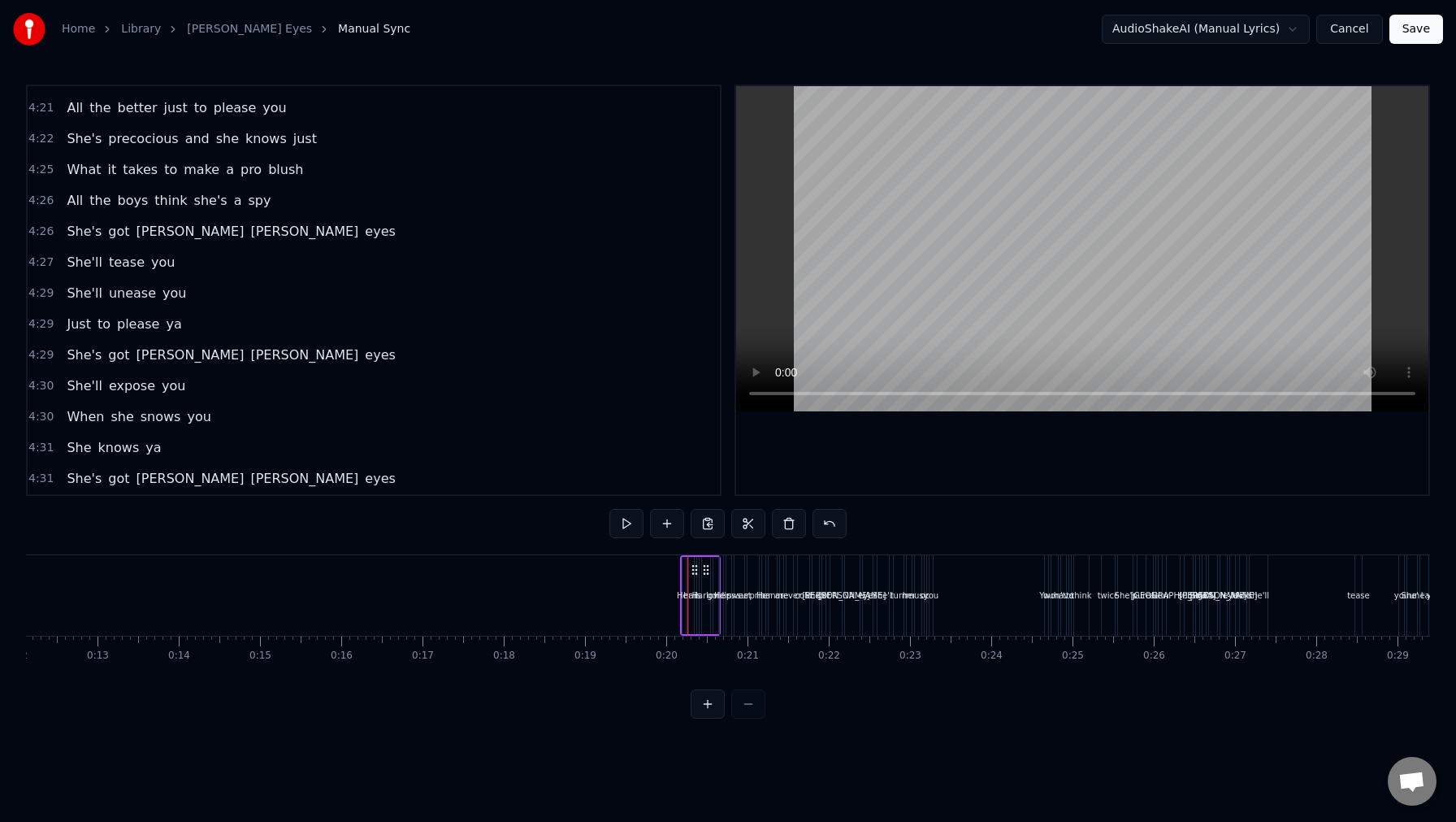
drag, startPoint x: 284, startPoint y: 477, endPoint x: 169, endPoint y: 221, distance: 280.6
click at [169, 221] on div "0:20 Her hair is Harlow gold 0:20 Her lips sweet surprise 0:21 Her hands are ne…" at bounding box center [374, 290] width 696 height 411
drag, startPoint x: 316, startPoint y: 477, endPoint x: 81, endPoint y: 100, distance: 444.2
click at [81, 100] on div "0:20 Her hair is Harlow gold 0:20 Her lips sweet surprise 0:21 Her hands are ne…" at bounding box center [374, 290] width 696 height 411
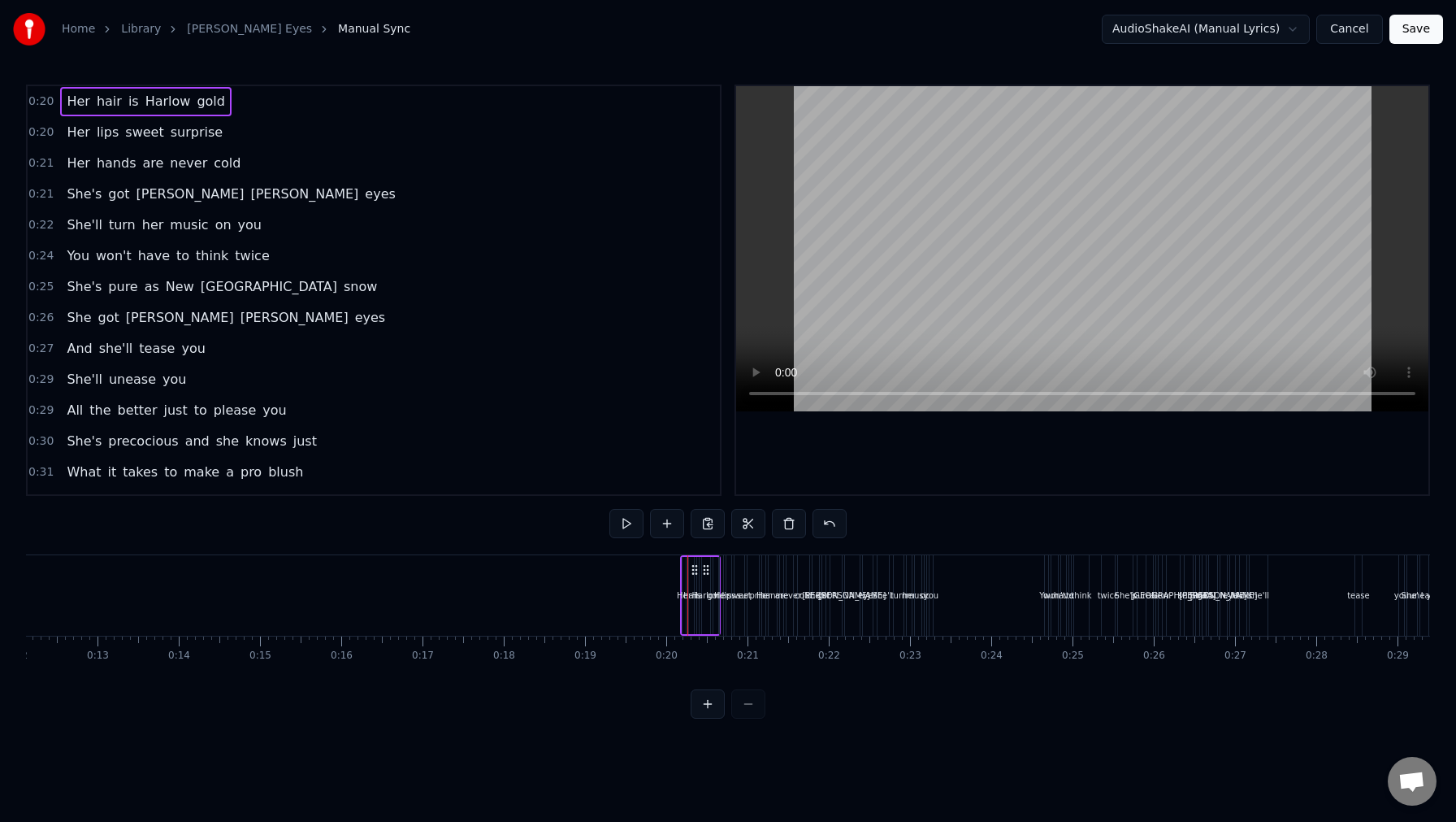
click at [96, 104] on span "hair" at bounding box center [109, 101] width 29 height 19
click at [71, 103] on span "Her" at bounding box center [78, 101] width 26 height 19
type input "***"
click at [54, 102] on div "0:20 Her hair is Harlow gold" at bounding box center [374, 102] width 693 height 31
click at [65, 90] on div "Her hair is Harlow gold" at bounding box center [145, 102] width 171 height 30
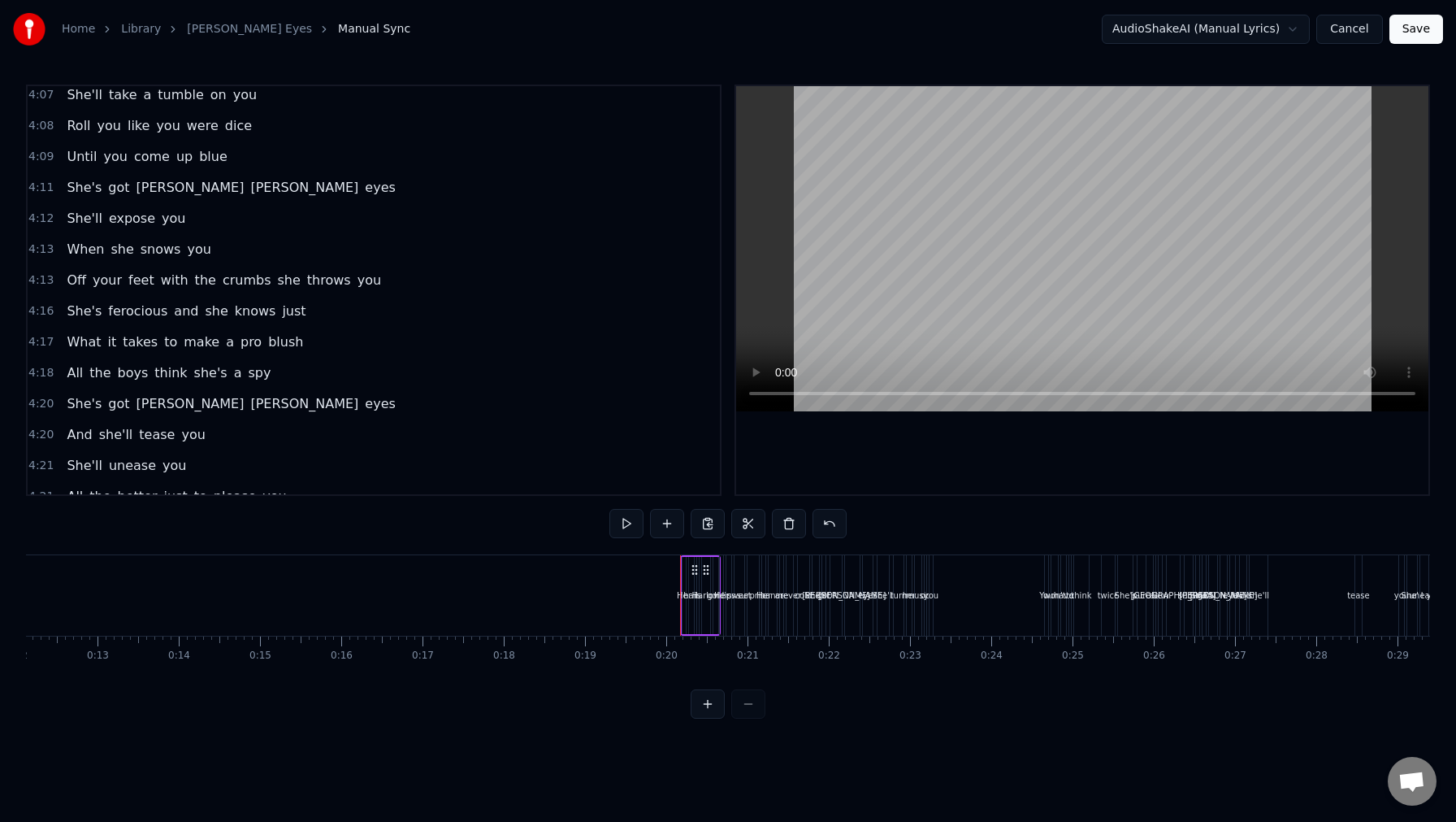
scroll to position [982, 0]
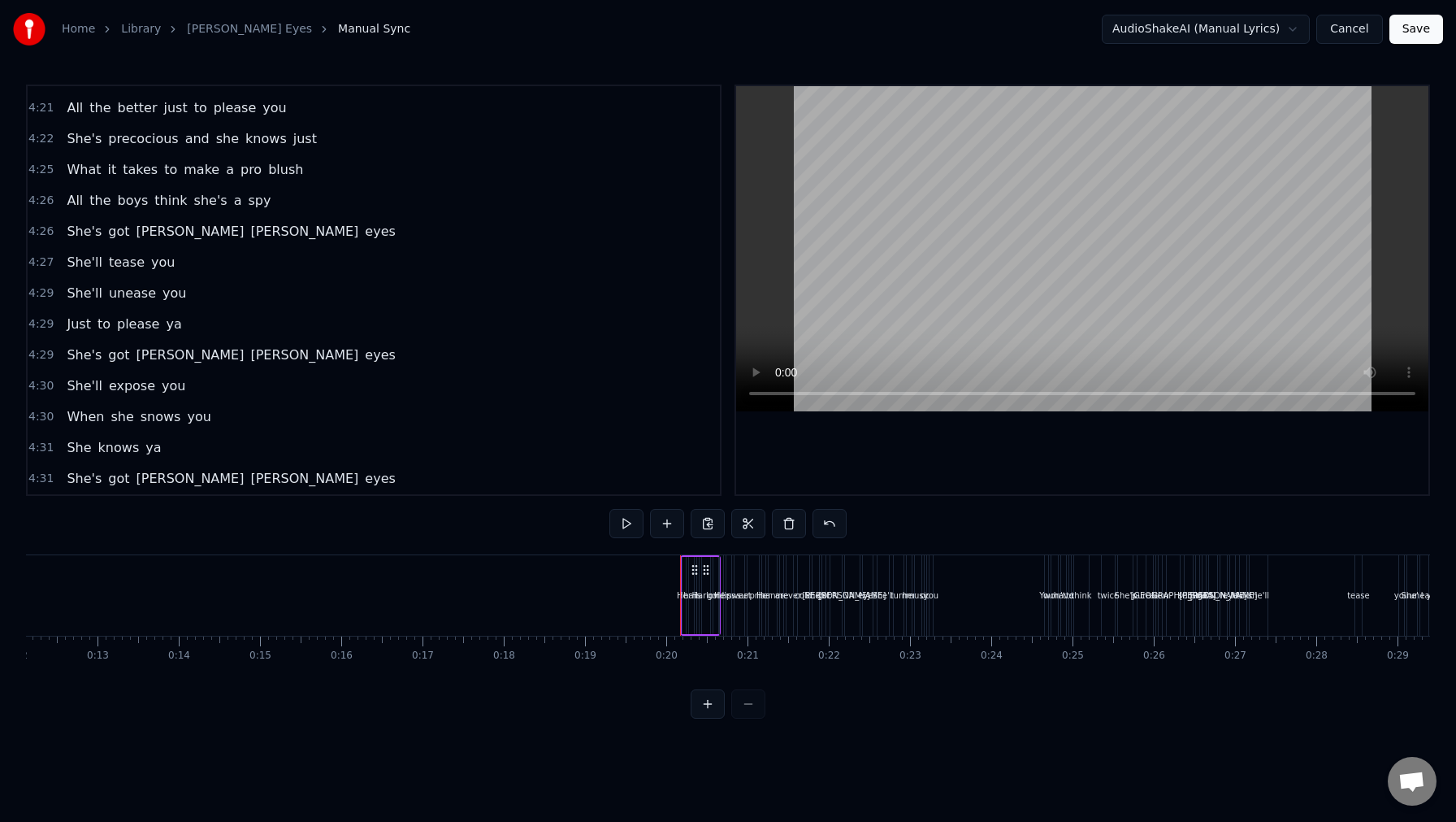
click at [60, 479] on div "She's got [PERSON_NAME] eyes" at bounding box center [230, 479] width 341 height 30
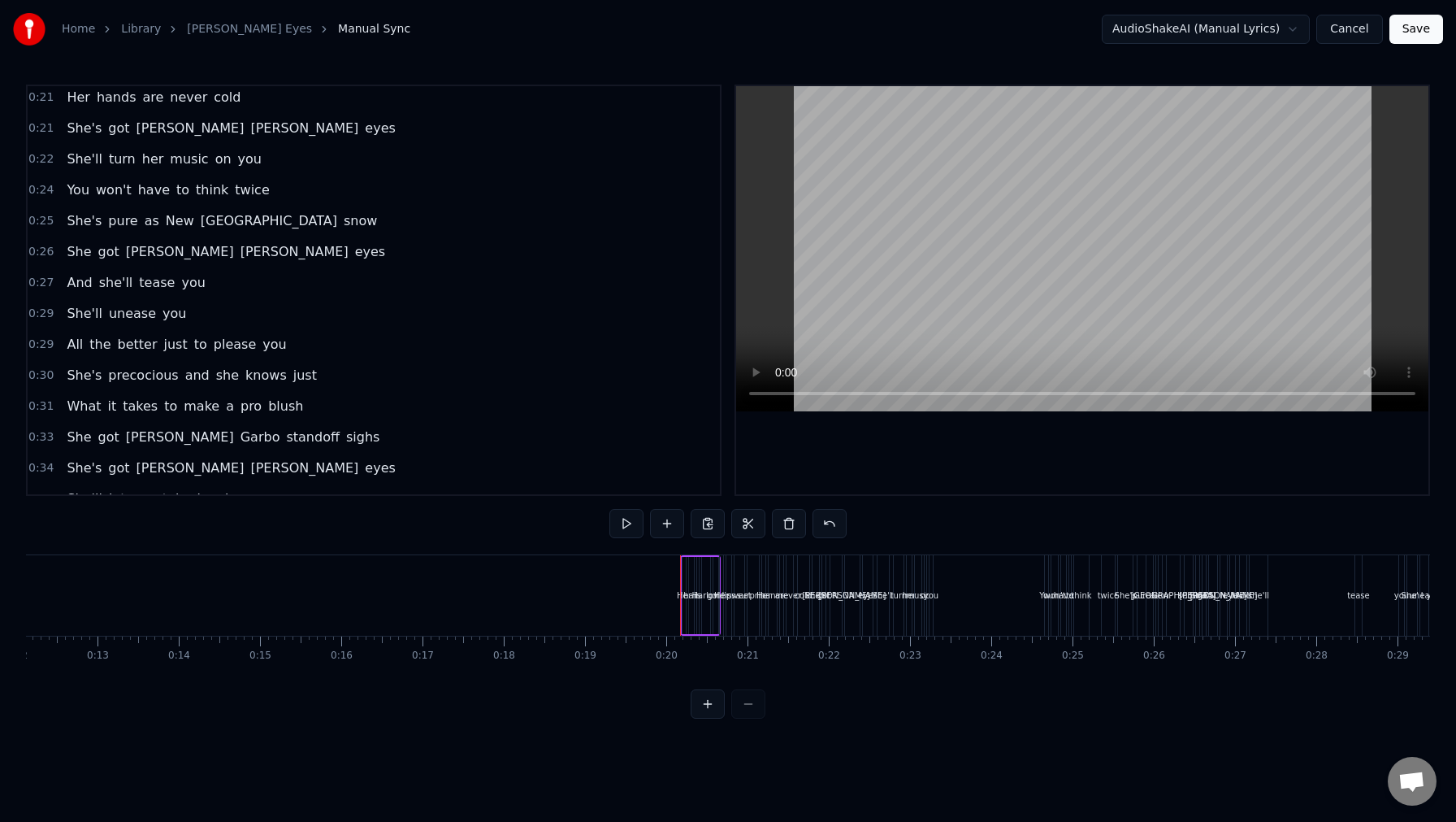
scroll to position [0, 0]
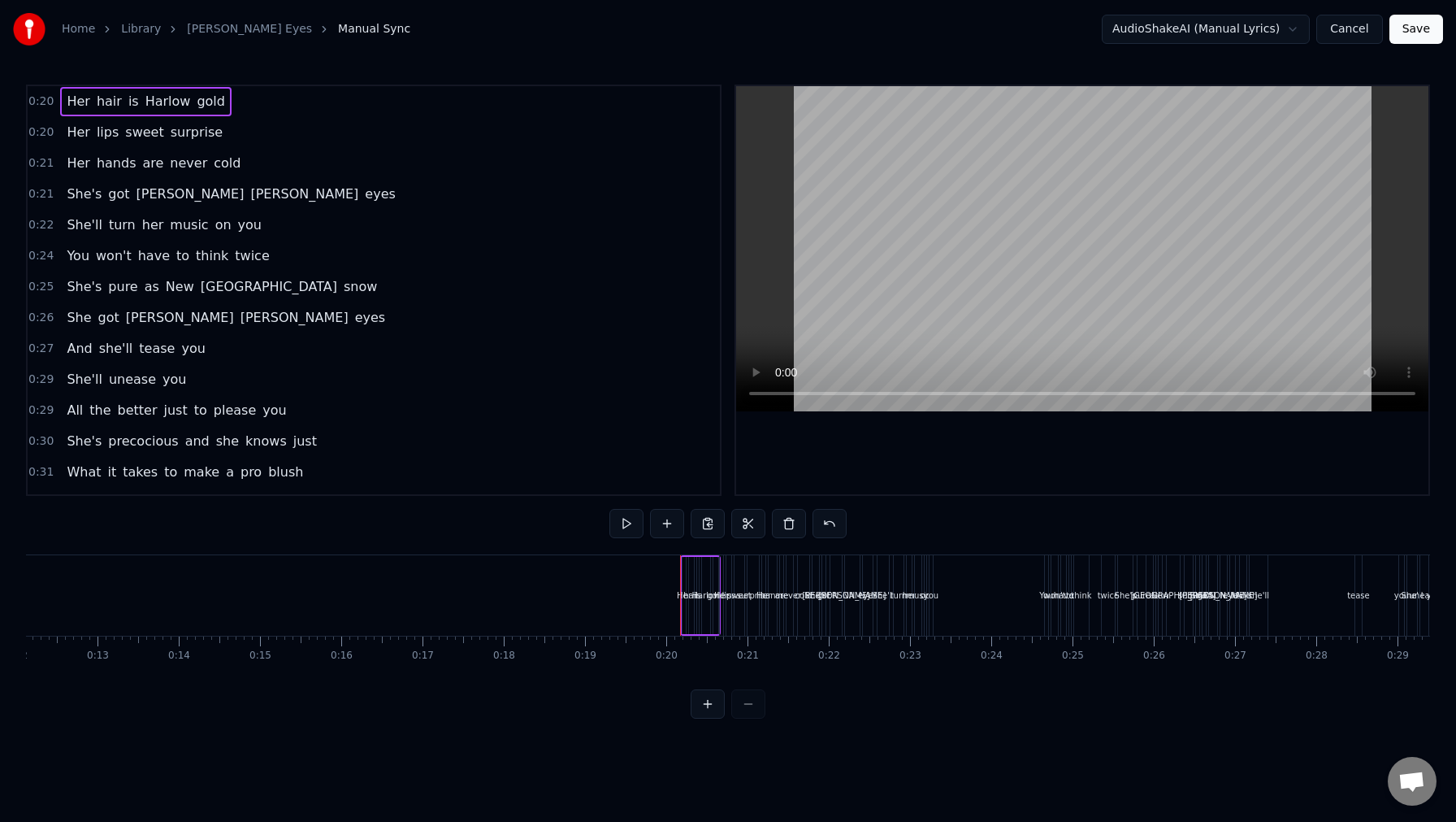
click at [69, 130] on span "Her" at bounding box center [78, 132] width 26 height 19
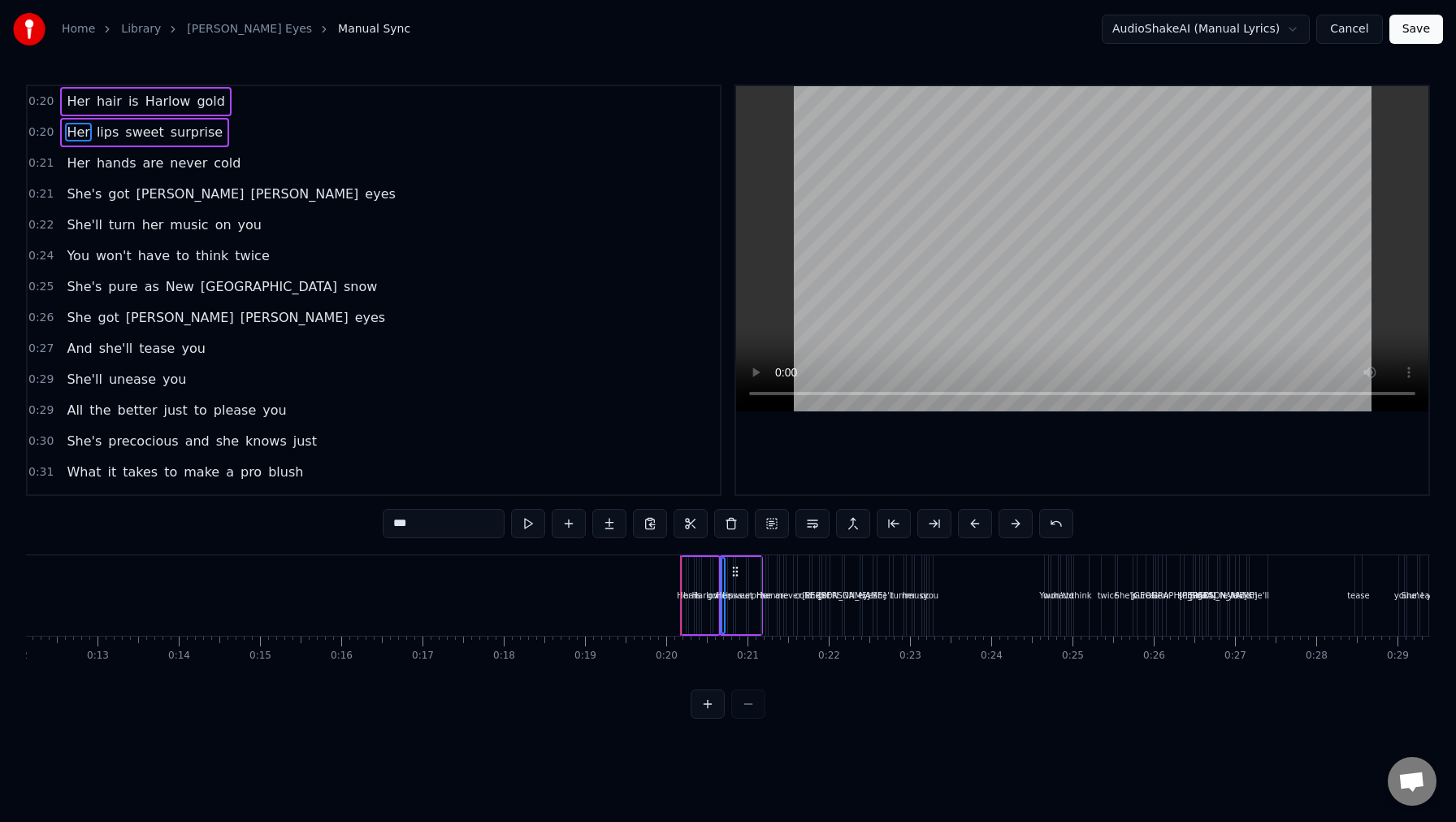
click at [53, 132] on div "0:20 Her lips sweet surprise" at bounding box center [374, 132] width 693 height 31
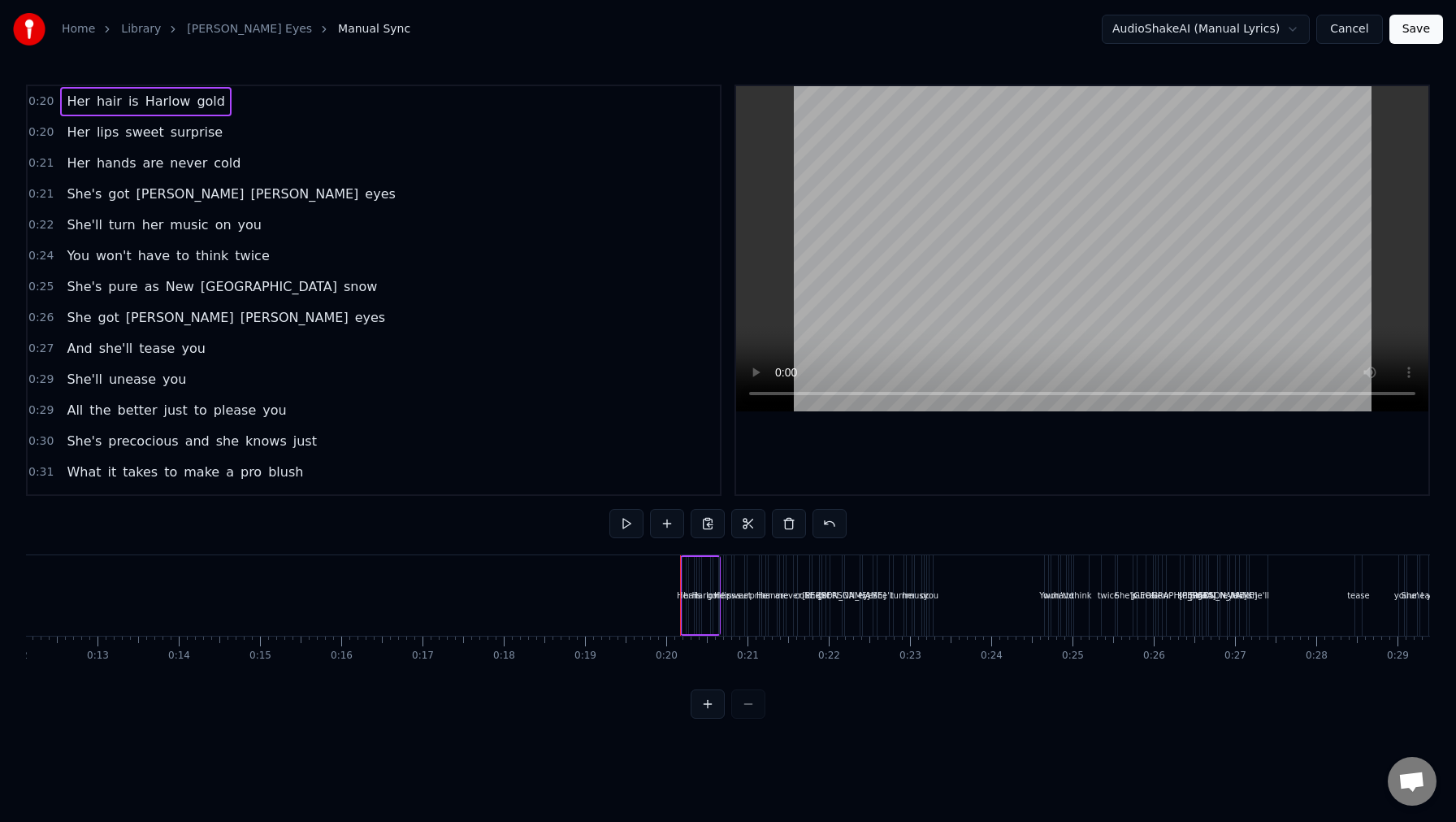
click at [127, 140] on span "sweet" at bounding box center [144, 132] width 41 height 19
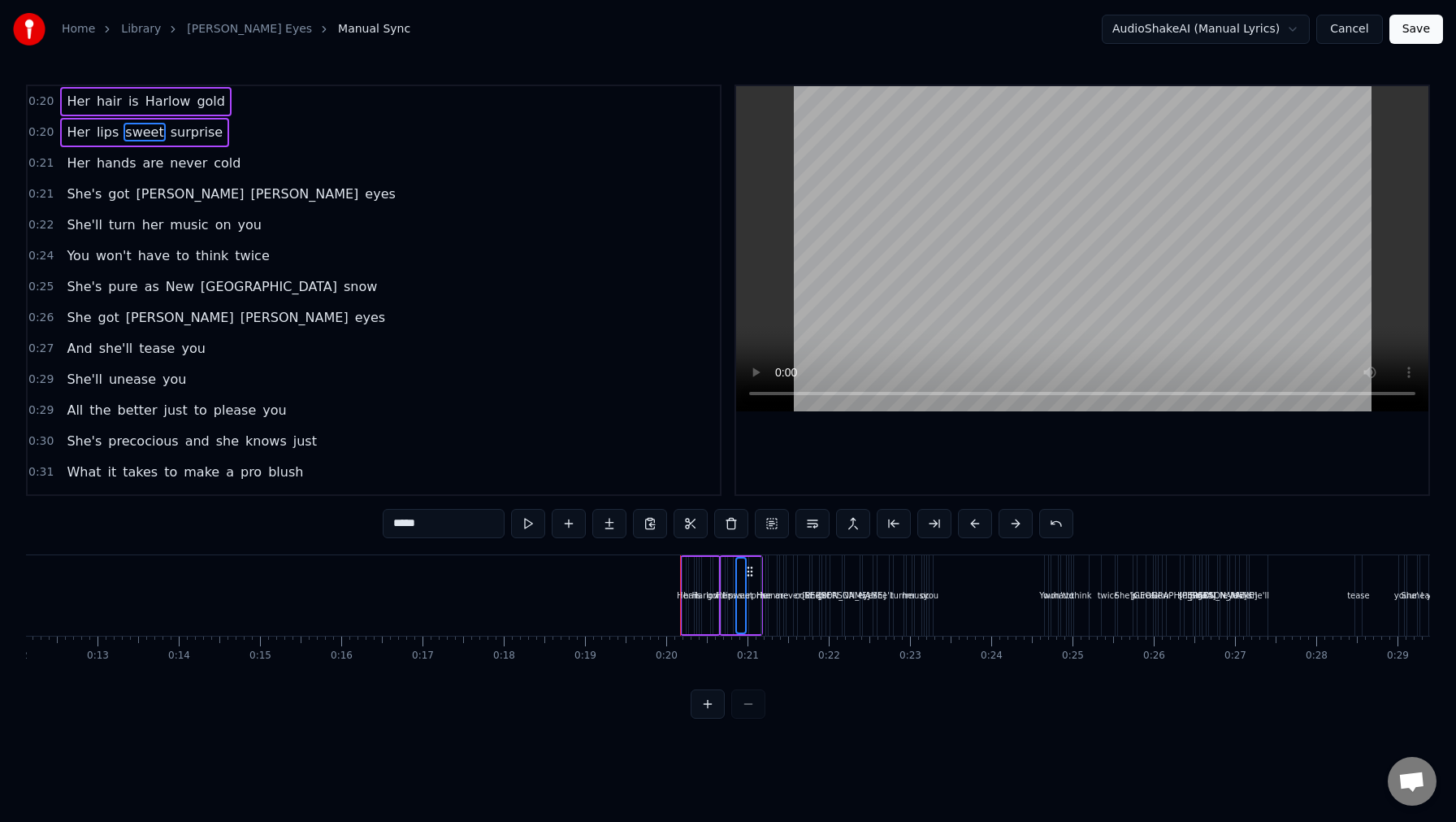
click at [127, 141] on span "sweet" at bounding box center [144, 132] width 41 height 19
click at [364, 198] on div "0:21 She's got [PERSON_NAME] eyes" at bounding box center [374, 195] width 693 height 31
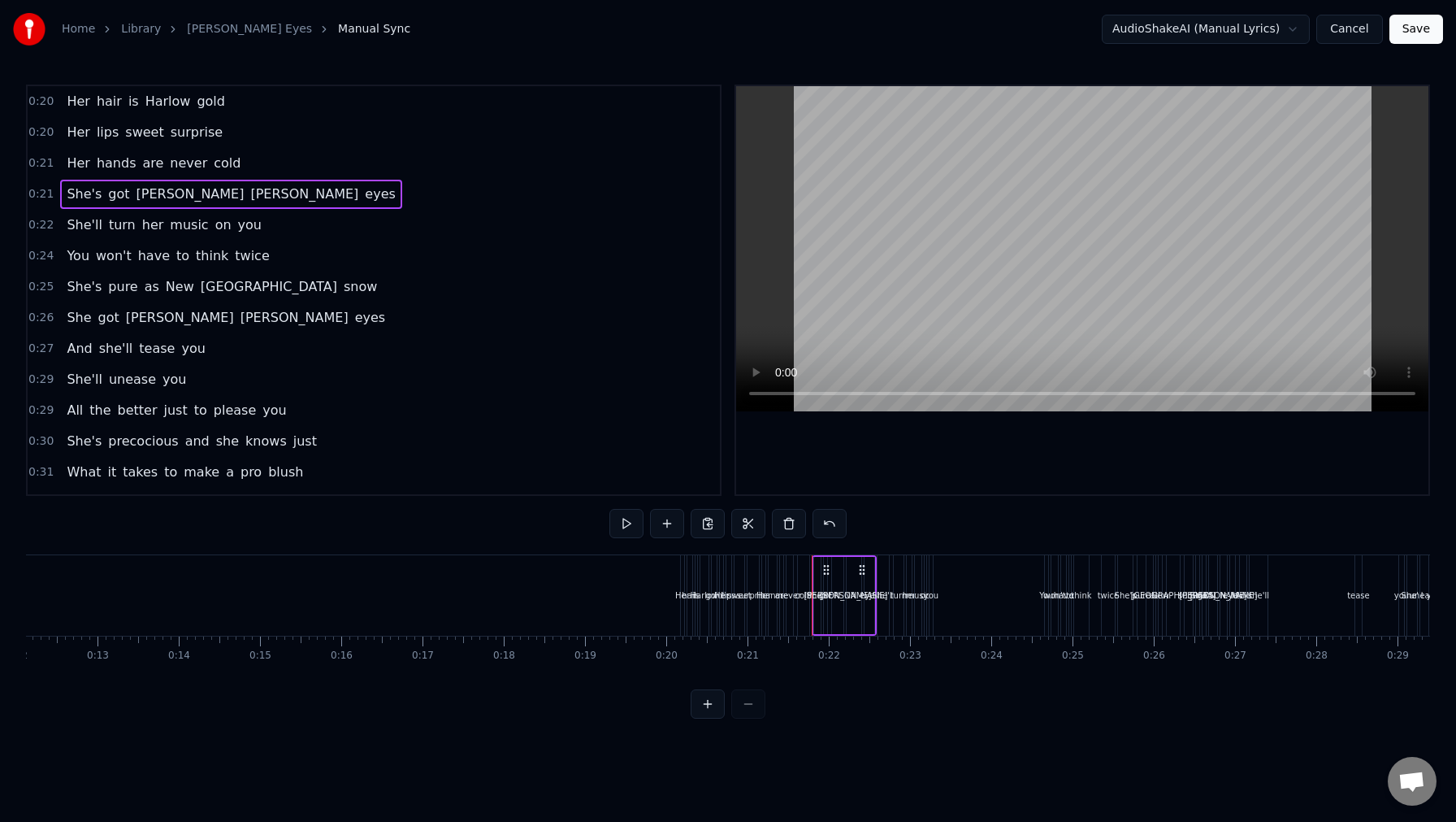
click at [66, 101] on span "Her" at bounding box center [78, 101] width 26 height 19
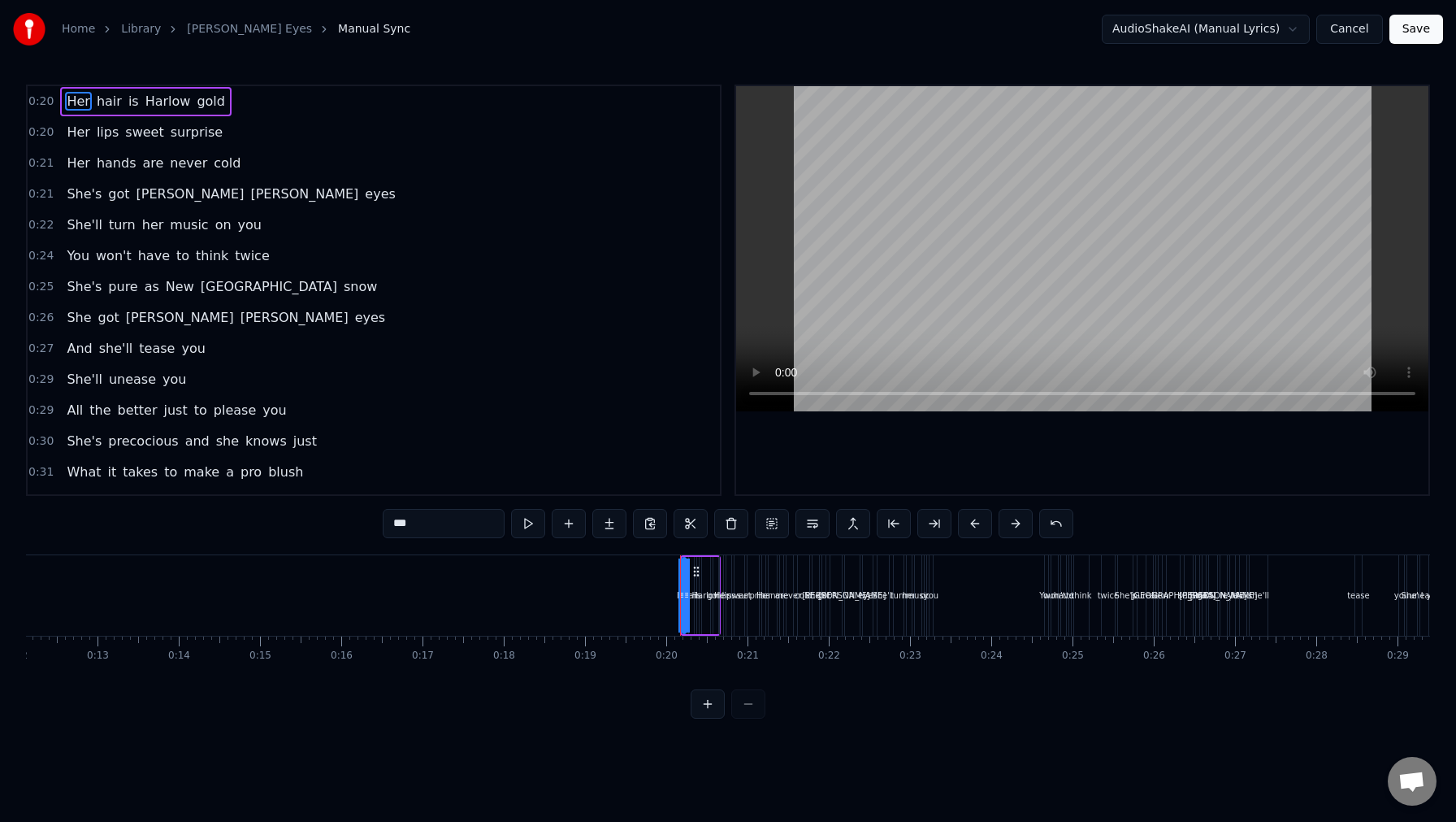
click at [35, 96] on span "0:20" at bounding box center [41, 102] width 25 height 16
click at [37, 293] on span "0:25" at bounding box center [41, 287] width 25 height 16
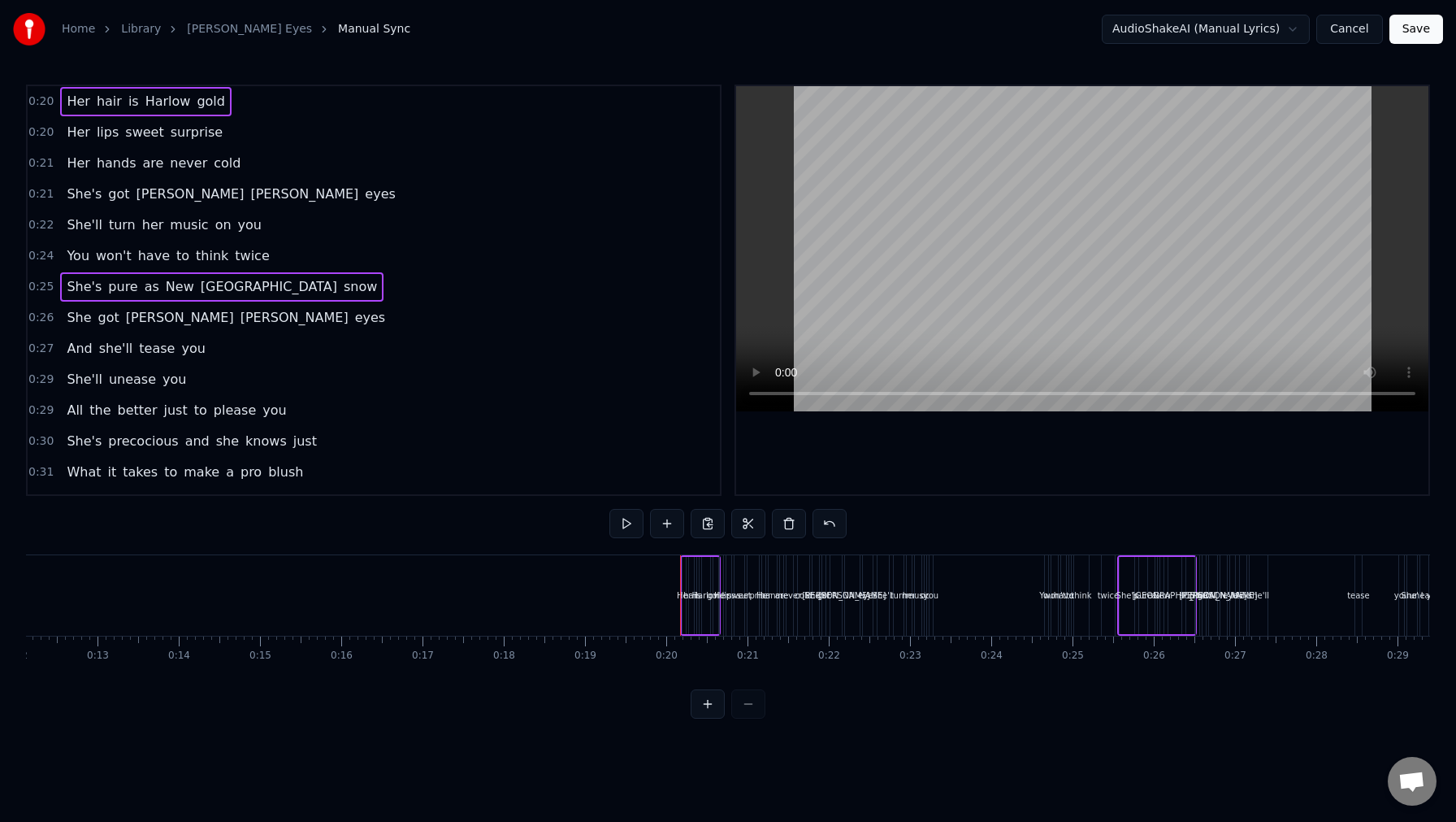
click at [34, 264] on div "0:24 You won't have to think twice" at bounding box center [374, 256] width 693 height 31
click at [29, 244] on div "0:24 You won't have to think twice" at bounding box center [374, 256] width 693 height 31
click at [31, 233] on div "0:22 She'll turn her music on you" at bounding box center [374, 225] width 693 height 31
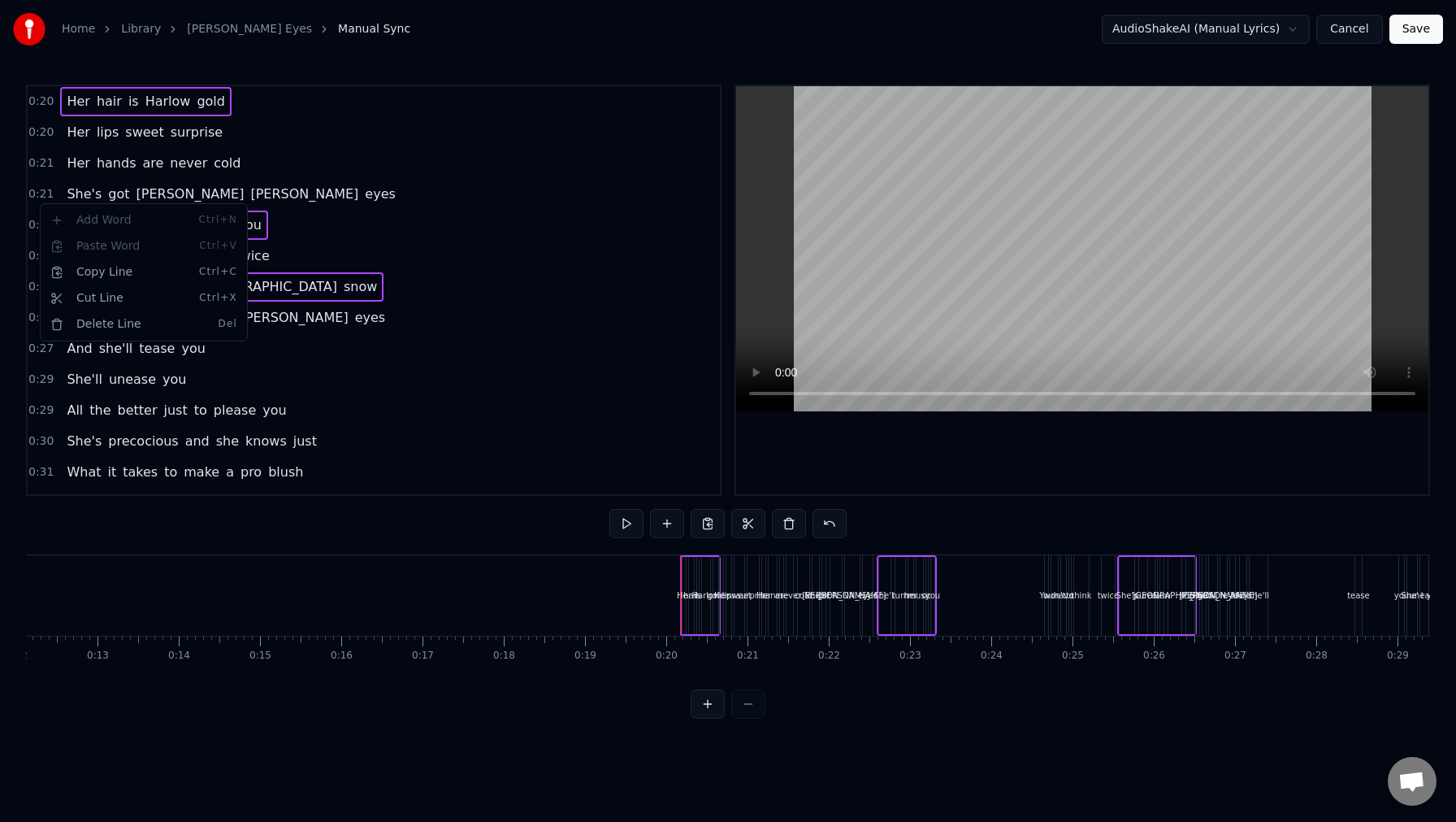
click at [348, 240] on html "Home Library [PERSON_NAME] Eyes Manual Sync AudioShakeAI (Manual Lyrics) Cancel…" at bounding box center [728, 372] width 1456 height 745
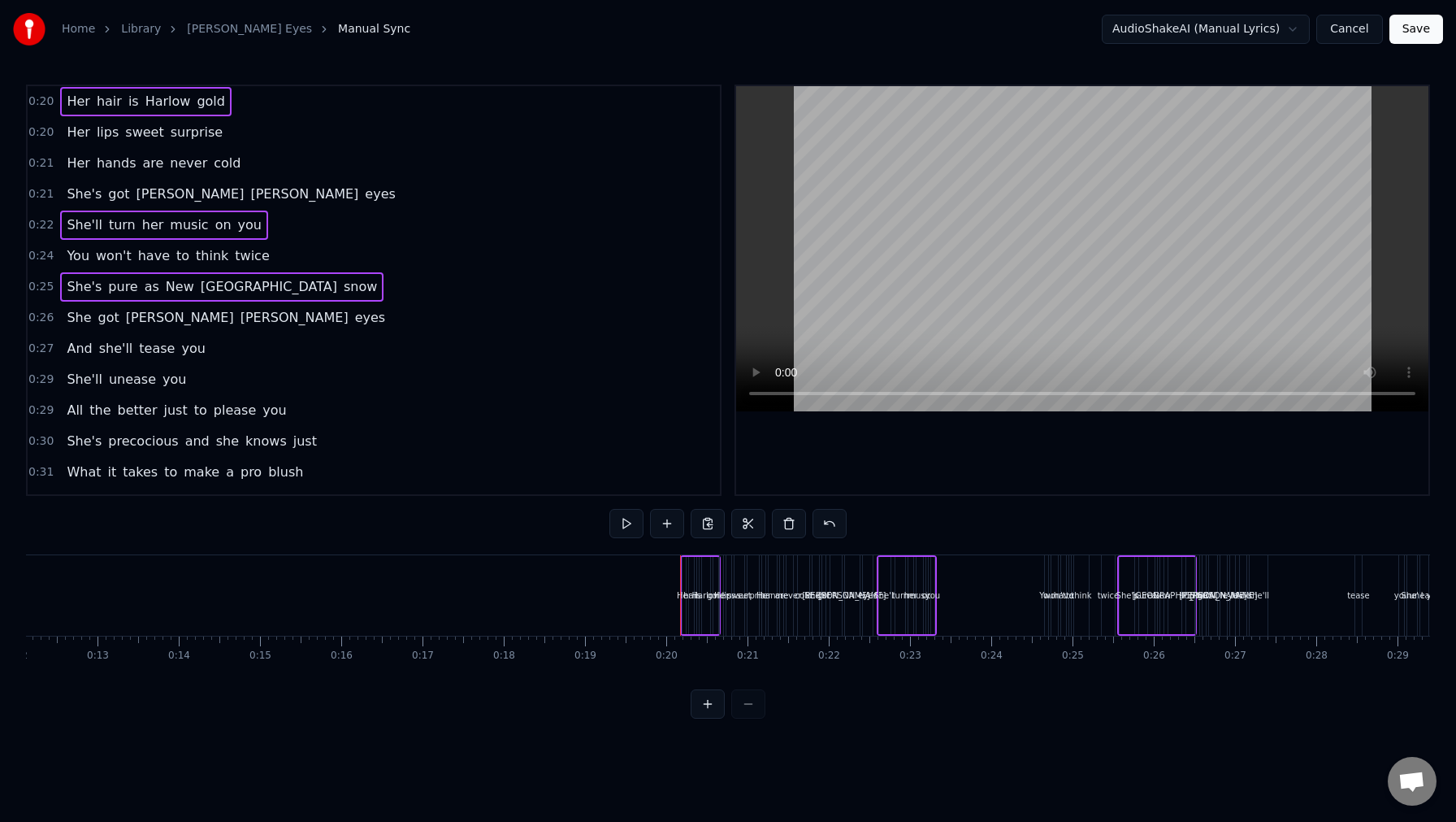
click at [336, 163] on div "0:21 Her hands are never cold" at bounding box center [374, 164] width 693 height 31
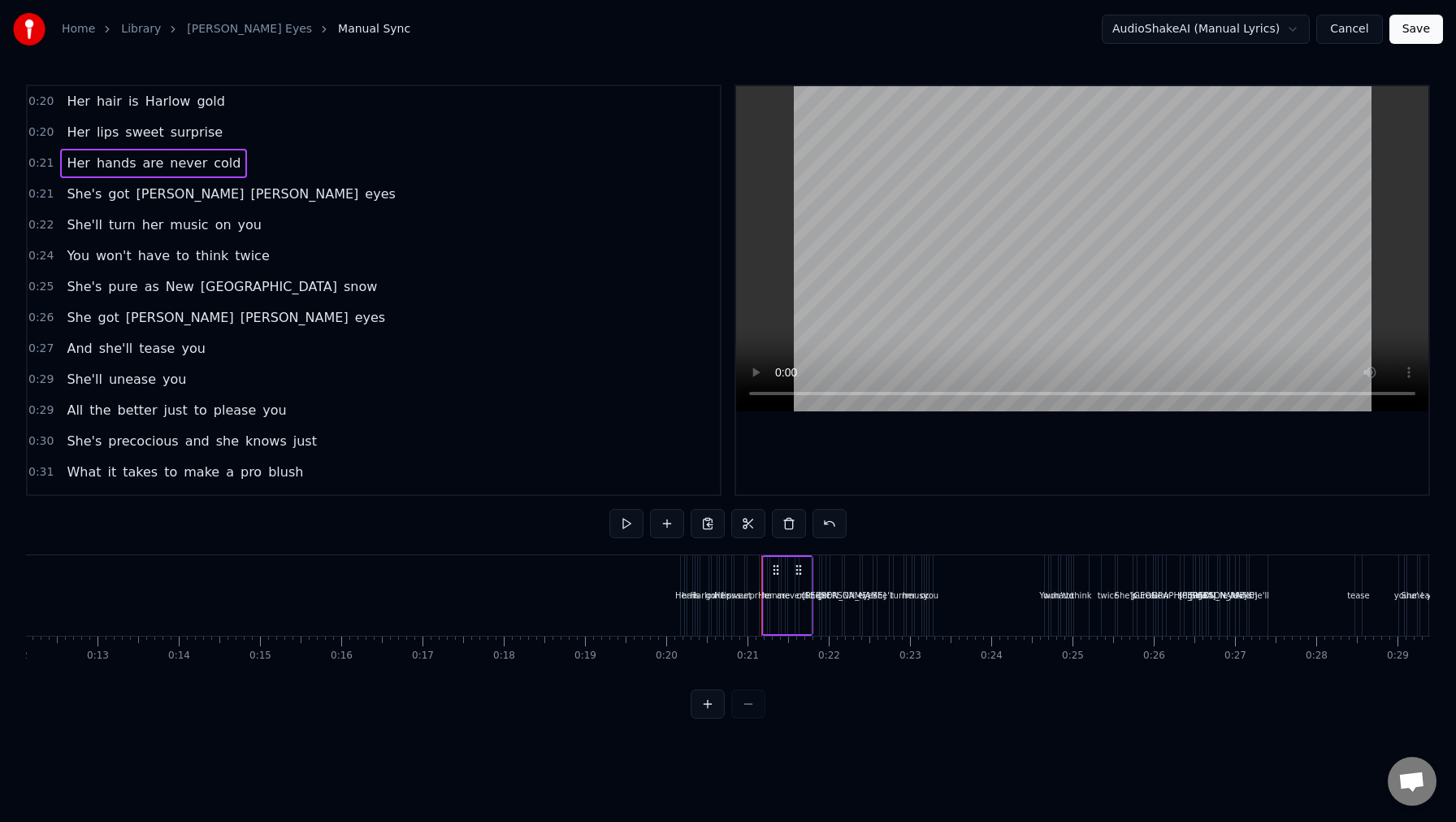
click at [39, 107] on span "0:20" at bounding box center [41, 102] width 25 height 16
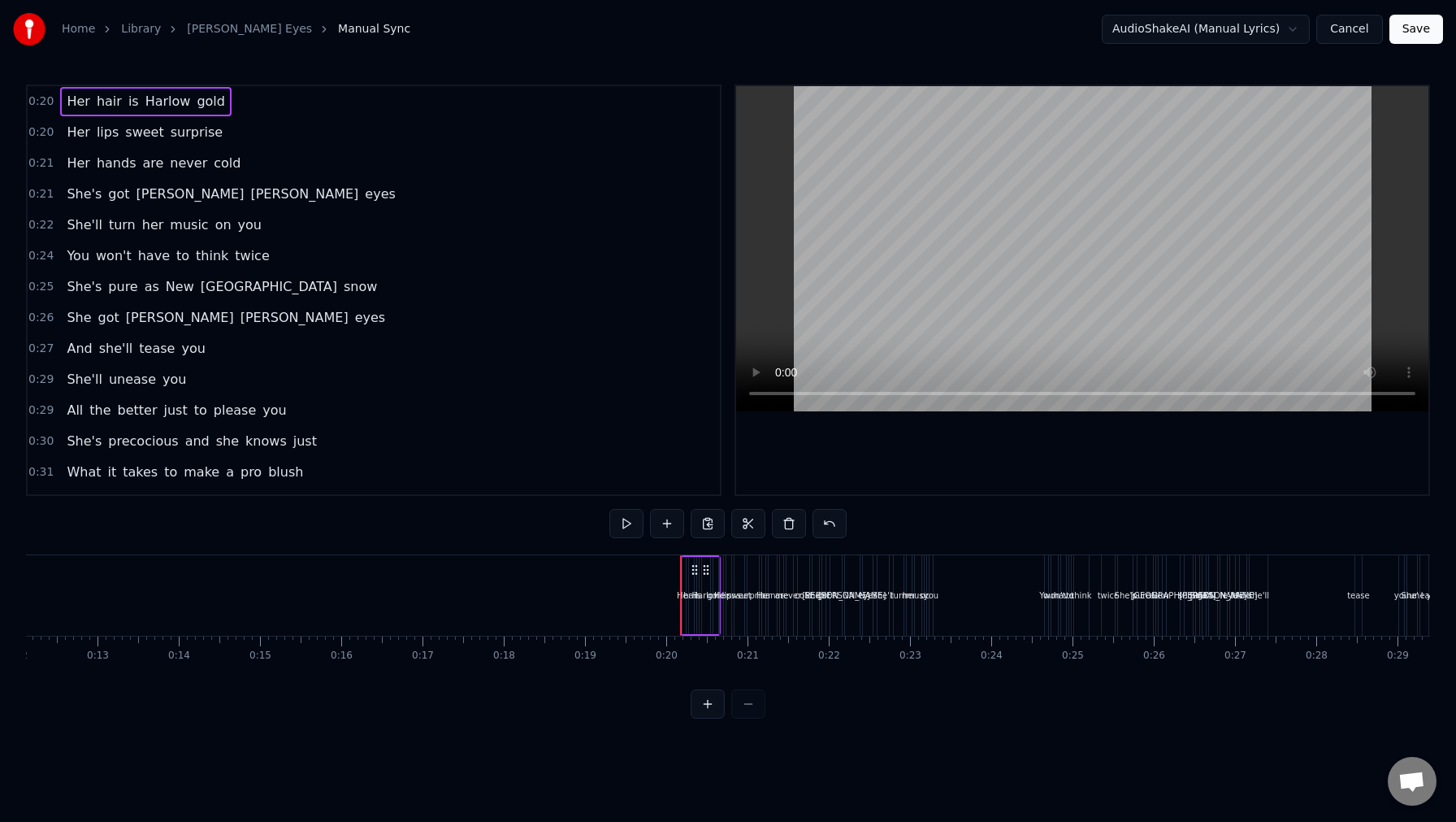
click at [43, 349] on span "0:27" at bounding box center [41, 349] width 25 height 16
click at [37, 312] on span "0:26" at bounding box center [41, 318] width 25 height 16
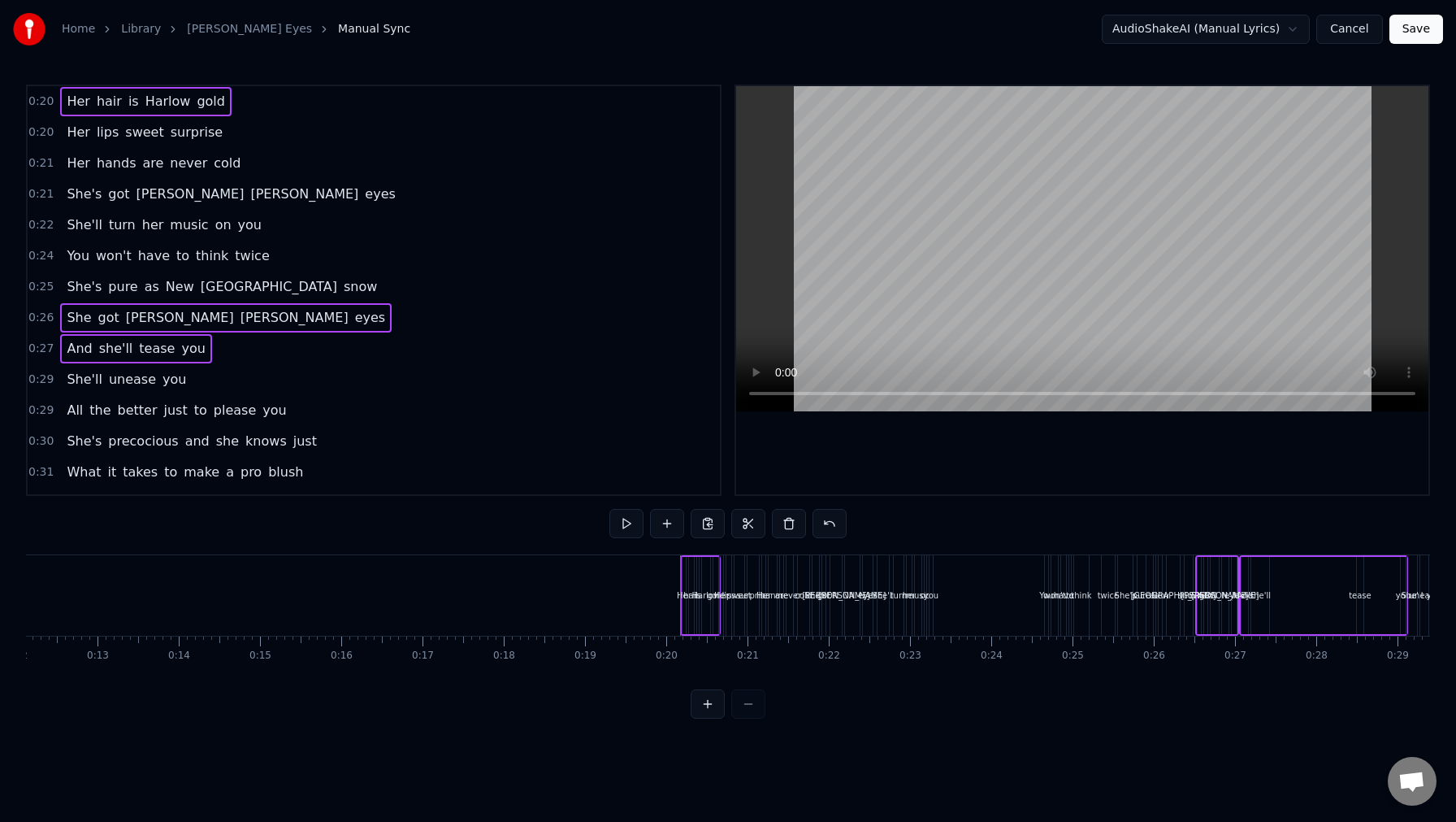
click at [37, 279] on span "0:25" at bounding box center [41, 287] width 25 height 16
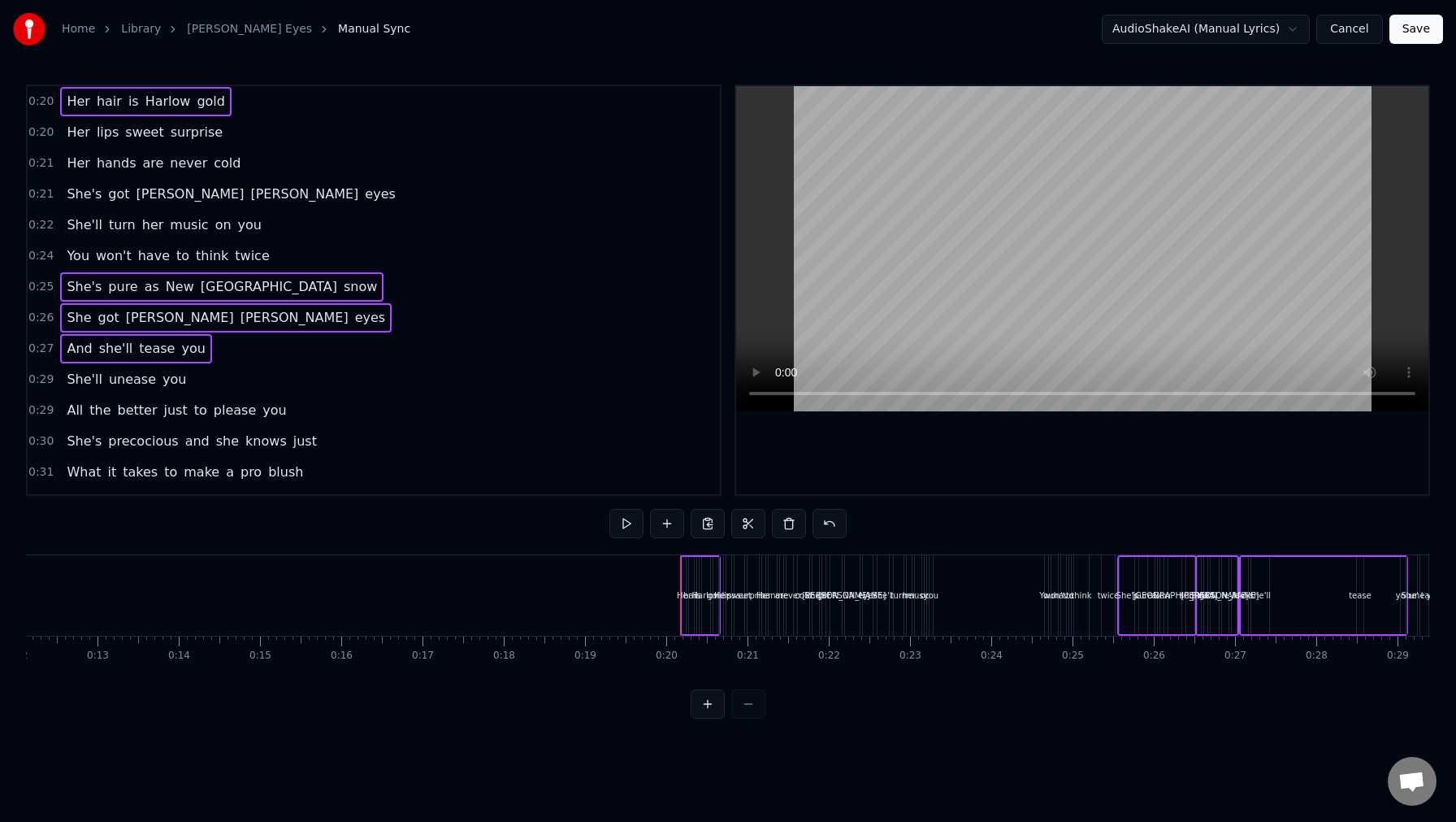
click at [35, 254] on span "0:24" at bounding box center [41, 256] width 25 height 16
click at [31, 215] on div "0:22 She'll turn her music on you" at bounding box center [374, 225] width 693 height 31
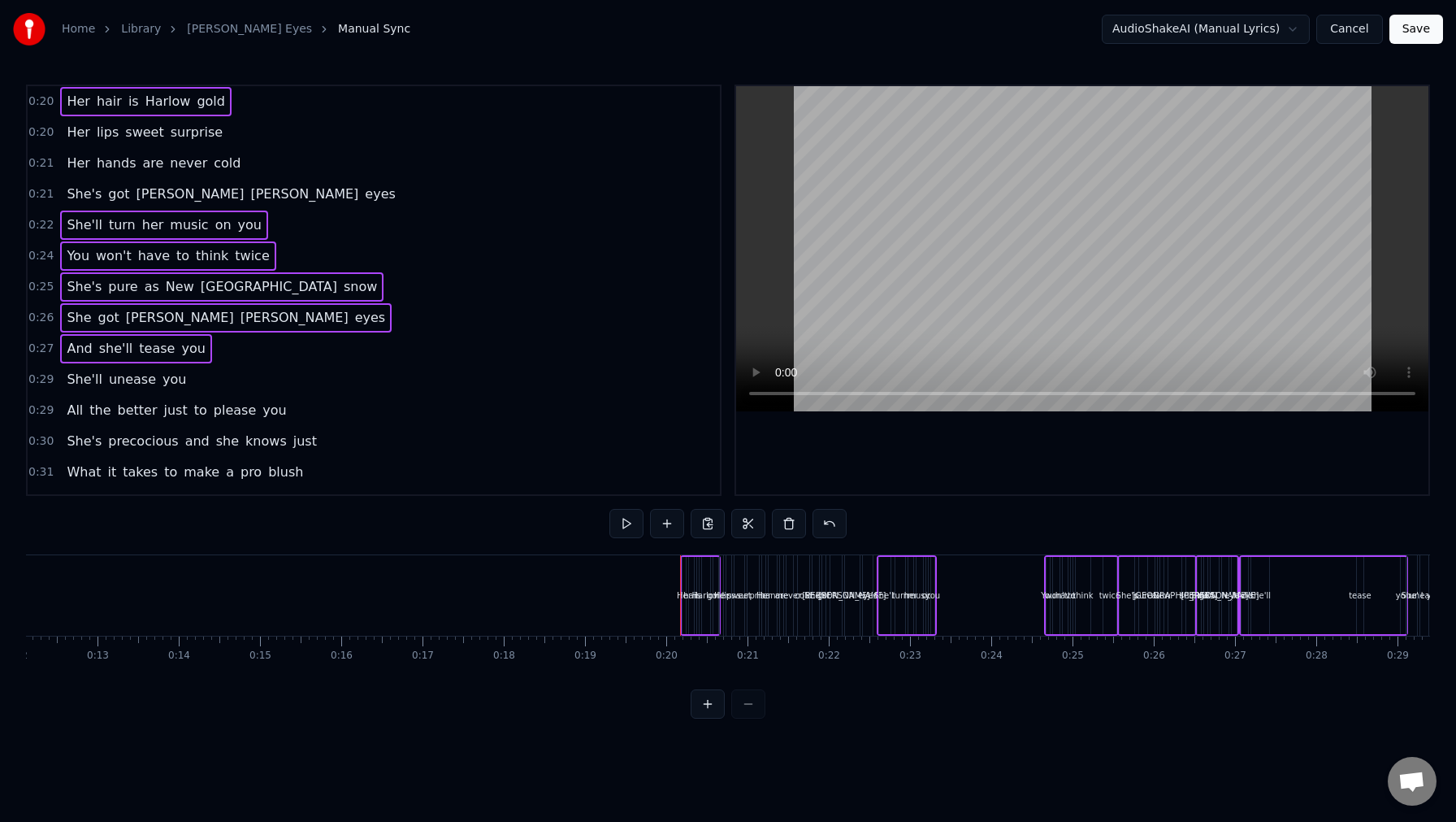
click at [32, 192] on span "0:21" at bounding box center [41, 194] width 25 height 16
click at [33, 166] on span "0:21" at bounding box center [41, 164] width 25 height 16
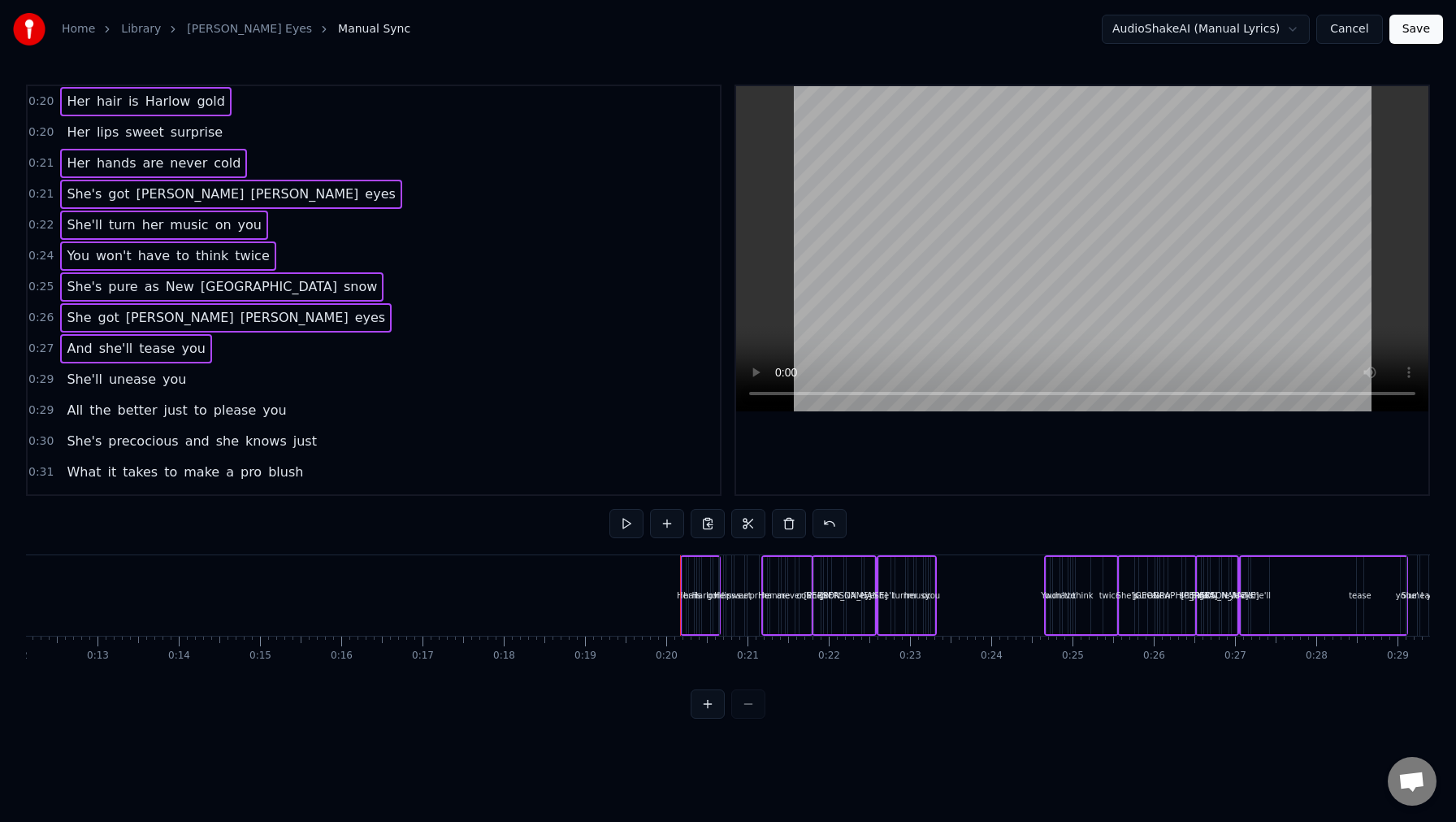
click at [33, 136] on span "0:20" at bounding box center [41, 132] width 25 height 16
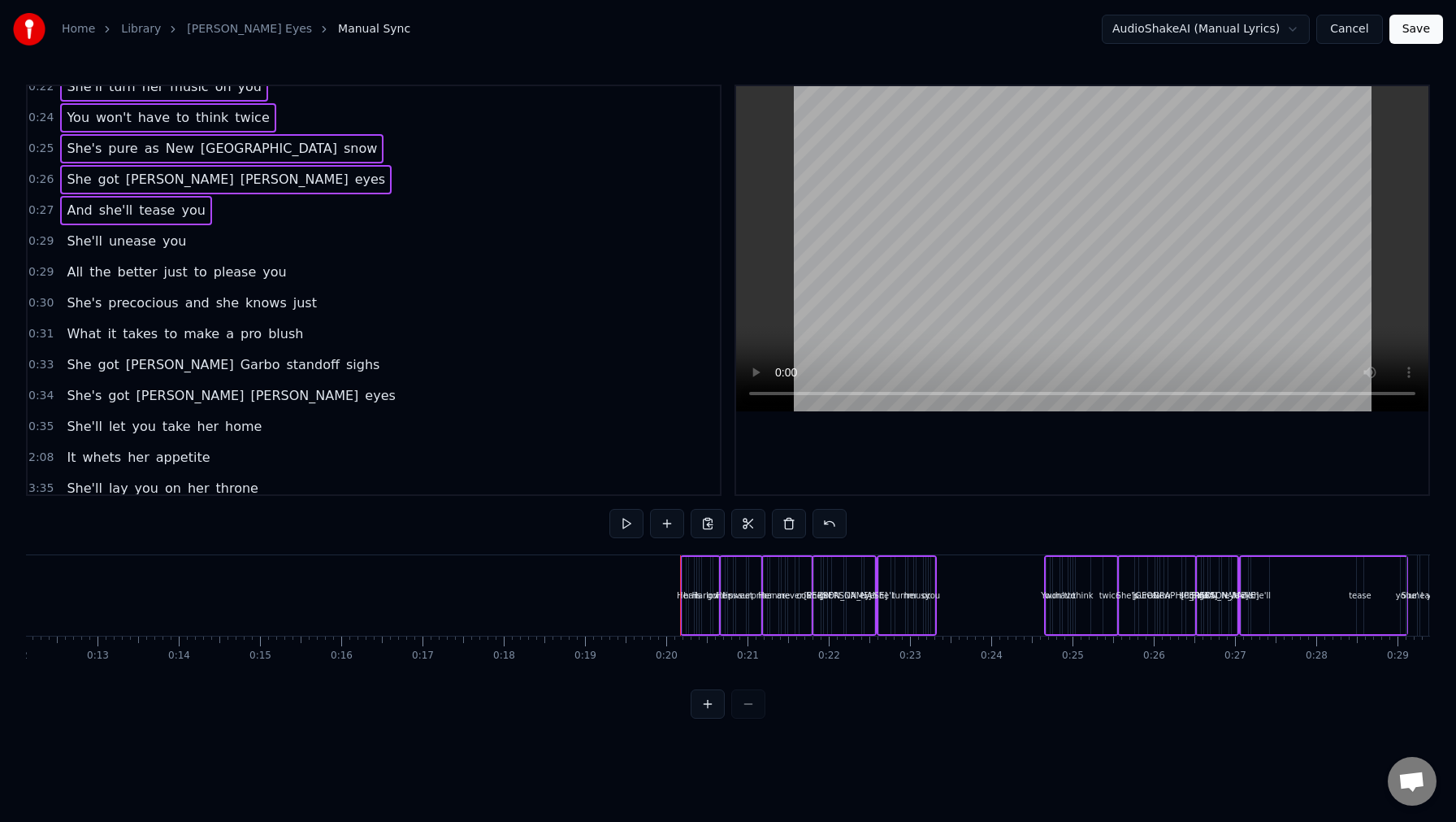
scroll to position [138, 0]
click at [37, 363] on span "0:33" at bounding box center [41, 365] width 25 height 16
click at [37, 328] on span "0:31" at bounding box center [41, 335] width 25 height 16
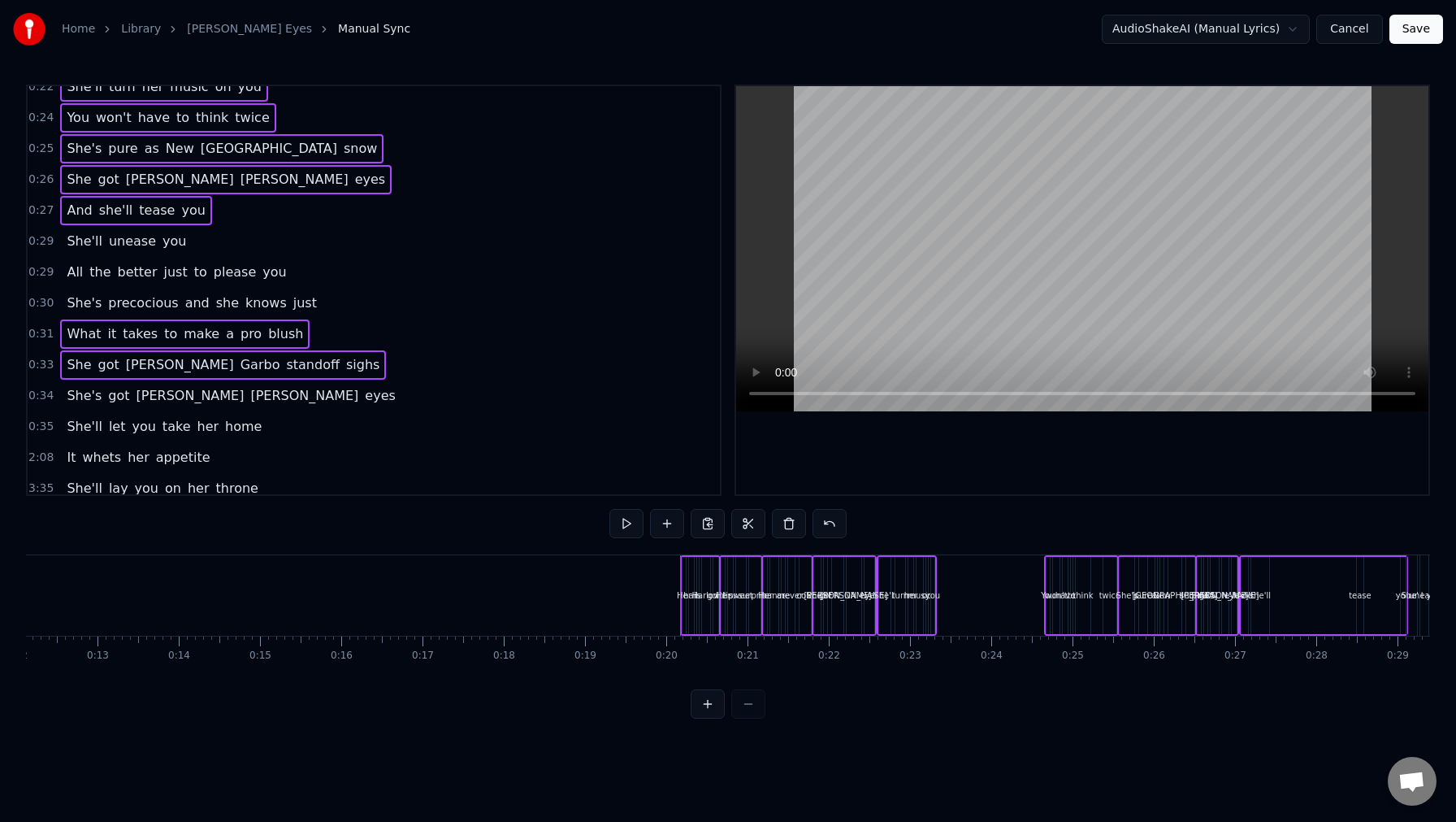
click at [37, 298] on span "0:30" at bounding box center [41, 303] width 25 height 16
click at [35, 270] on span "0:29" at bounding box center [41, 272] width 25 height 16
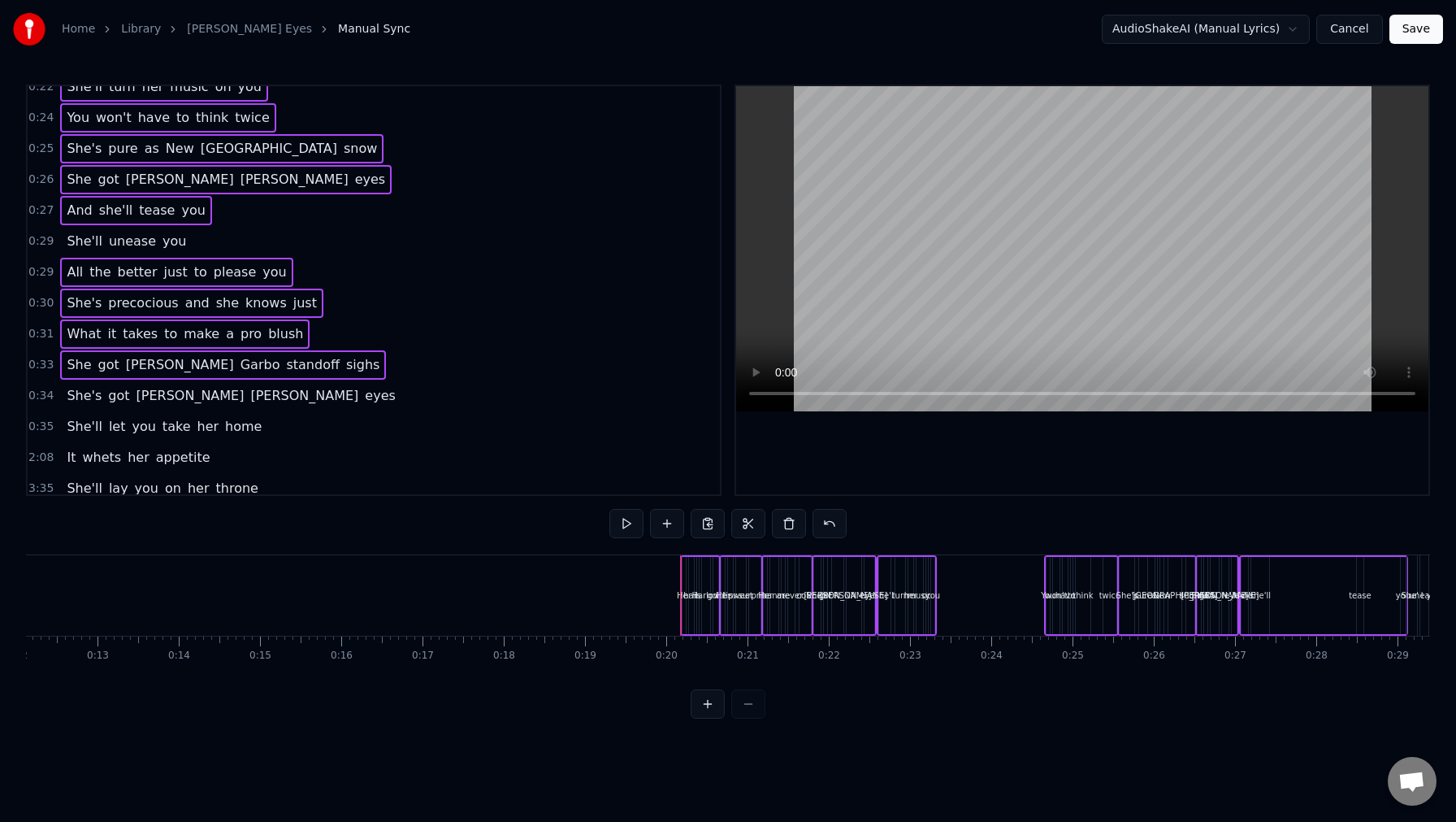
click at [31, 245] on span "0:29" at bounding box center [41, 242] width 25 height 16
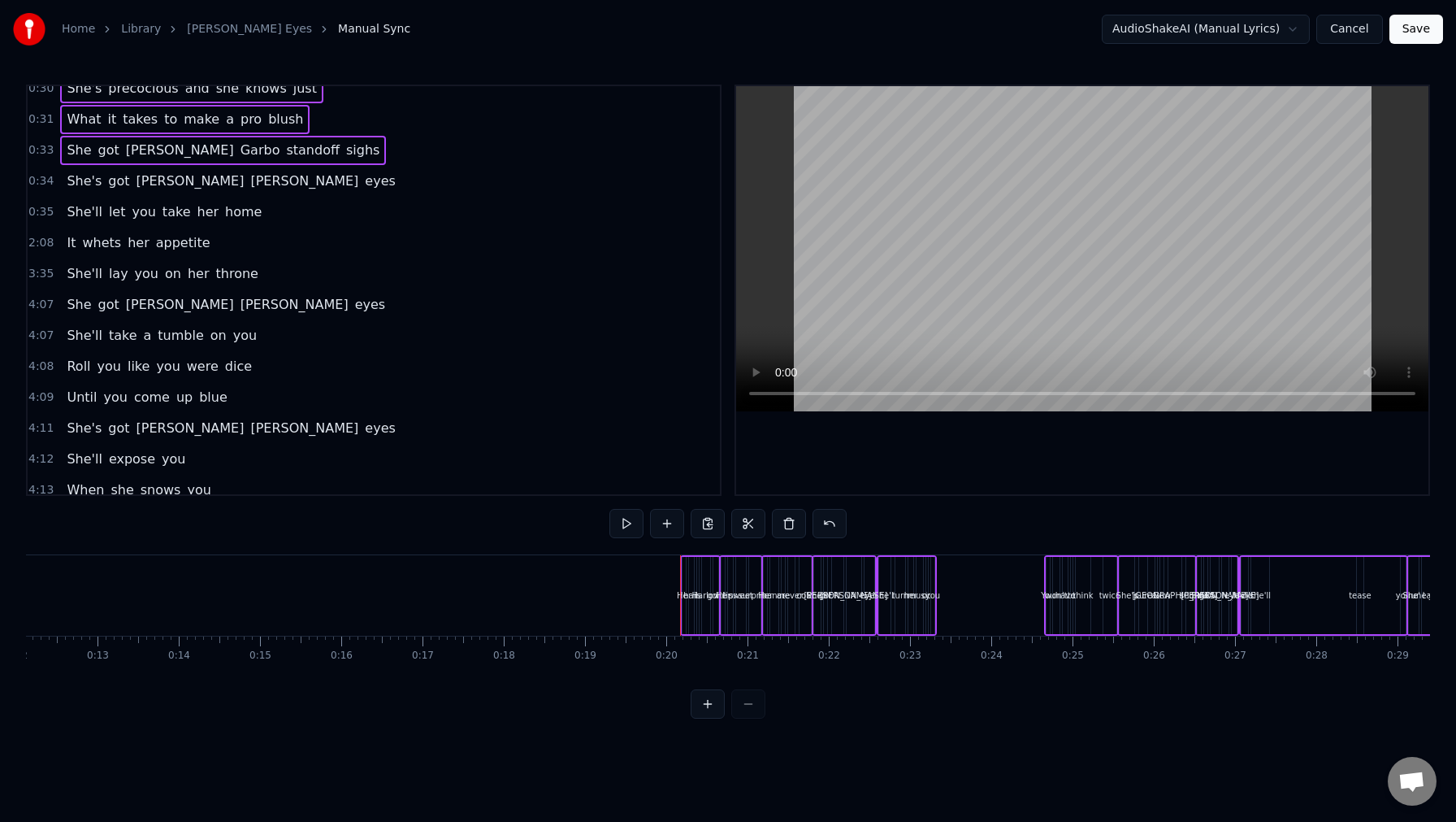
scroll to position [353, 0]
click at [37, 425] on span "4:11" at bounding box center [41, 427] width 25 height 16
click at [39, 399] on span "4:09" at bounding box center [41, 397] width 25 height 16
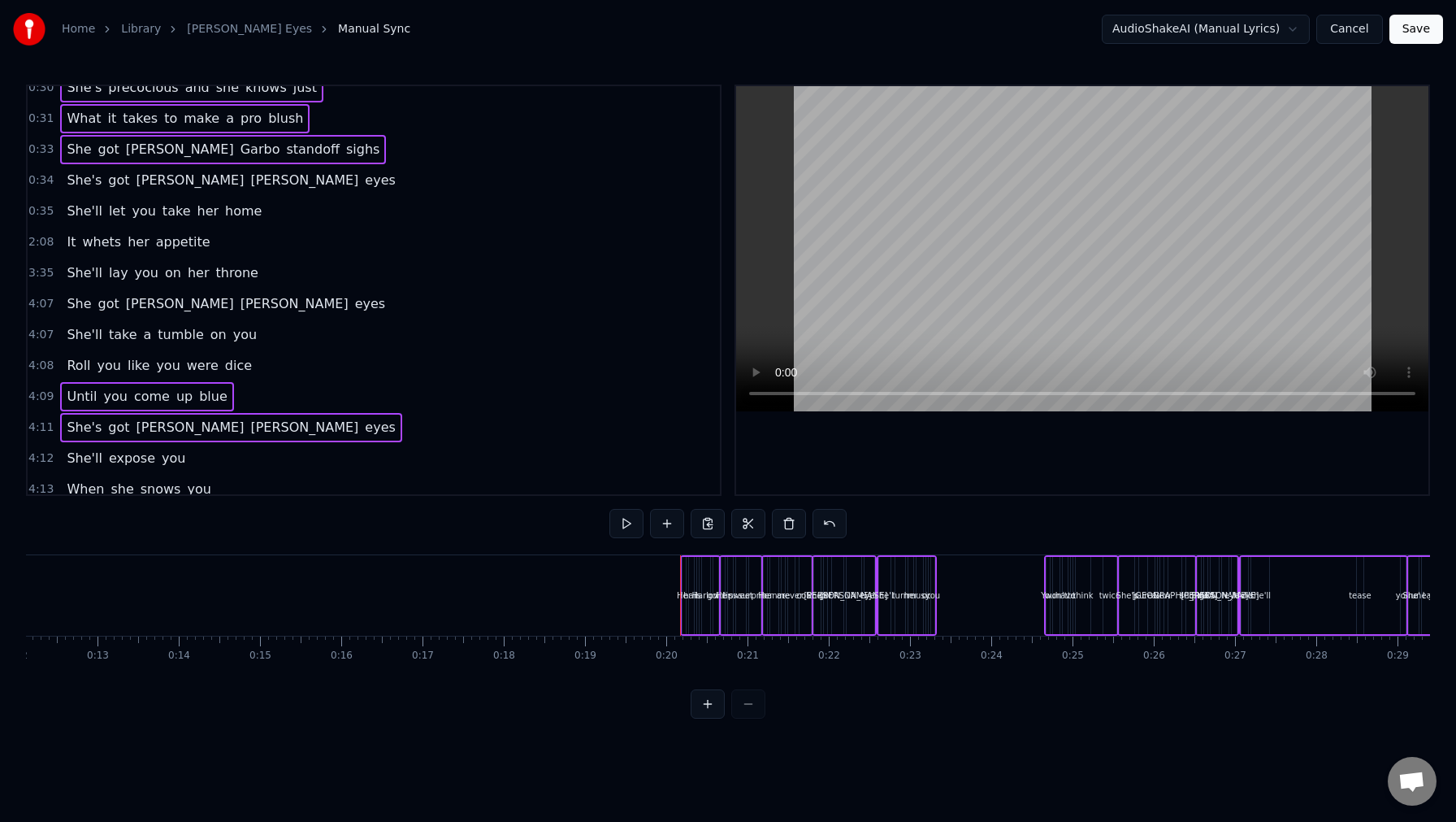
click at [39, 370] on span "4:08" at bounding box center [41, 366] width 25 height 16
click at [36, 335] on span "4:07" at bounding box center [41, 335] width 25 height 16
click at [36, 296] on span "4:07" at bounding box center [41, 304] width 25 height 16
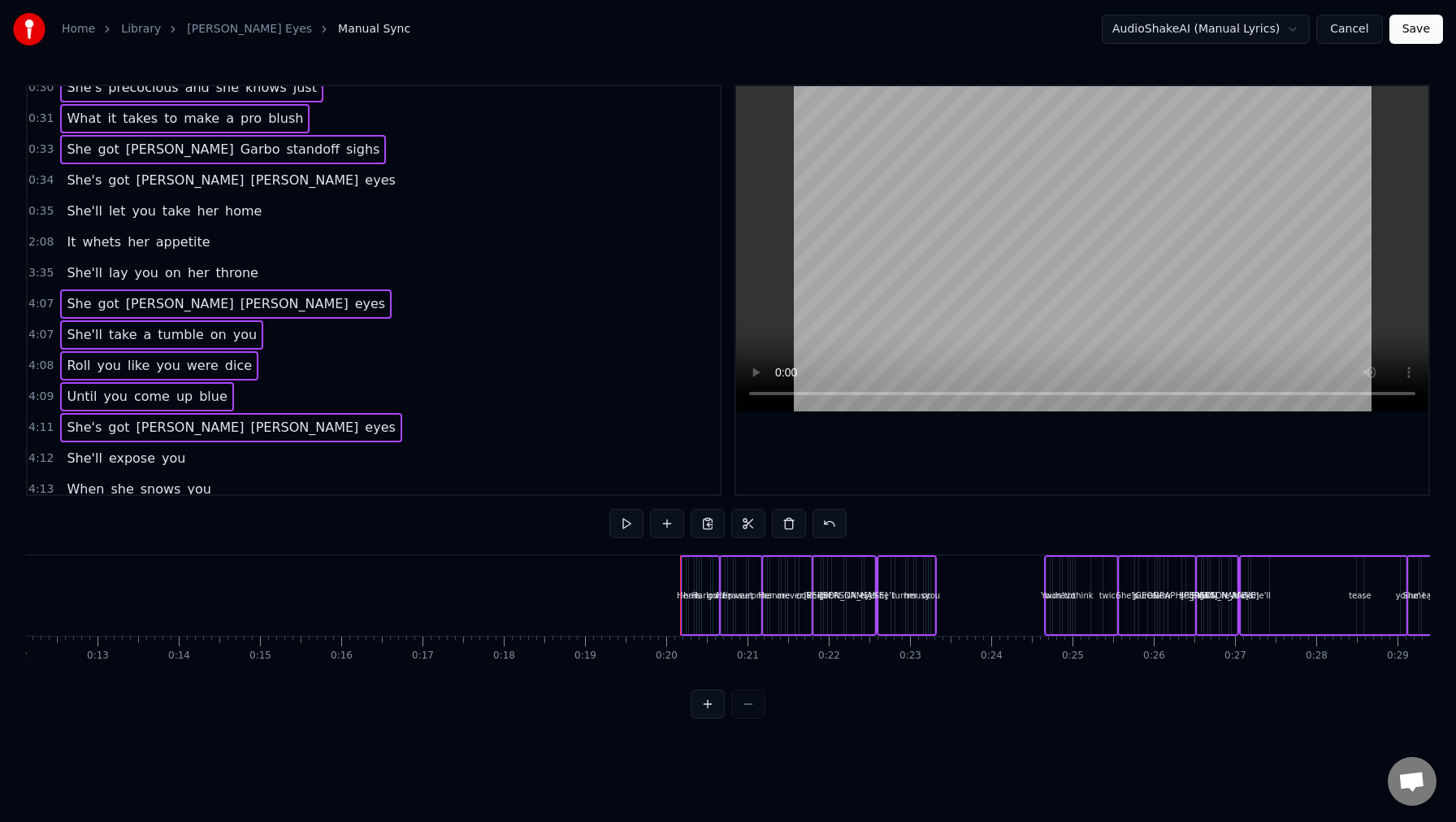
click at [35, 266] on span "3:35" at bounding box center [41, 273] width 25 height 16
click at [35, 243] on span "2:08" at bounding box center [41, 242] width 25 height 16
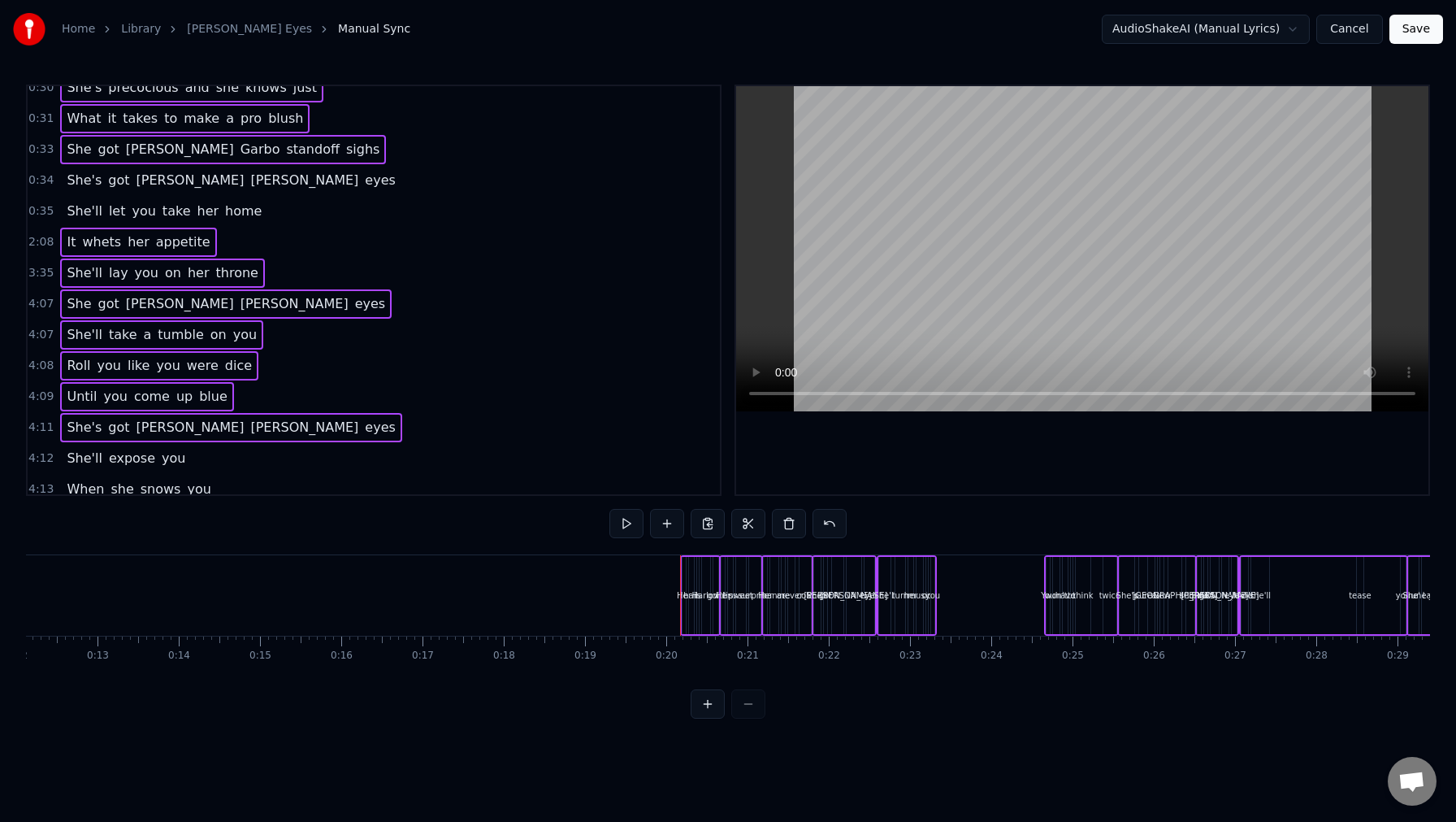
click at [39, 218] on span "0:35" at bounding box center [41, 211] width 25 height 16
click at [33, 178] on span "0:34" at bounding box center [41, 181] width 25 height 16
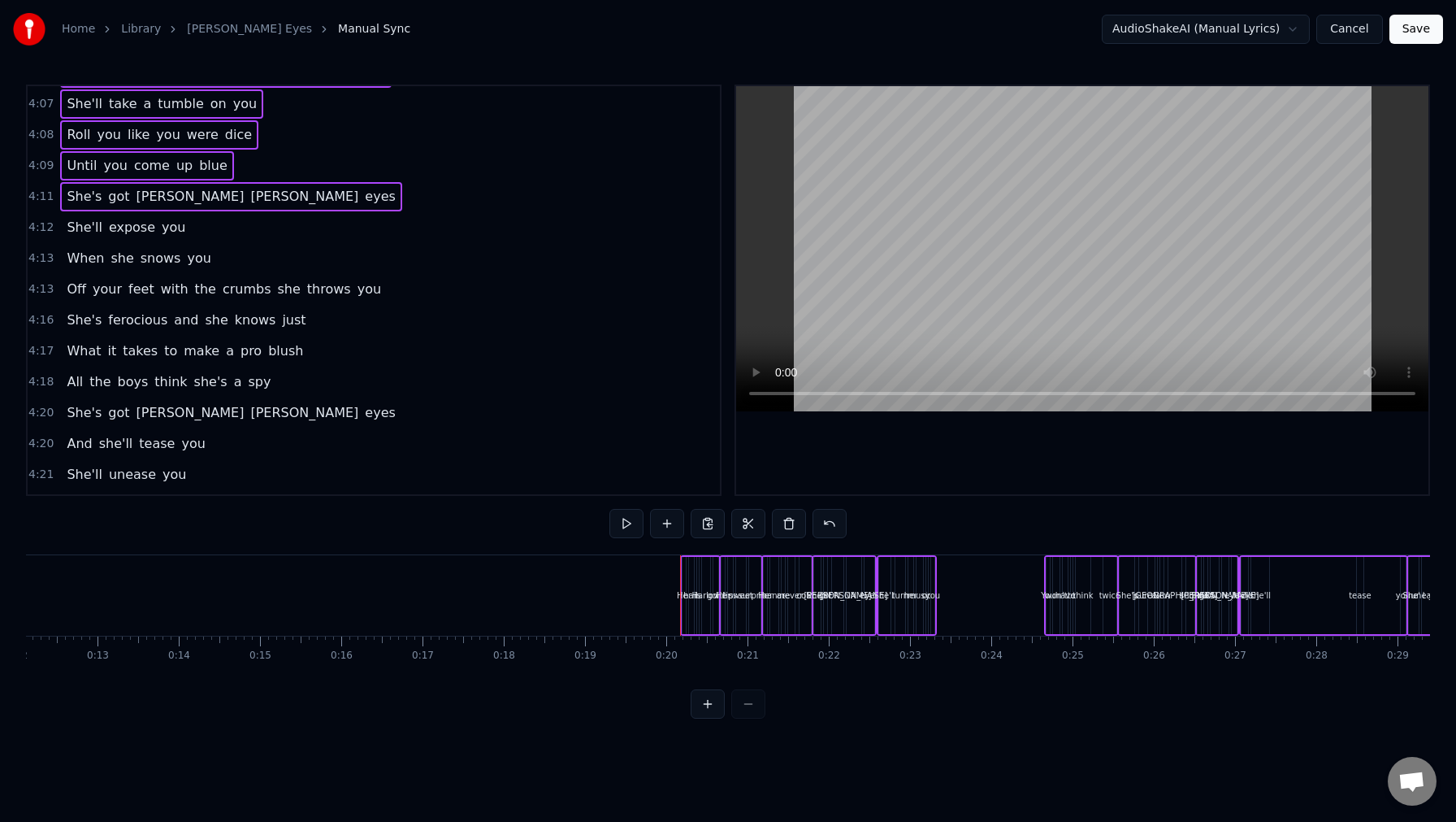
scroll to position [587, 0]
click at [33, 347] on span "4:17" at bounding box center [41, 349] width 25 height 16
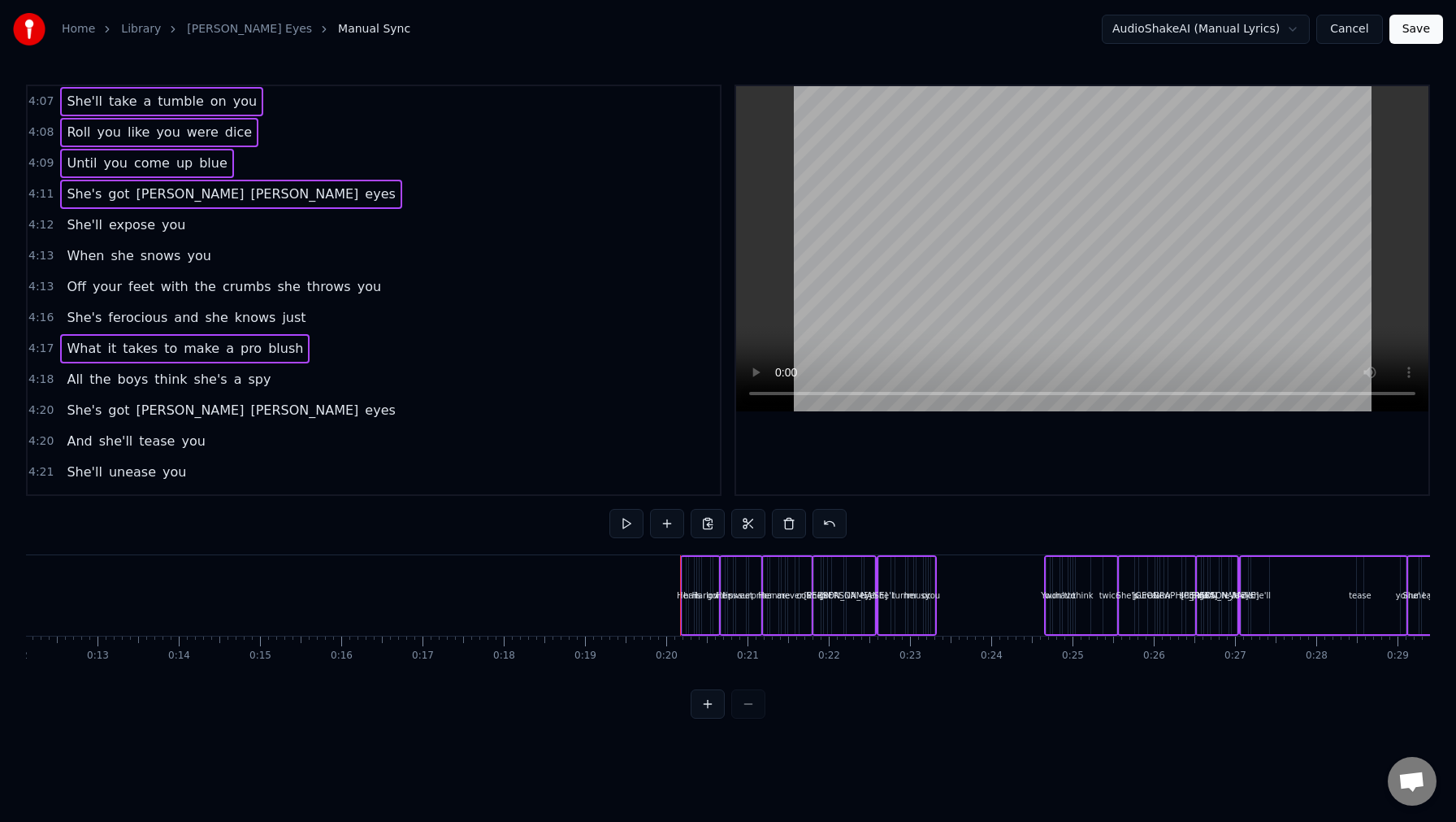
click at [38, 314] on span "4:16" at bounding box center [41, 318] width 25 height 16
click at [37, 297] on div "4:13 Off your feet with the crumbs she throws you" at bounding box center [374, 287] width 693 height 31
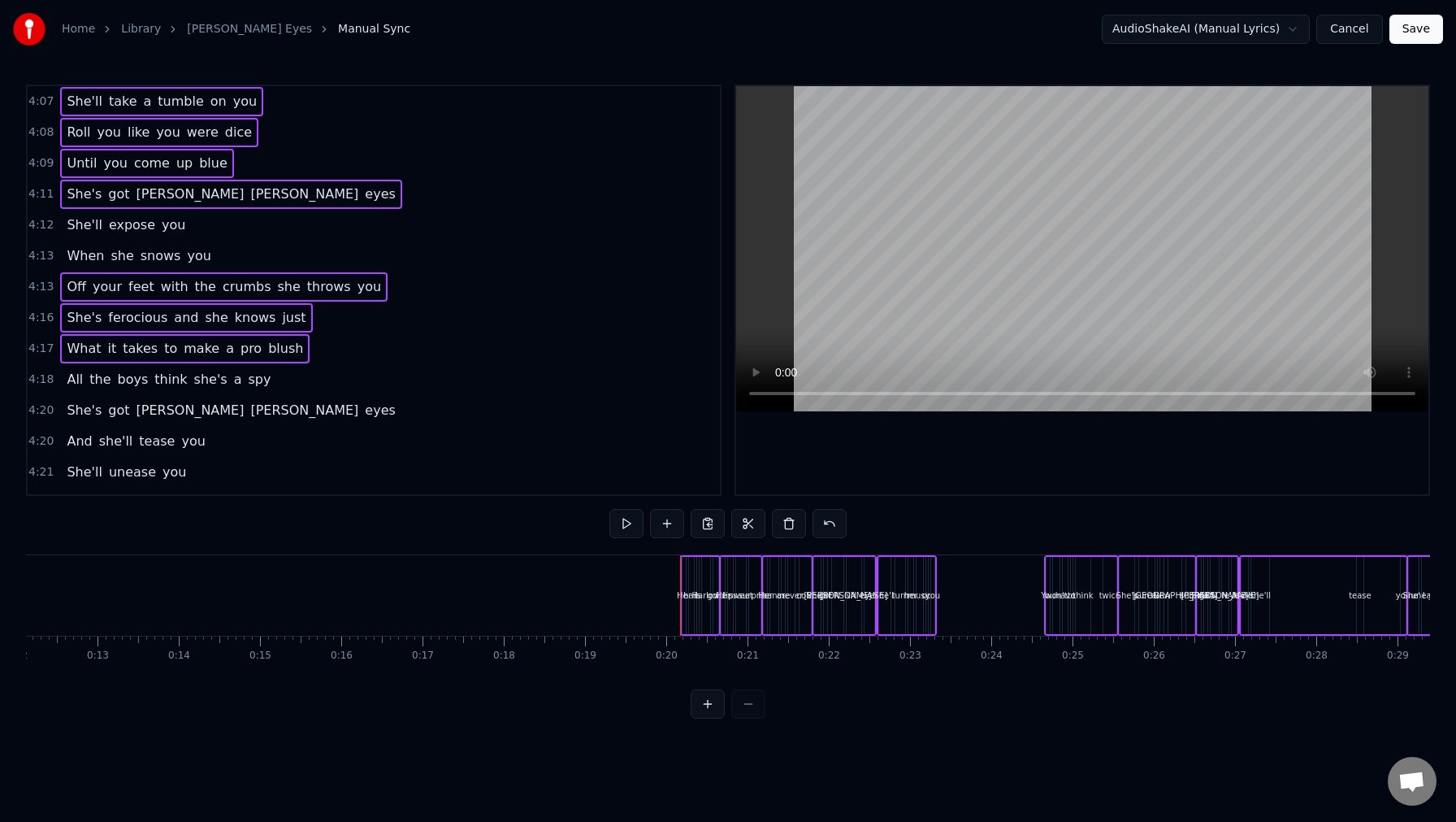
click at [33, 275] on div "4:13 Off your feet with the crumbs she throws you" at bounding box center [374, 287] width 693 height 31
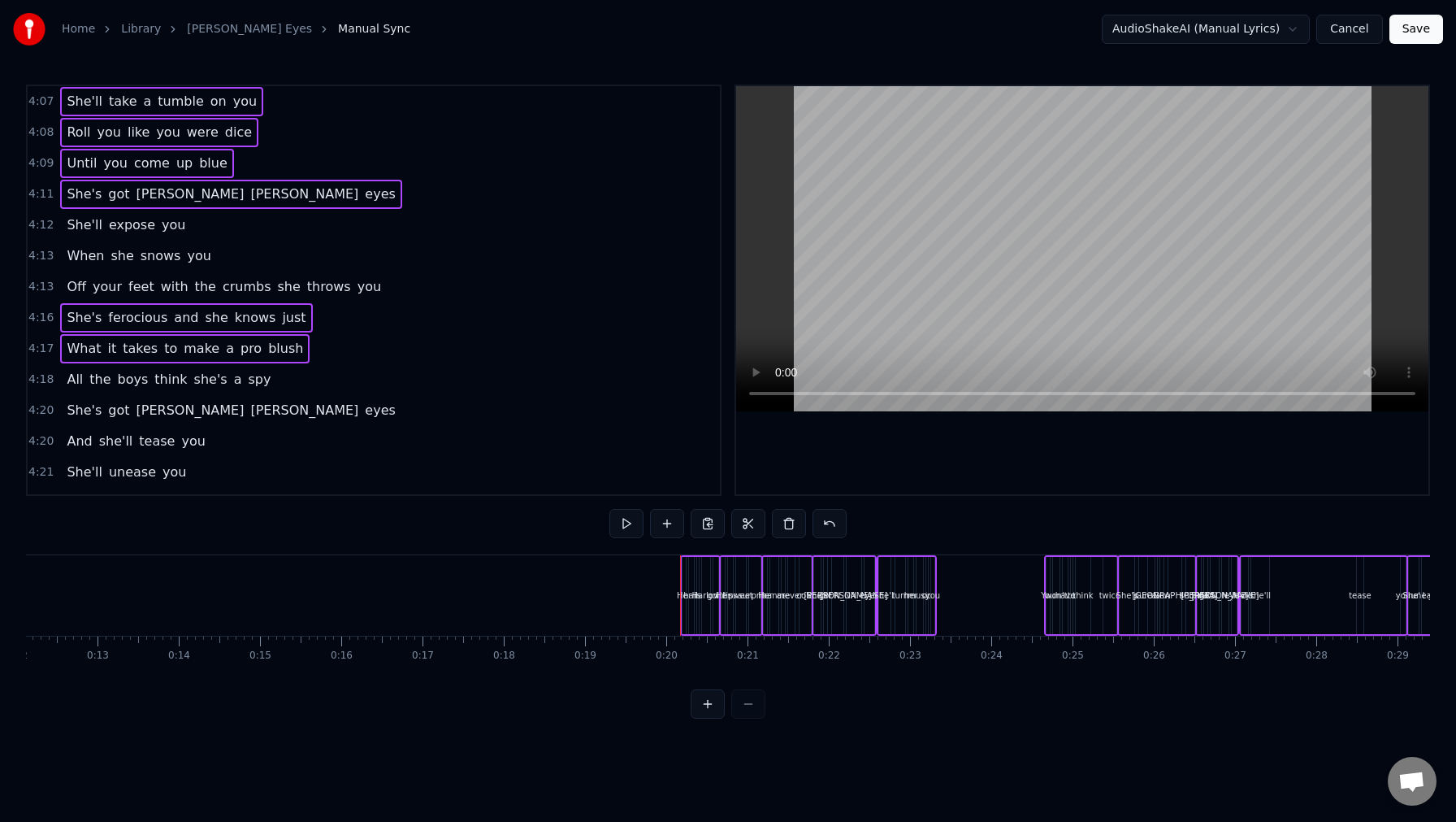
click at [31, 260] on span "4:13" at bounding box center [41, 256] width 25 height 16
click at [35, 286] on span "4:13" at bounding box center [41, 287] width 25 height 16
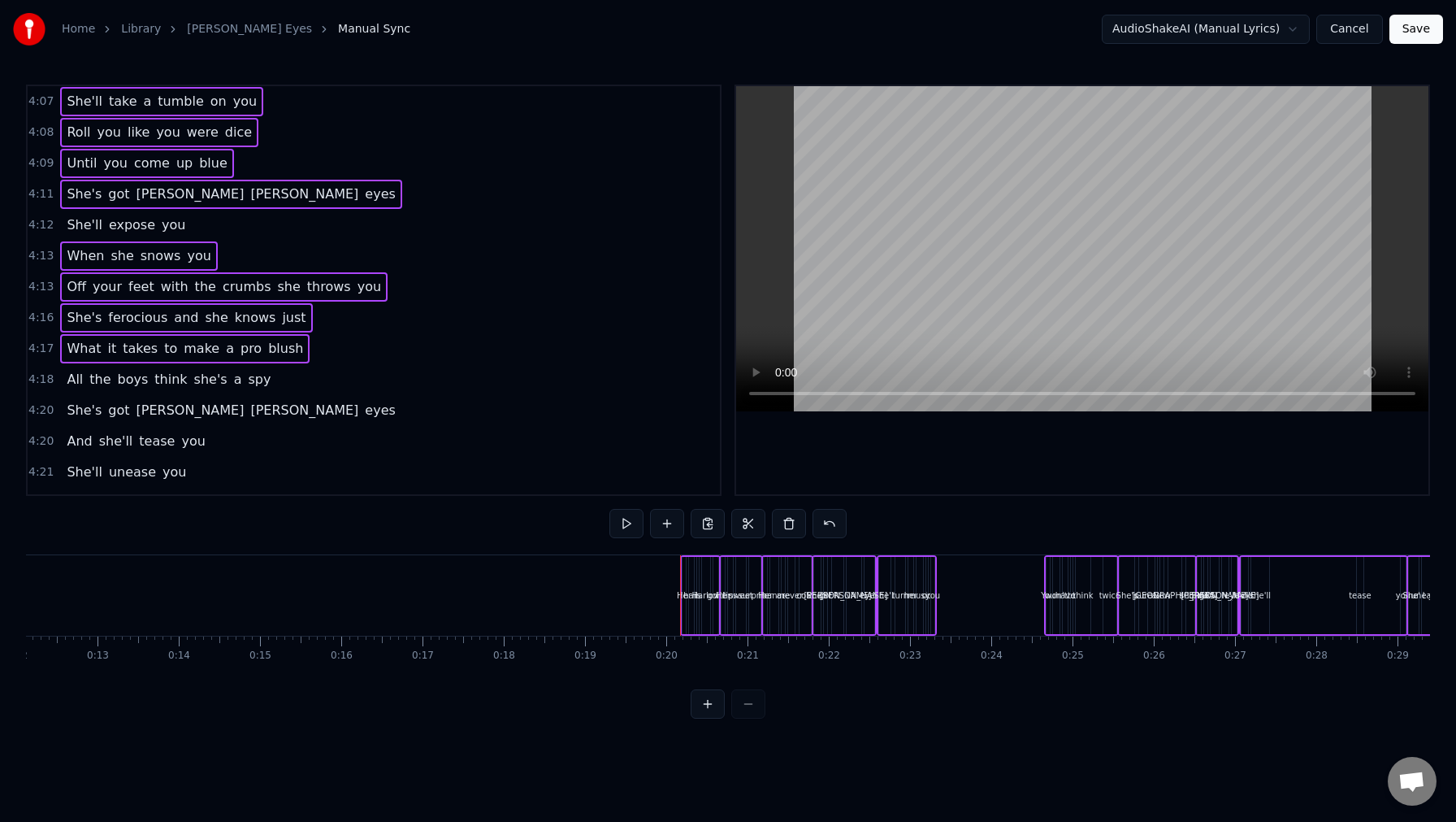
click at [33, 227] on span "4:12" at bounding box center [41, 225] width 25 height 16
click at [39, 467] on span "4:21" at bounding box center [41, 473] width 25 height 16
click at [39, 444] on span "4:20" at bounding box center [41, 441] width 25 height 16
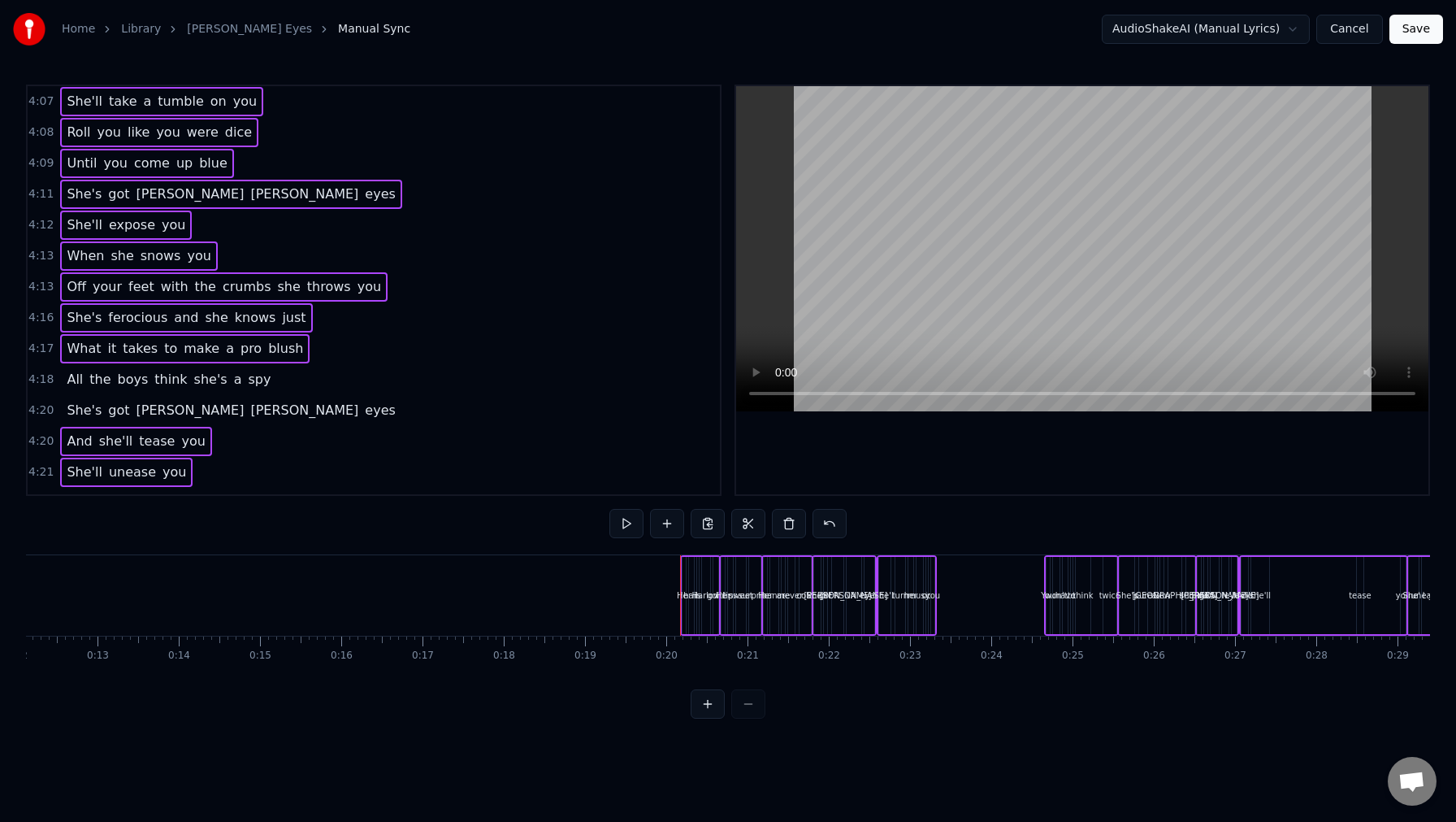
click at [32, 409] on span "4:20" at bounding box center [41, 411] width 25 height 16
click at [37, 376] on span "4:18" at bounding box center [41, 380] width 25 height 16
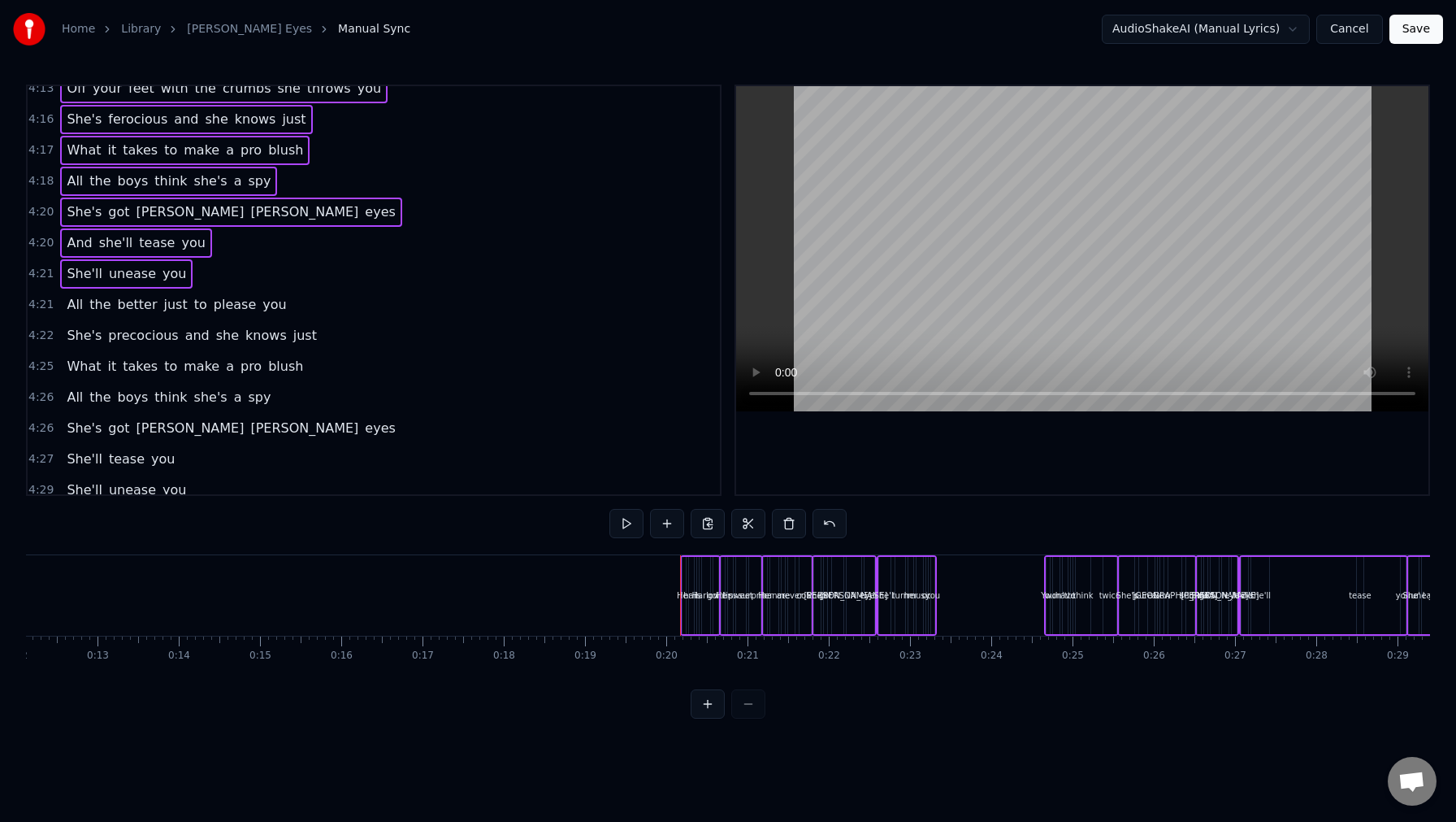
scroll to position [813, 0]
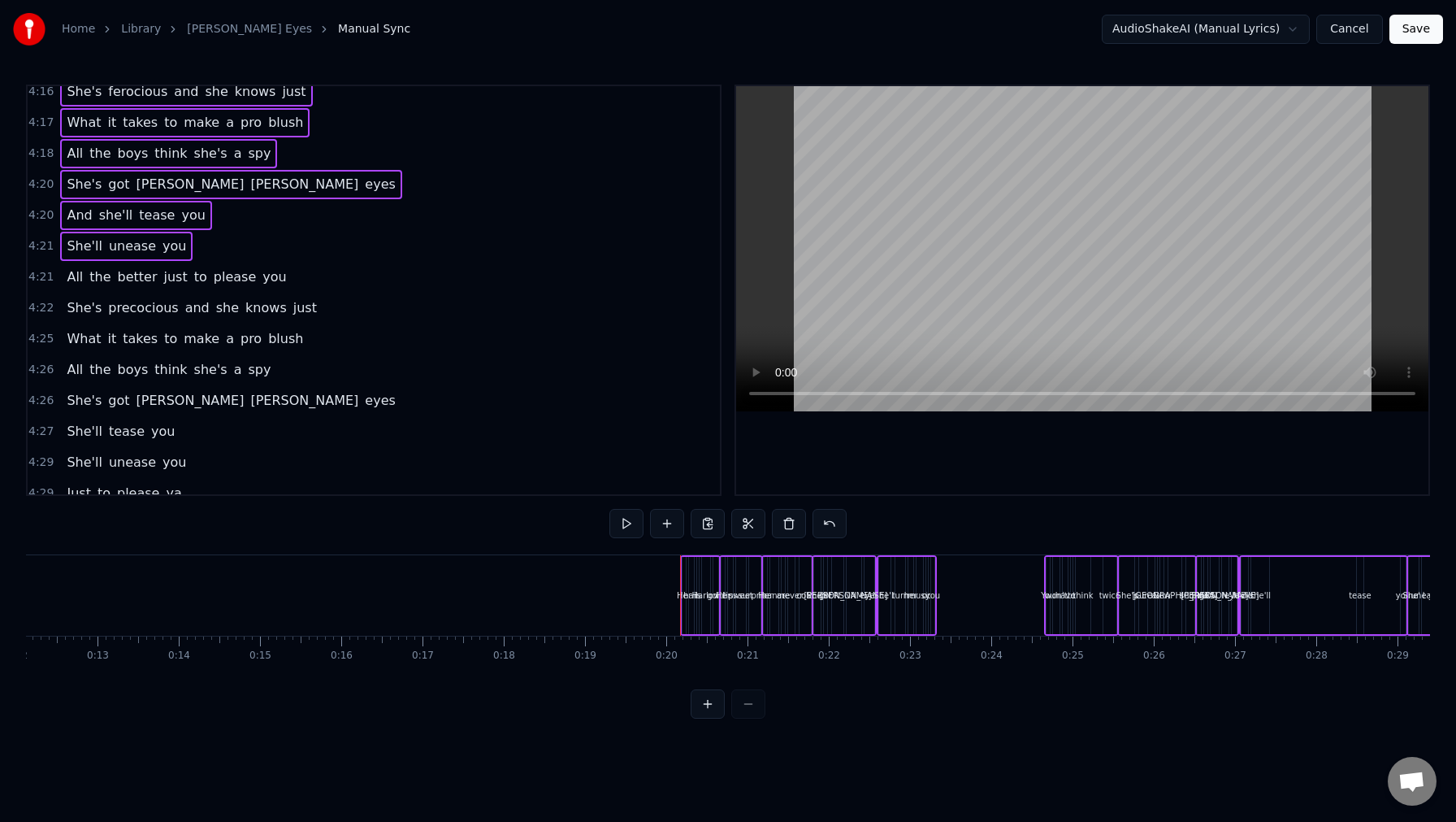
click at [44, 438] on span "4:27" at bounding box center [41, 432] width 25 height 16
click at [40, 404] on span "4:26" at bounding box center [41, 401] width 25 height 16
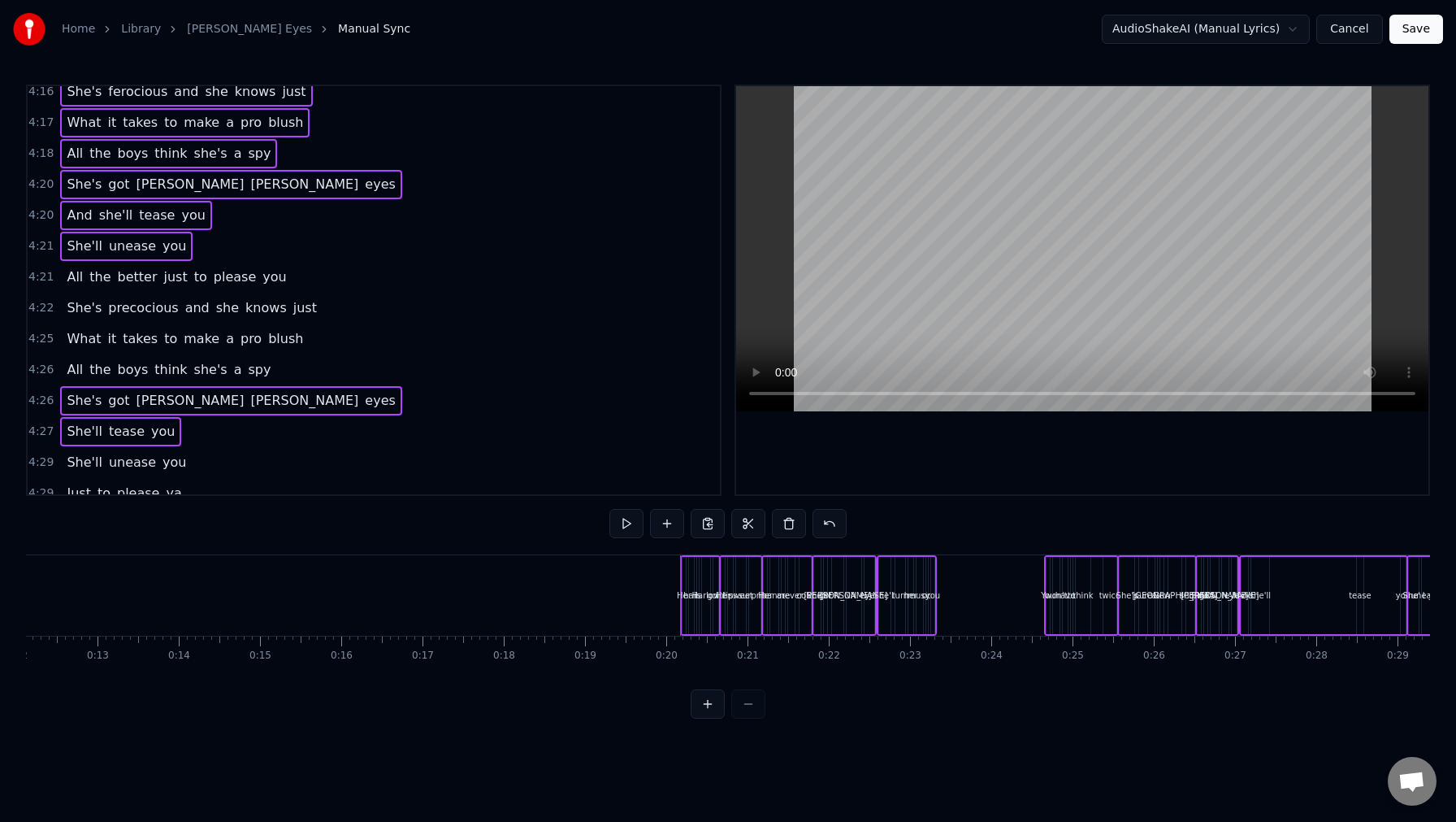
click at [35, 372] on span "4:26" at bounding box center [41, 370] width 25 height 16
click at [37, 323] on div "4:22 She's precocious and she knows just" at bounding box center [374, 308] width 693 height 31
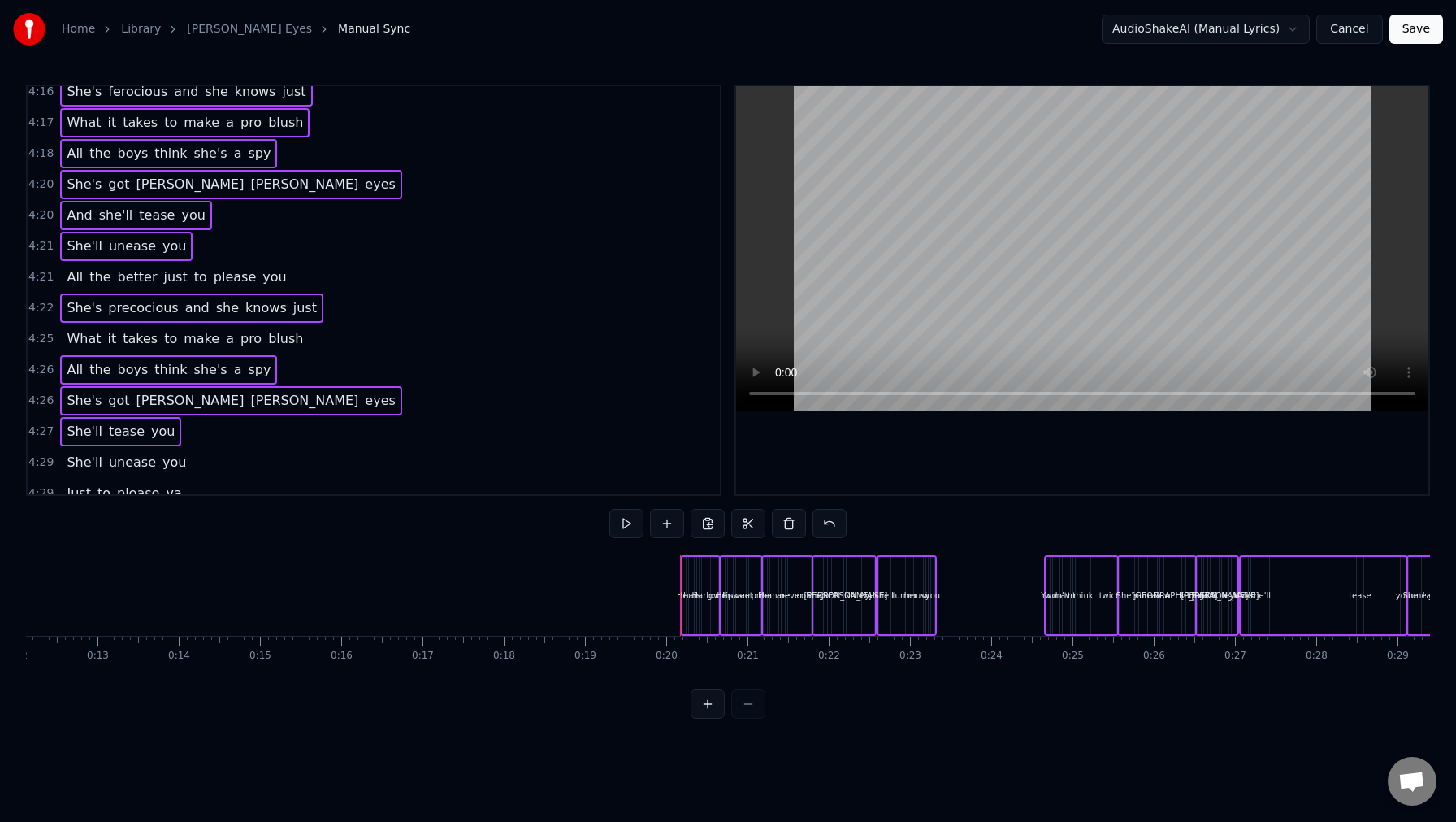
click at [34, 271] on span "4:21" at bounding box center [41, 277] width 25 height 16
click at [38, 335] on span "4:25" at bounding box center [41, 339] width 25 height 16
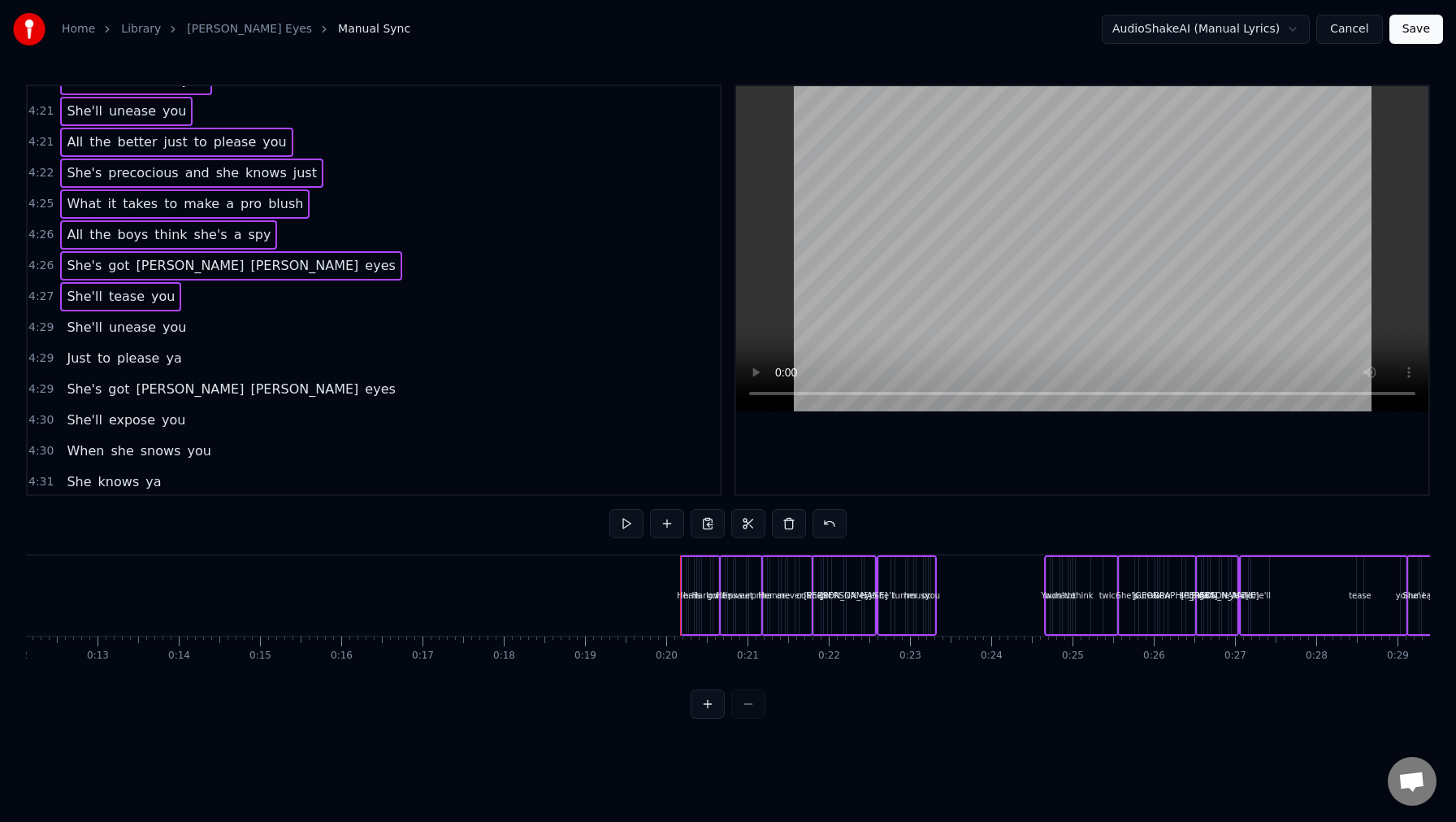
scroll to position [982, 0]
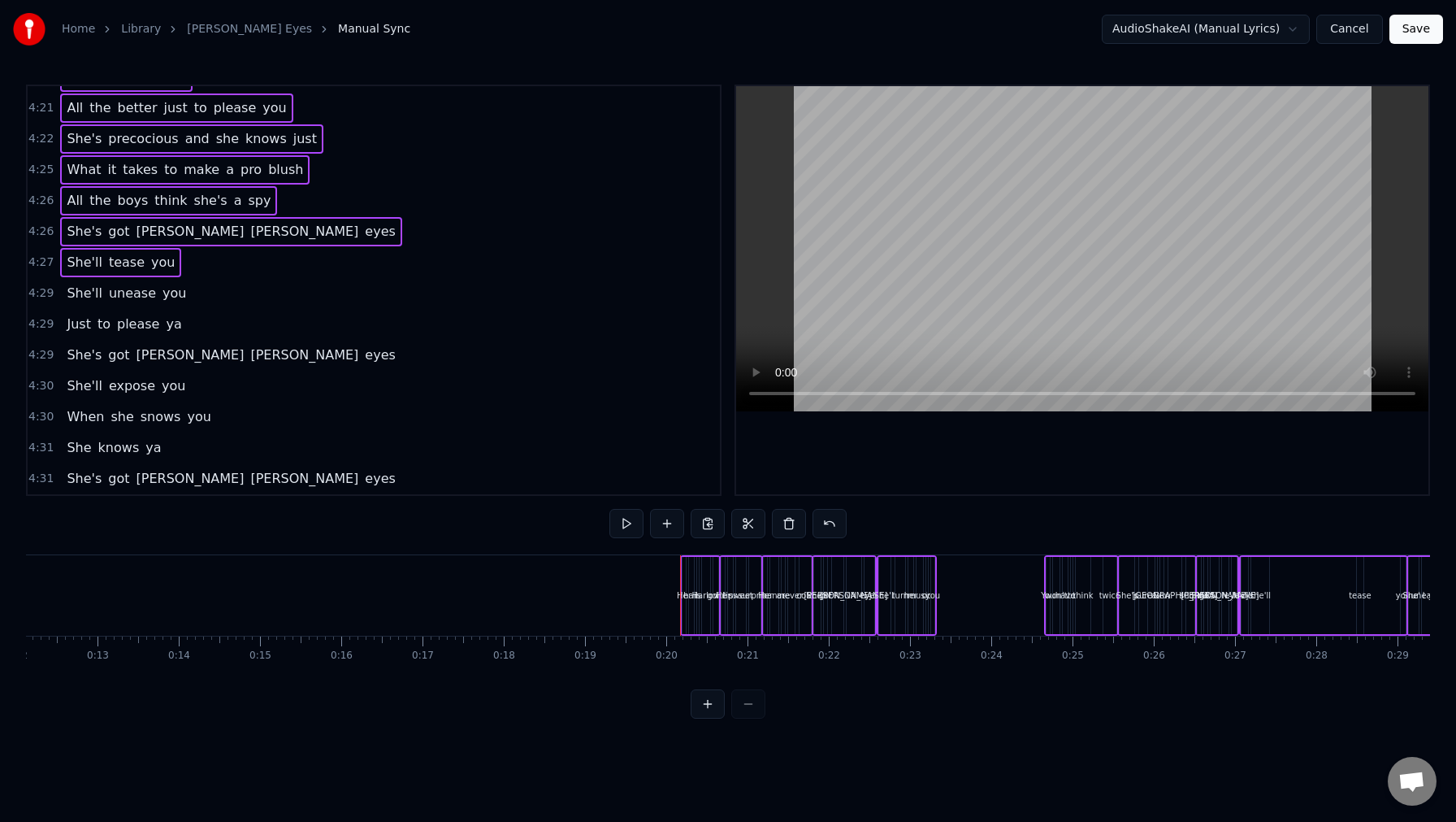
click at [44, 471] on span "4:31" at bounding box center [41, 479] width 25 height 16
click at [44, 445] on span "4:31" at bounding box center [41, 448] width 25 height 16
click at [40, 418] on span "4:30" at bounding box center [41, 417] width 25 height 16
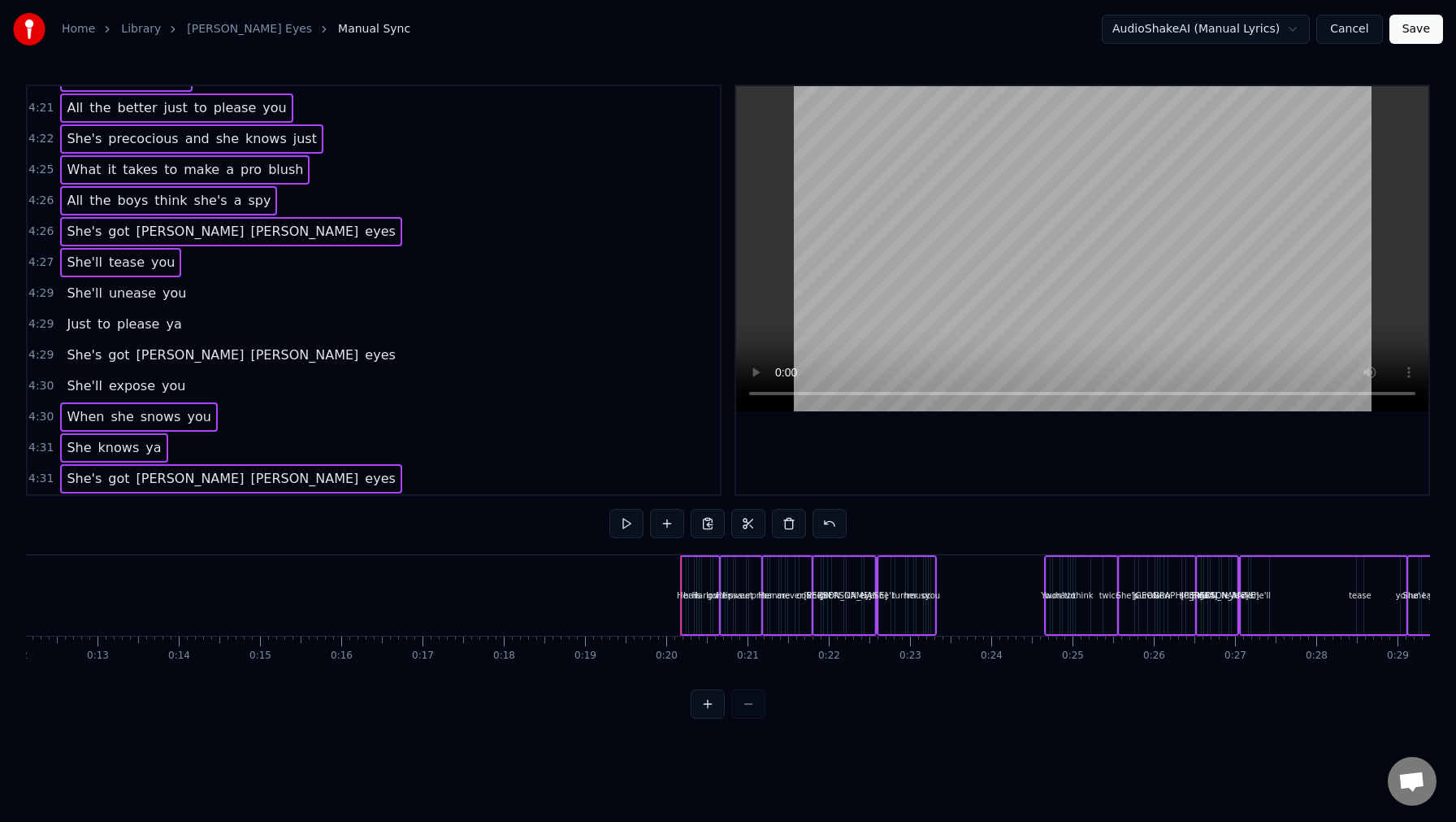
click at [39, 380] on span "4:30" at bounding box center [41, 386] width 25 height 16
click at [36, 344] on div "4:29 She's got [PERSON_NAME] eyes" at bounding box center [374, 355] width 693 height 31
click at [36, 325] on span "4:29" at bounding box center [41, 325] width 25 height 16
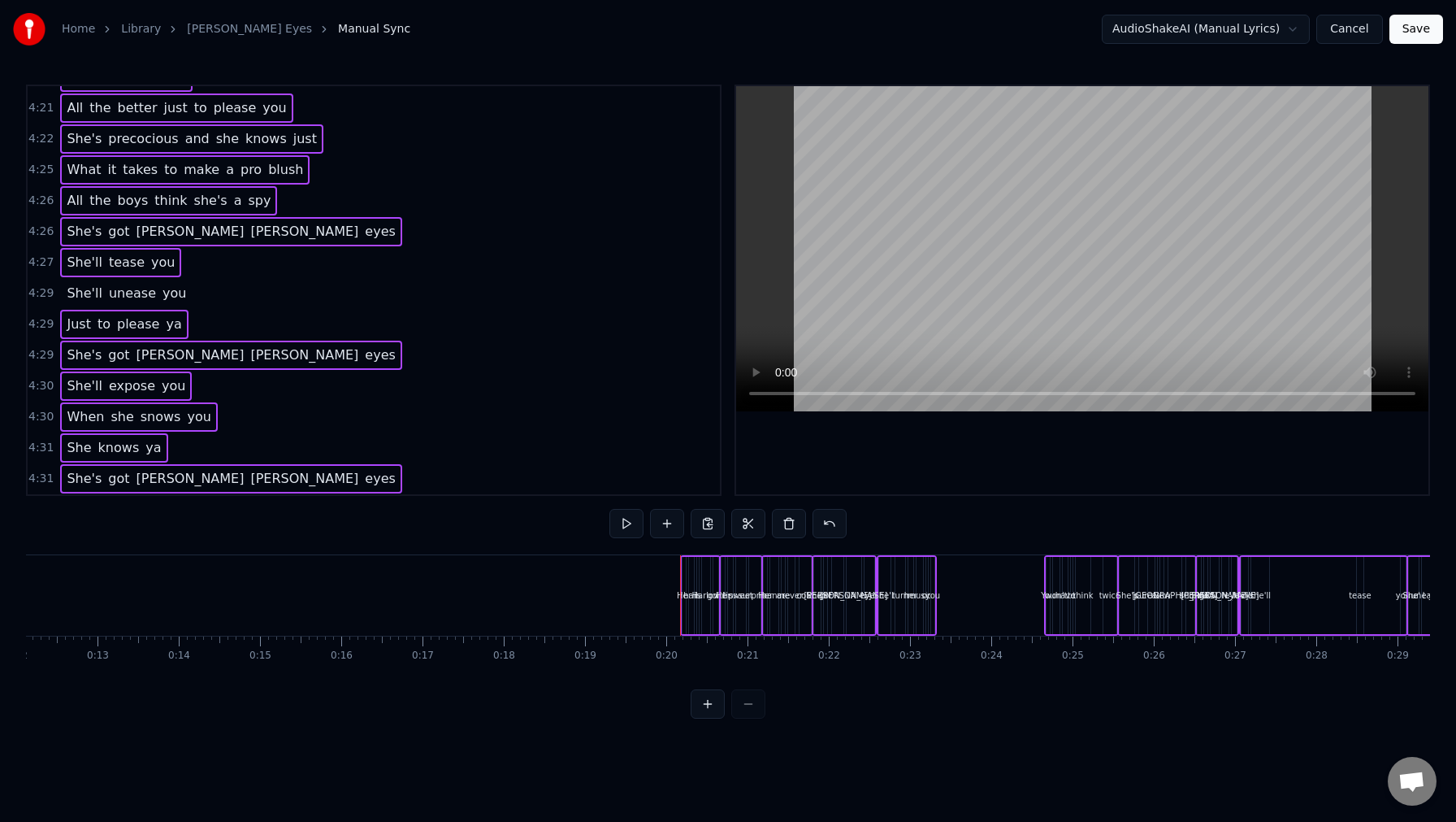
click at [43, 289] on span "4:29" at bounding box center [41, 293] width 25 height 16
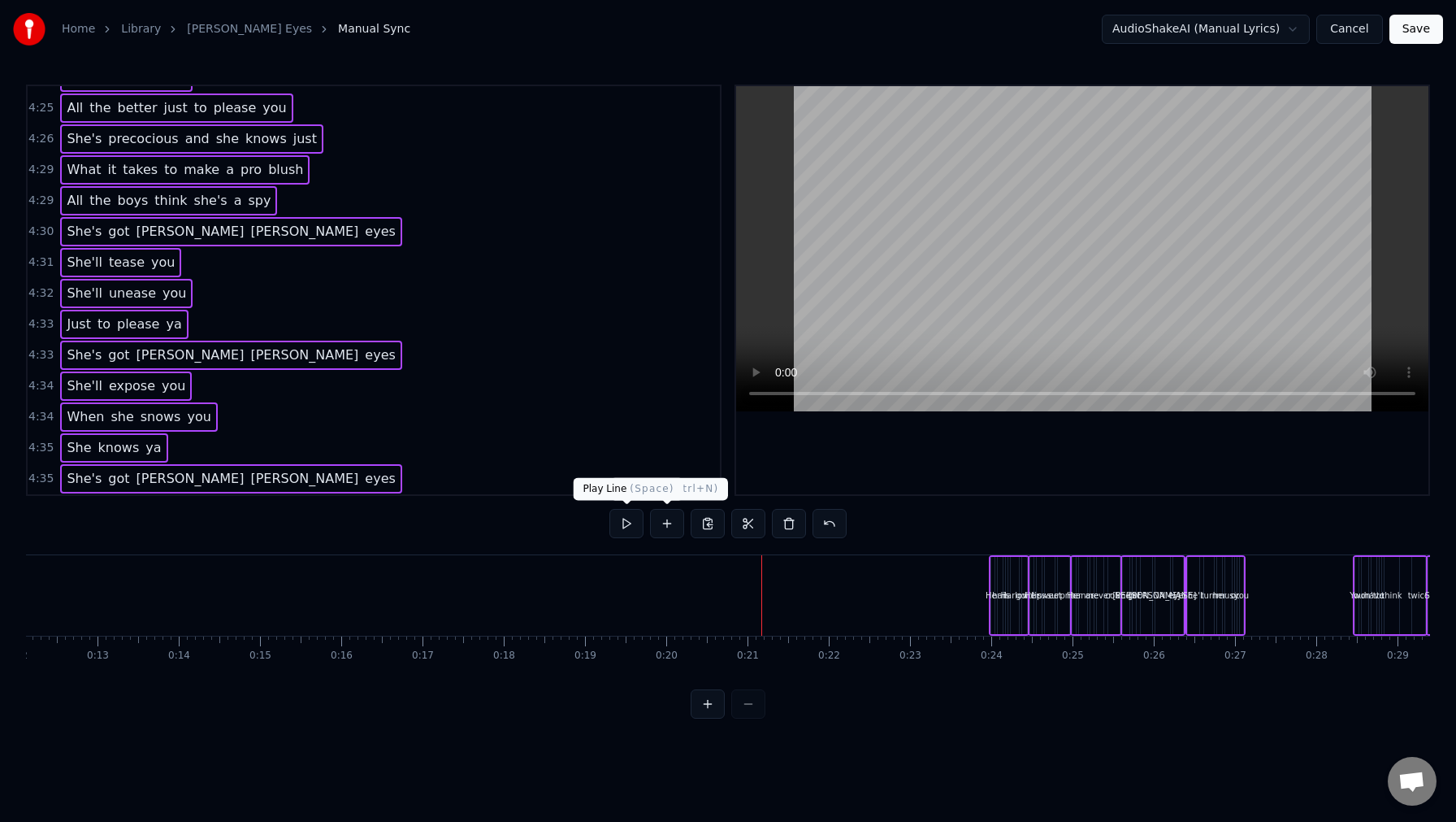
click at [622, 520] on button at bounding box center [627, 524] width 35 height 30
click at [627, 530] on button at bounding box center [627, 524] width 35 height 30
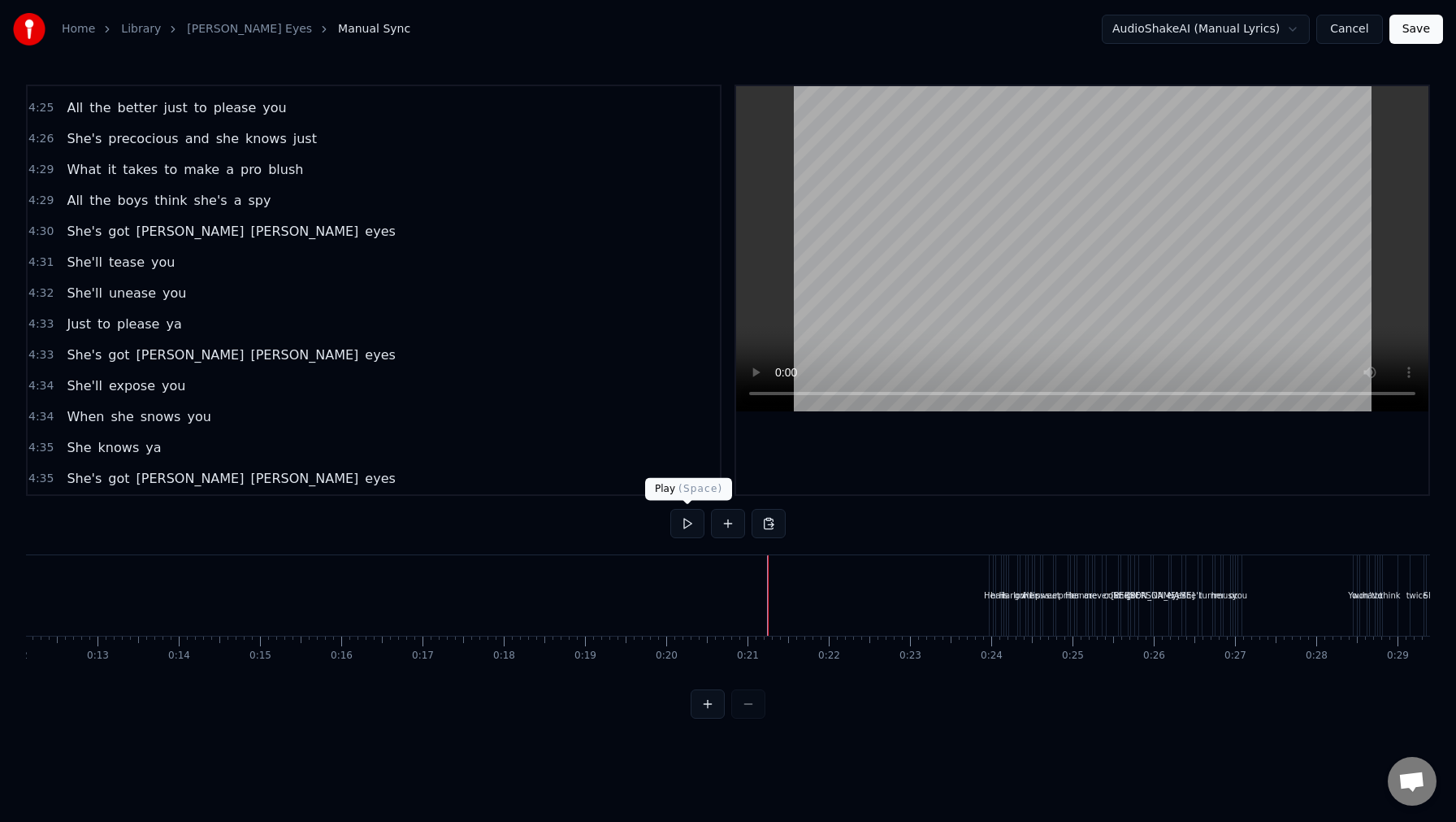
click at [693, 528] on button at bounding box center [688, 524] width 35 height 30
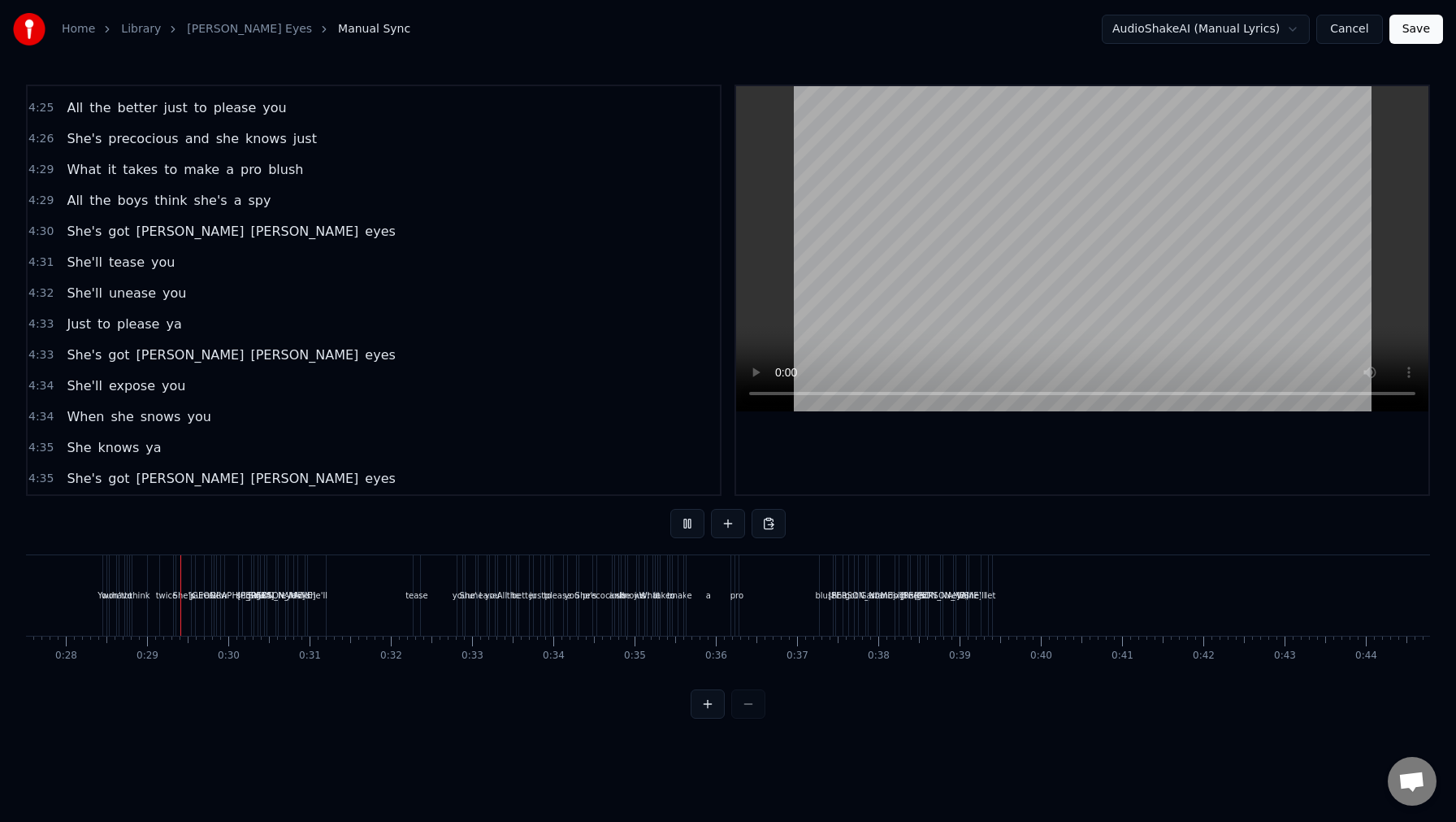
scroll to position [0, 2249]
click at [696, 521] on button at bounding box center [688, 524] width 35 height 30
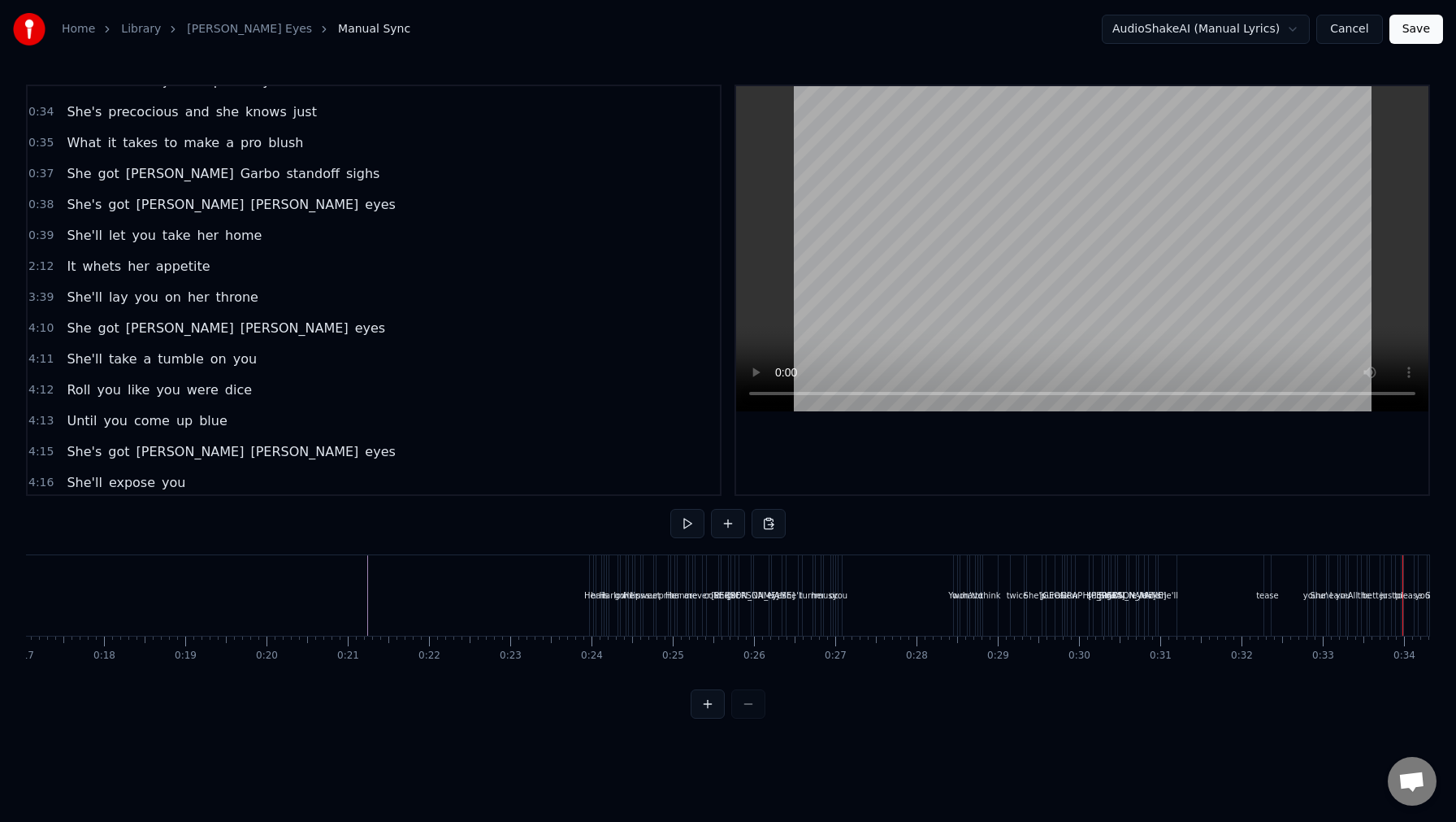
scroll to position [0, 0]
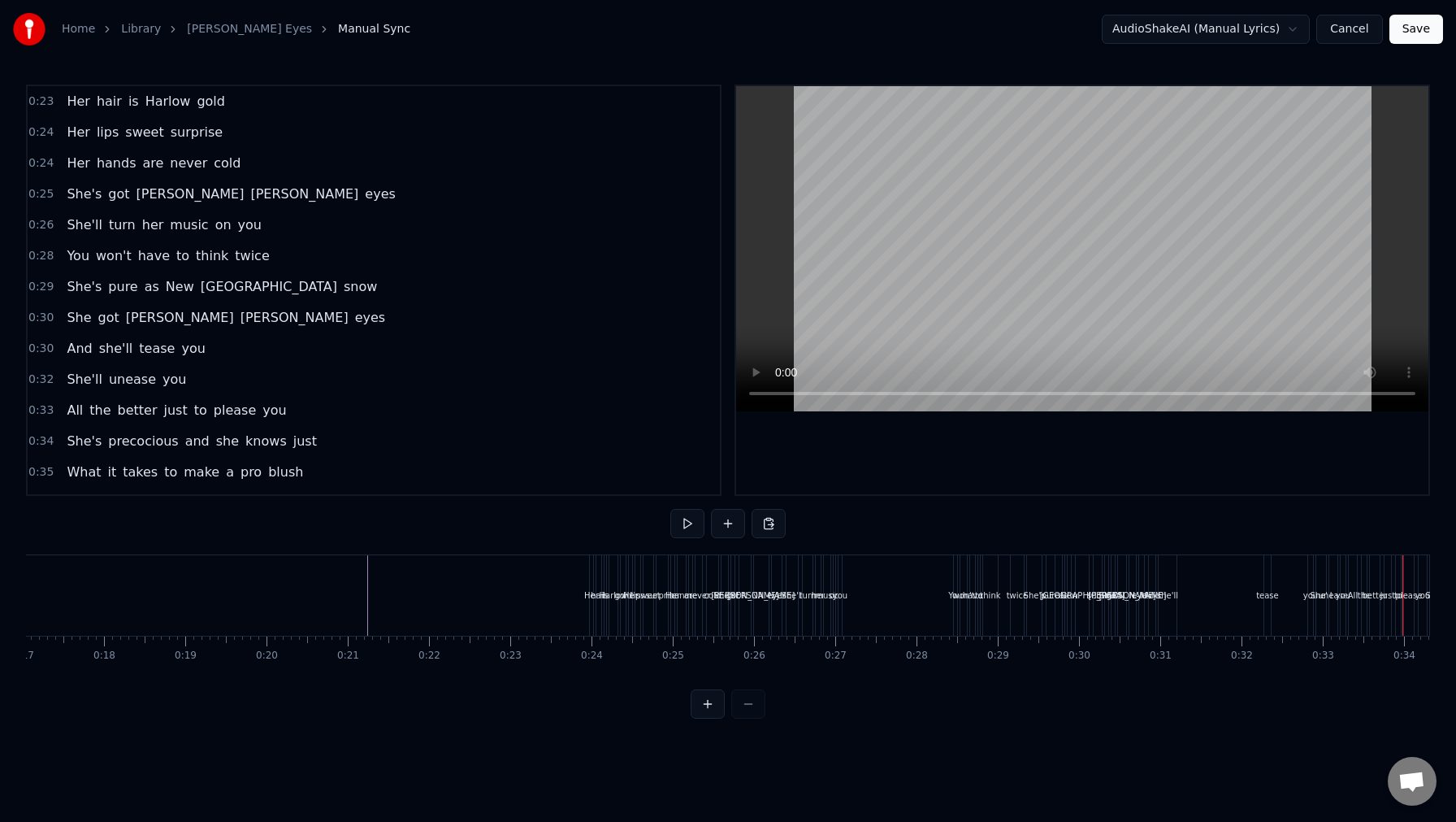
click at [187, 113] on div "Her hair is Harlow gold" at bounding box center [145, 102] width 171 height 30
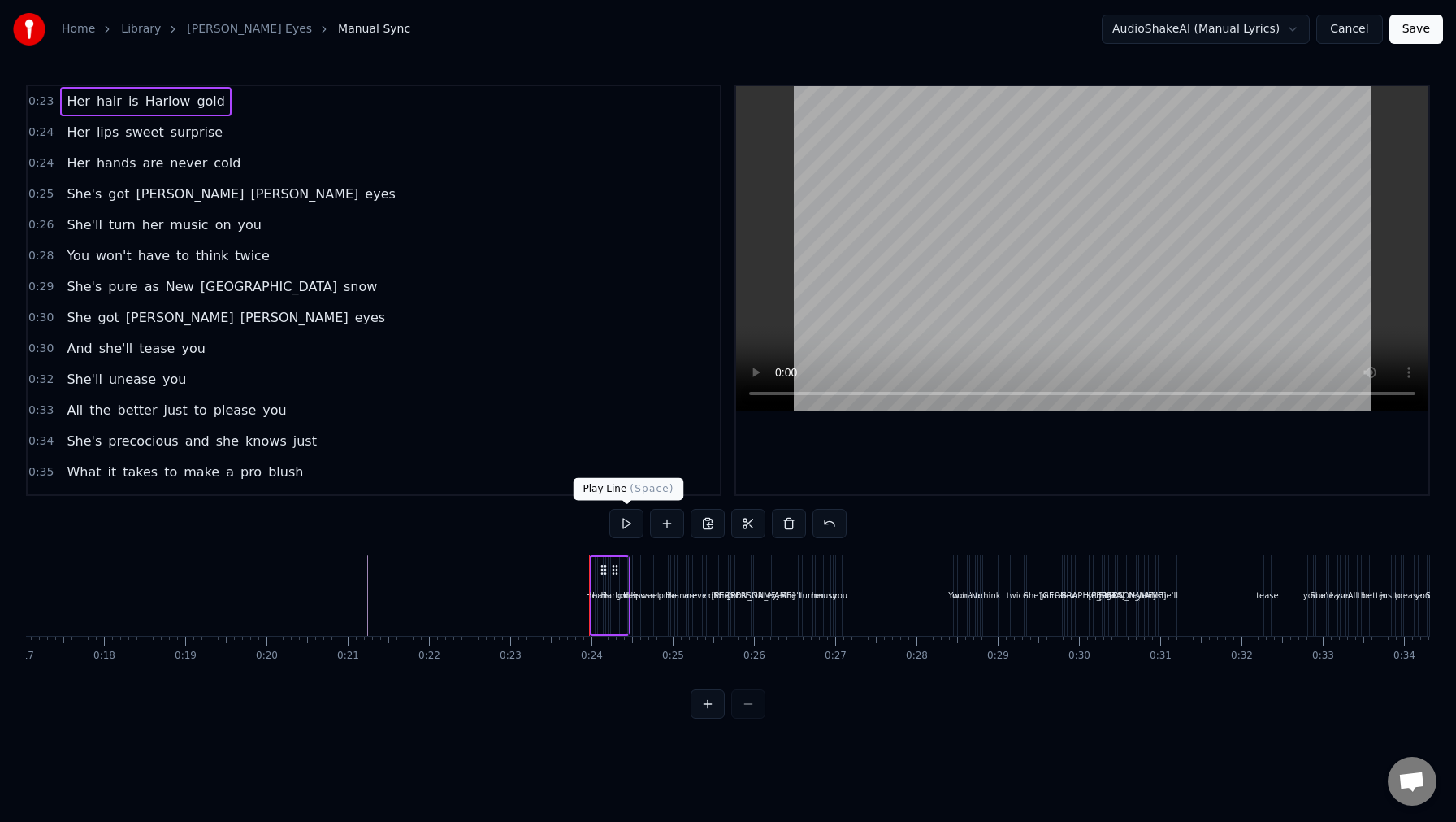
click at [628, 518] on button at bounding box center [627, 524] width 35 height 30
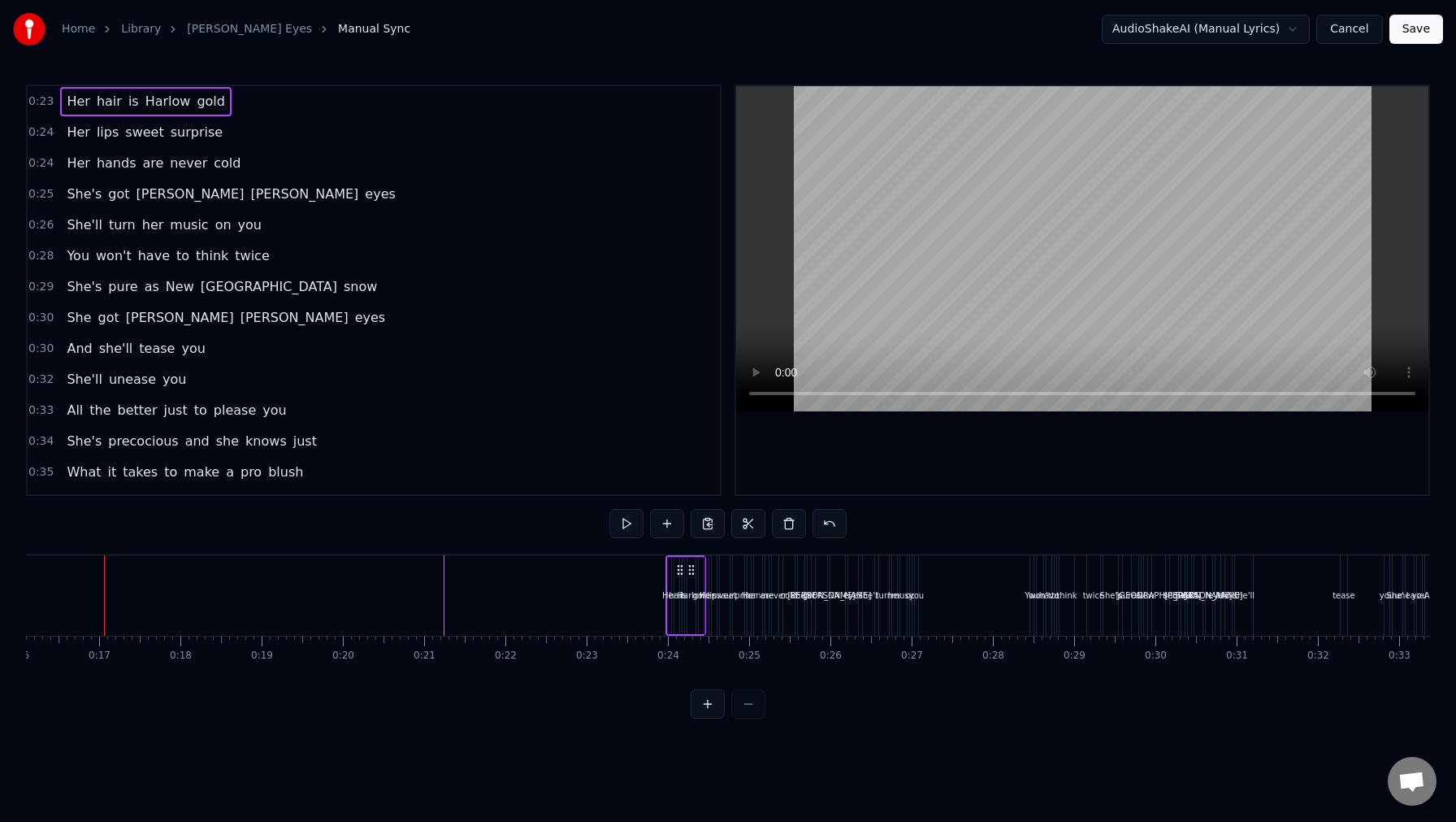
scroll to position [0, 1305]
click at [69, 132] on span "Her" at bounding box center [78, 132] width 26 height 19
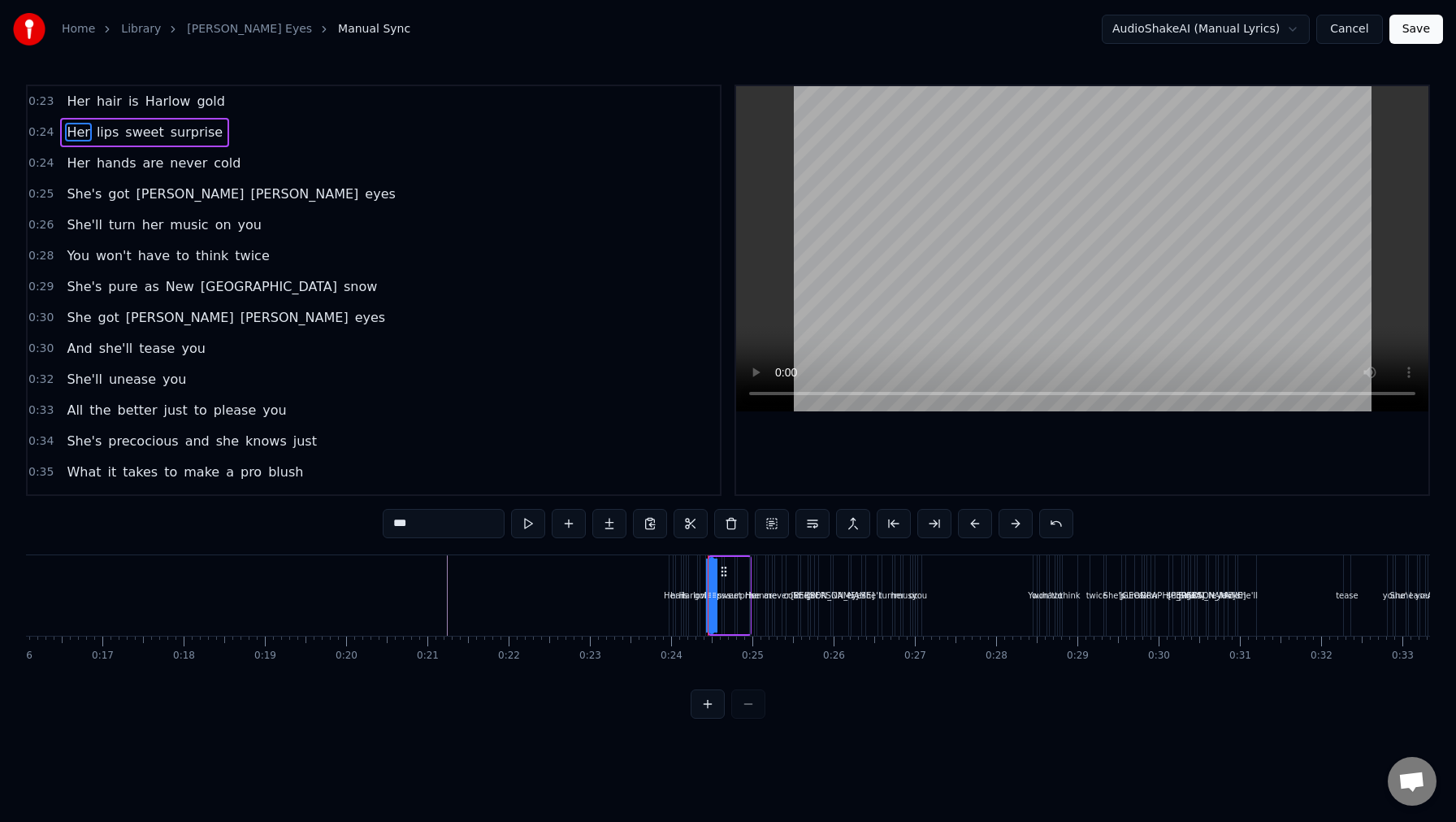
click at [66, 101] on span "Her" at bounding box center [78, 101] width 26 height 19
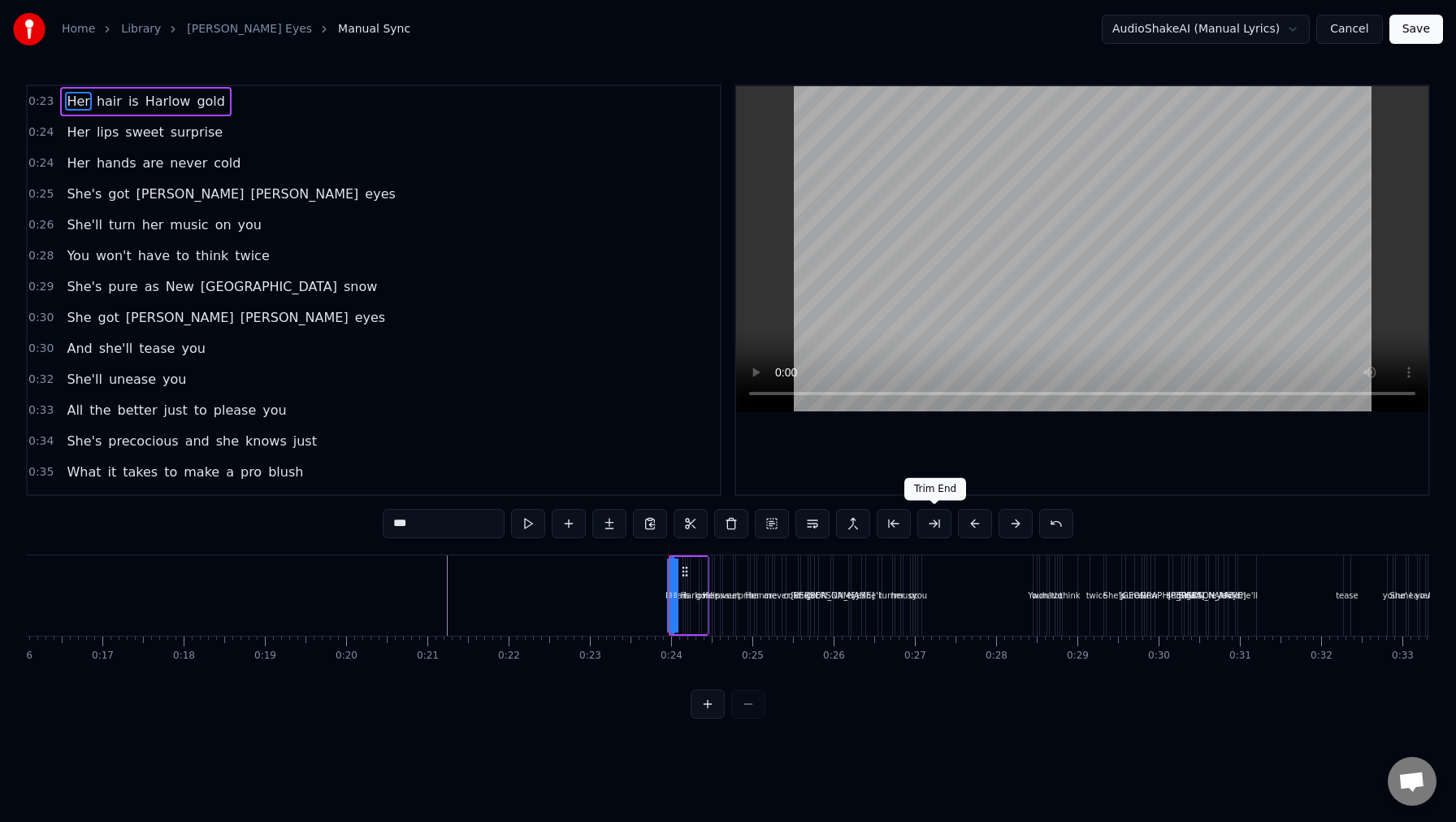
click at [940, 522] on button at bounding box center [935, 524] width 35 height 30
click at [1014, 526] on button at bounding box center [1016, 524] width 35 height 30
click at [971, 520] on button at bounding box center [975, 524] width 35 height 30
click at [776, 522] on button at bounding box center [772, 524] width 35 height 30
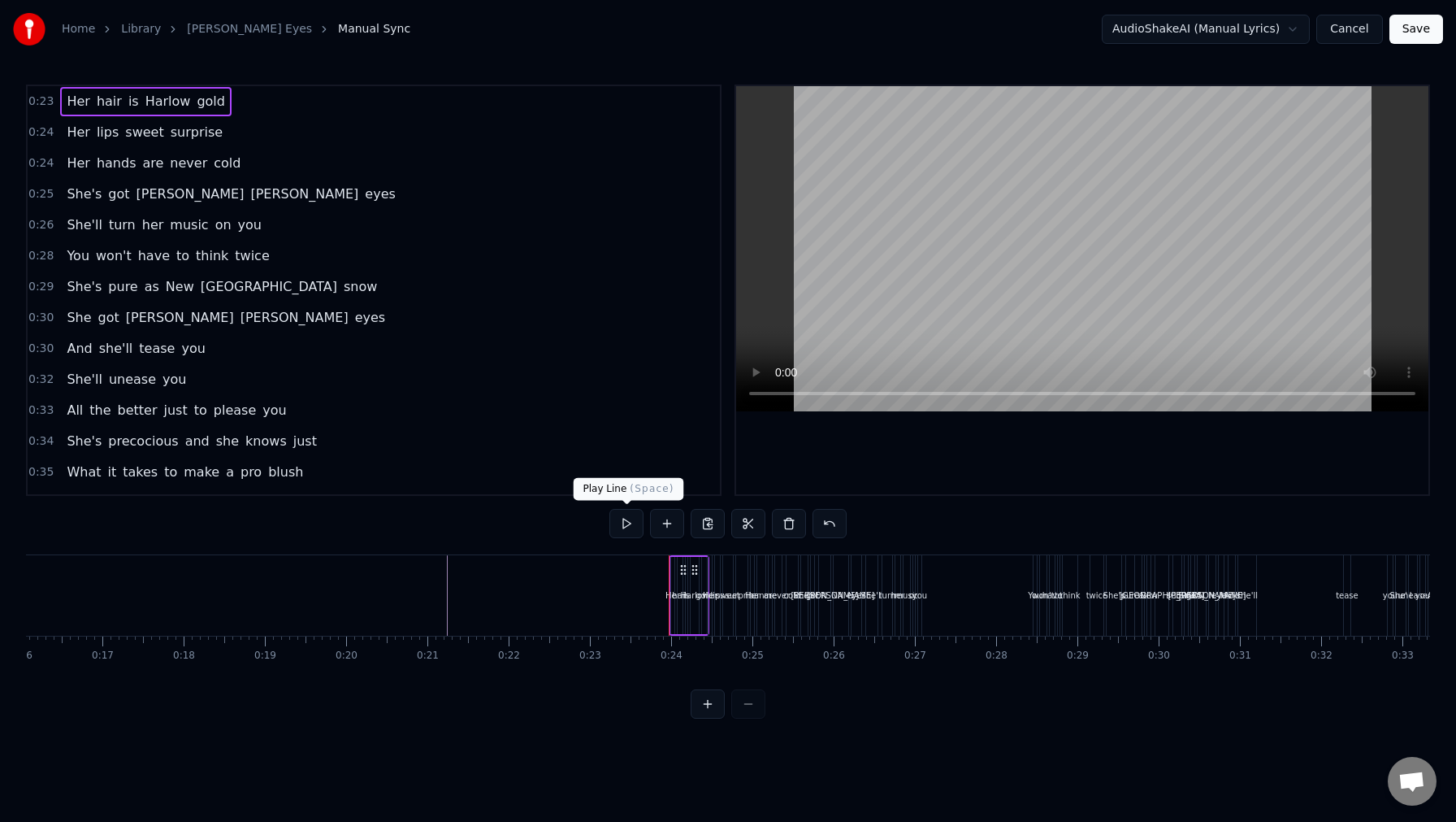
click at [631, 523] on button at bounding box center [627, 524] width 35 height 30
click at [631, 520] on button at bounding box center [627, 524] width 35 height 30
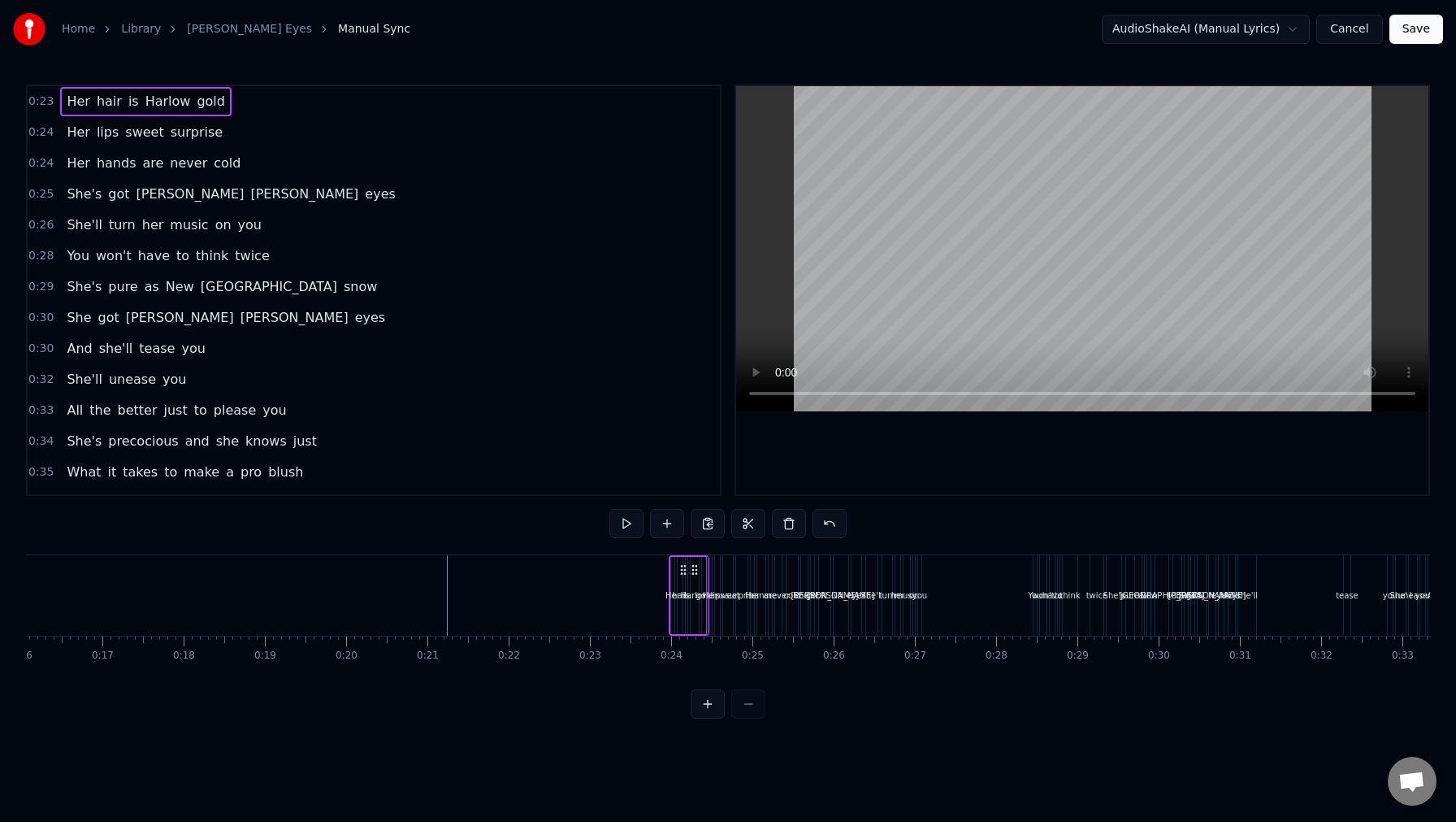
click at [991, 328] on video at bounding box center [1082, 249] width 693 height 326
click at [627, 528] on button at bounding box center [627, 524] width 35 height 30
click at [677, 593] on div "hair" at bounding box center [680, 595] width 16 height 12
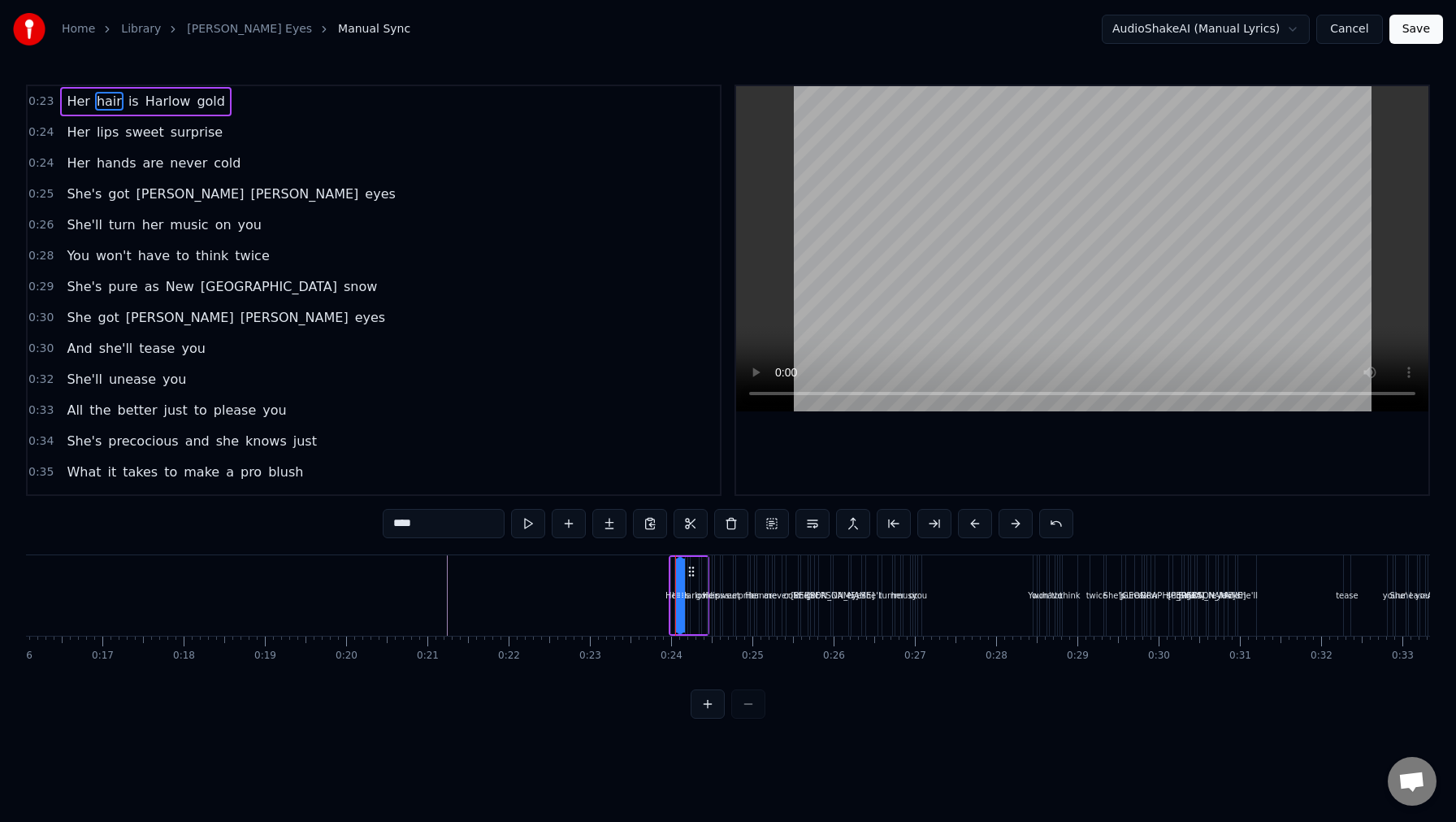
click at [78, 104] on span "Her" at bounding box center [78, 101] width 26 height 19
click at [101, 104] on span "hair" at bounding box center [109, 101] width 29 height 19
click at [127, 105] on span "is" at bounding box center [133, 101] width 14 height 19
click at [162, 105] on span "Harlow" at bounding box center [168, 101] width 48 height 19
click at [199, 104] on span "gold" at bounding box center [210, 101] width 32 height 19
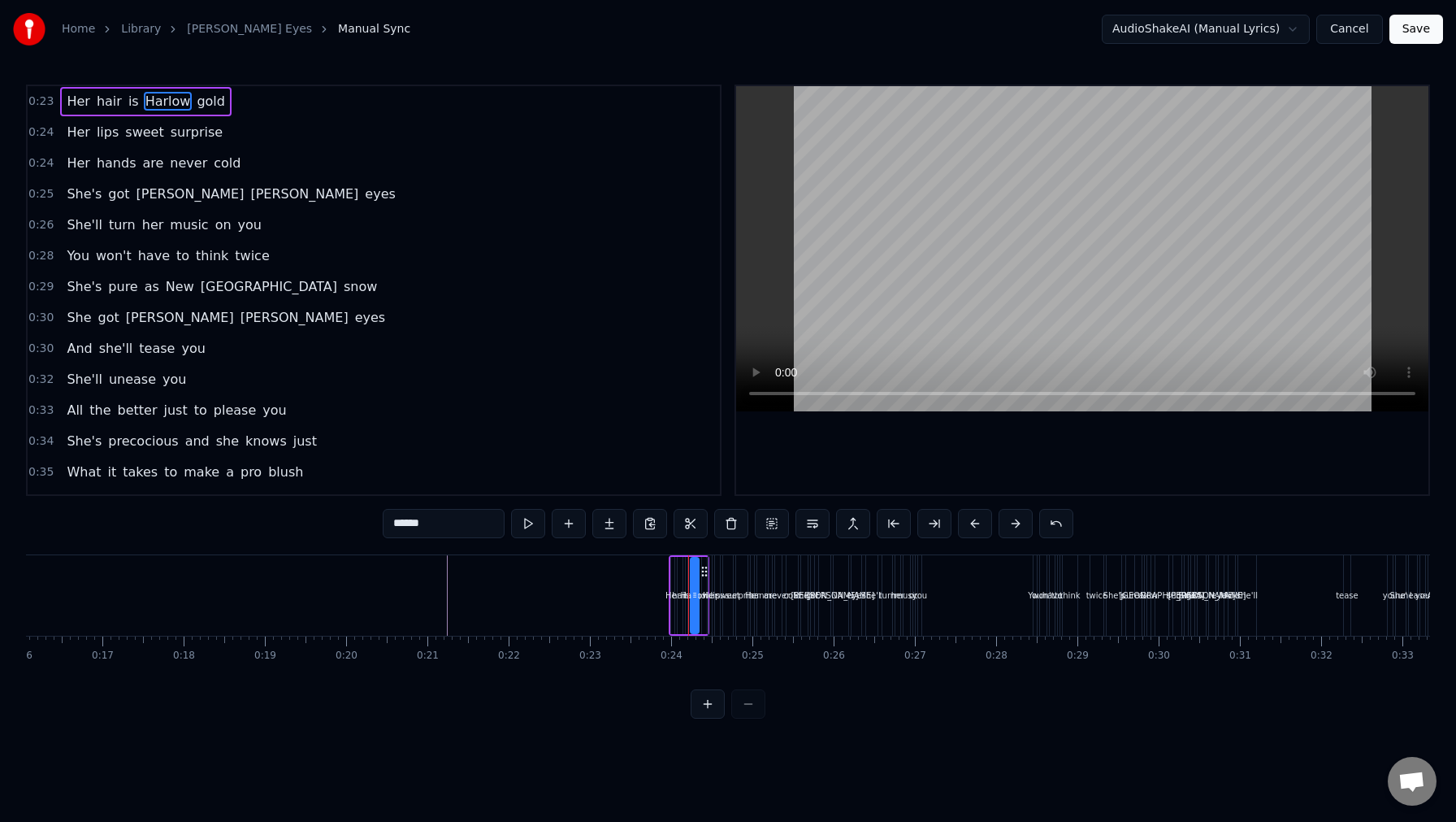
type input "****"
click at [35, 128] on span "0:24" at bounding box center [41, 132] width 25 height 16
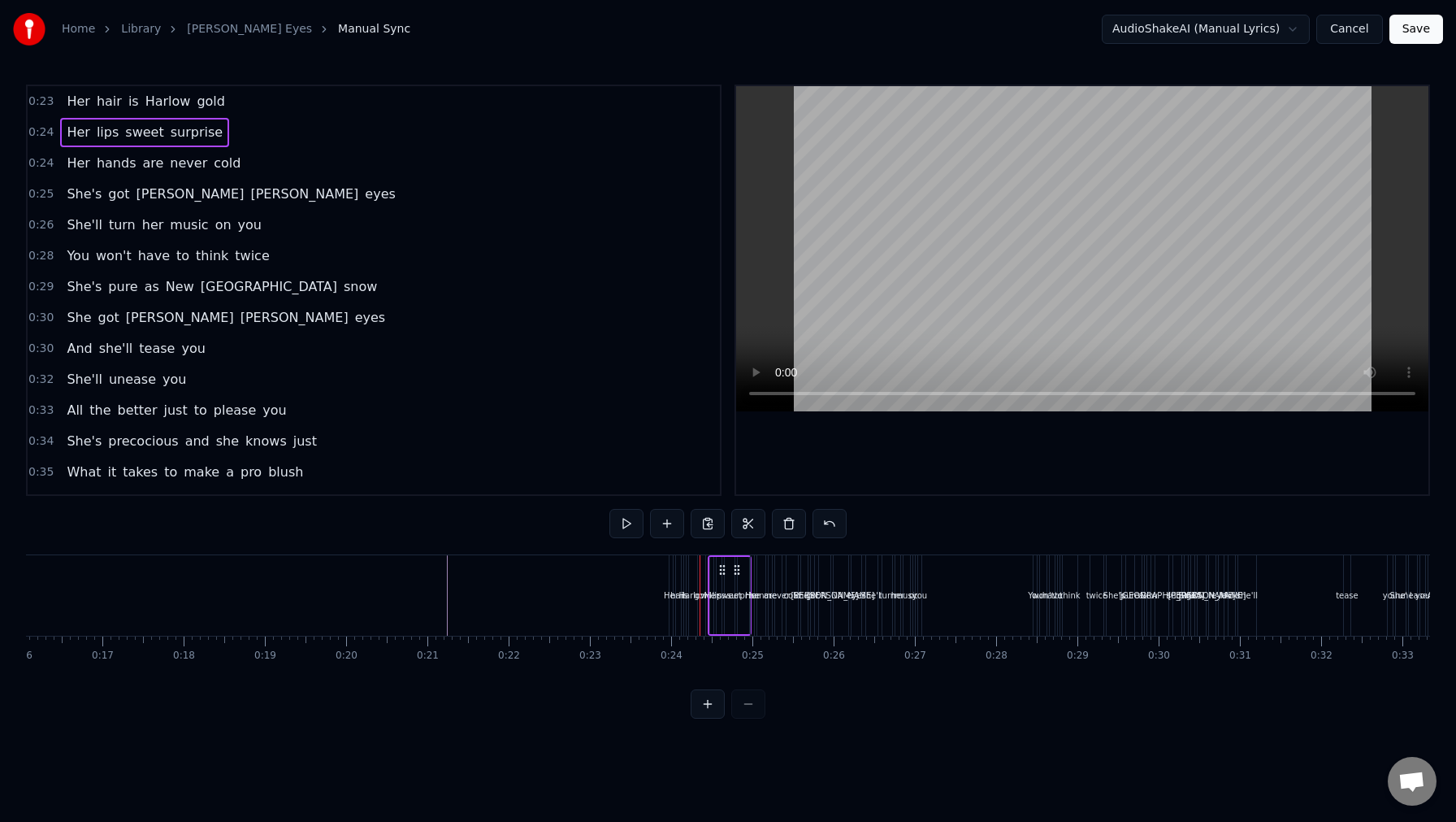
drag, startPoint x: 732, startPoint y: 710, endPoint x: 876, endPoint y: 603, distance: 179.4
click at [876, 603] on div "0:23 Her hair is Harlow gold 0:24 Her lips sweet surprise 0:24 Her hands are ne…" at bounding box center [728, 401] width 1404 height 634
click at [732, 598] on div "surprise" at bounding box center [744, 595] width 33 height 12
click at [708, 704] on button at bounding box center [708, 704] width 35 height 30
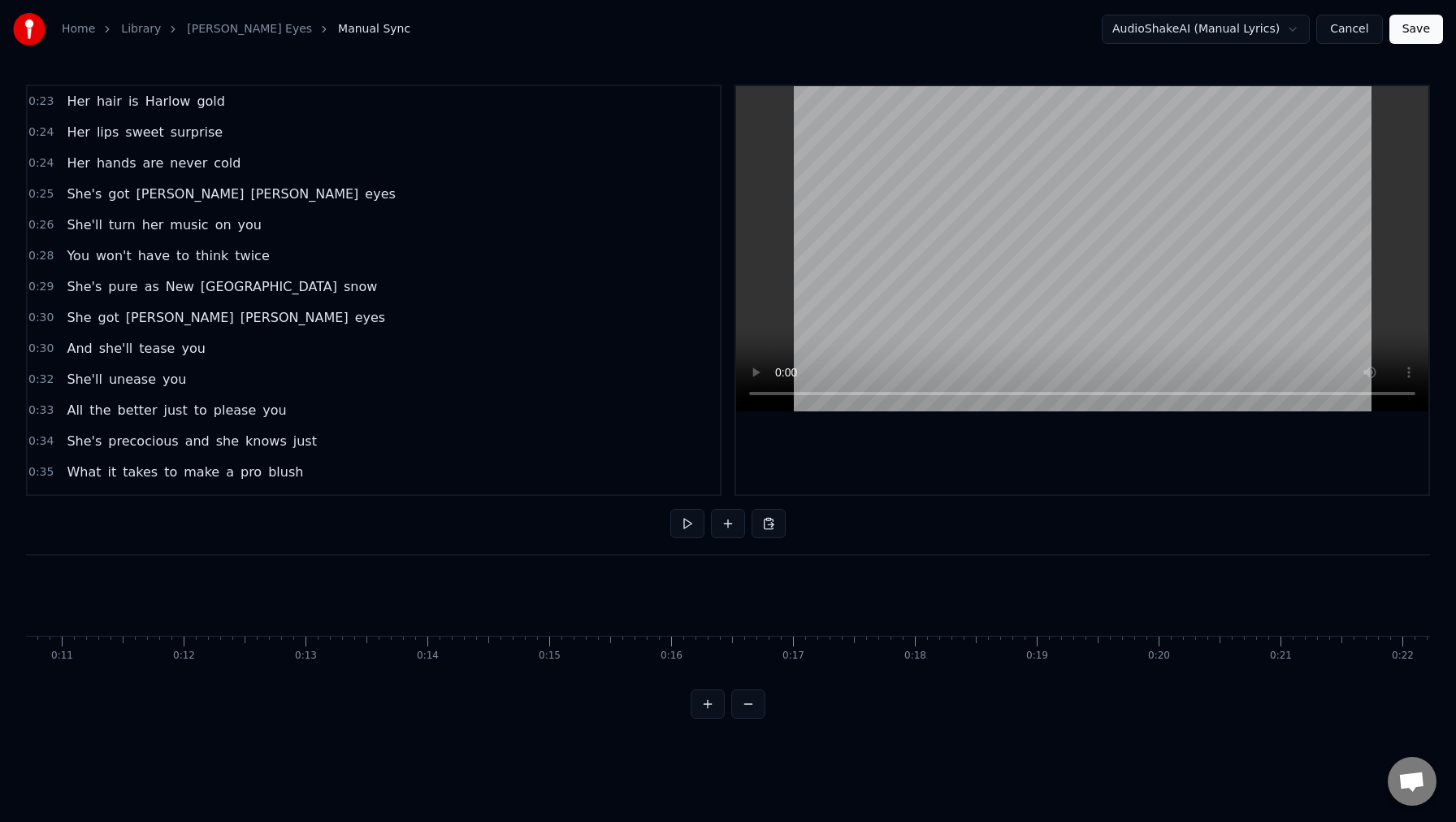
click at [708, 704] on button at bounding box center [708, 704] width 35 height 30
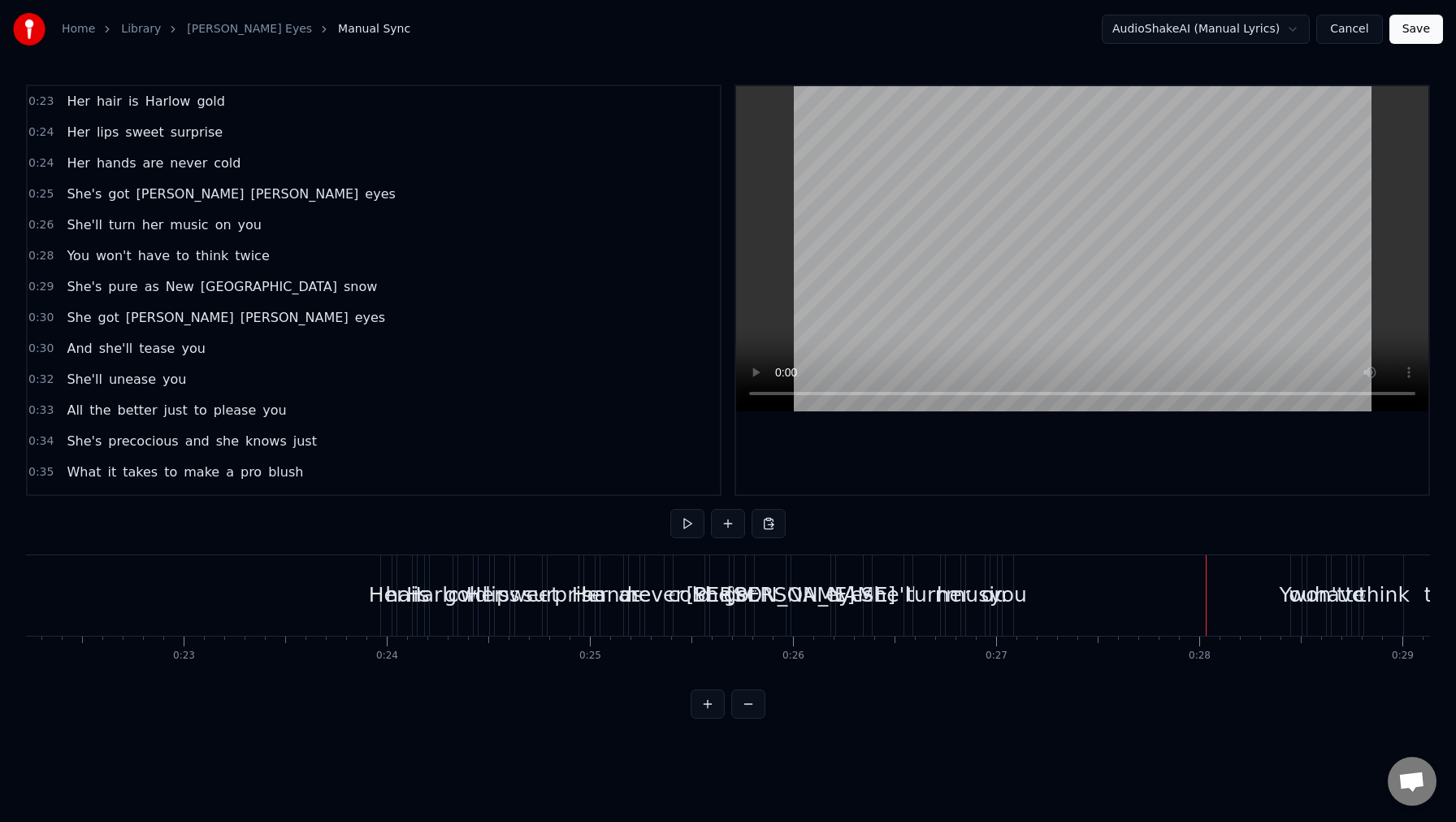
scroll to position [0, 5225]
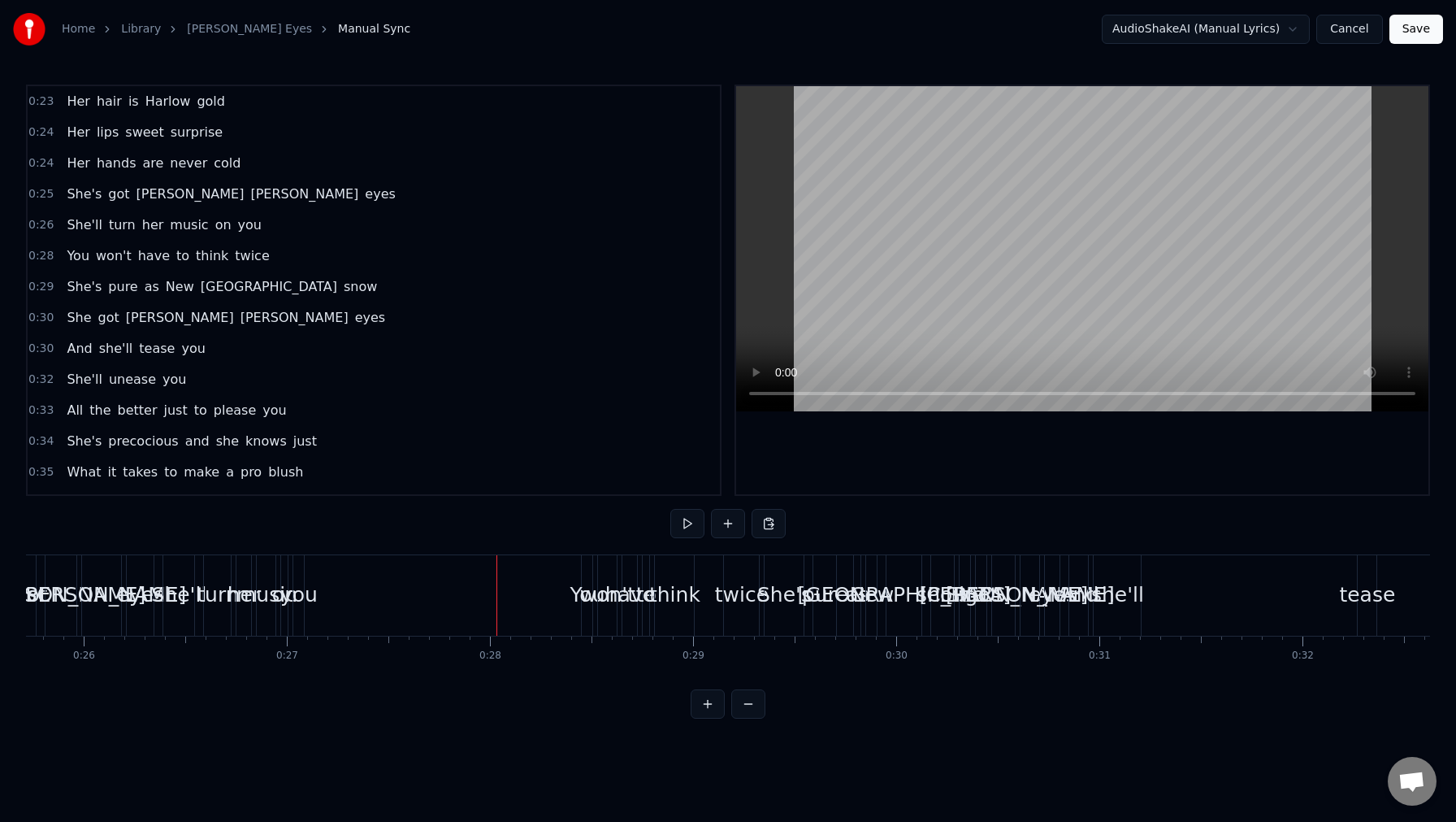
click at [708, 704] on button at bounding box center [708, 704] width 35 height 30
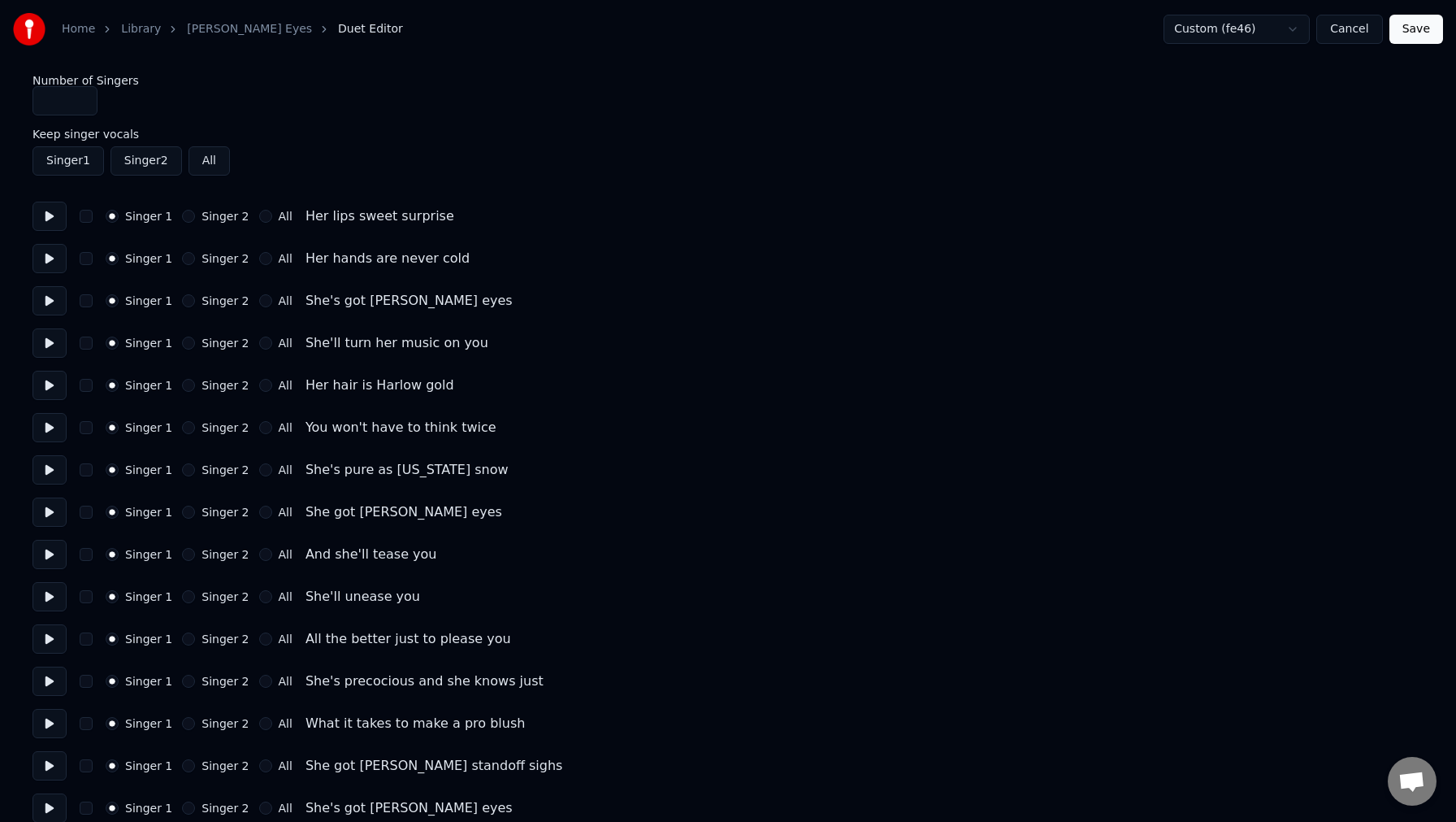
click at [251, 33] on link "[PERSON_NAME] Eyes" at bounding box center [249, 30] width 125 height 16
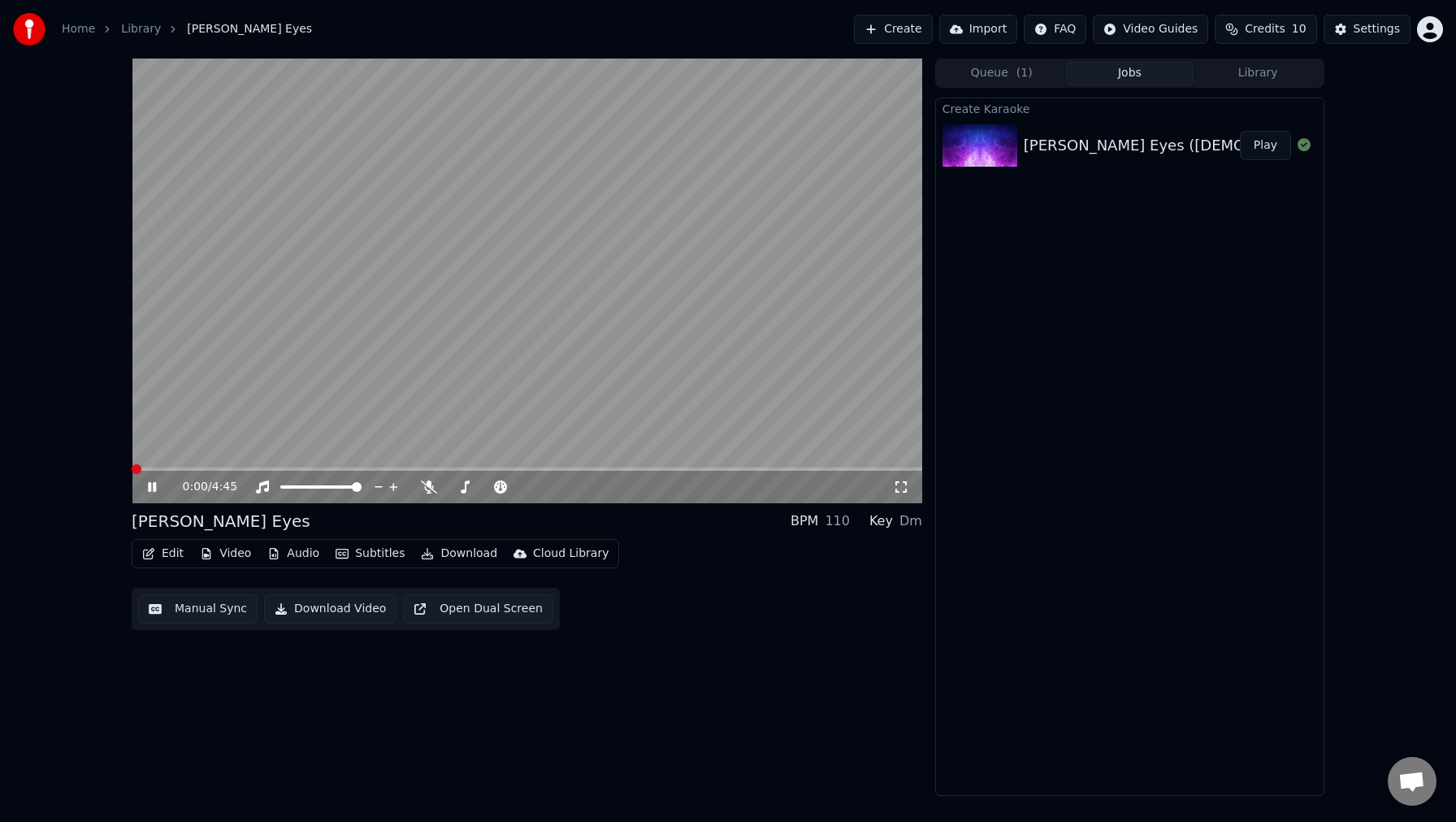
click at [164, 553] on button "Edit" at bounding box center [163, 554] width 54 height 23
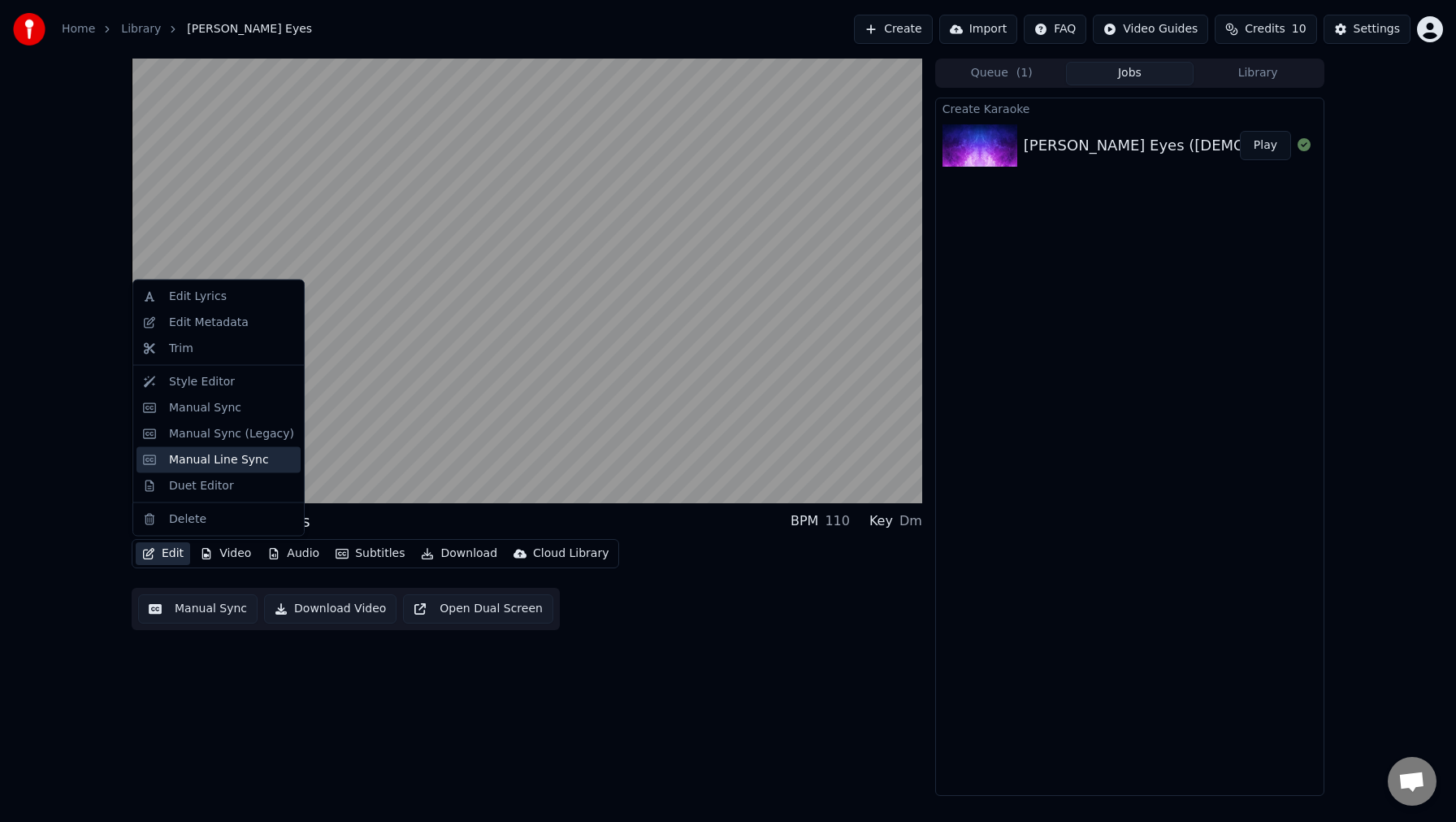
click at [175, 458] on div "Manual Line Sync" at bounding box center [219, 459] width 100 height 16
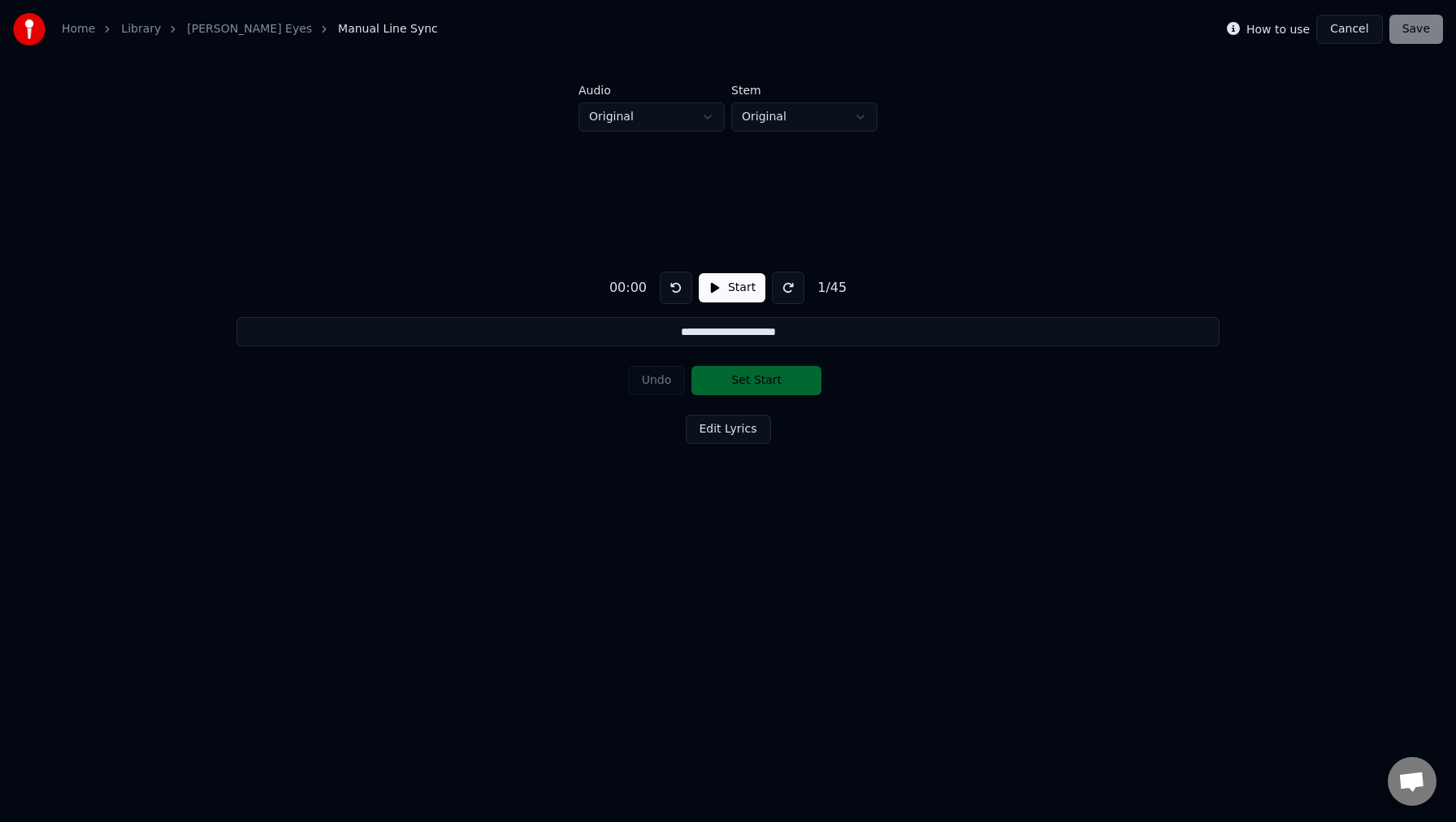
drag, startPoint x: 664, startPoint y: 331, endPoint x: 866, endPoint y: 348, distance: 202.7
click at [866, 348] on div "**********" at bounding box center [728, 354] width 1404 height 446
click at [842, 339] on input "**********" at bounding box center [728, 332] width 984 height 30
click at [808, 430] on div "**********" at bounding box center [728, 354] width 1404 height 446
click at [735, 432] on button "Edit Lyrics" at bounding box center [729, 429] width 85 height 30
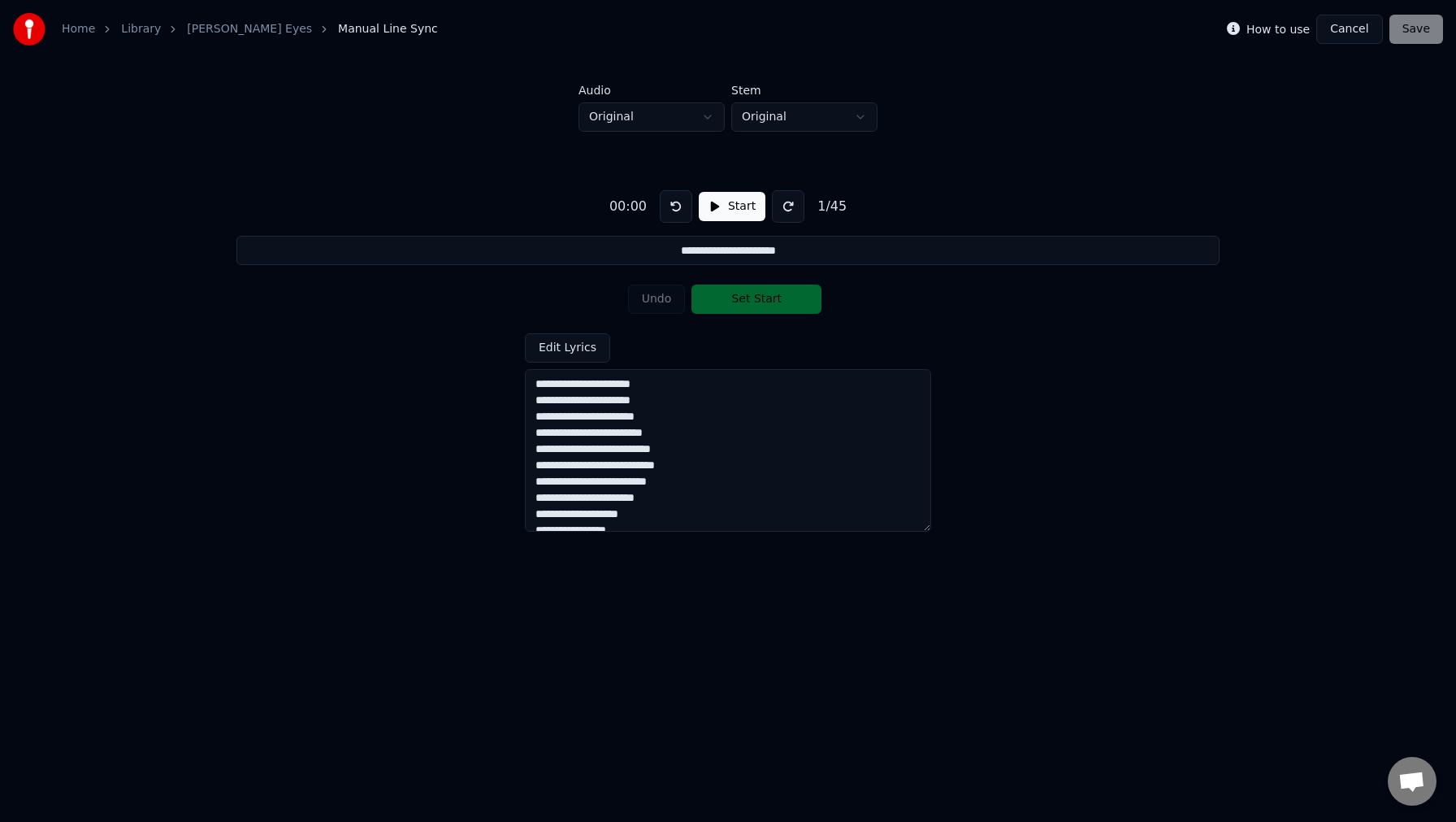
drag, startPoint x: 537, startPoint y: 386, endPoint x: 684, endPoint y: 390, distance: 147.1
click at [684, 390] on textarea at bounding box center [728, 450] width 407 height 163
click at [538, 388] on textarea at bounding box center [728, 450] width 407 height 163
type textarea "**********"
click at [735, 205] on button "Start" at bounding box center [732, 206] width 67 height 30
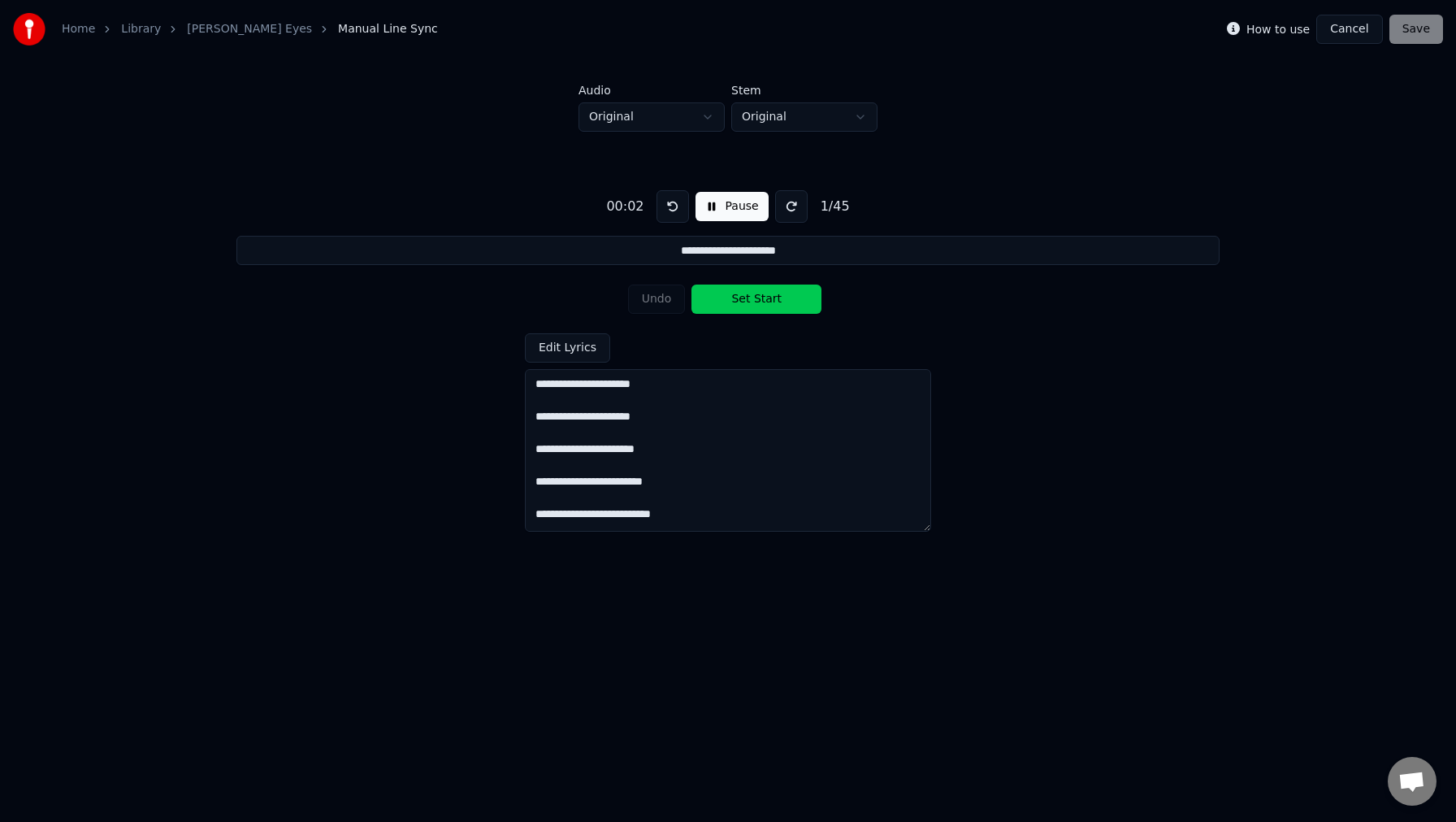
click at [736, 213] on button "Pause" at bounding box center [732, 206] width 72 height 30
click at [1362, 26] on button "Cancel" at bounding box center [1349, 30] width 66 height 30
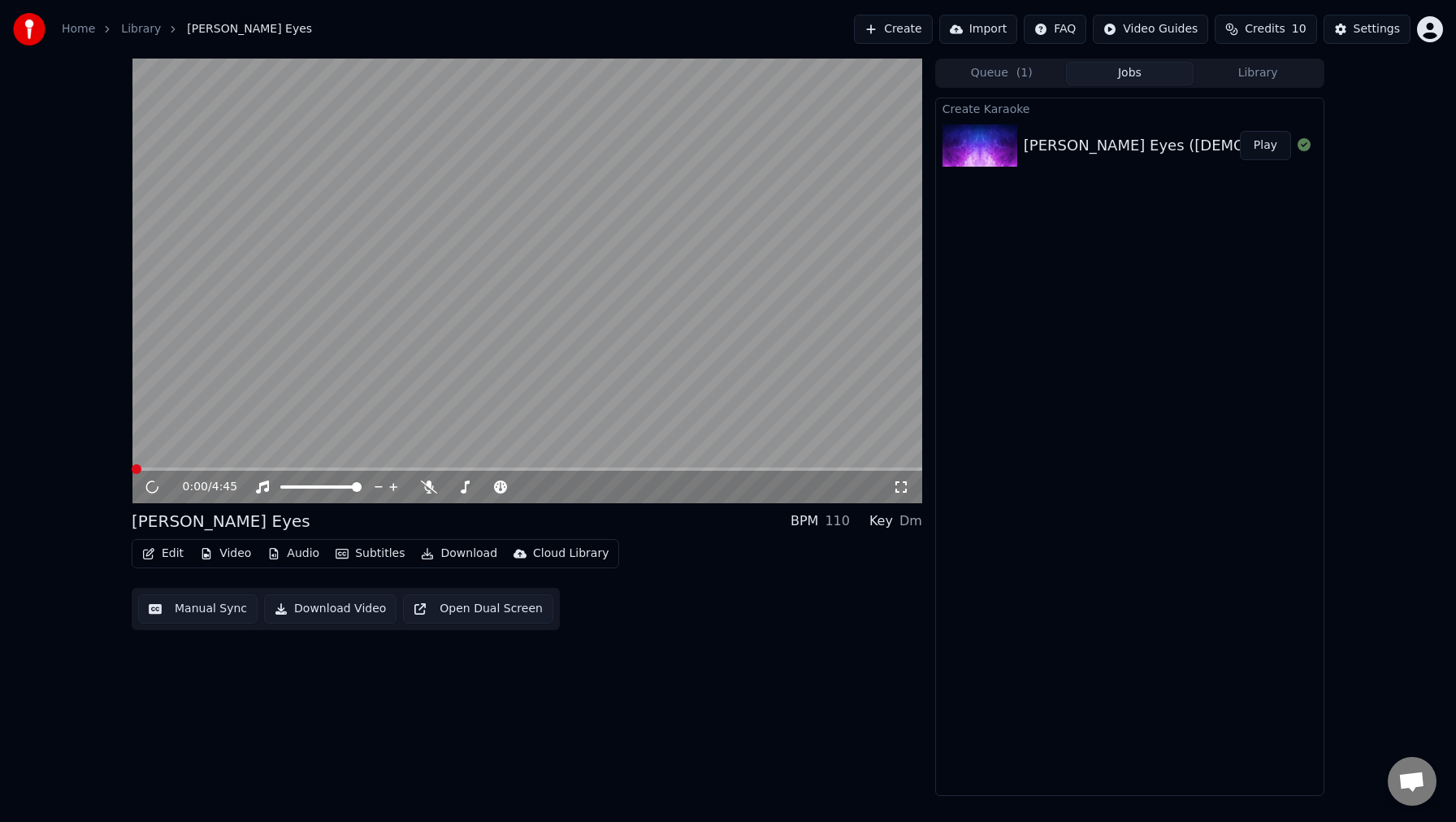
click at [170, 554] on button "Edit" at bounding box center [163, 554] width 54 height 23
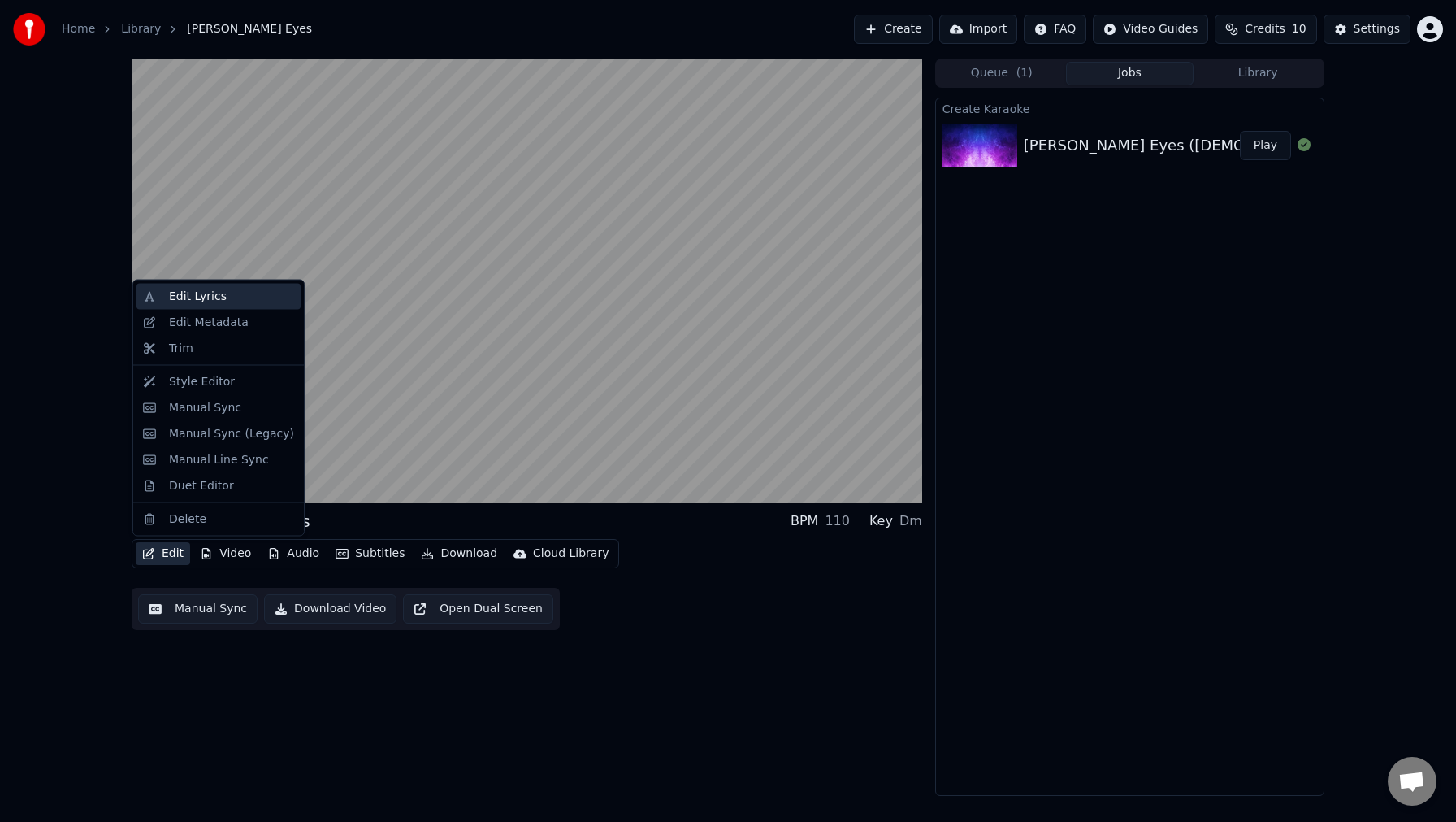
click at [202, 298] on div "Edit Lyrics" at bounding box center [198, 297] width 58 height 16
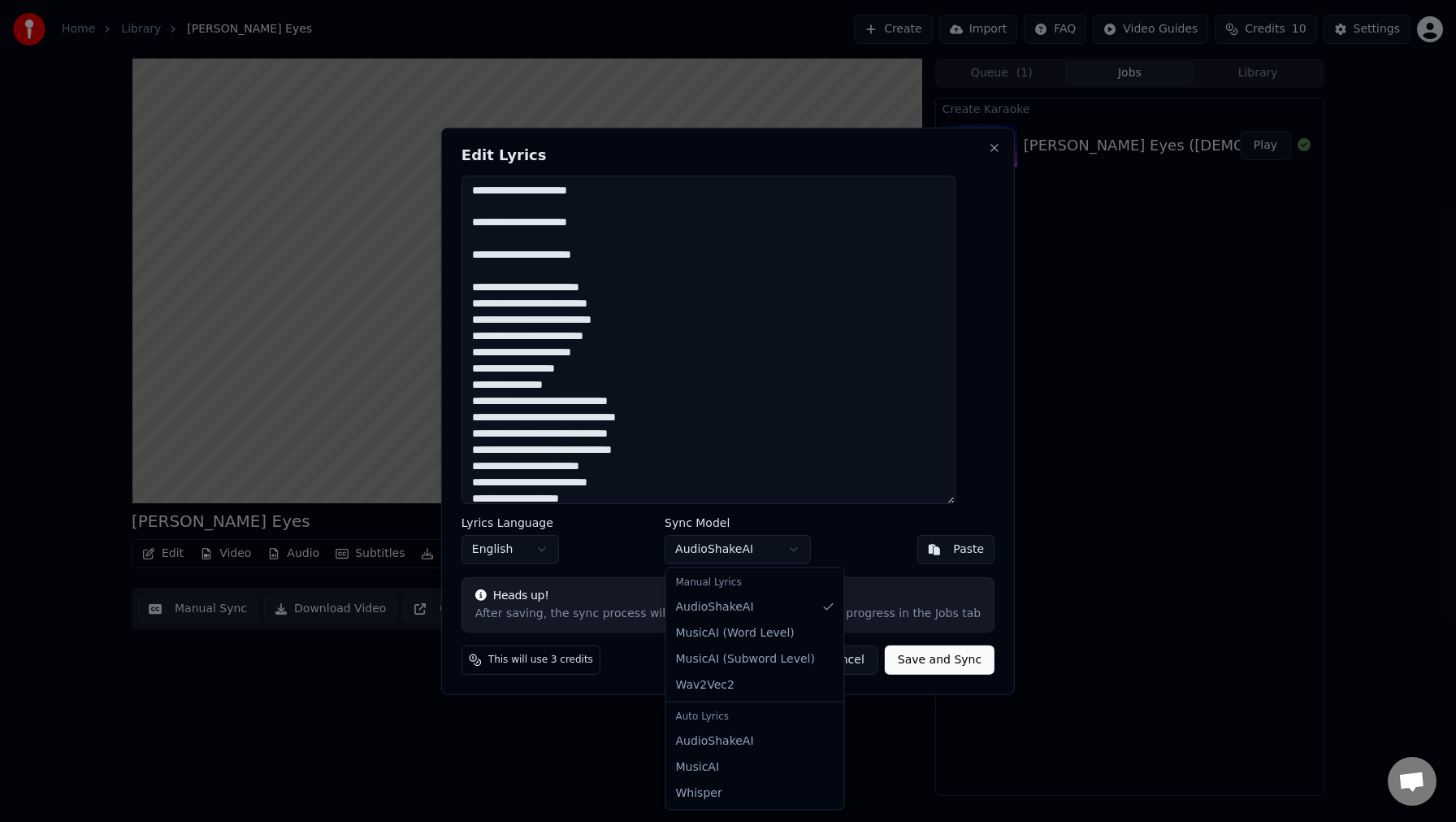
click at [743, 541] on body "Home Library Bette Davis Eyes Create Import FAQ Video Guides Credits 10 Setting…" at bounding box center [728, 411] width 1456 height 822
click at [603, 214] on body "Home Library Bette Davis Eyes Create Import FAQ Video Guides Credits 10 Setting…" at bounding box center [728, 411] width 1456 height 822
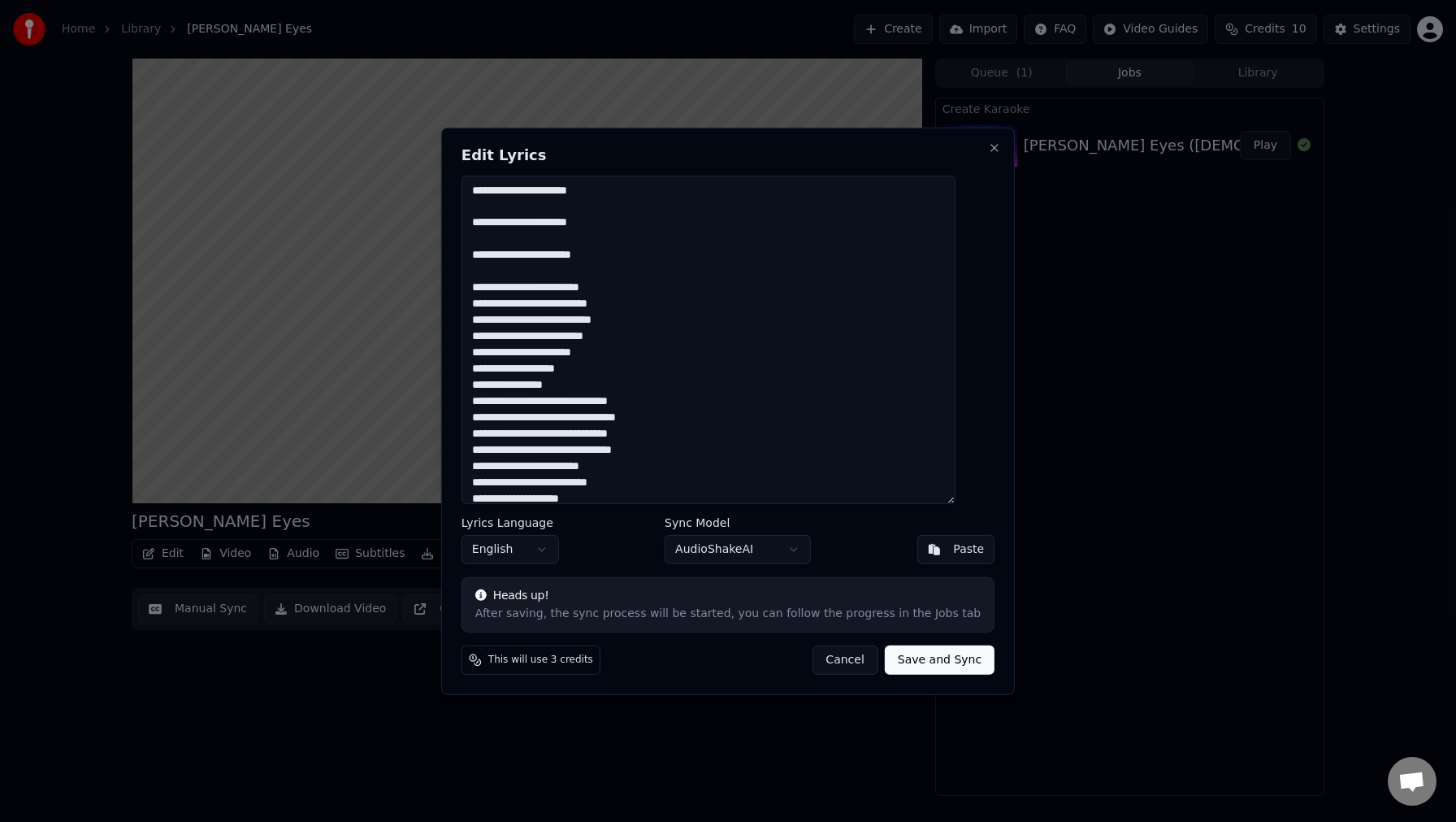
click at [486, 186] on textarea at bounding box center [708, 339] width 494 height 329
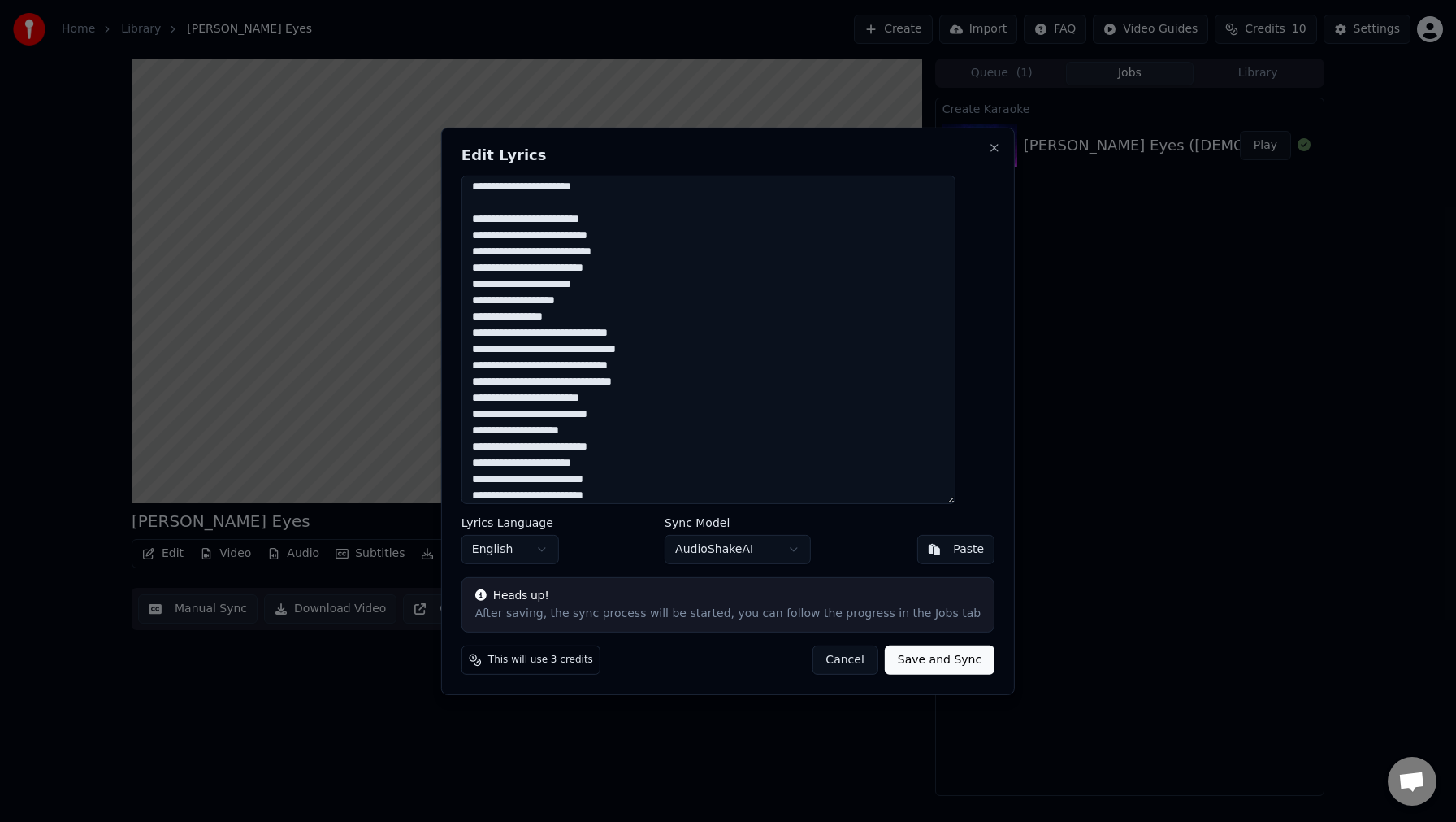
scroll to position [85, 0]
click at [924, 664] on button "Save and Sync" at bounding box center [940, 660] width 110 height 30
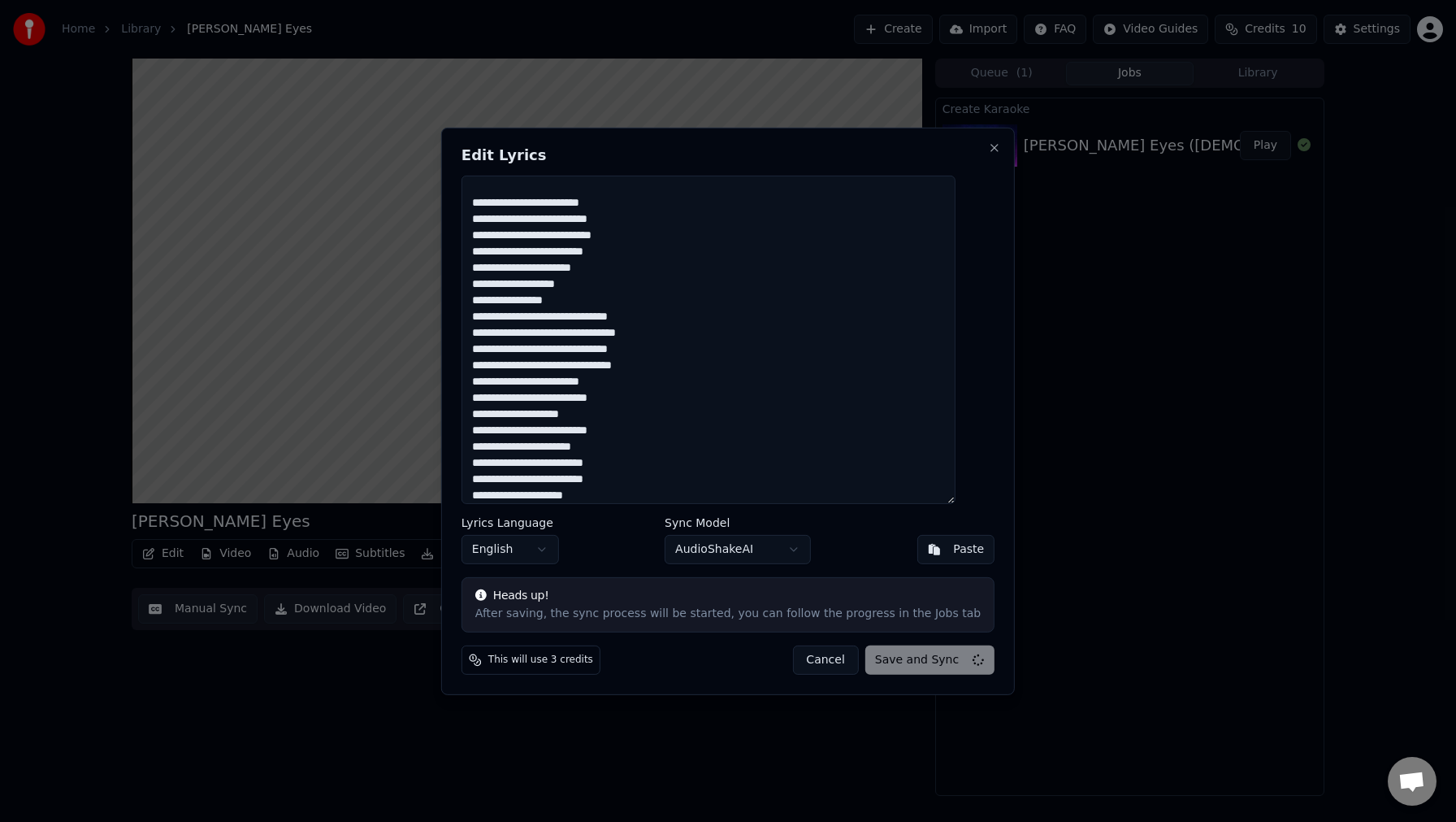
type textarea "**********"
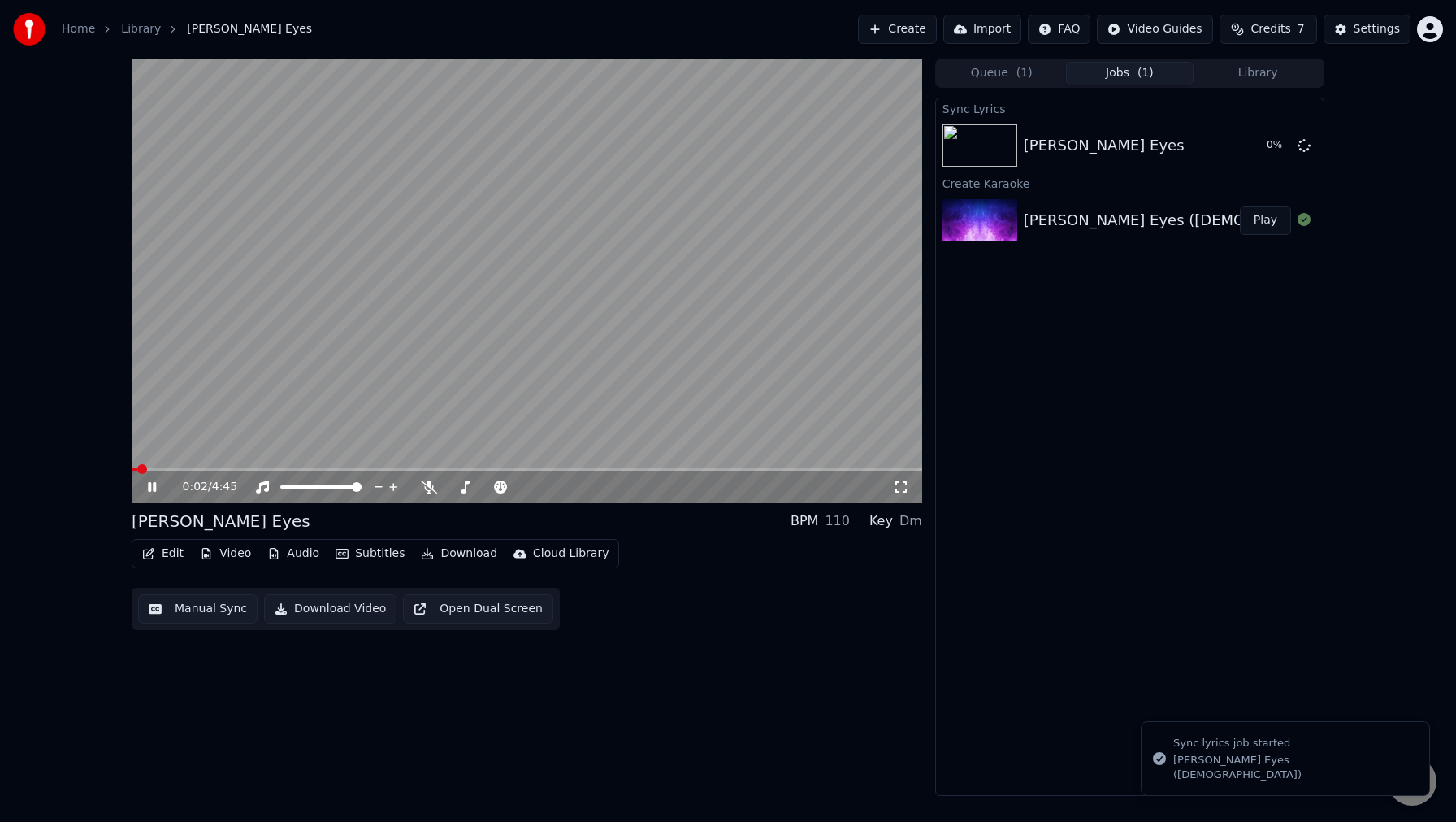
click at [137, 469] on span at bounding box center [134, 469] width 6 height 3
click at [131, 469] on span at bounding box center [136, 469] width 10 height 10
click at [145, 486] on icon at bounding box center [164, 487] width 38 height 13
click at [1077, 127] on div "Bette Davis Eyes 5 %" at bounding box center [1130, 145] width 388 height 55
click at [1306, 148] on icon at bounding box center [1305, 145] width 13 height 13
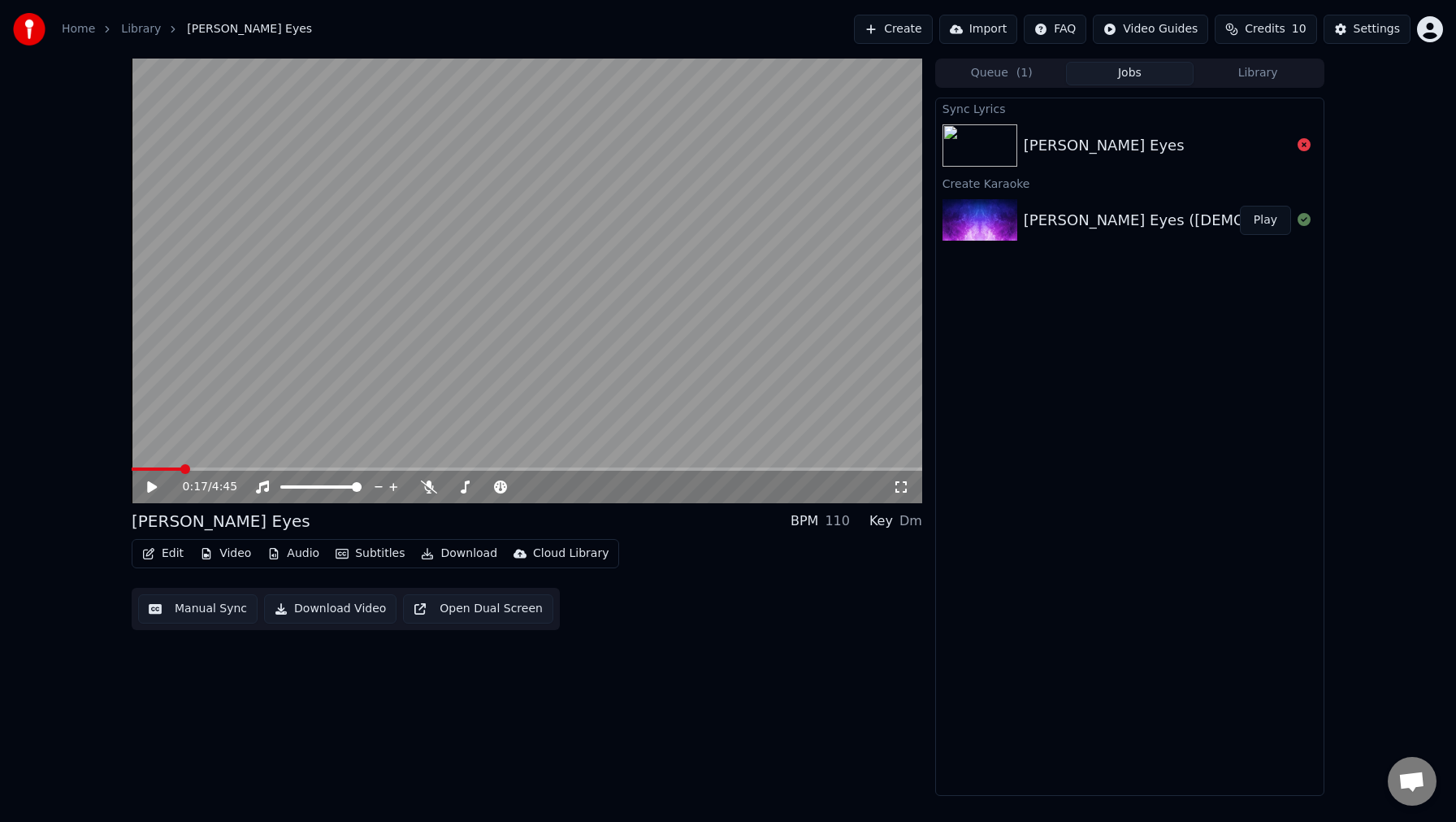
click at [1059, 138] on div "[PERSON_NAME] Eyes" at bounding box center [1104, 145] width 161 height 23
click at [1301, 143] on icon at bounding box center [1305, 145] width 13 height 13
click at [1306, 148] on icon at bounding box center [1305, 145] width 13 height 13
click at [1307, 148] on icon at bounding box center [1305, 145] width 13 height 13
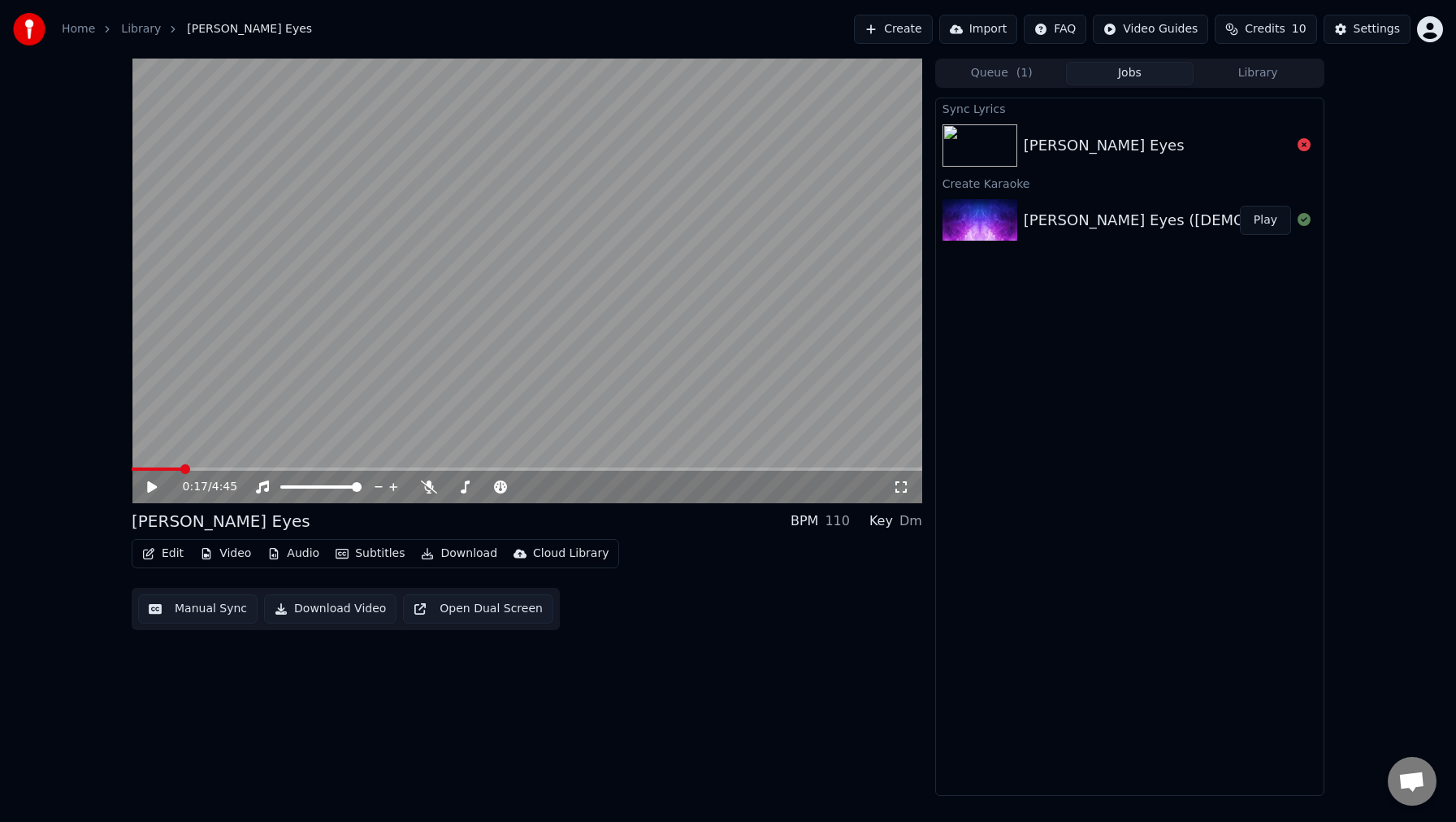
click at [1307, 148] on icon at bounding box center [1305, 145] width 13 height 13
click at [1018, 77] on span "( 1 )" at bounding box center [1025, 73] width 16 height 16
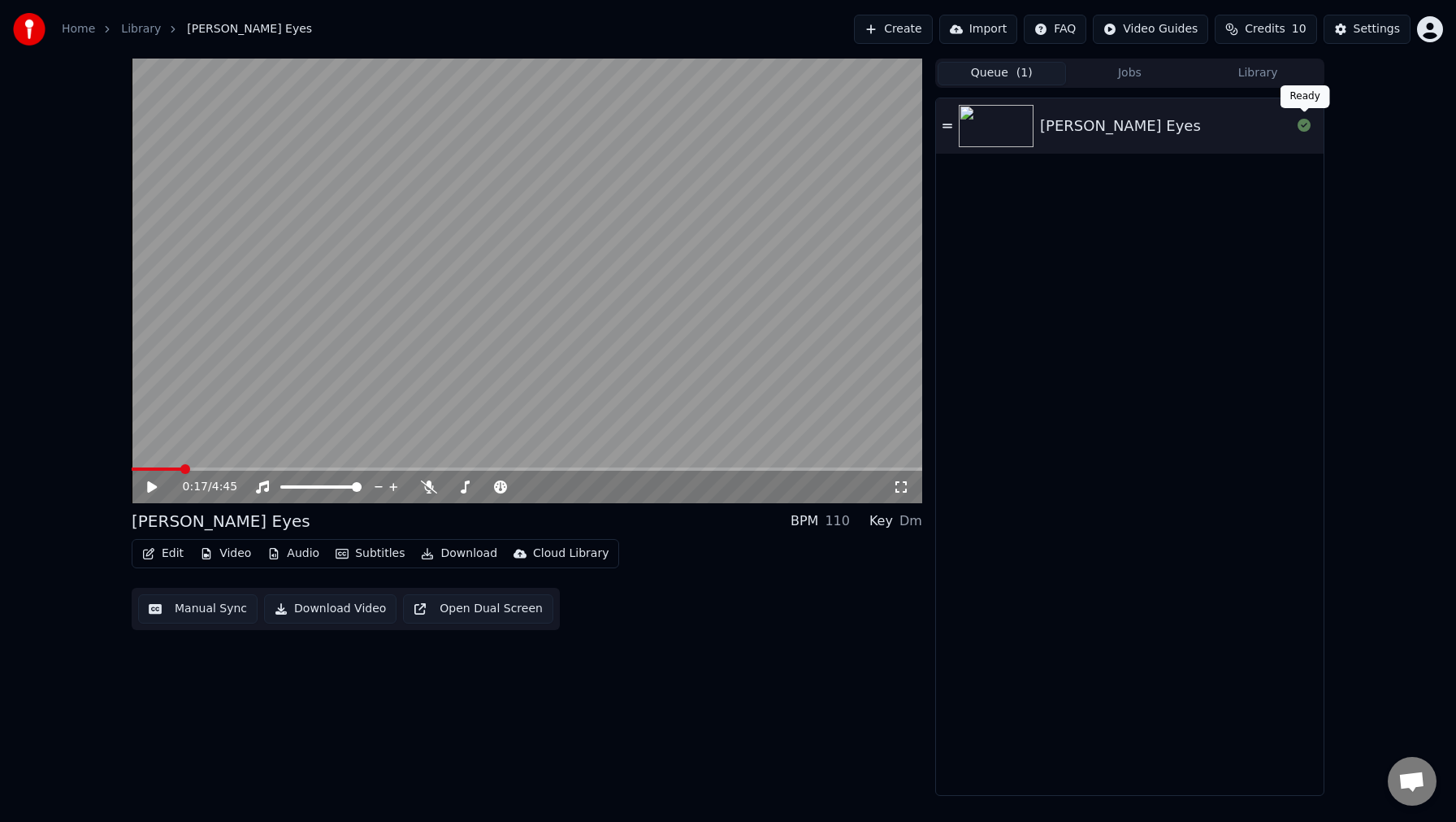
click at [1308, 125] on icon at bounding box center [1305, 125] width 13 height 13
click at [948, 132] on div "[PERSON_NAME] Eyes" at bounding box center [1130, 126] width 388 height 55
click at [983, 70] on button "Queue ( 1 )" at bounding box center [1002, 73] width 128 height 24
click at [160, 551] on button "Edit" at bounding box center [163, 554] width 54 height 23
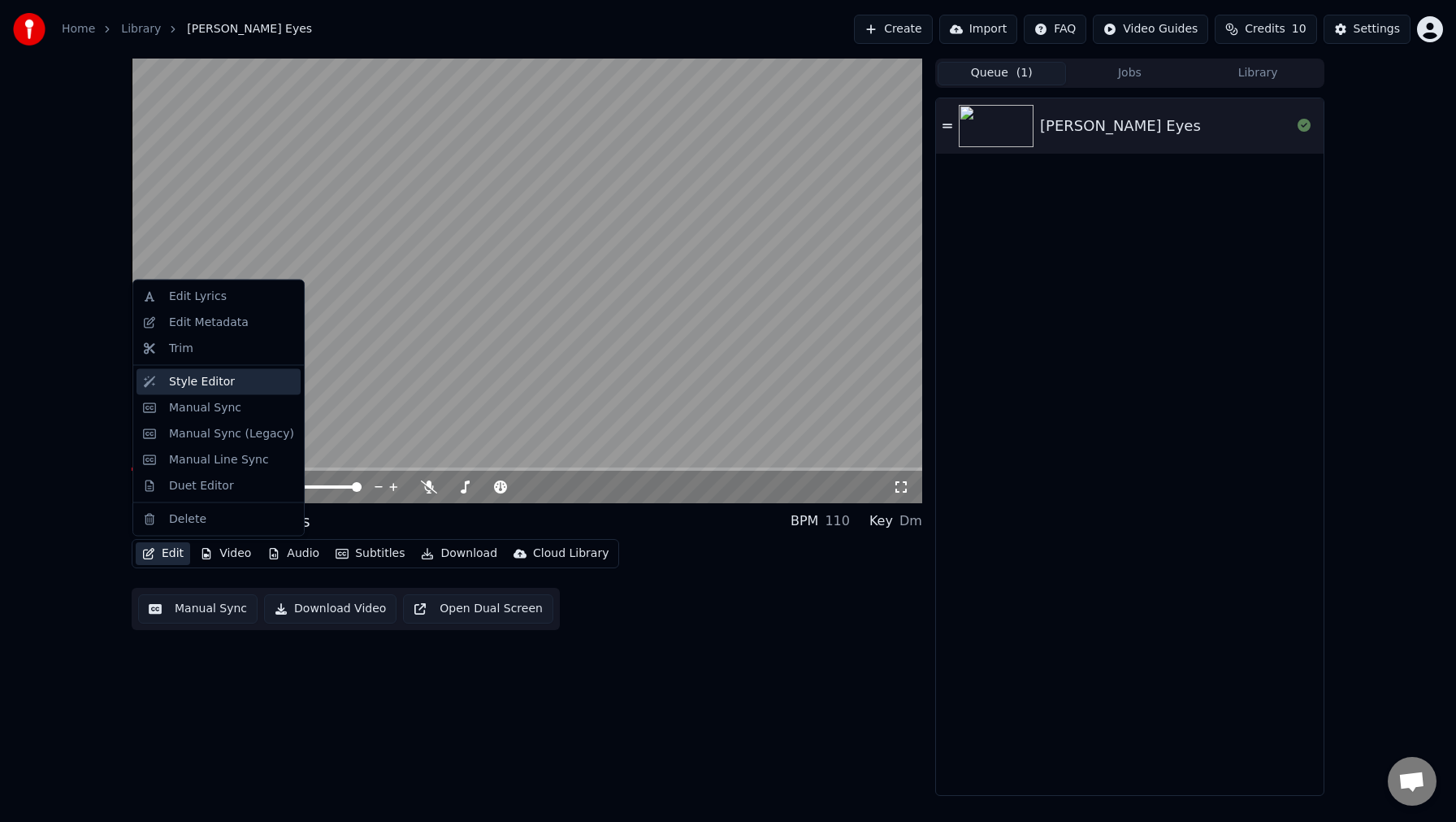
click at [217, 386] on div "Style Editor" at bounding box center [202, 381] width 66 height 16
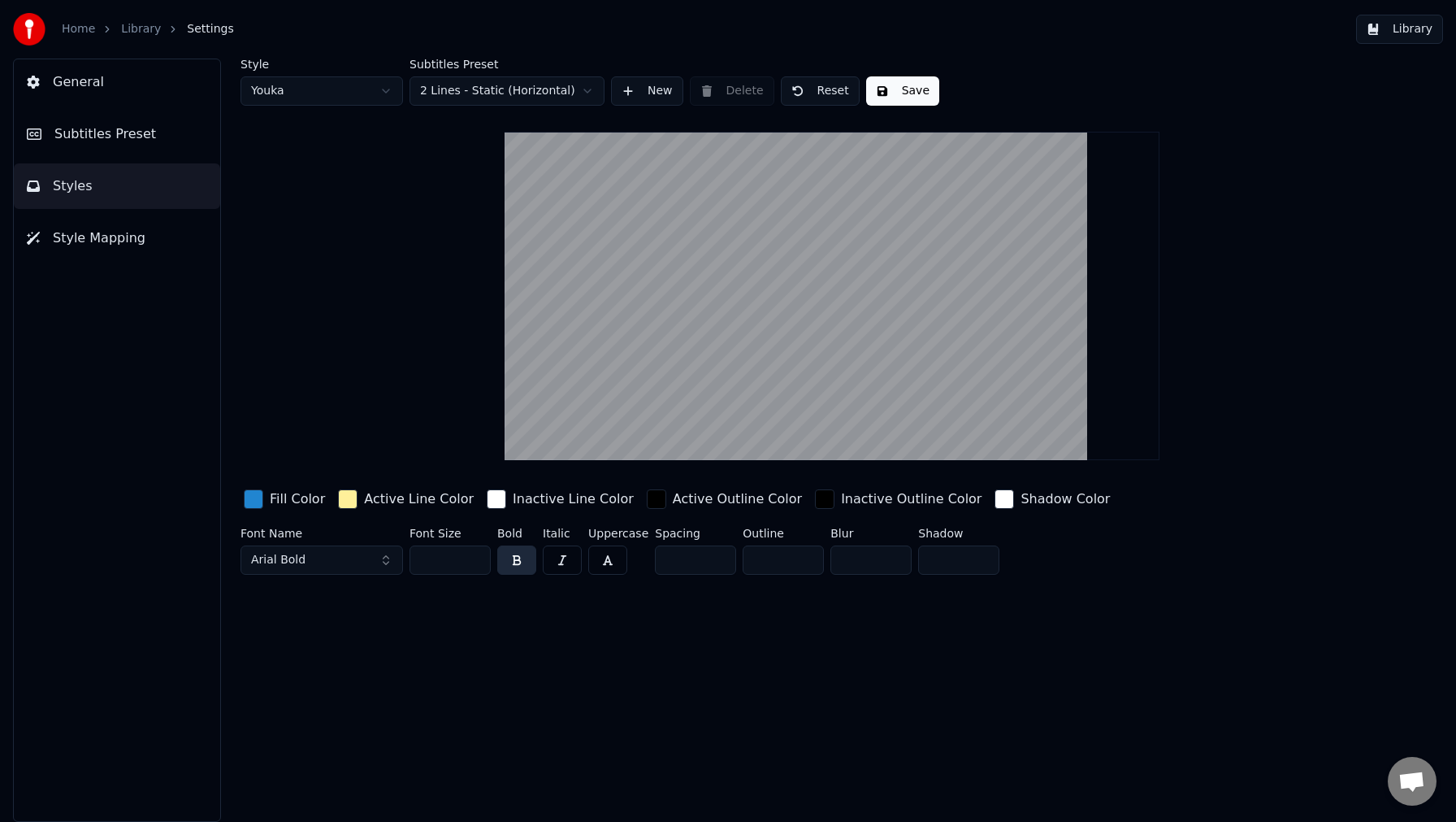
click at [94, 135] on span "Subtitles Preset" at bounding box center [105, 134] width 102 height 20
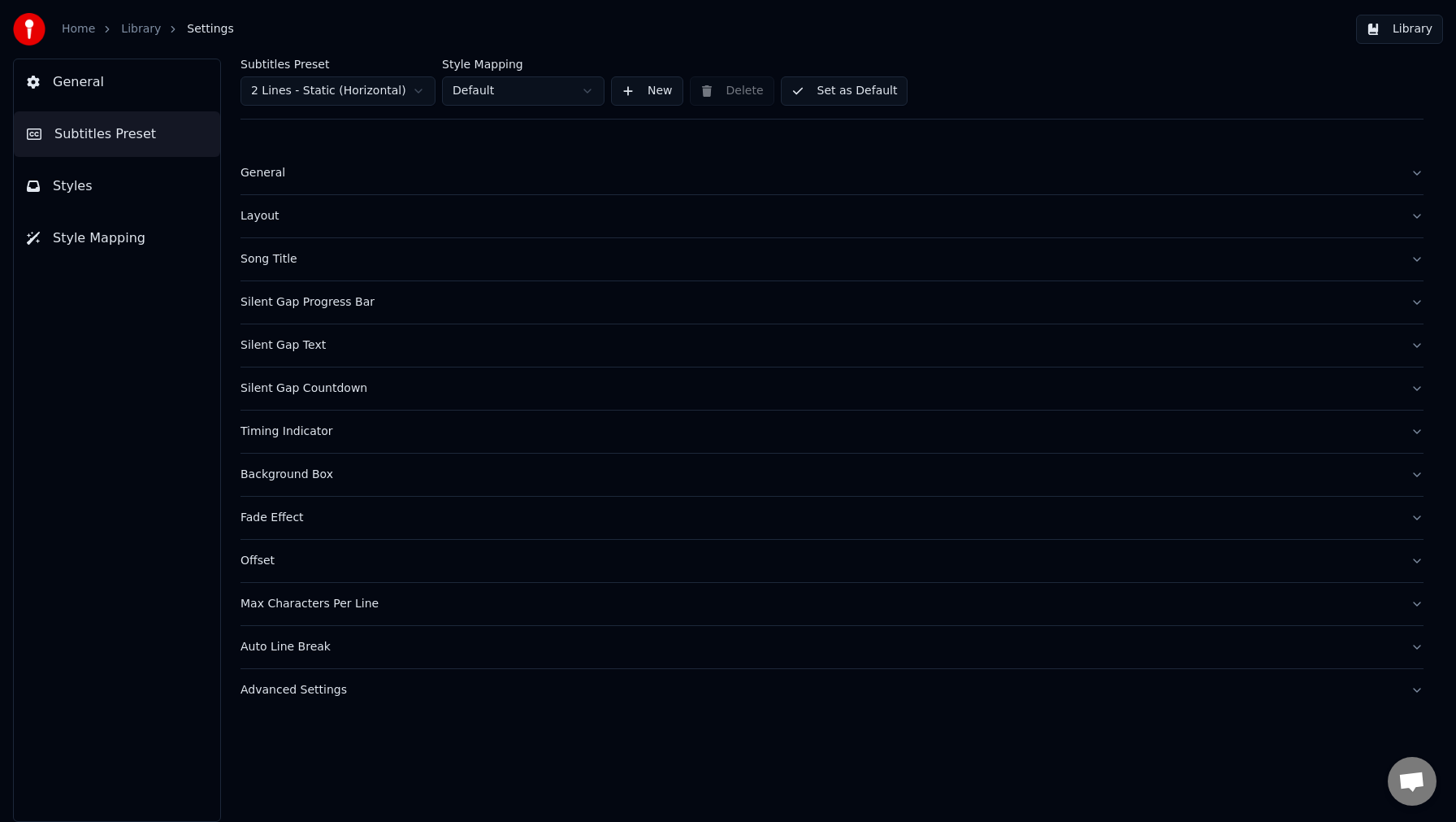
click at [91, 238] on span "Style Mapping" at bounding box center [99, 238] width 93 height 20
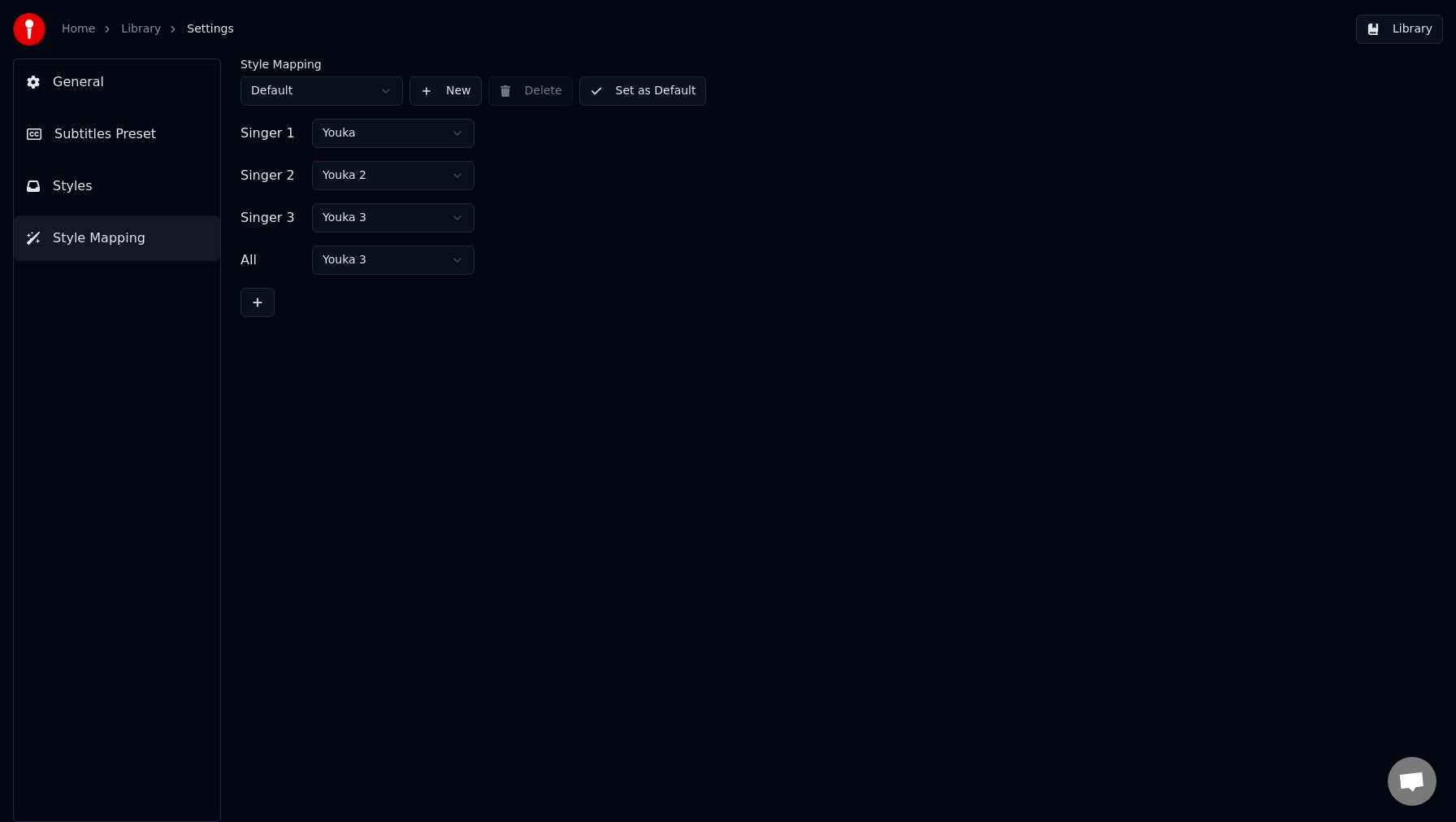
click at [93, 185] on button "Styles" at bounding box center [117, 186] width 206 height 45
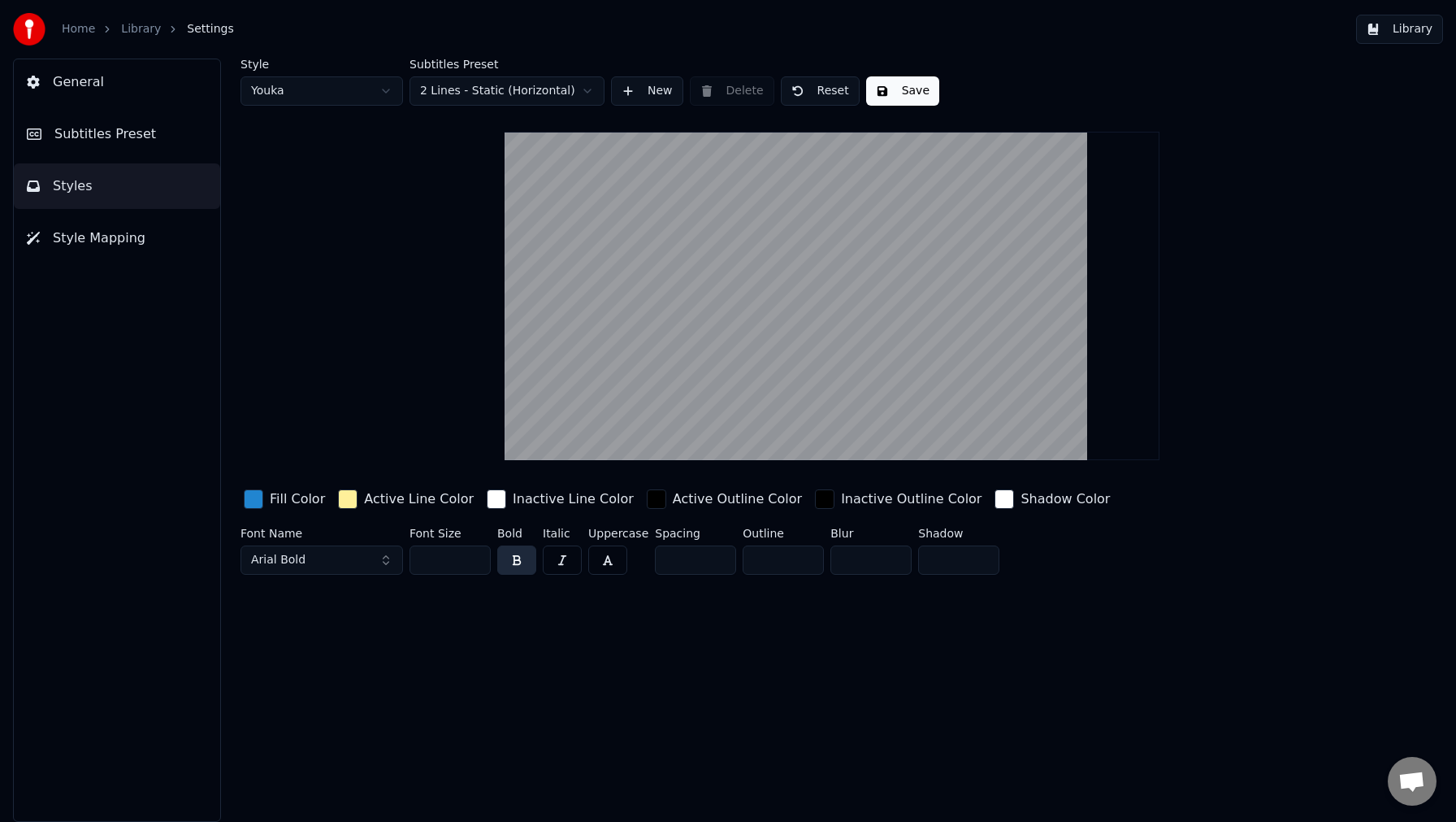
click at [83, 139] on span "Subtitles Preset" at bounding box center [105, 134] width 102 height 20
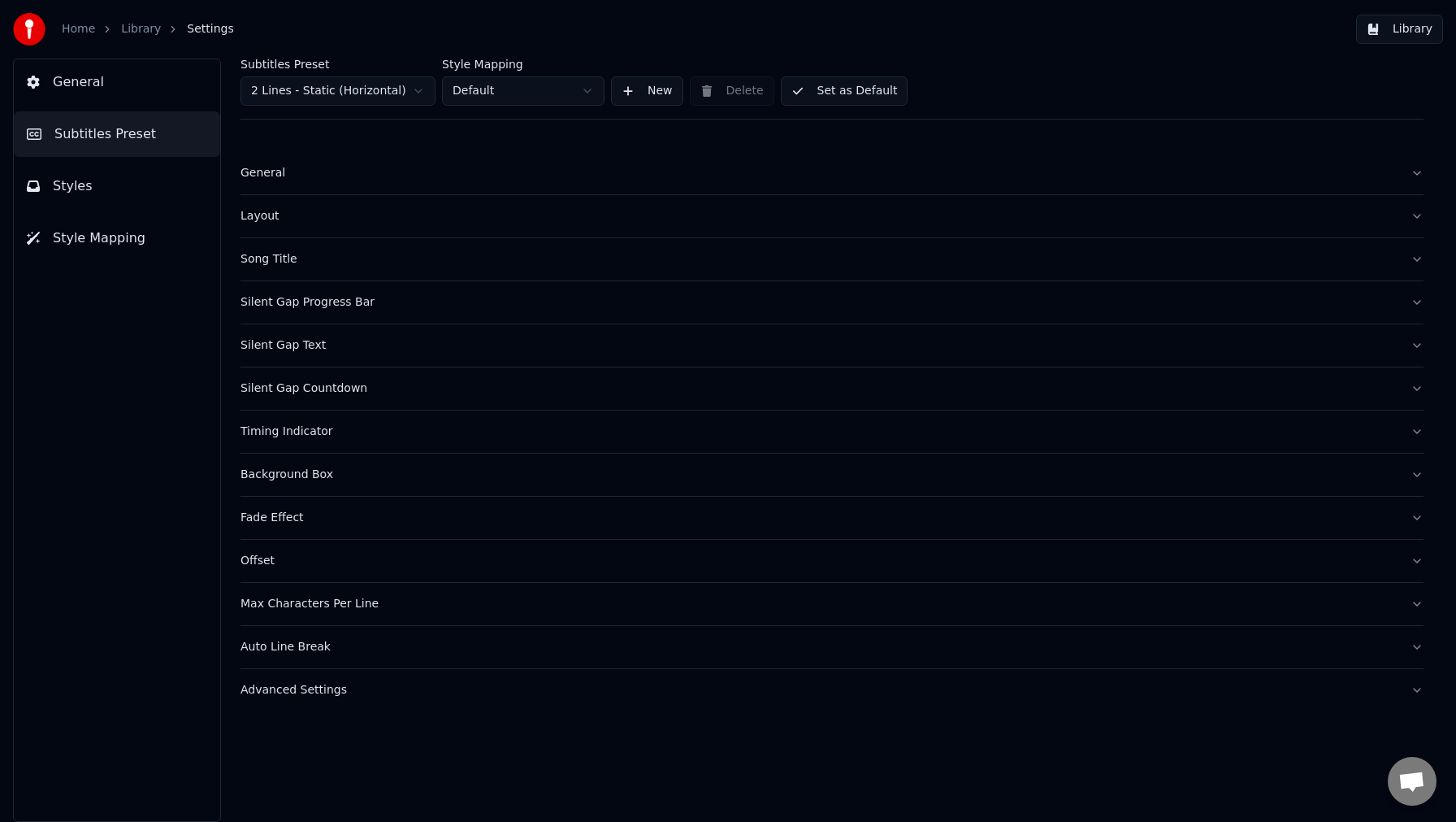
click at [309, 433] on div "Timing Indicator" at bounding box center [819, 432] width 1157 height 16
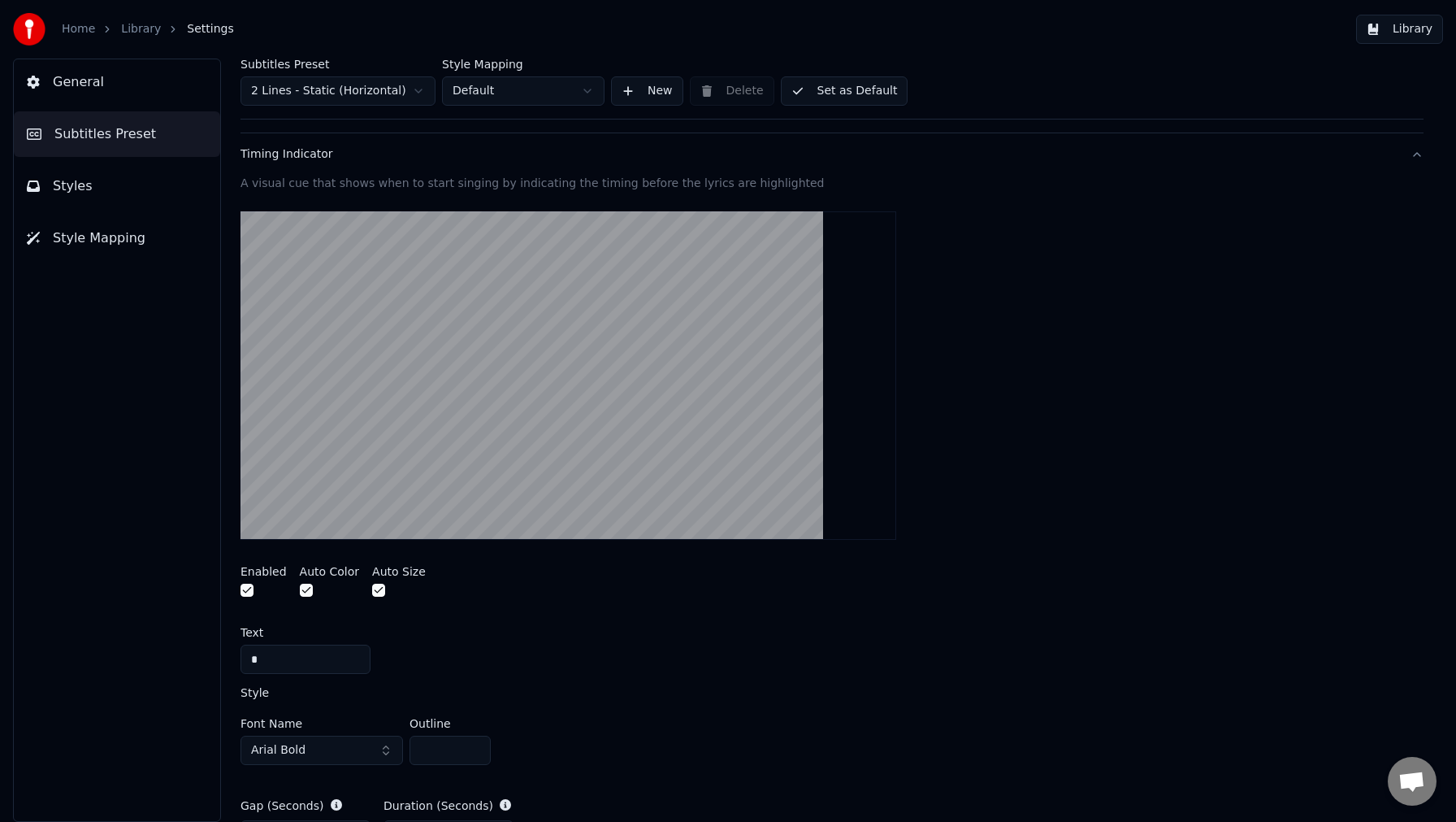
scroll to position [279, 0]
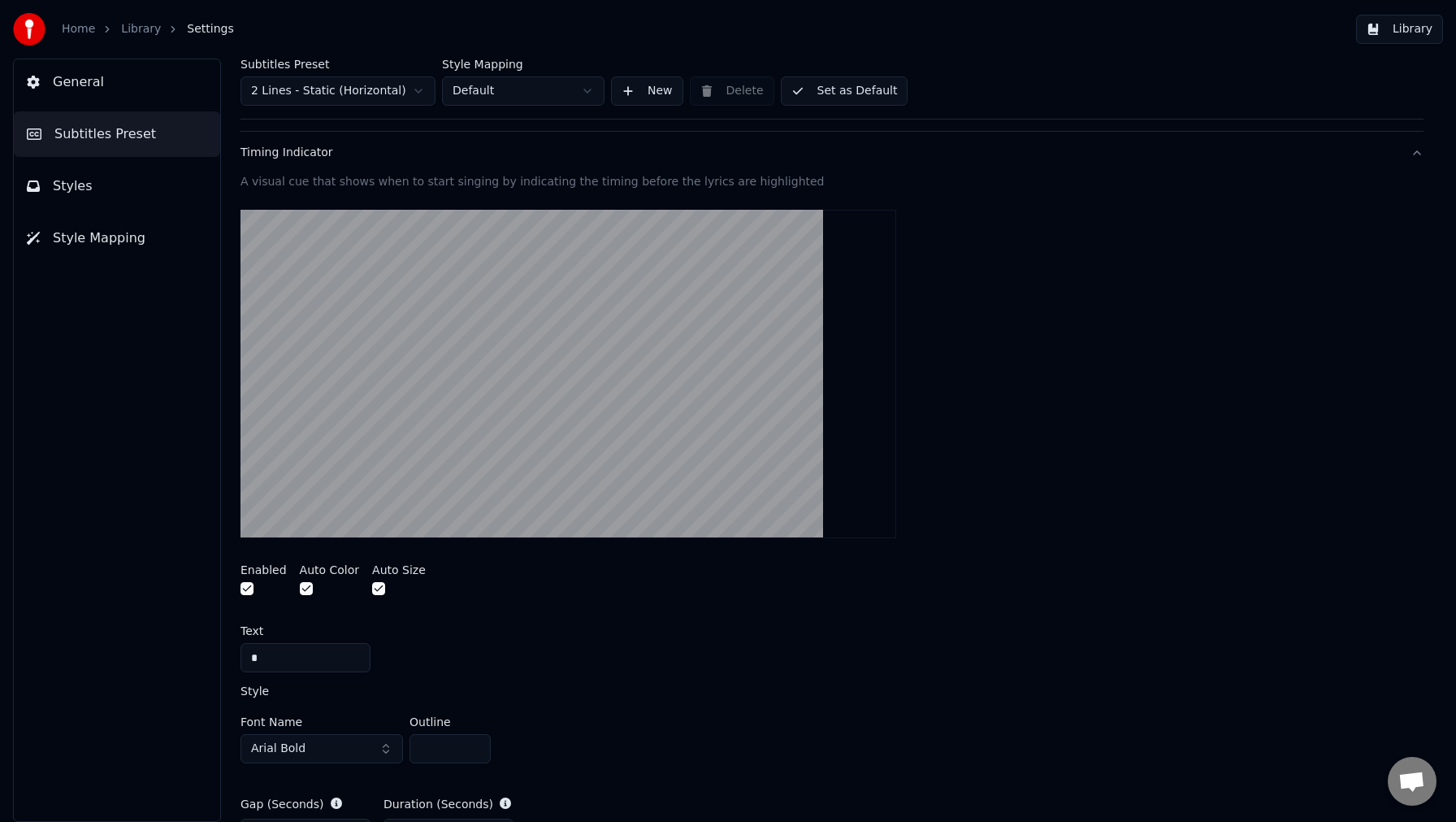
click at [245, 589] on button "button" at bounding box center [247, 589] width 13 height 13
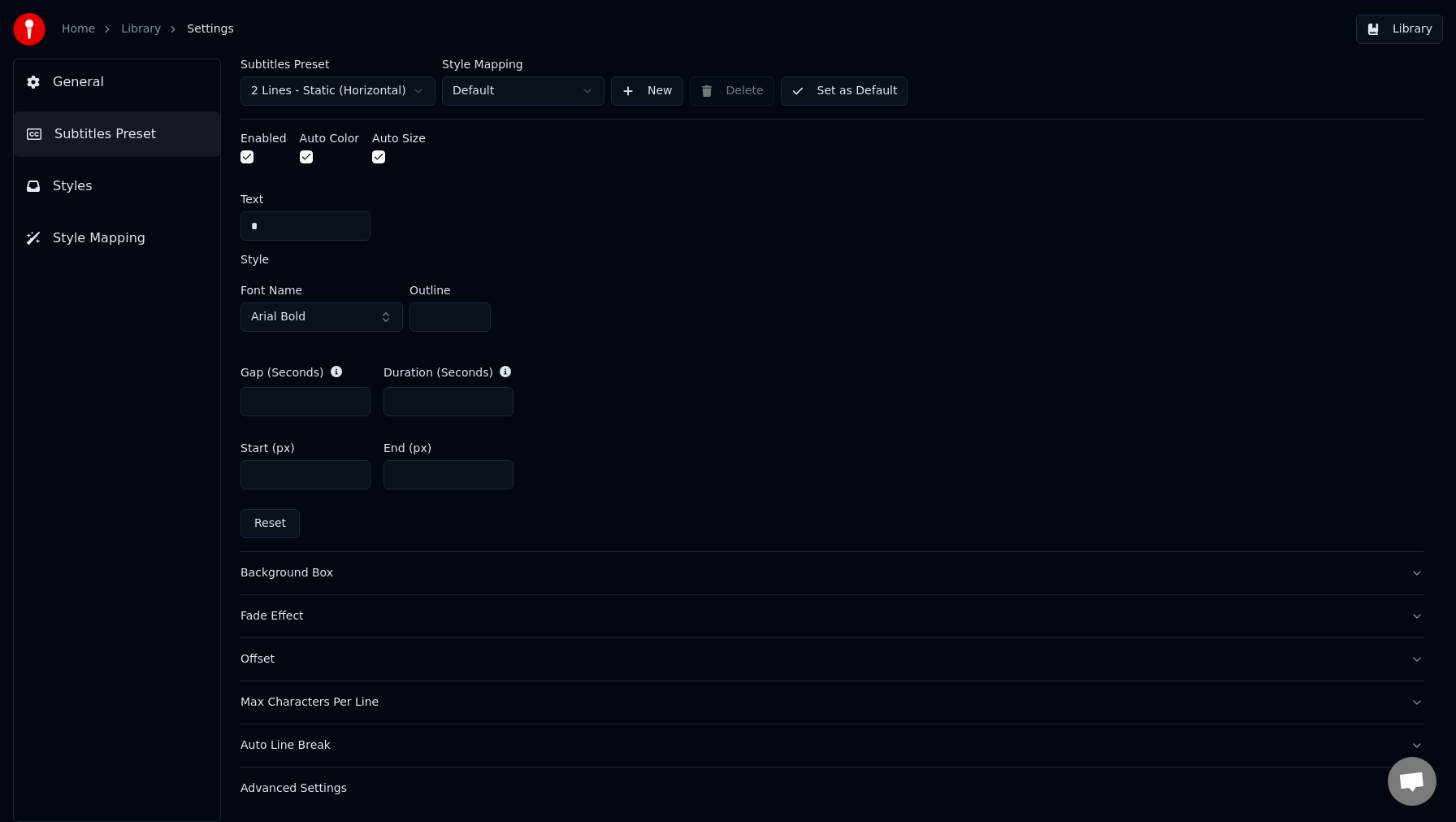
scroll to position [0, 0]
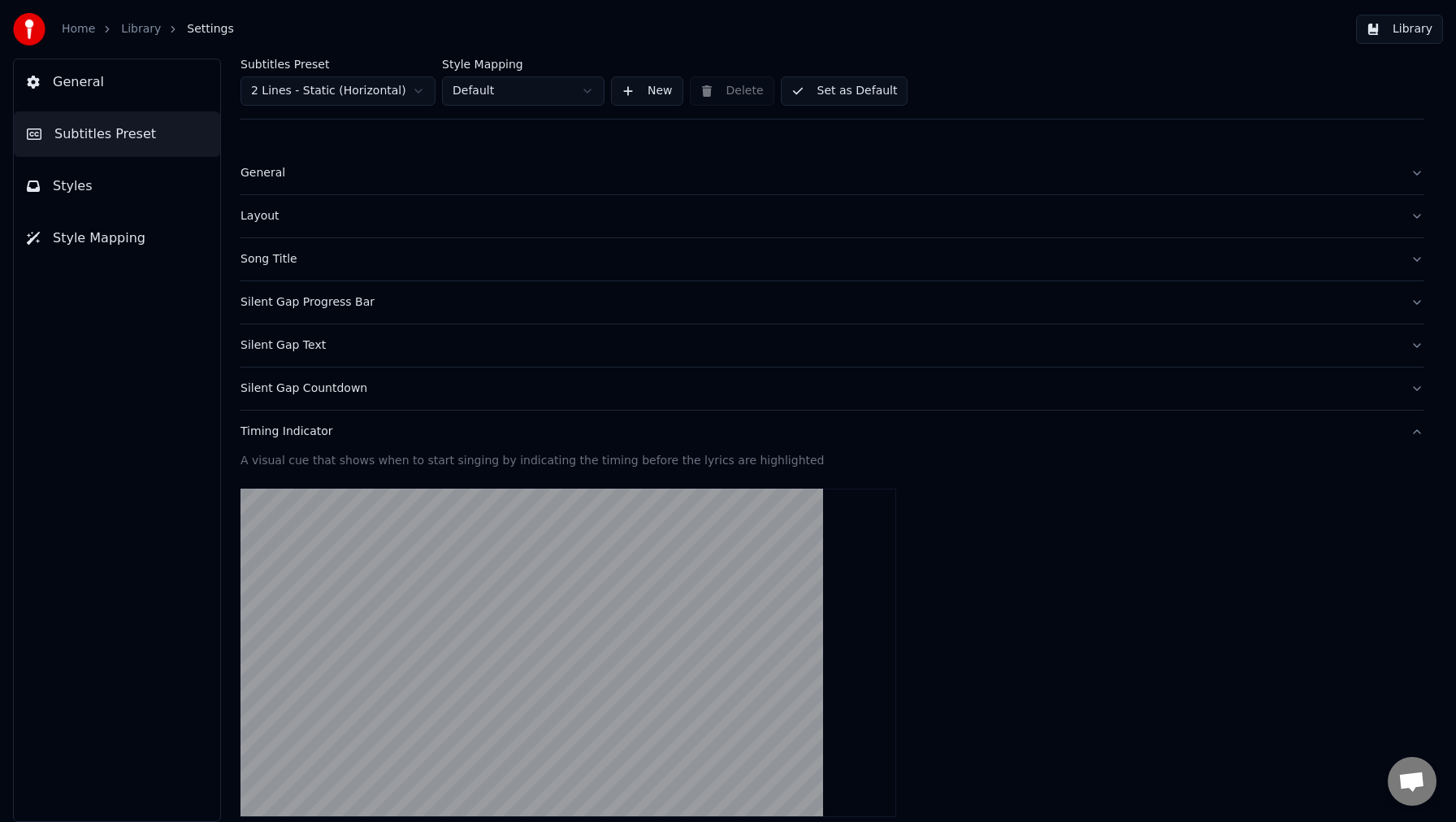
click at [265, 204] on button "Layout" at bounding box center [832, 215] width 1183 height 42
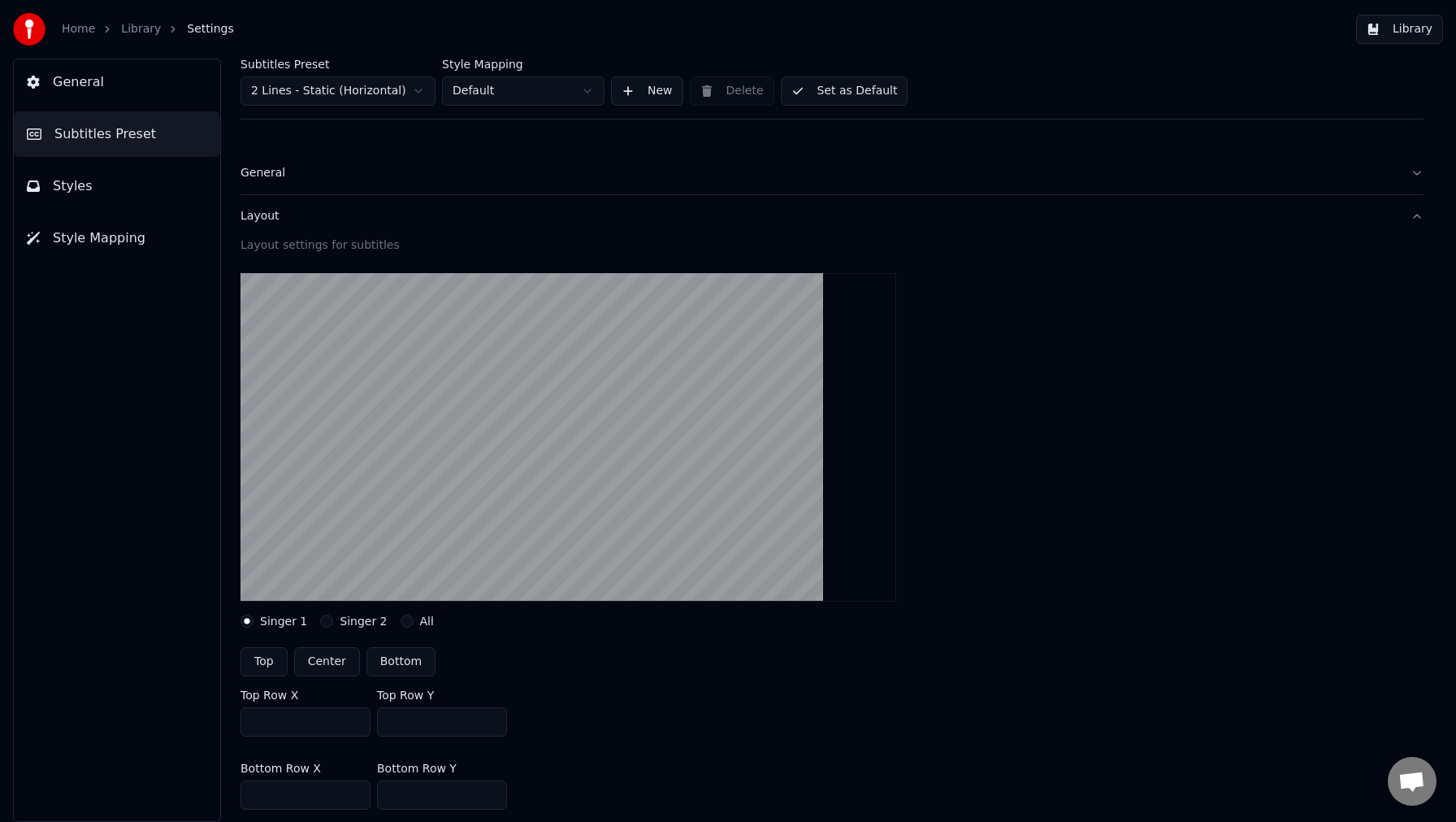
click at [262, 211] on div "Layout" at bounding box center [819, 216] width 1157 height 16
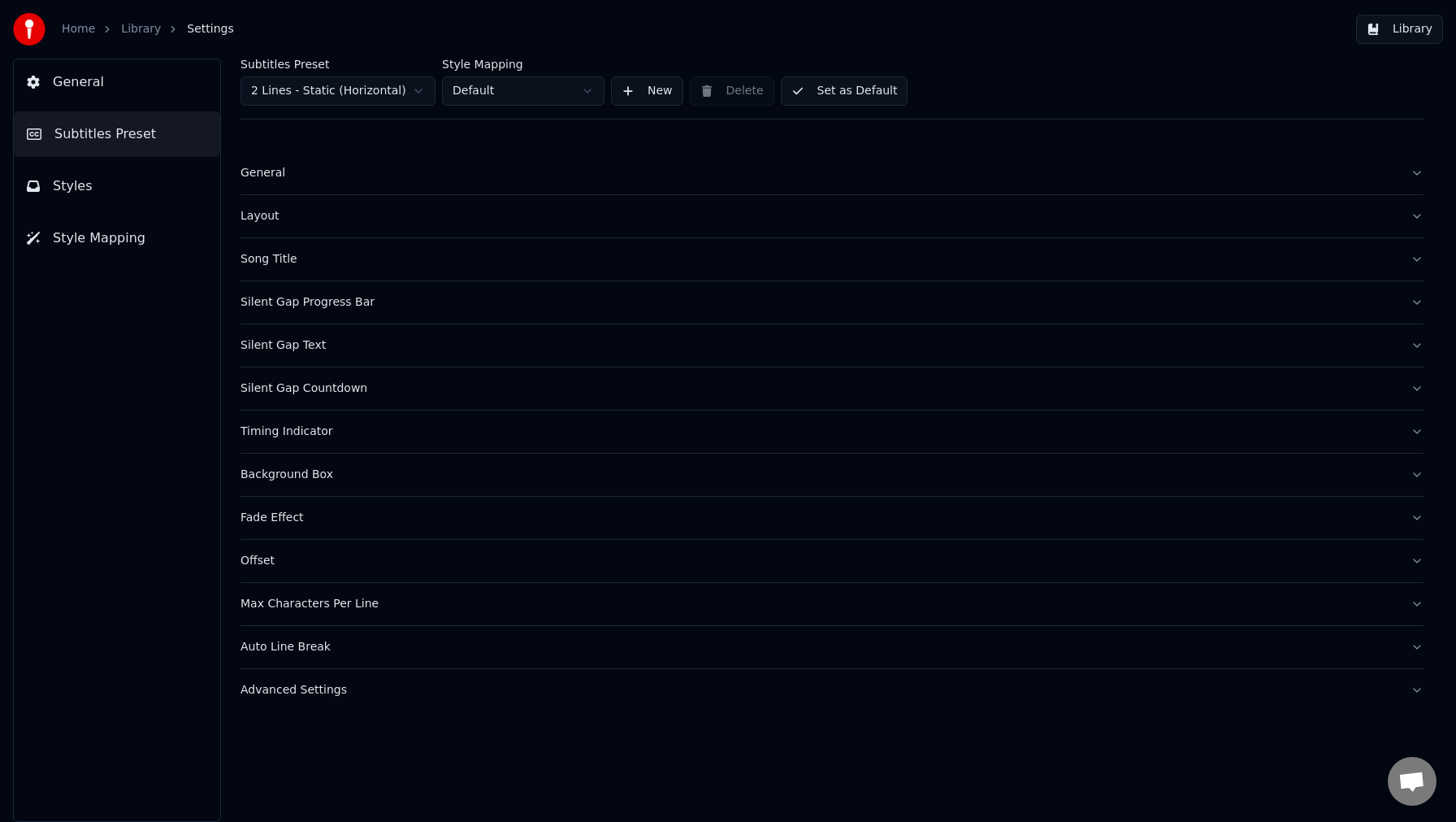
click at [261, 256] on div "Song Title" at bounding box center [819, 260] width 1157 height 16
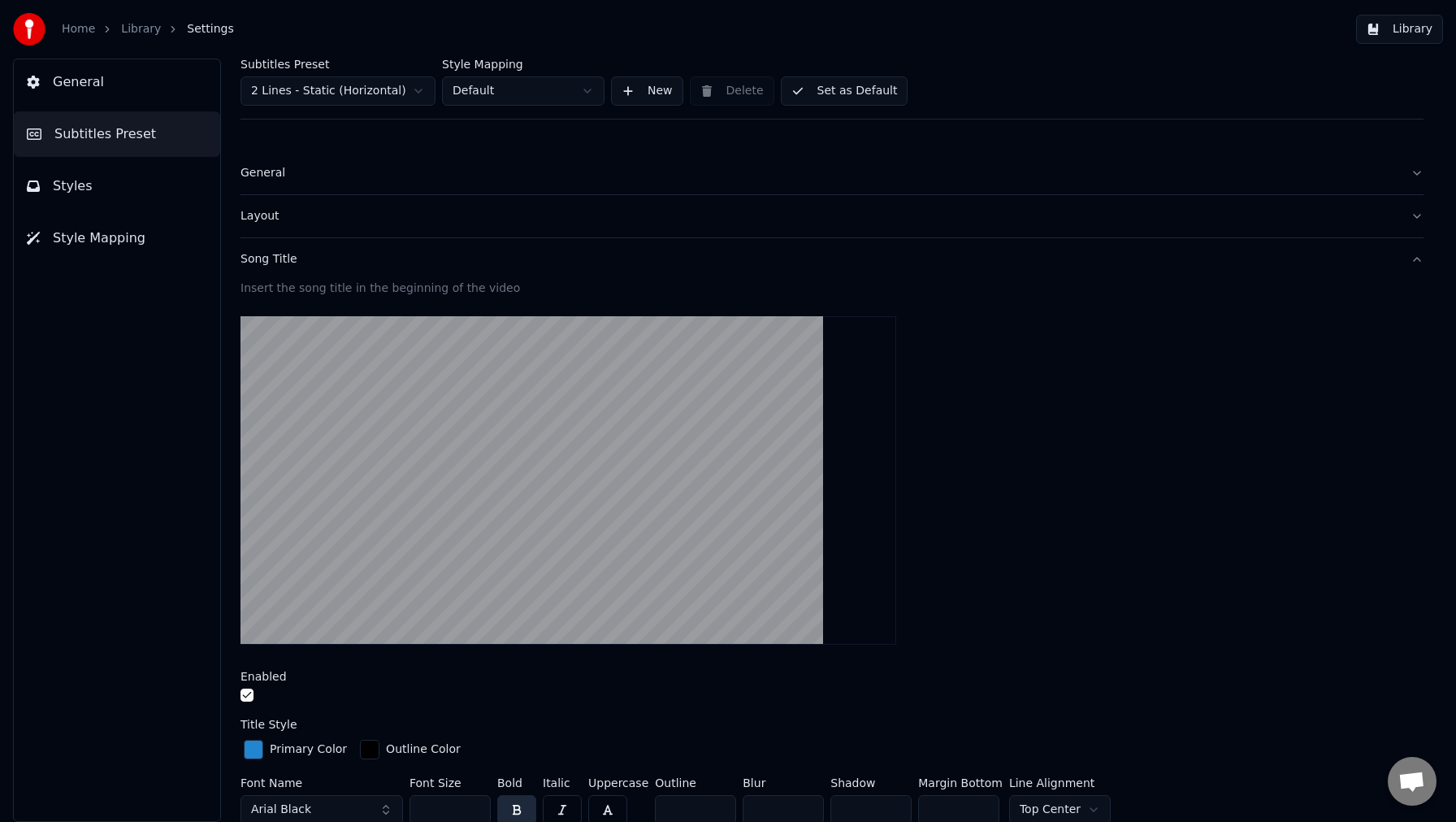
click at [261, 256] on div "Song Title" at bounding box center [819, 260] width 1157 height 16
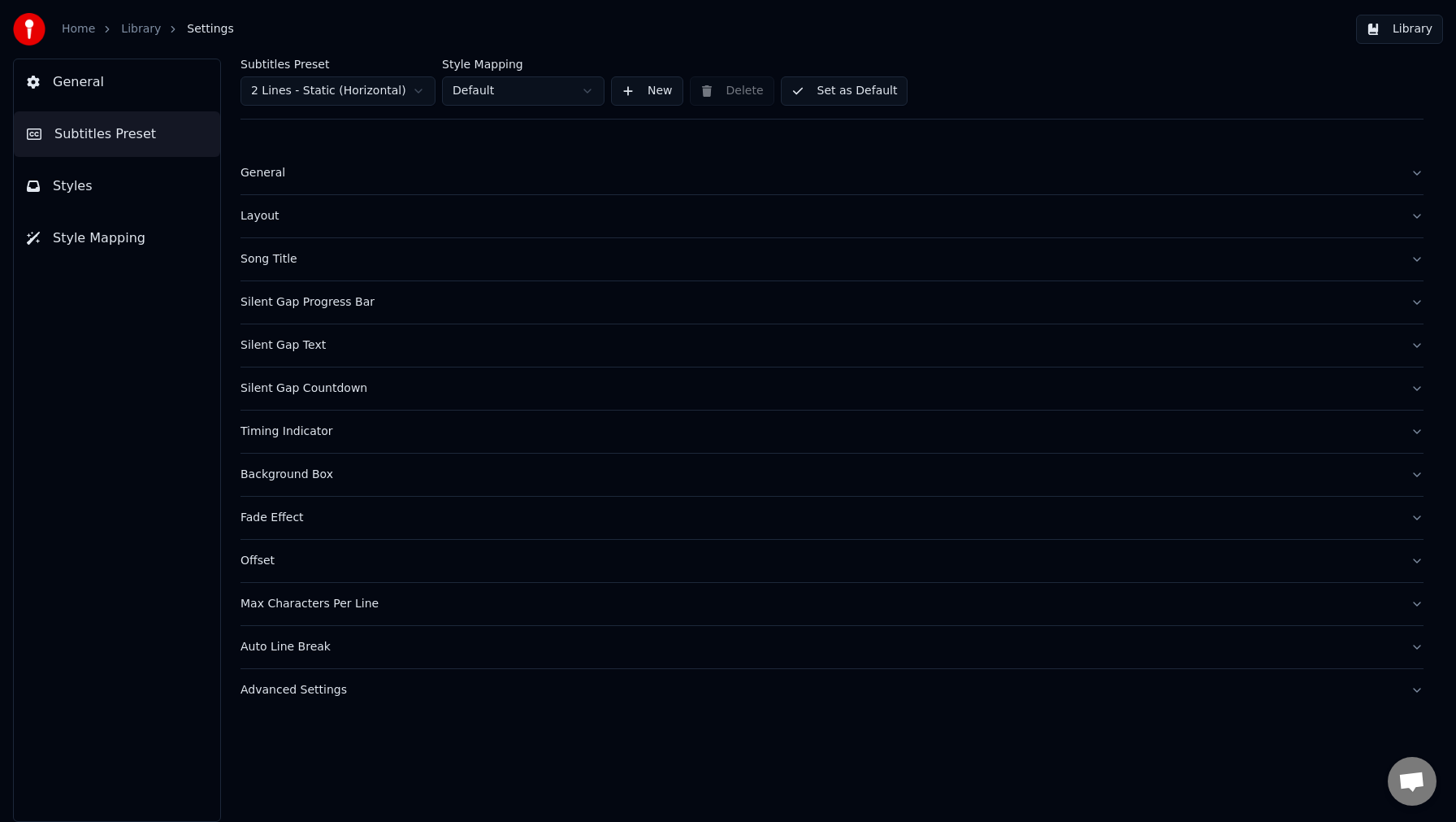
click at [260, 303] on div "Silent Gap Progress Bar" at bounding box center [819, 302] width 1157 height 16
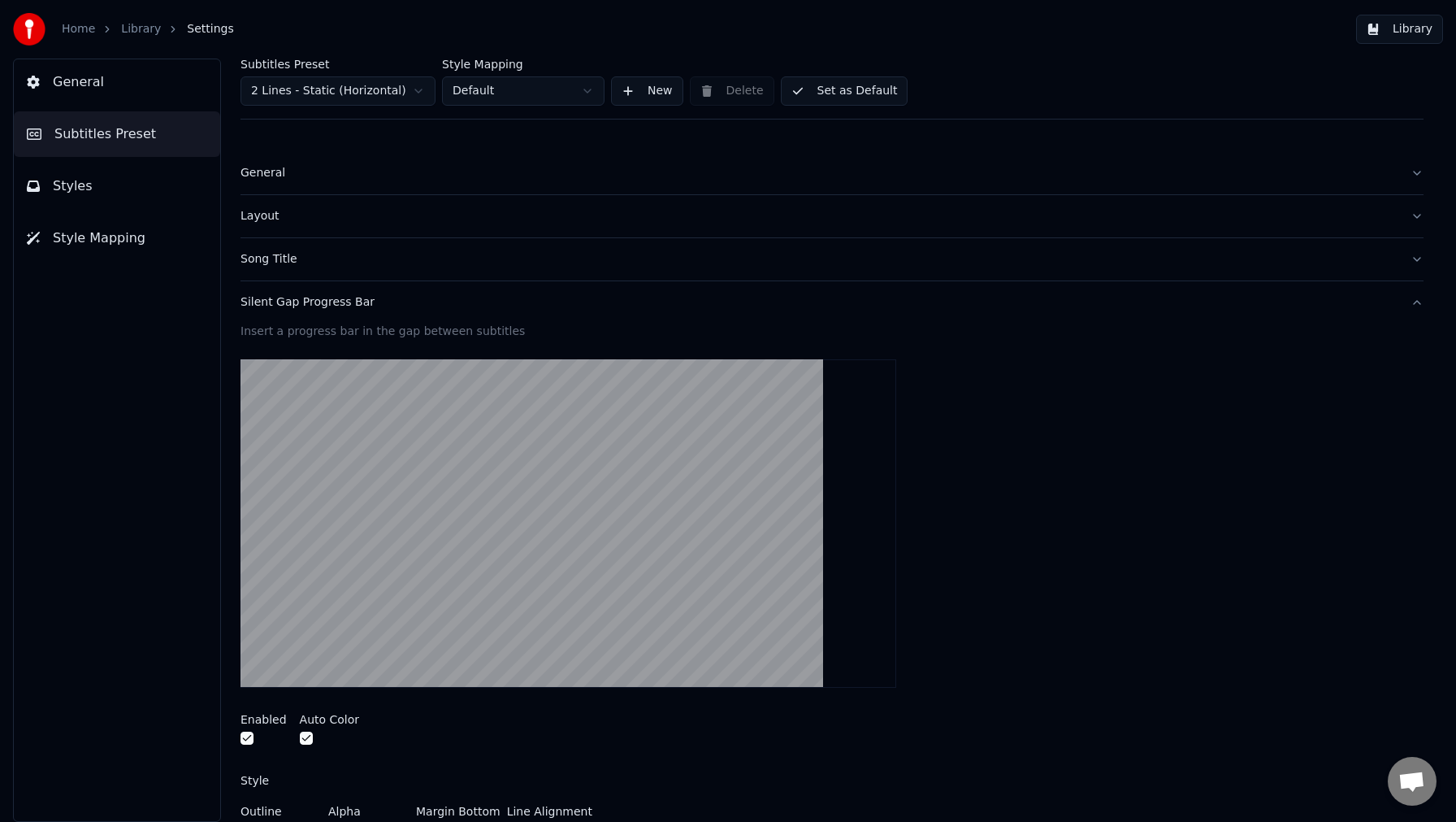
click at [260, 303] on div "Silent Gap Progress Bar" at bounding box center [819, 302] width 1157 height 16
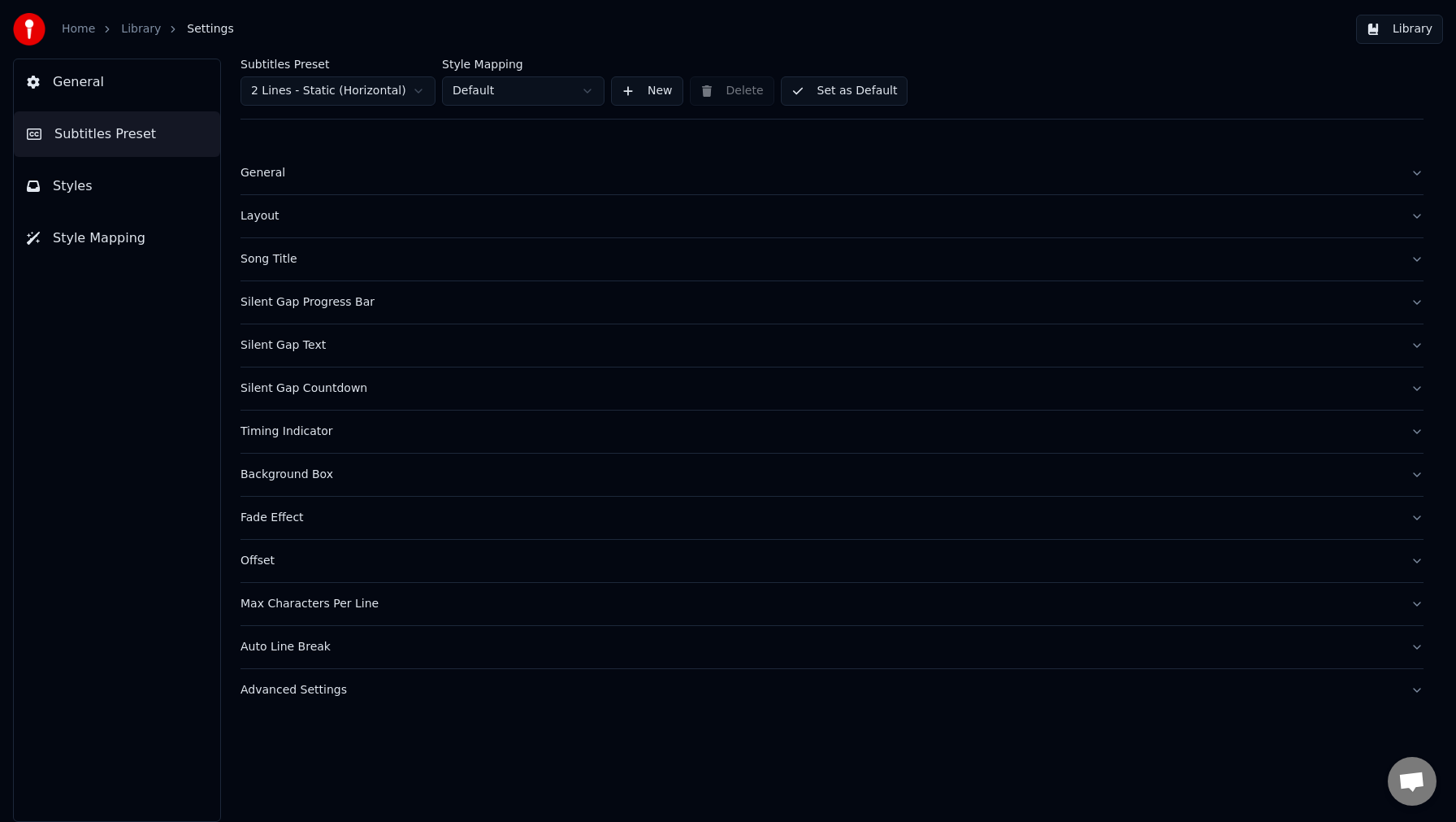
click at [255, 344] on div "Silent Gap Text" at bounding box center [819, 345] width 1157 height 16
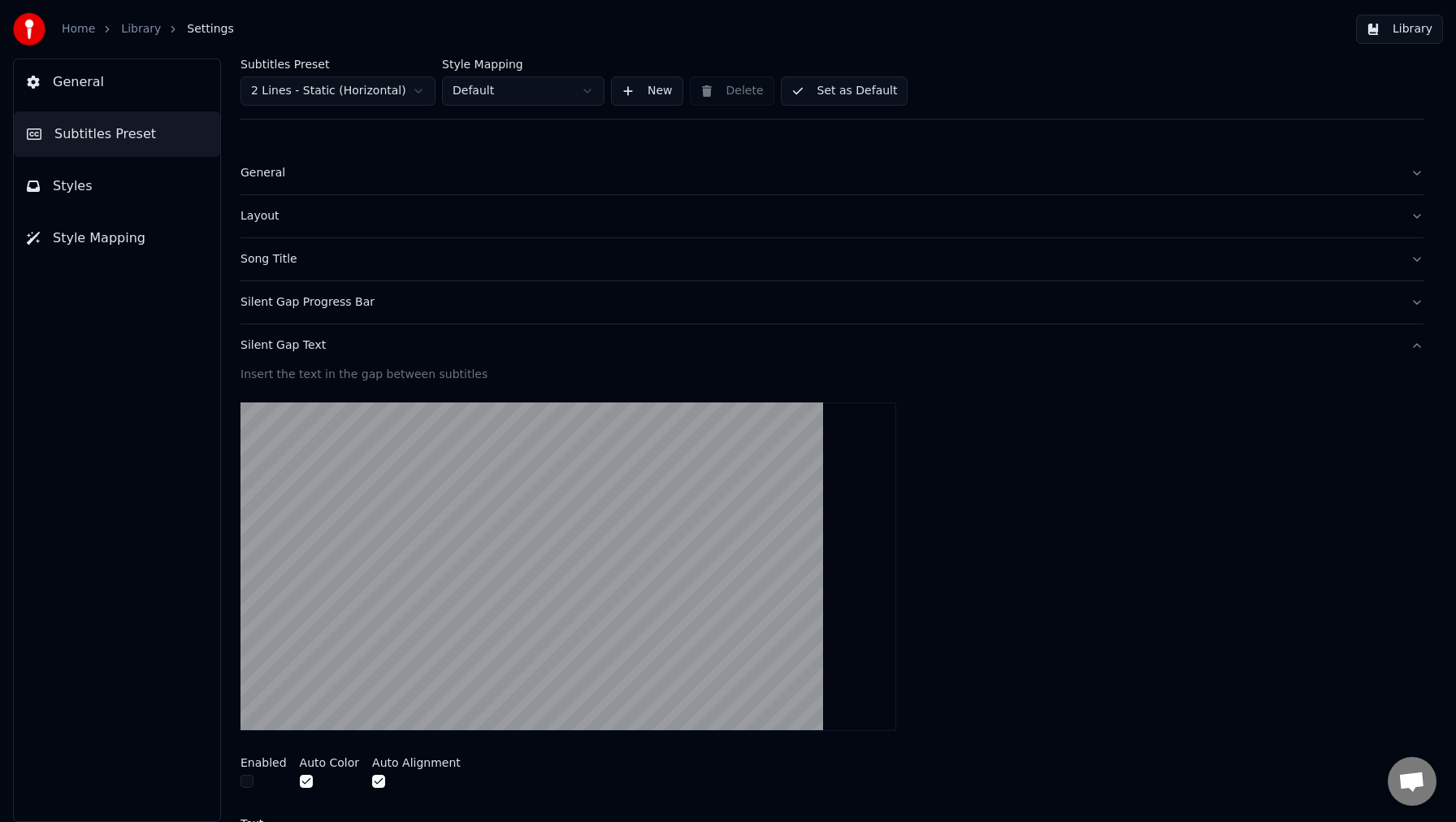
click at [90, 186] on button "Styles" at bounding box center [117, 186] width 206 height 45
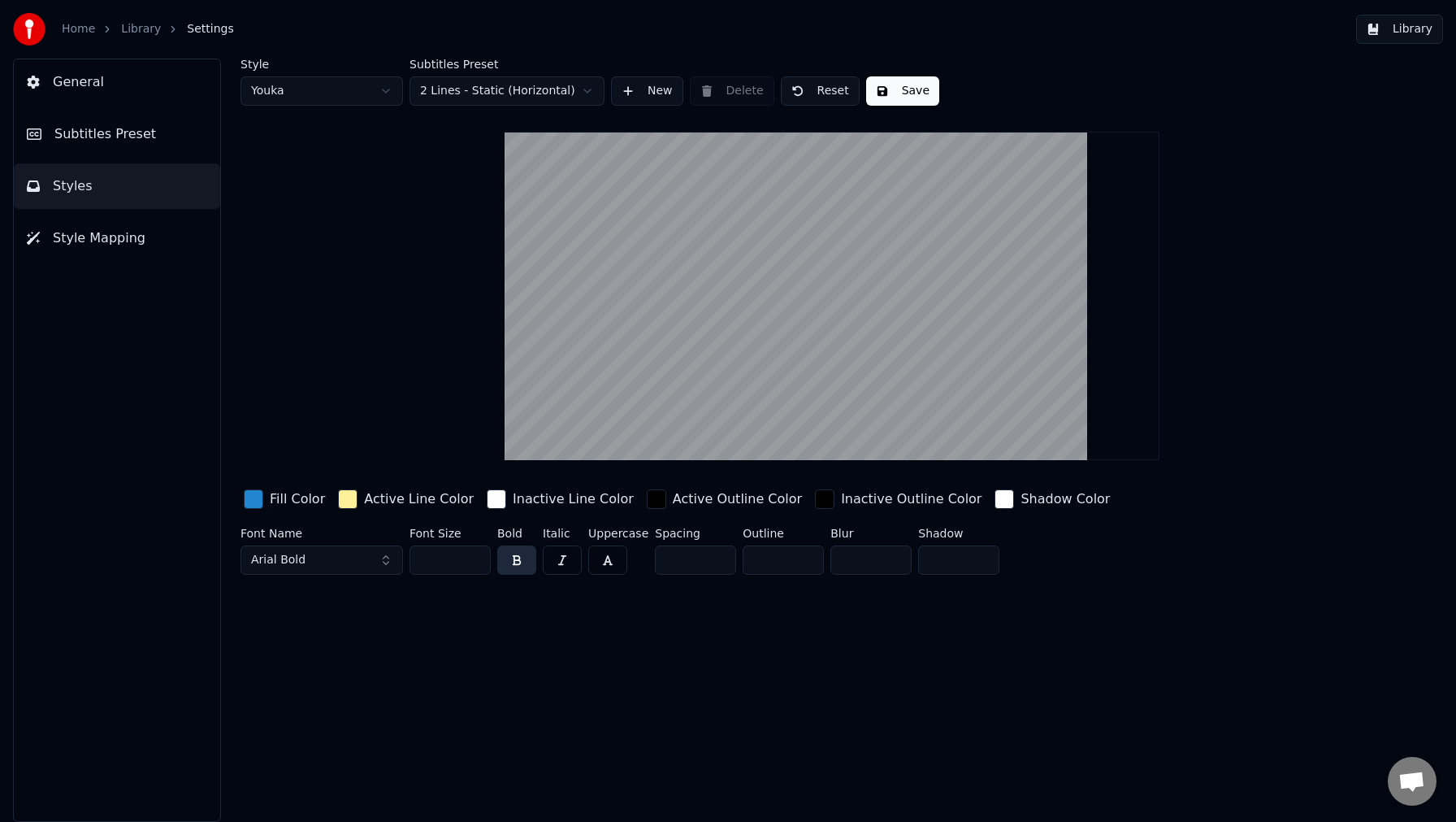
click at [94, 237] on span "Style Mapping" at bounding box center [99, 238] width 93 height 20
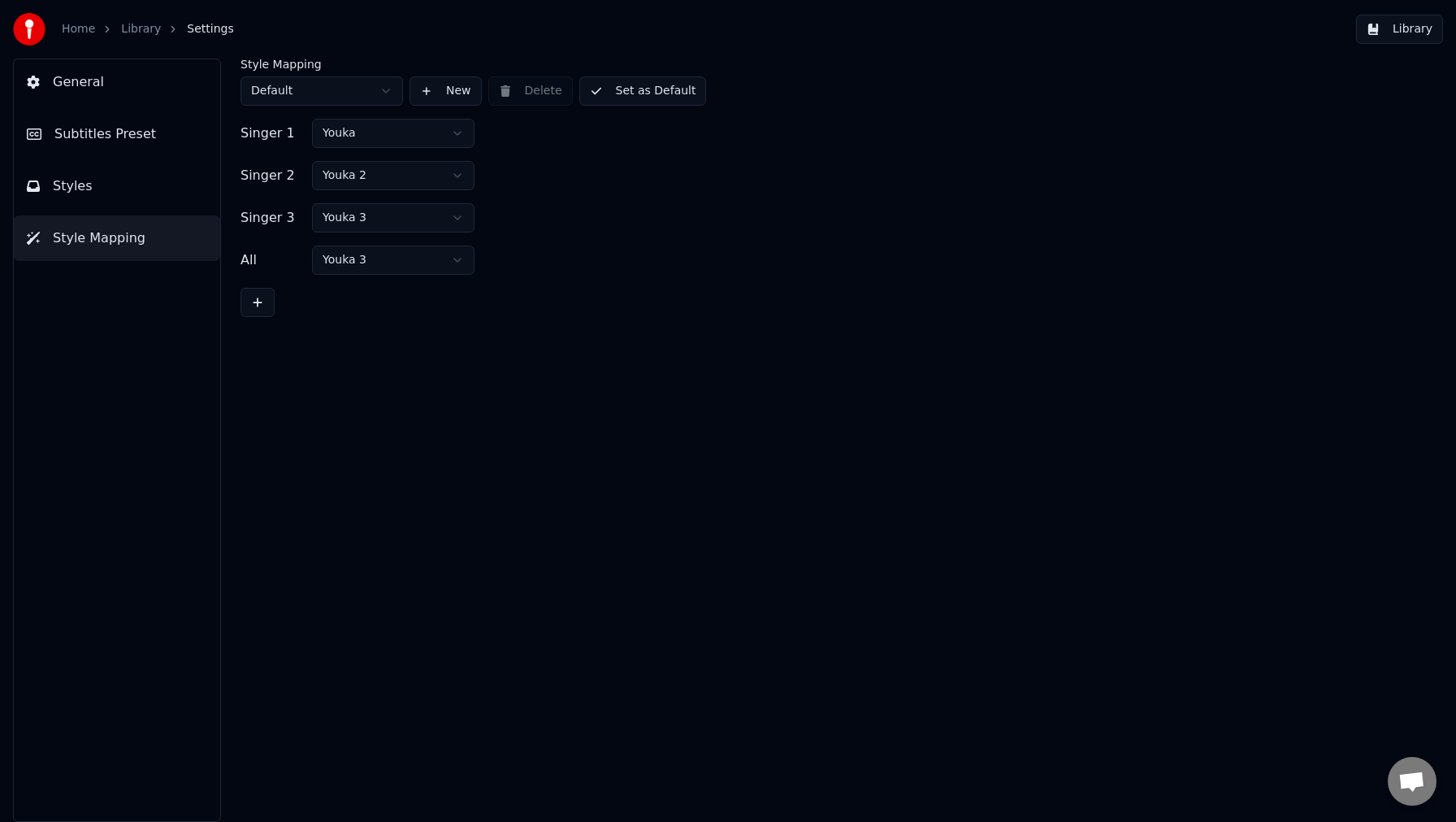
click at [84, 95] on button "General" at bounding box center [117, 81] width 206 height 45
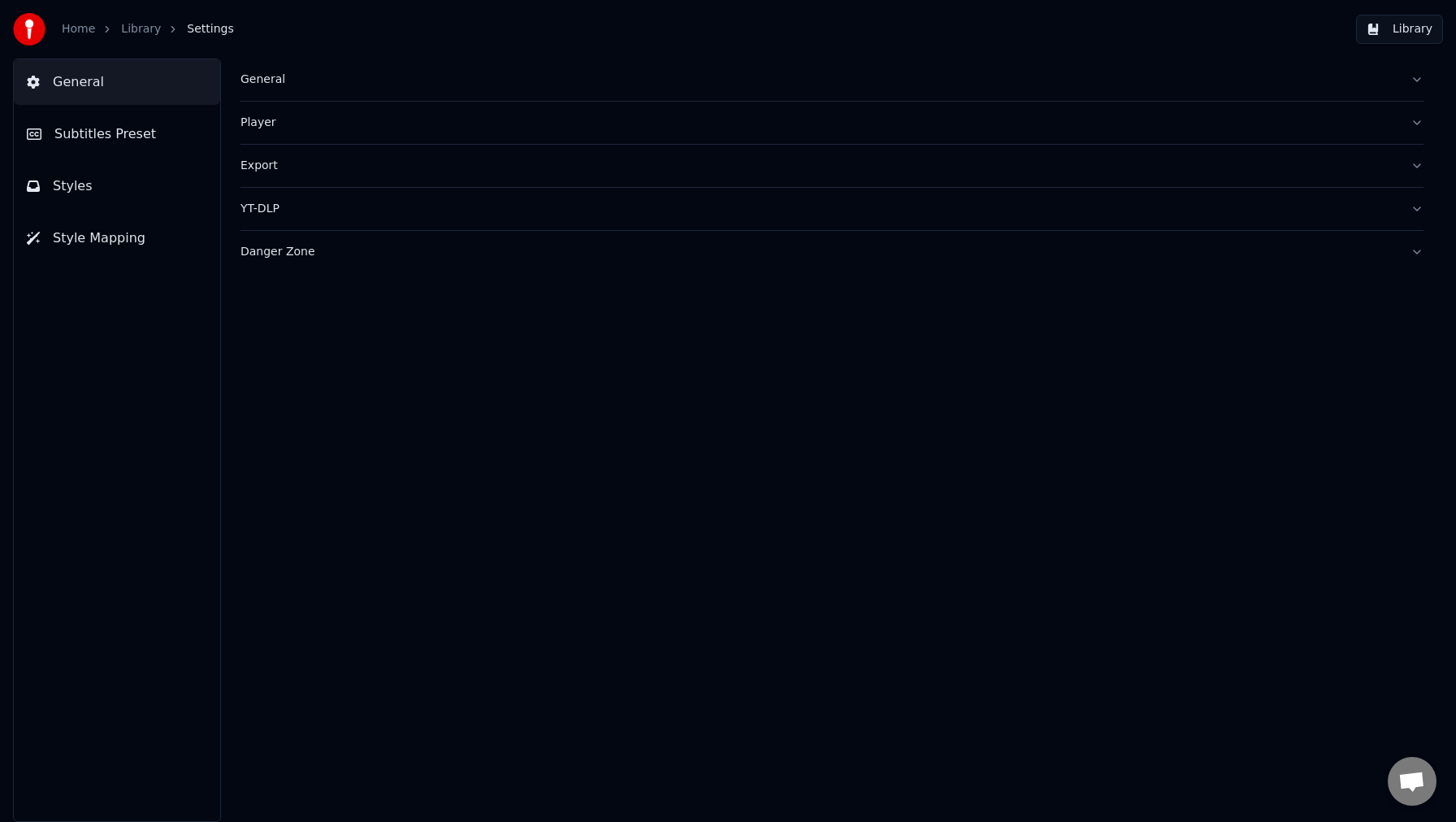
click at [139, 33] on link "Library" at bounding box center [141, 30] width 39 height 16
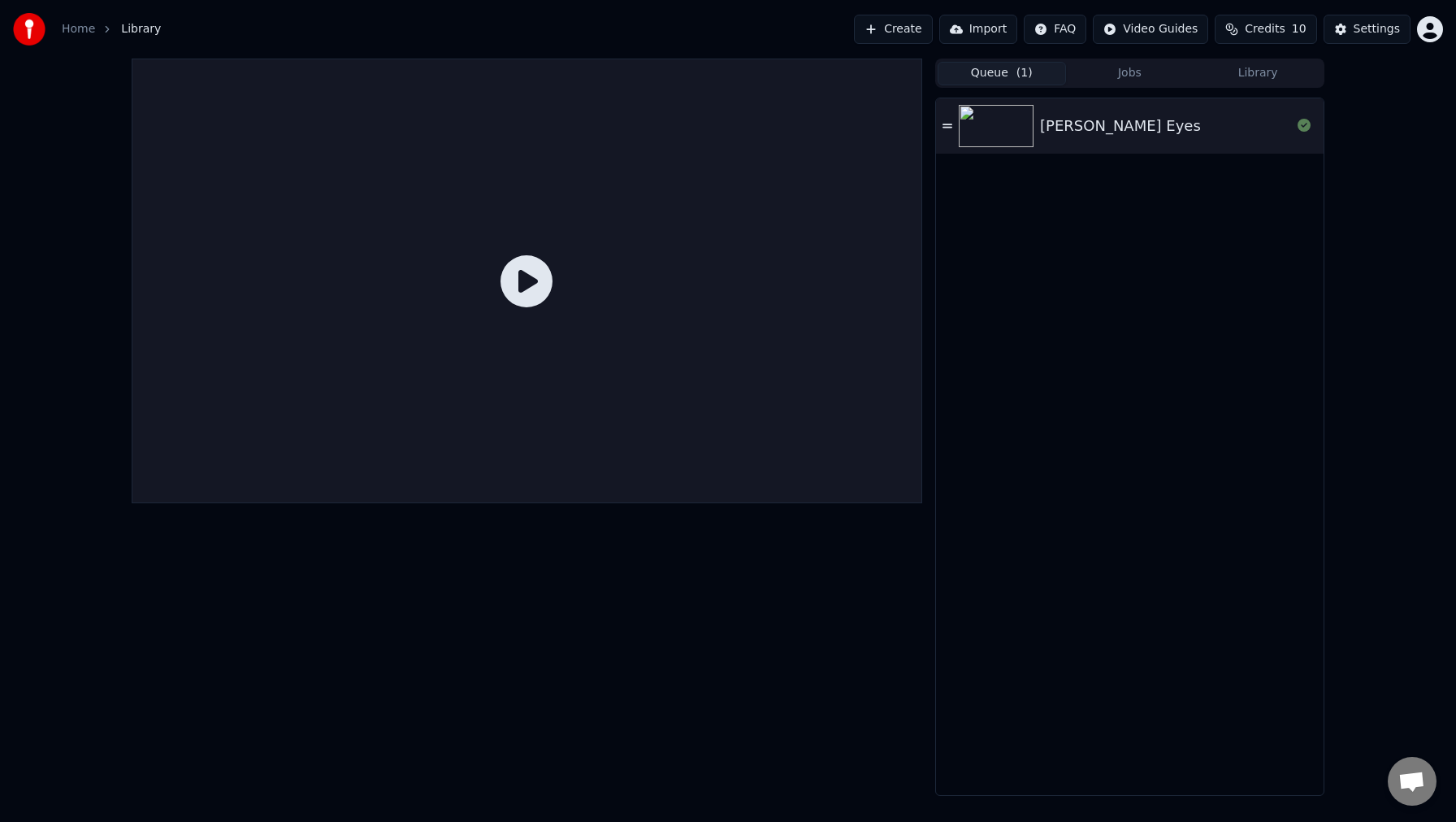
click at [1156, 30] on html "Home Library Create Import FAQ Video Guides Credits 10 Settings Queue ( 1 ) Job…" at bounding box center [728, 411] width 1456 height 822
click at [1163, 95] on div "Lyrics Sync Guide" at bounding box center [1161, 90] width 113 height 26
click at [1380, 35] on div "Settings" at bounding box center [1377, 30] width 46 height 16
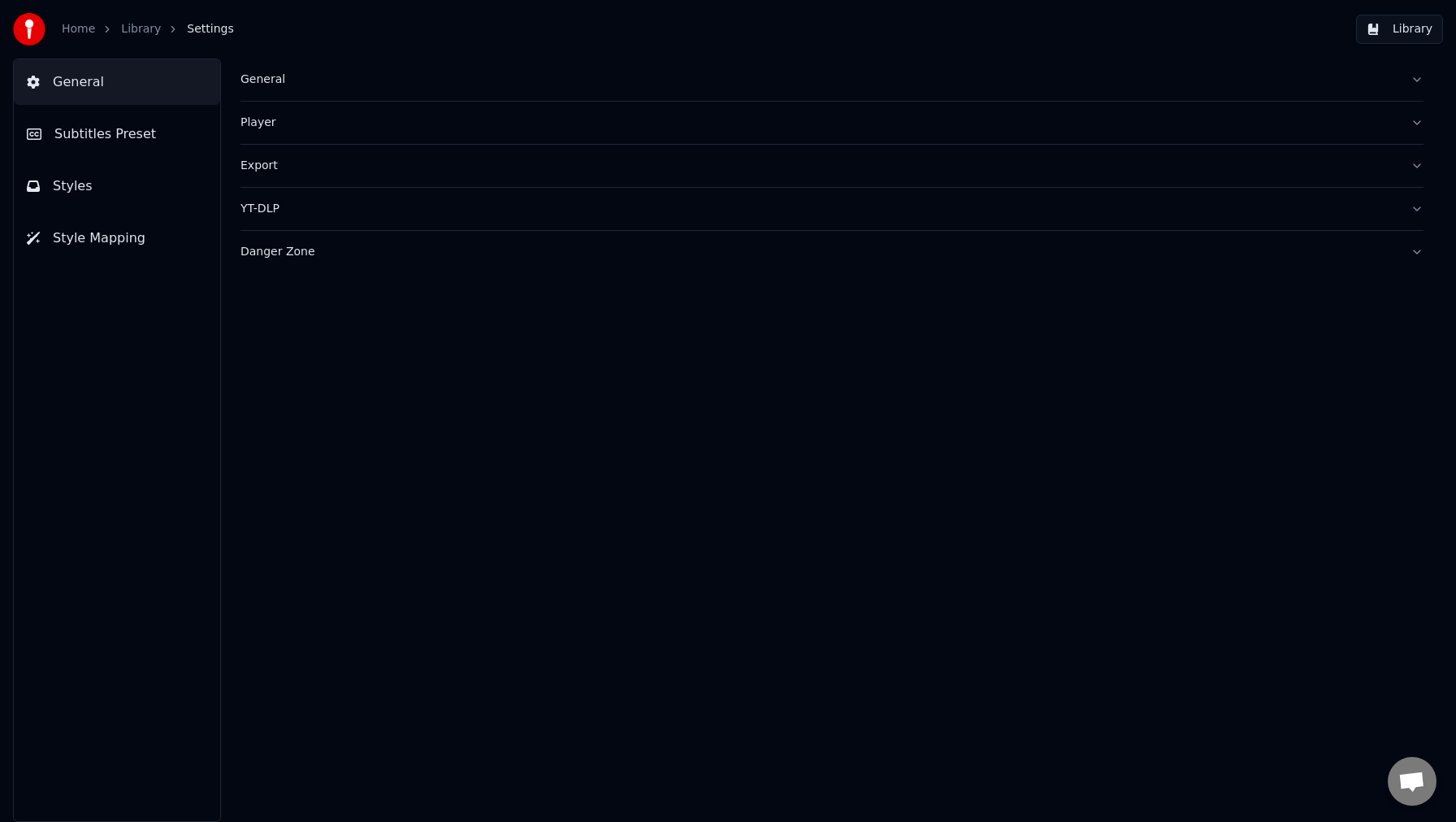
click at [97, 26] on div "Home" at bounding box center [87, 30] width 51 height 16
click at [83, 28] on link "Home" at bounding box center [78, 30] width 34 height 16
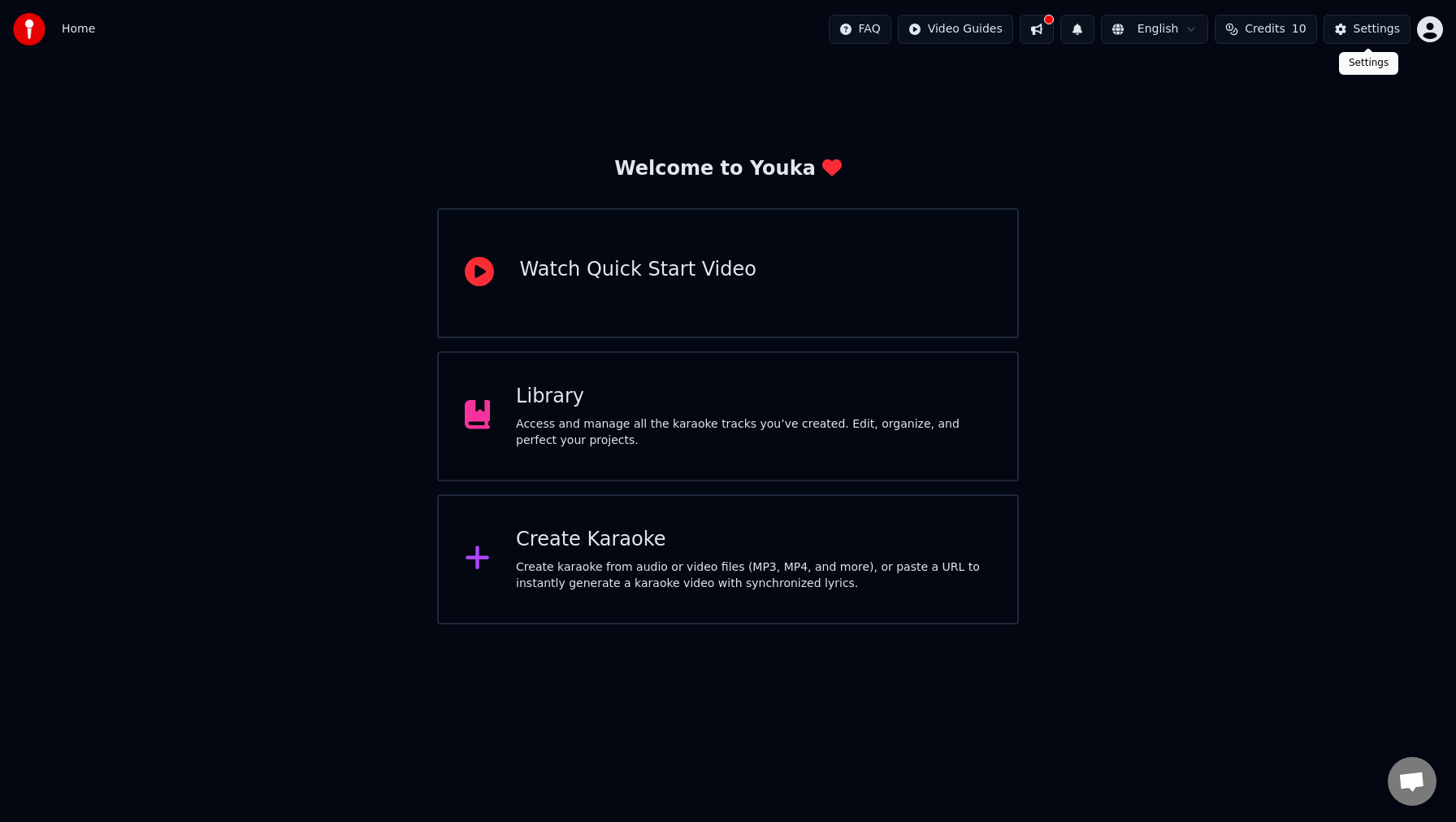
click at [1426, 27] on html "Home FAQ Video Guides English Credits 10 Settings Welcome to Youka Watch Quick …" at bounding box center [728, 312] width 1456 height 625
click at [1358, 34] on html "Home FAQ Video Guides English Credits 10 Settings Welcome to Youka Watch Quick …" at bounding box center [728, 312] width 1456 height 625
click at [1358, 34] on div "Settings" at bounding box center [1377, 30] width 46 height 16
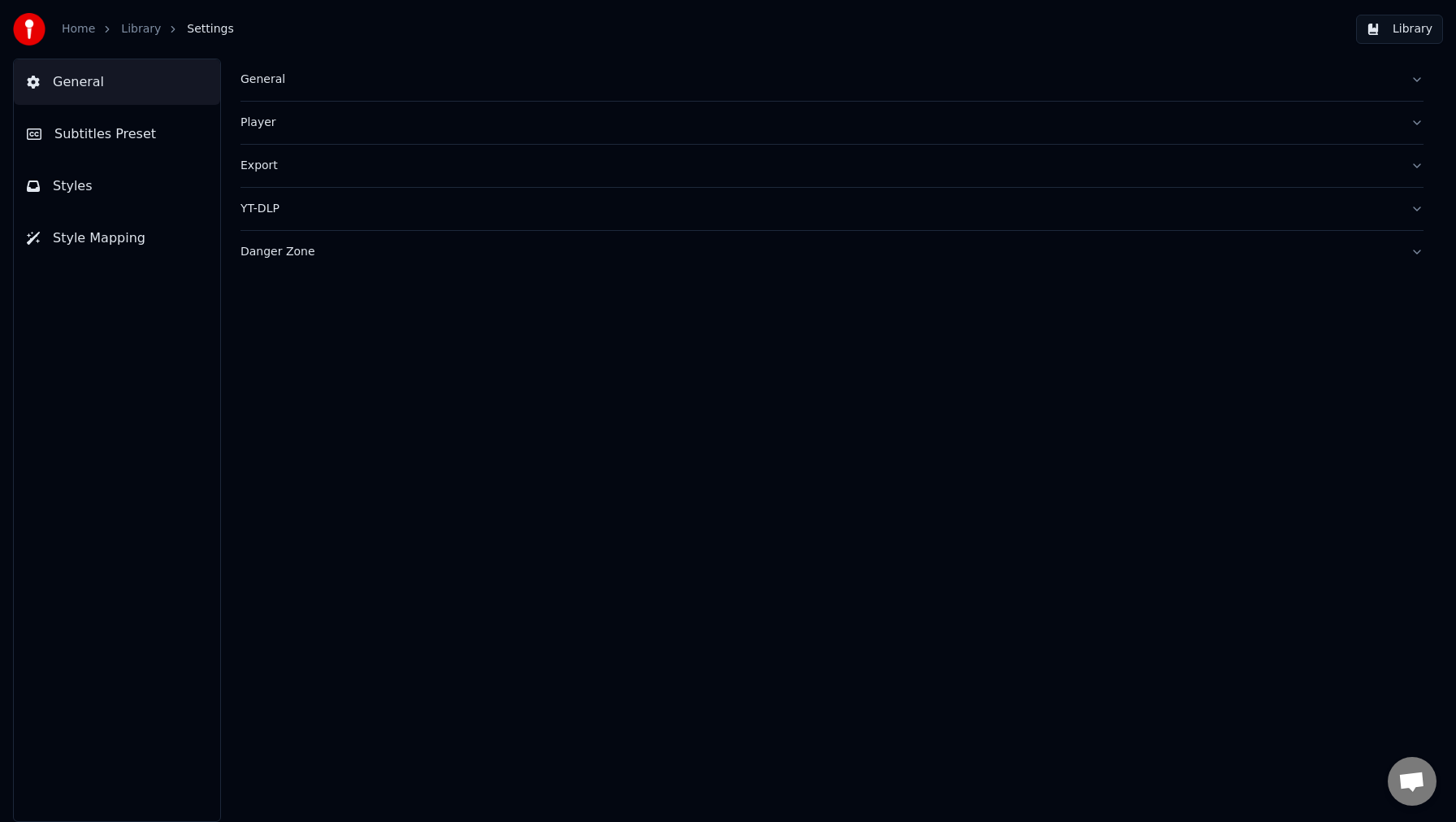
click at [270, 80] on div "General" at bounding box center [819, 80] width 1157 height 16
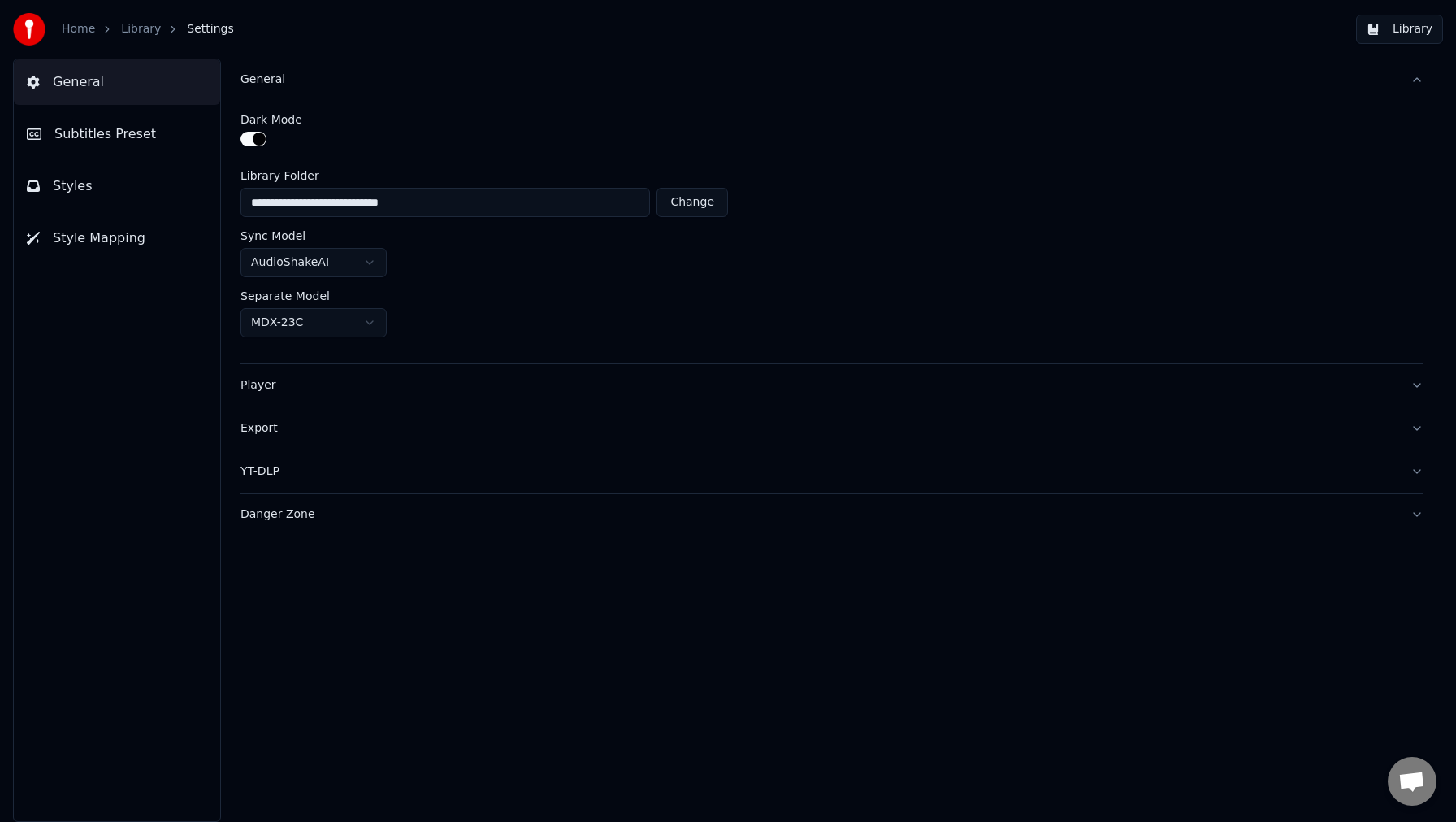
click at [255, 136] on button "button" at bounding box center [254, 139] width 26 height 15
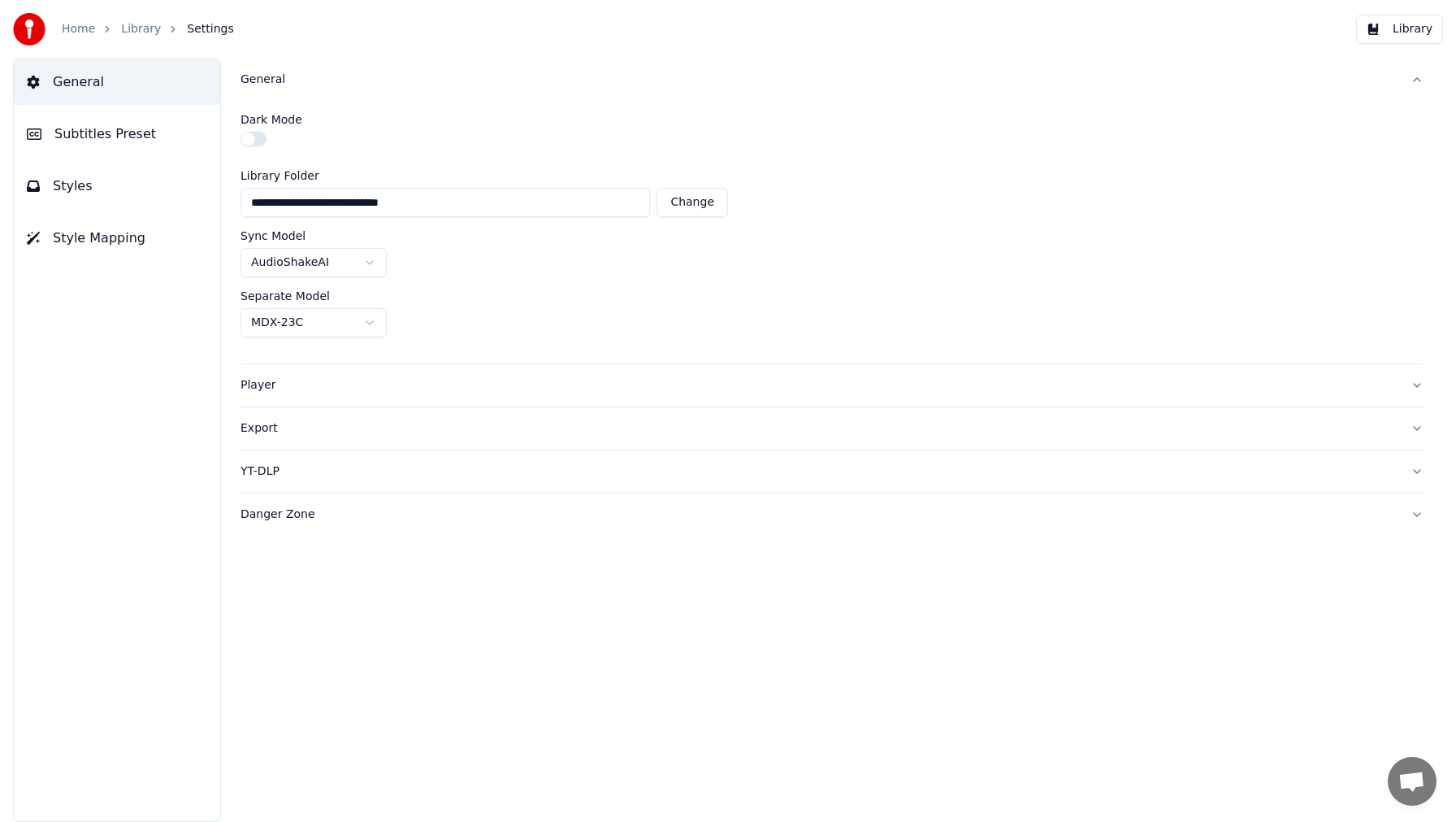
click at [81, 76] on span "General" at bounding box center [78, 82] width 51 height 20
click at [139, 8] on div "Home Library Settings Library" at bounding box center [728, 29] width 1456 height 58
click at [136, 22] on link "Library" at bounding box center [141, 30] width 39 height 16
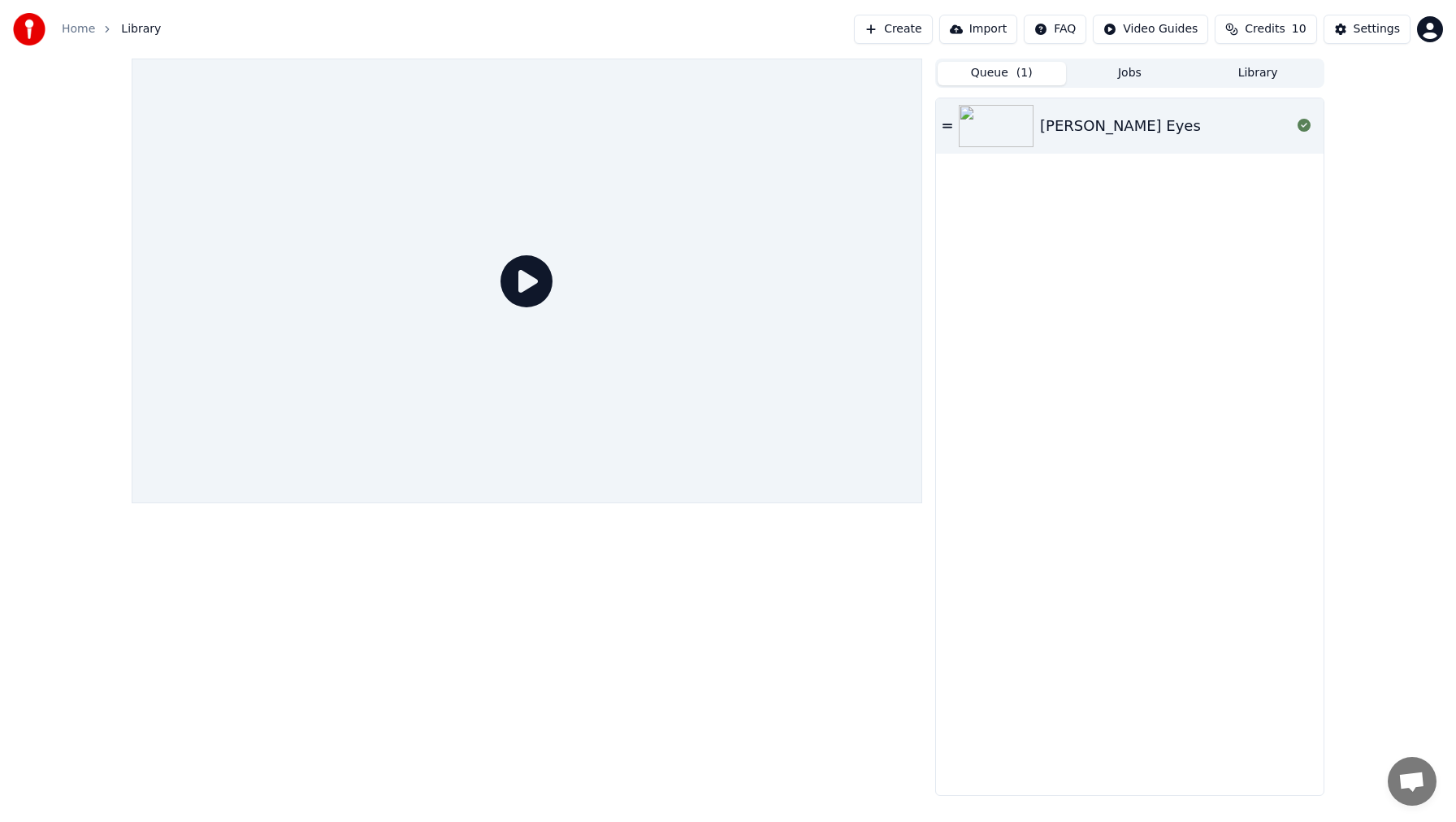
click at [1088, 128] on div "[PERSON_NAME] Eyes" at bounding box center [1121, 126] width 161 height 23
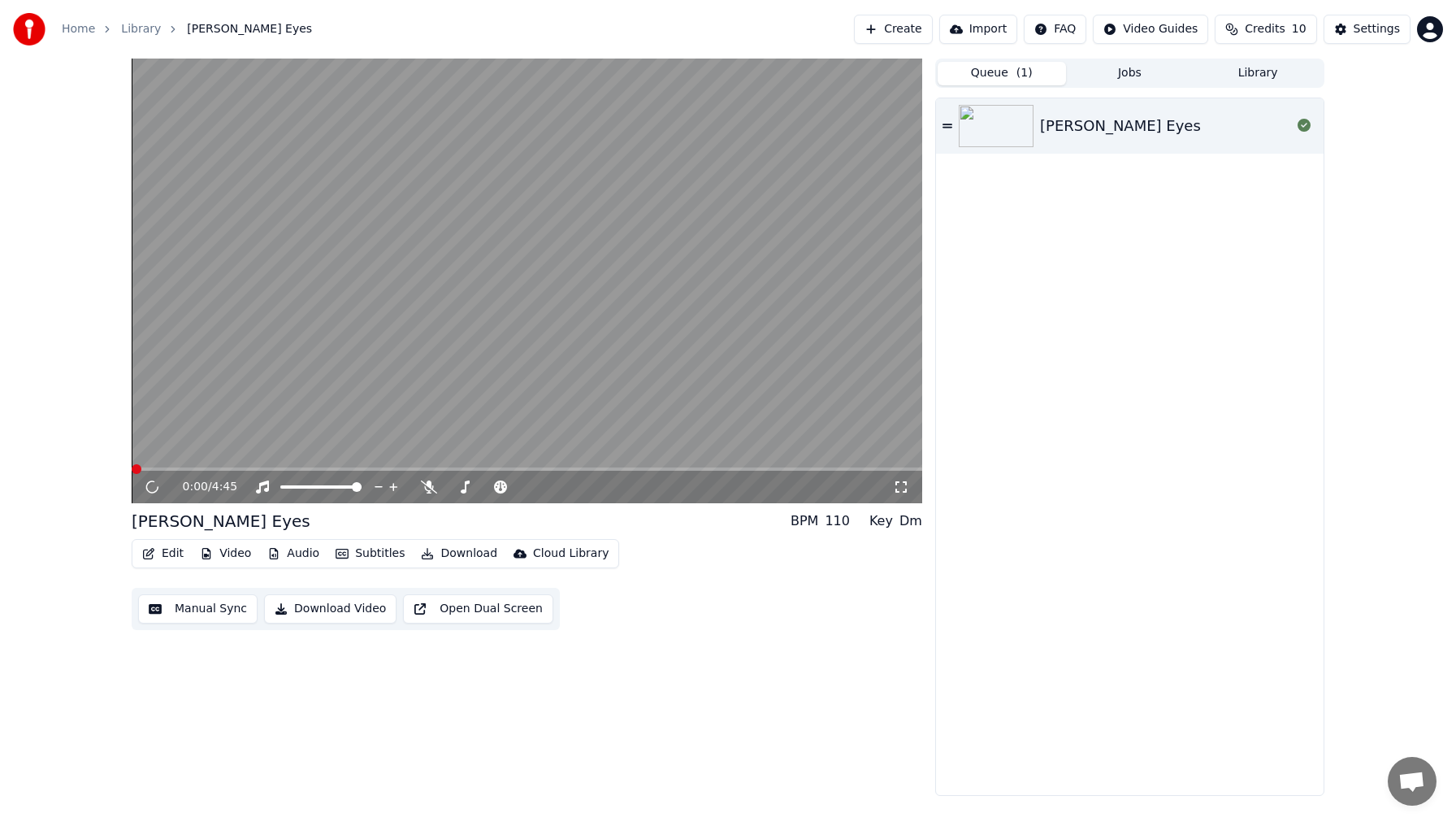
click at [168, 556] on button "Edit" at bounding box center [163, 554] width 54 height 23
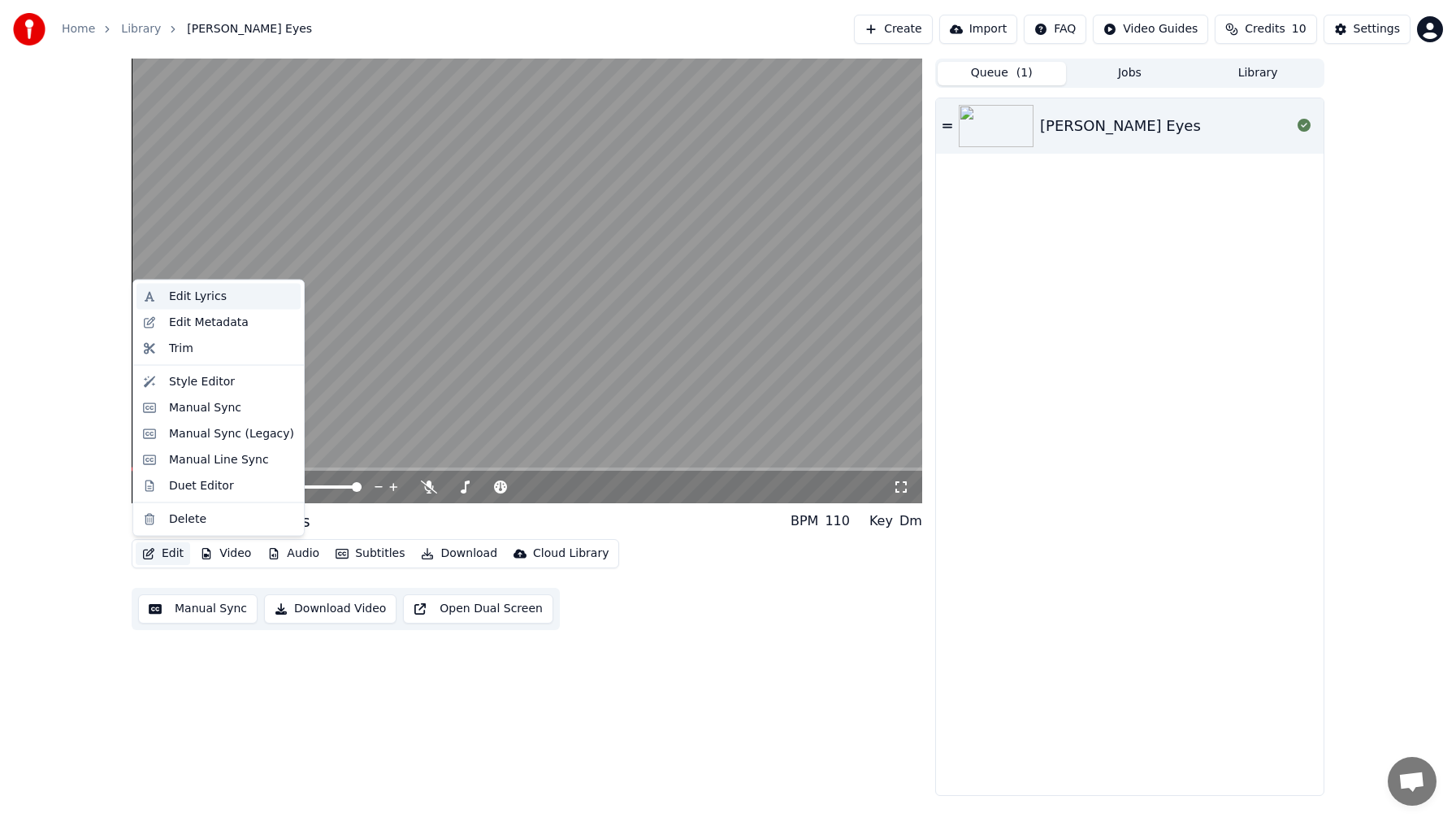
click at [201, 300] on div "Edit Lyrics" at bounding box center [198, 297] width 58 height 16
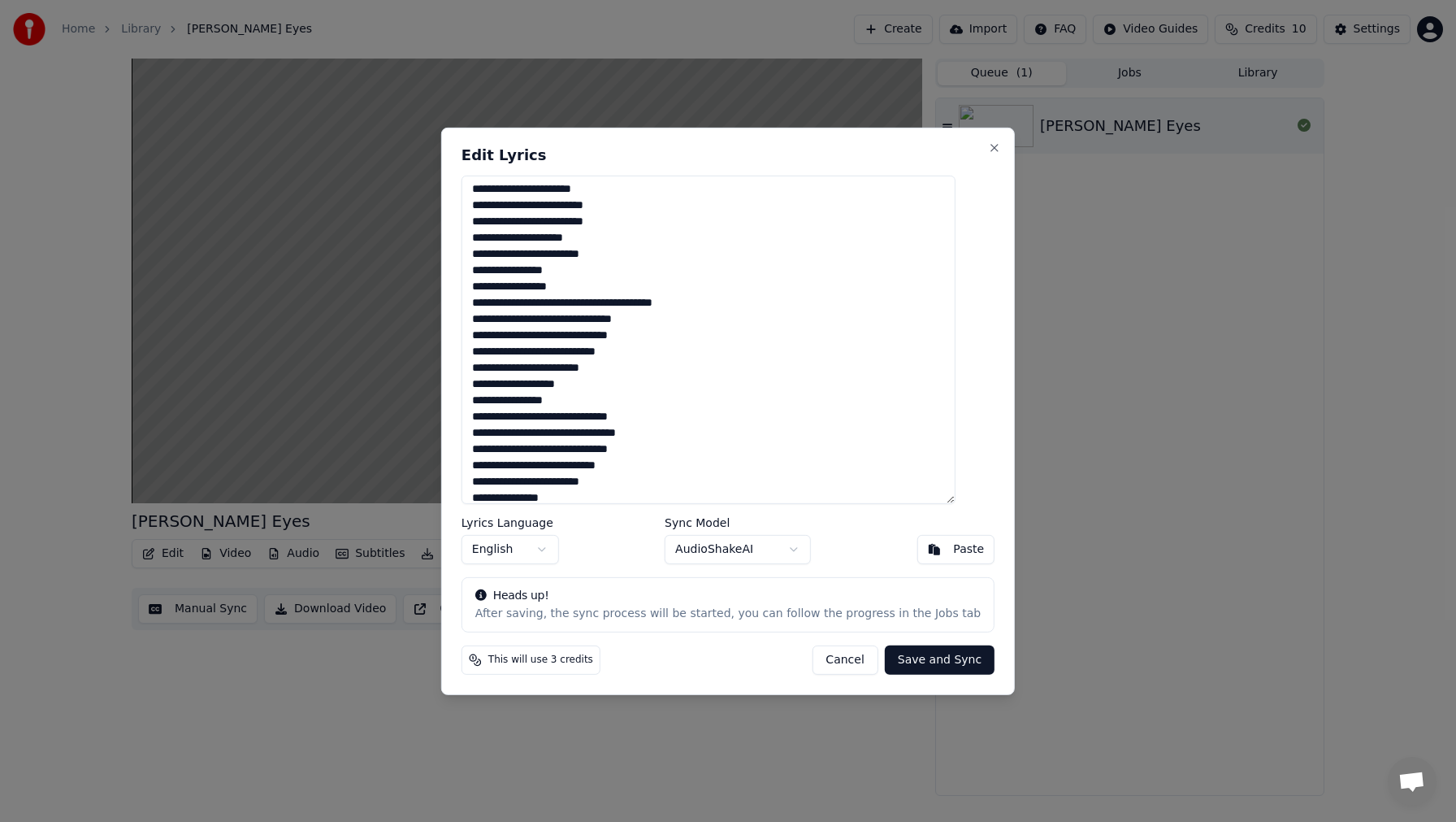
scroll to position [102, 0]
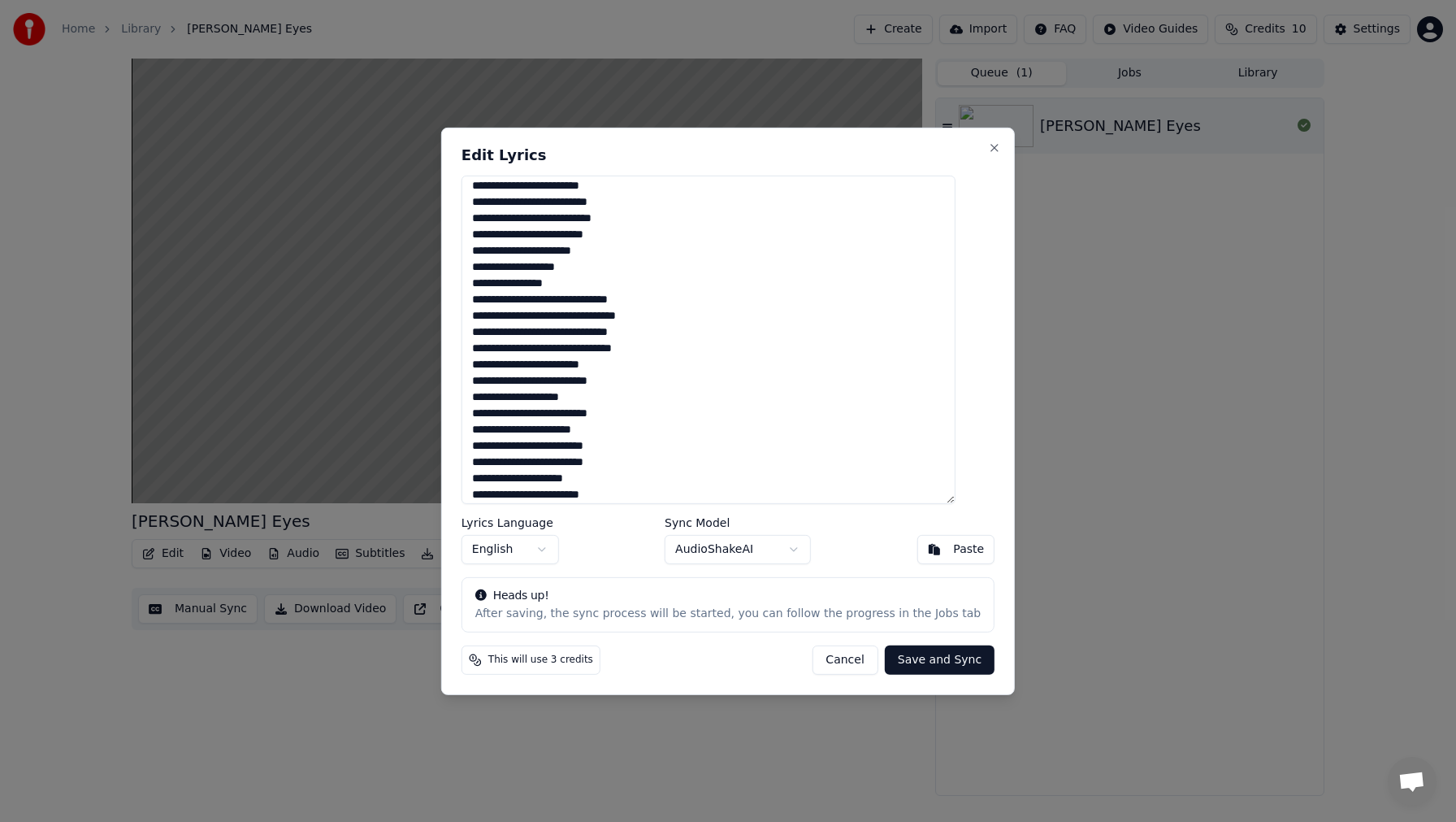
click at [491, 476] on textarea at bounding box center [708, 339] width 494 height 329
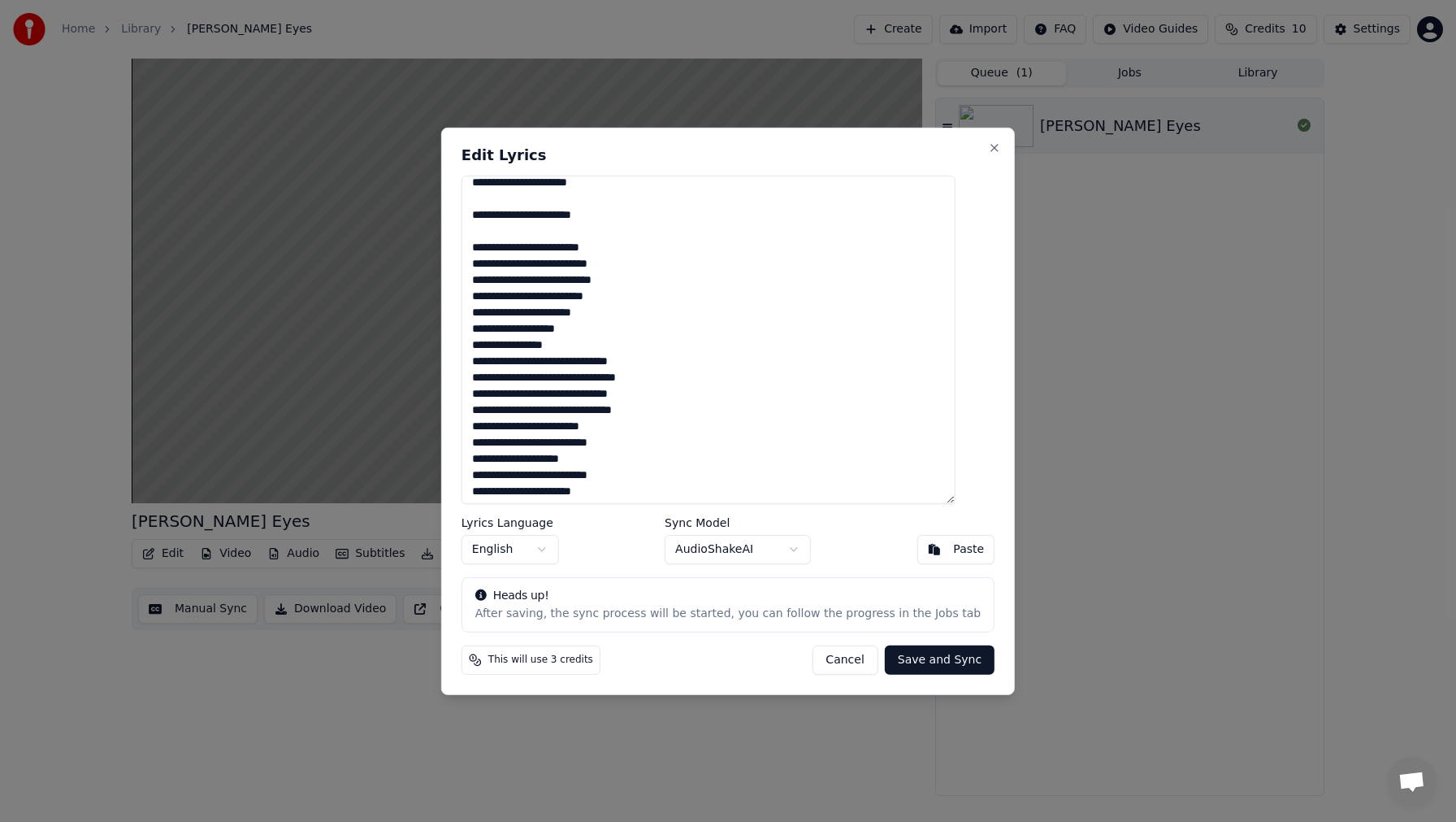
scroll to position [0, 0]
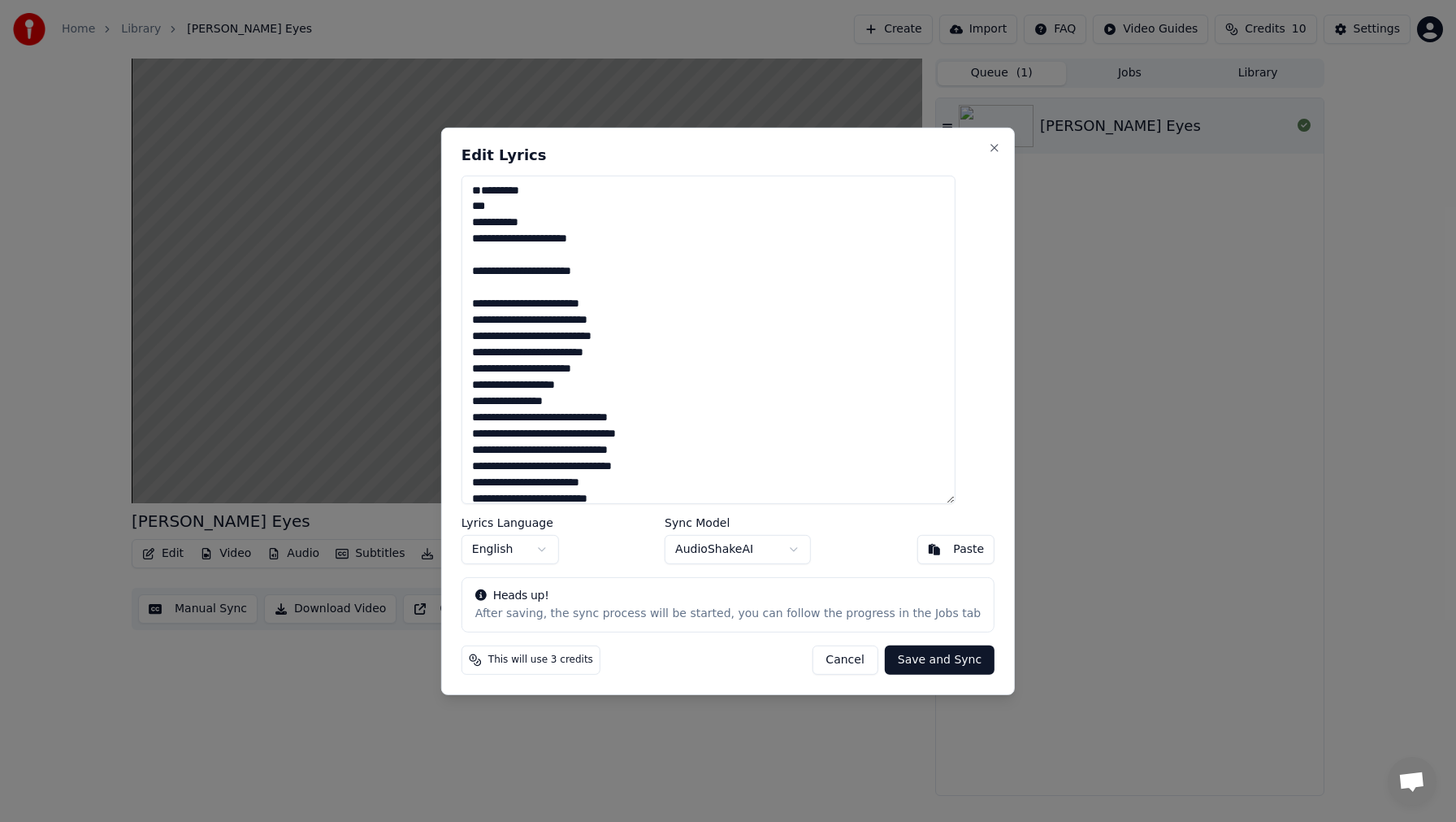
click at [492, 220] on textarea at bounding box center [708, 339] width 494 height 329
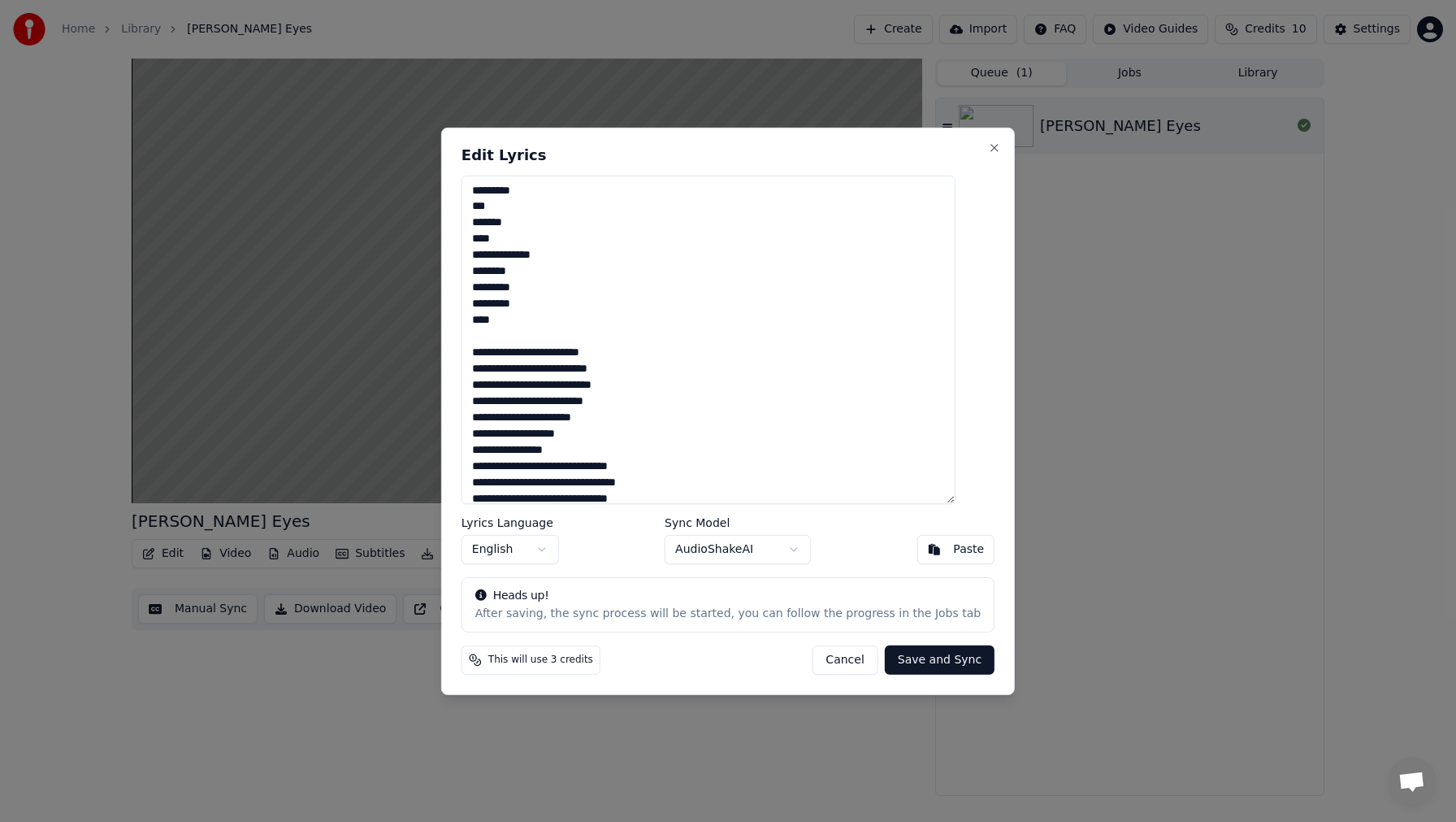
type textarea "**********"
click at [934, 663] on button "Save and Sync" at bounding box center [940, 660] width 110 height 30
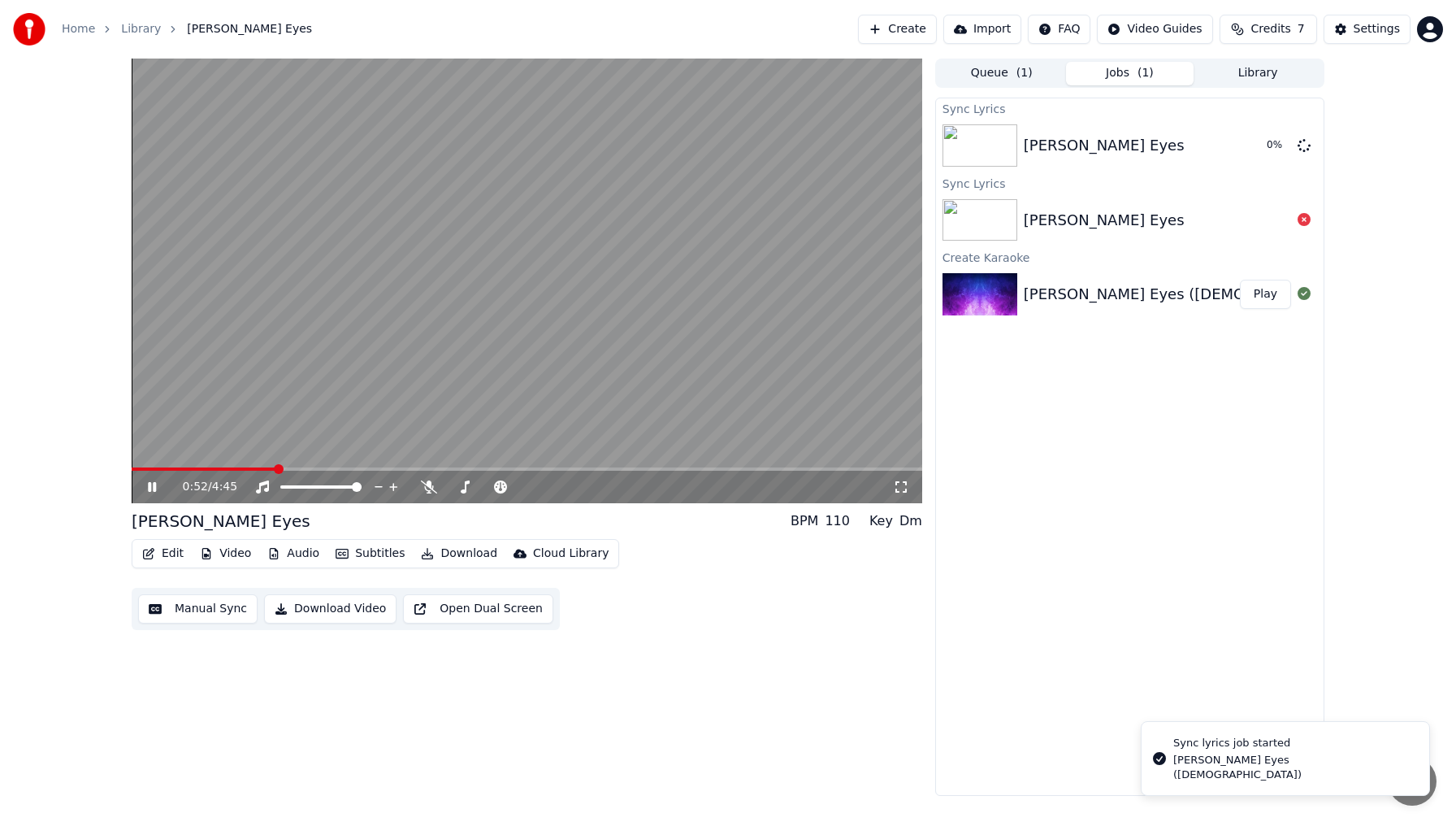
click at [155, 483] on icon at bounding box center [152, 487] width 8 height 10
click at [1305, 224] on icon at bounding box center [1305, 219] width 13 height 13
click at [730, 380] on video at bounding box center [527, 280] width 790 height 445
click at [1263, 145] on button "Play" at bounding box center [1265, 145] width 51 height 30
click at [560, 331] on video at bounding box center [527, 280] width 790 height 445
